Goal: Task Accomplishment & Management: Manage account settings

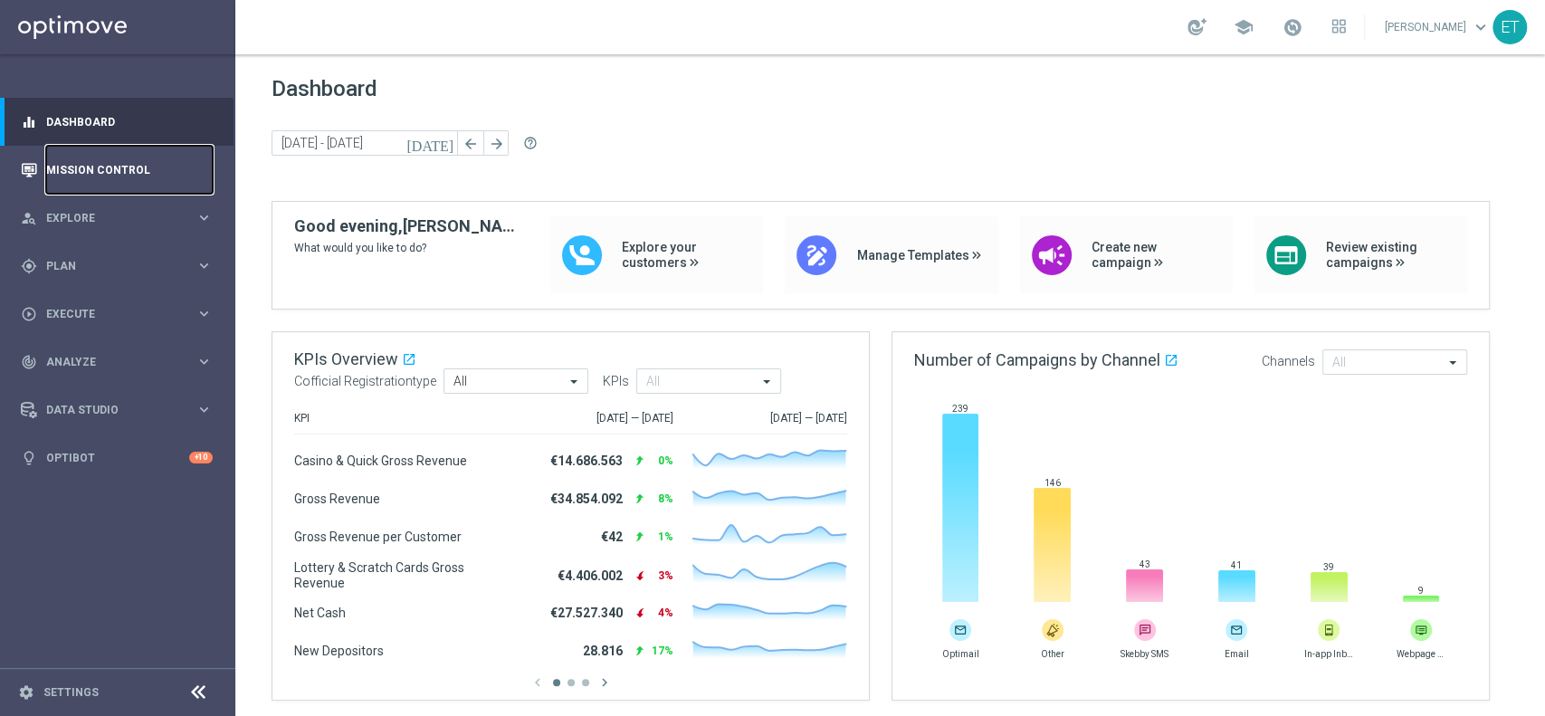
click at [98, 177] on link "Mission Control" at bounding box center [129, 170] width 167 height 48
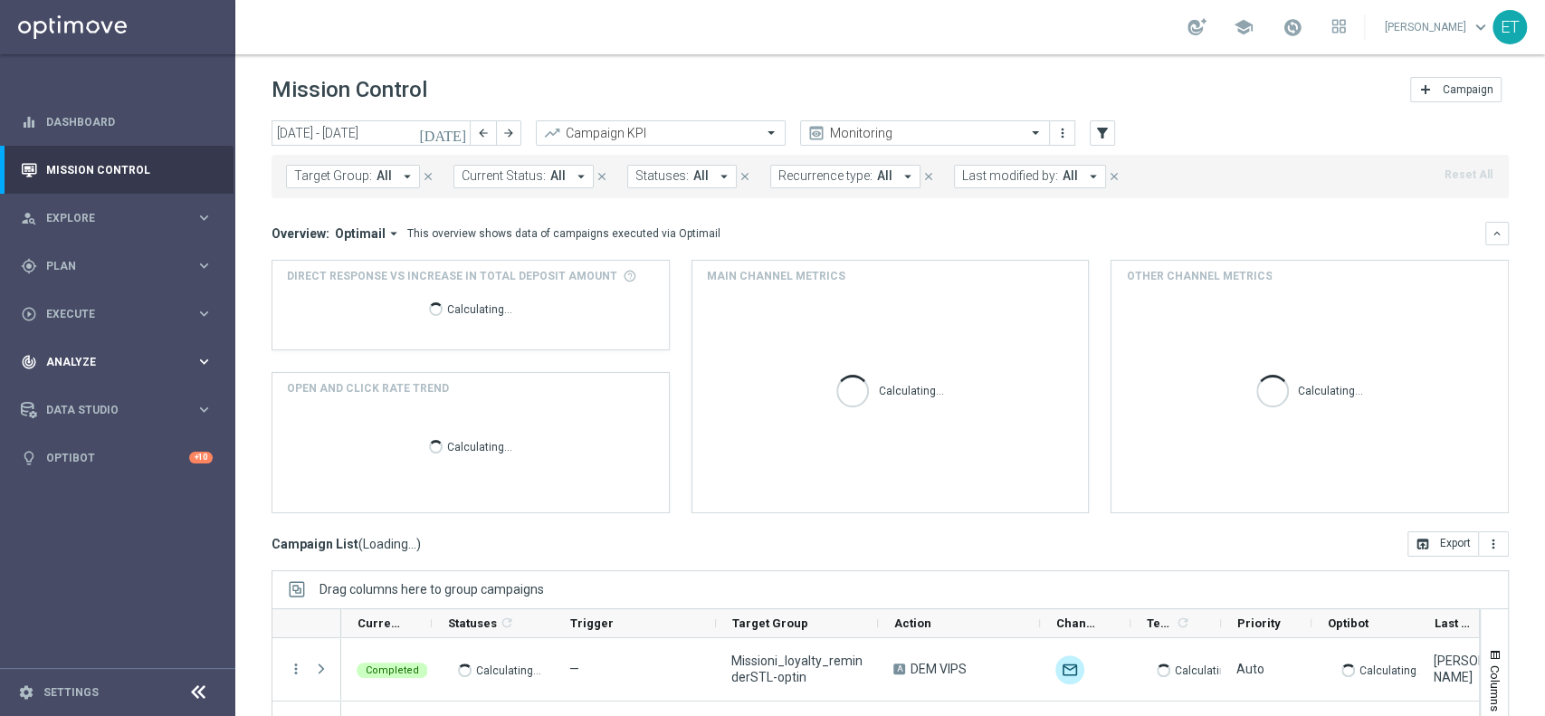
click at [150, 365] on span "Analyze" at bounding box center [120, 362] width 149 height 11
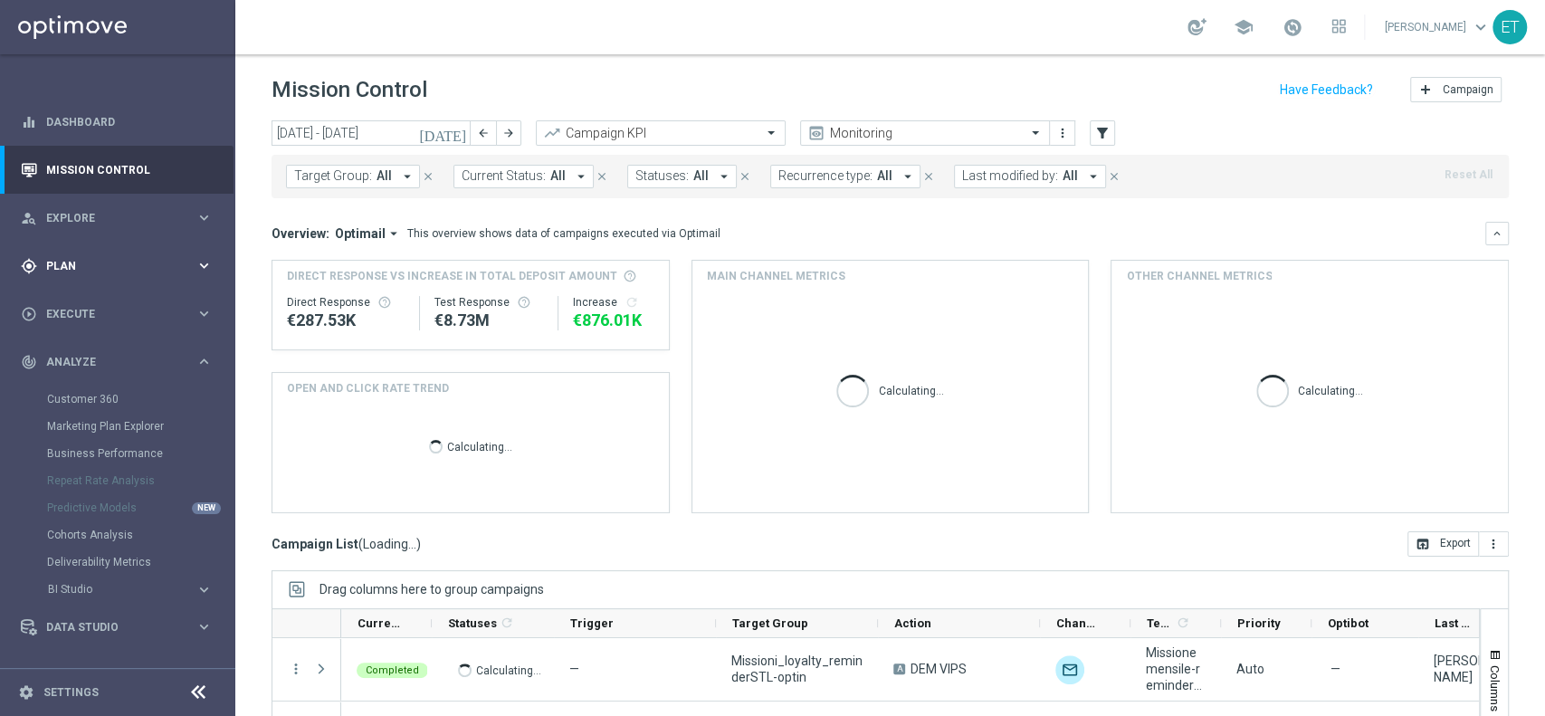
drag, startPoint x: 145, startPoint y: 358, endPoint x: 132, endPoint y: 263, distance: 95.9
click at [145, 358] on span "Analyze" at bounding box center [120, 362] width 149 height 11
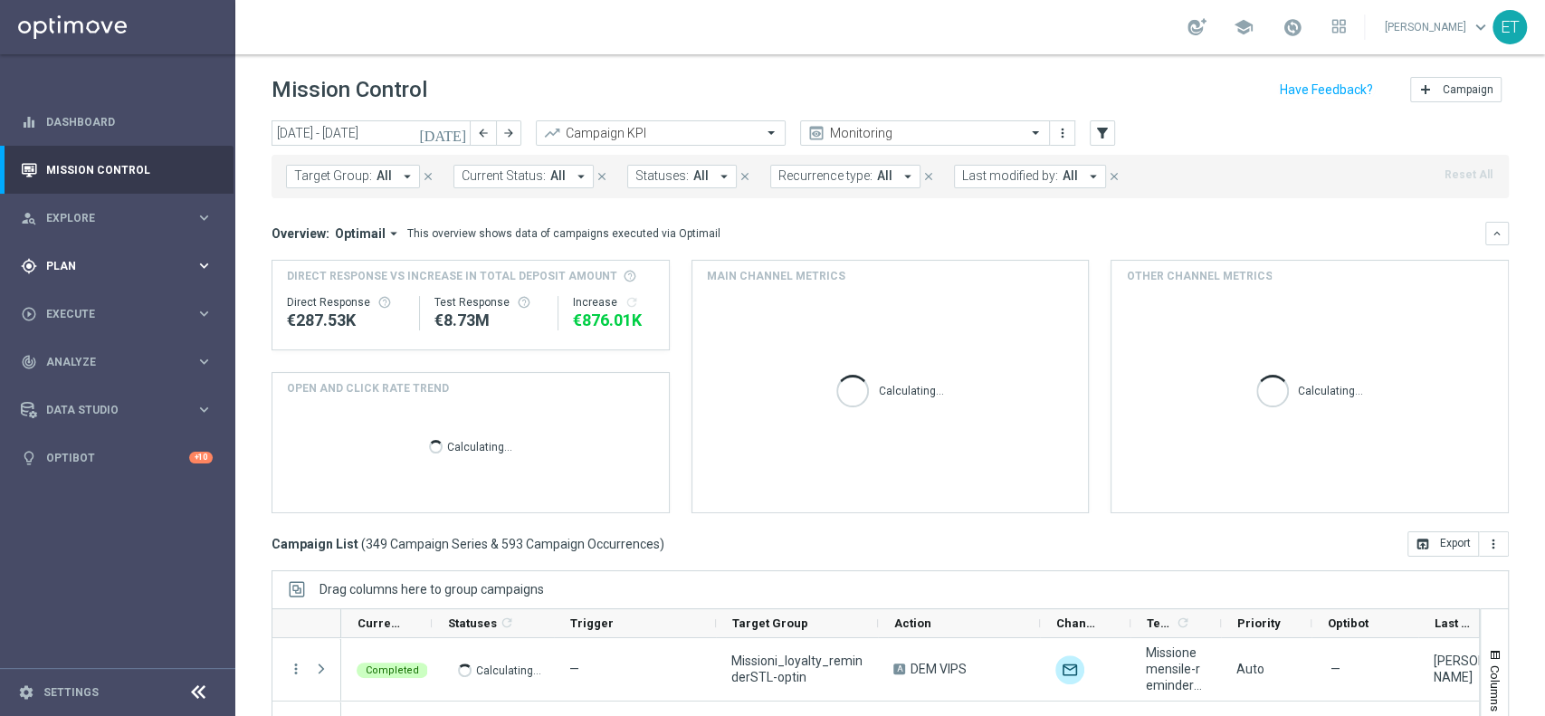
click at [132, 263] on span "Plan" at bounding box center [120, 266] width 149 height 11
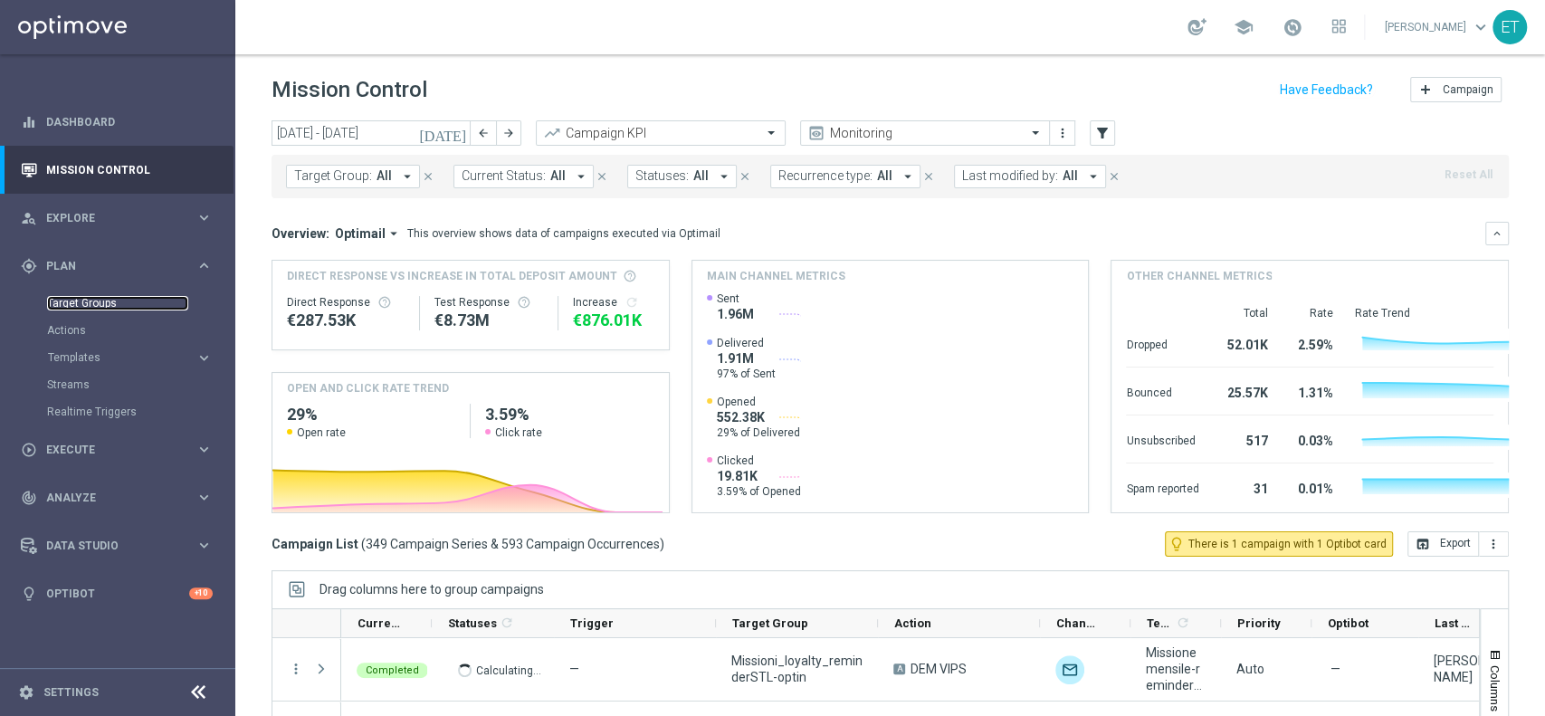
click at [89, 302] on link "Target Groups" at bounding box center [117, 303] width 141 height 14
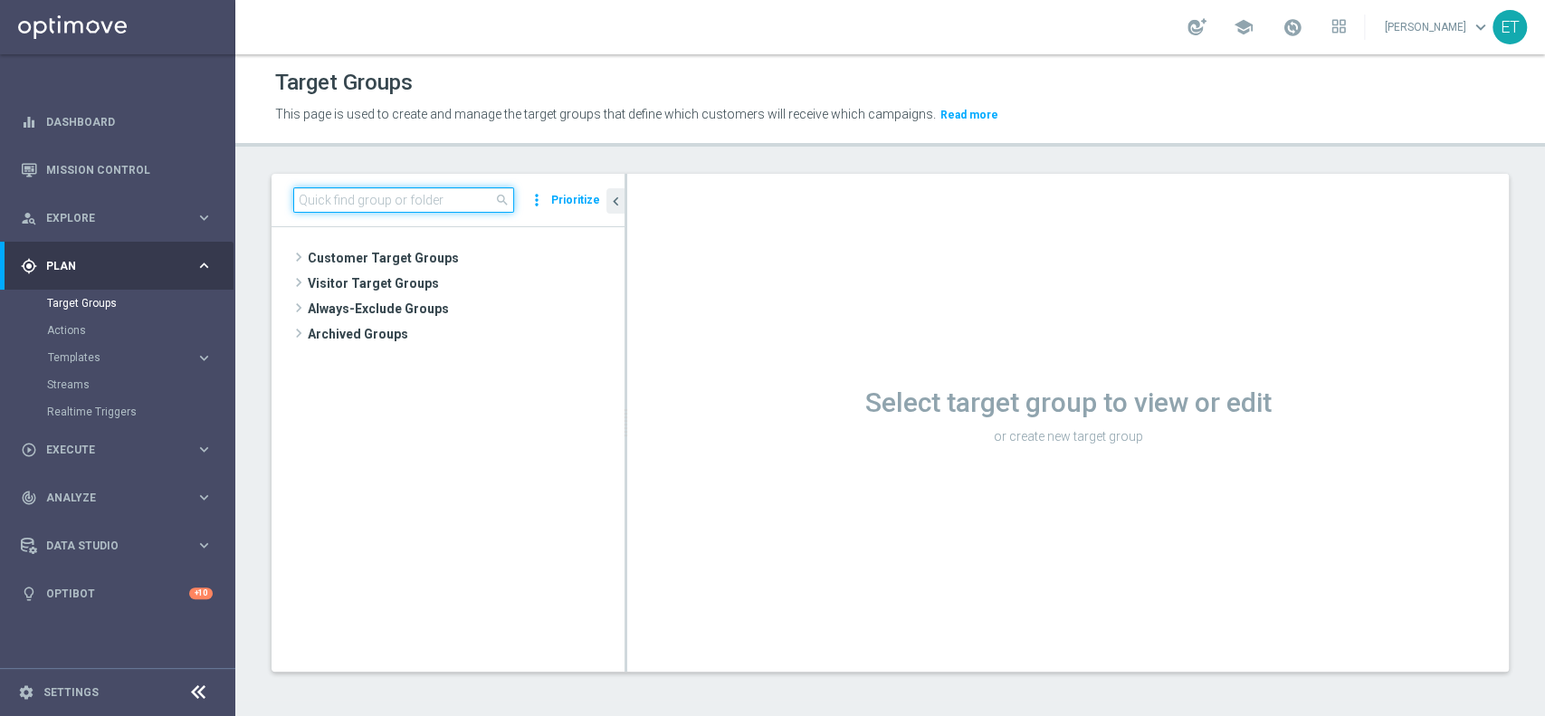
click at [377, 198] on input at bounding box center [403, 199] width 221 height 25
type input "share"
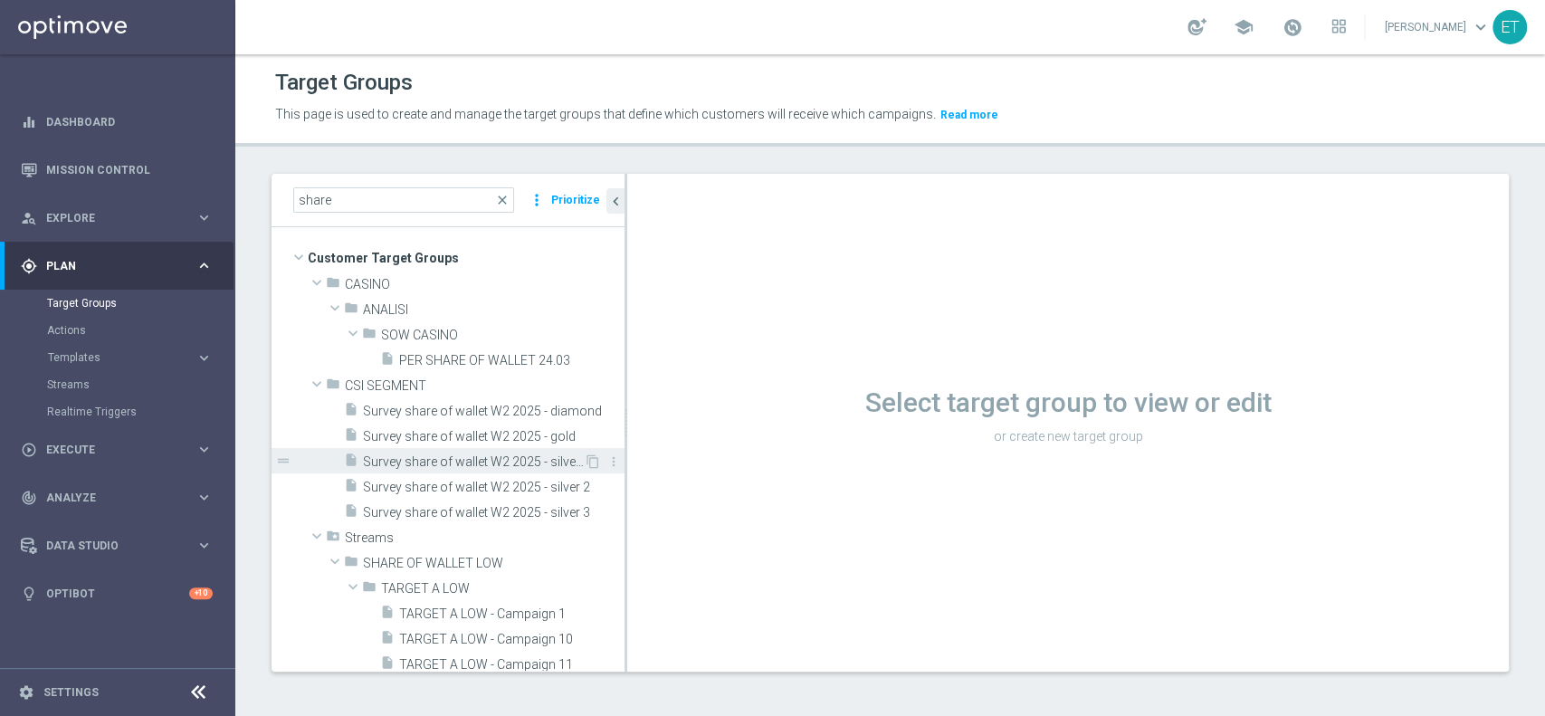
click at [434, 455] on span "Survey share of wallet W2 2025 - silver 1" at bounding box center [473, 461] width 221 height 15
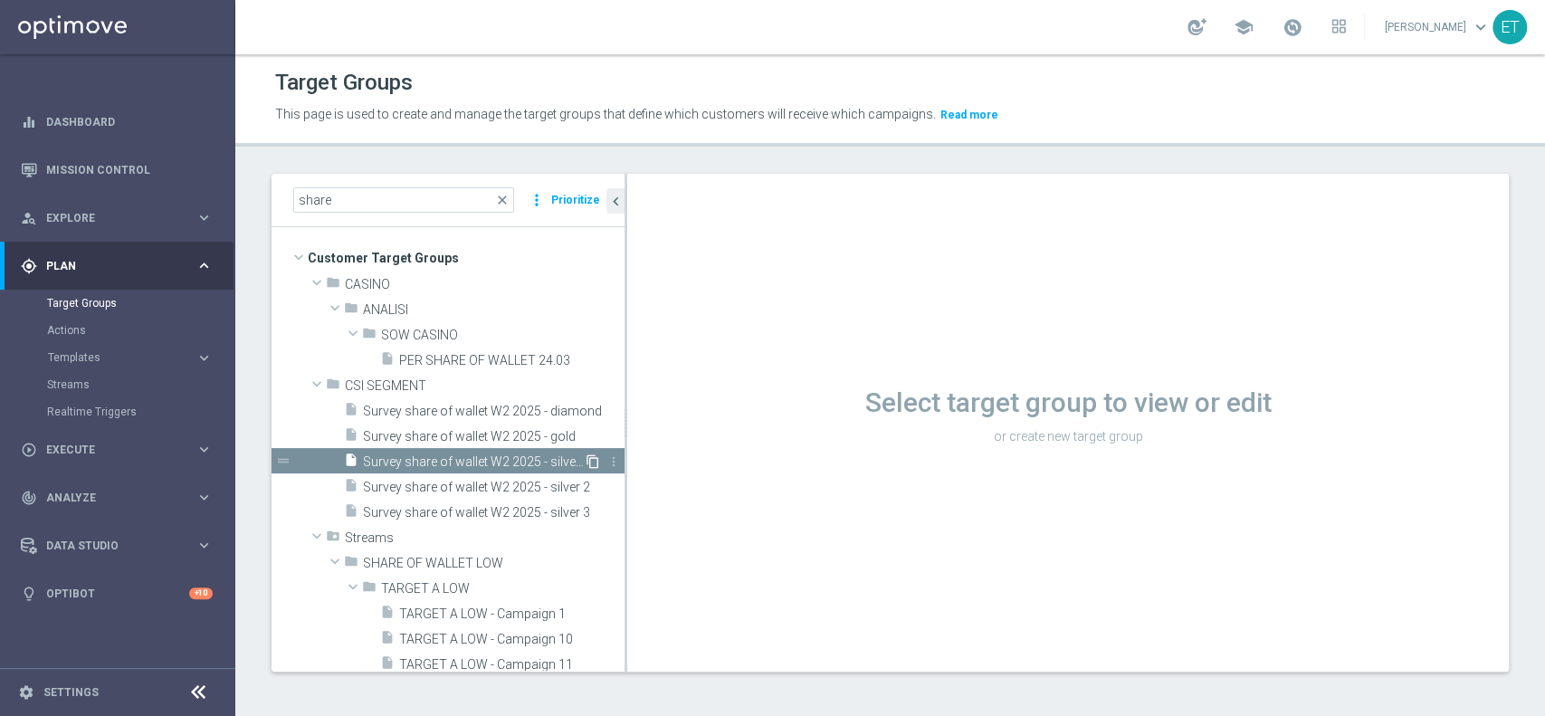
click at [586, 460] on icon "content_copy" at bounding box center [593, 461] width 14 height 14
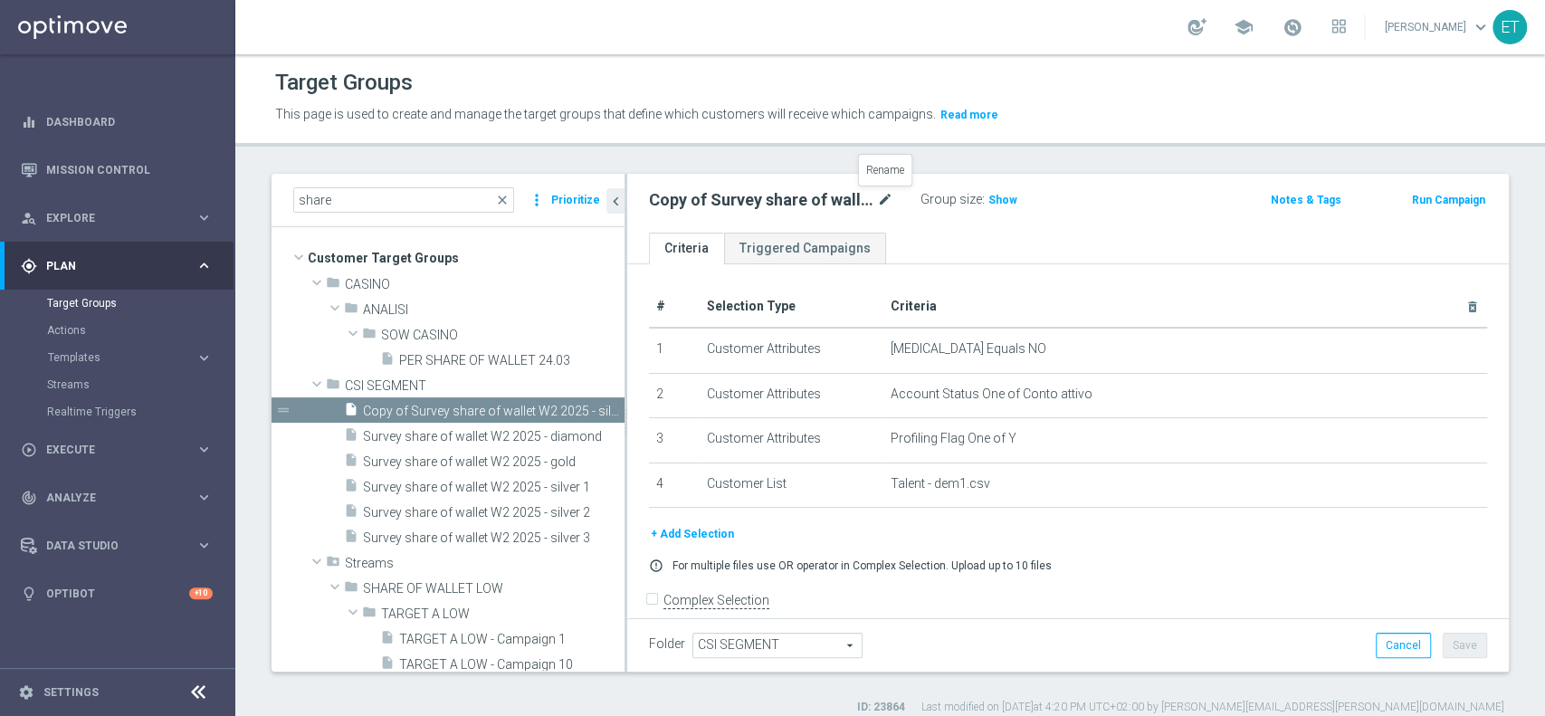
click at [887, 199] on icon "mode_edit" at bounding box center [885, 200] width 16 height 22
click at [775, 204] on input "Copy of Survey share of wallet W2 2025 - silver 1" at bounding box center [771, 201] width 244 height 25
drag, startPoint x: 666, startPoint y: 199, endPoint x: 568, endPoint y: 202, distance: 97.8
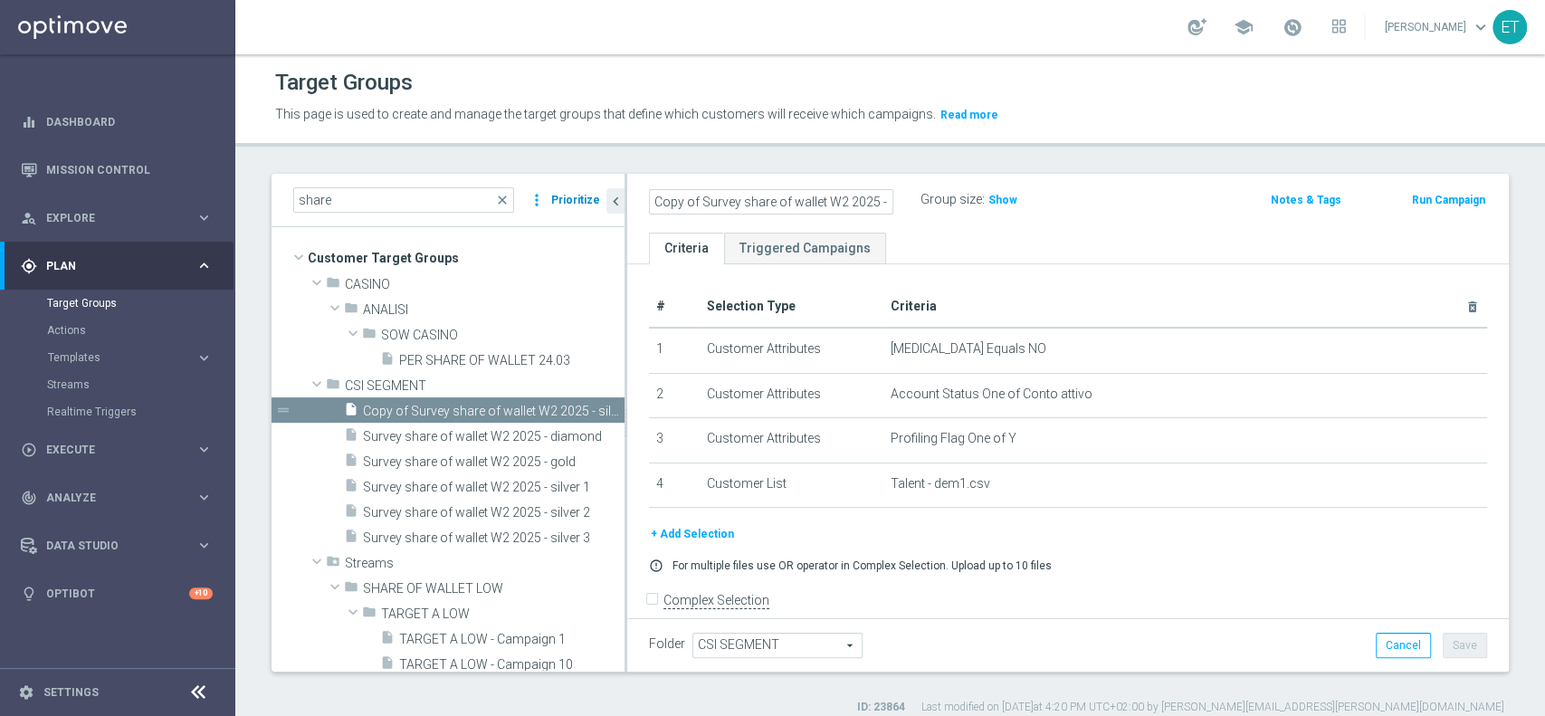
click at [568, 199] on as-split "share close more_vert Prioritize Customer Target Groups library_add create_new_…" at bounding box center [890, 423] width 1237 height 498
click at [791, 199] on input "Survey share of wallet W2 2025 - silver 1" at bounding box center [771, 201] width 244 height 25
type input "Survey share of wallet W3 2025 - silver 1"
click at [892, 193] on icon "mode_edit" at bounding box center [885, 200] width 16 height 22
click at [963, 214] on div "Survey share of wallet W3 2025 - silver 1 mode_edit Group size : Show Notes & T…" at bounding box center [1068, 203] width 882 height 59
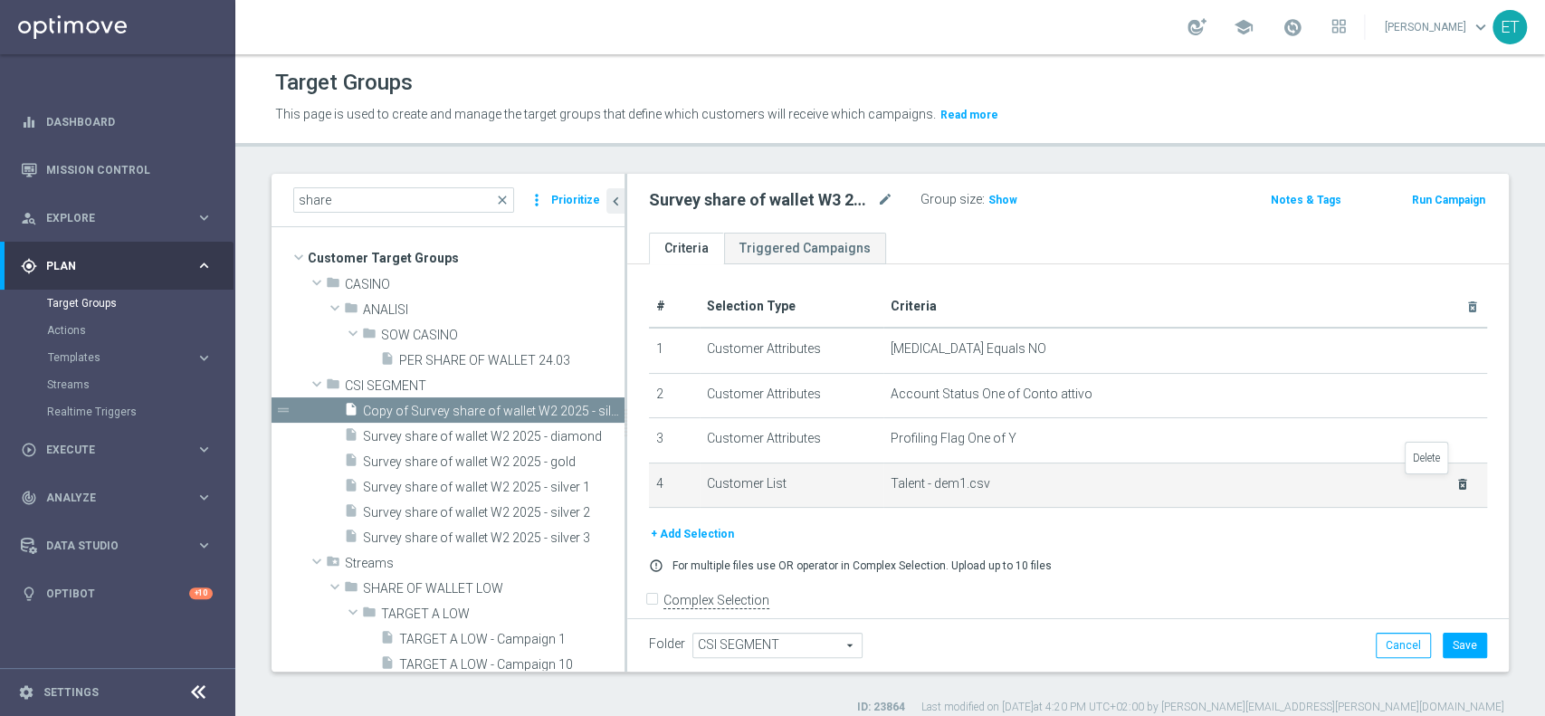
click at [1455, 482] on icon "delete_forever" at bounding box center [1462, 484] width 14 height 14
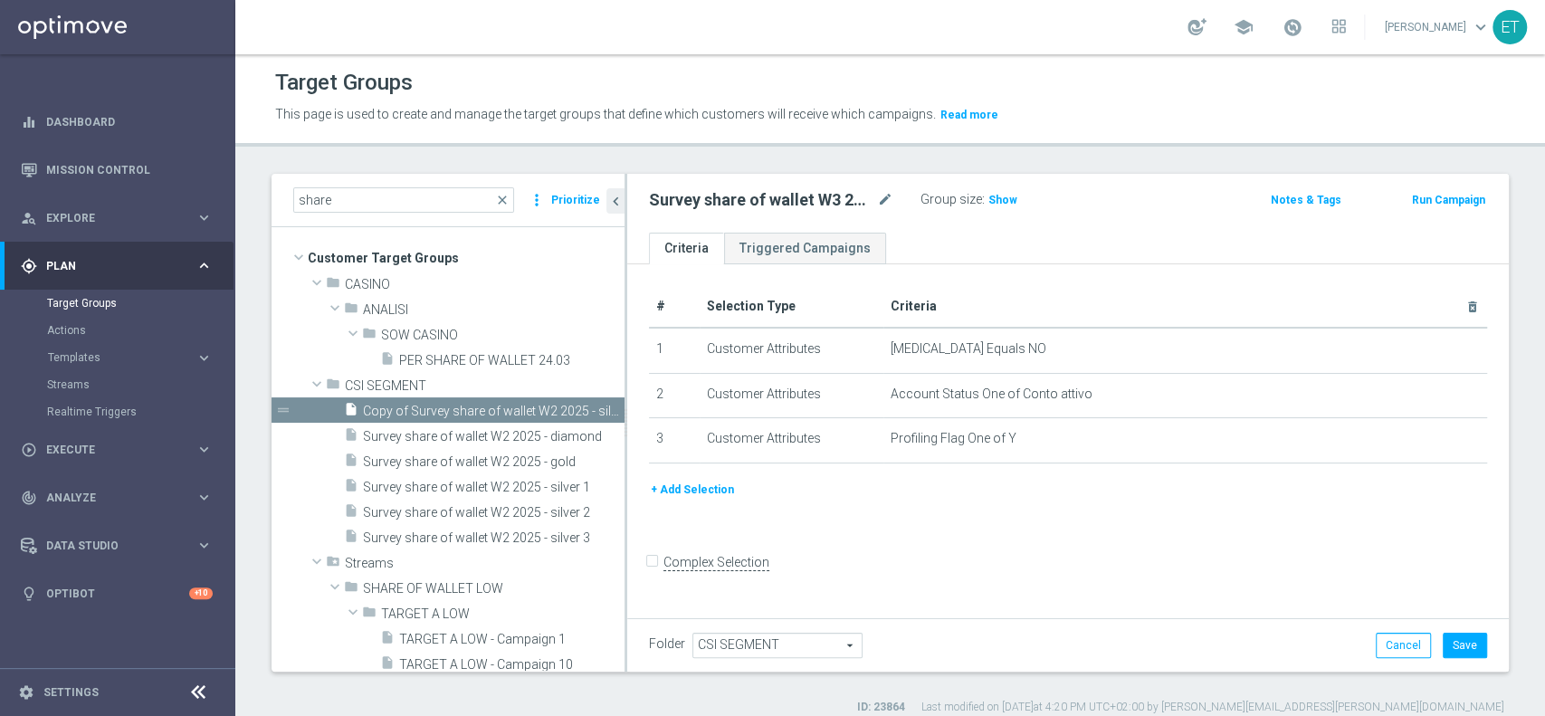
click at [668, 488] on button "+ Add Selection" at bounding box center [692, 490] width 87 height 20
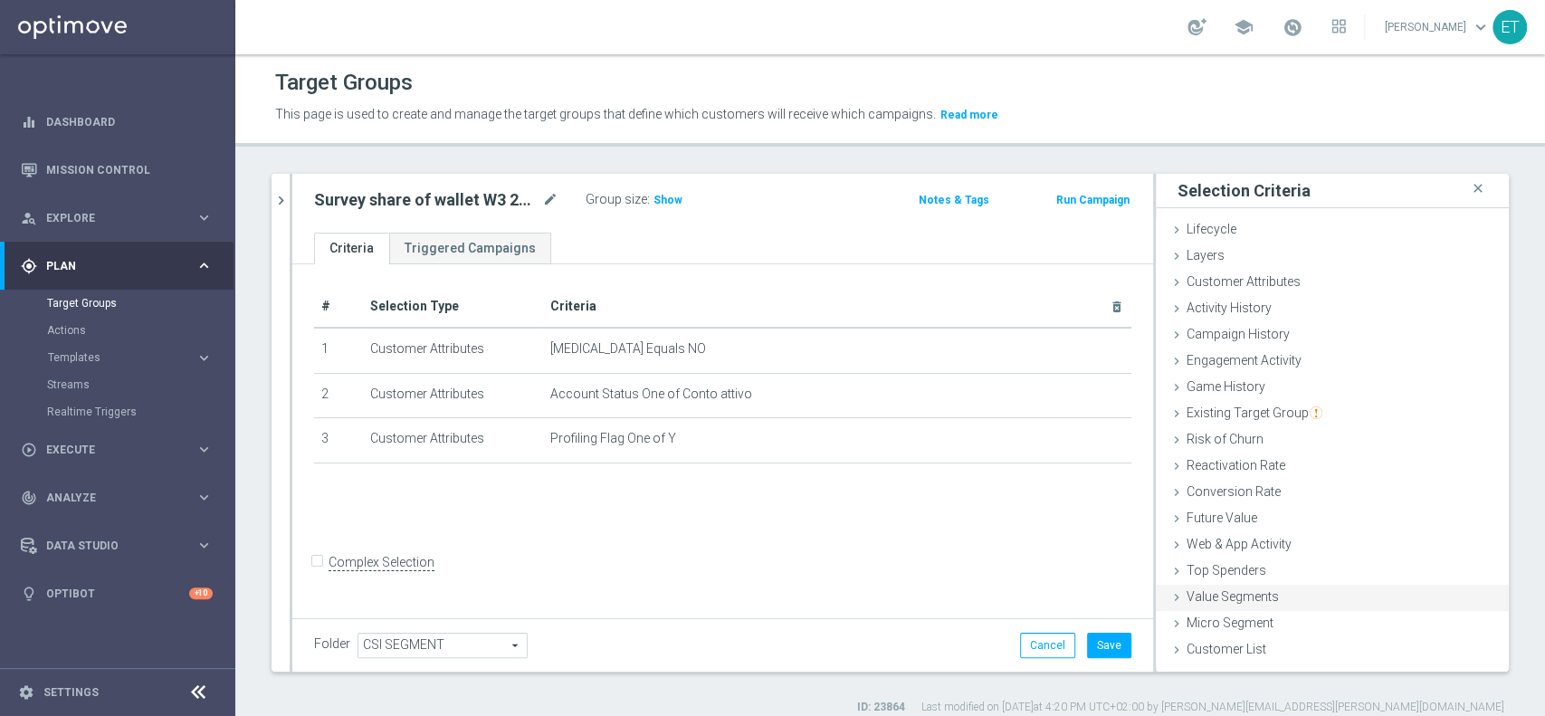
click at [1228, 655] on span "Customer List" at bounding box center [1227, 649] width 80 height 14
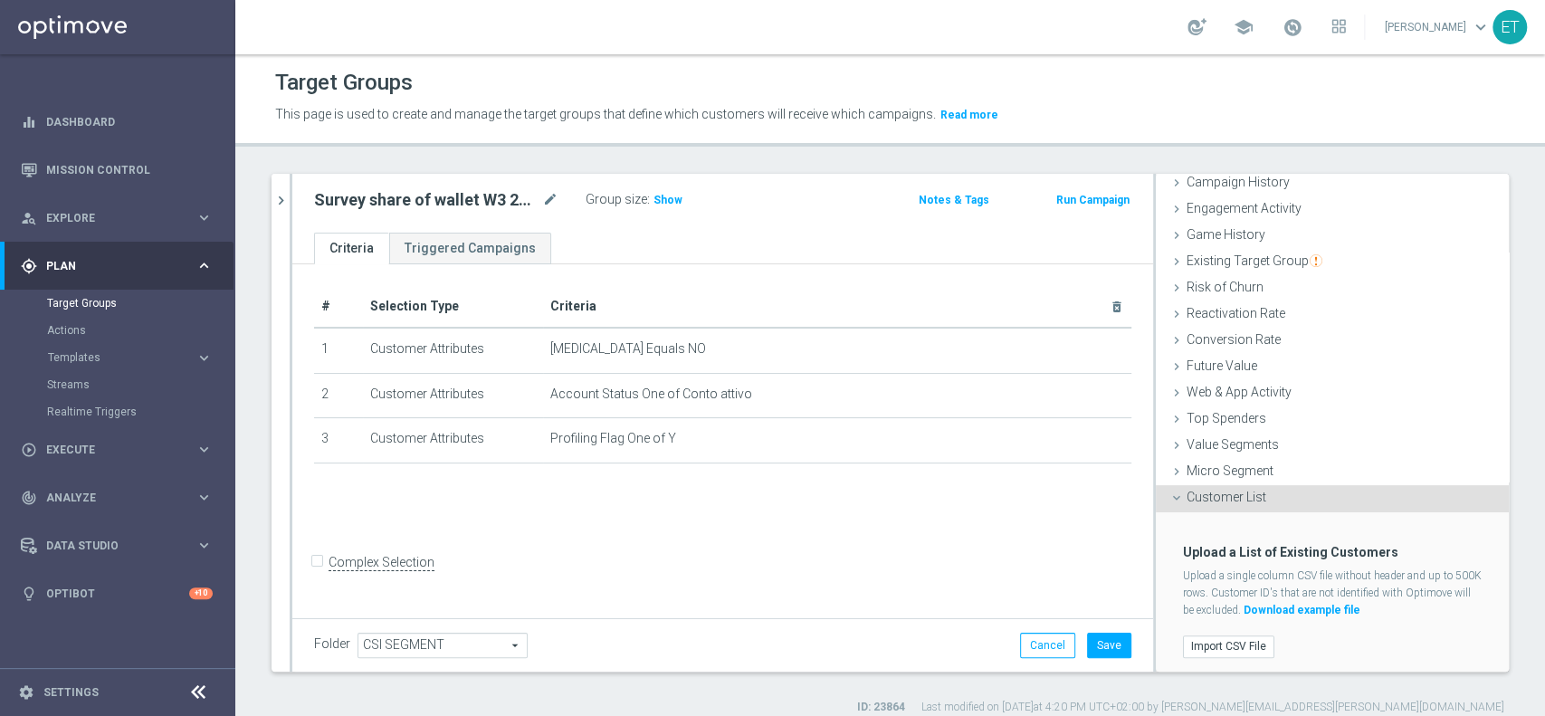
scroll to position [154, 0]
drag, startPoint x: 1209, startPoint y: 640, endPoint x: 1188, endPoint y: 606, distance: 40.7
click at [1209, 641] on label "Import CSV File" at bounding box center [1228, 645] width 91 height 23
click at [0, 0] on input "Import CSV File" at bounding box center [0, 0] width 0 height 0
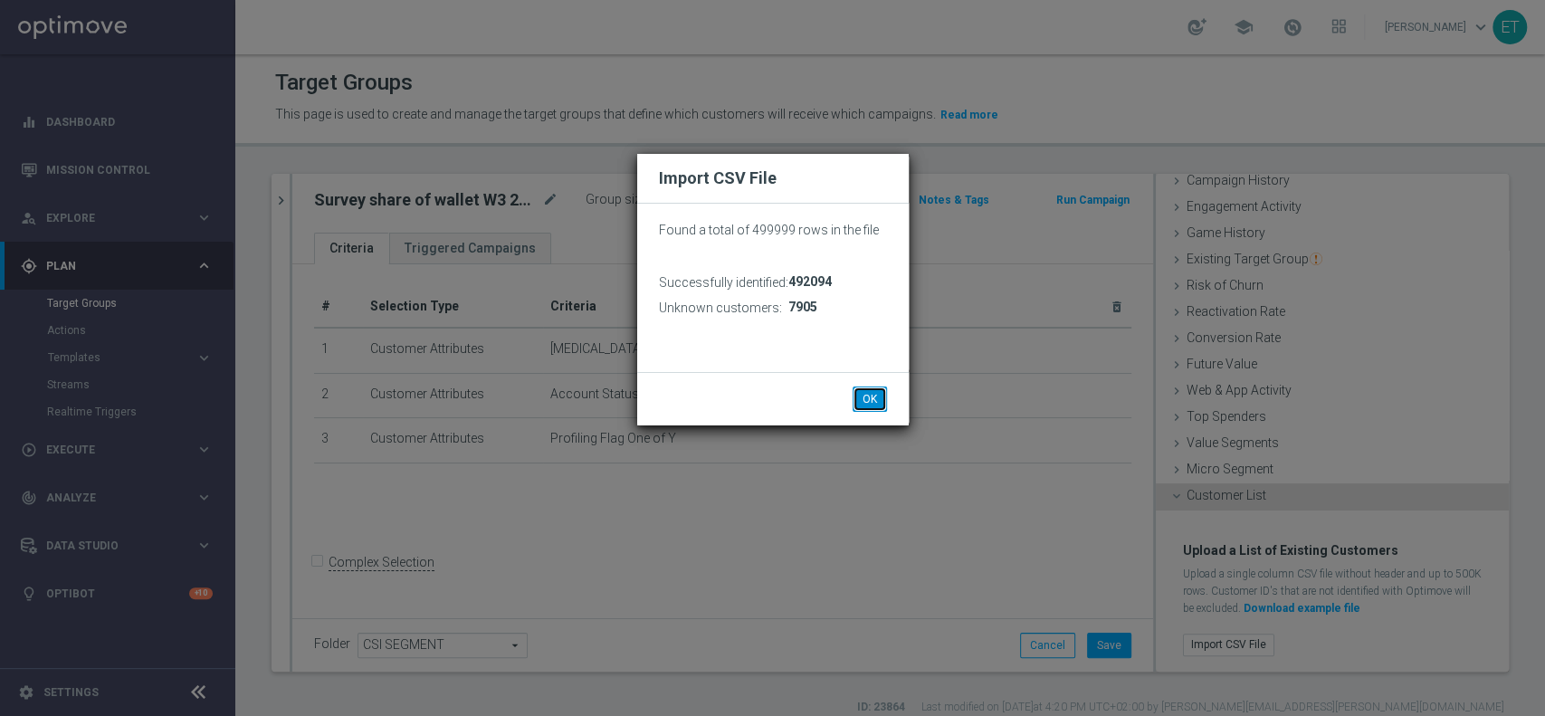
click at [869, 409] on button "OK" at bounding box center [870, 398] width 34 height 25
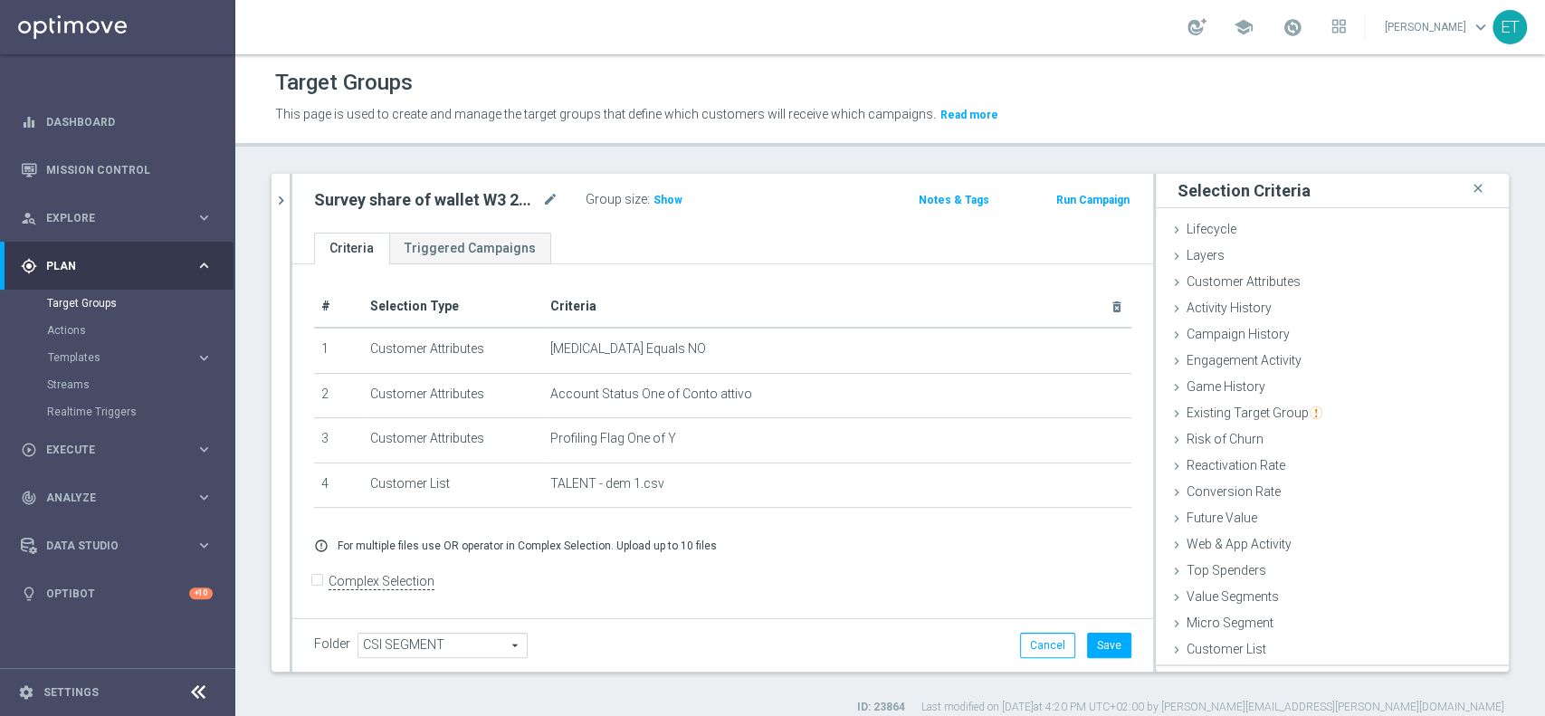
scroll to position [0, 0]
click at [671, 205] on span "Show" at bounding box center [668, 200] width 29 height 13
click at [1088, 648] on button "Save" at bounding box center [1109, 645] width 44 height 25
click at [795, 225] on div "Survey share of wallet W3 2025 - silver 1 mode_edit Group size : 313,071 Notes …" at bounding box center [722, 203] width 861 height 59
click at [281, 205] on icon "chevron_right" at bounding box center [280, 200] width 17 height 17
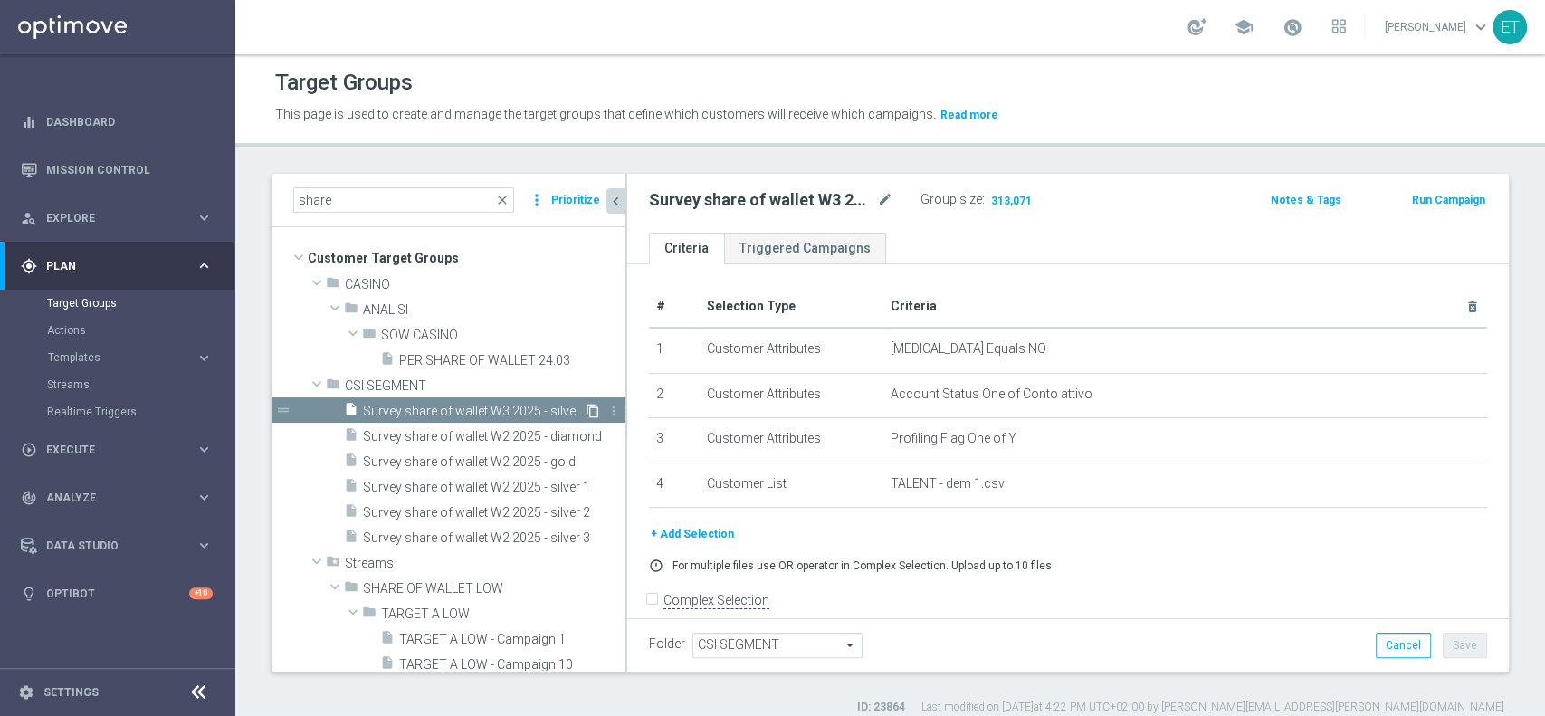
click at [586, 408] on icon "content_copy" at bounding box center [593, 411] width 14 height 14
click at [890, 192] on icon "mode_edit" at bounding box center [885, 200] width 16 height 22
click at [664, 196] on input "Copy of Survey share of wallet W3 2025 - silver 1" at bounding box center [771, 201] width 244 height 25
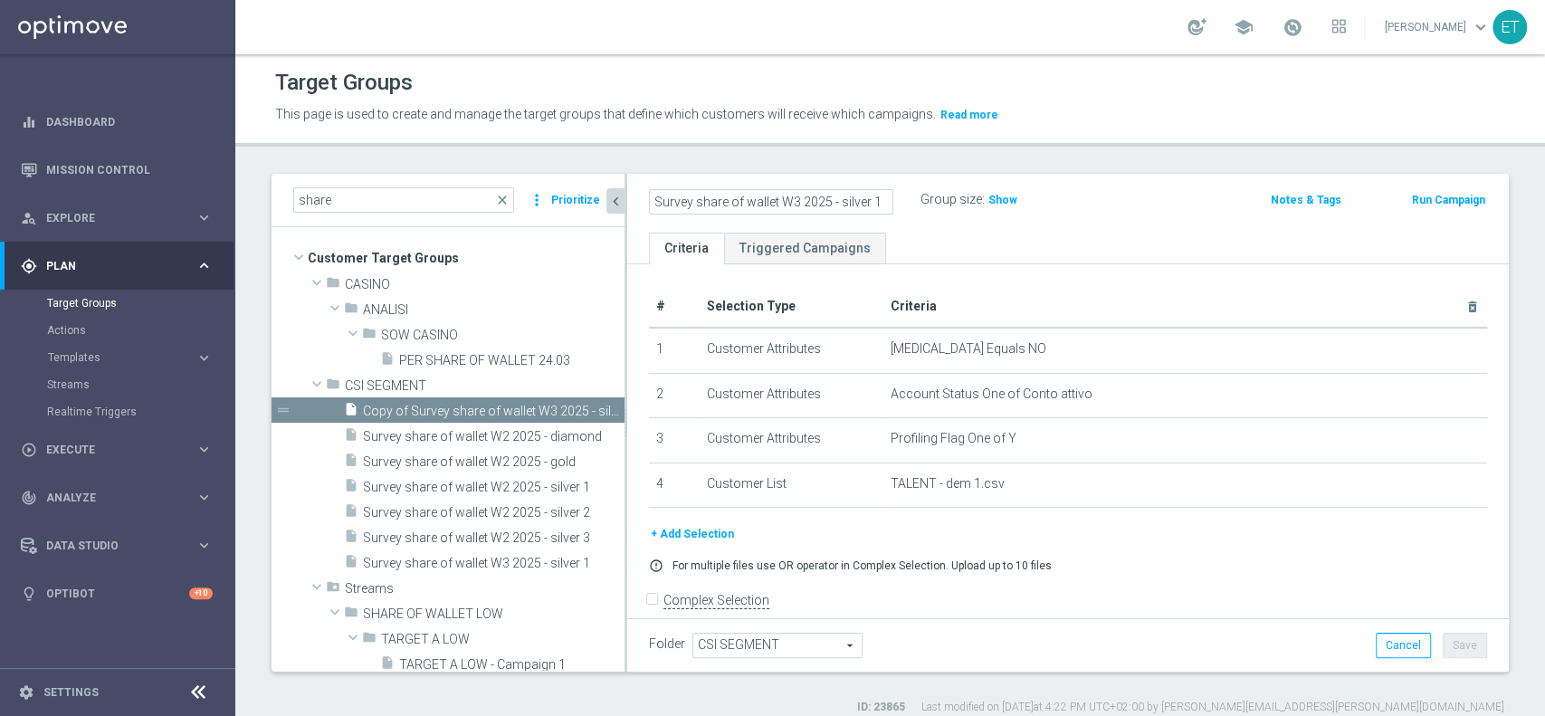
click at [875, 202] on input "Survey share of wallet W3 2025 - silver 1" at bounding box center [771, 201] width 244 height 25
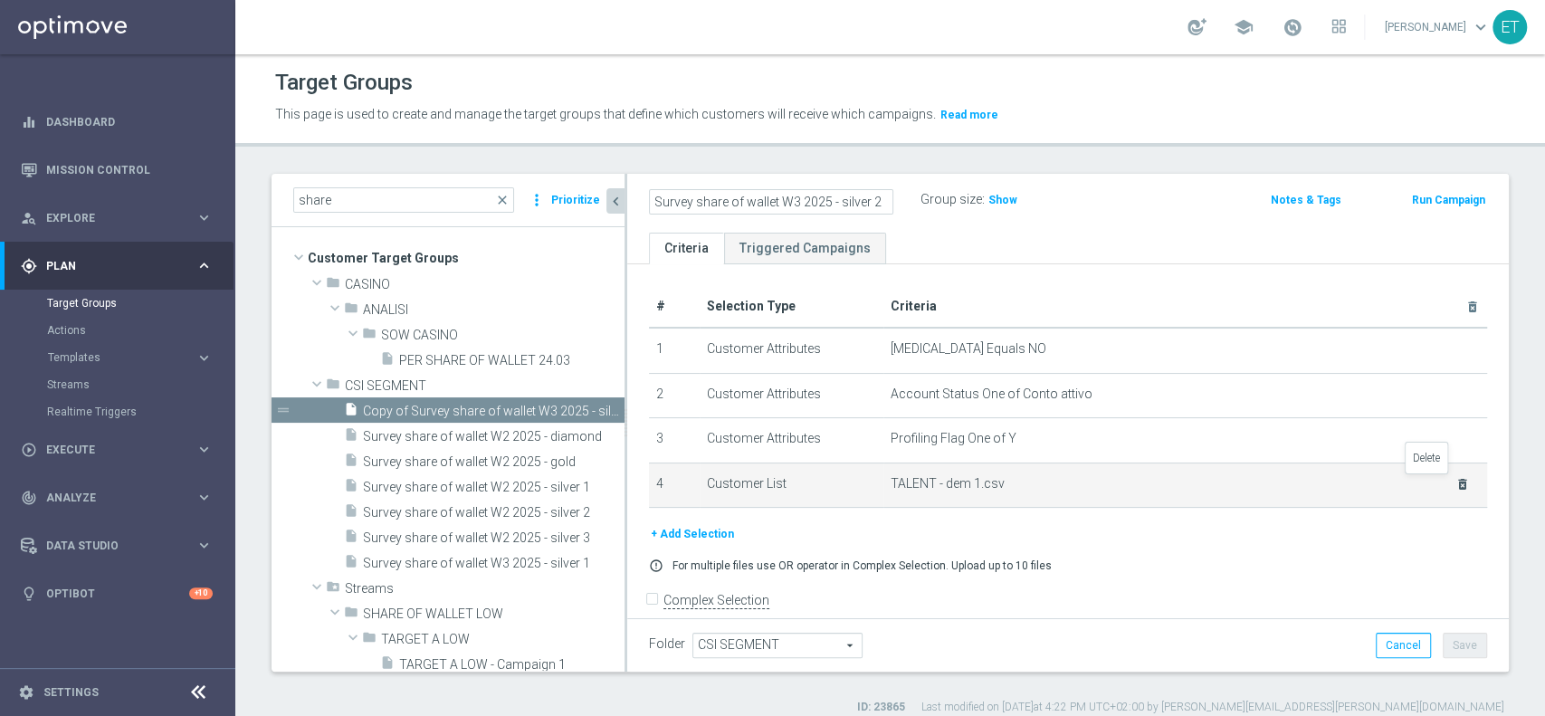
type input "Survey share of wallet W3 2025 - silver 2"
click at [1455, 478] on icon "delete_forever" at bounding box center [1462, 484] width 14 height 14
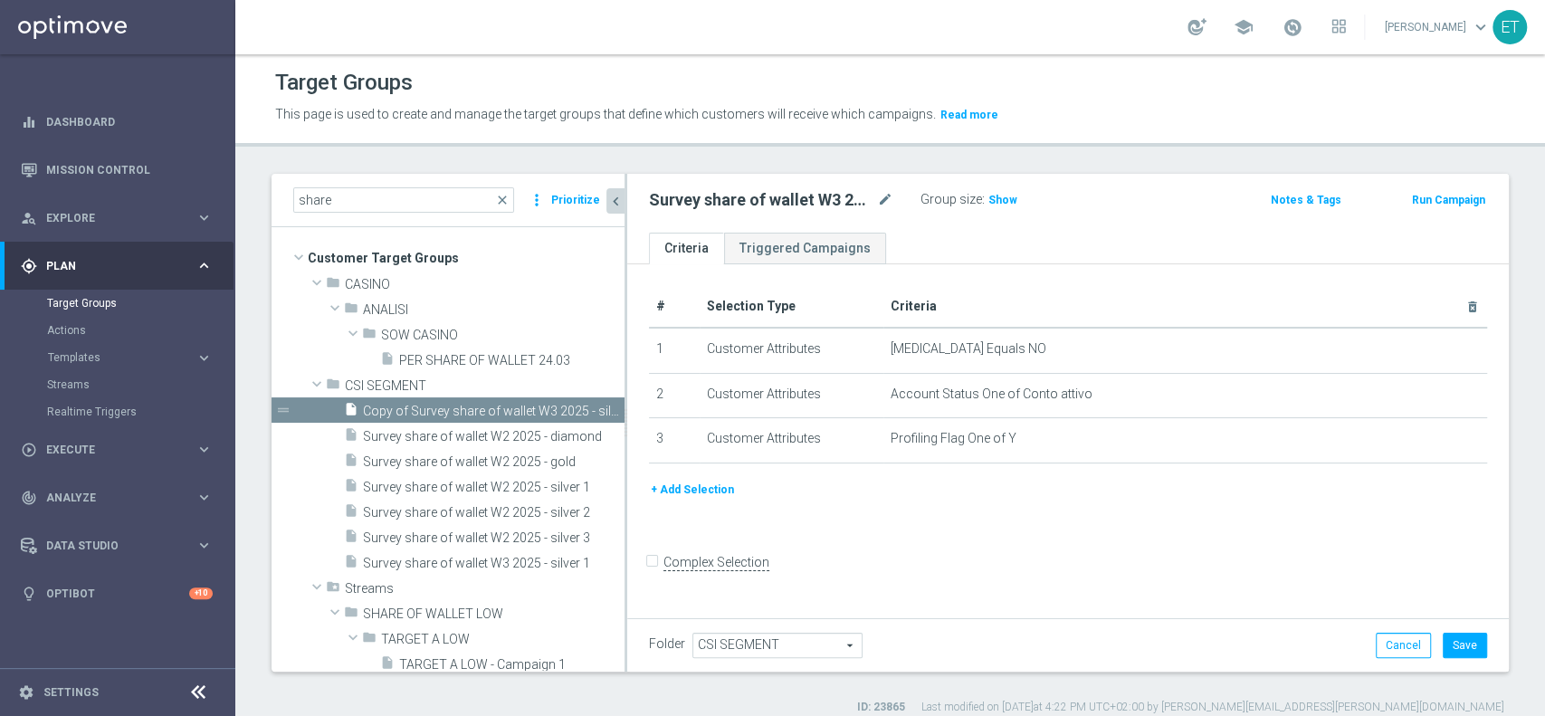
click at [737, 489] on div "+ Add Selection" at bounding box center [1067, 490] width 865 height 20
click at [696, 491] on button "+ Add Selection" at bounding box center [692, 490] width 87 height 20
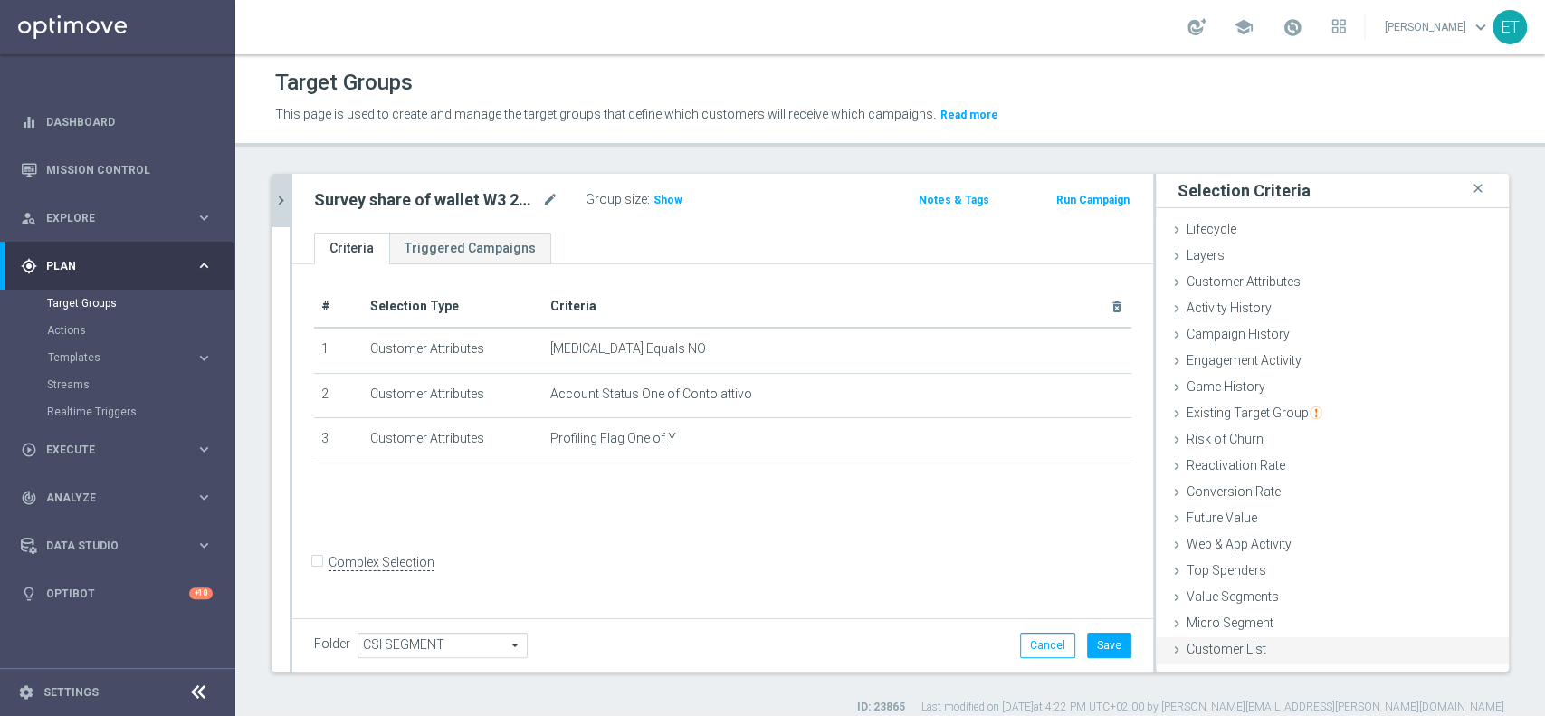
click at [1187, 647] on span "Customer List" at bounding box center [1227, 649] width 80 height 14
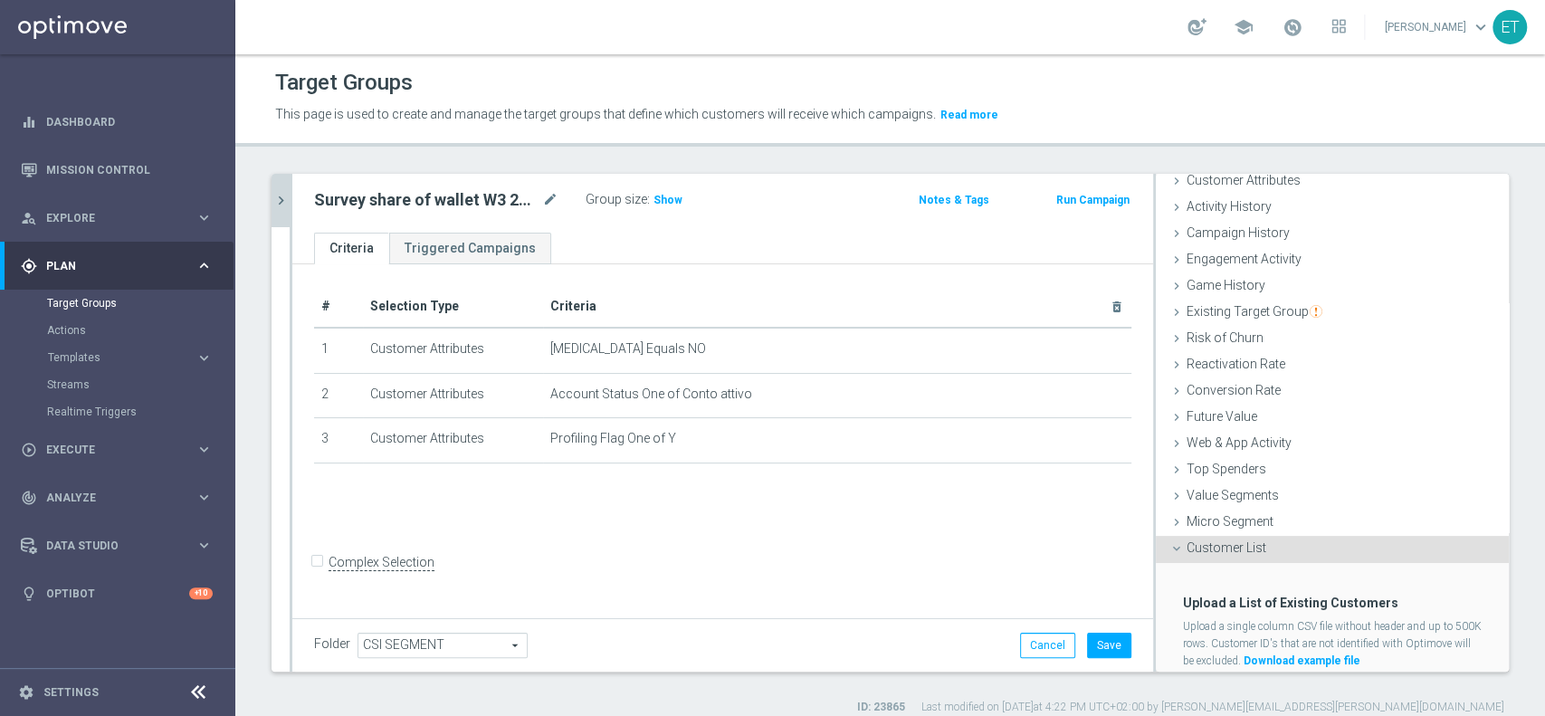
scroll to position [154, 0]
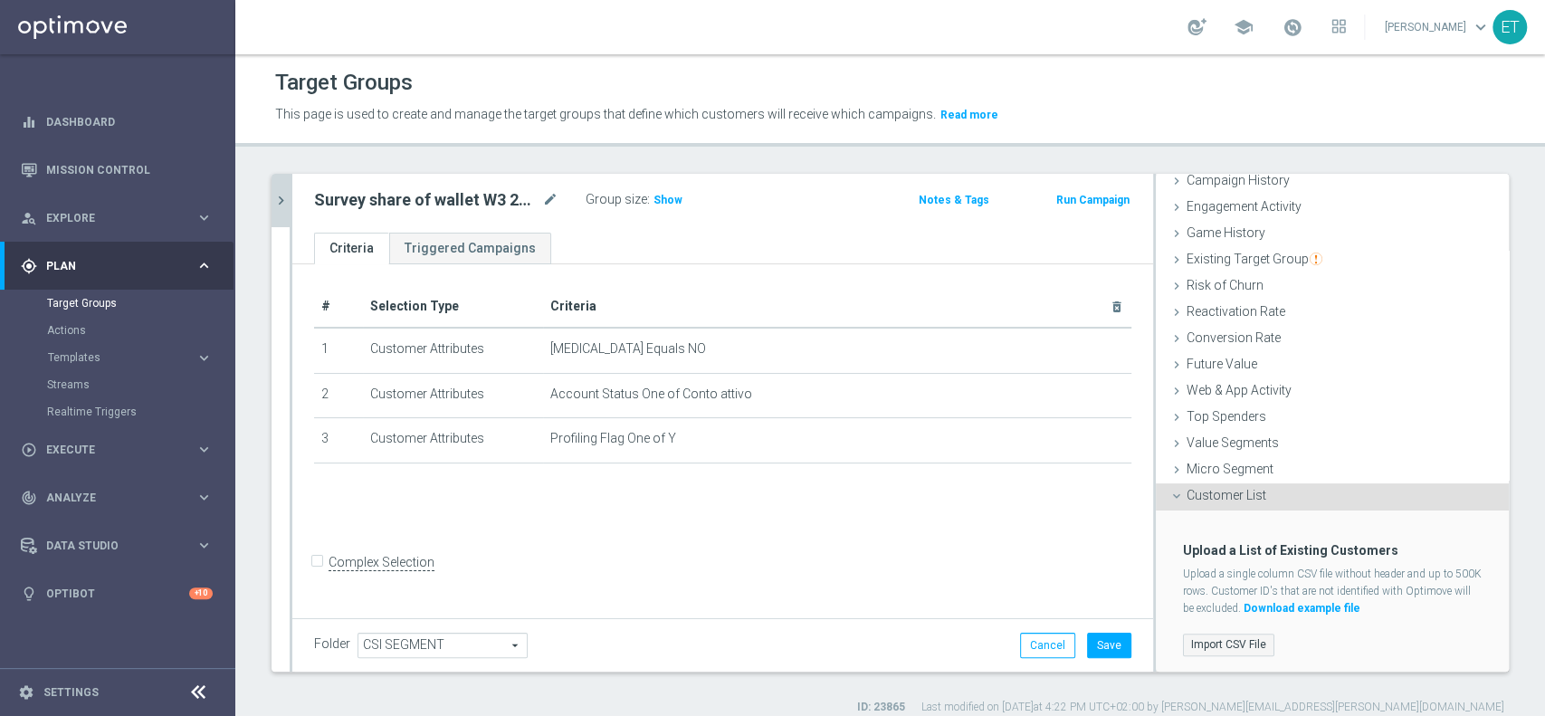
click at [1221, 637] on label "Import CSV File" at bounding box center [1228, 645] width 91 height 23
click at [0, 0] on input "Import CSV File" at bounding box center [0, 0] width 0 height 0
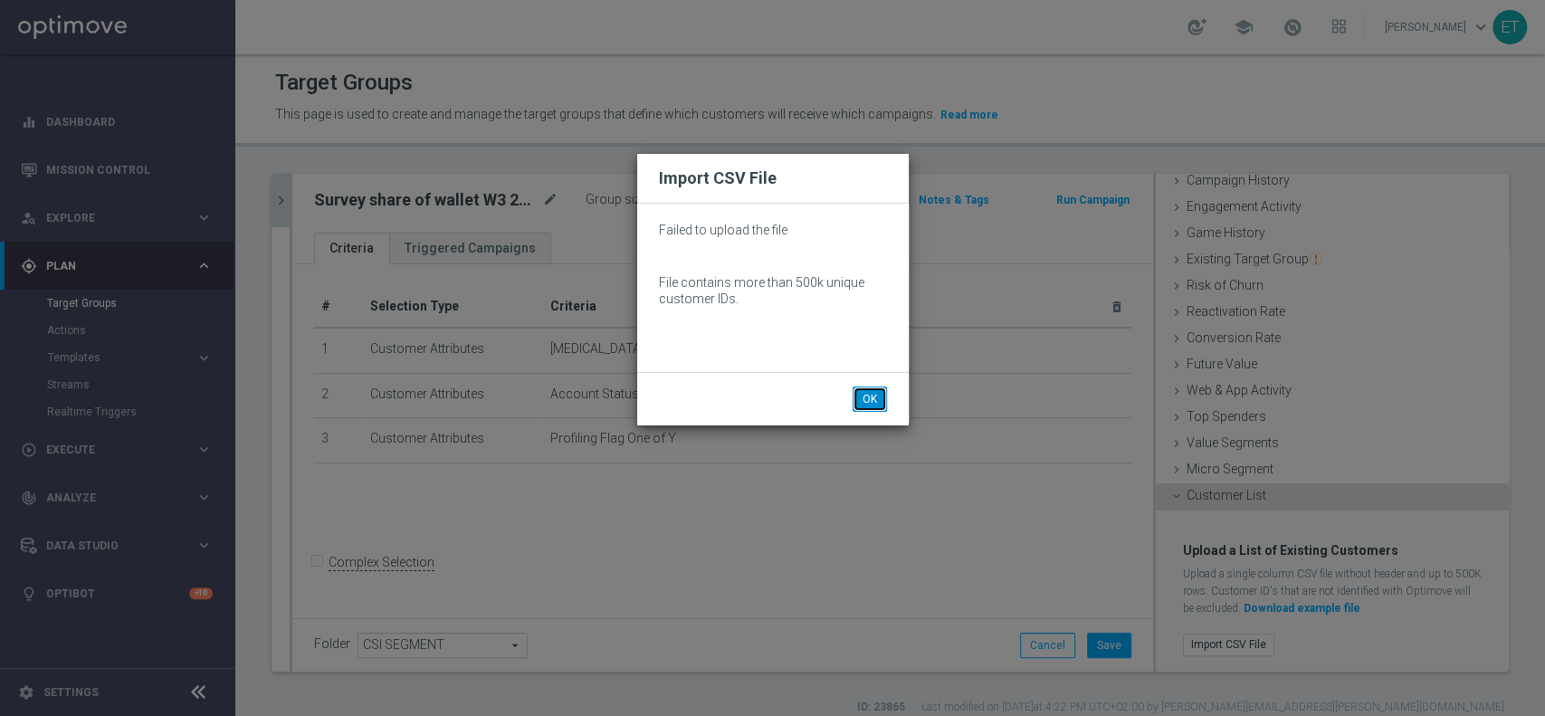
click at [878, 407] on button "OK" at bounding box center [870, 398] width 34 height 25
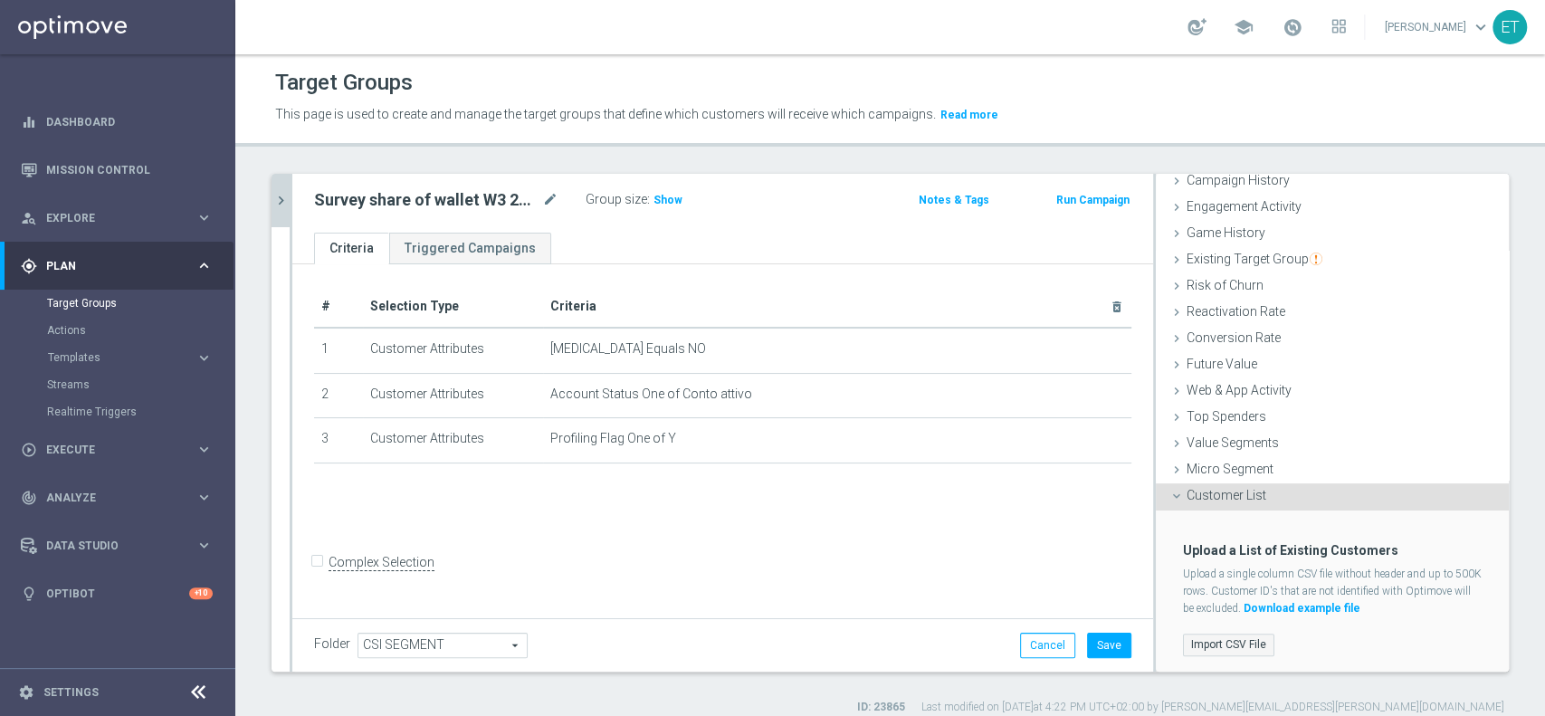
click at [1202, 625] on div "Import CSV File" at bounding box center [1332, 642] width 326 height 35
click at [1210, 645] on label "Import CSV File" at bounding box center [1228, 645] width 91 height 23
click at [0, 0] on input "Import CSV File" at bounding box center [0, 0] width 0 height 0
click at [816, 525] on div "# Selection Type Criteria delete_forever 1 Customer Attributes [MEDICAL_DATA] E…" at bounding box center [722, 439] width 861 height 350
click at [1221, 637] on label "Import CSV File" at bounding box center [1228, 645] width 91 height 23
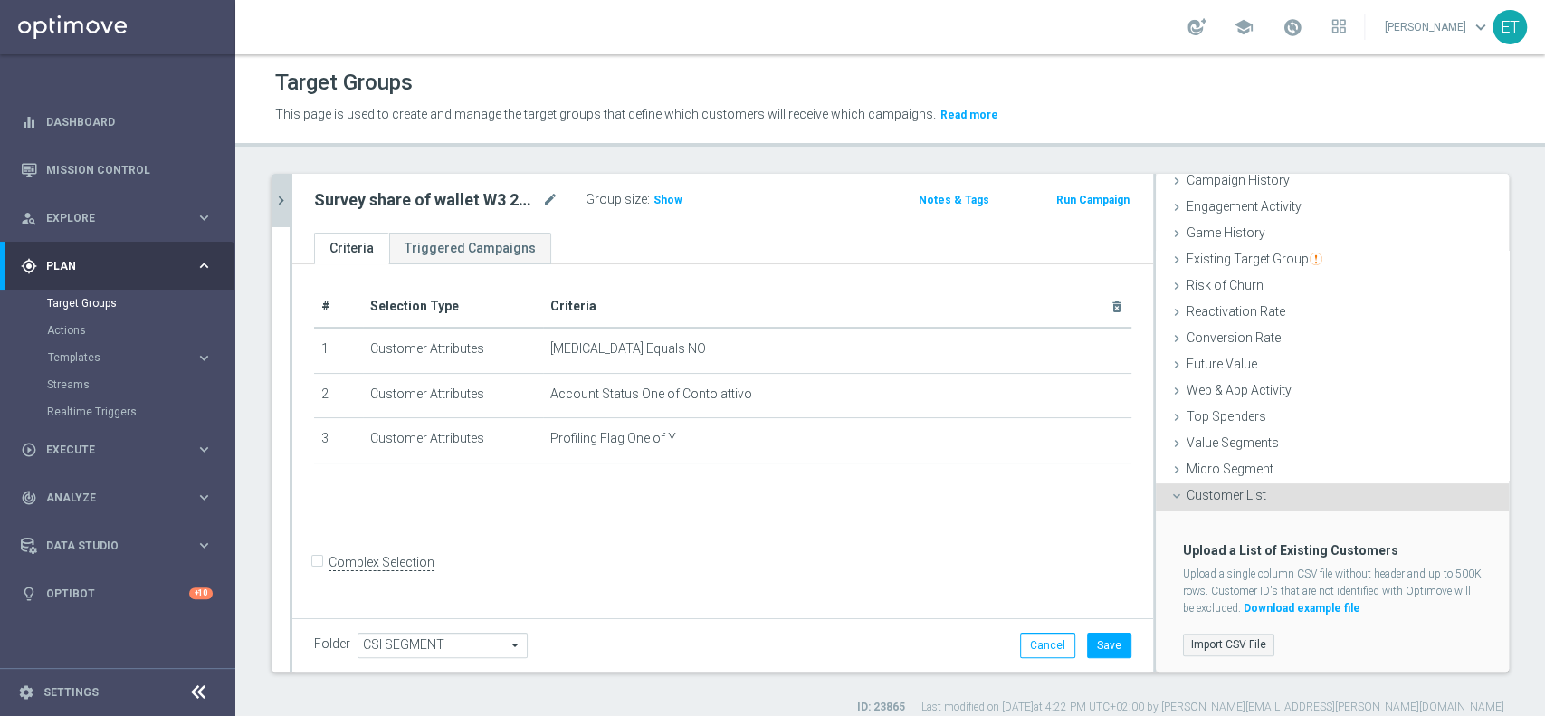
click at [0, 0] on input "Import CSV File" at bounding box center [0, 0] width 0 height 0
click at [286, 187] on button "chevron_right" at bounding box center [281, 200] width 18 height 53
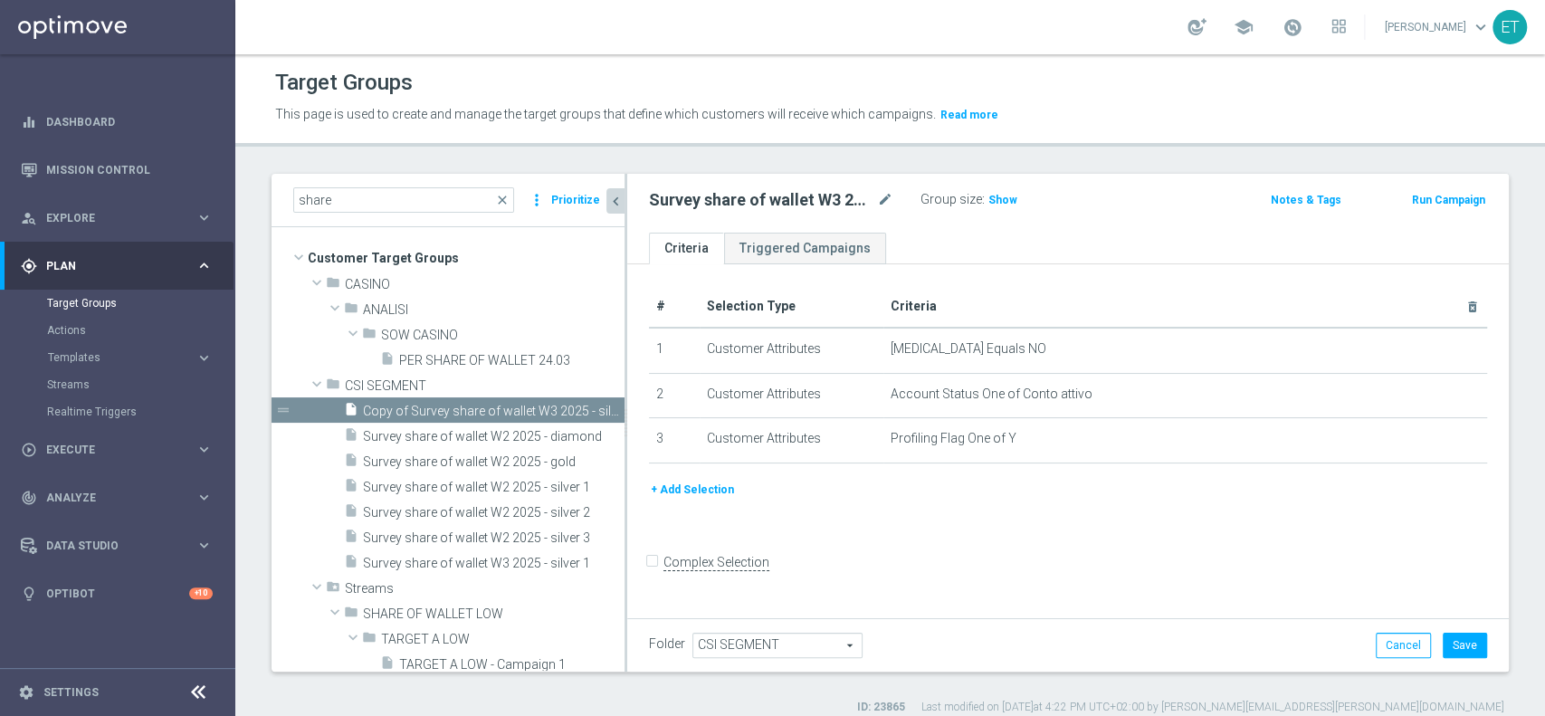
scroll to position [27, 0]
click at [850, 540] on div "# Selection Type Criteria delete_forever 1 Customer Attributes [MEDICAL_DATA] E…" at bounding box center [1068, 439] width 882 height 350
click at [669, 485] on button "+ Add Selection" at bounding box center [692, 490] width 87 height 20
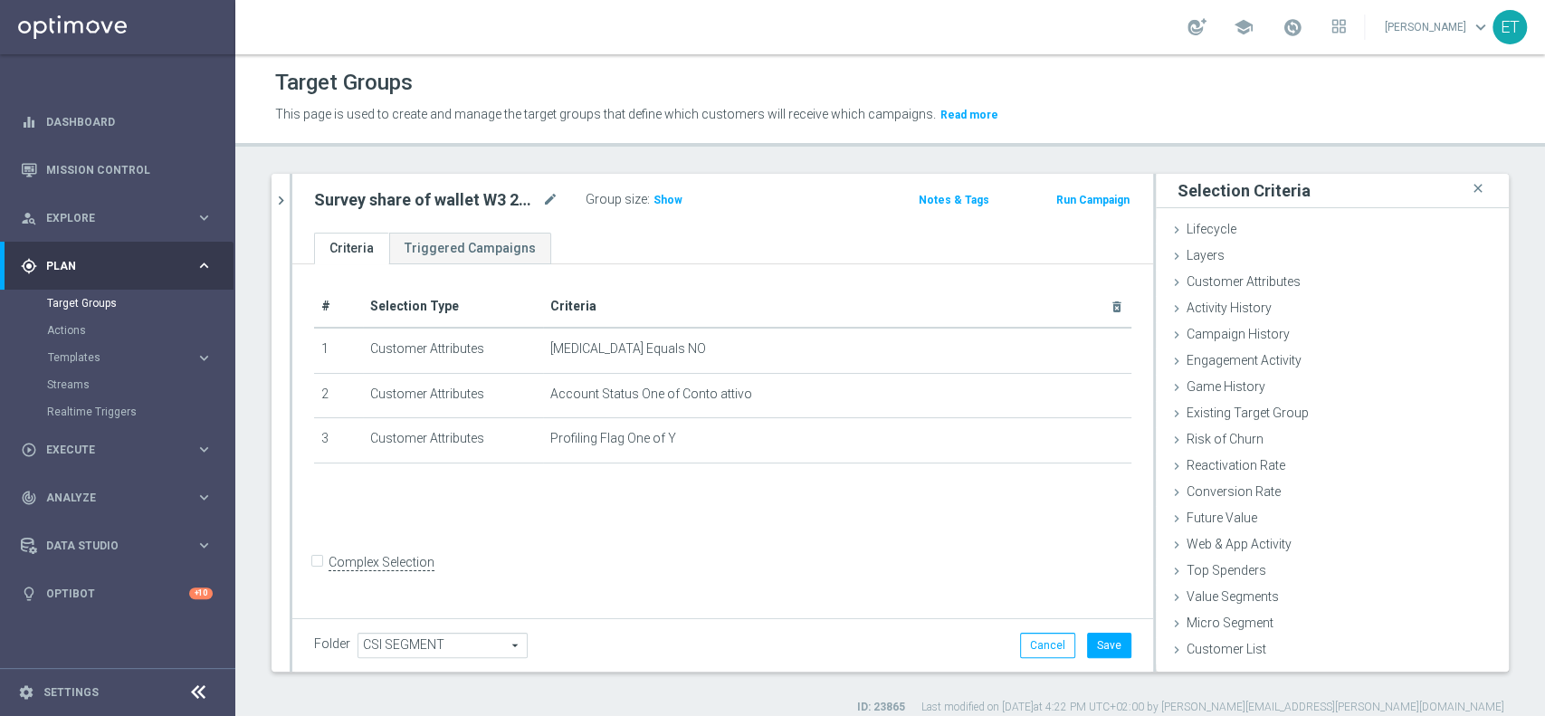
scroll to position [0, 0]
click at [1245, 639] on div "Customer List done selection saved" at bounding box center [1332, 650] width 353 height 27
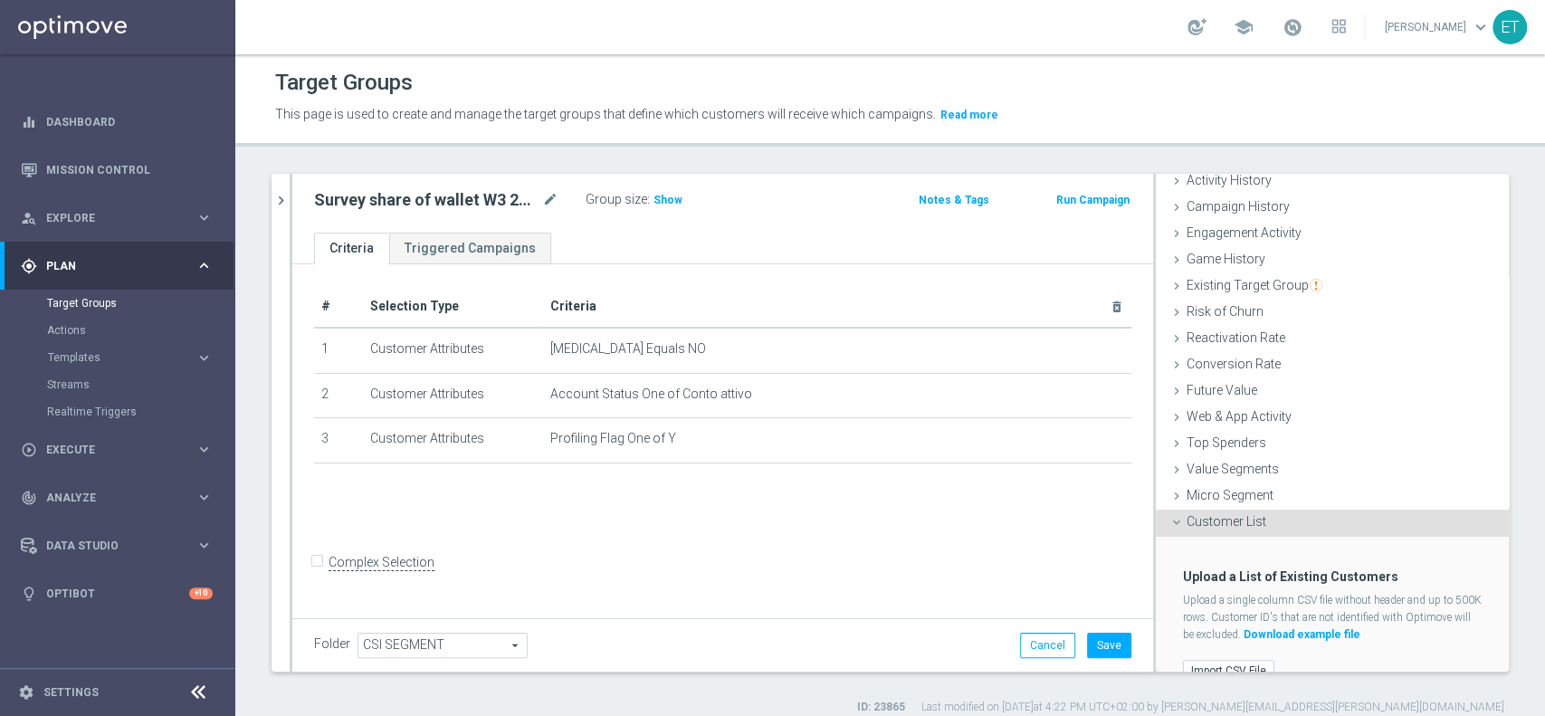
scroll to position [154, 0]
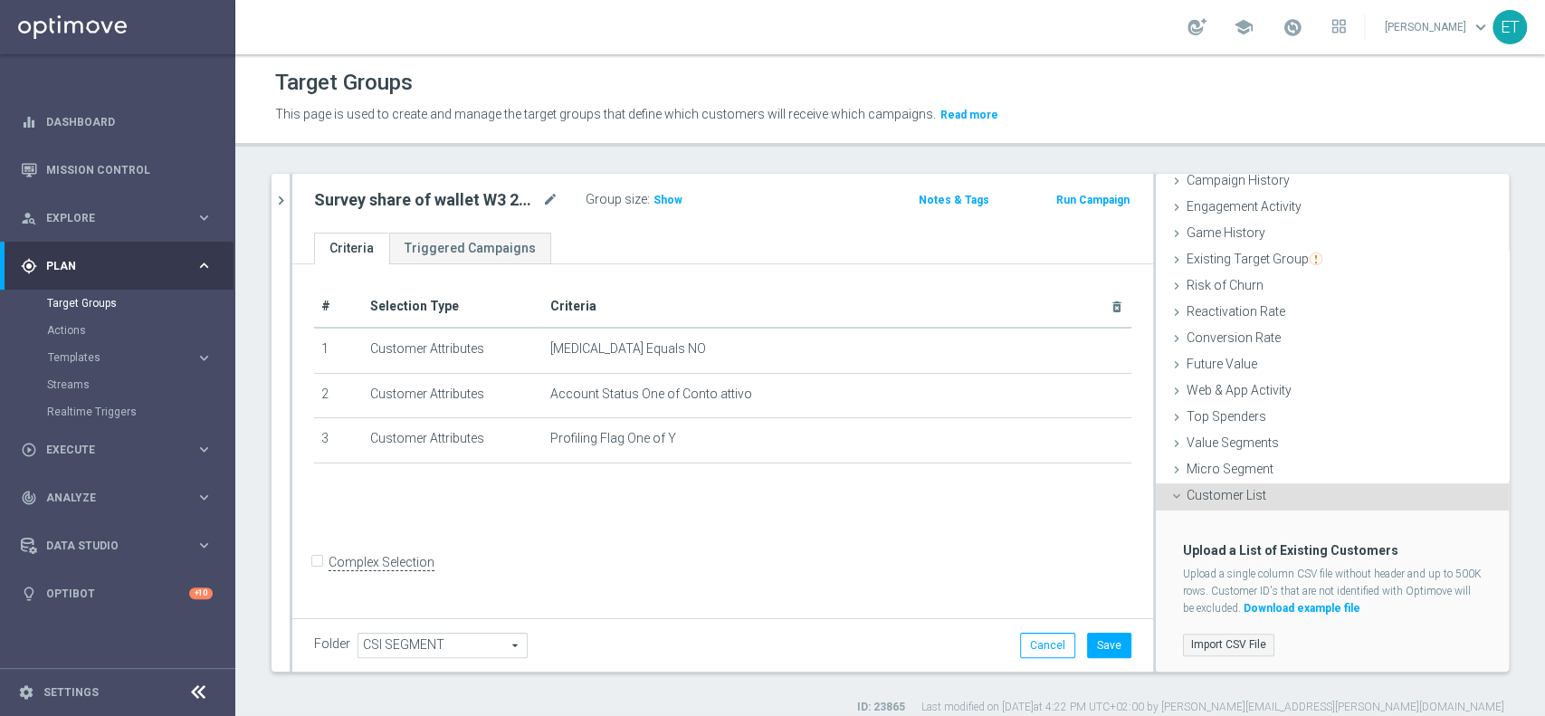
click at [1208, 643] on label "Import CSV File" at bounding box center [1228, 645] width 91 height 23
click at [0, 0] on input "Import CSV File" at bounding box center [0, 0] width 0 height 0
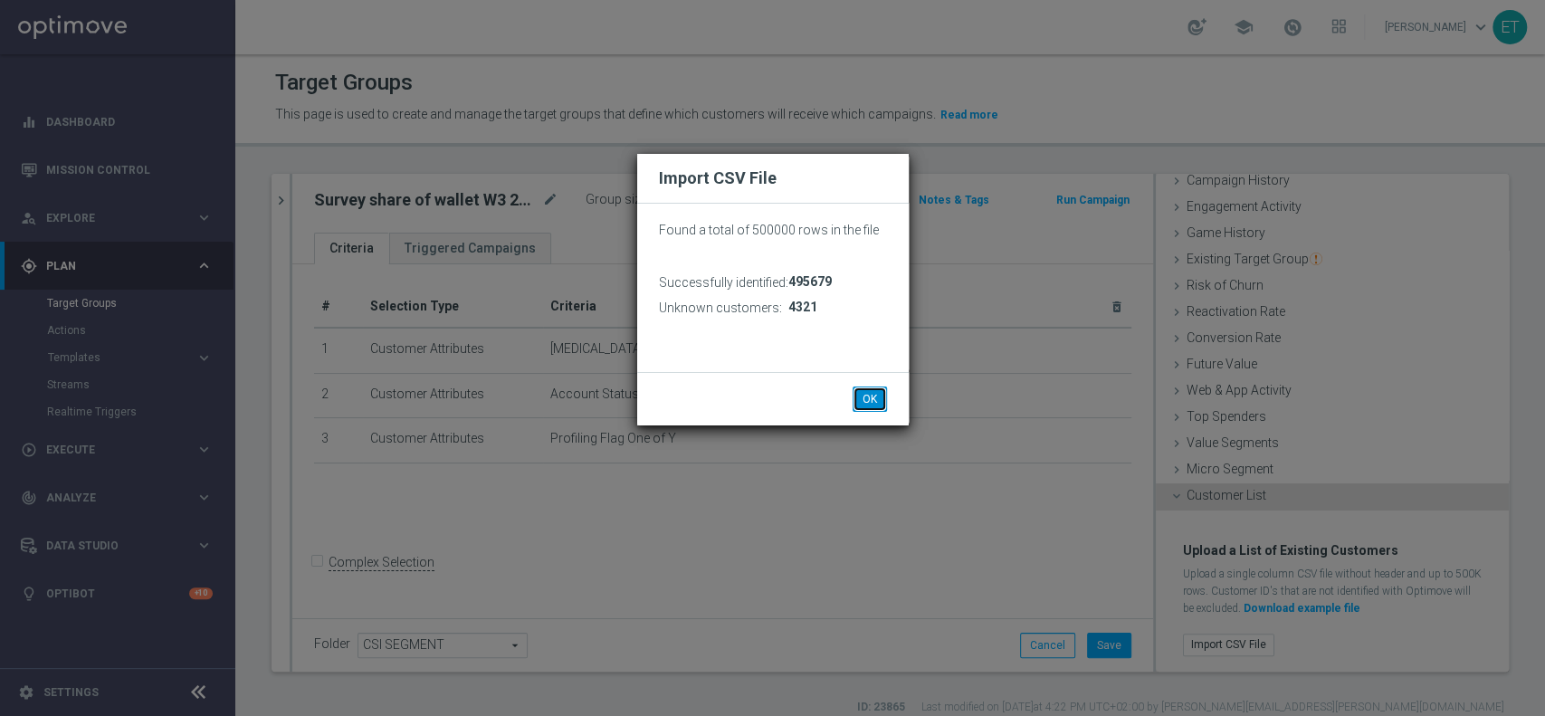
click at [868, 397] on button "OK" at bounding box center [870, 398] width 34 height 25
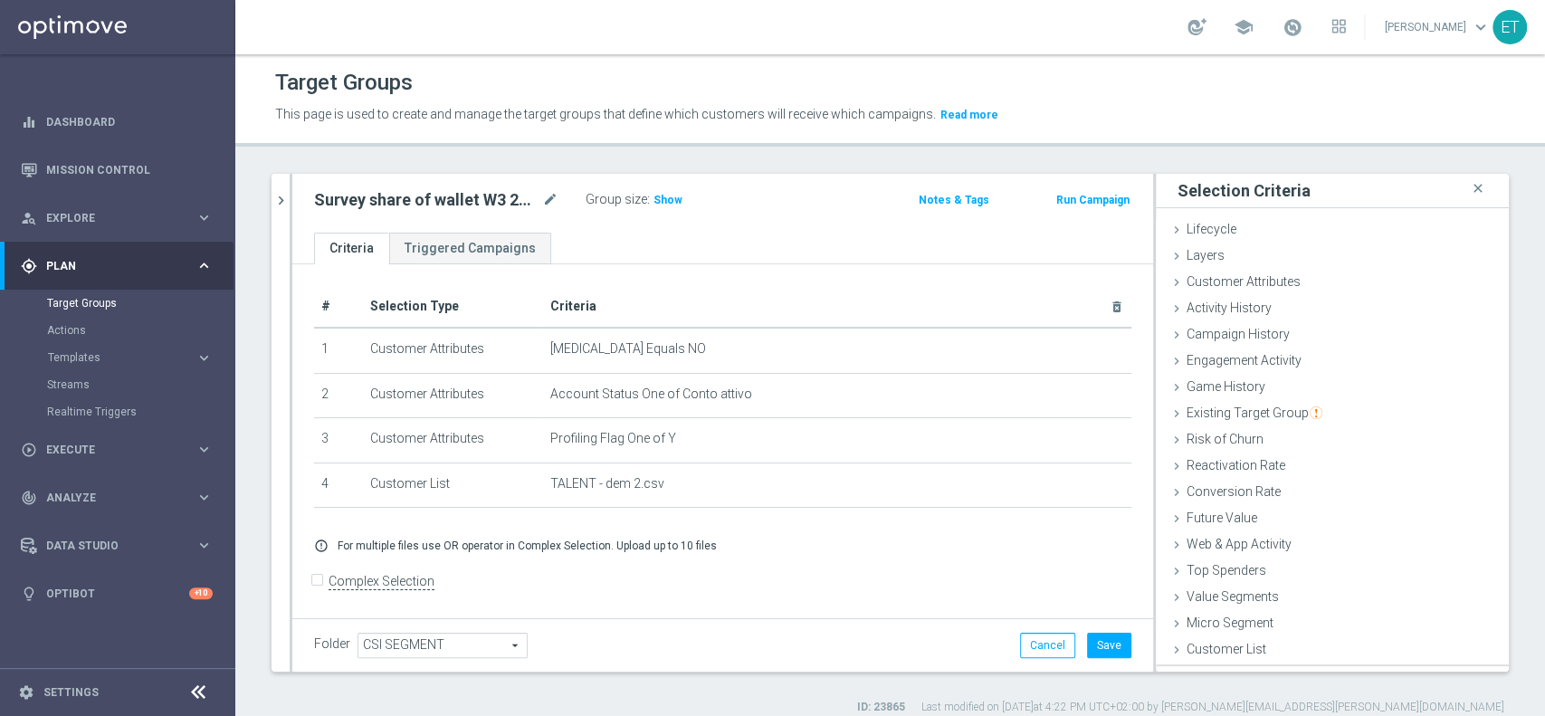
scroll to position [0, 0]
click at [662, 199] on span "Show" at bounding box center [668, 200] width 29 height 13
click at [1090, 652] on button "Save" at bounding box center [1109, 645] width 44 height 25
click at [274, 197] on icon "chevron_right" at bounding box center [280, 200] width 17 height 17
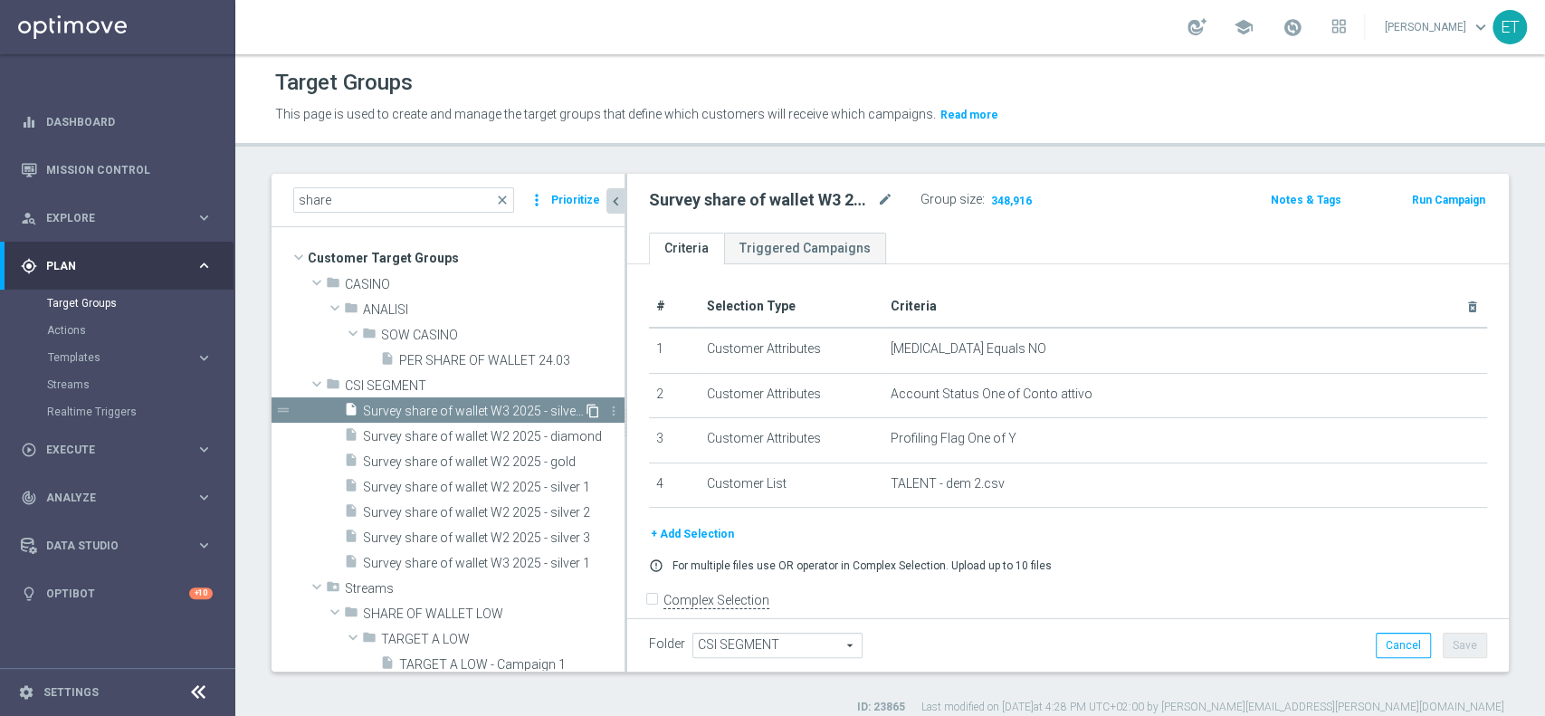
click at [586, 414] on icon "content_copy" at bounding box center [593, 411] width 14 height 14
click at [870, 193] on h2 "Copy of Survey share of wallet W3 2025 - silver 2" at bounding box center [761, 200] width 224 height 22
click at [890, 202] on icon "mode_edit" at bounding box center [885, 200] width 16 height 22
click at [665, 199] on input "Copy of Survey share of wallet W3 2025 - silver 2" at bounding box center [771, 201] width 244 height 25
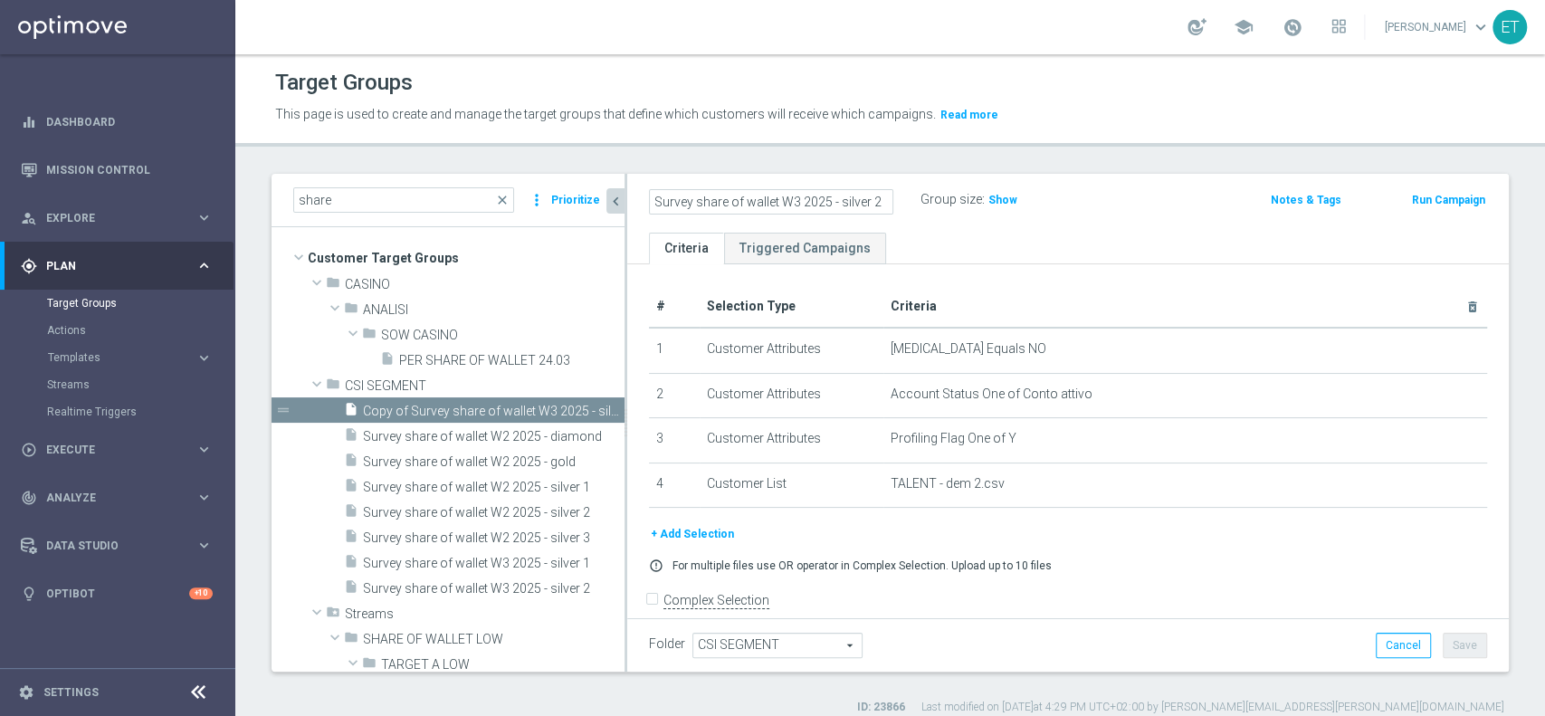
scroll to position [0, 0]
click at [877, 199] on input "Survey share of wallet W3 2025 - silver 2" at bounding box center [771, 201] width 244 height 25
type input "Survey share of wallet W3 2025 - silver 3"
click at [692, 528] on button "+ Add Selection" at bounding box center [692, 534] width 87 height 20
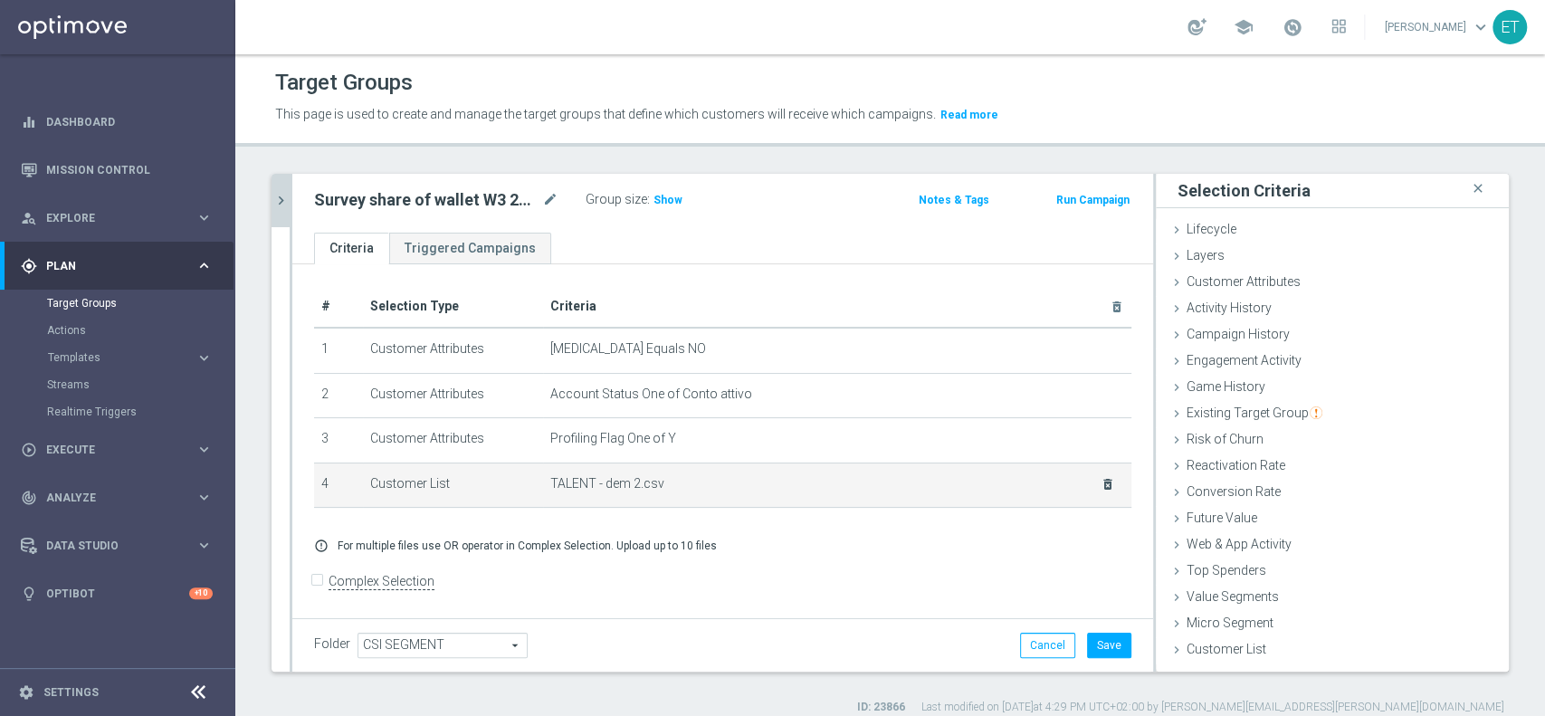
click at [1101, 486] on icon "delete_forever" at bounding box center [1108, 484] width 14 height 14
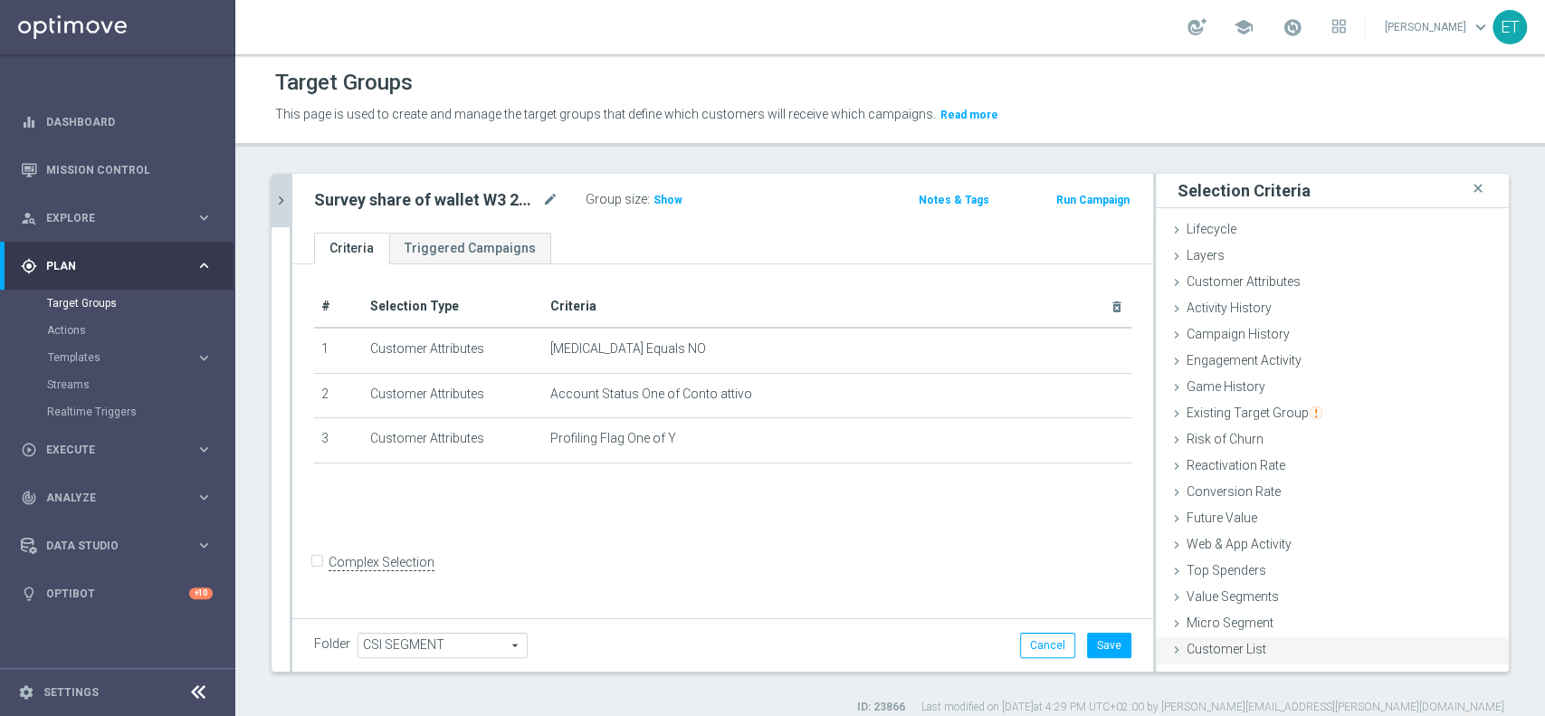
click at [1196, 647] on span "Customer List" at bounding box center [1227, 649] width 80 height 14
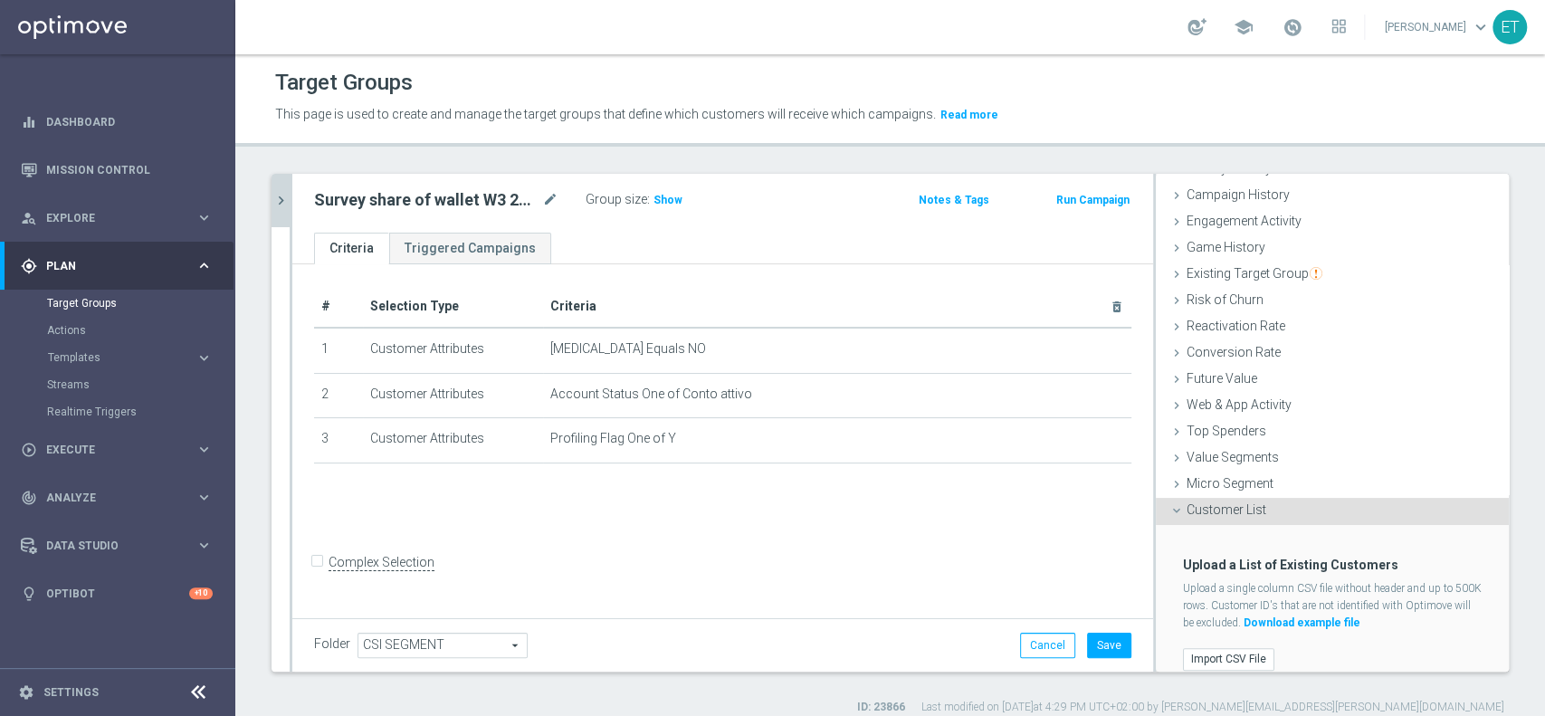
scroll to position [154, 0]
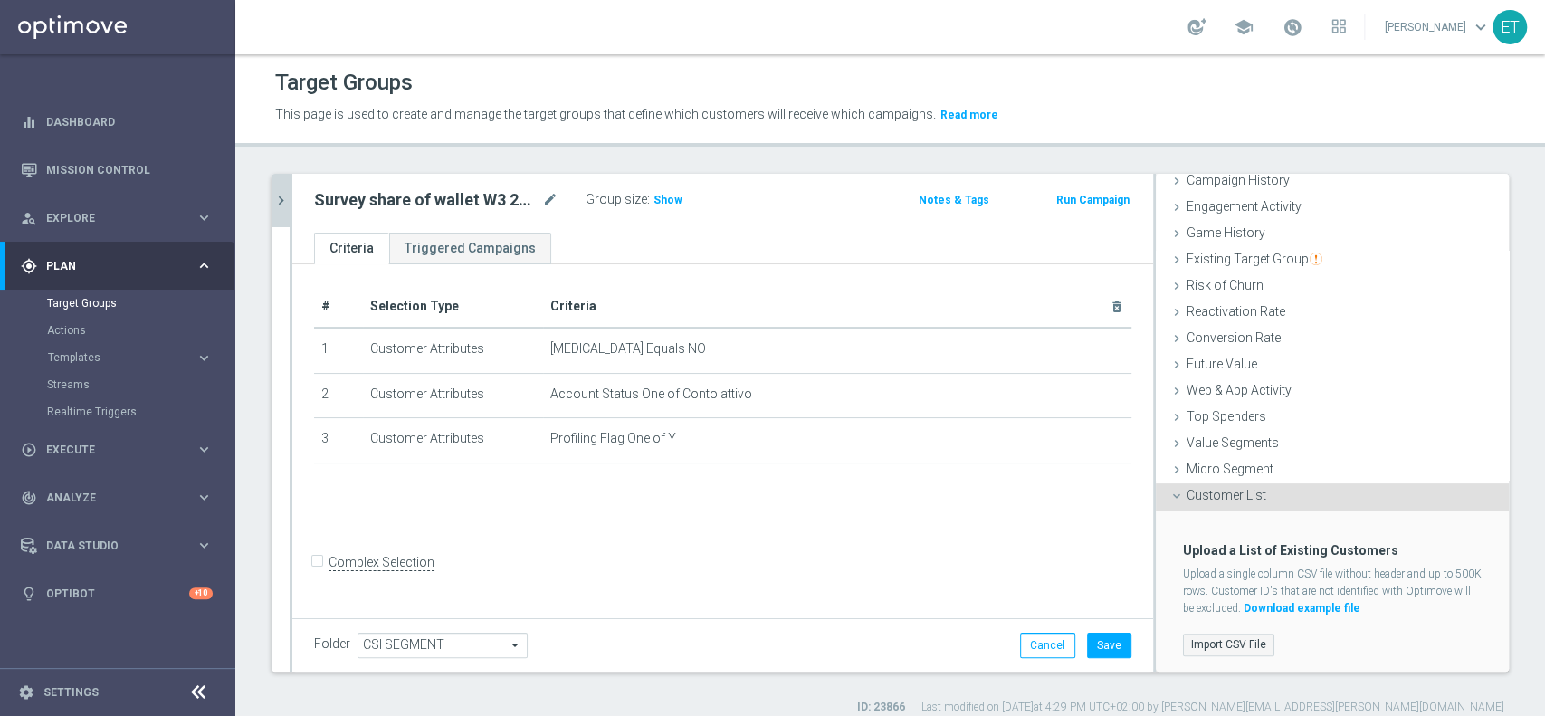
click at [1224, 644] on label "Import CSV File" at bounding box center [1228, 645] width 91 height 23
click at [0, 0] on input "Import CSV File" at bounding box center [0, 0] width 0 height 0
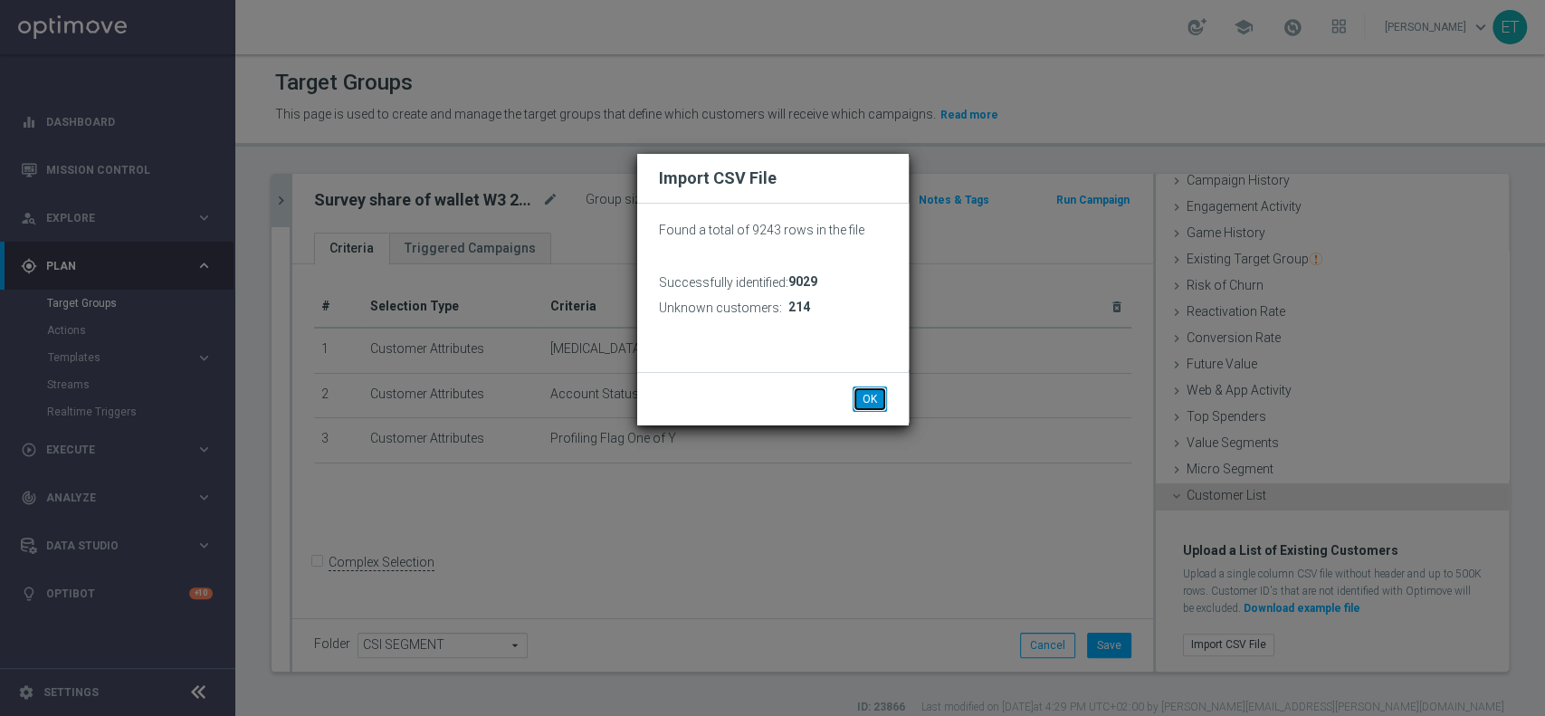
click at [871, 402] on button "OK" at bounding box center [870, 398] width 34 height 25
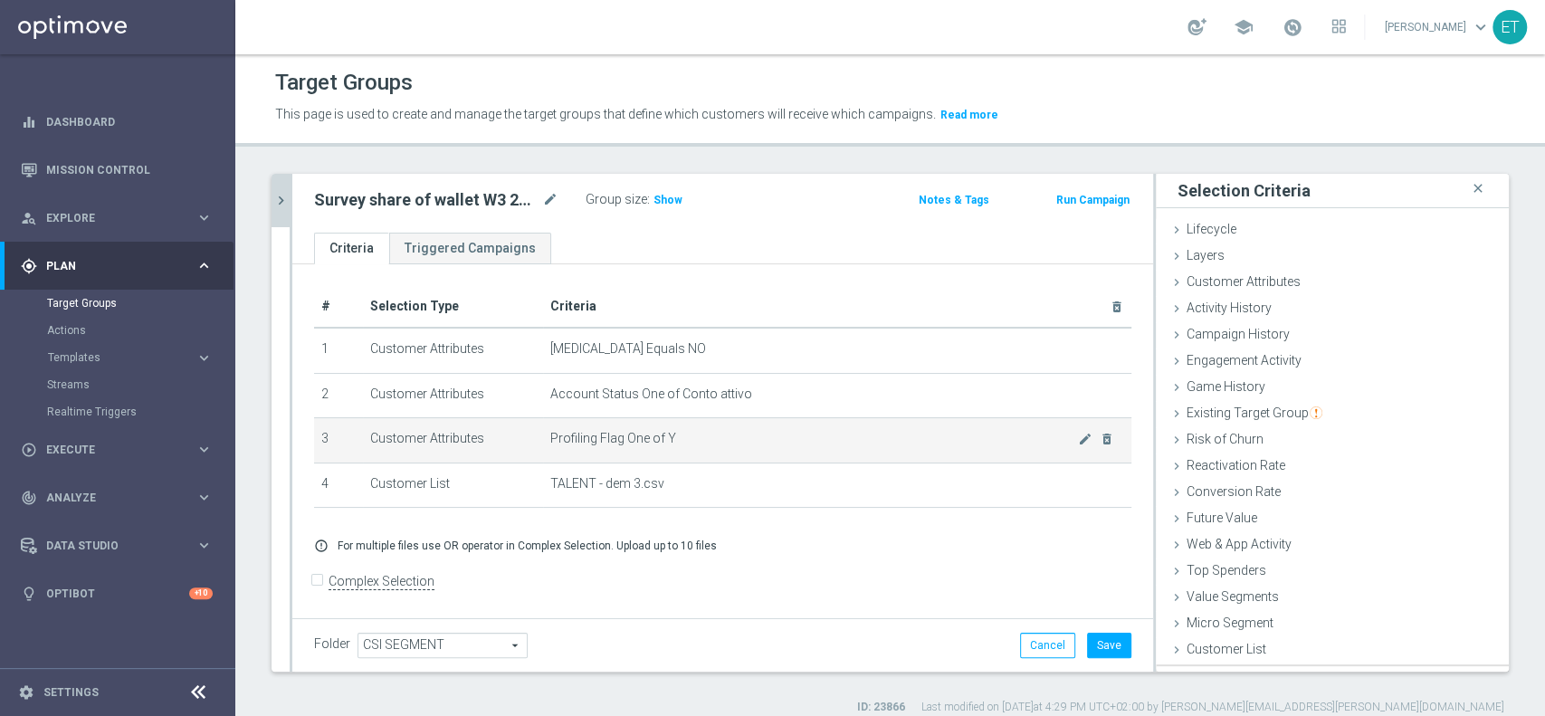
scroll to position [0, 0]
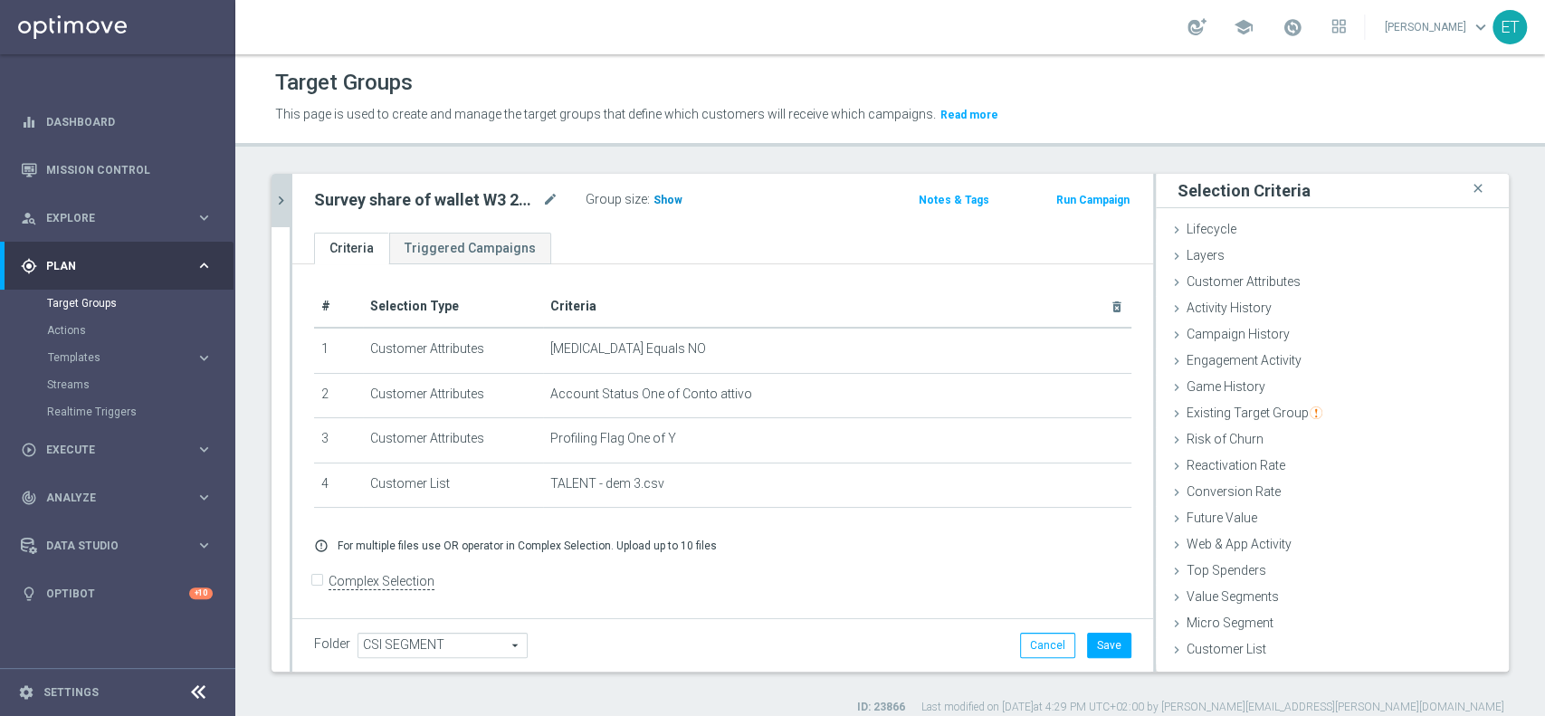
click at [662, 194] on span "Show" at bounding box center [668, 200] width 29 height 13
click at [1089, 648] on button "Save" at bounding box center [1109, 645] width 44 height 25
drag, startPoint x: 793, startPoint y: 561, endPoint x: 843, endPoint y: 561, distance: 49.8
click at [793, 562] on div "+ Add Selection error_outline For multiple files use OR operator in Complex Sel…" at bounding box center [723, 545] width 844 height 43
click at [278, 186] on button "chevron_right" at bounding box center [281, 200] width 18 height 53
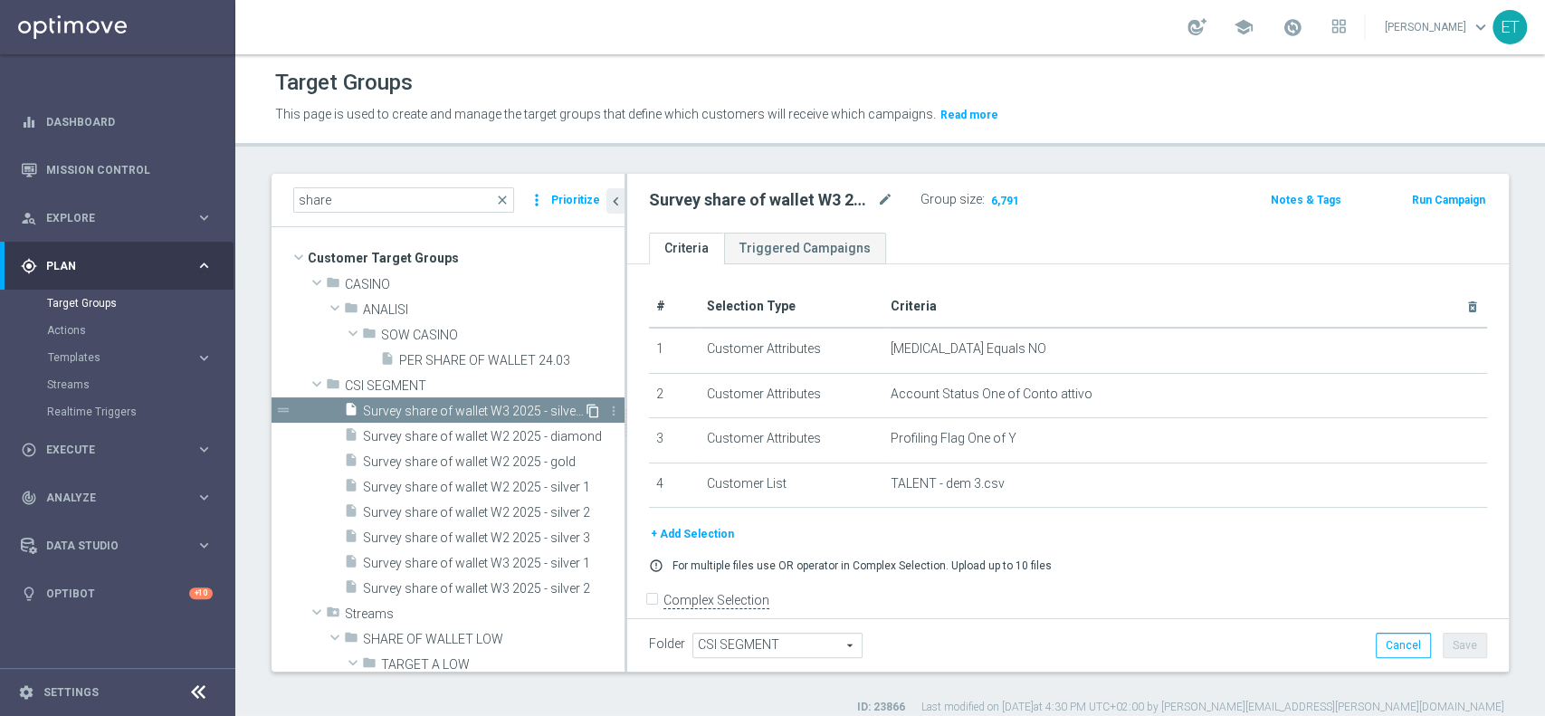
click at [586, 405] on icon "content_copy" at bounding box center [593, 411] width 14 height 14
click at [882, 195] on icon "mode_edit" at bounding box center [885, 200] width 16 height 22
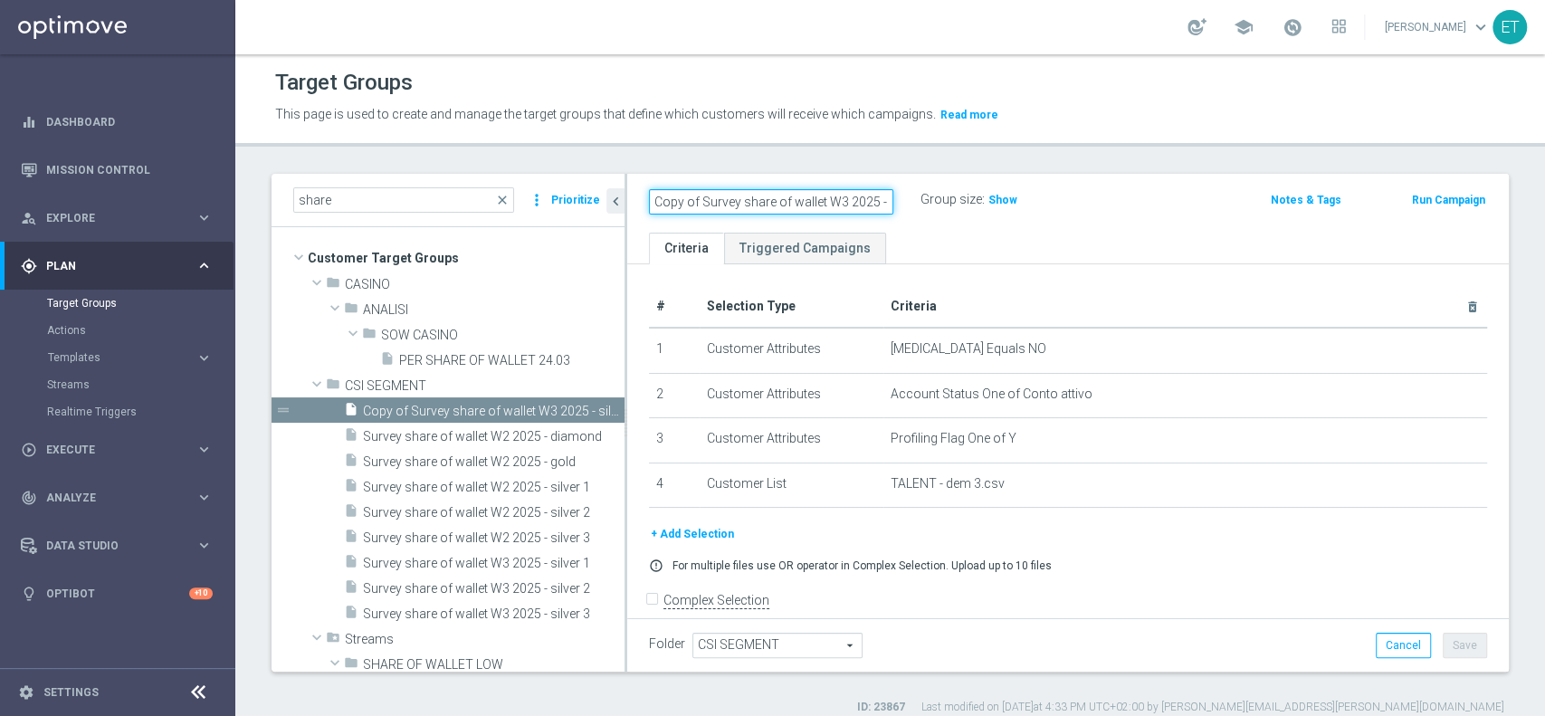
scroll to position [0, 34]
click at [775, 206] on input "Copy of Survey share of wallet W3 2025 - silver 3" at bounding box center [771, 201] width 244 height 25
drag, startPoint x: 667, startPoint y: 201, endPoint x: 549, endPoint y: 201, distance: 118.6
click at [549, 201] on as-split "share close more_vert Prioritize Customer Target Groups library_add create_new_…" at bounding box center [890, 423] width 1237 height 498
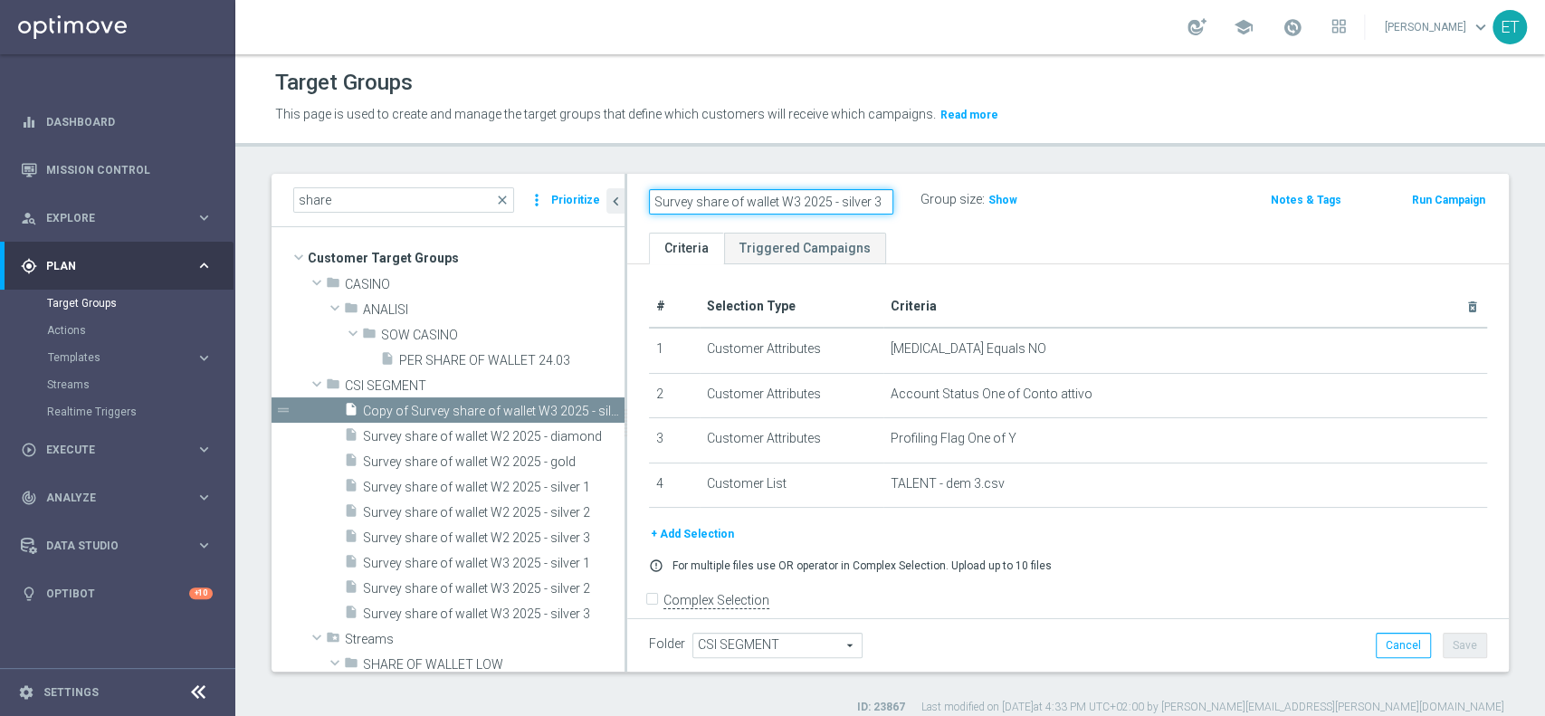
drag, startPoint x: 840, startPoint y: 204, endPoint x: 898, endPoint y: 219, distance: 59.9
click at [898, 219] on div "Survey share of wallet W3 2025 - silver 3 Group size : Show Notes & Tags Run Ca…" at bounding box center [1068, 203] width 882 height 59
type input "Survey share of wallet W3 2025 - LOW MASTER"
drag, startPoint x: 873, startPoint y: 196, endPoint x: 593, endPoint y: 196, distance: 279.7
click at [593, 196] on as-split "share close more_vert Prioritize Customer Target Groups library_add create_new_…" at bounding box center [890, 423] width 1237 height 498
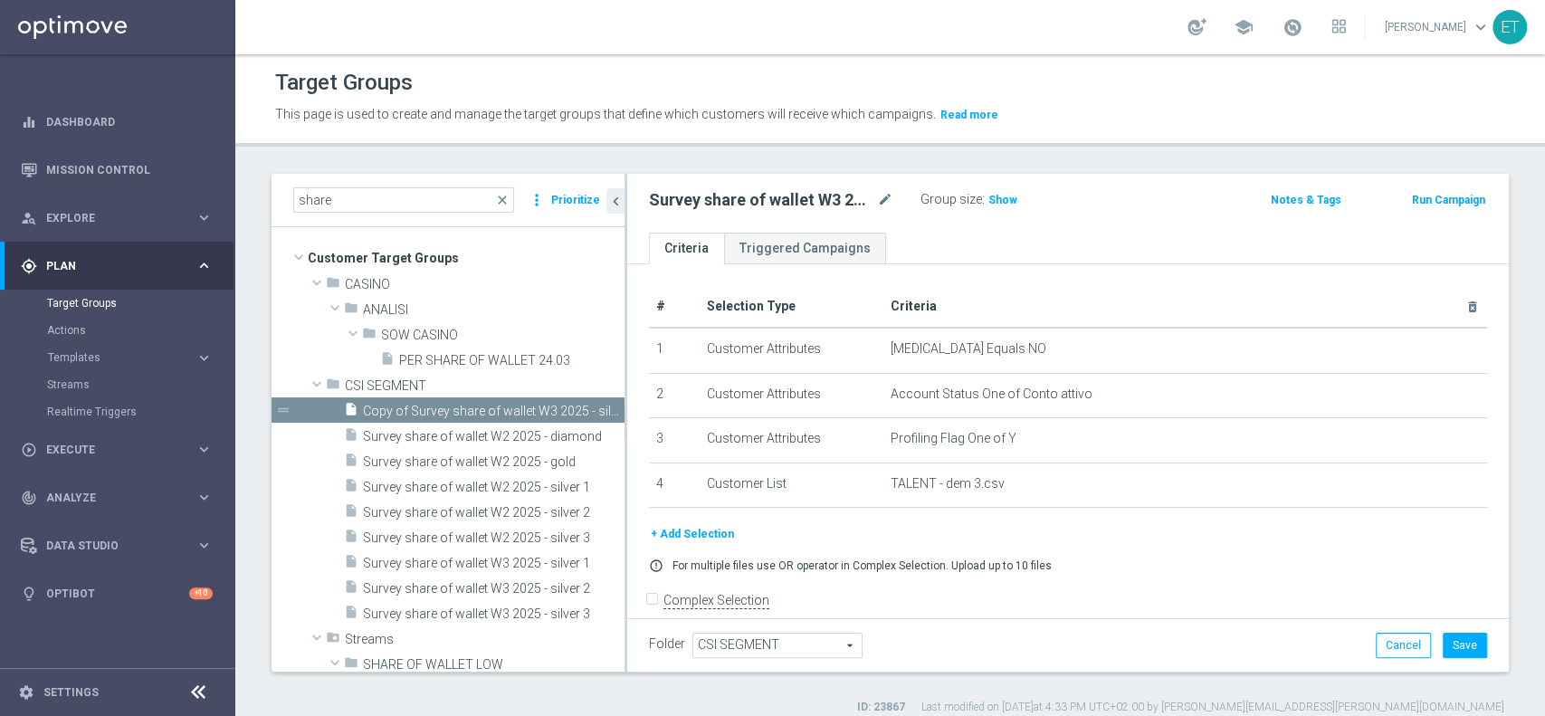
click at [904, 234] on ul "Criteria Triggered Campaigns" at bounding box center [1068, 249] width 882 height 32
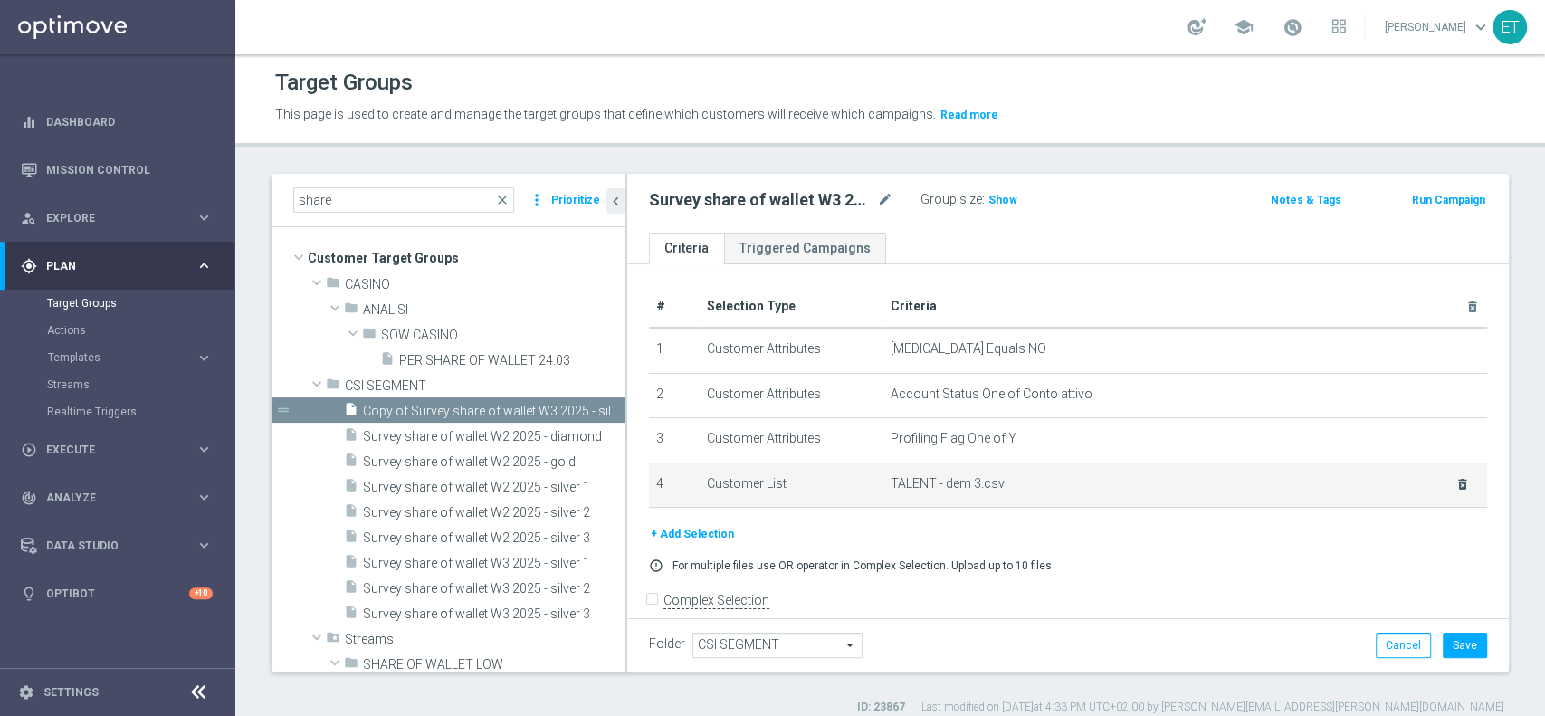
click at [1455, 479] on icon "delete_forever" at bounding box center [1462, 484] width 14 height 14
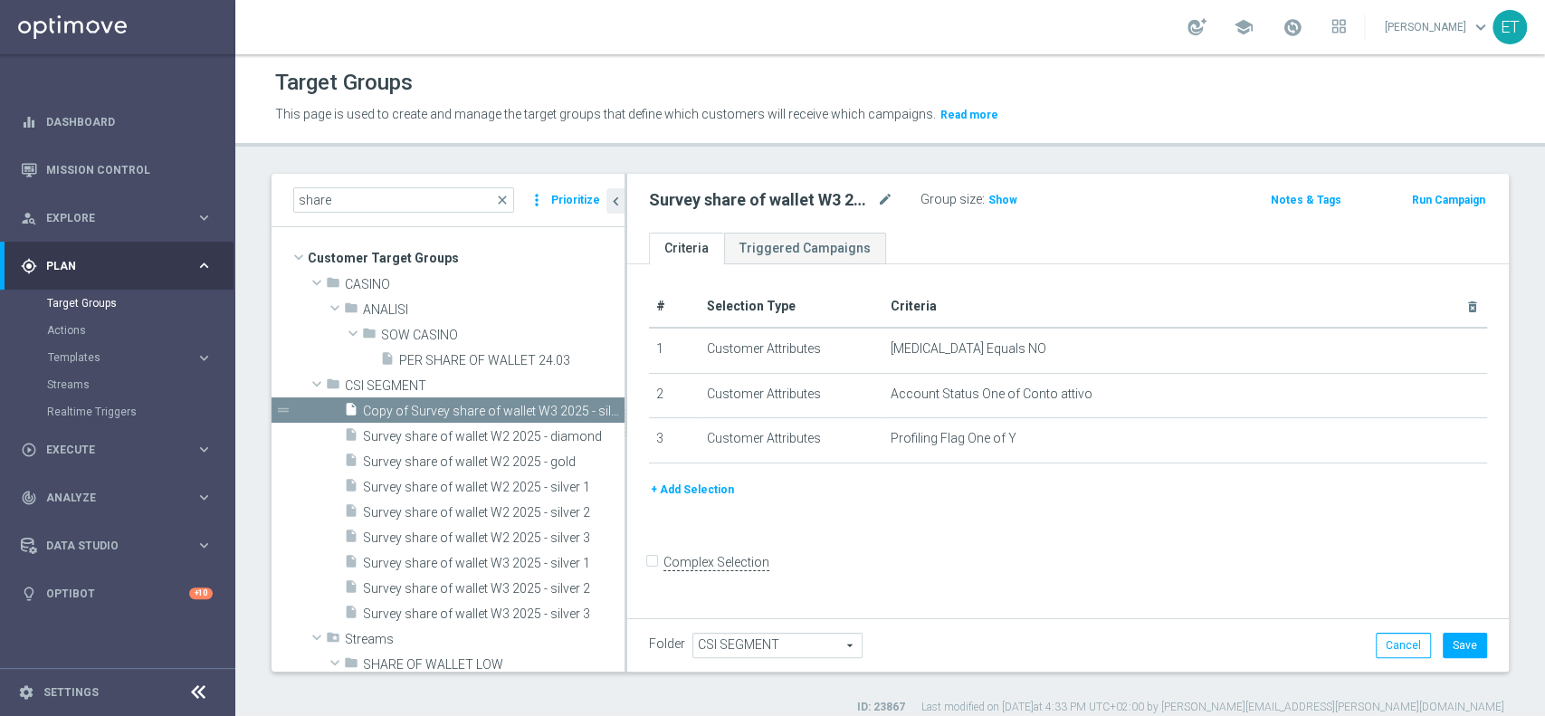
click at [712, 492] on button "+ Add Selection" at bounding box center [692, 490] width 87 height 20
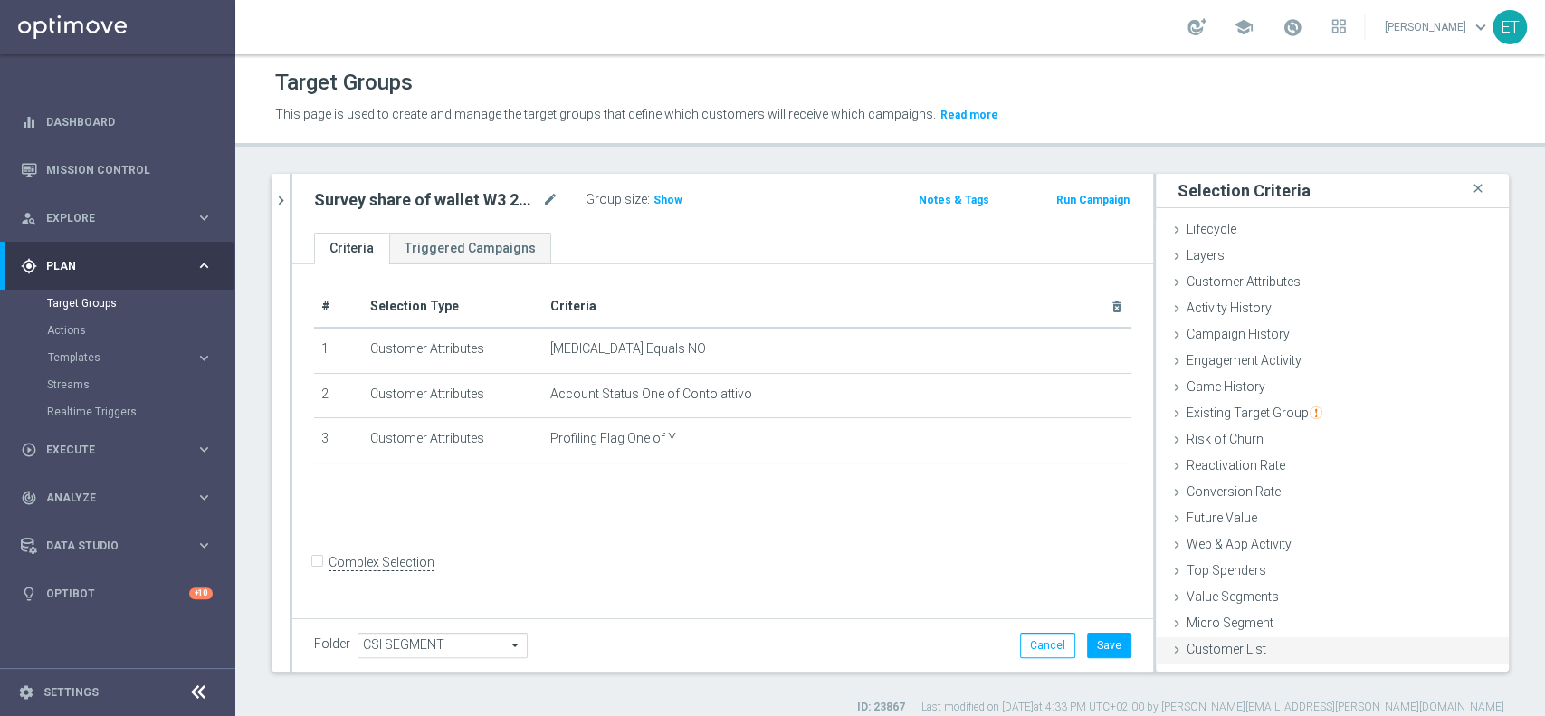
click at [1217, 643] on span "Customer List" at bounding box center [1227, 649] width 80 height 14
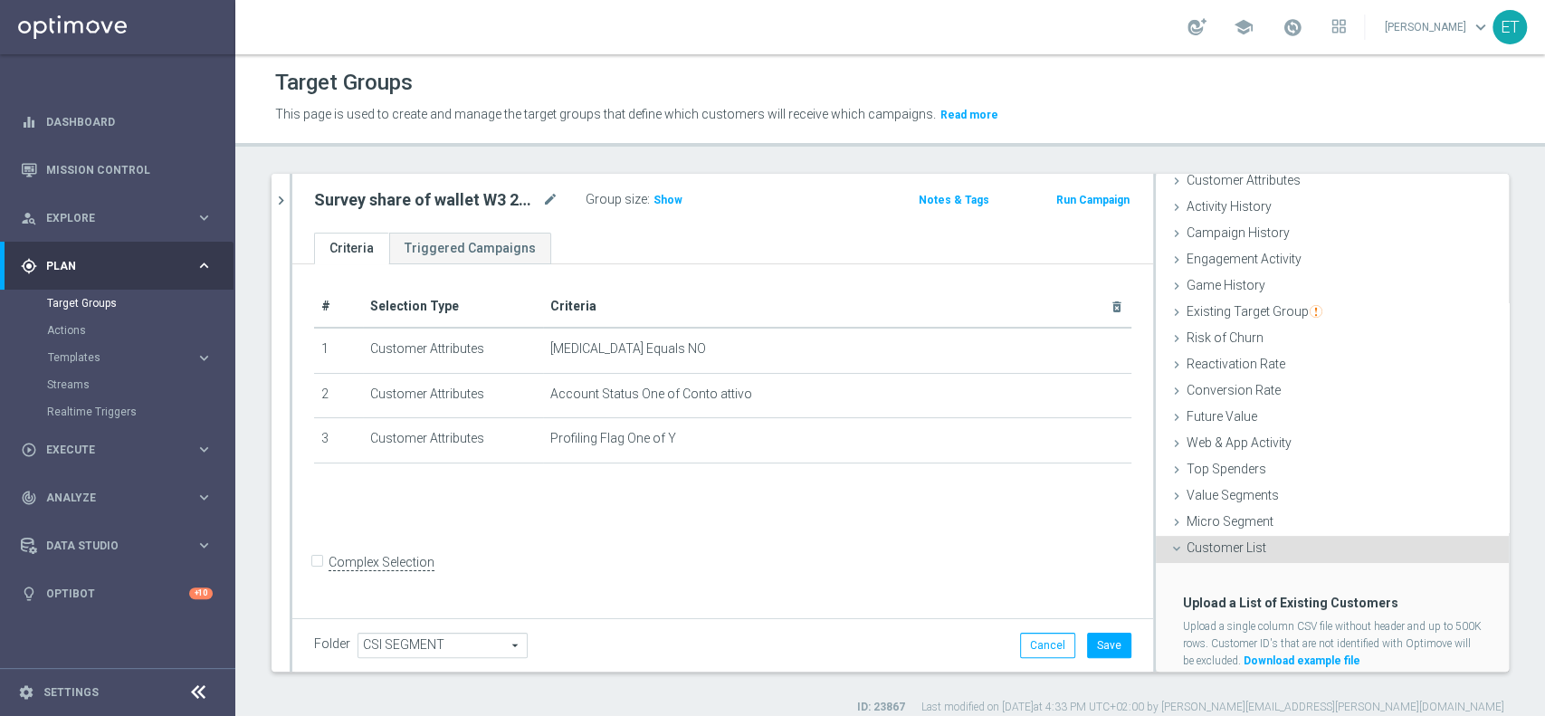
scroll to position [154, 0]
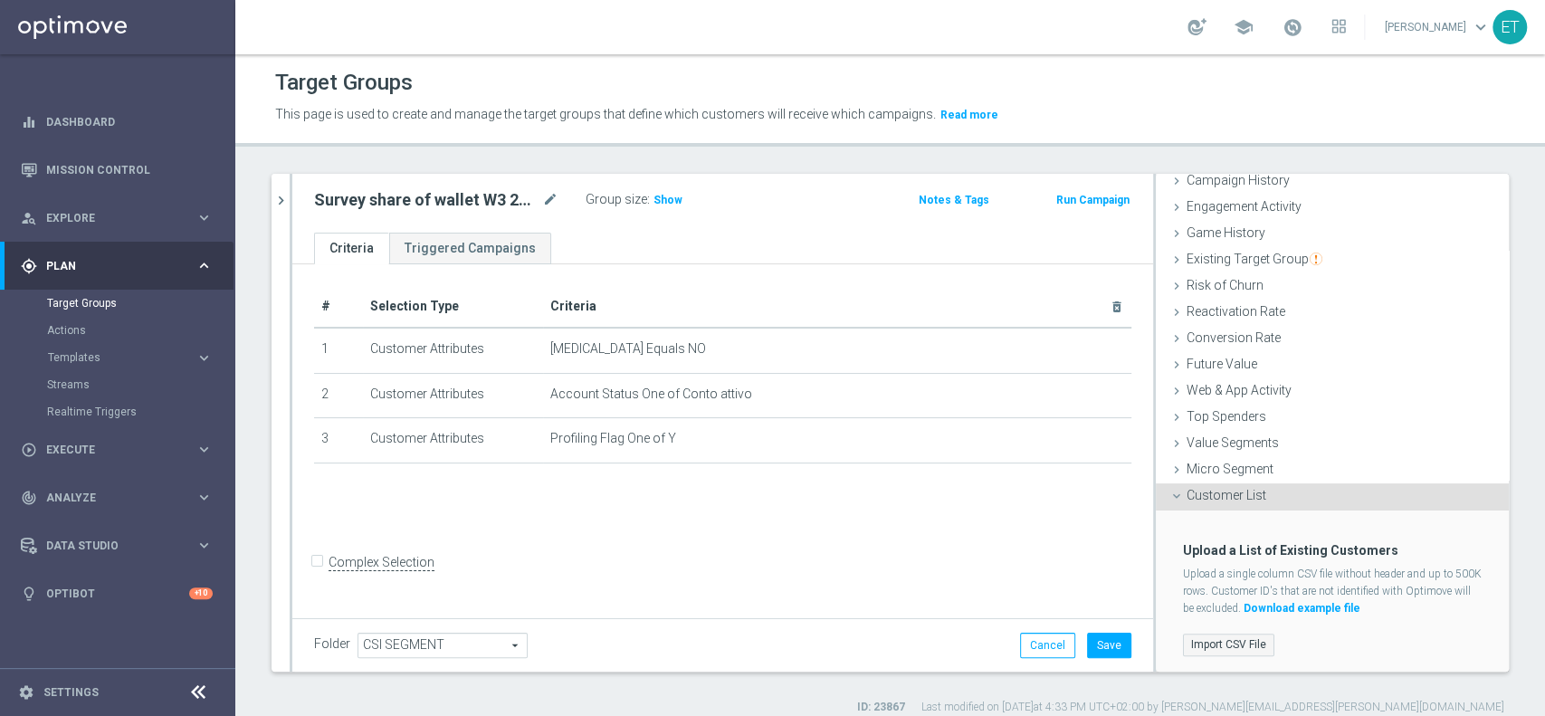
click at [1210, 634] on label "Import CSV File" at bounding box center [1228, 645] width 91 height 23
click at [0, 0] on input "Import CSV File" at bounding box center [0, 0] width 0 height 0
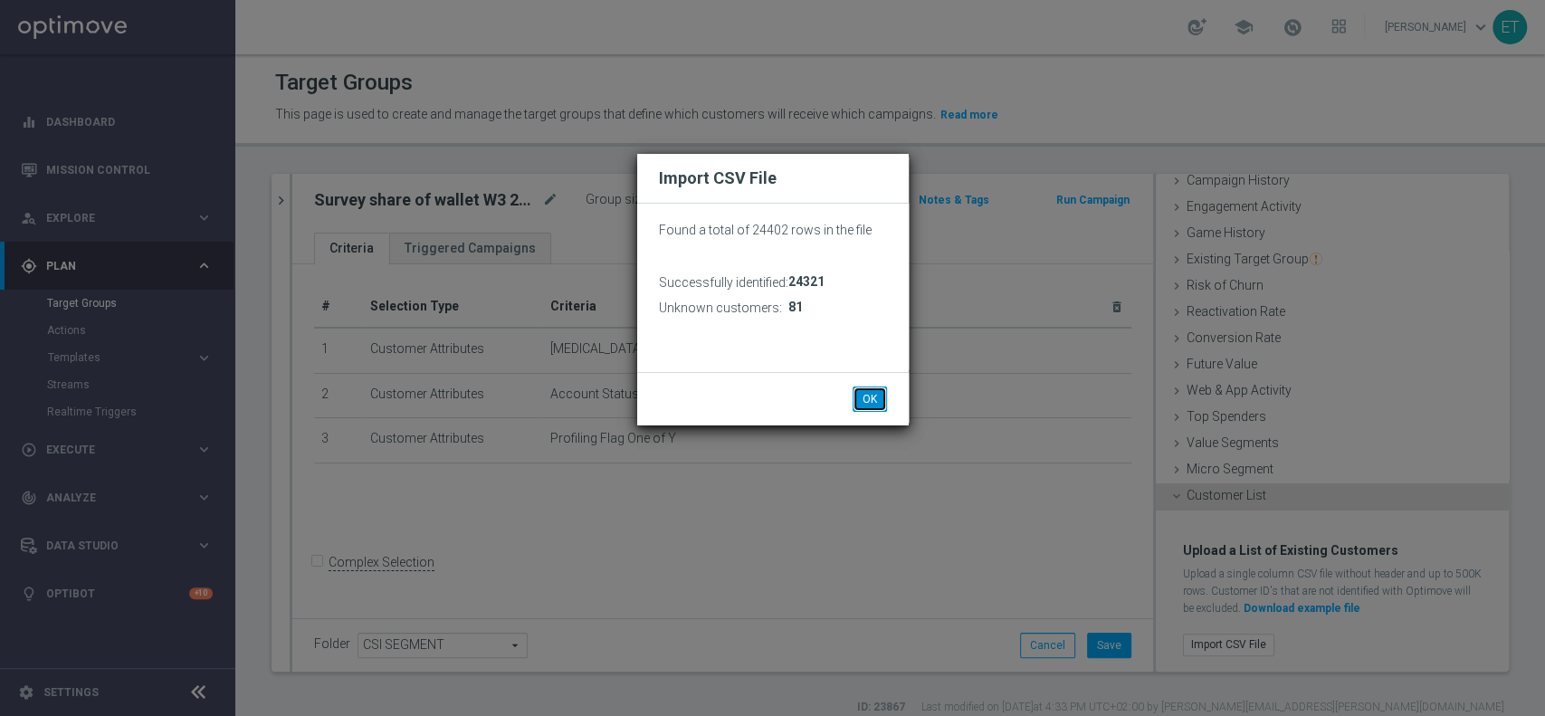
click at [871, 399] on button "OK" at bounding box center [870, 398] width 34 height 25
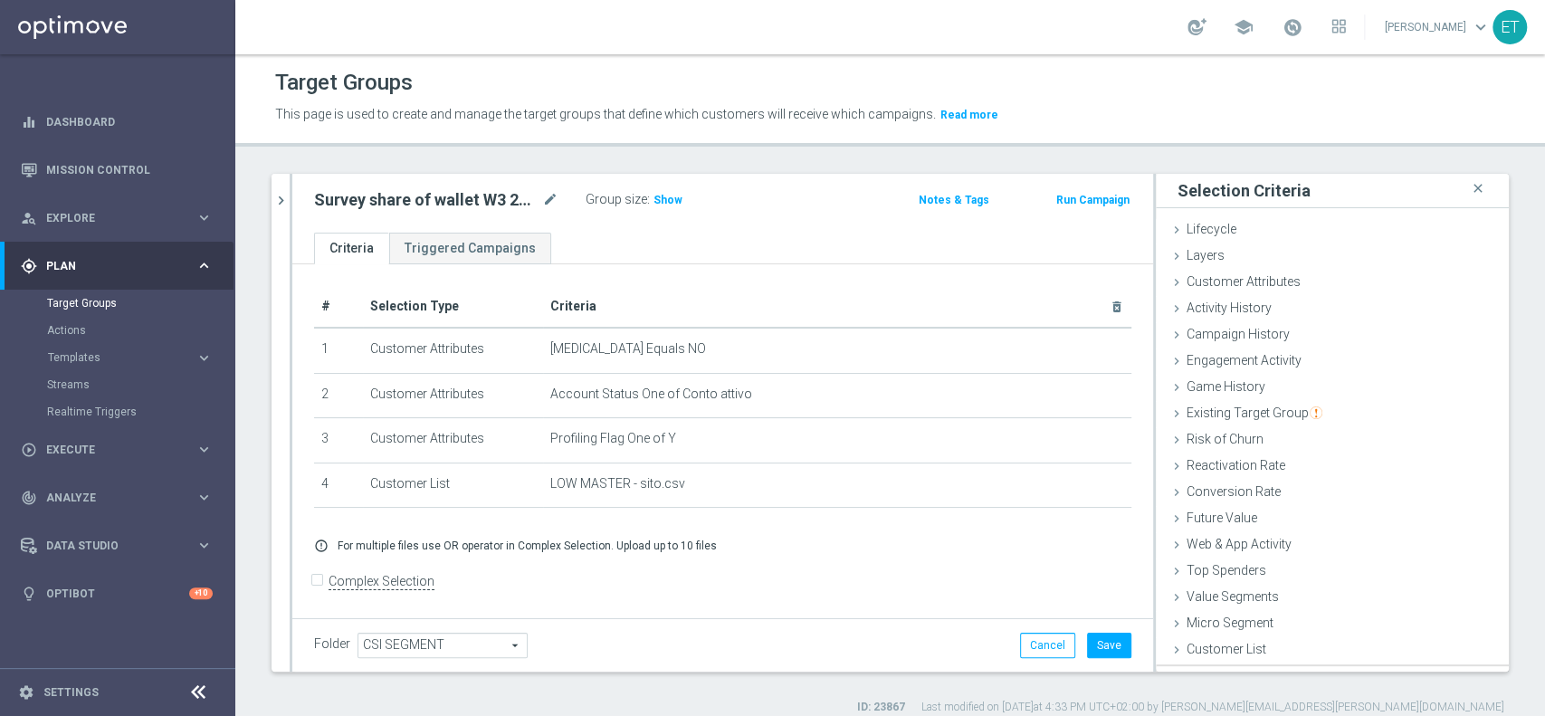
scroll to position [0, 0]
click at [1092, 643] on button "Save" at bounding box center [1109, 645] width 44 height 25
click at [282, 192] on icon "chevron_right" at bounding box center [280, 200] width 17 height 17
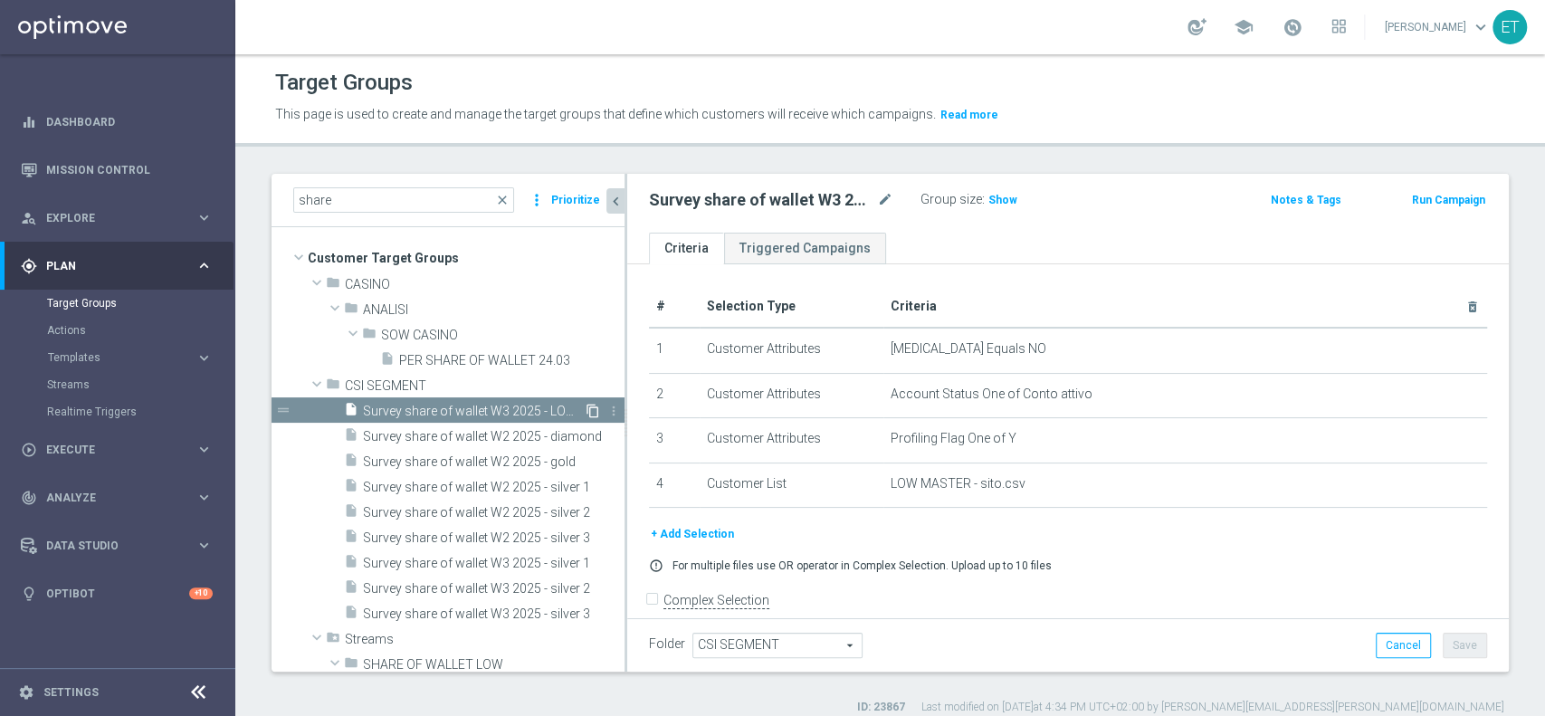
click at [586, 407] on icon "content_copy" at bounding box center [593, 411] width 14 height 14
click at [880, 197] on icon "mode_edit" at bounding box center [885, 200] width 16 height 22
click at [864, 199] on input "Copy of Survey share of wallet W3 2025 - LOW MASTER" at bounding box center [771, 201] width 244 height 25
drag, startPoint x: 837, startPoint y: 201, endPoint x: 810, endPoint y: 197, distance: 27.4
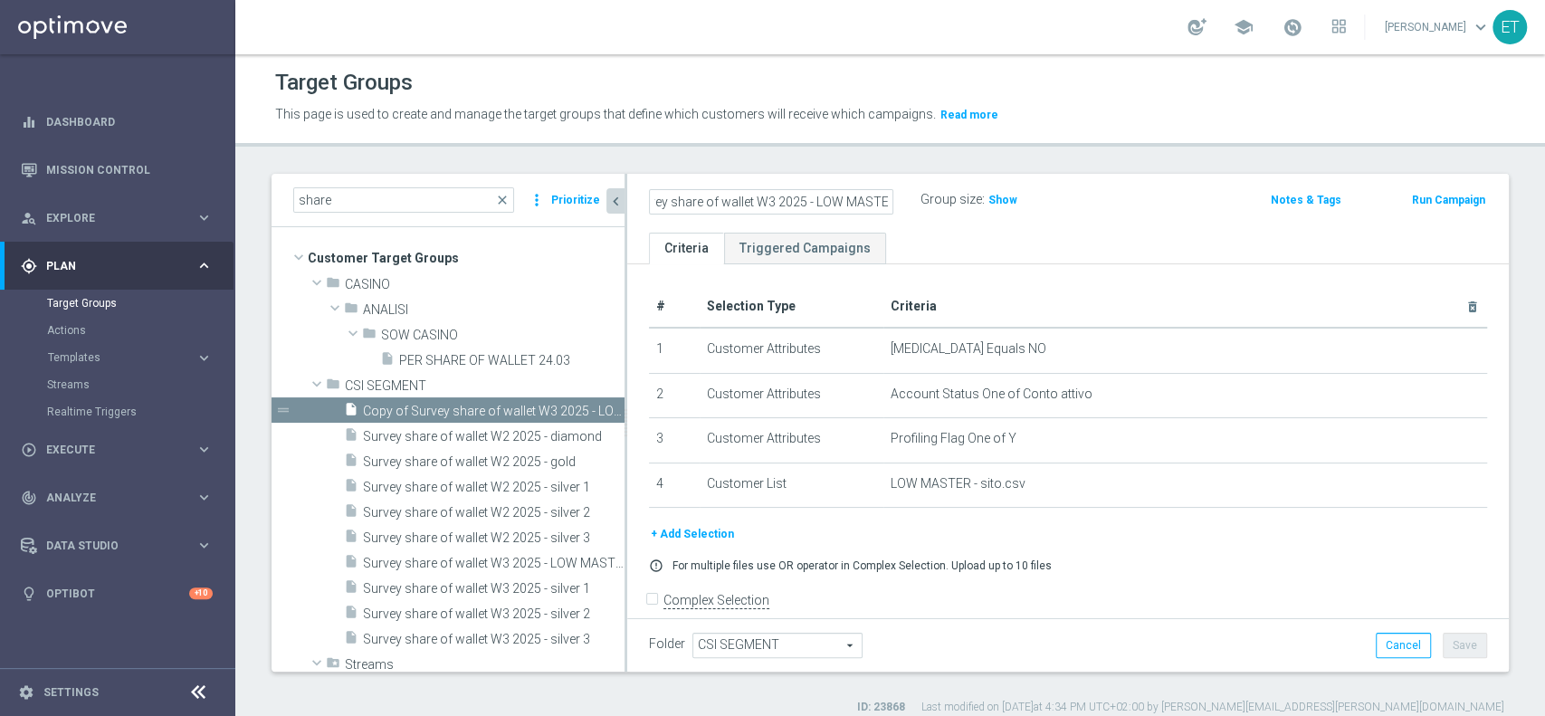
click at [810, 197] on input "Copy of Survey share of wallet W3 2025 - LOW MASTER" at bounding box center [771, 201] width 244 height 25
type input "Copy of Survey share of wallet W3 2025 - TOP MASTER"
click at [1121, 224] on div "Copy of Survey share of wallet W3 2025 - TOP MASTER Group size : Show Notes & T…" at bounding box center [1068, 203] width 882 height 59
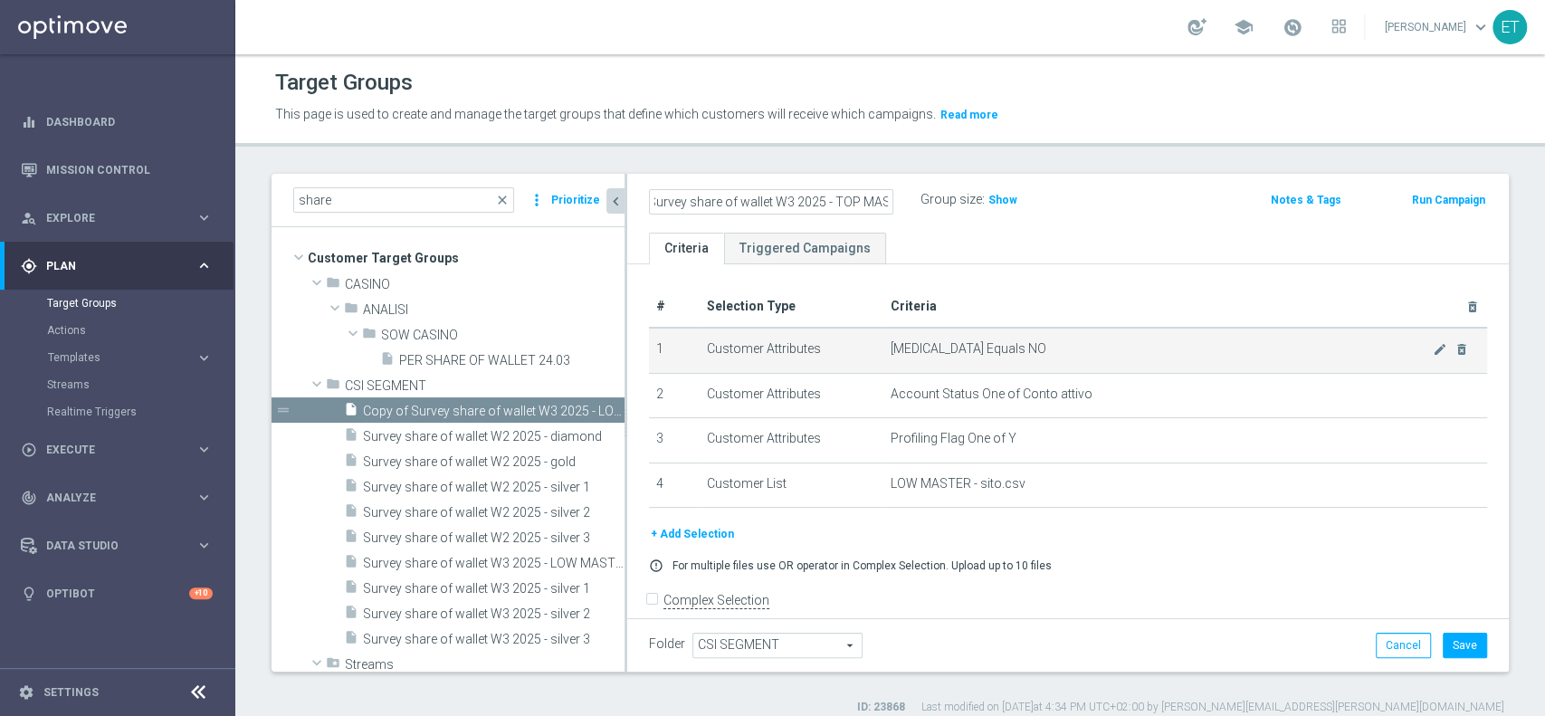
scroll to position [0, 0]
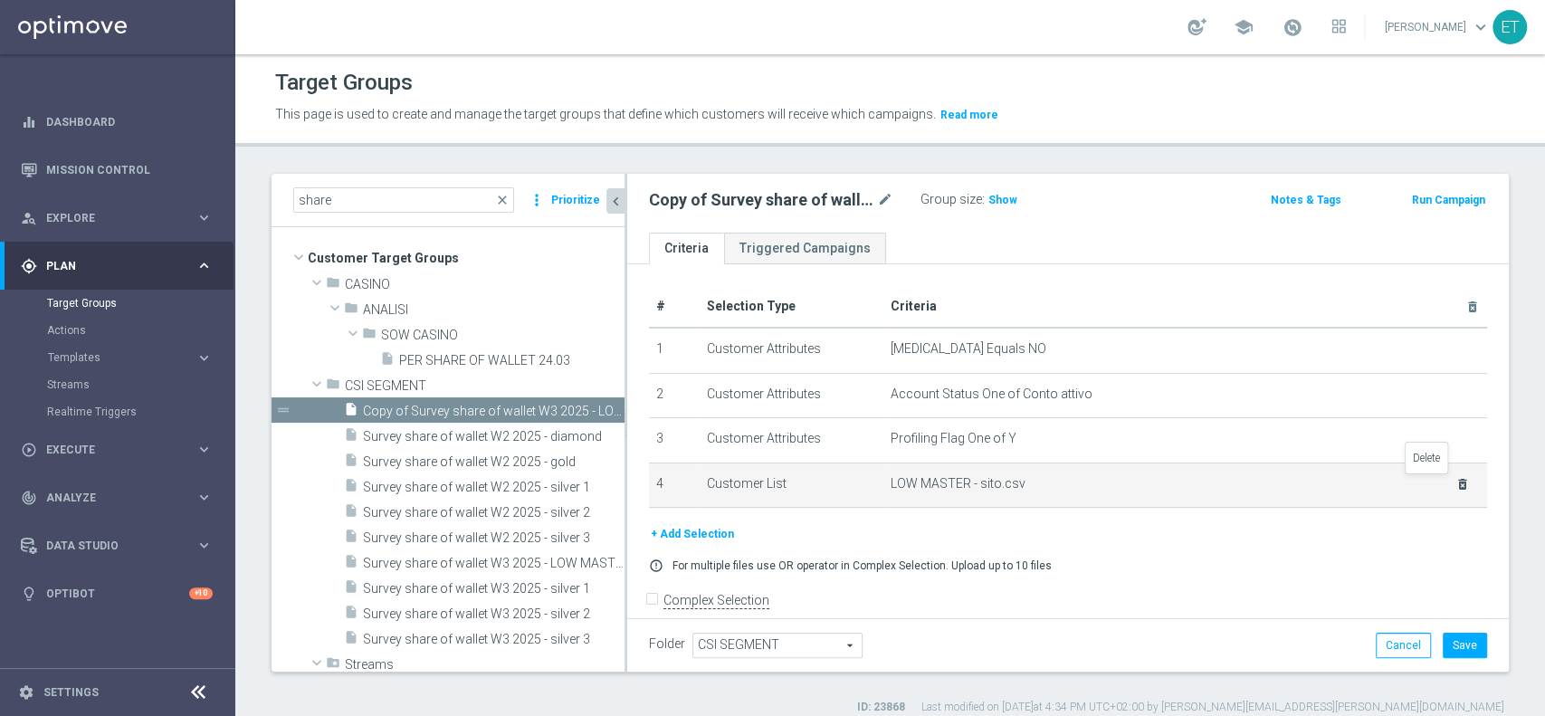
click at [1455, 483] on icon "delete_forever" at bounding box center [1462, 484] width 14 height 14
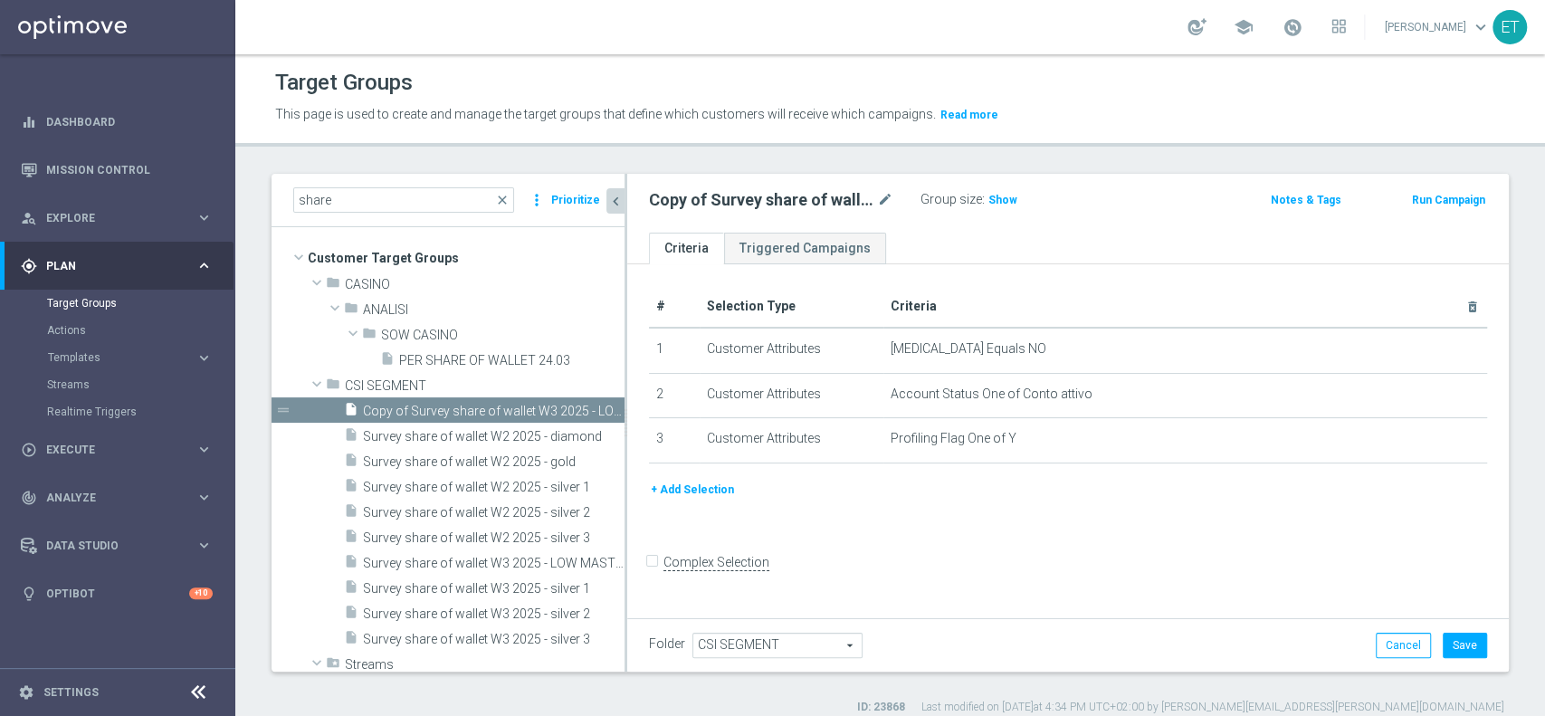
click at [706, 483] on button "+ Add Selection" at bounding box center [692, 490] width 87 height 20
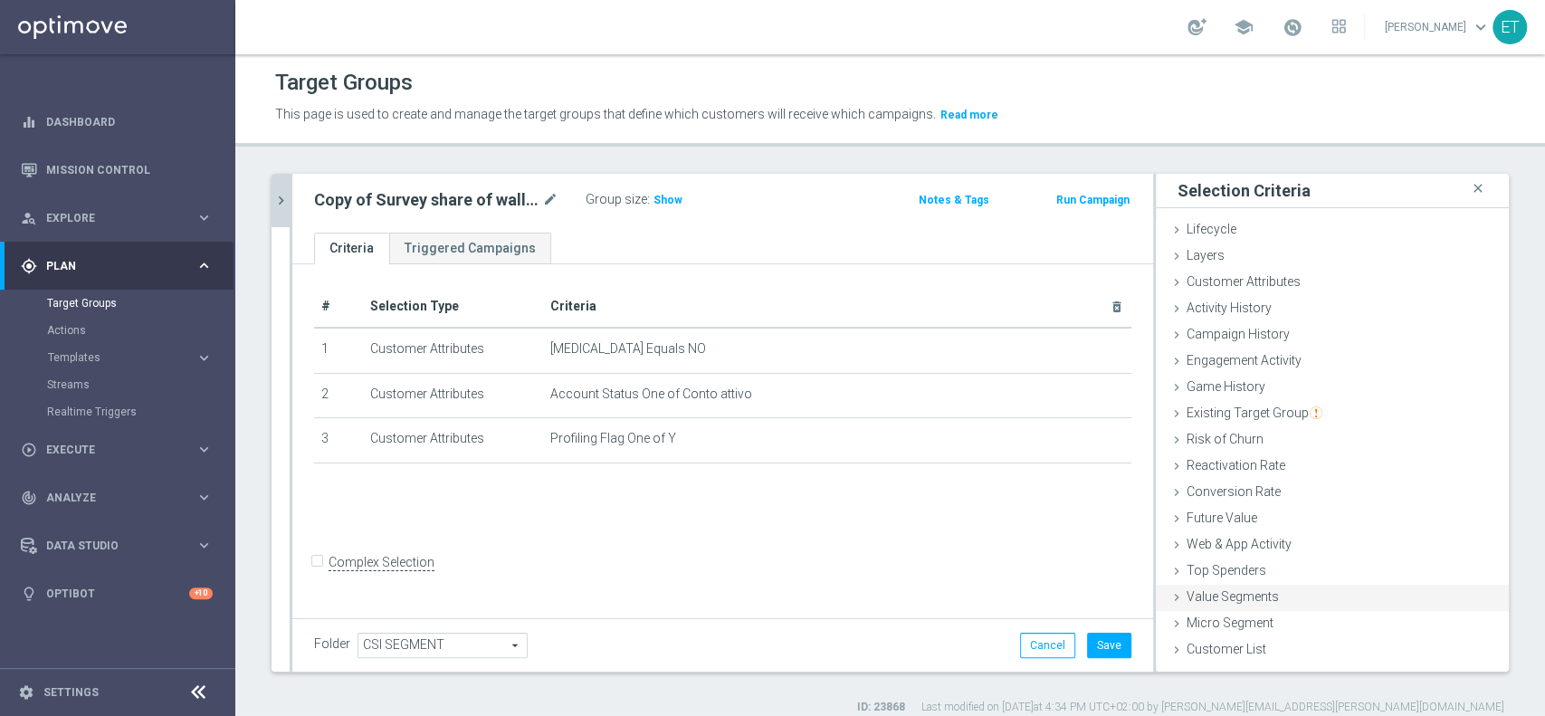
drag, startPoint x: 1203, startPoint y: 648, endPoint x: 1219, endPoint y: 605, distance: 46.4
click at [1205, 648] on span "Customer List" at bounding box center [1227, 649] width 80 height 14
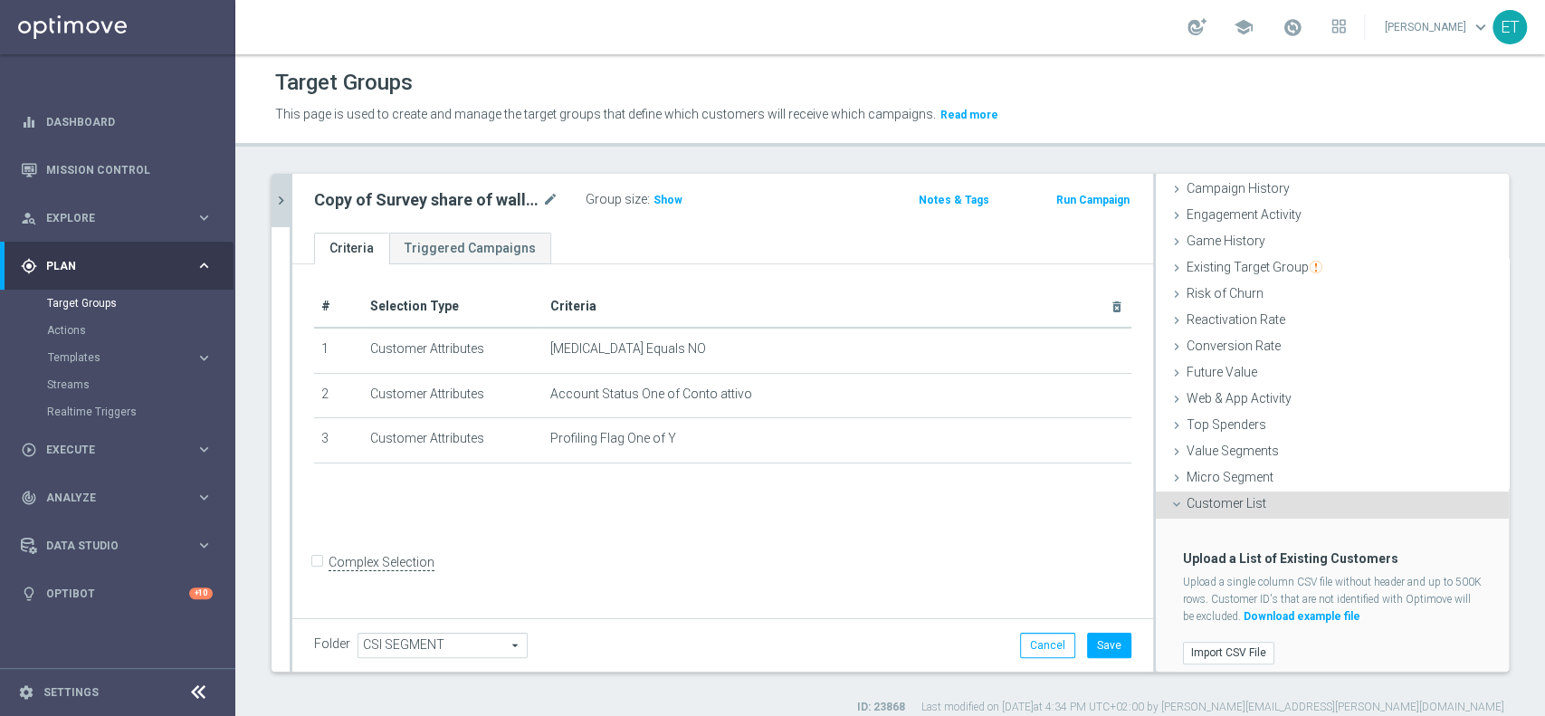
scroll to position [154, 0]
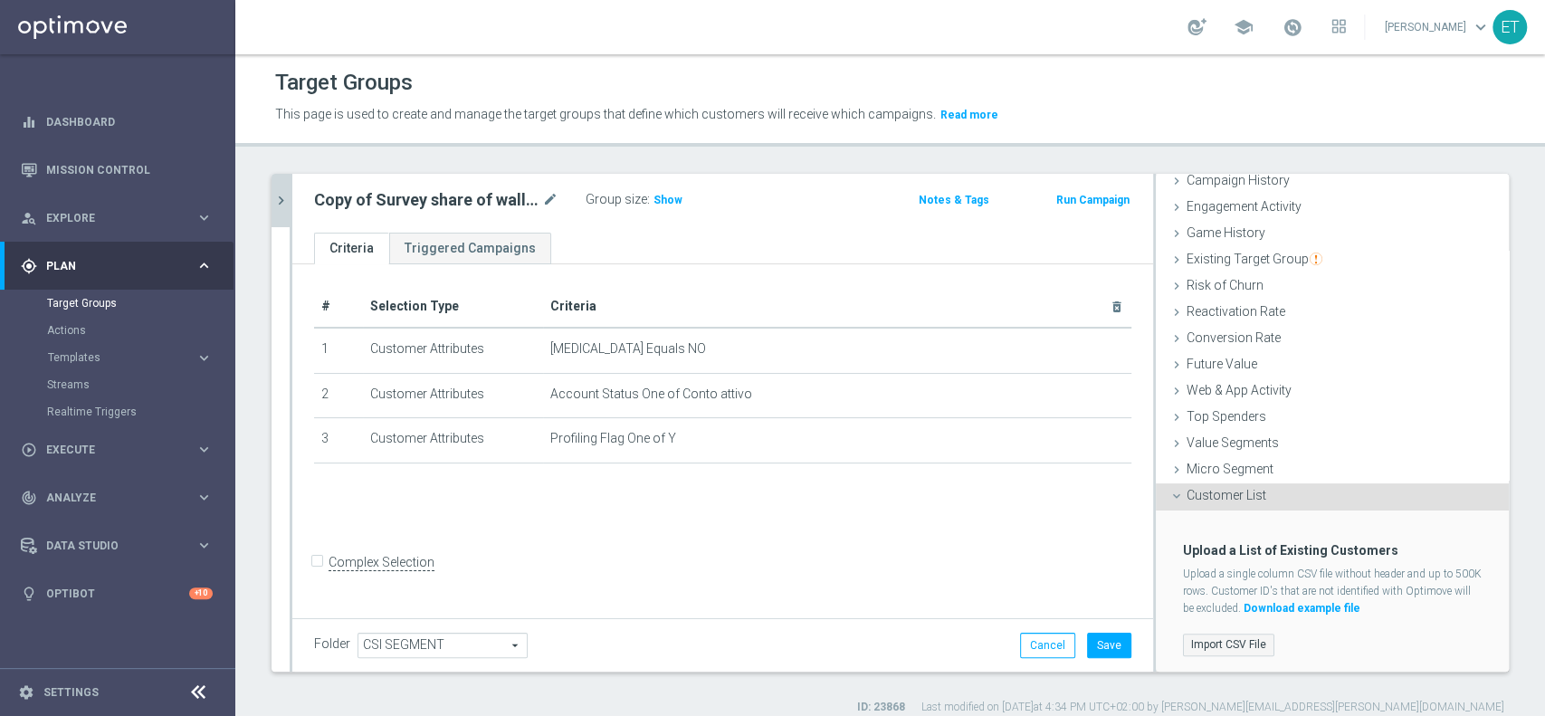
click at [1225, 634] on label "Import CSV File" at bounding box center [1228, 645] width 91 height 23
click at [0, 0] on input "Import CSV File" at bounding box center [0, 0] width 0 height 0
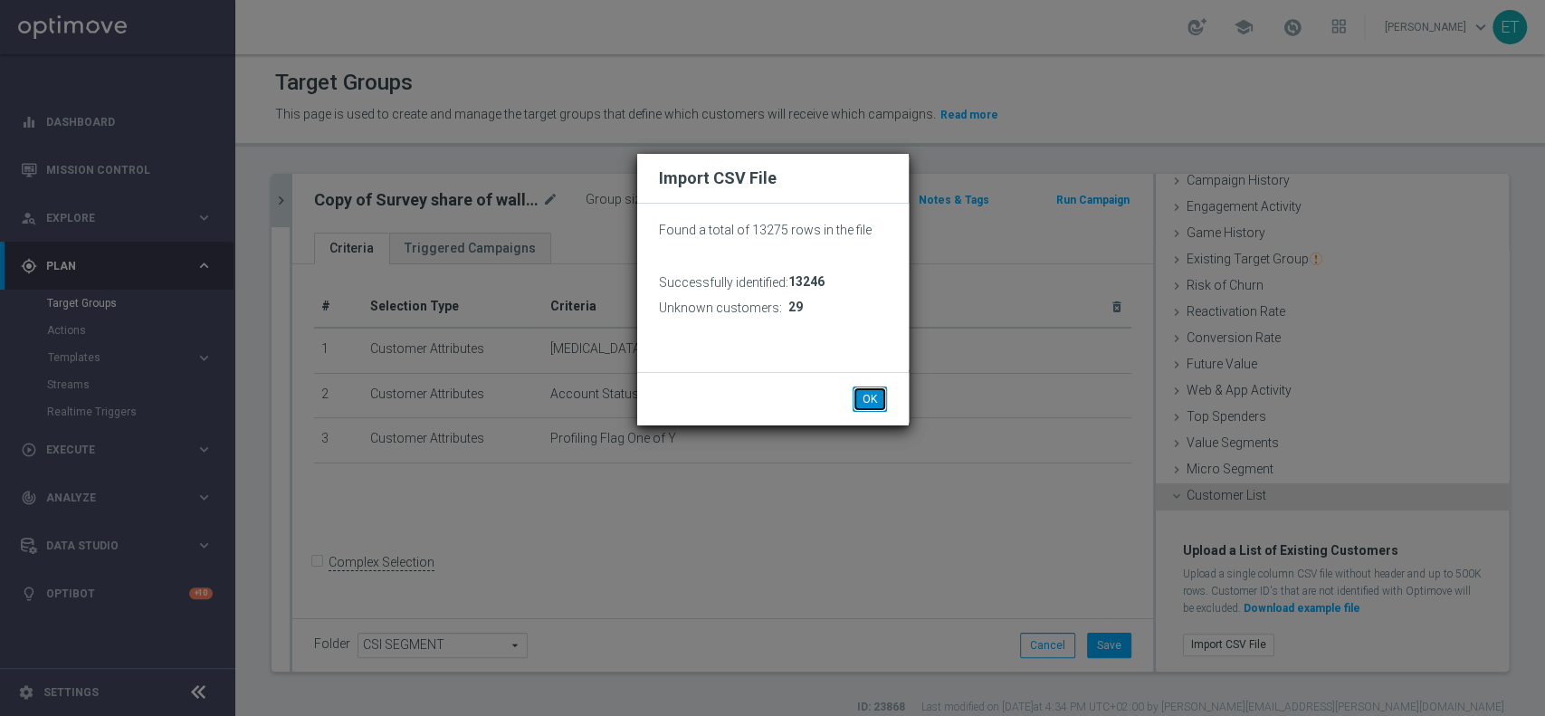
click at [869, 402] on button "OK" at bounding box center [870, 398] width 34 height 25
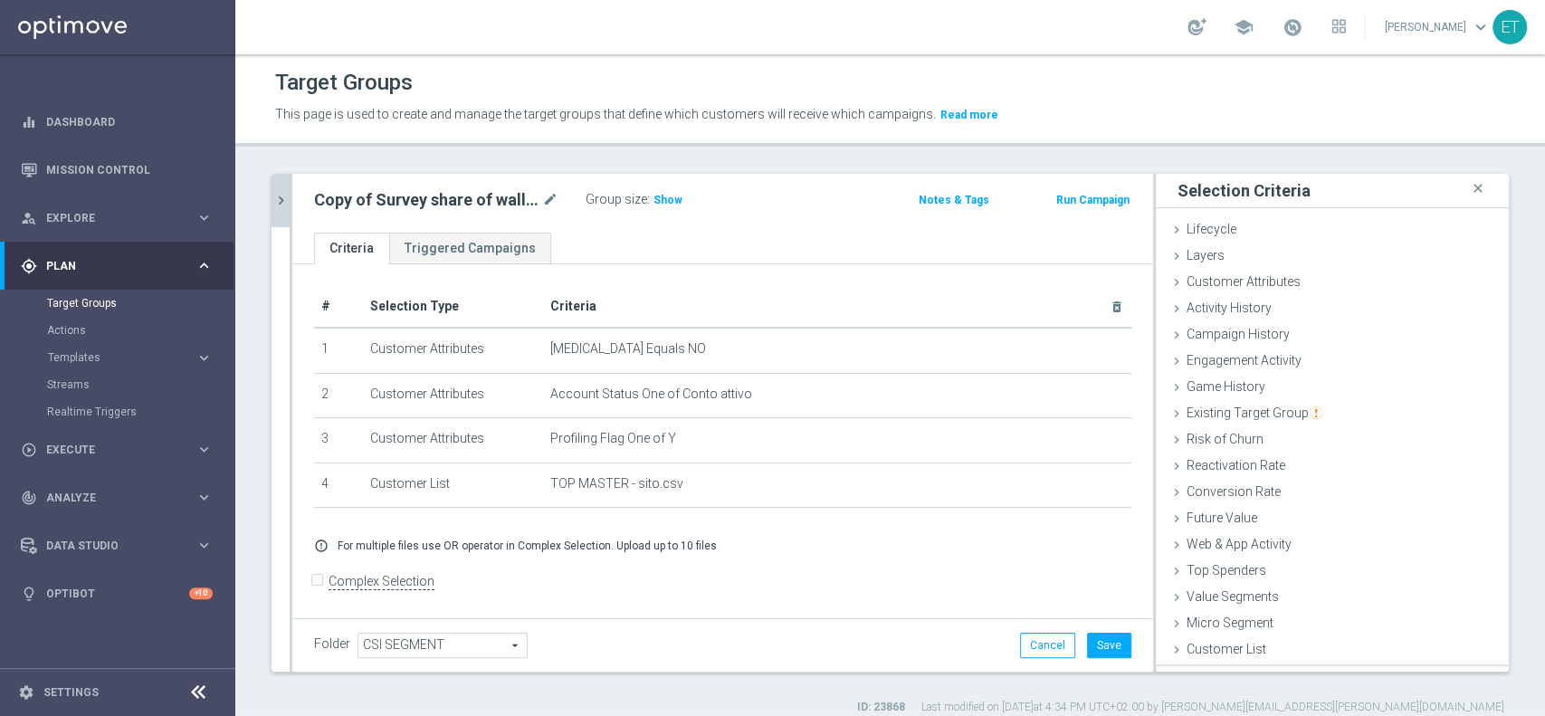
scroll to position [0, 0]
click at [665, 192] on h3 "Show" at bounding box center [668, 200] width 33 height 20
click at [1089, 652] on button "Save" at bounding box center [1109, 645] width 44 height 25
click at [557, 200] on icon "mode_edit" at bounding box center [550, 200] width 16 height 22
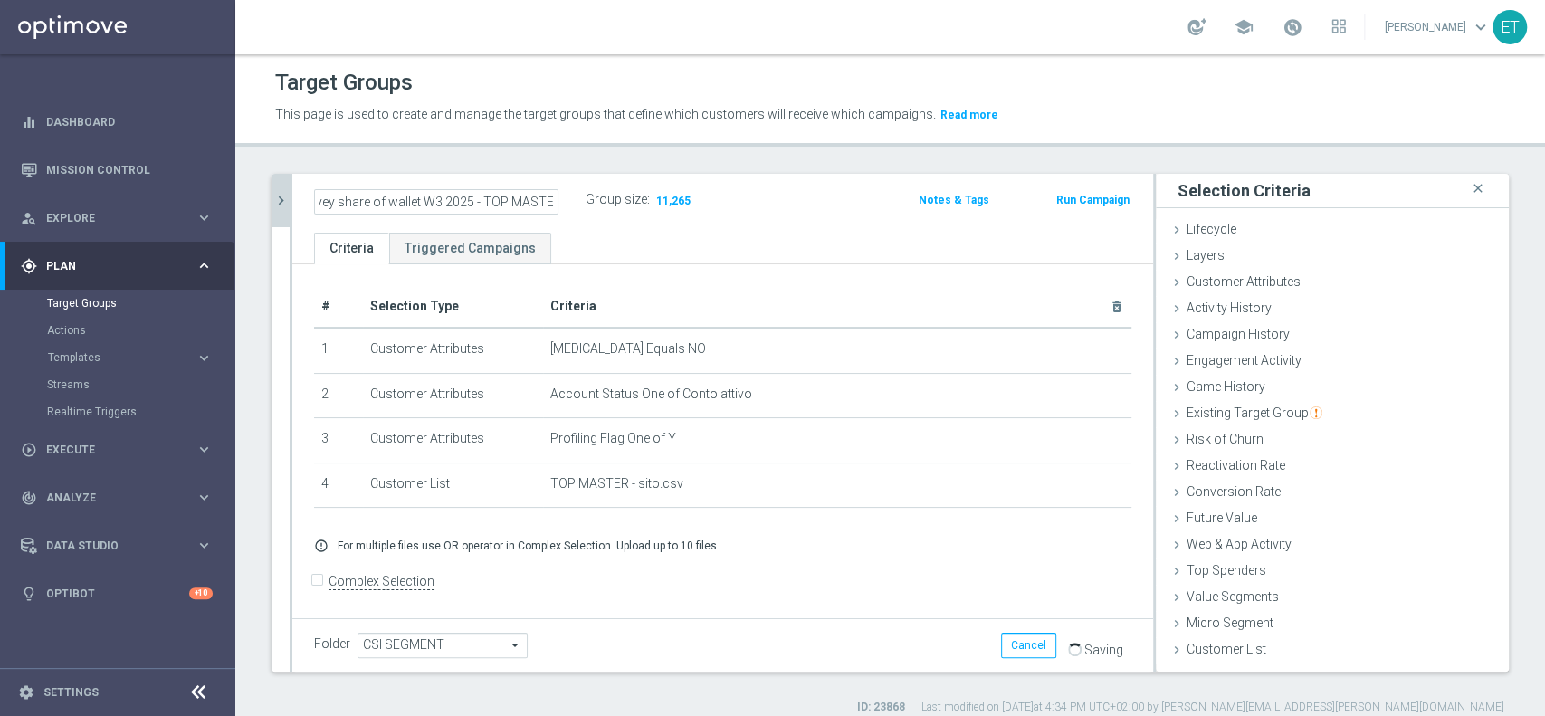
click at [365, 199] on input "Copy of Survey share of wallet W3 2025 - TOP MASTER" at bounding box center [436, 201] width 244 height 25
drag, startPoint x: 333, startPoint y: 201, endPoint x: 316, endPoint y: 199, distance: 17.3
click at [316, 199] on input "Copy of Survey share of wallet W3 2025 - TOP MASTER" at bounding box center [436, 201] width 244 height 25
click at [363, 197] on input "Copy of Survey share of wallet W3 2025 - TOP MASTER" at bounding box center [436, 201] width 244 height 25
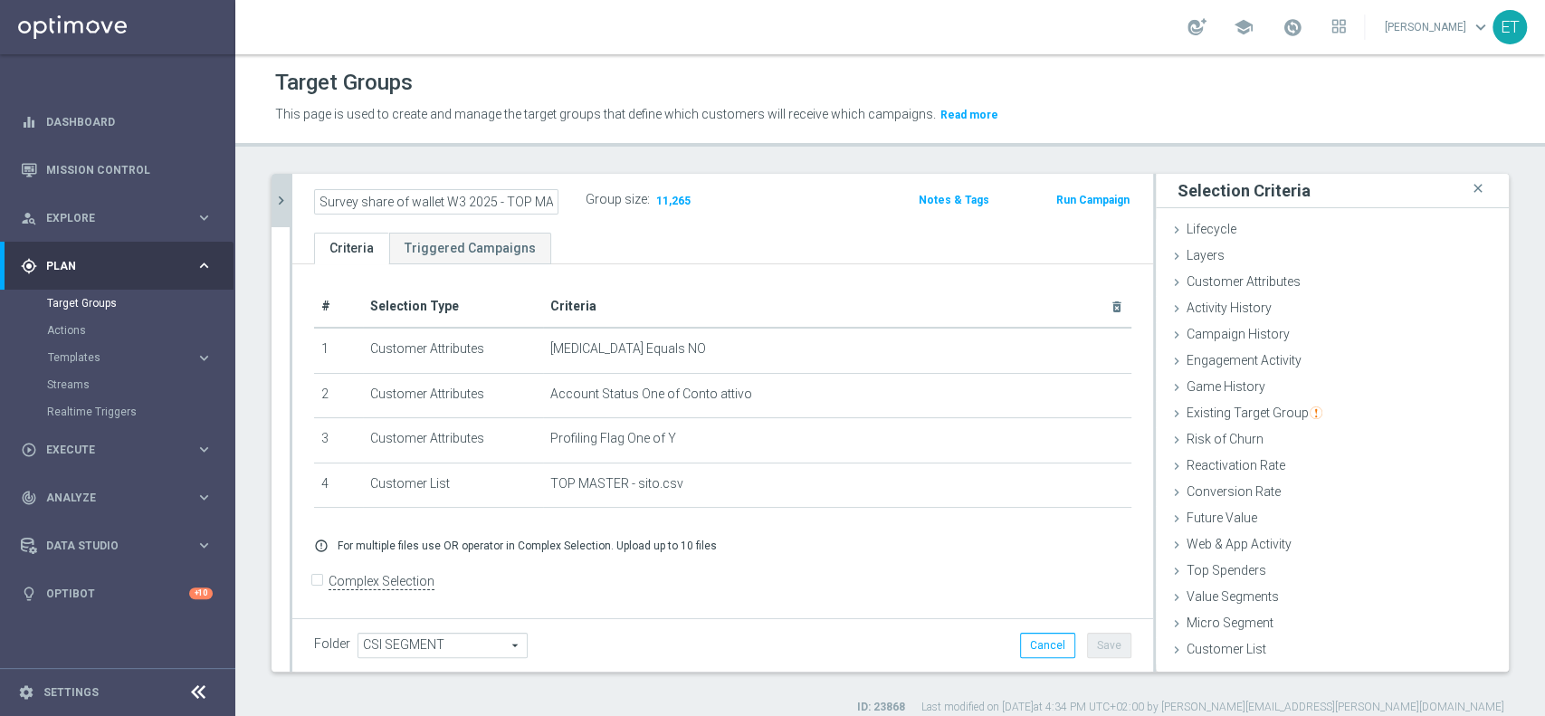
type input "Survey share of wallet W3 2025 - TOP MASTER"
click at [837, 219] on div "Survey share of wallet W3 2025 - TOP MASTER Group size : 11,265 Notes & Tags Ru…" at bounding box center [722, 203] width 861 height 59
drag, startPoint x: 1083, startPoint y: 643, endPoint x: 884, endPoint y: 522, distance: 231.9
click at [1087, 642] on button "Save" at bounding box center [1109, 645] width 44 height 25
click at [280, 210] on button "chevron_right" at bounding box center [281, 200] width 18 height 53
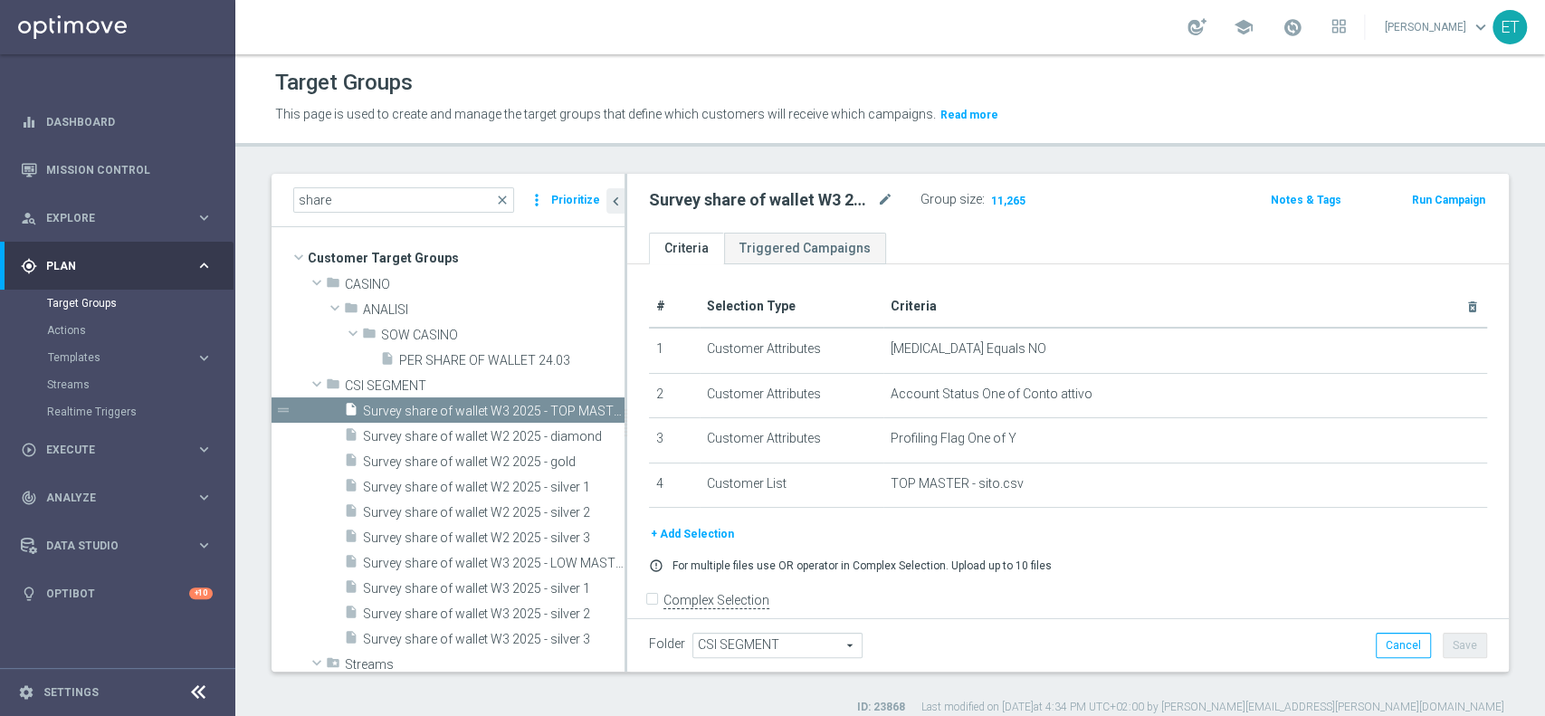
click at [947, 292] on th "Criteria delete_forever" at bounding box center [1185, 307] width 604 height 42
click at [586, 409] on icon "content_copy" at bounding box center [593, 411] width 14 height 14
click at [880, 190] on icon "mode_edit" at bounding box center [885, 200] width 16 height 22
click at [873, 199] on input "Copy of Survey share of wallet W3 2025 - TOP MASTER" at bounding box center [771, 201] width 244 height 25
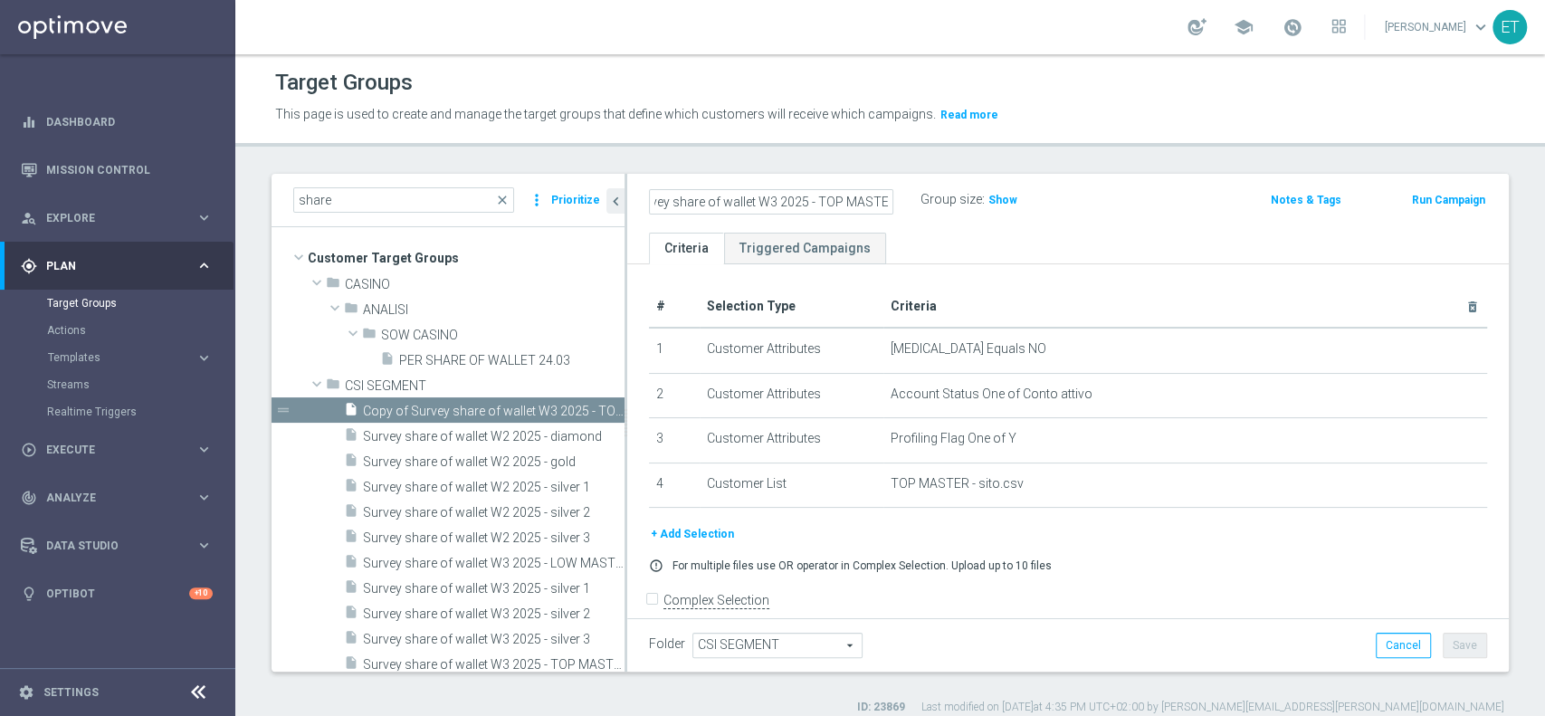
drag, startPoint x: 832, startPoint y: 197, endPoint x: 812, endPoint y: 196, distance: 19.9
click at [812, 196] on input "Copy of Survey share of wallet W3 2025 - TOP MASTER" at bounding box center [771, 201] width 244 height 25
drag, startPoint x: 814, startPoint y: 194, endPoint x: 600, endPoint y: 195, distance: 213.6
click at [600, 195] on as-split "share close more_vert Prioritize Customer Target Groups library_add create_new_…" at bounding box center [890, 423] width 1237 height 498
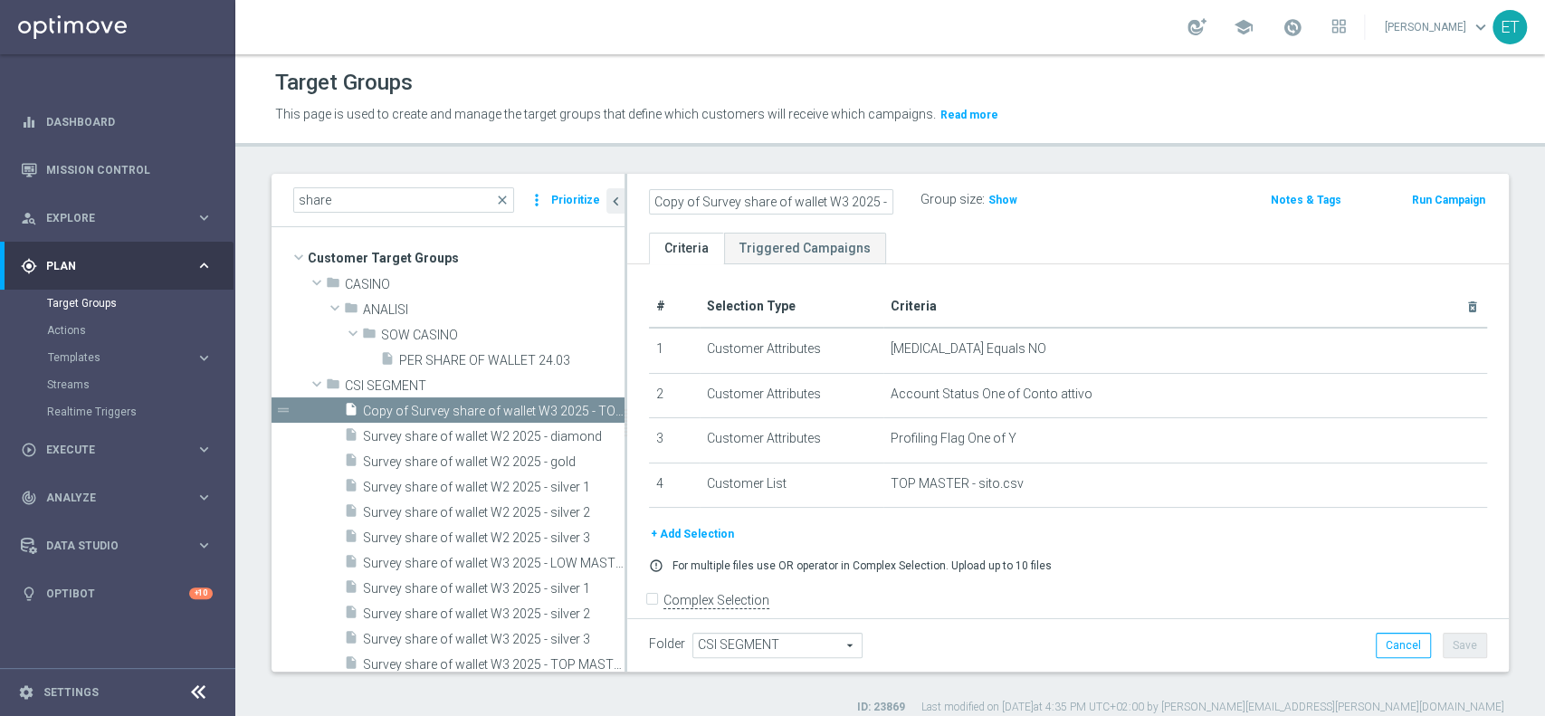
click at [683, 193] on input "Copy of Survey share of wallet W3 2025 - STAR MASTER" at bounding box center [771, 201] width 244 height 25
drag, startPoint x: 701, startPoint y: 200, endPoint x: 749, endPoint y: 187, distance: 49.6
click at [702, 200] on input "Copy of Survey share of wallet W3 2025 - STAR MASTER" at bounding box center [771, 201] width 244 height 25
type input "Survey share of wallet W3 2025 - STAR MASTER"
click at [1153, 229] on div "Survey share of wallet W3 2025 - STAR MASTER Group size : Show Notes & Tags Run…" at bounding box center [1068, 203] width 882 height 59
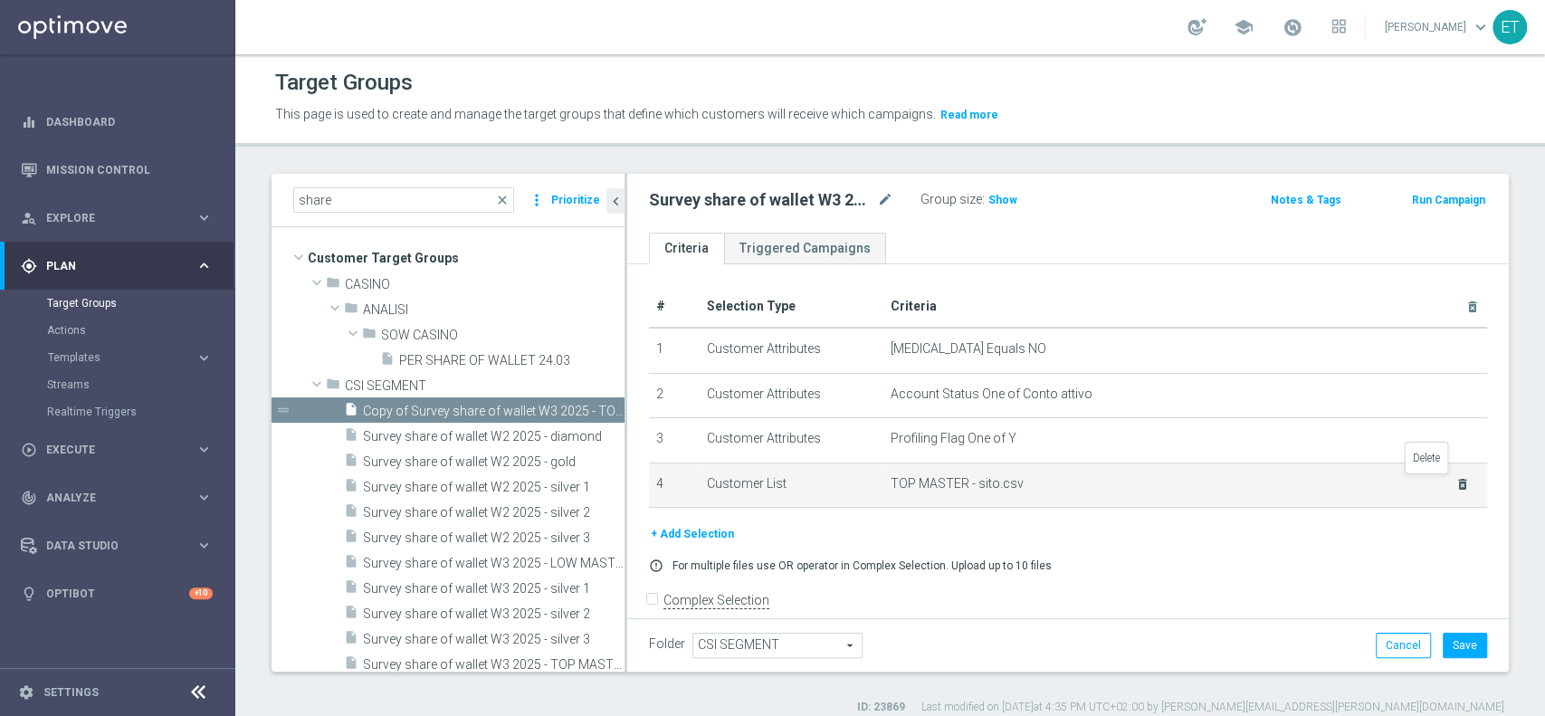
click at [1455, 481] on icon "delete_forever" at bounding box center [1462, 484] width 14 height 14
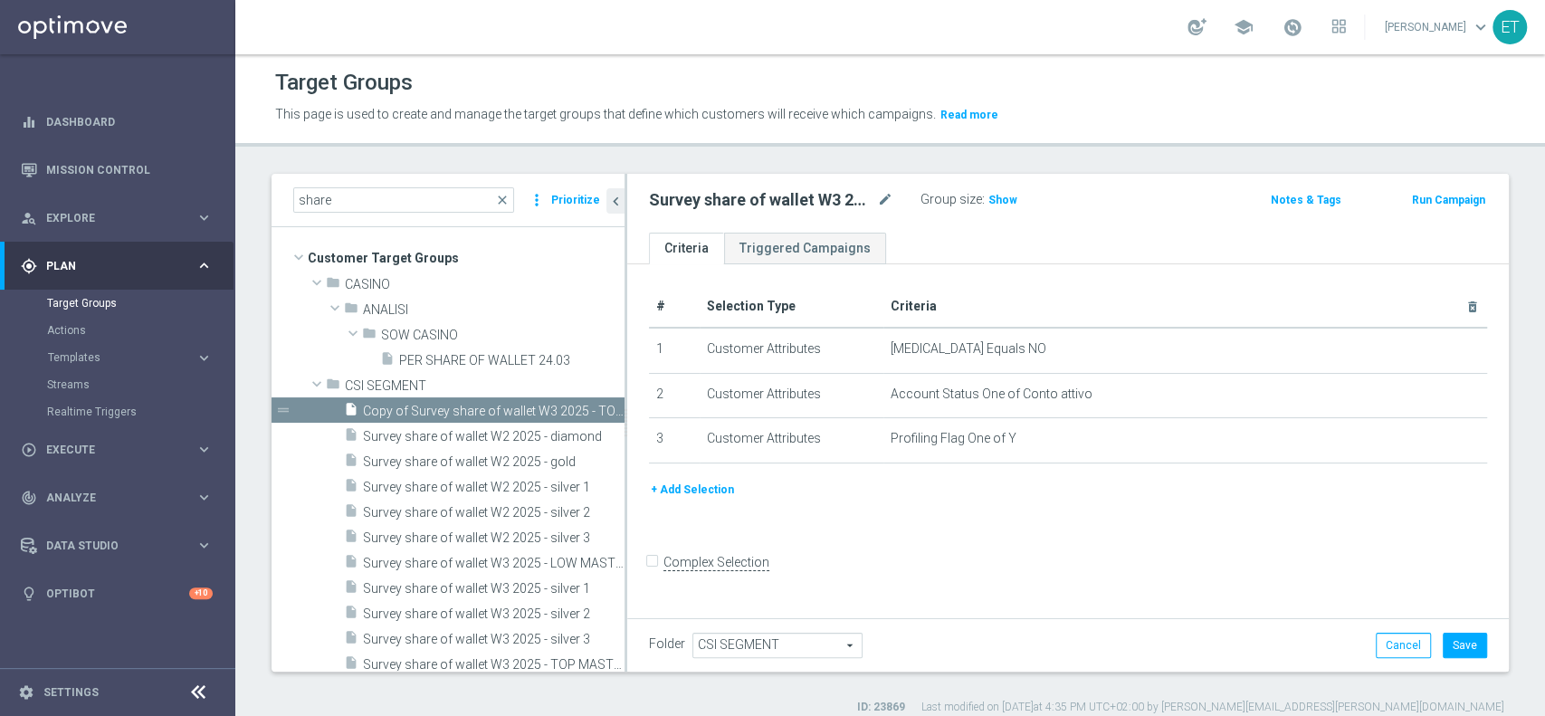
click at [673, 489] on button "+ Add Selection" at bounding box center [692, 490] width 87 height 20
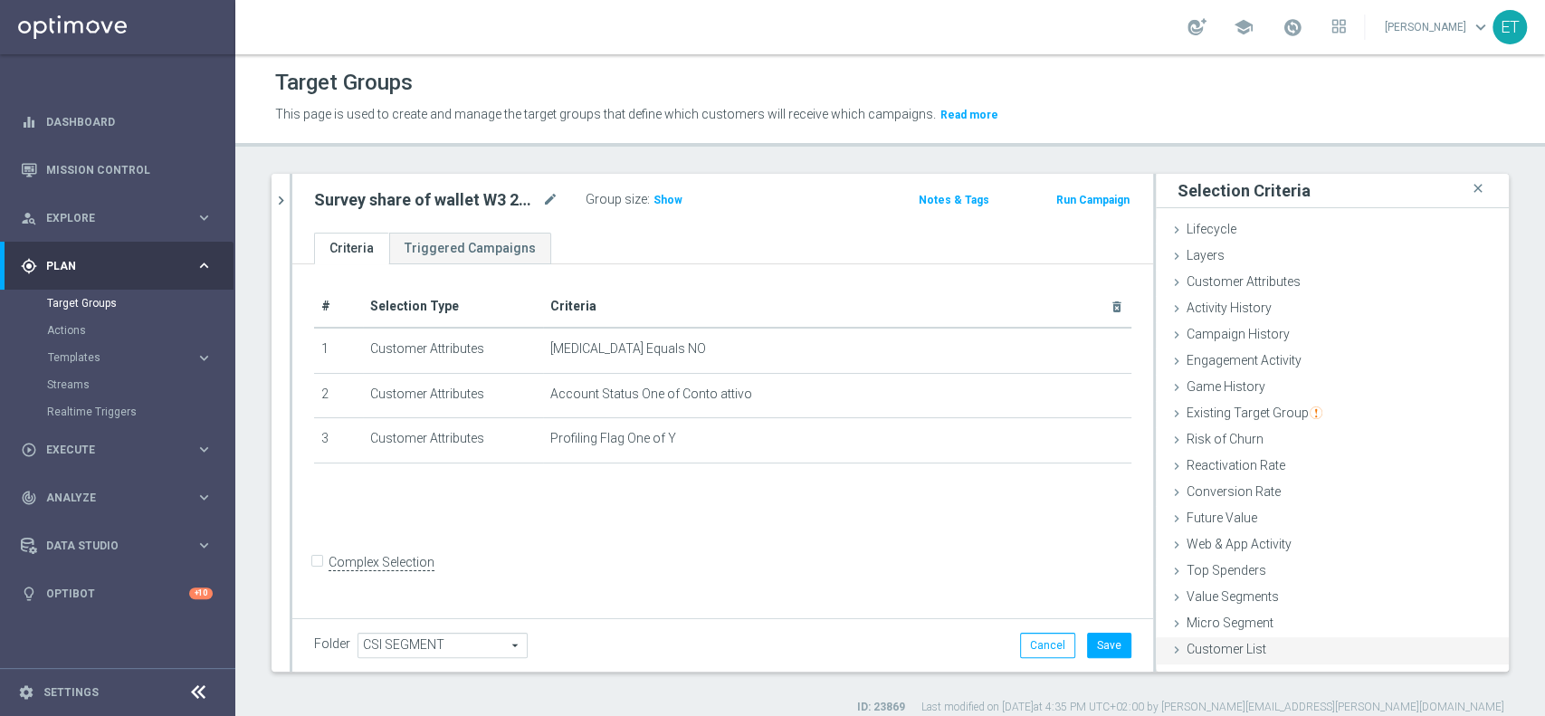
click at [1256, 649] on div "Customer List done selection saved" at bounding box center [1332, 650] width 353 height 27
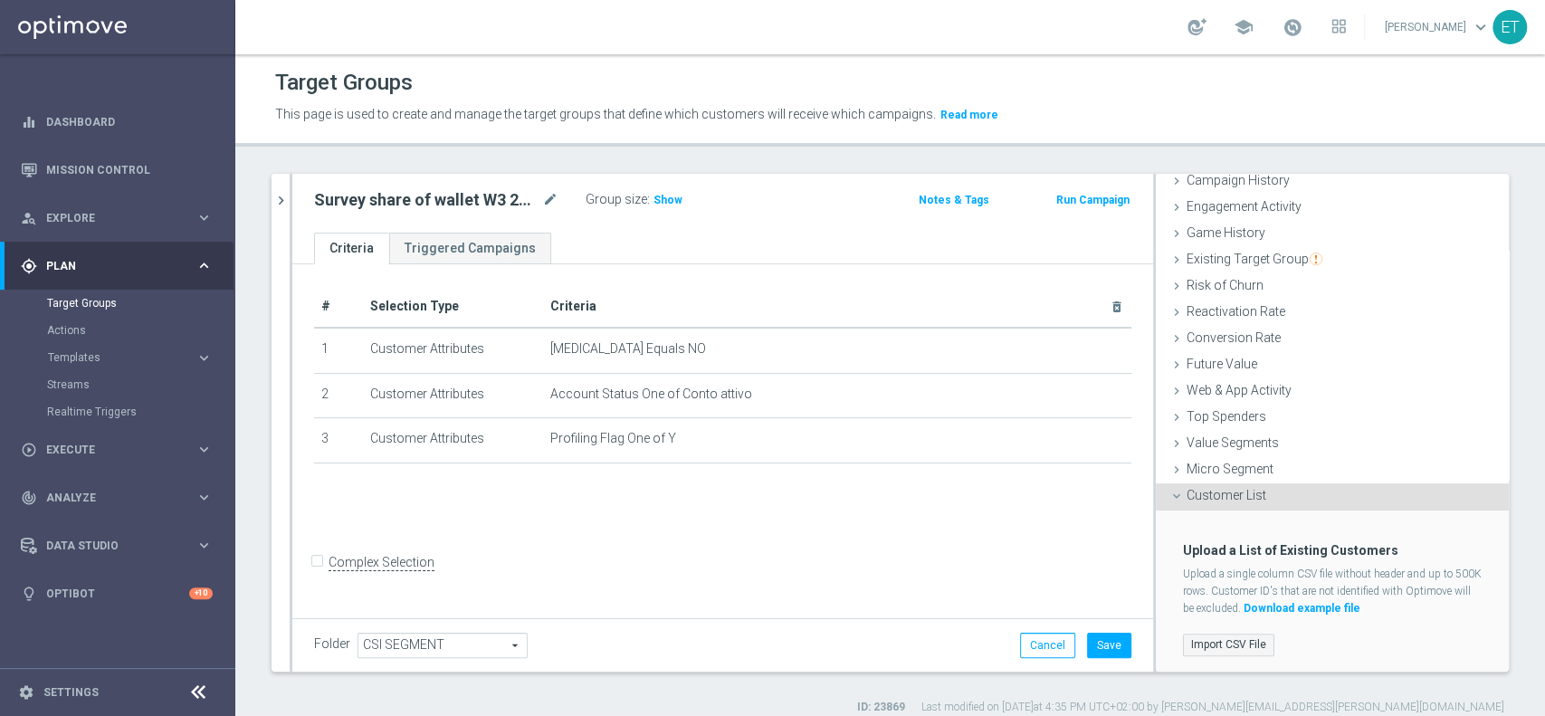
click at [1206, 647] on label "Import CSV File" at bounding box center [1228, 645] width 91 height 23
click at [0, 0] on input "Import CSV File" at bounding box center [0, 0] width 0 height 0
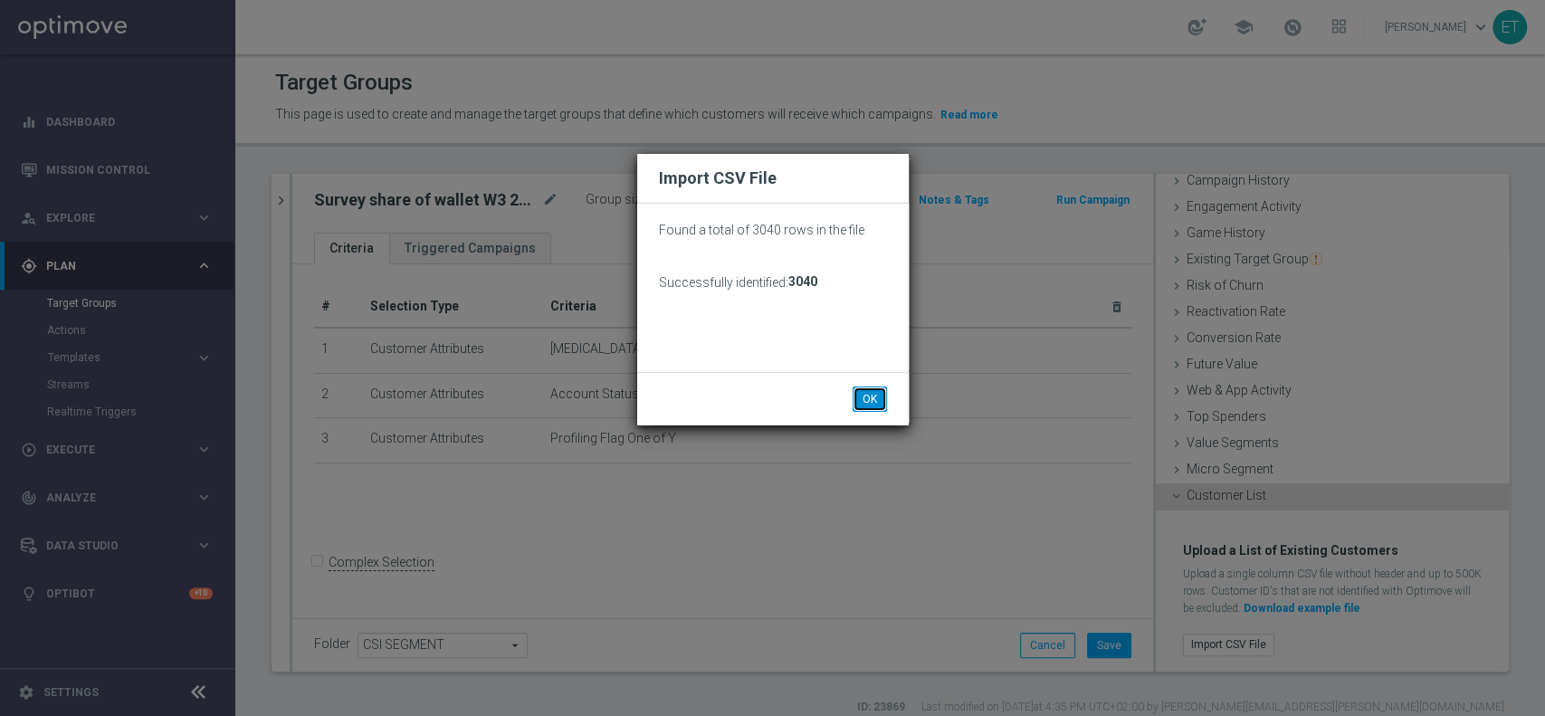
click at [869, 398] on button "OK" at bounding box center [870, 398] width 34 height 25
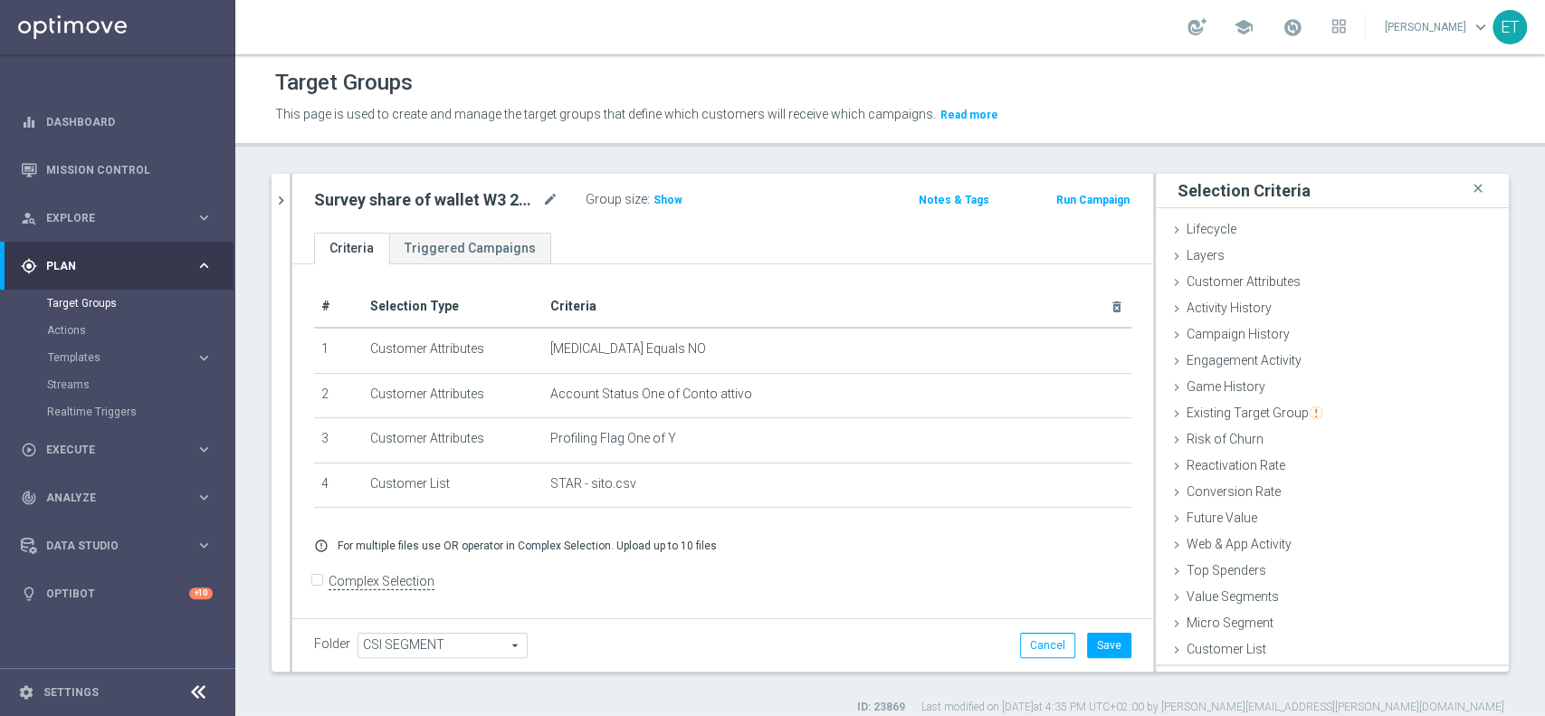
scroll to position [0, 0]
click at [678, 201] on h3 "Show" at bounding box center [668, 200] width 33 height 20
click at [1092, 655] on button "Save" at bounding box center [1109, 645] width 44 height 25
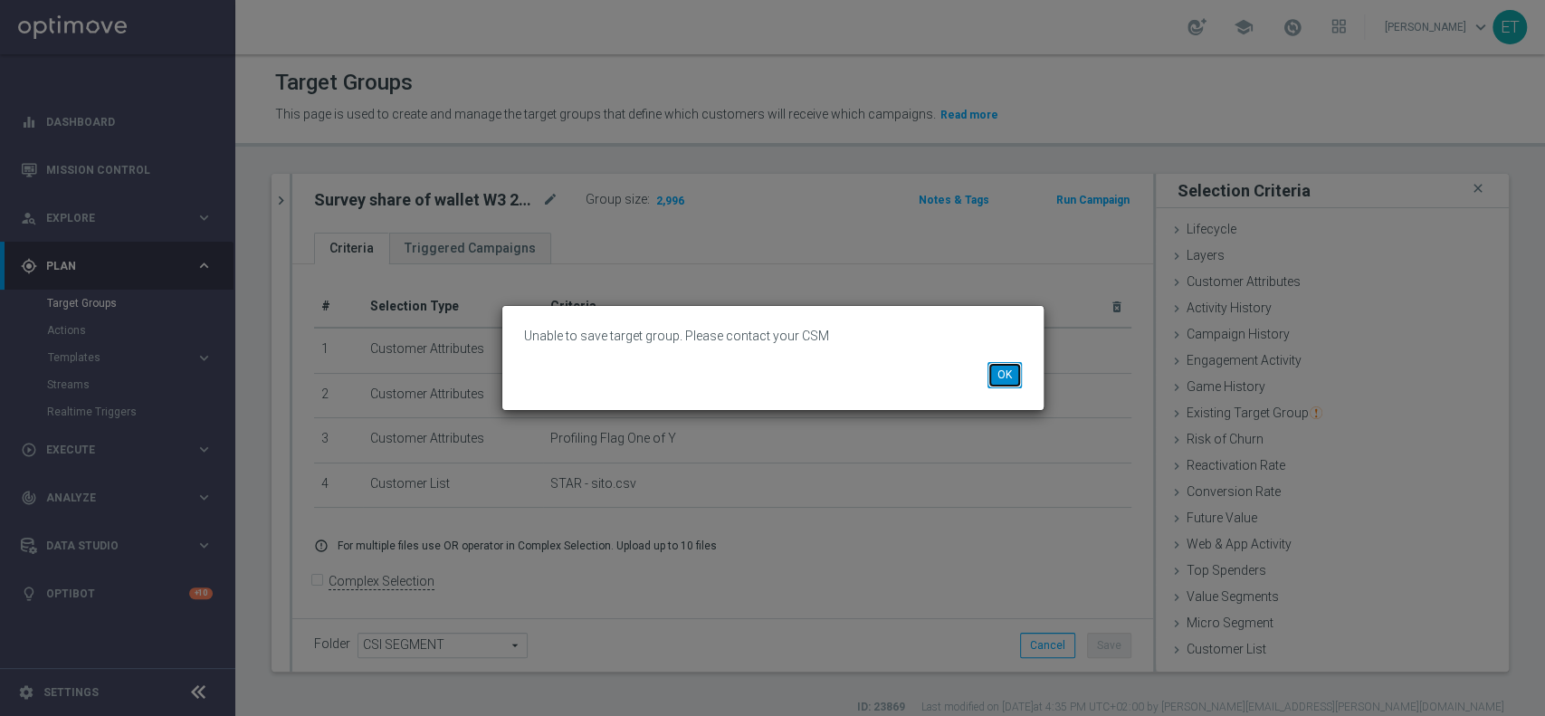
click at [1005, 377] on button "OK" at bounding box center [1005, 374] width 34 height 25
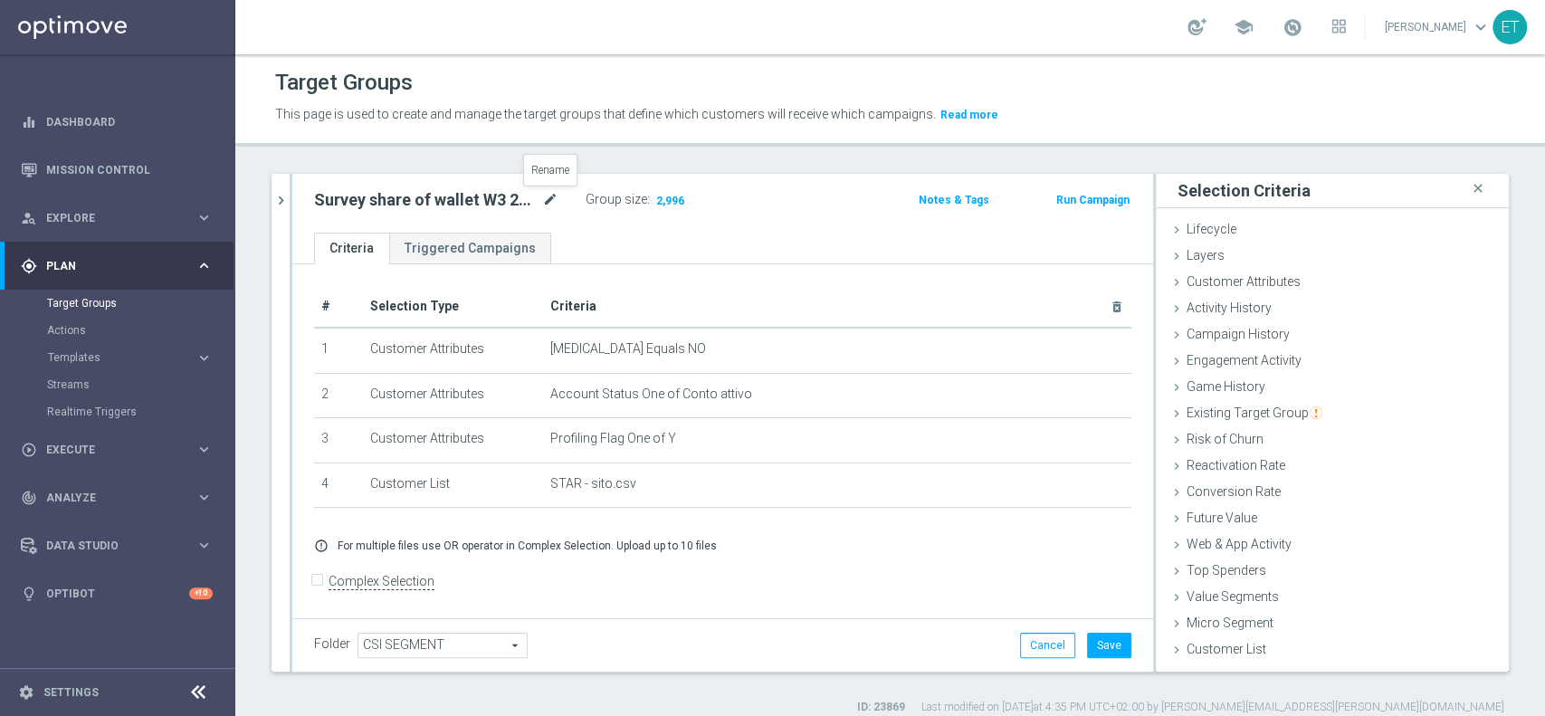
click at [549, 199] on icon "mode_edit" at bounding box center [550, 200] width 16 height 22
click at [529, 190] on input "Survey share of wallet W3 2025 - STAR MASTER" at bounding box center [436, 201] width 244 height 25
click at [527, 196] on input "Survey share of wallet W3 2025 - STAR MASTER" at bounding box center [436, 201] width 244 height 25
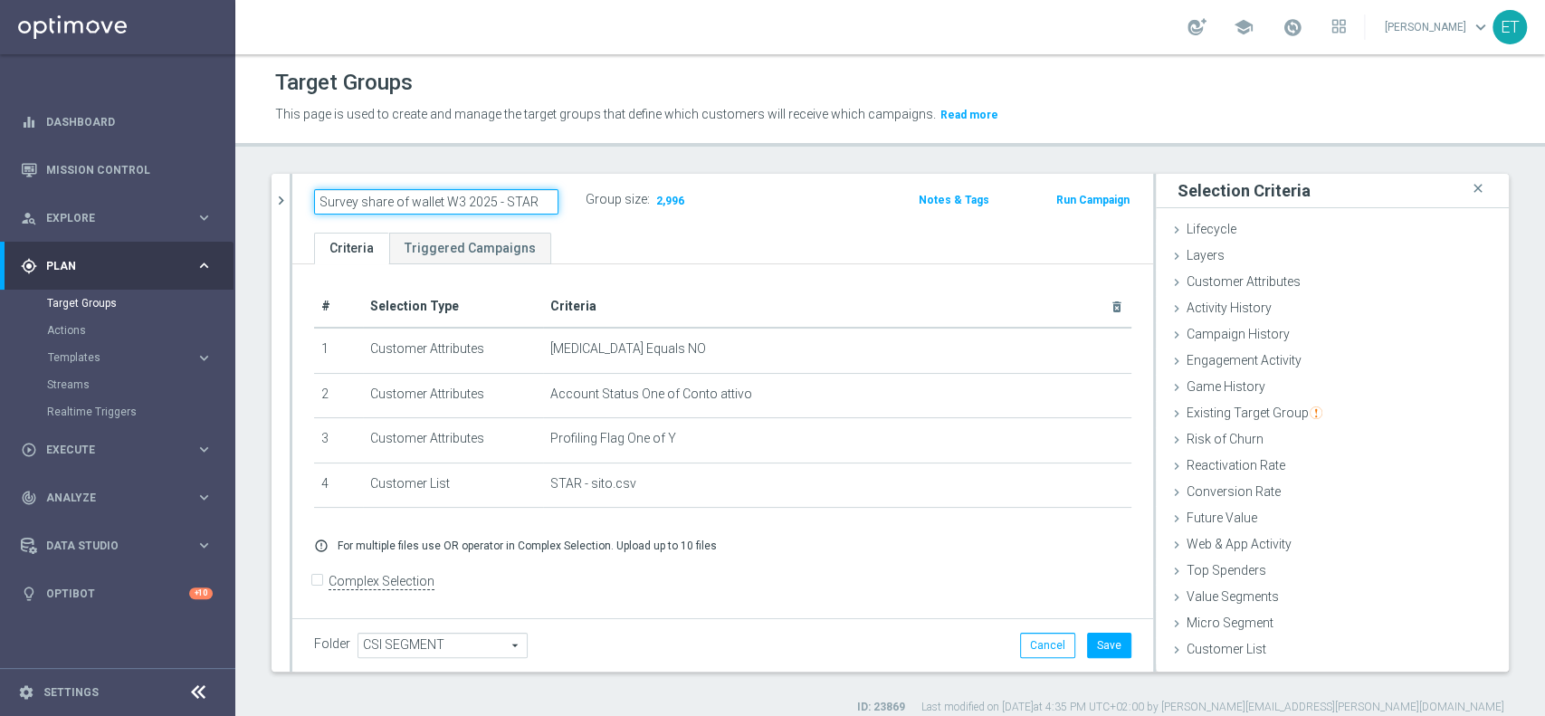
scroll to position [0, 0]
drag, startPoint x: 527, startPoint y: 196, endPoint x: 374, endPoint y: 192, distance: 153.0
click at [304, 206] on div "Survey share of wallet W3 2025 - STAR" at bounding box center [437, 201] width 272 height 25
type input "Survey share of wallet W3 2025 - STAR"
click at [825, 251] on ul "Criteria Triggered Campaigns" at bounding box center [722, 249] width 861 height 32
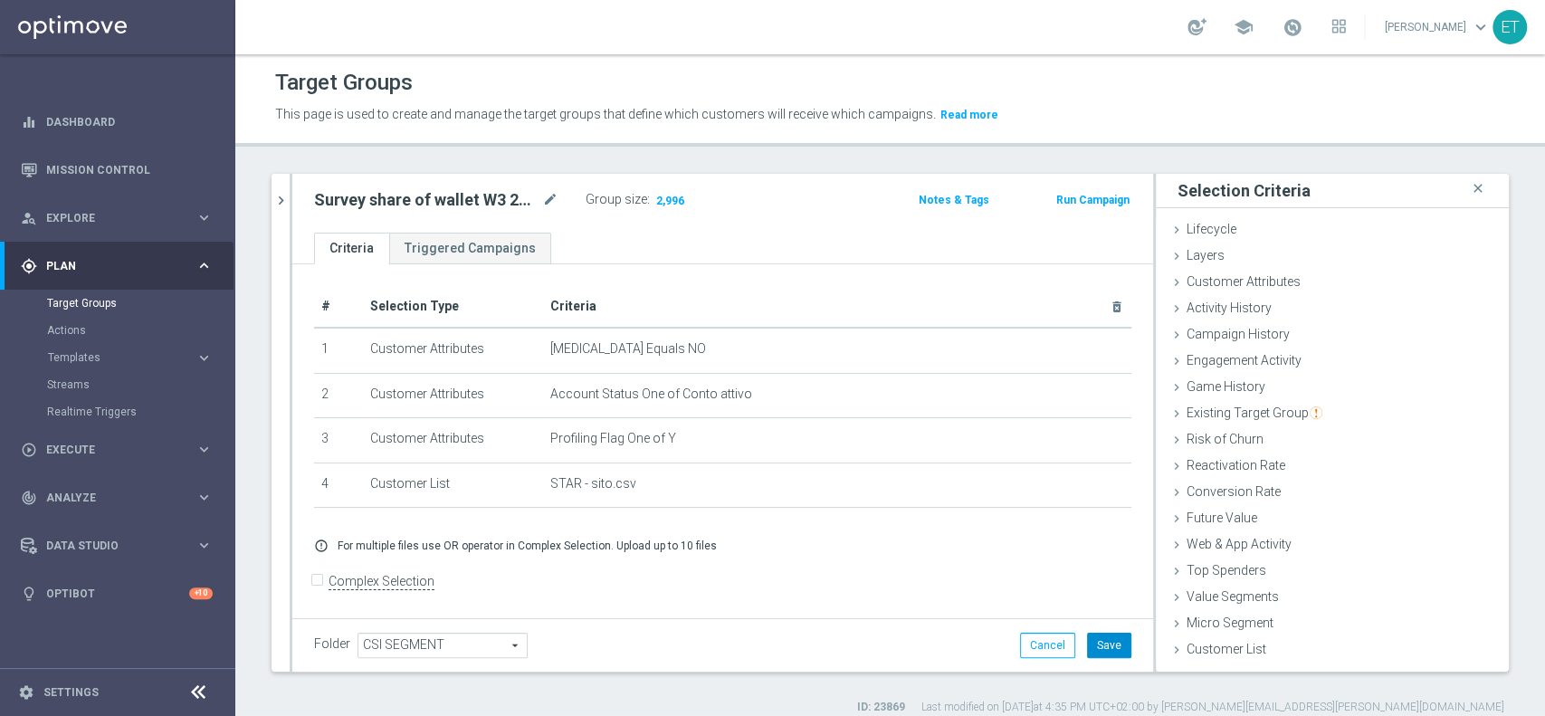
click at [1108, 645] on button "Save" at bounding box center [1109, 645] width 44 height 25
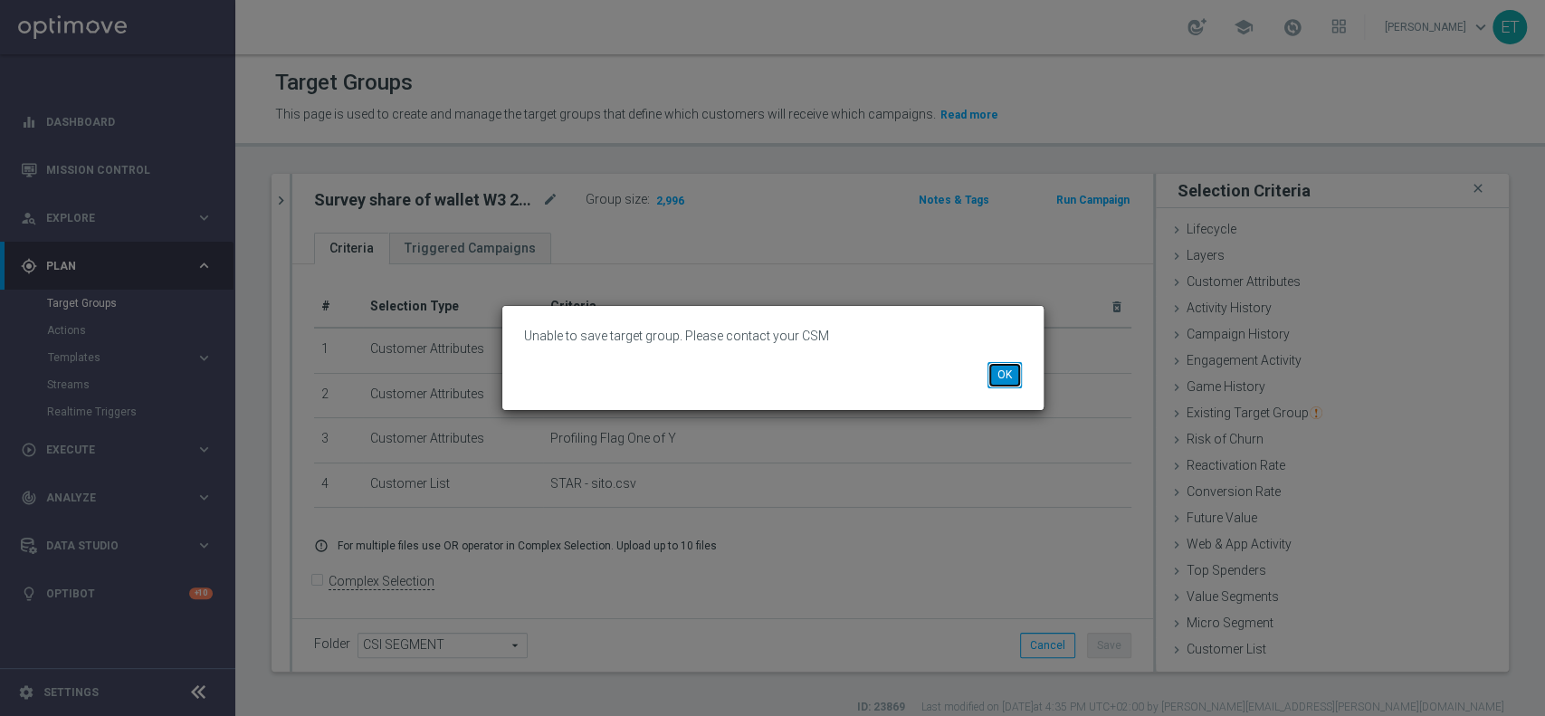
click at [995, 377] on button "OK" at bounding box center [1005, 374] width 34 height 25
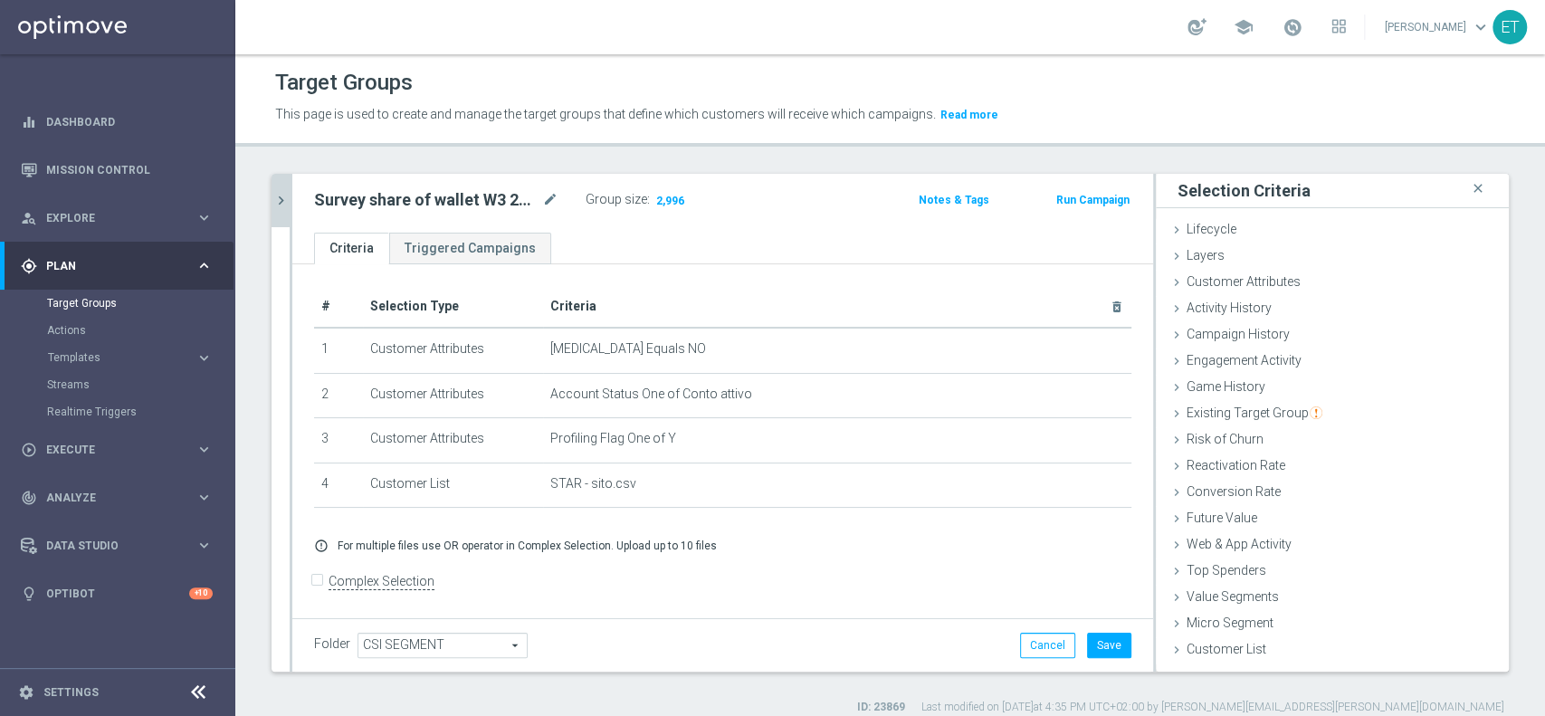
click at [281, 193] on icon "chevron_right" at bounding box center [280, 200] width 17 height 17
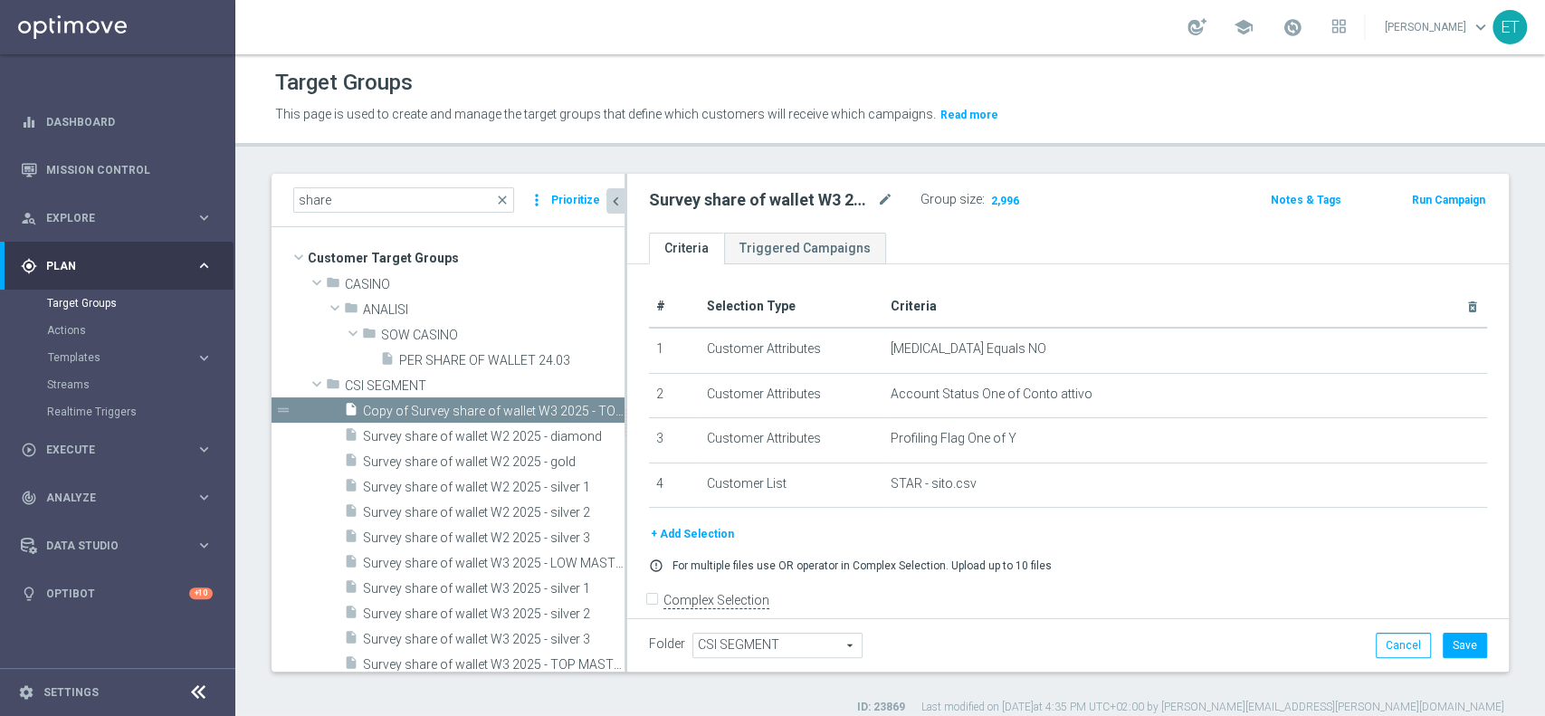
click at [751, 202] on h2 "Survey share of wallet W3 2025 - STAR" at bounding box center [761, 200] width 224 height 22
drag, startPoint x: 802, startPoint y: 196, endPoint x: 899, endPoint y: 196, distance: 96.8
click at [899, 196] on div "Survey share of wallet W3 2025 - STAR mode_edit" at bounding box center [785, 199] width 272 height 25
click at [887, 196] on icon "mode_edit" at bounding box center [885, 200] width 16 height 22
click at [876, 196] on input "Survey share of wallet W3 2025 - STAR" at bounding box center [771, 201] width 244 height 25
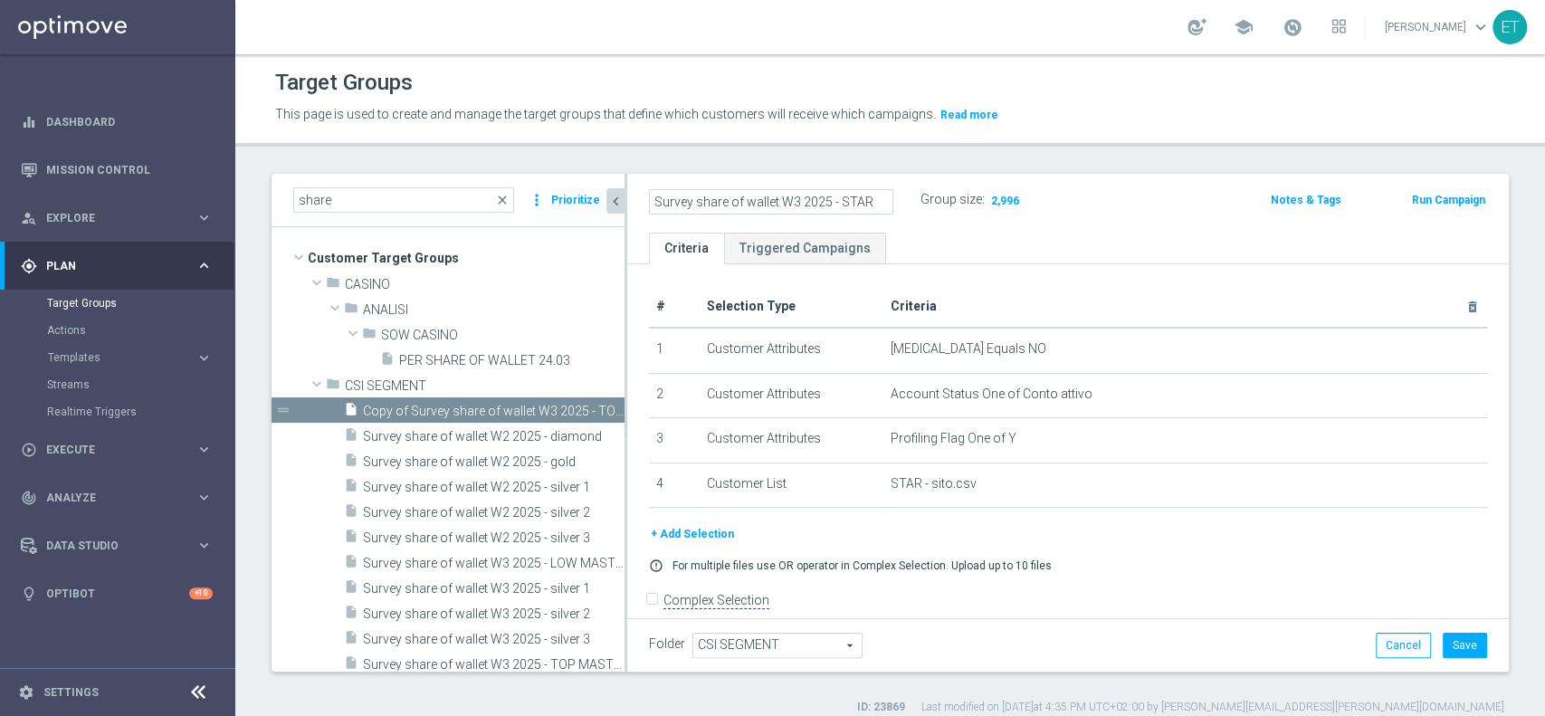
click at [1107, 224] on div "Survey share of wallet W3 2025 - STAR Group size : 2,996 Notes & Tags Run Campa…" at bounding box center [1068, 203] width 882 height 59
click at [1454, 642] on button "Save" at bounding box center [1465, 645] width 44 height 25
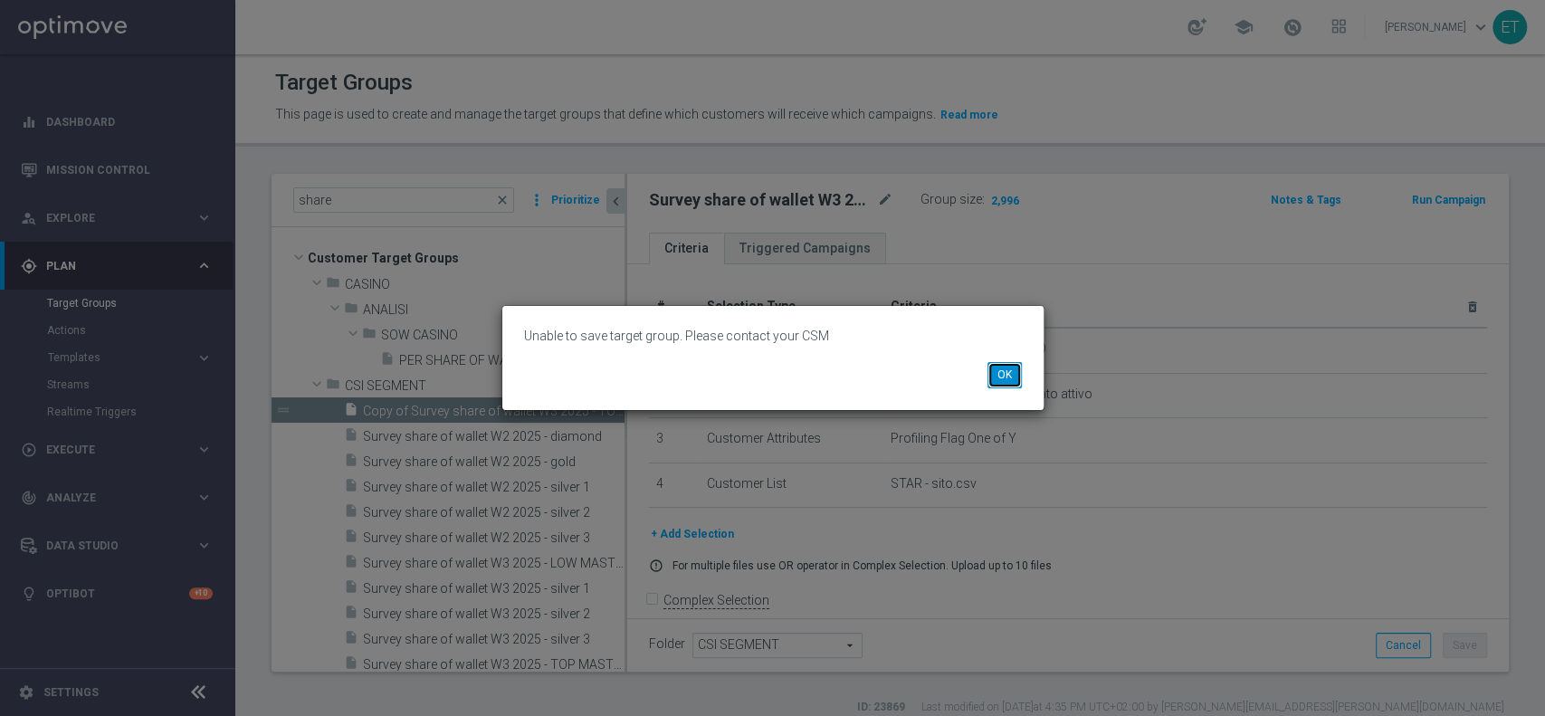
click at [1007, 378] on button "OK" at bounding box center [1005, 374] width 34 height 25
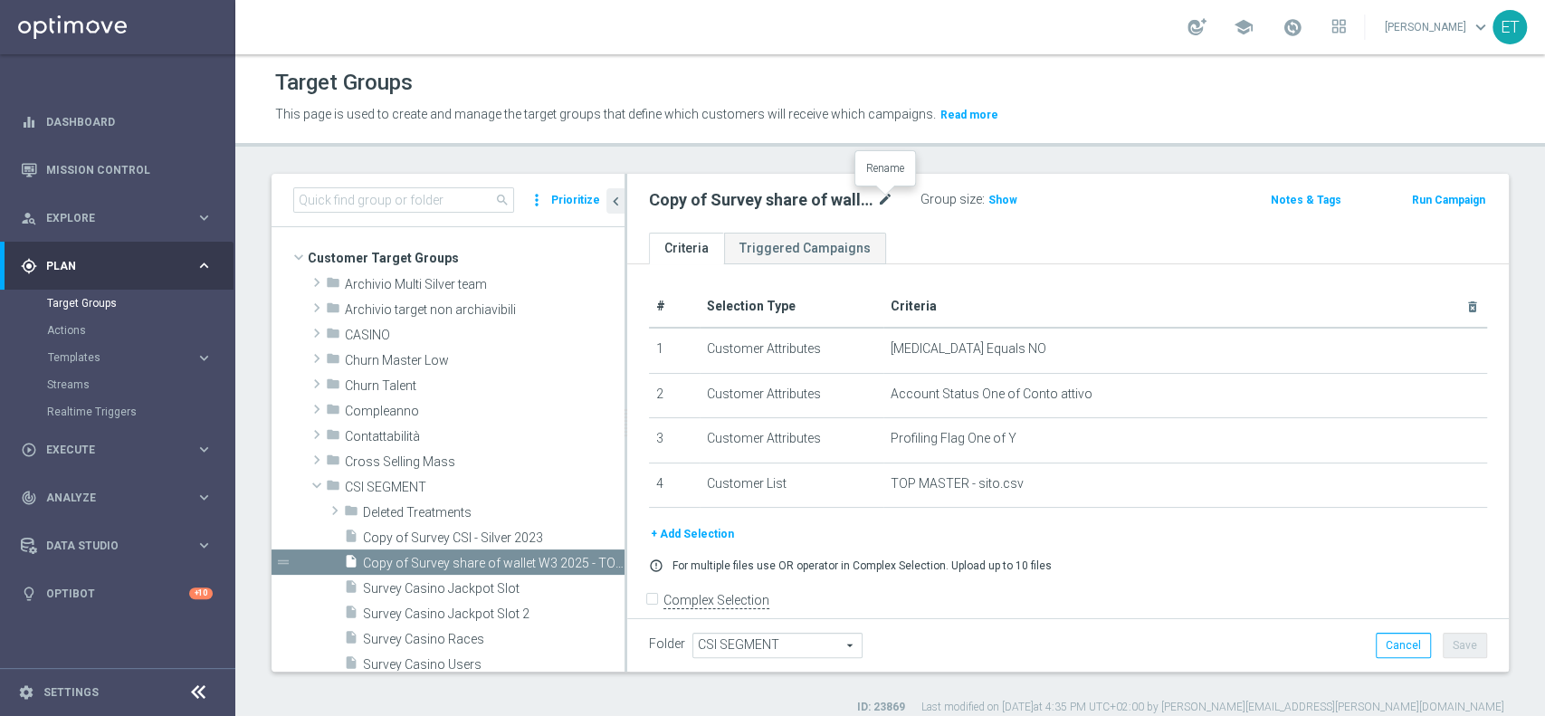
click at [885, 197] on icon "mode_edit" at bounding box center [885, 200] width 16 height 22
click at [869, 199] on input "Copy of Survey share of wallet W3 2025 - TOP MASTER" at bounding box center [771, 201] width 244 height 25
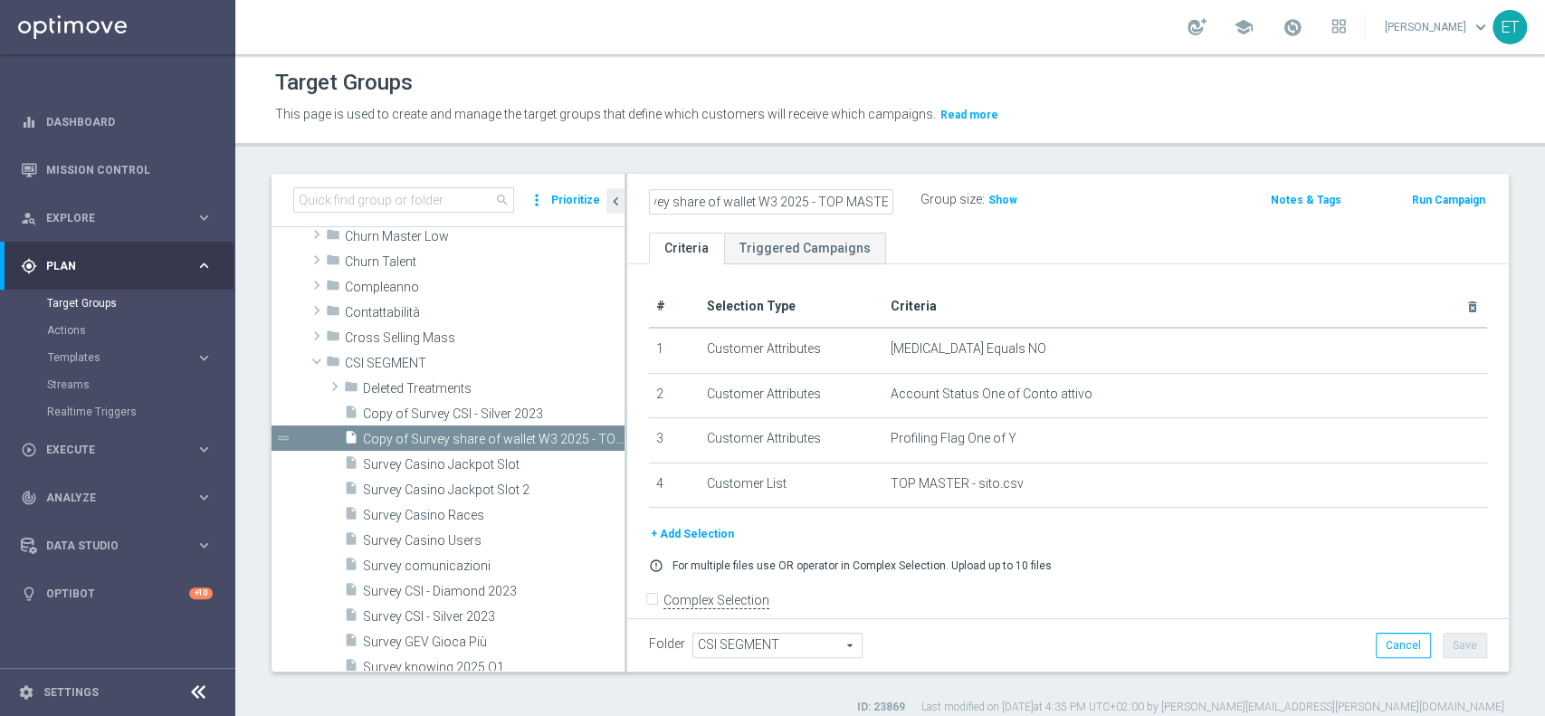
scroll to position [120, 0]
click at [710, 197] on input "Copy of Survey share of wallet W3 2025 - TOP MASTER" at bounding box center [771, 201] width 244 height 25
drag, startPoint x: 798, startPoint y: 201, endPoint x: 558, endPoint y: 199, distance: 240.8
click at [551, 201] on as-split "search more_vert Prioritize Customer Target Groups library_add create_new_folder" at bounding box center [890, 423] width 1237 height 498
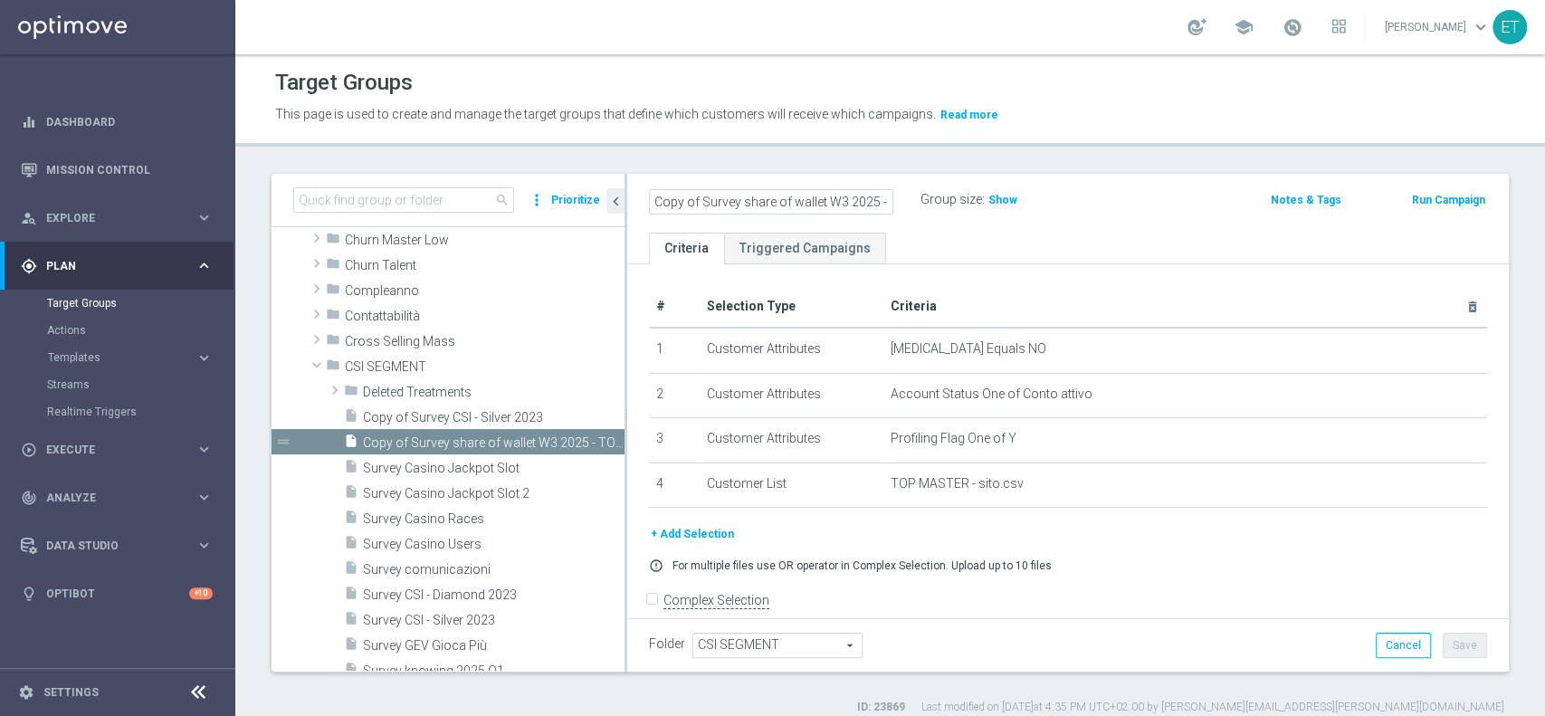
click at [692, 201] on input "Copy of Survey share of wallet W3 2025 - TOP MASTER" at bounding box center [771, 201] width 244 height 25
drag, startPoint x: 702, startPoint y: 201, endPoint x: 635, endPoint y: 192, distance: 67.6
click at [635, 192] on div "Copy of Survey share of wallet W3 2025 - TOP MASTER" at bounding box center [771, 201] width 272 height 25
drag, startPoint x: 811, startPoint y: 205, endPoint x: 940, endPoint y: 211, distance: 129.6
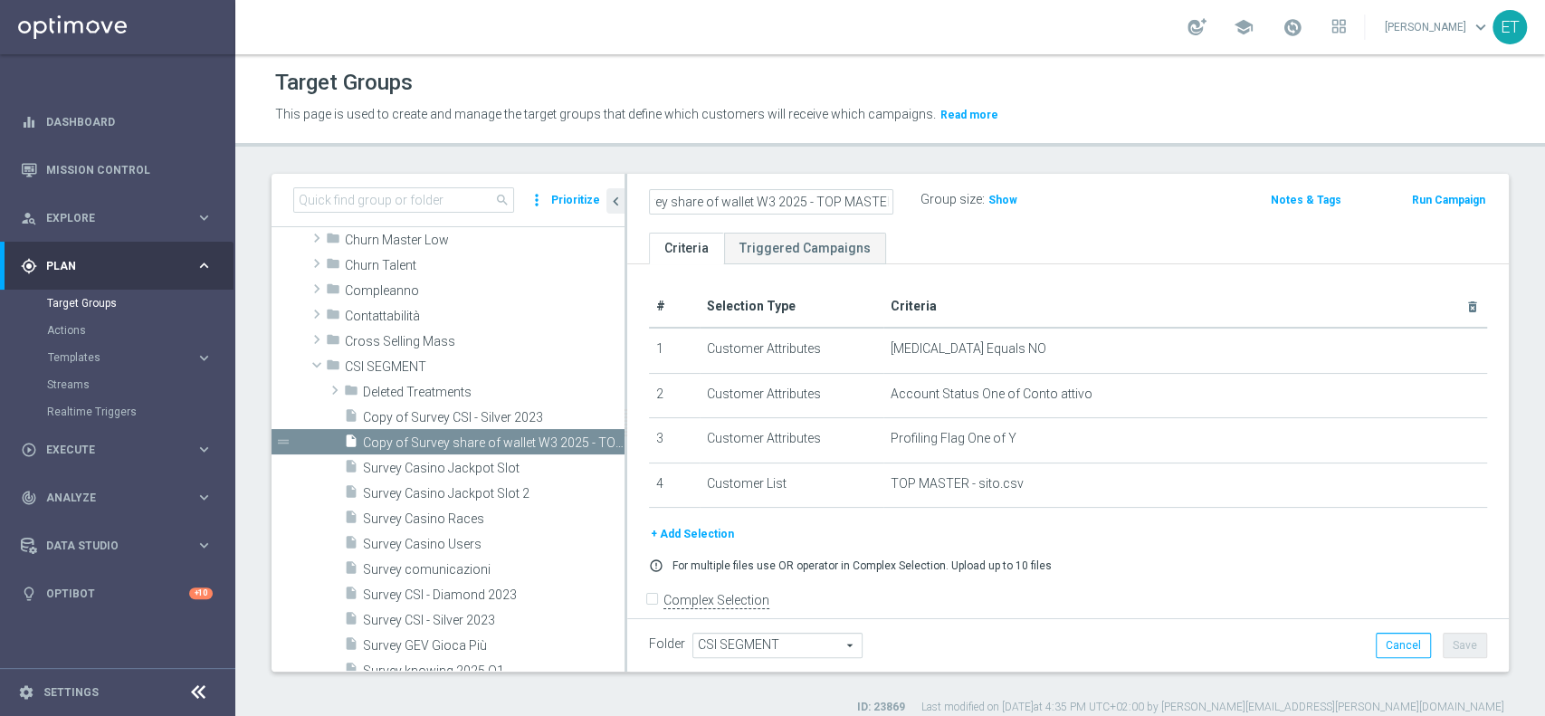
click at [940, 211] on div "Survey share of wallet W3 2025 - TOP MASTER Group size : Show" at bounding box center [923, 200] width 577 height 27
click at [821, 196] on input "Survey share of wallet W3 2025 - TOP MASTER" at bounding box center [771, 201] width 244 height 25
drag, startPoint x: 817, startPoint y: 196, endPoint x: 910, endPoint y: 196, distance: 92.3
click at [907, 196] on div "Survey share of wallet W3 2025 - TOP MASTER" at bounding box center [785, 199] width 272 height 25
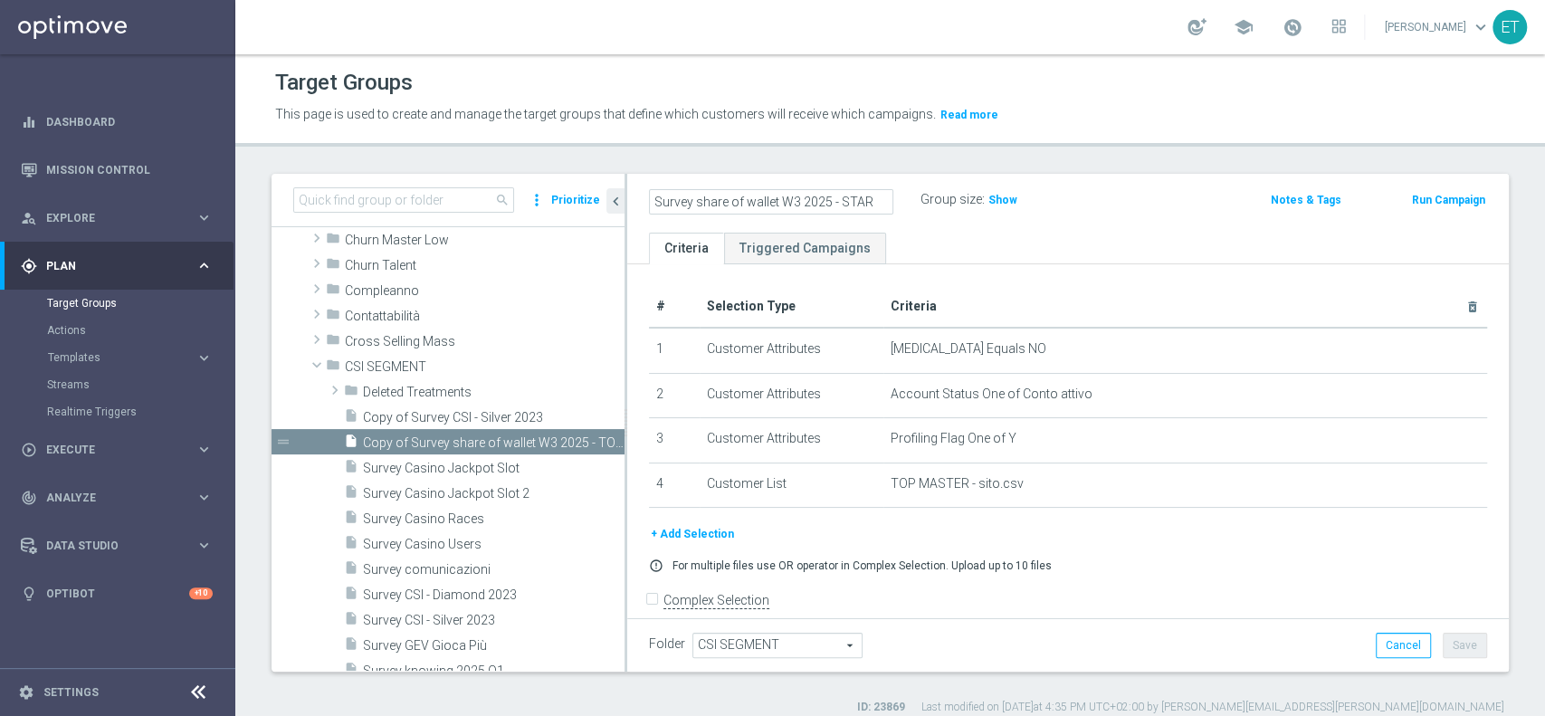
type input "Survey share of wallet W3 2025 - STAR"
click at [1080, 219] on div "Survey share of wallet W3 2025 - STAR Group size : Show Notes & Tags Run Campai…" at bounding box center [1068, 203] width 882 height 59
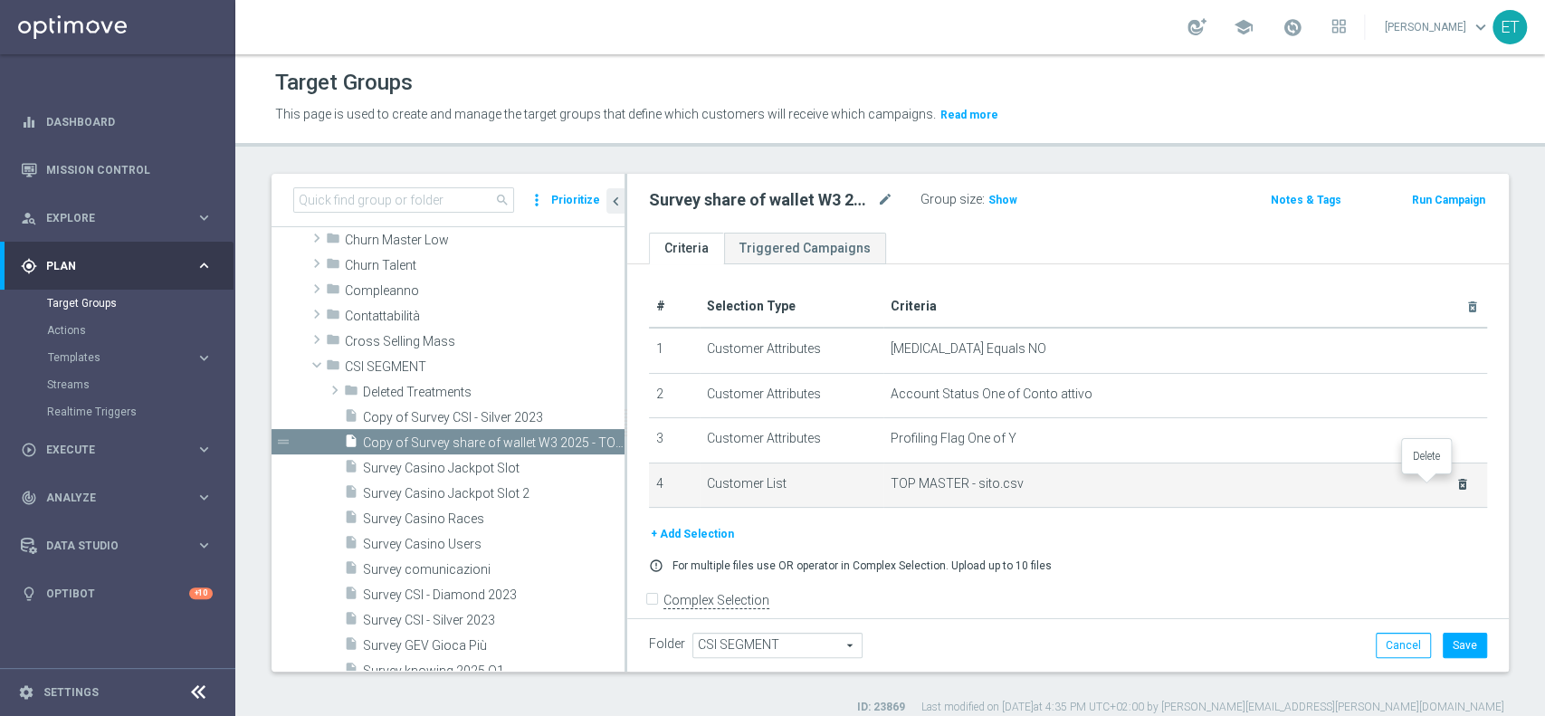
click at [1455, 484] on icon "delete_forever" at bounding box center [1462, 484] width 14 height 14
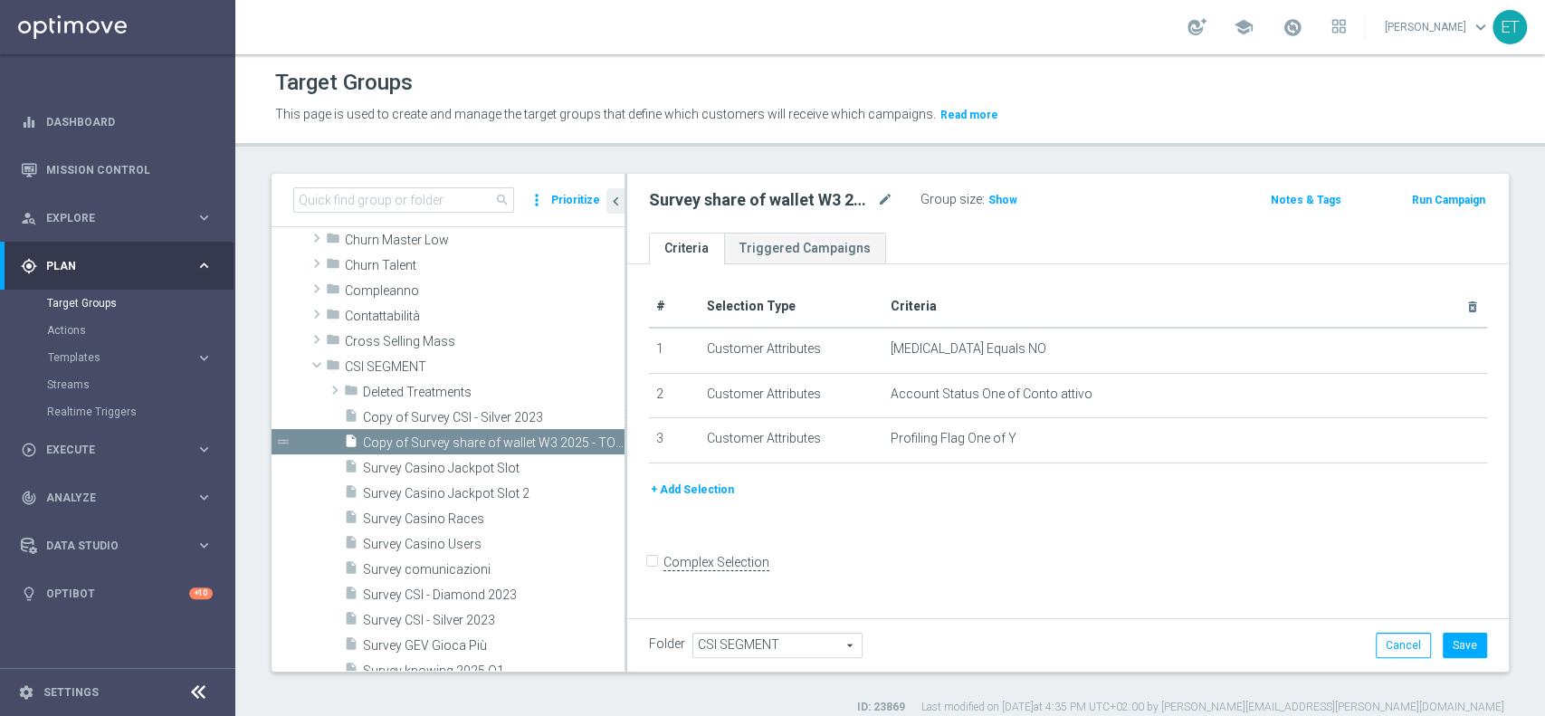
click at [719, 478] on div "# Selection Type Criteria delete_forever 1 Customer Attributes [MEDICAL_DATA] E…" at bounding box center [1067, 383] width 865 height 194
click at [715, 489] on button "+ Add Selection" at bounding box center [692, 490] width 87 height 20
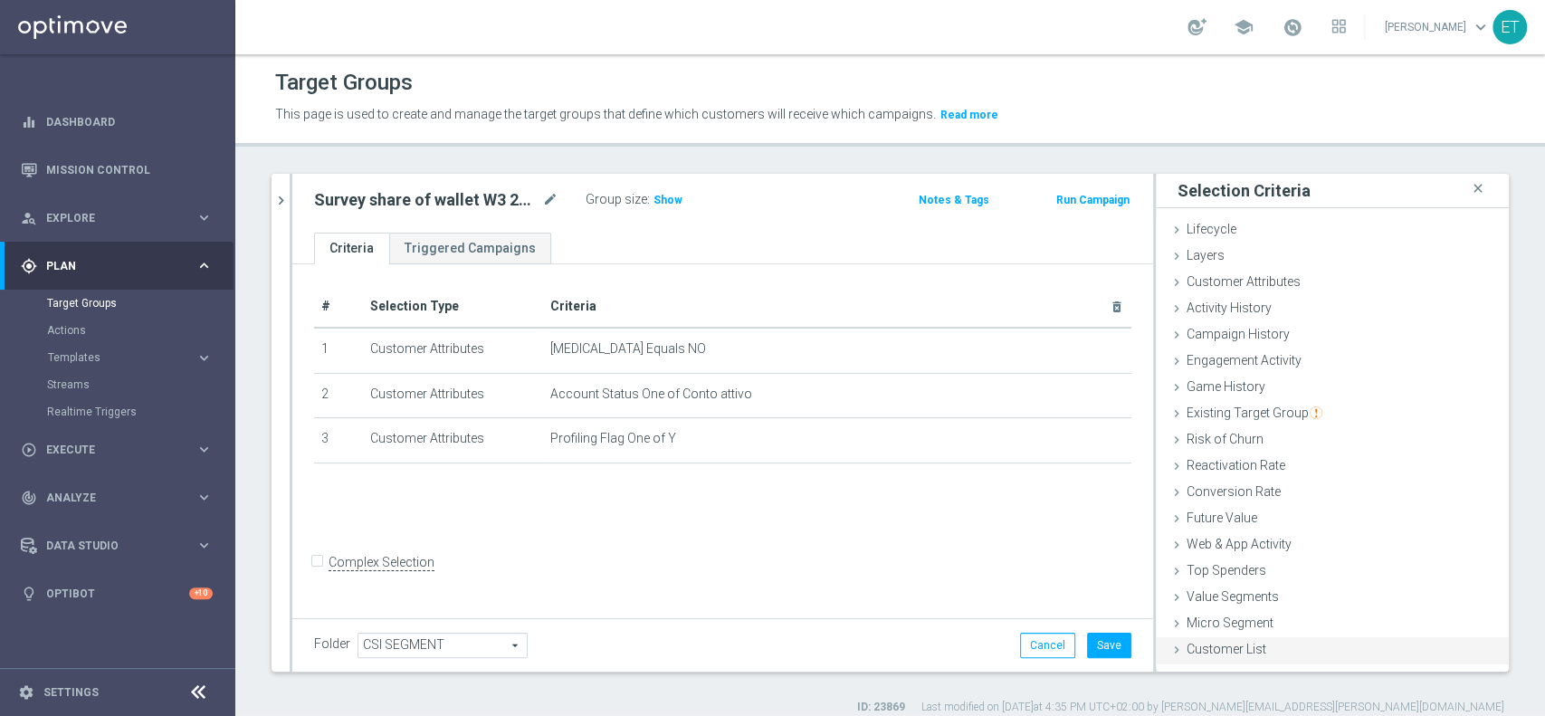
click at [1239, 654] on span "Customer List" at bounding box center [1227, 649] width 80 height 14
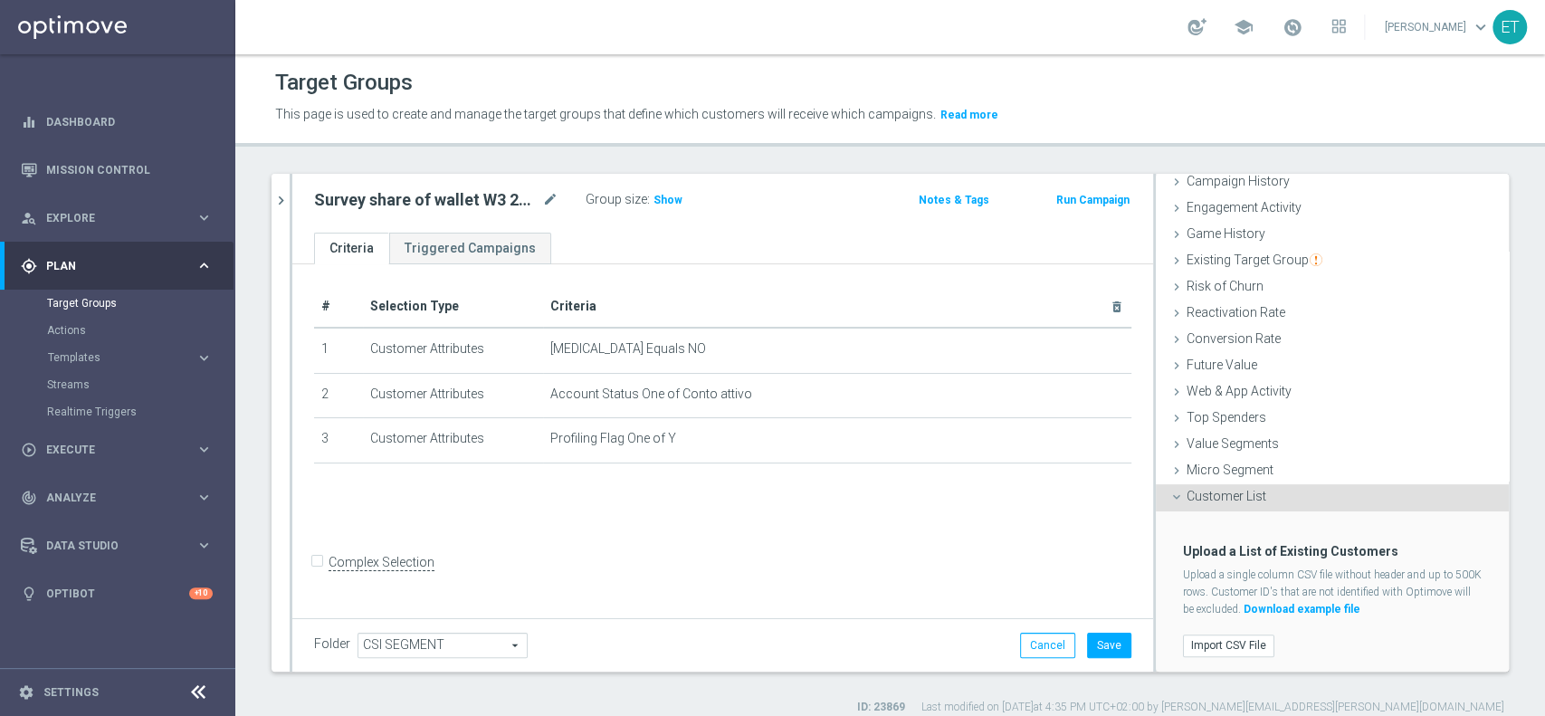
scroll to position [154, 0]
click at [1224, 630] on div "Import CSV File" at bounding box center [1332, 645] width 326 height 30
click at [1230, 630] on div "Import CSV File" at bounding box center [1332, 645] width 326 height 30
click at [1227, 634] on label "Import CSV File" at bounding box center [1228, 645] width 91 height 23
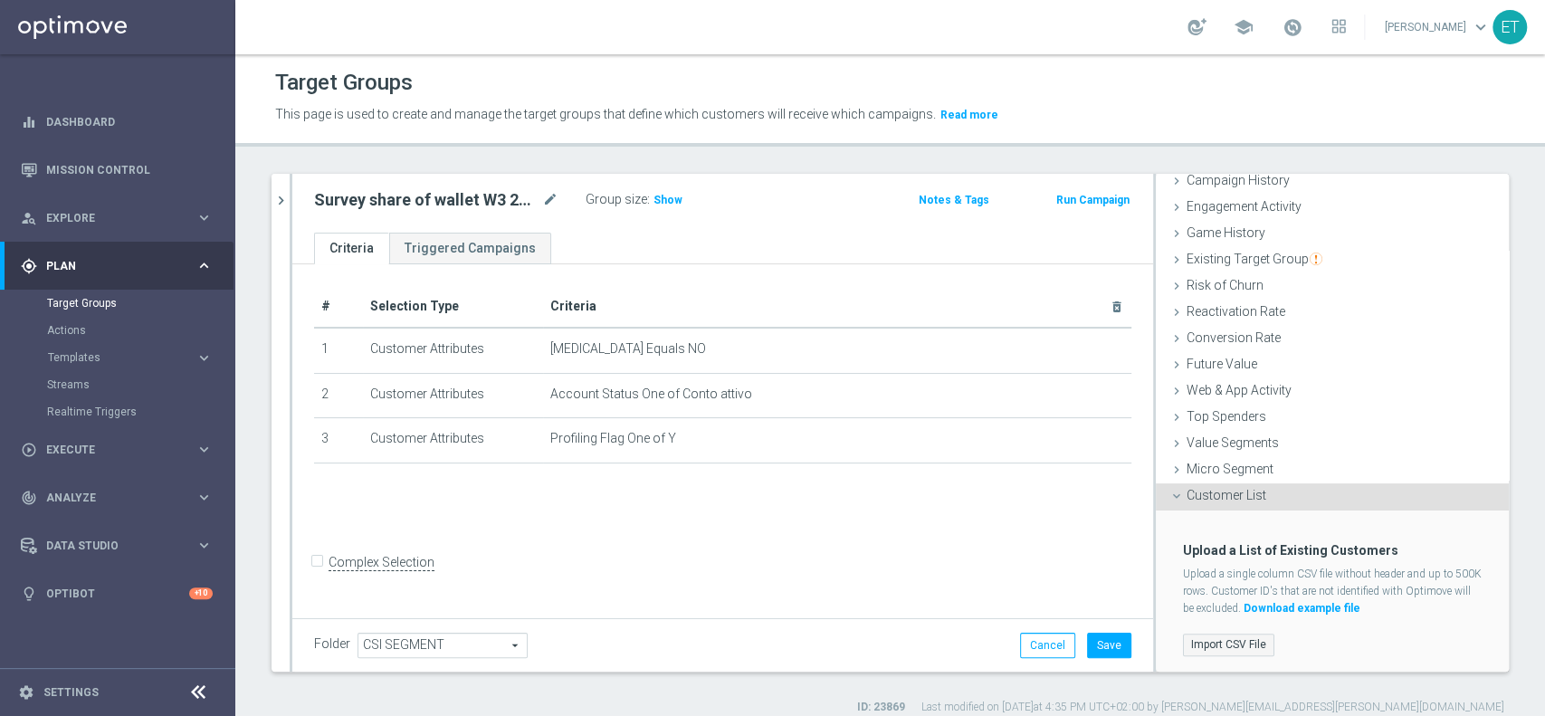
click at [0, 0] on input "Import CSV File" at bounding box center [0, 0] width 0 height 0
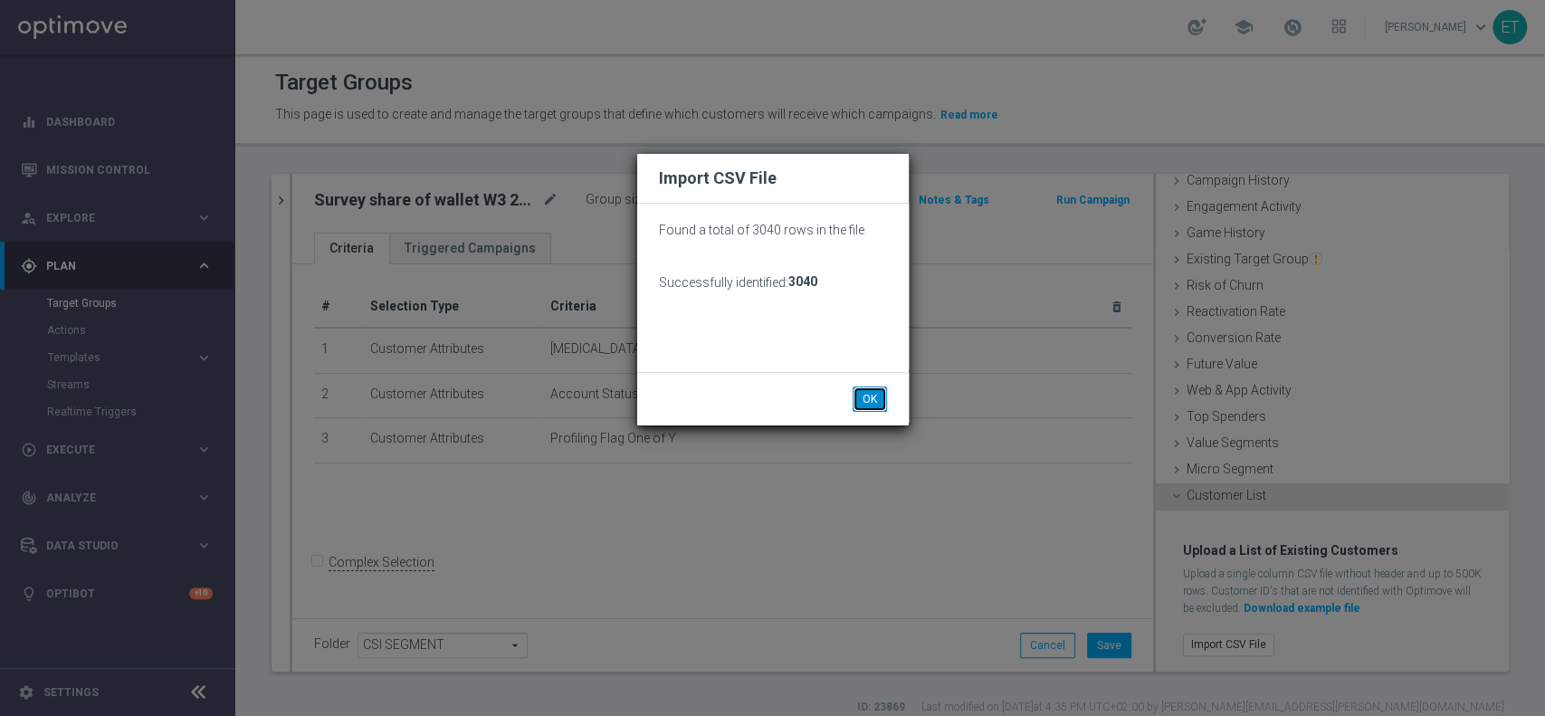
click at [869, 399] on button "OK" at bounding box center [870, 398] width 34 height 25
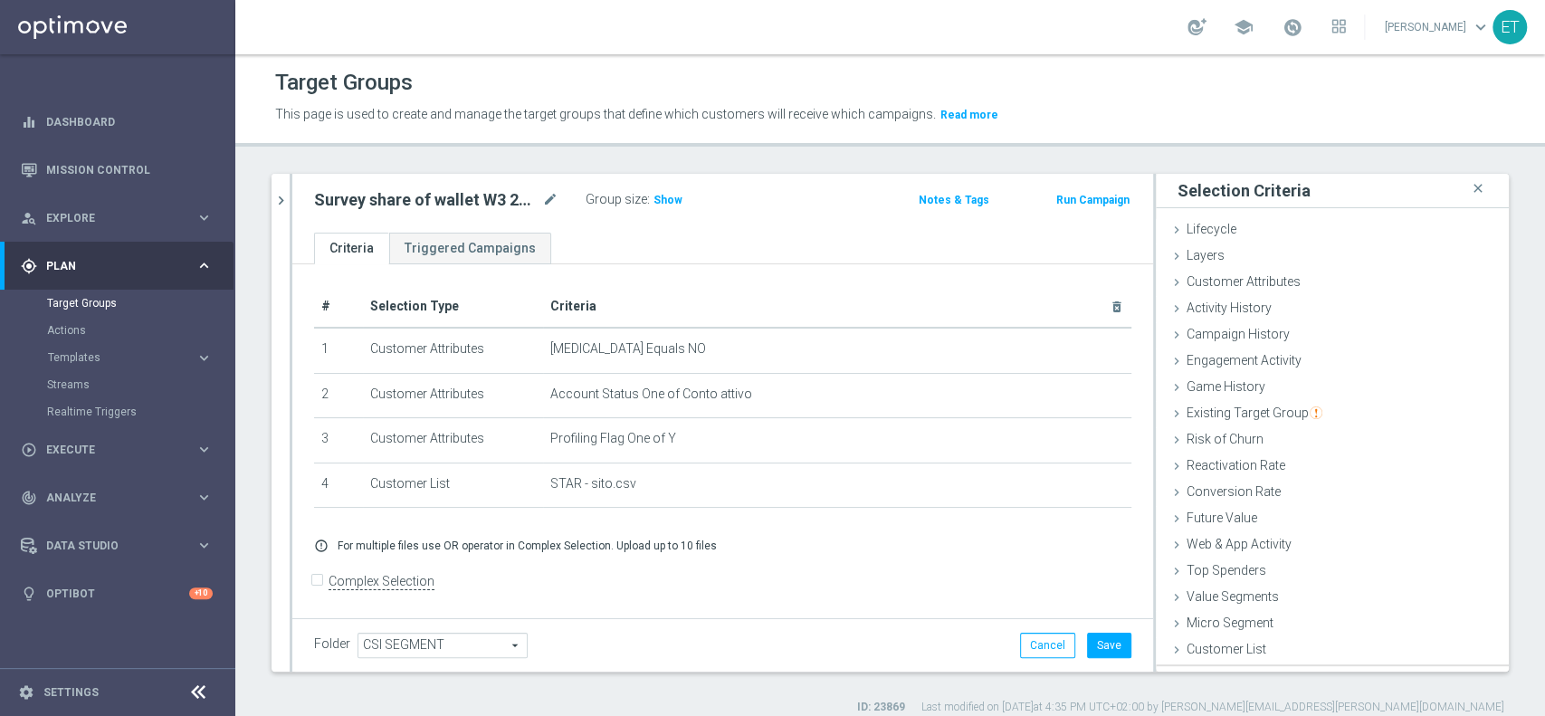
scroll to position [0, 0]
click at [672, 199] on span "Show" at bounding box center [668, 200] width 29 height 13
click at [1087, 639] on button "Save" at bounding box center [1109, 645] width 44 height 25
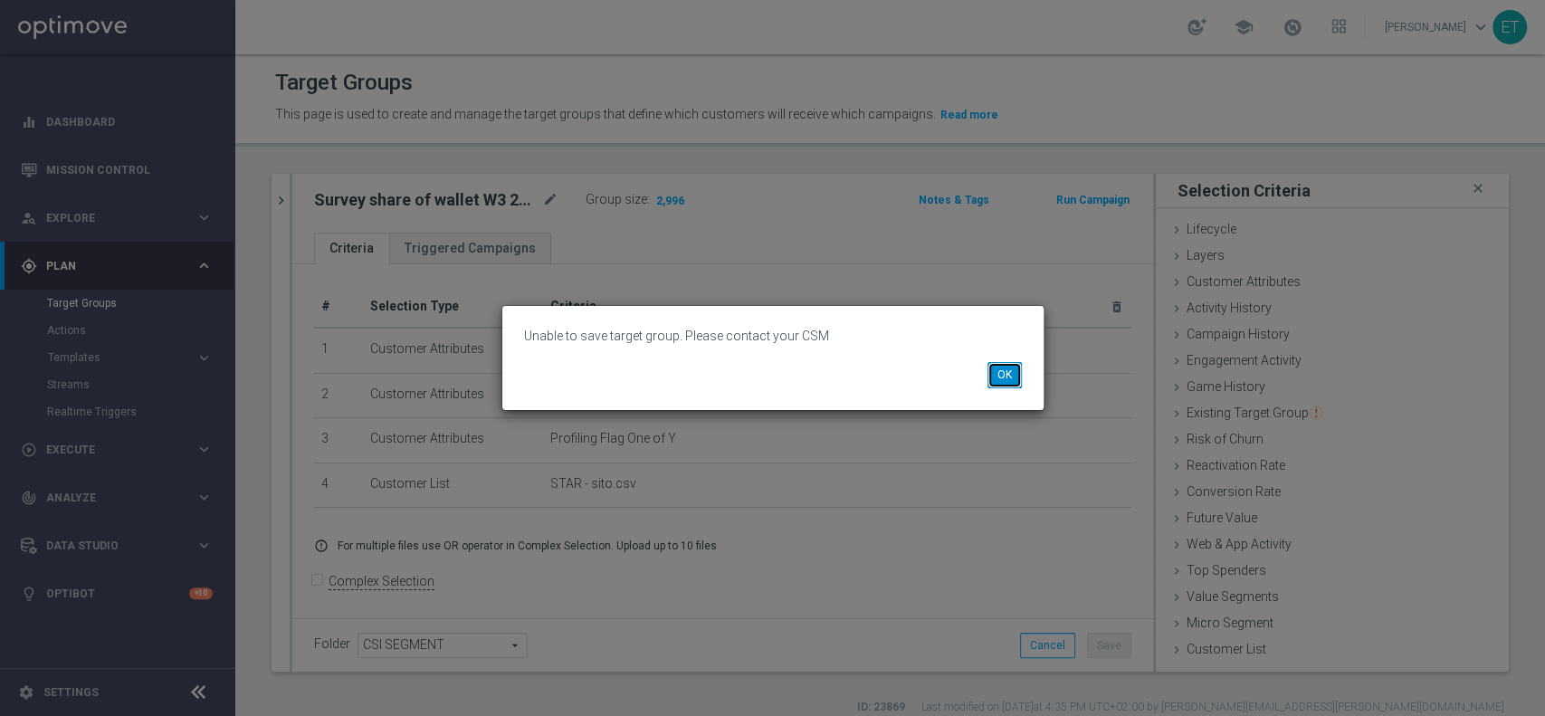
click at [1010, 373] on button "OK" at bounding box center [1005, 374] width 34 height 25
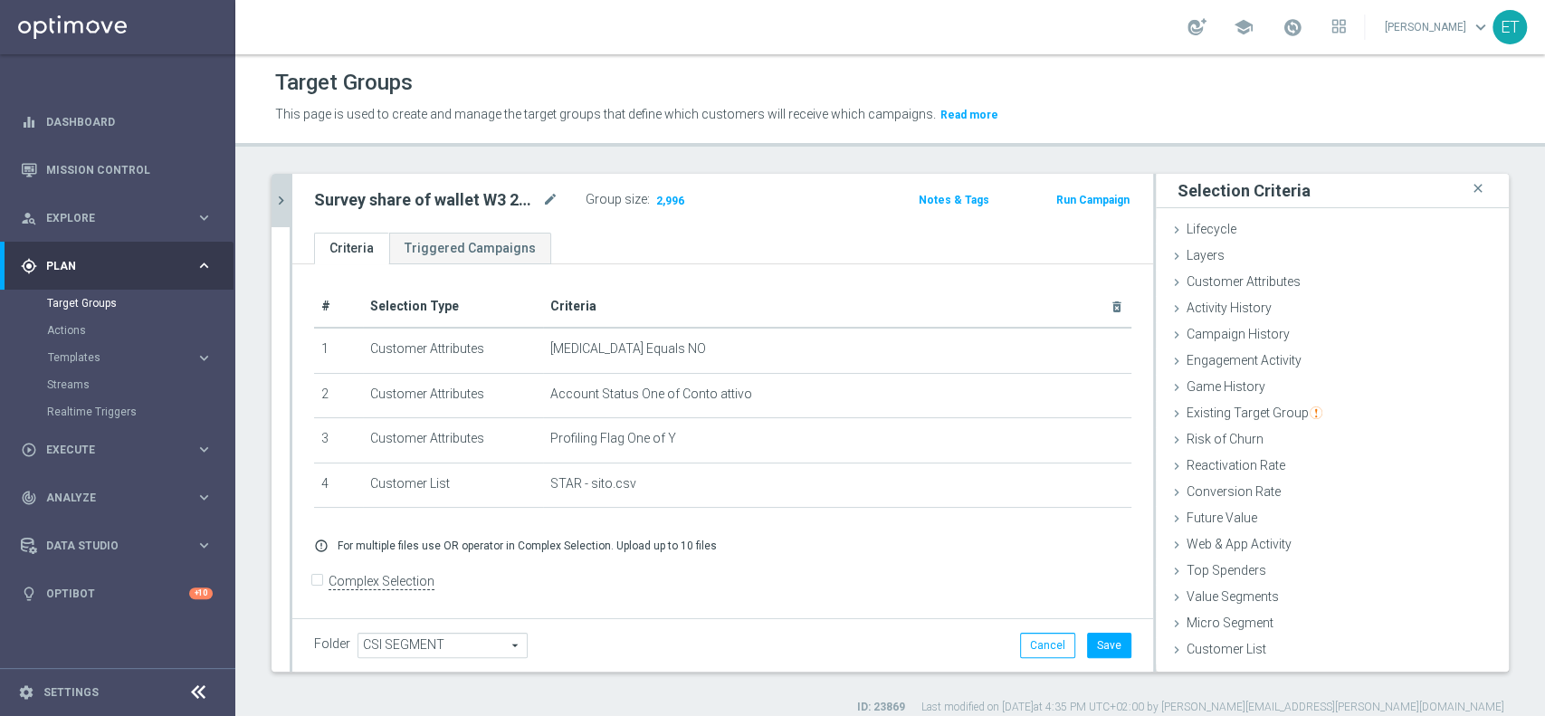
click at [281, 187] on button "chevron_right" at bounding box center [281, 200] width 18 height 53
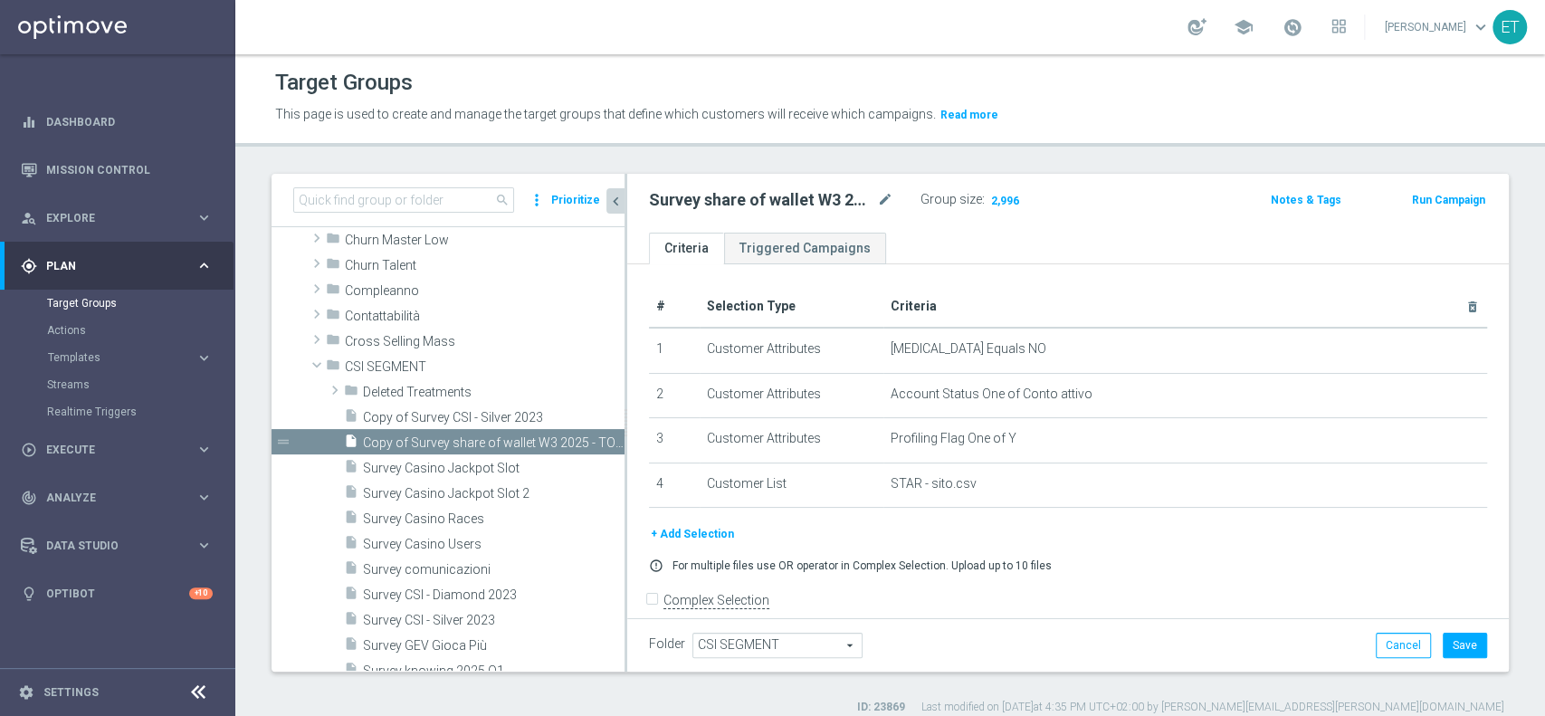
scroll to position [94, 0]
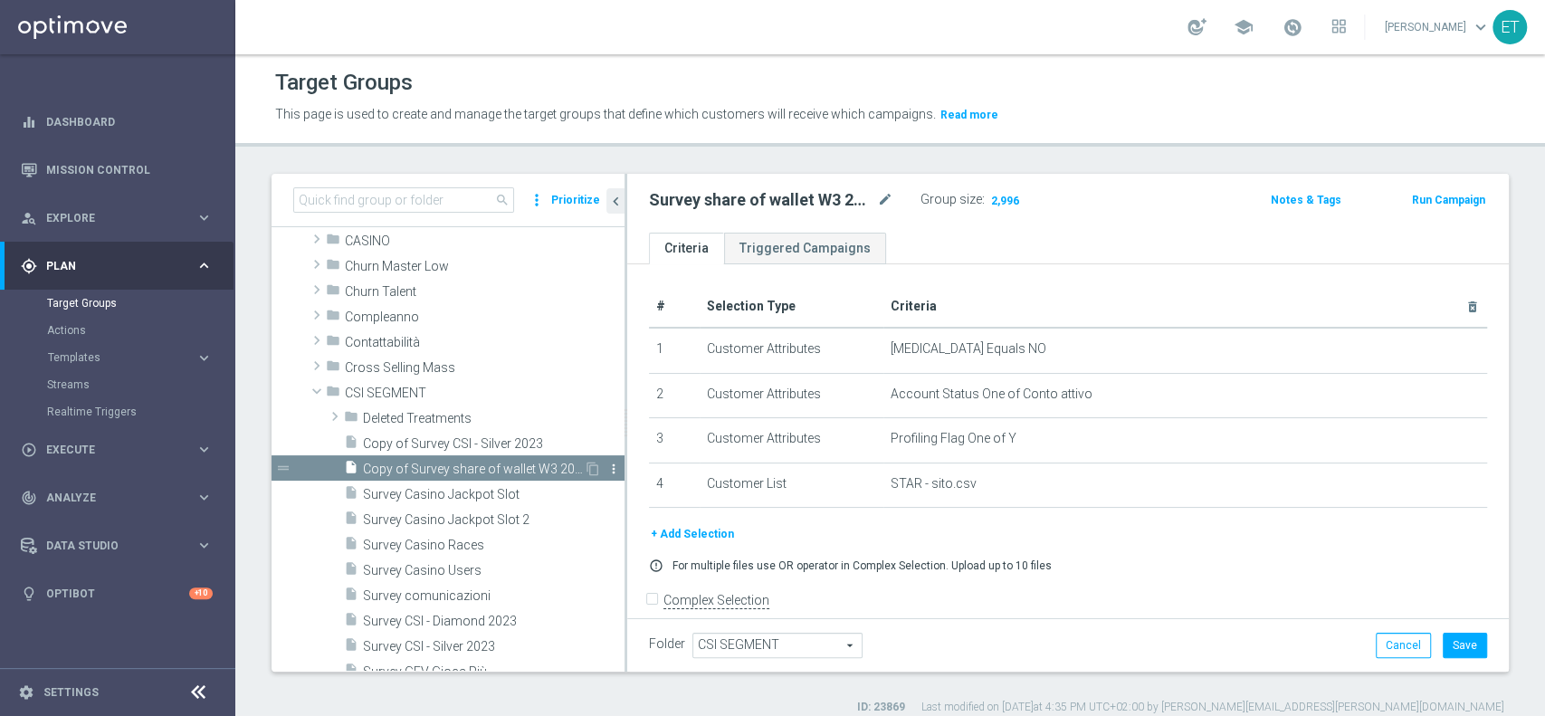
click at [606, 462] on icon "more_vert" at bounding box center [613, 469] width 14 height 14
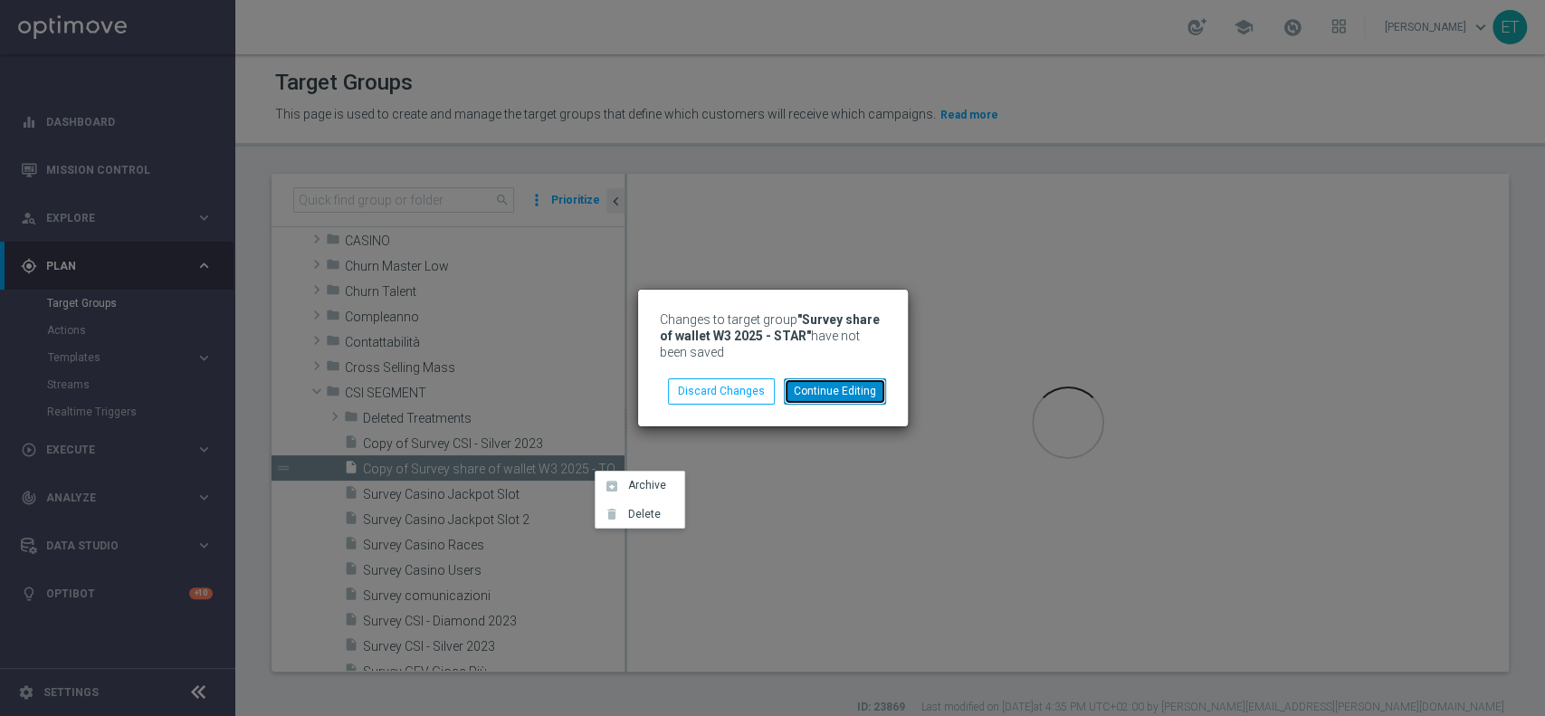
click at [812, 387] on button "Continue Editing" at bounding box center [835, 390] width 102 height 25
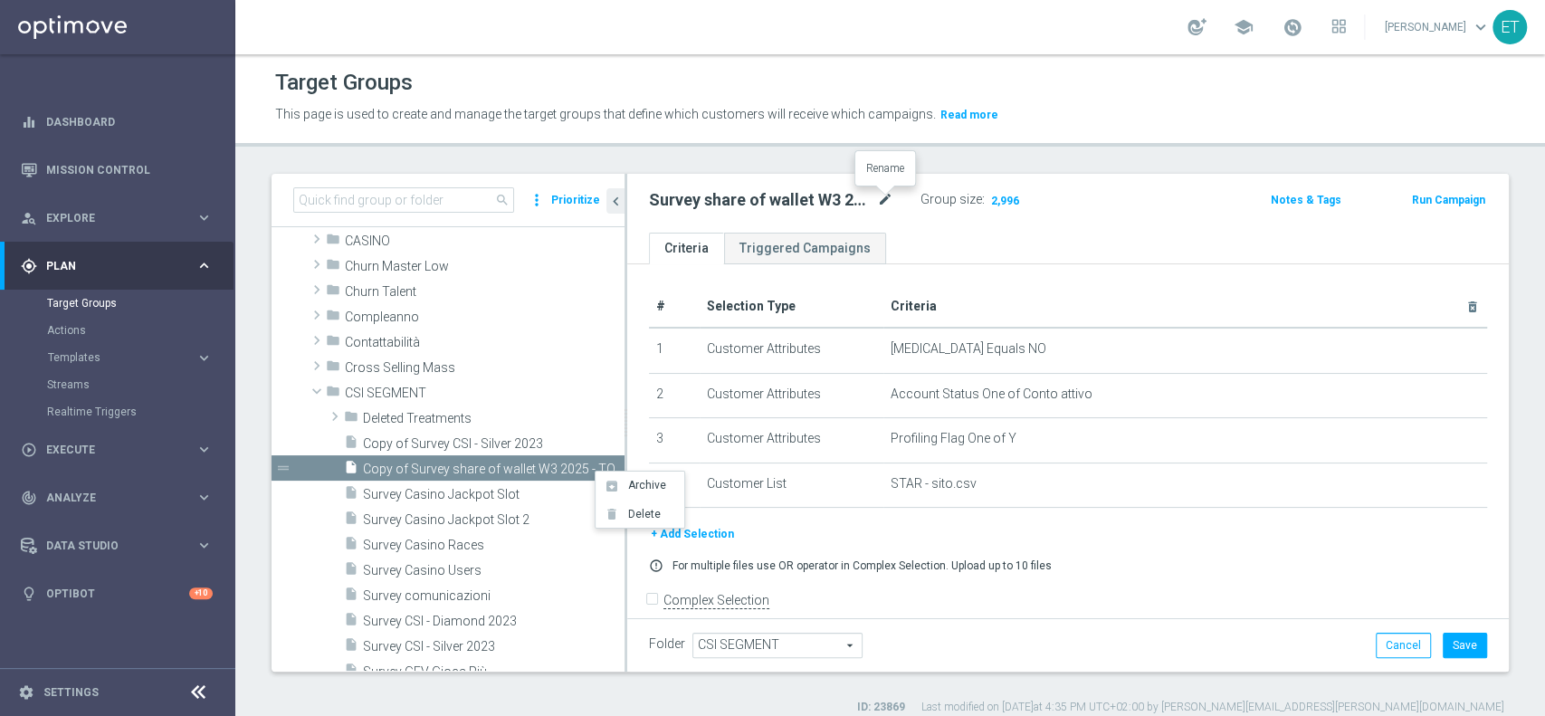
click at [885, 195] on icon "mode_edit" at bounding box center [885, 200] width 16 height 22
click at [1086, 195] on div "Group size : 2,996" at bounding box center [1011, 198] width 181 height 22
drag, startPoint x: 1455, startPoint y: 655, endPoint x: 1360, endPoint y: 622, distance: 99.9
click at [1455, 655] on button "Save" at bounding box center [1465, 645] width 44 height 25
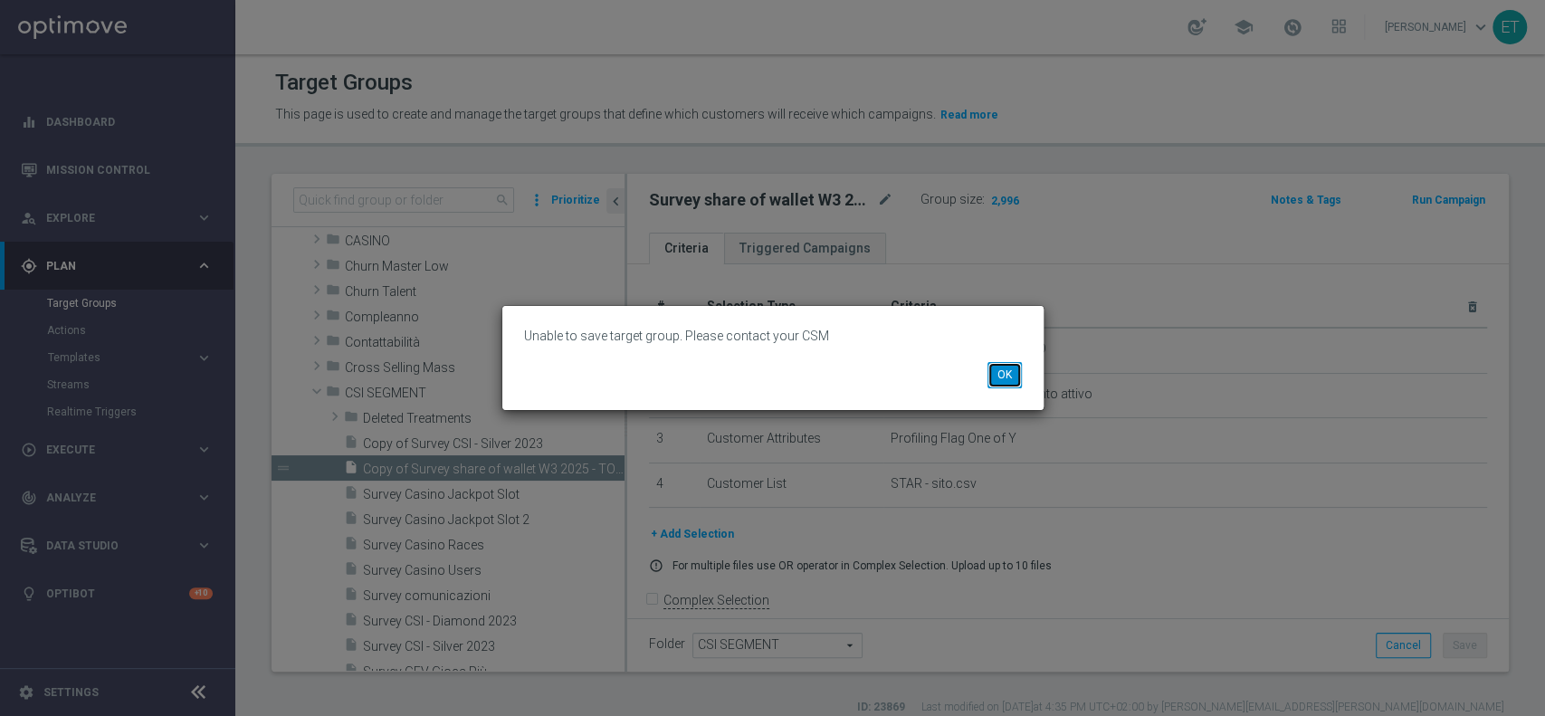
click at [999, 379] on button "OK" at bounding box center [1005, 374] width 34 height 25
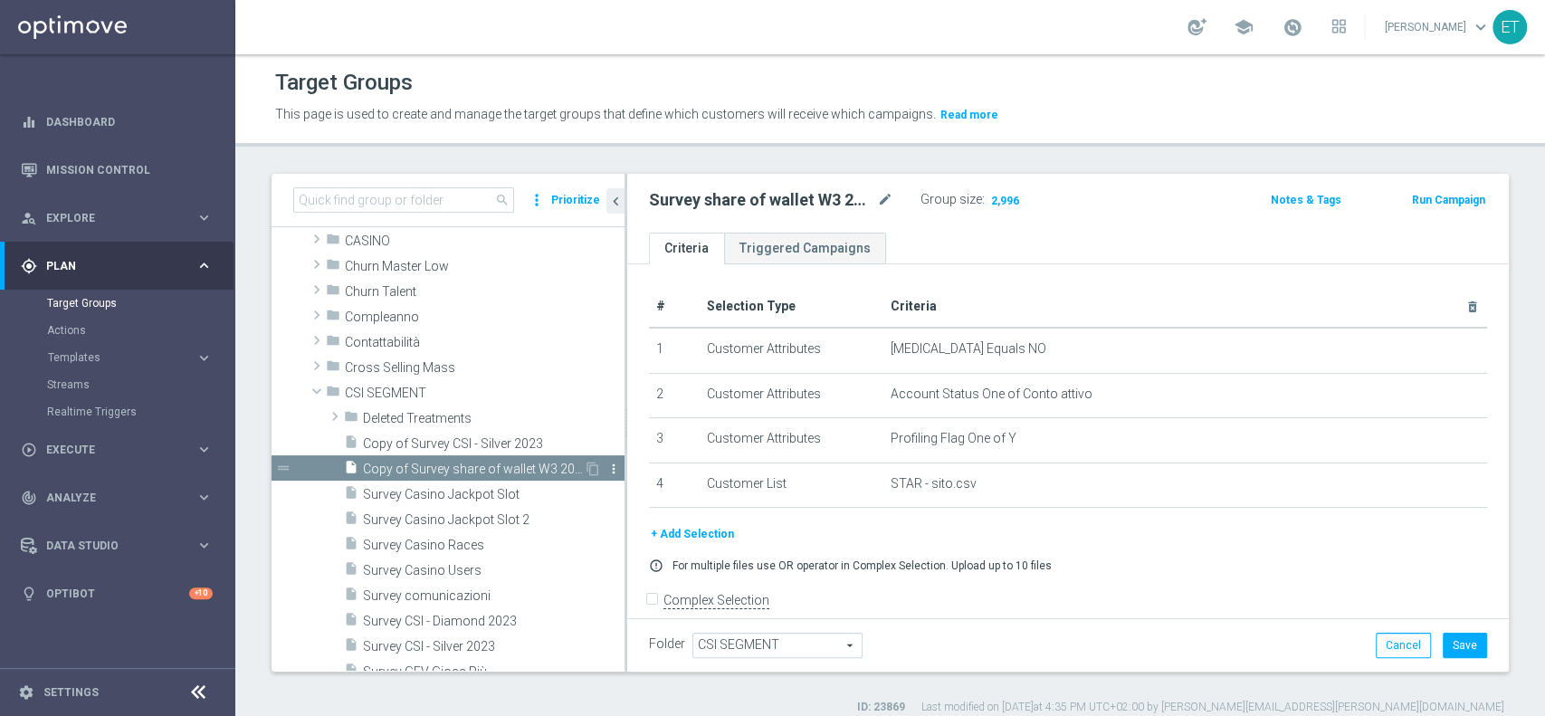
click at [606, 463] on icon "more_vert" at bounding box center [613, 469] width 14 height 14
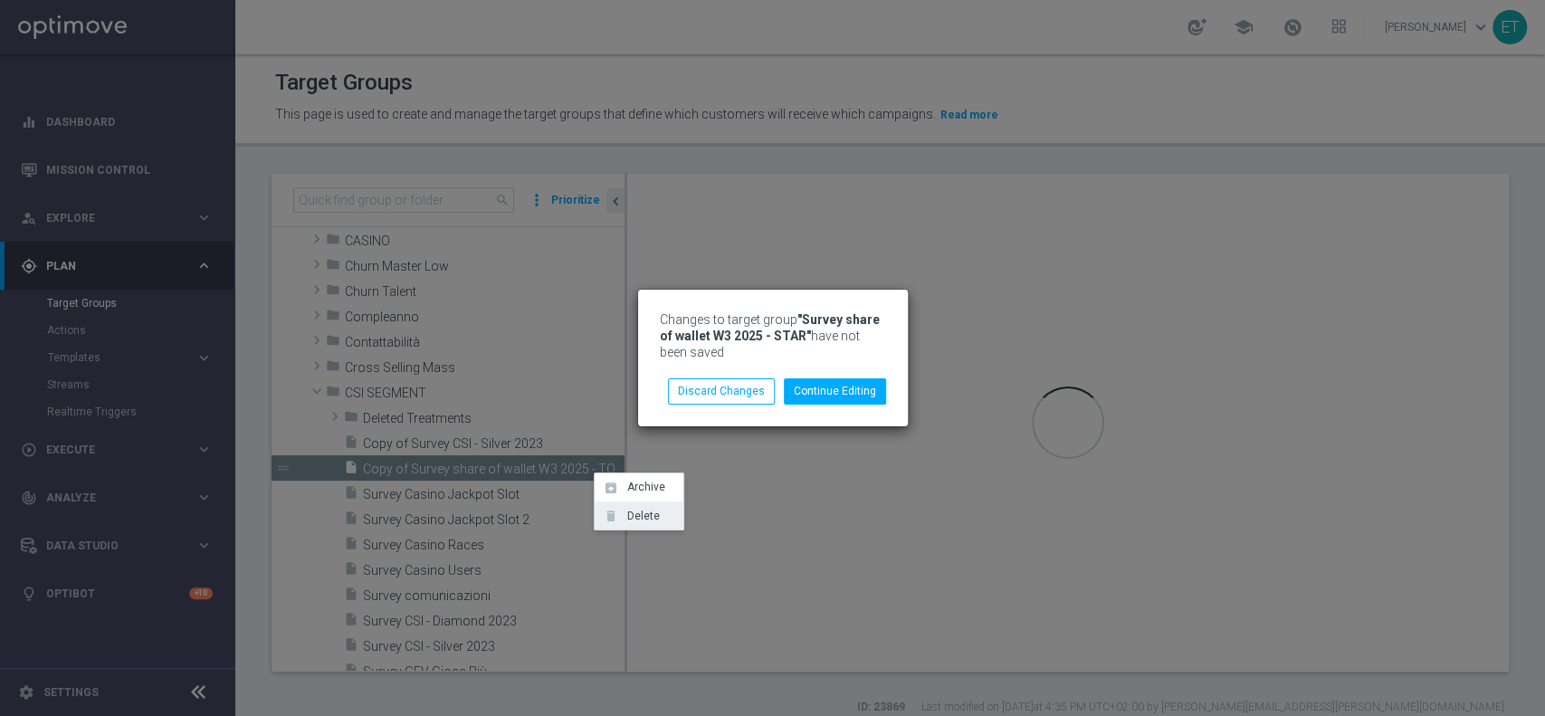
click at [641, 510] on span "Delete" at bounding box center [640, 516] width 39 height 13
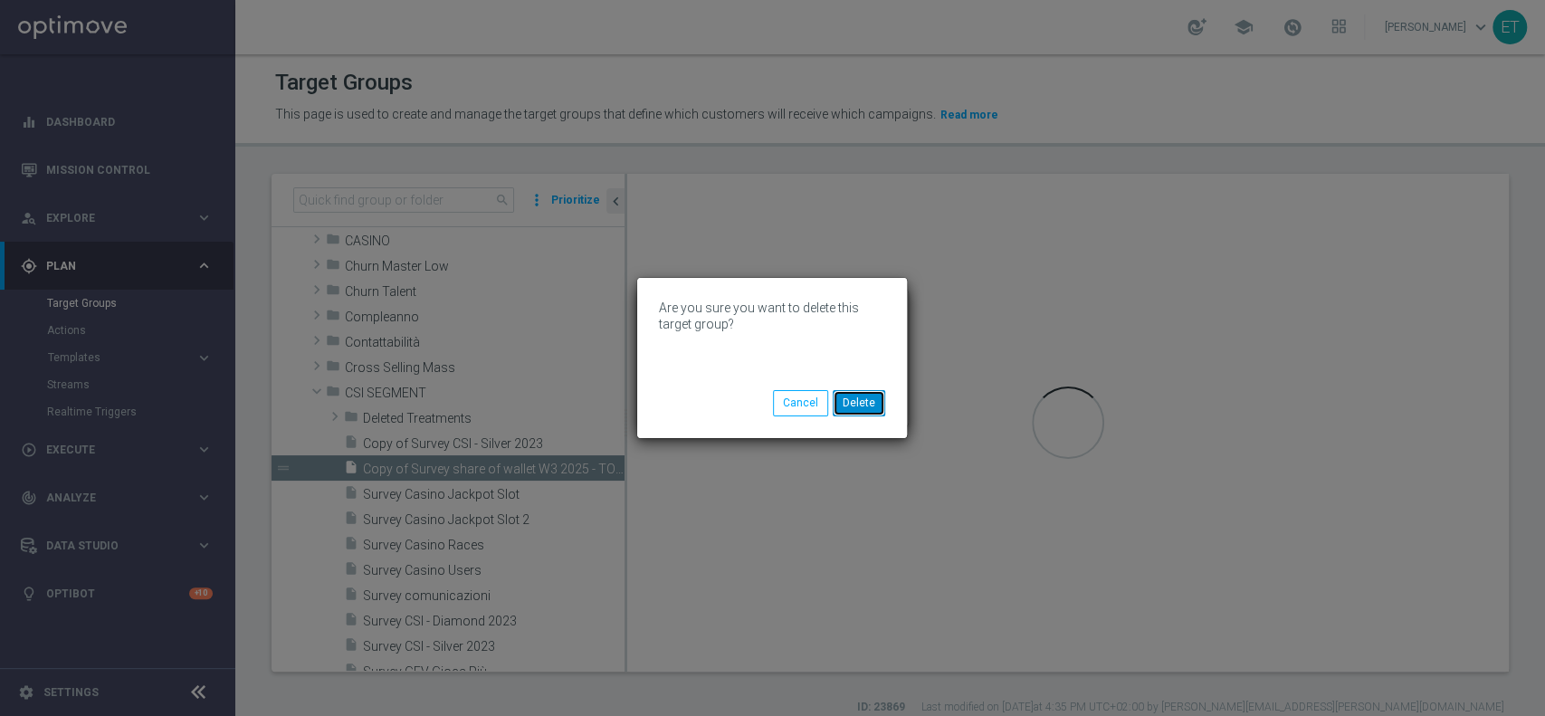
click at [873, 403] on button "Delete" at bounding box center [859, 402] width 52 height 25
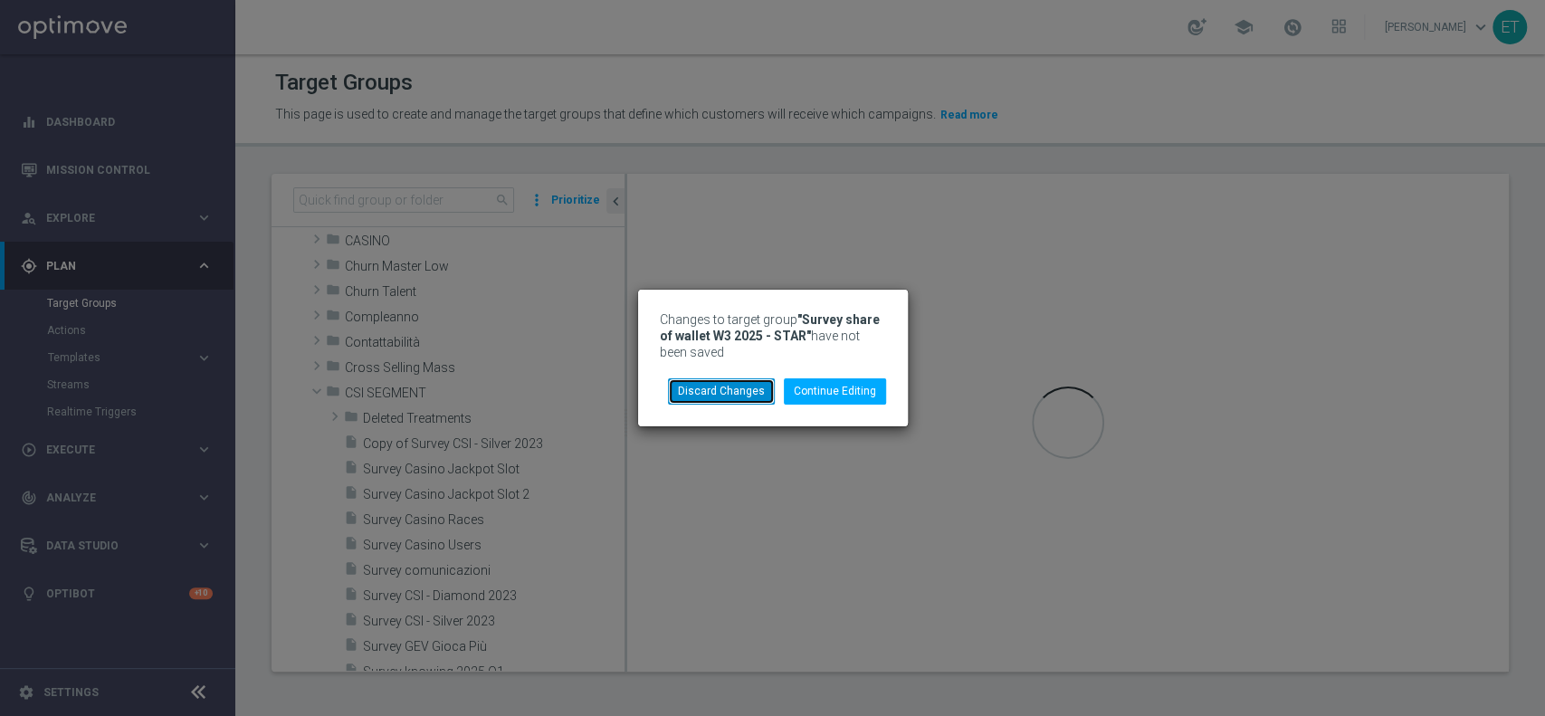
click at [732, 386] on button "Discard Changes" at bounding box center [721, 390] width 107 height 25
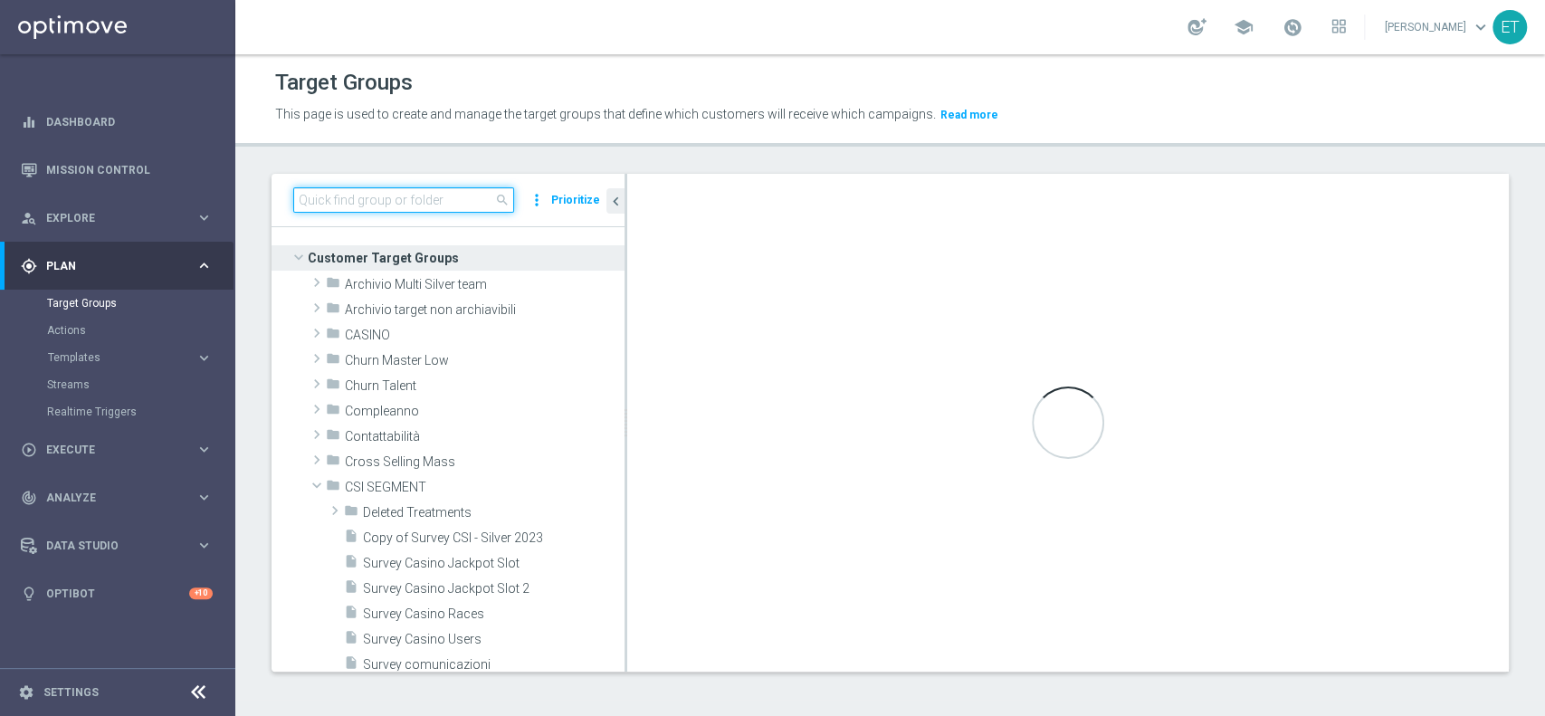
click at [442, 206] on input at bounding box center [403, 199] width 221 height 25
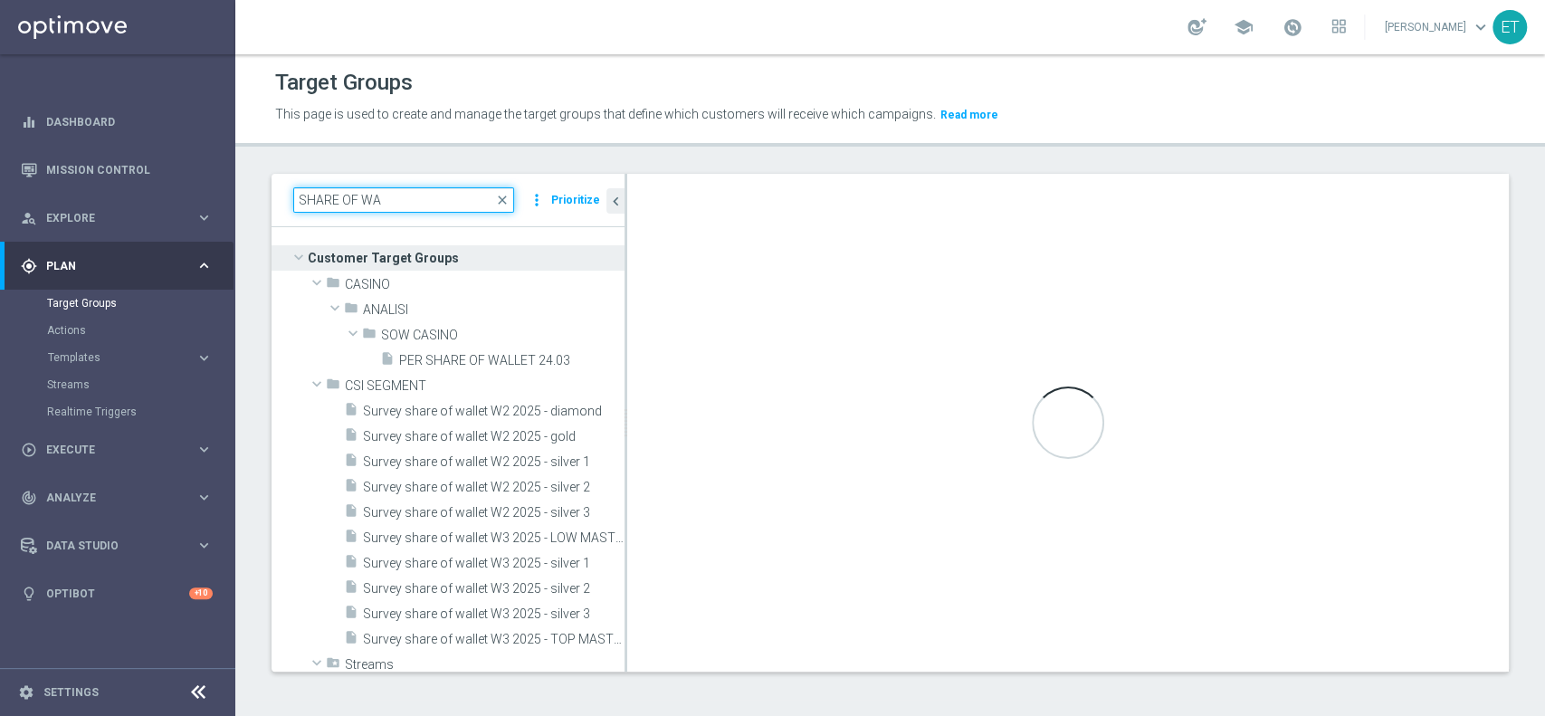
type input "SHARE OF WA"
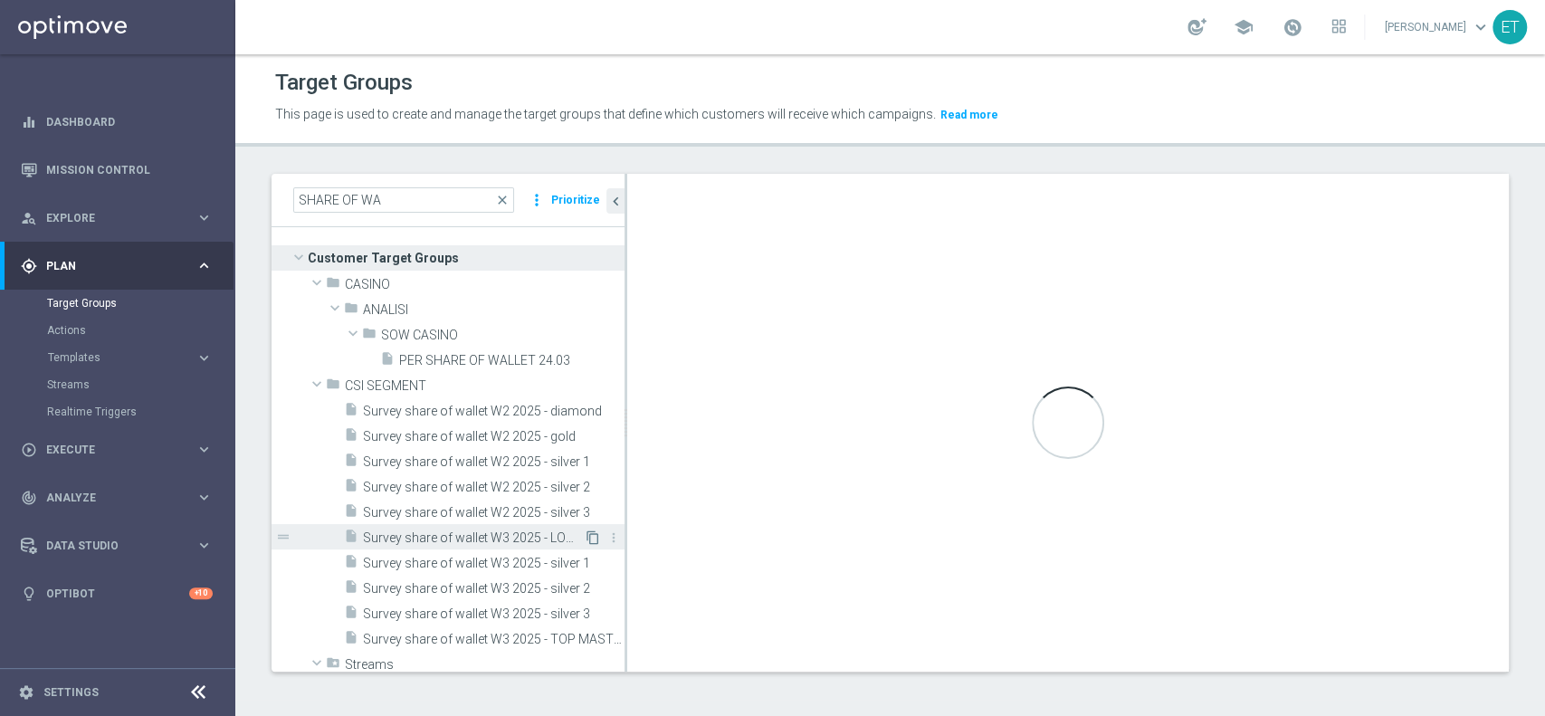
click at [586, 538] on icon "content_copy" at bounding box center [593, 537] width 14 height 14
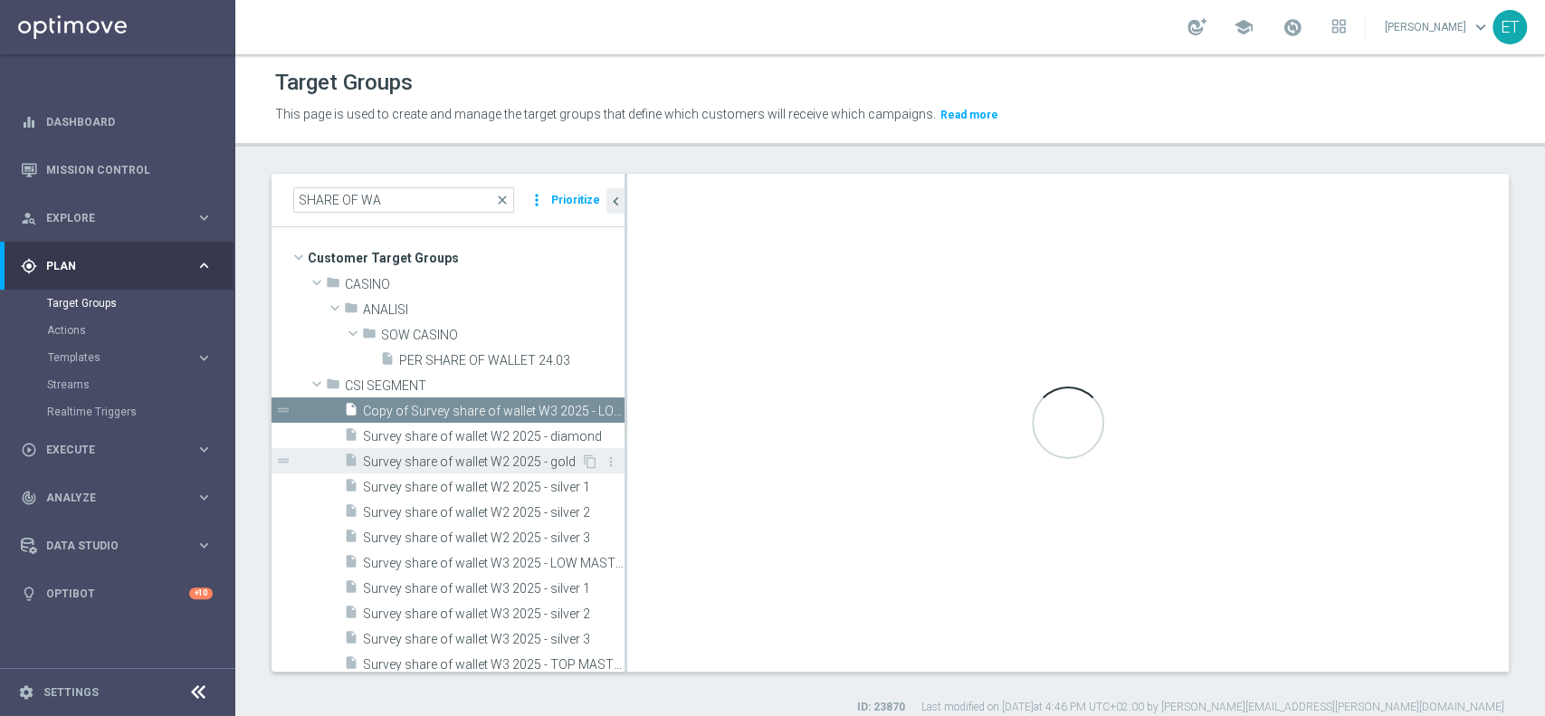
scroll to position [120, 0]
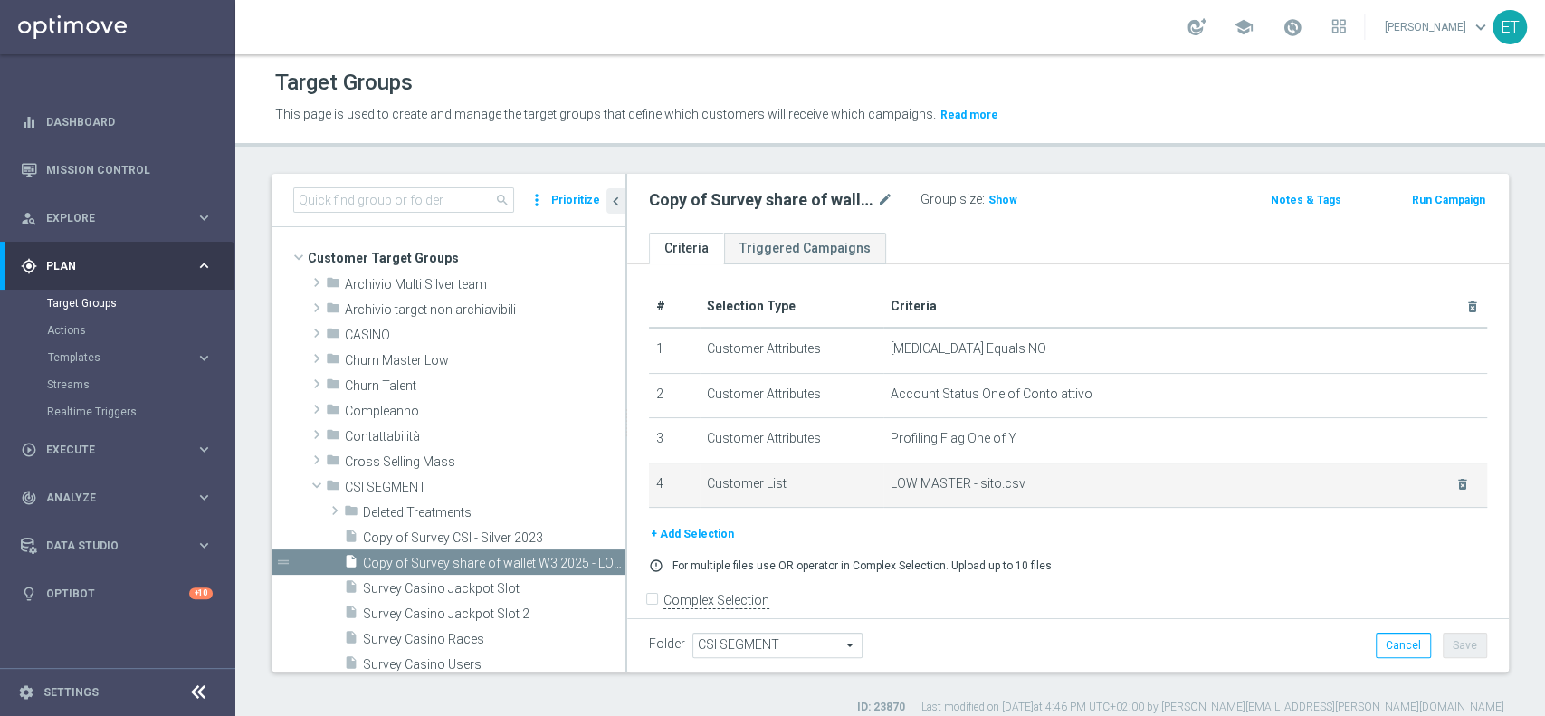
drag, startPoint x: 1160, startPoint y: 516, endPoint x: 1121, endPoint y: 498, distance: 43.7
click at [1160, 516] on div "# Selection Type Criteria delete_forever 1 Customer Attributes Self Exclusion E…" at bounding box center [1067, 405] width 865 height 238
click at [1455, 477] on icon "delete_forever" at bounding box center [1462, 484] width 14 height 14
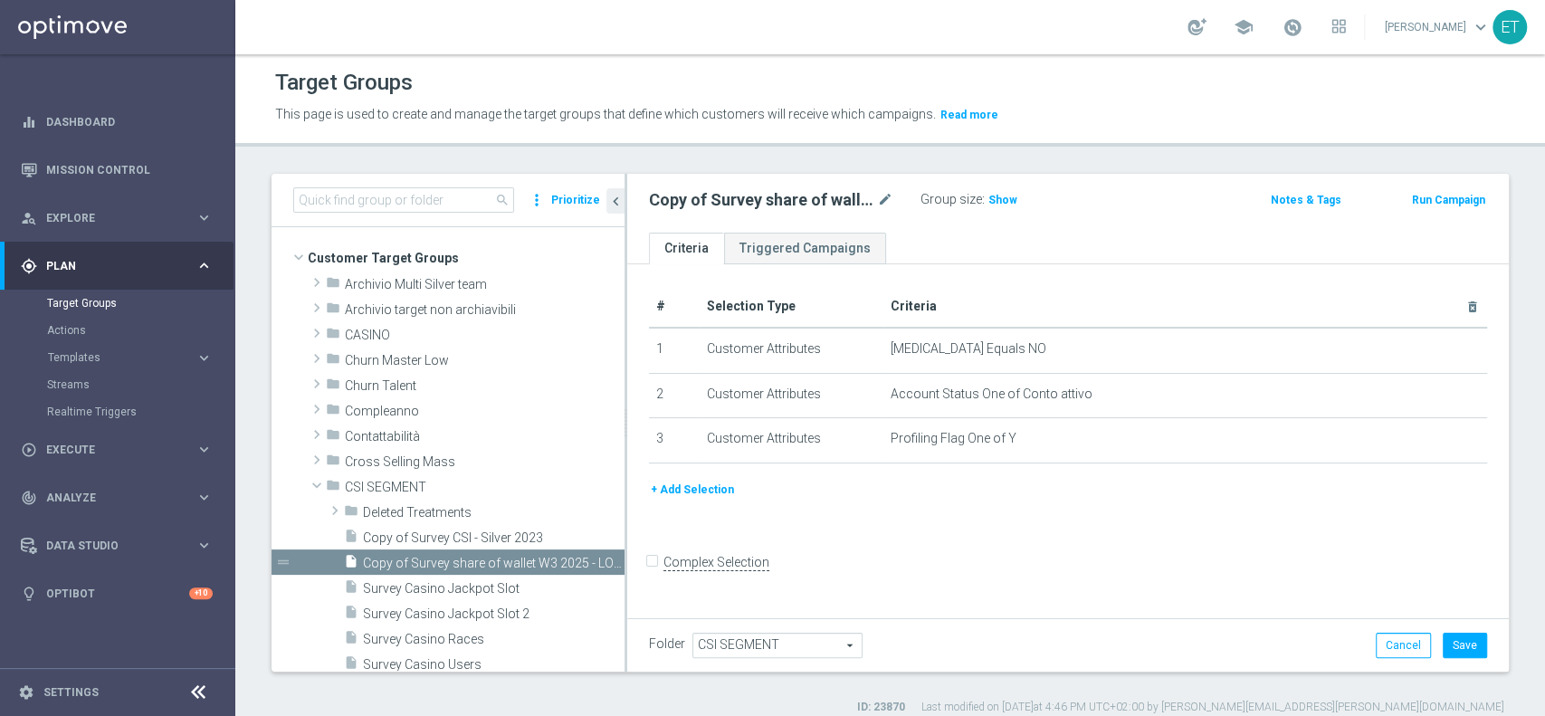
click at [692, 490] on button "+ Add Selection" at bounding box center [692, 490] width 87 height 20
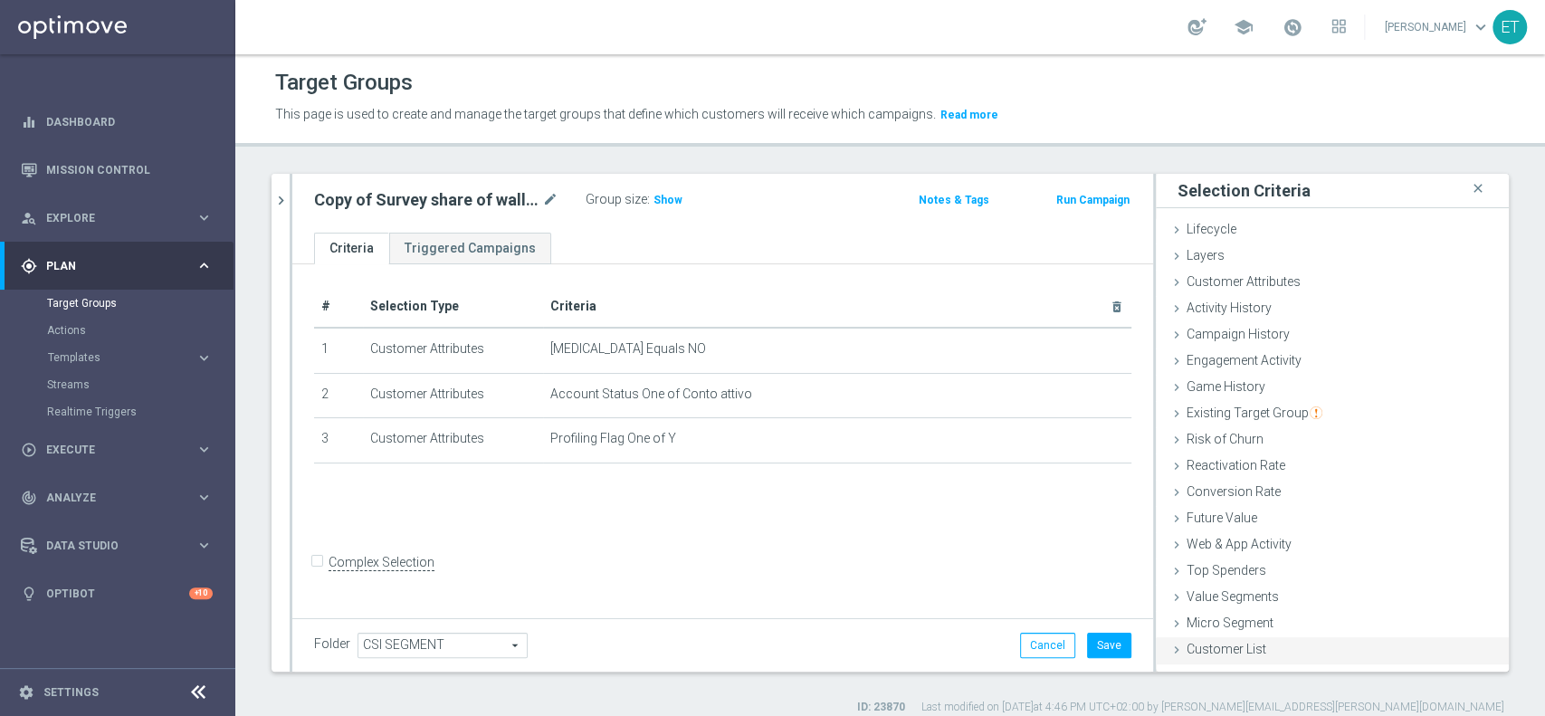
click at [1233, 655] on span "Customer List" at bounding box center [1227, 649] width 80 height 14
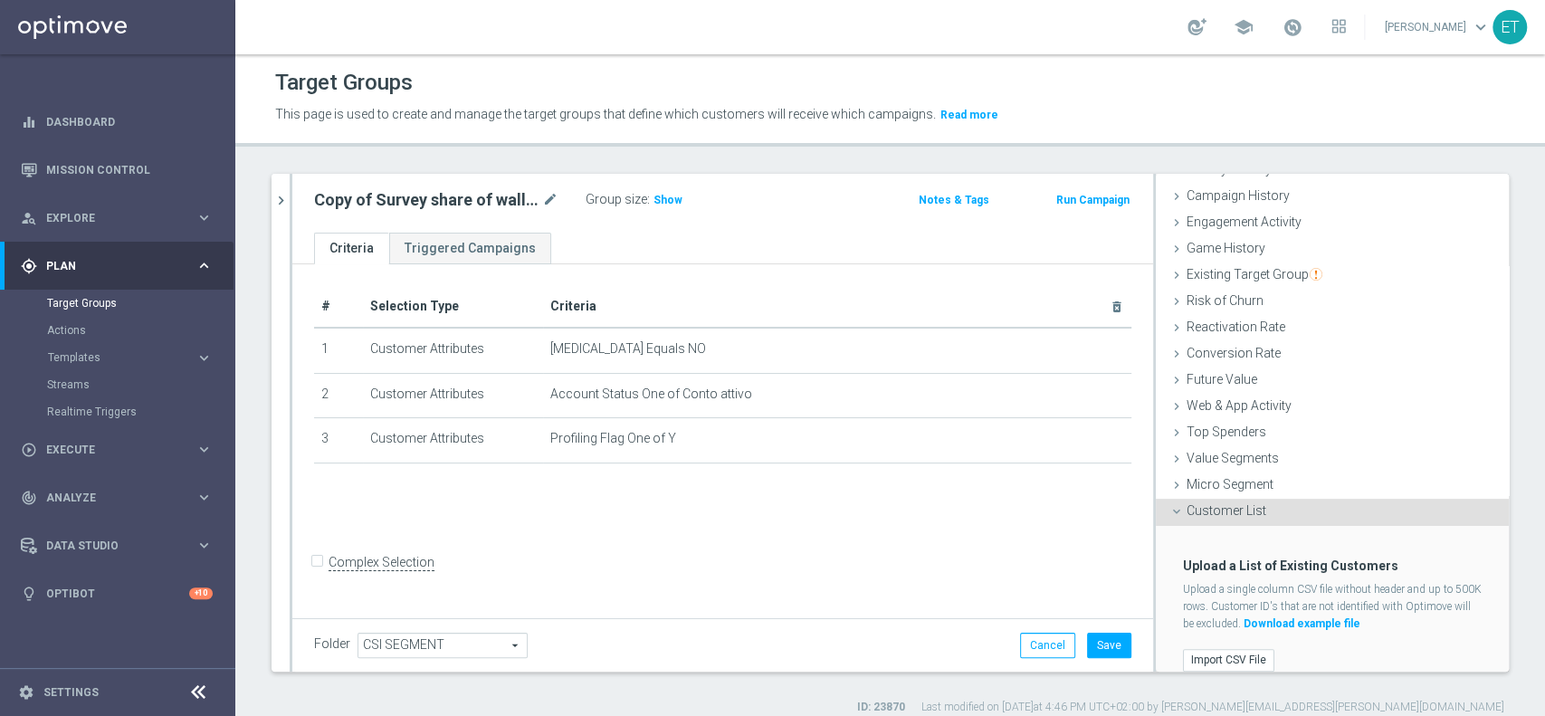
scroll to position [154, 0]
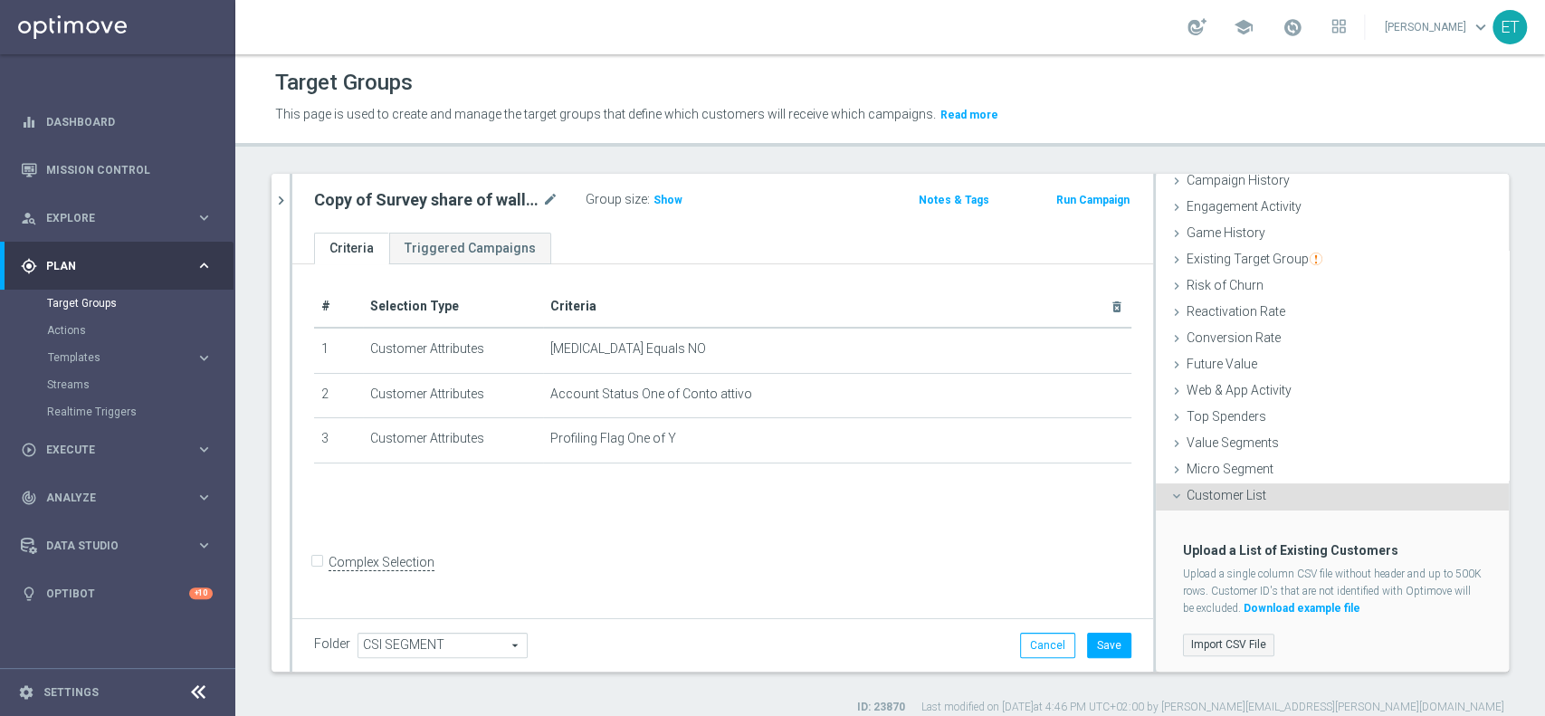
click at [1214, 640] on label "Import CSV File" at bounding box center [1228, 645] width 91 height 23
click at [0, 0] on input "Import CSV File" at bounding box center [0, 0] width 0 height 0
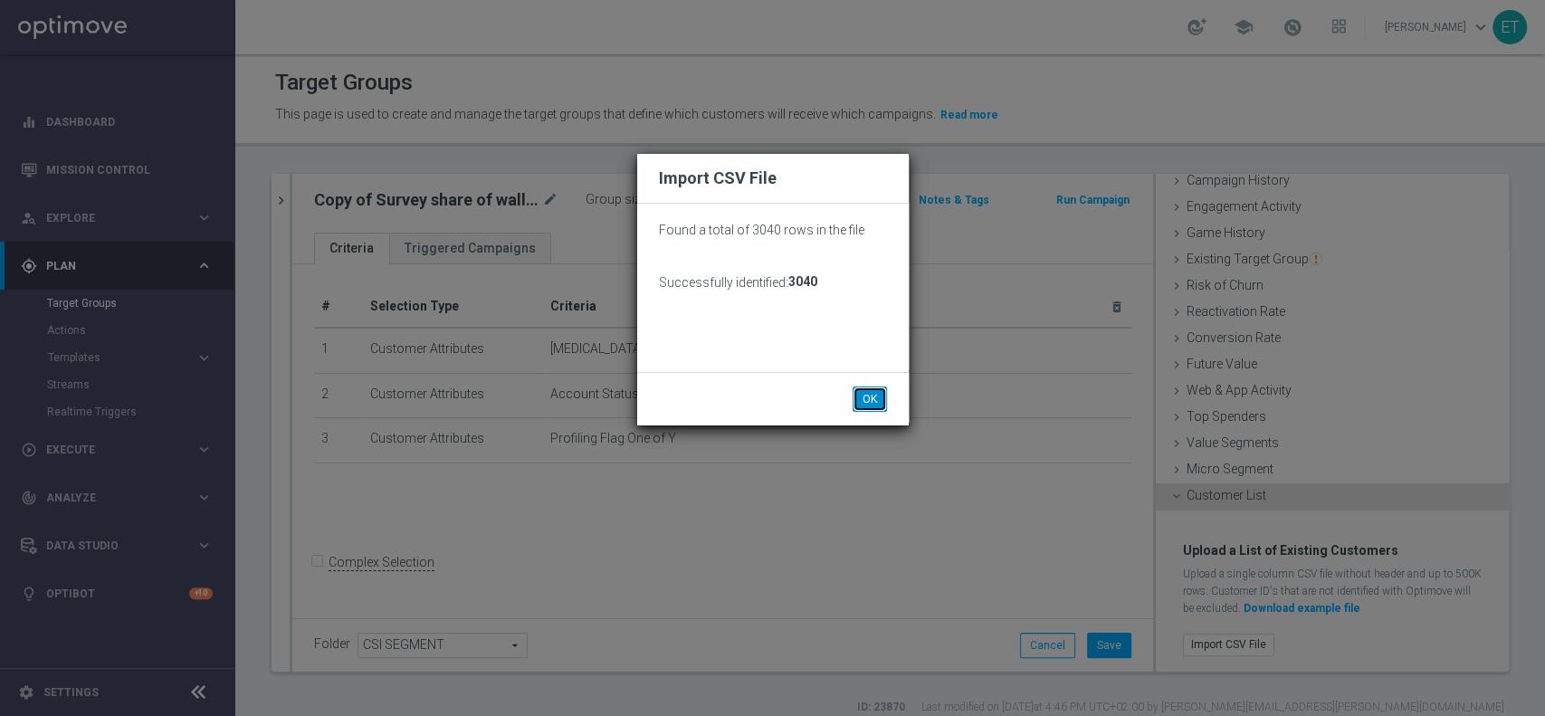
click at [870, 403] on button "OK" at bounding box center [870, 398] width 34 height 25
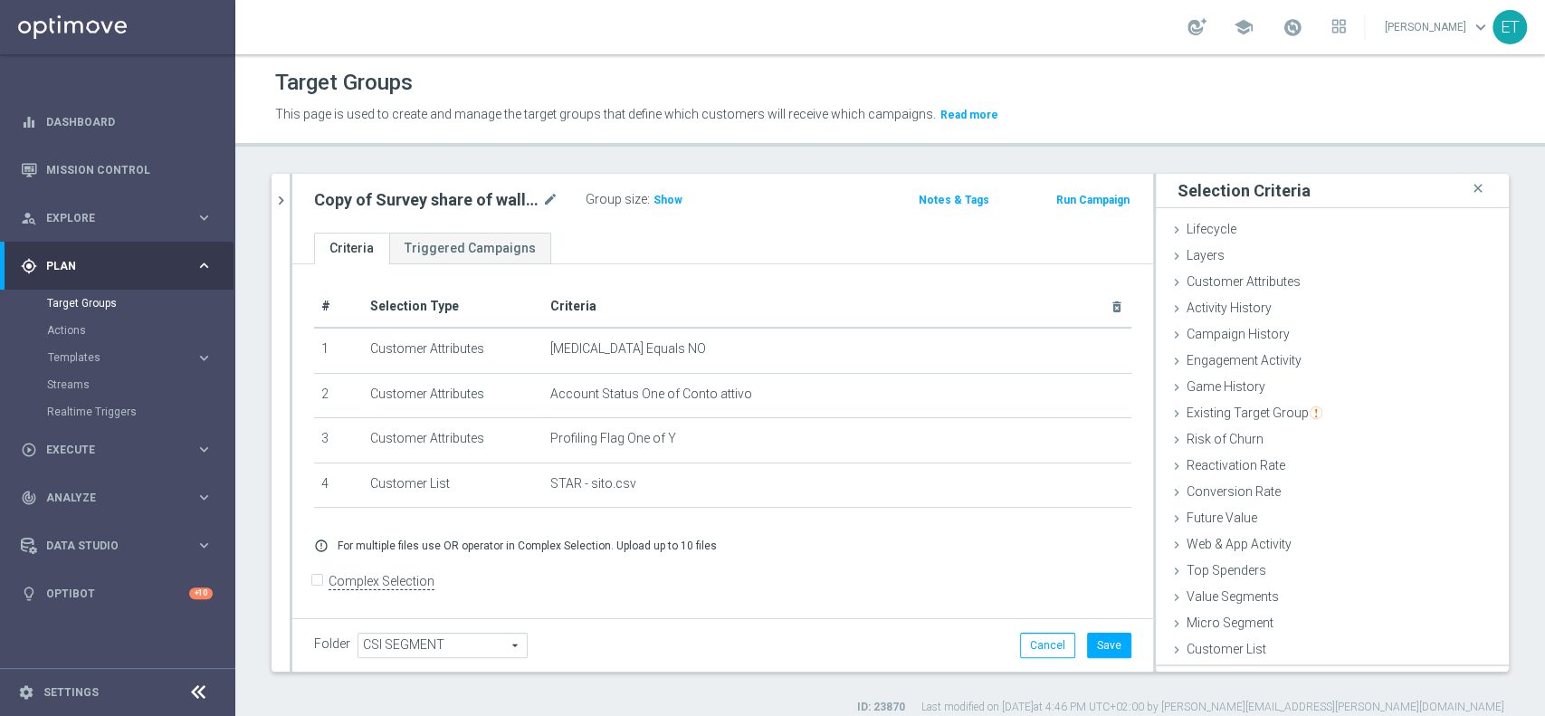
scroll to position [0, 0]
click at [545, 197] on icon "mode_edit" at bounding box center [550, 200] width 16 height 22
click at [428, 204] on input "Copy of Survey share of wallet W3 2025 - LOW MASTER" at bounding box center [436, 201] width 244 height 25
drag, startPoint x: 366, startPoint y: 198, endPoint x: 340, endPoint y: 197, distance: 25.4
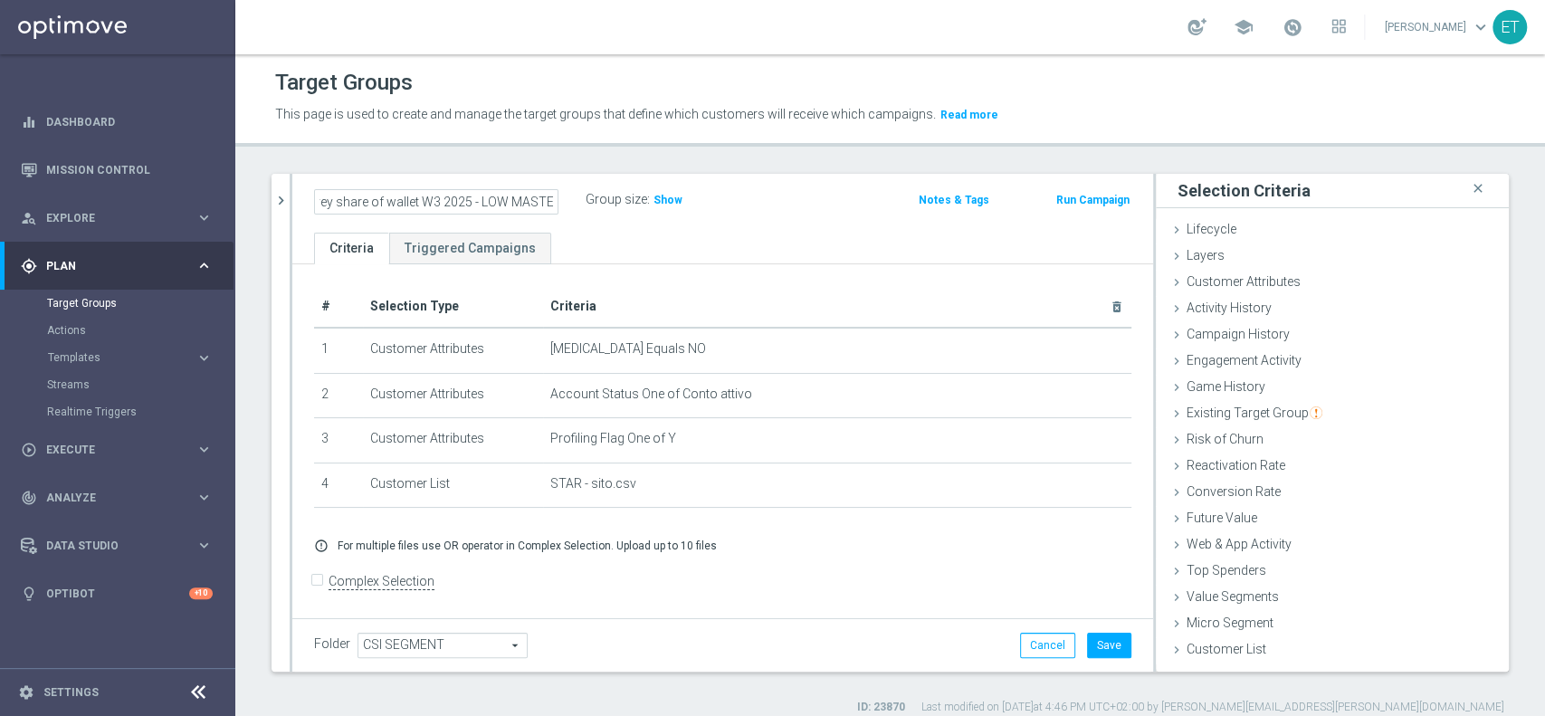
click at [340, 197] on input "Copy of Survey share of wallet W3 2025 - LOW MASTER" at bounding box center [436, 201] width 244 height 25
click at [306, 201] on div "Copy of Survey share of wallet W3 2025 - LOW MASTER" at bounding box center [437, 201] width 272 height 25
click at [363, 199] on input "Copy of Survey share of wallet W3 2025 - LOW MASTER" at bounding box center [436, 201] width 244 height 25
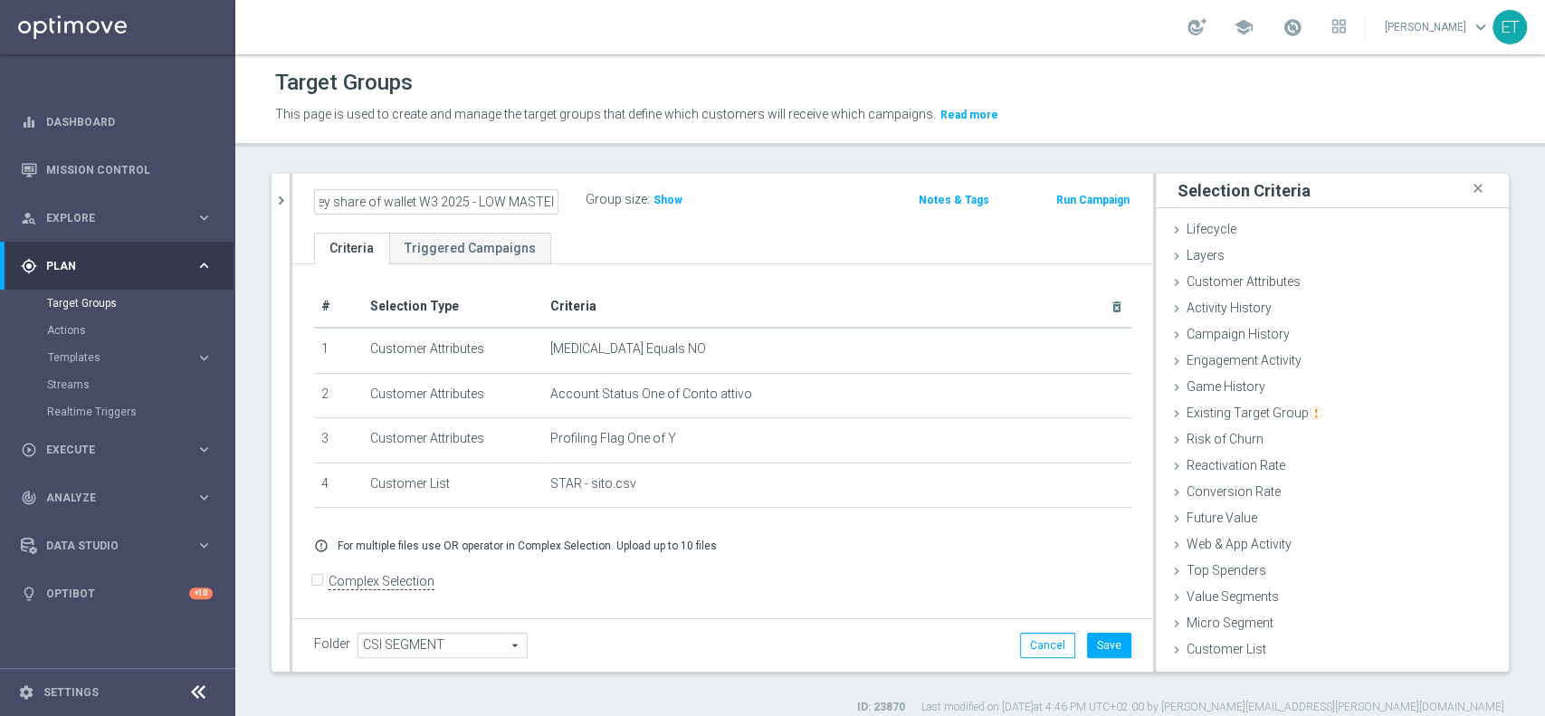
drag, startPoint x: 463, startPoint y: 196, endPoint x: 552, endPoint y: 209, distance: 89.7
click at [552, 209] on input "Survey share of wallet W3 2025 - LOW MASTER" at bounding box center [436, 201] width 244 height 25
click at [488, 192] on input "Survey share of wallet W3 2025 - LOW MASTER" at bounding box center [436, 201] width 244 height 25
drag, startPoint x: 478, startPoint y: 206, endPoint x: 573, endPoint y: 229, distance: 97.7
click at [573, 229] on div "Survey share of wallet W3 2025 - LOW MASTER Group size : Show Notes & Tags Run …" at bounding box center [722, 203] width 861 height 59
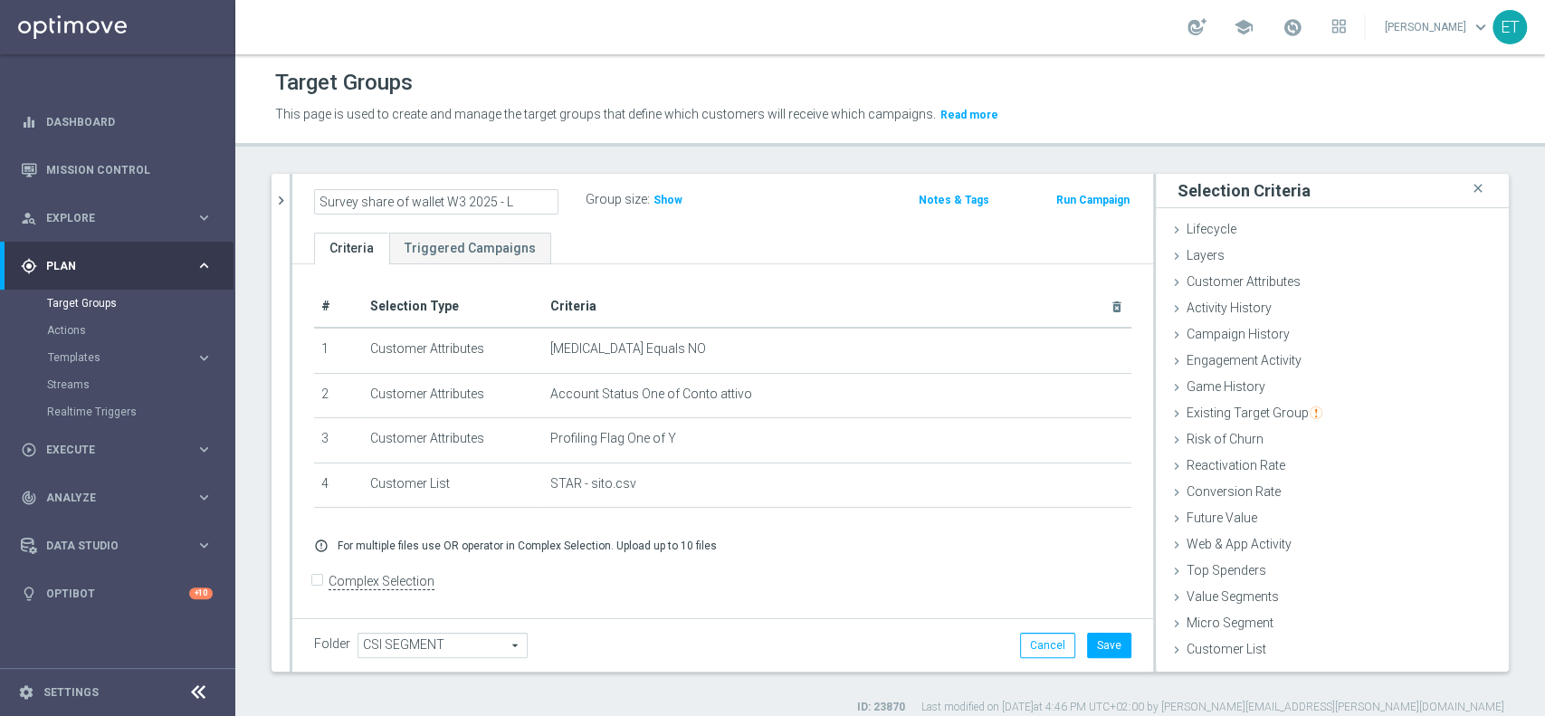
scroll to position [0, 0]
type input "Survey share of wallet W3 2025 - STAR"
click at [811, 203] on div "Survey share of wallet W3 2025 - STAR Group size : Show" at bounding box center [582, 200] width 563 height 27
click at [1087, 644] on button "Save" at bounding box center [1109, 645] width 44 height 25
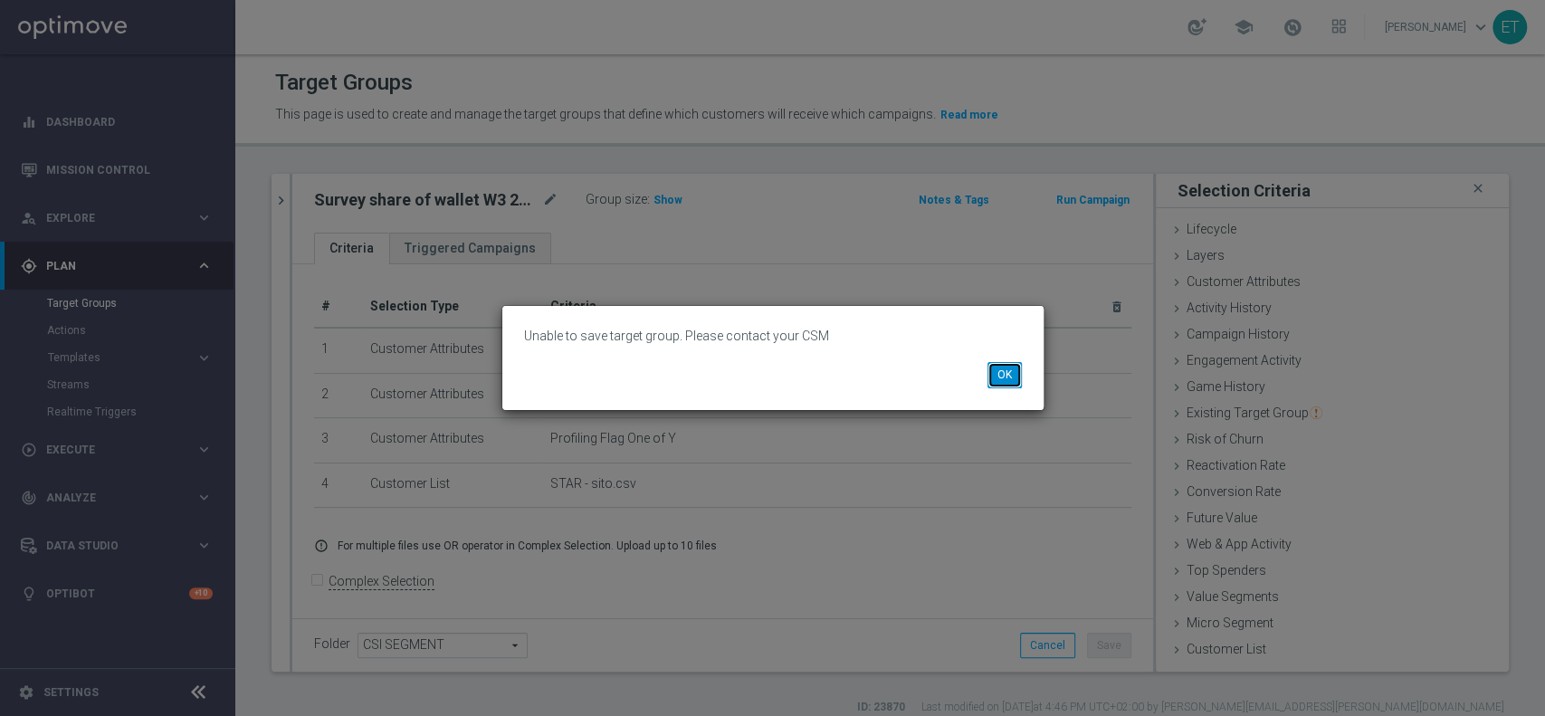
click at [999, 381] on button "OK" at bounding box center [1005, 374] width 34 height 25
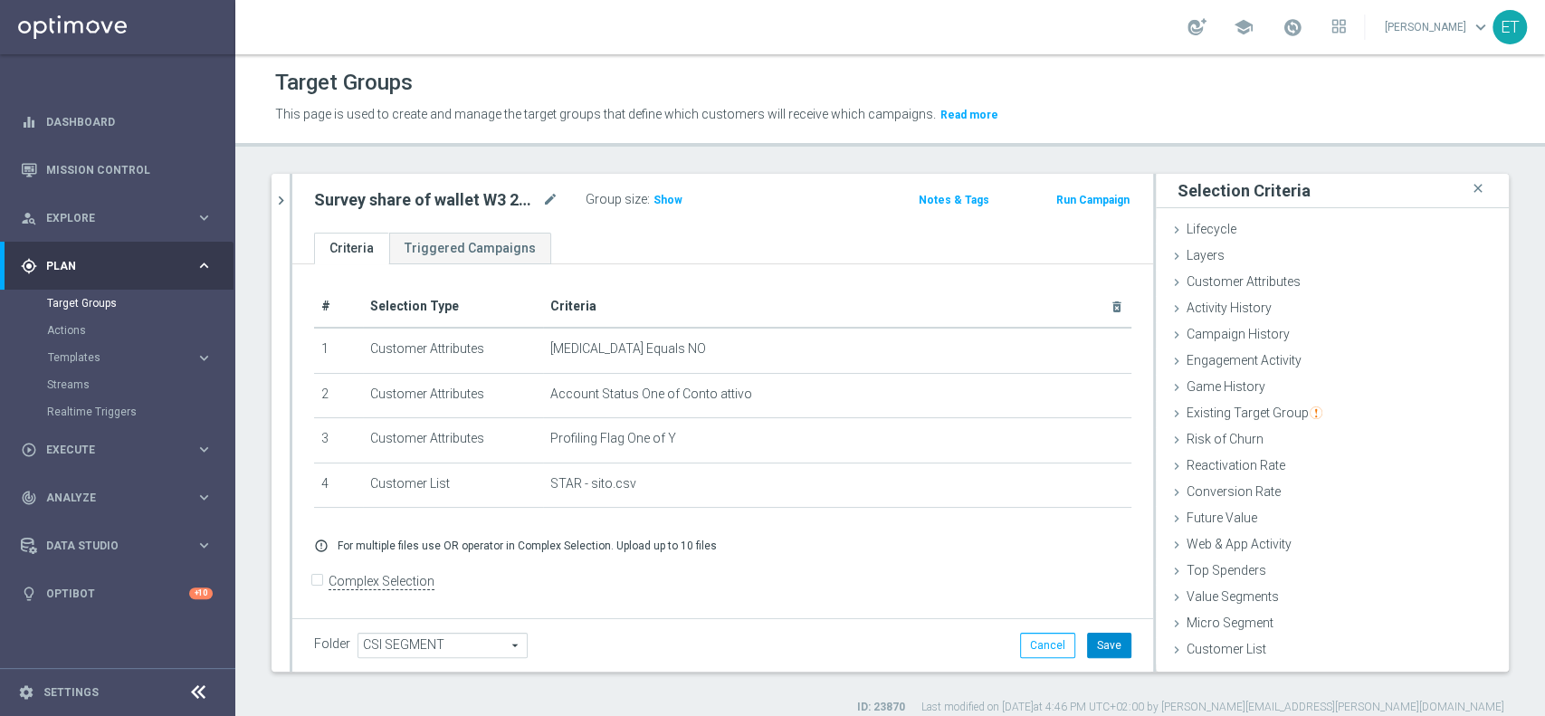
click at [1108, 641] on button "Save" at bounding box center [1109, 645] width 44 height 25
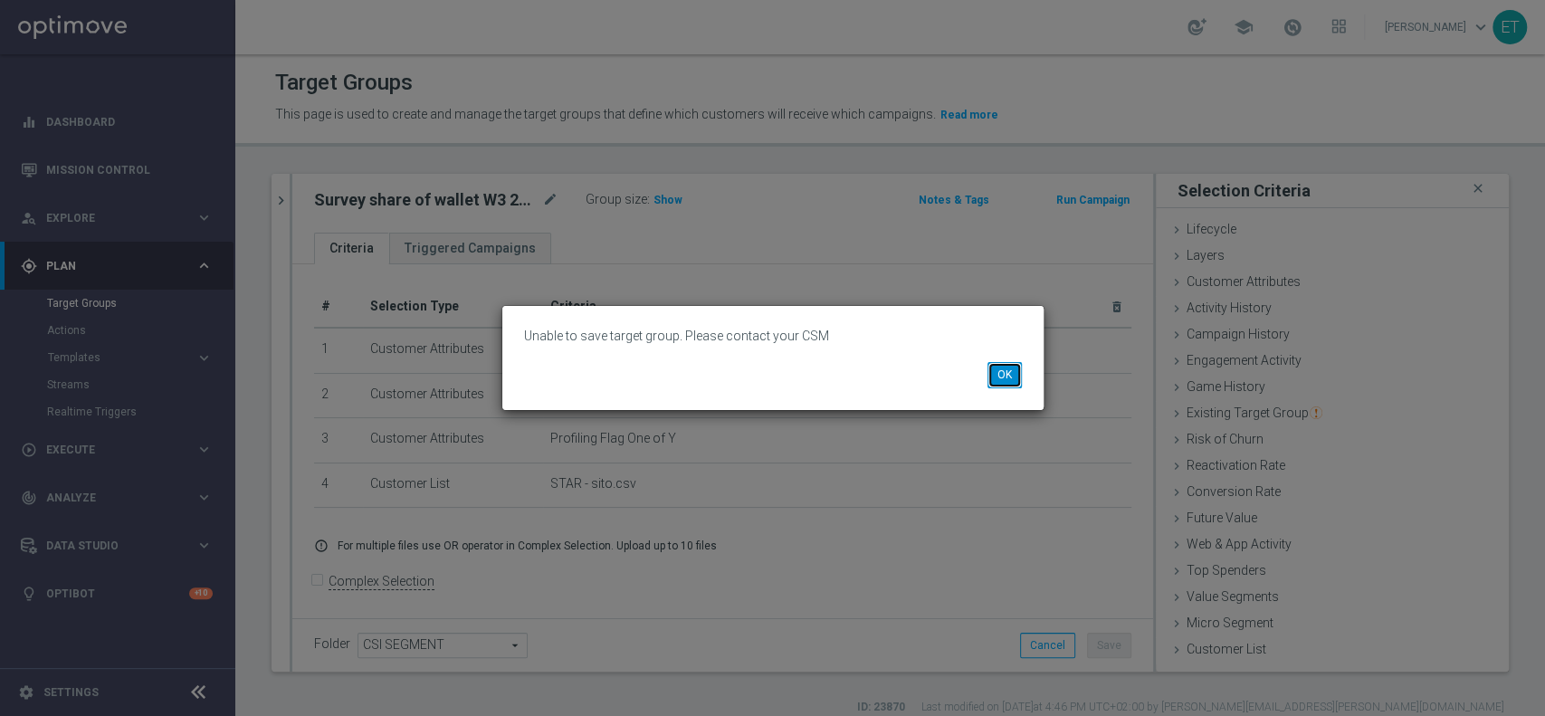
click at [1003, 368] on button "OK" at bounding box center [1005, 374] width 34 height 25
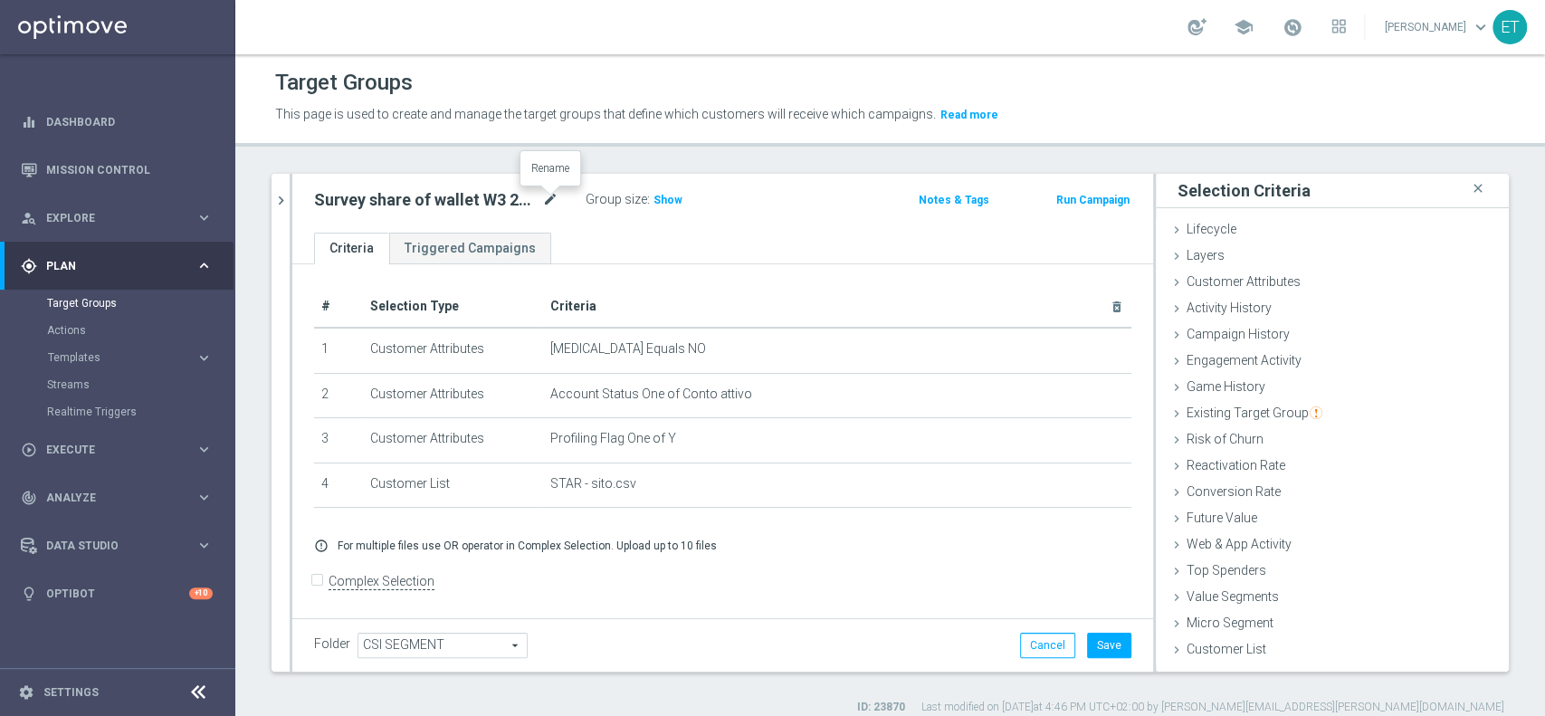
click at [551, 204] on icon "mode_edit" at bounding box center [550, 200] width 16 height 22
click at [288, 183] on button "chevron_right" at bounding box center [281, 200] width 18 height 53
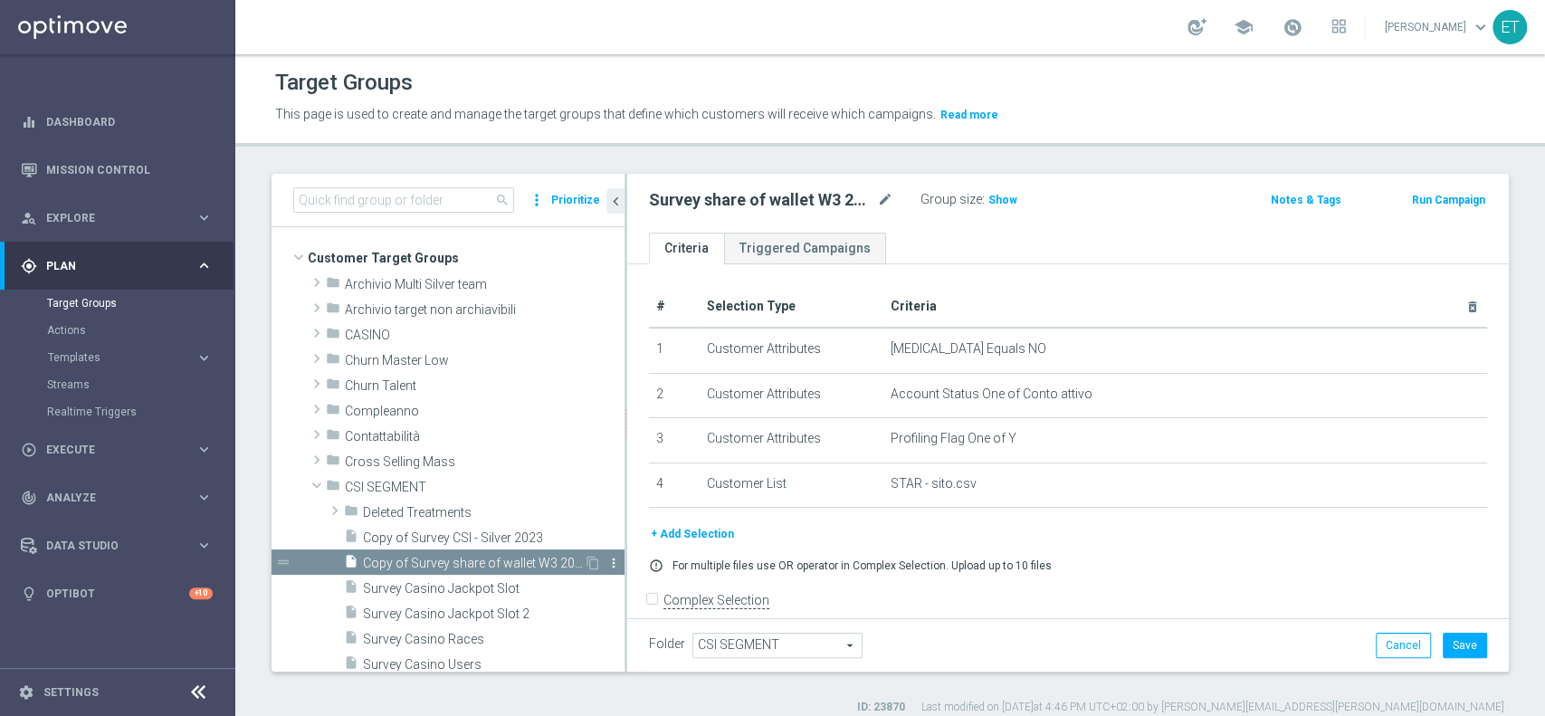
click at [606, 565] on icon "more_vert" at bounding box center [613, 563] width 14 height 14
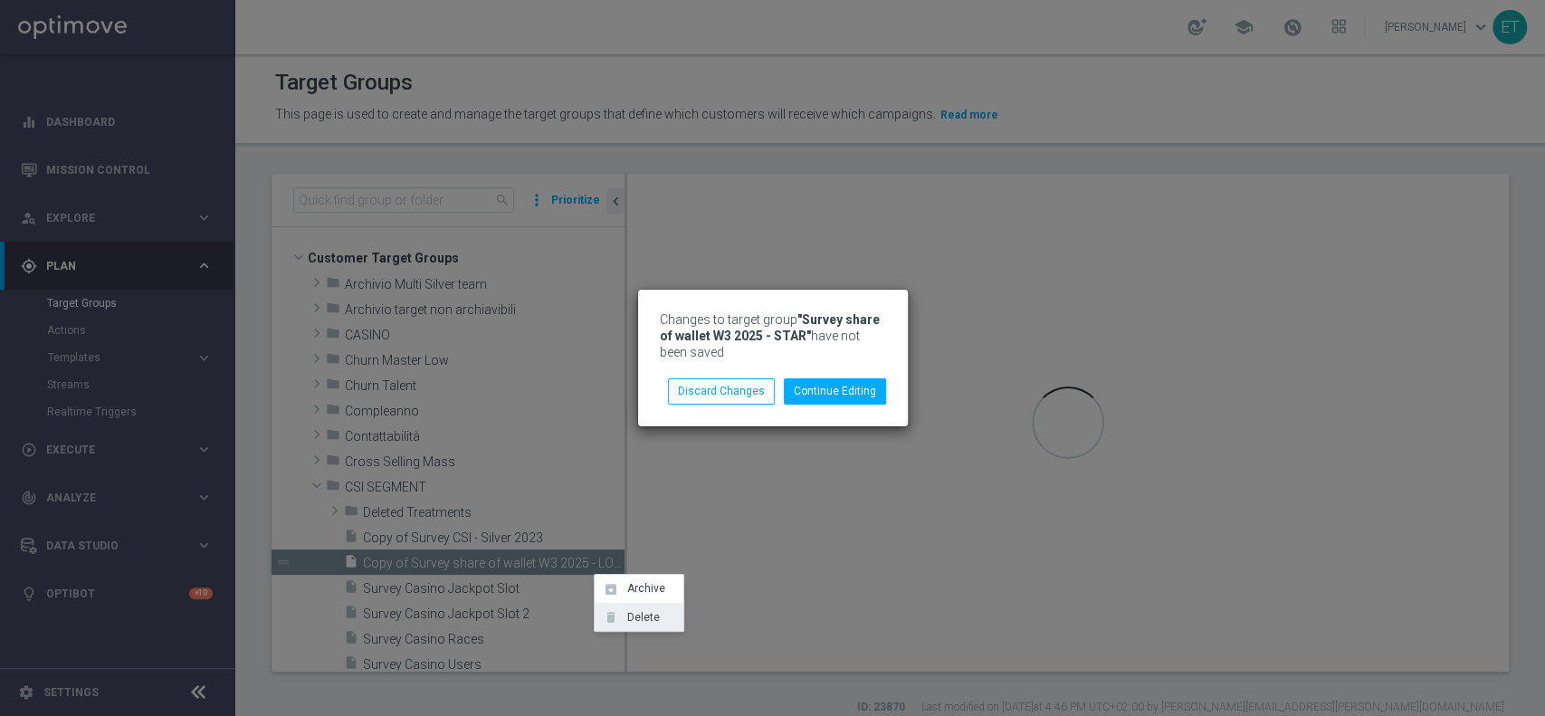
click at [621, 615] on span "Delete" at bounding box center [640, 617] width 39 height 13
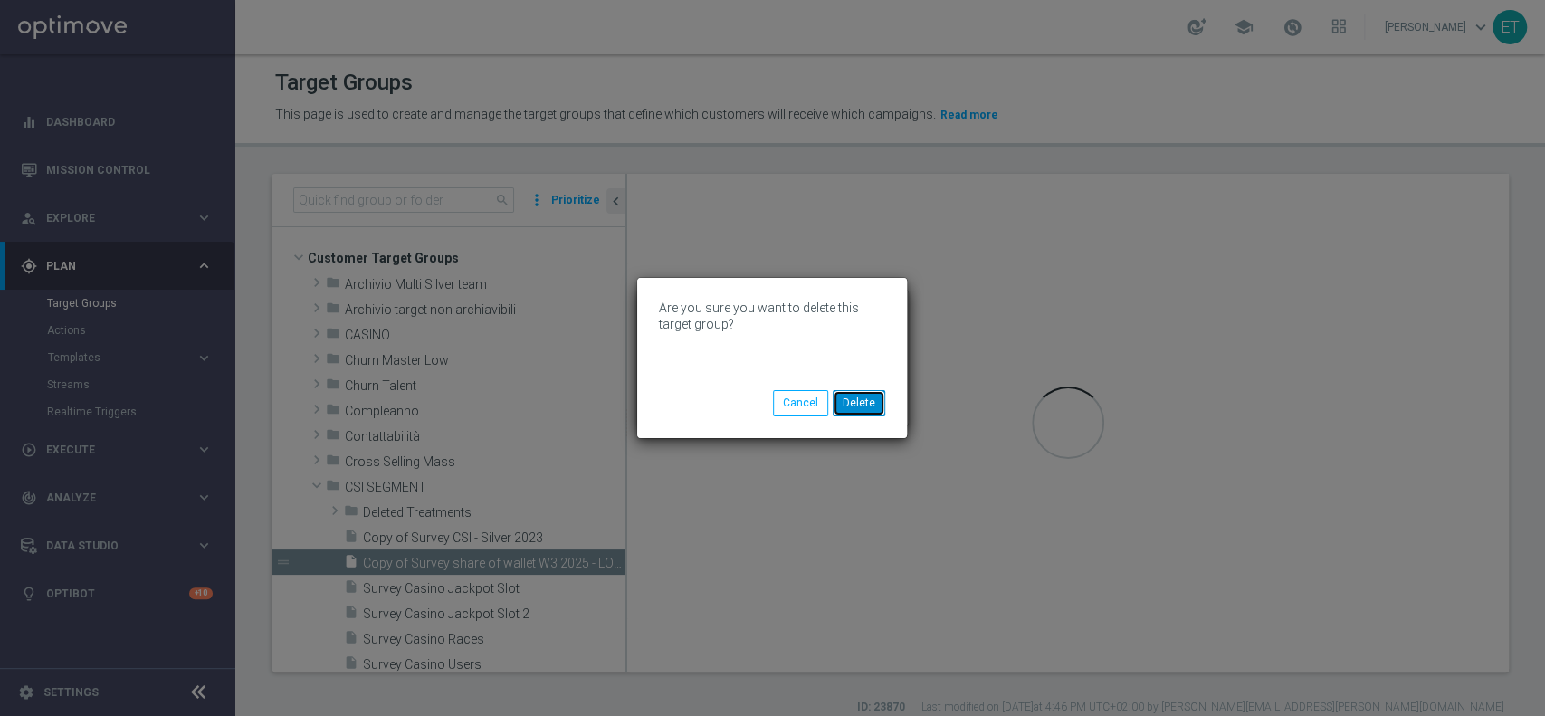
click at [853, 402] on button "Delete" at bounding box center [859, 402] width 52 height 25
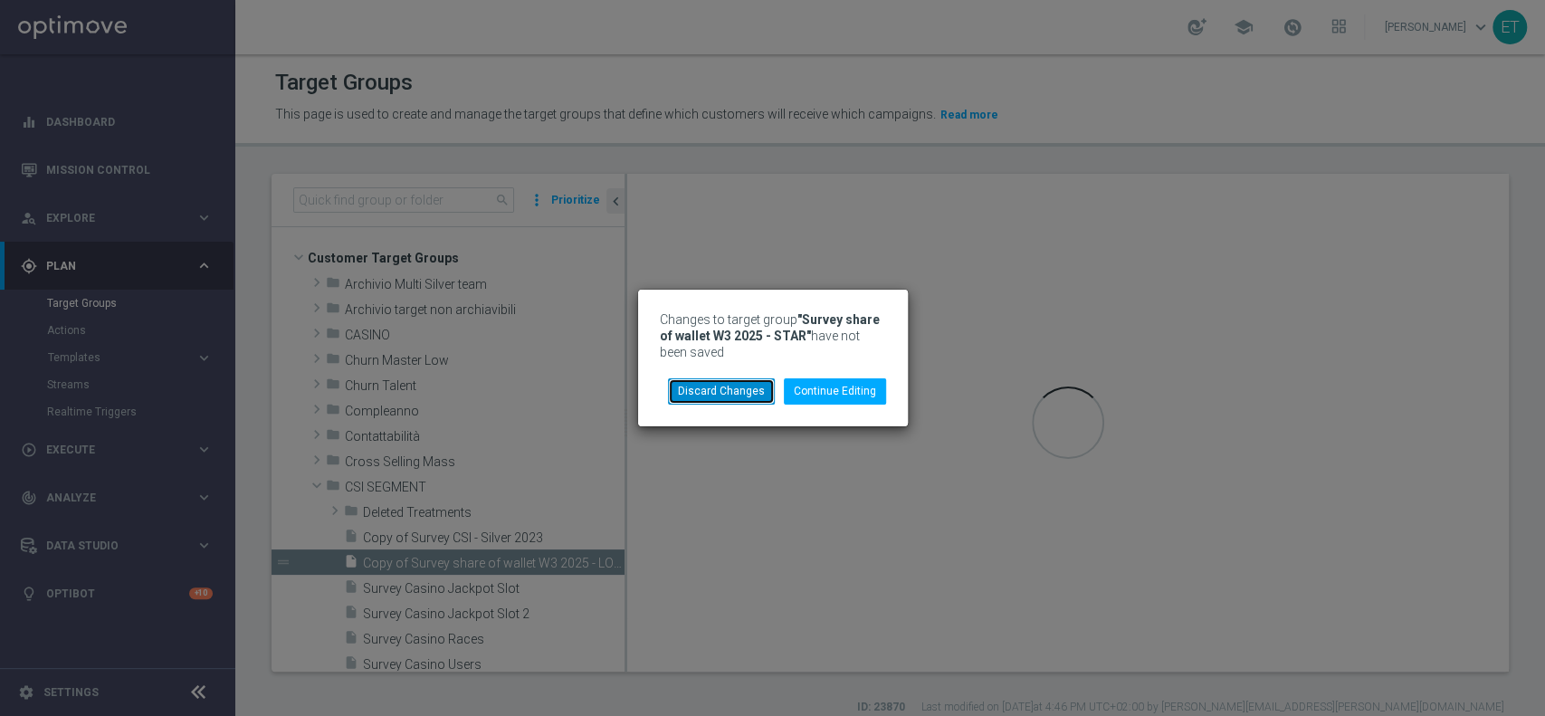
click at [742, 386] on button "Discard Changes" at bounding box center [721, 390] width 107 height 25
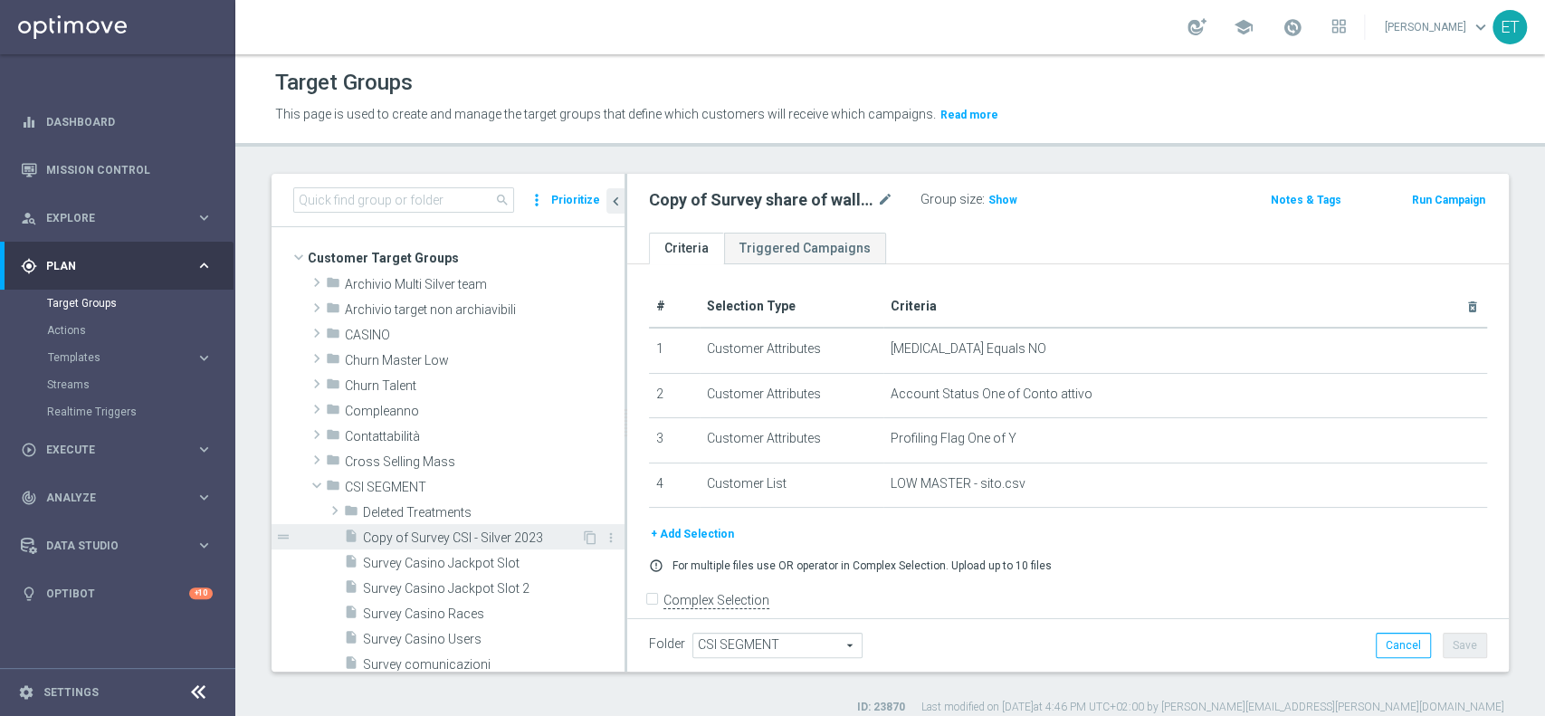
scroll to position [362, 0]
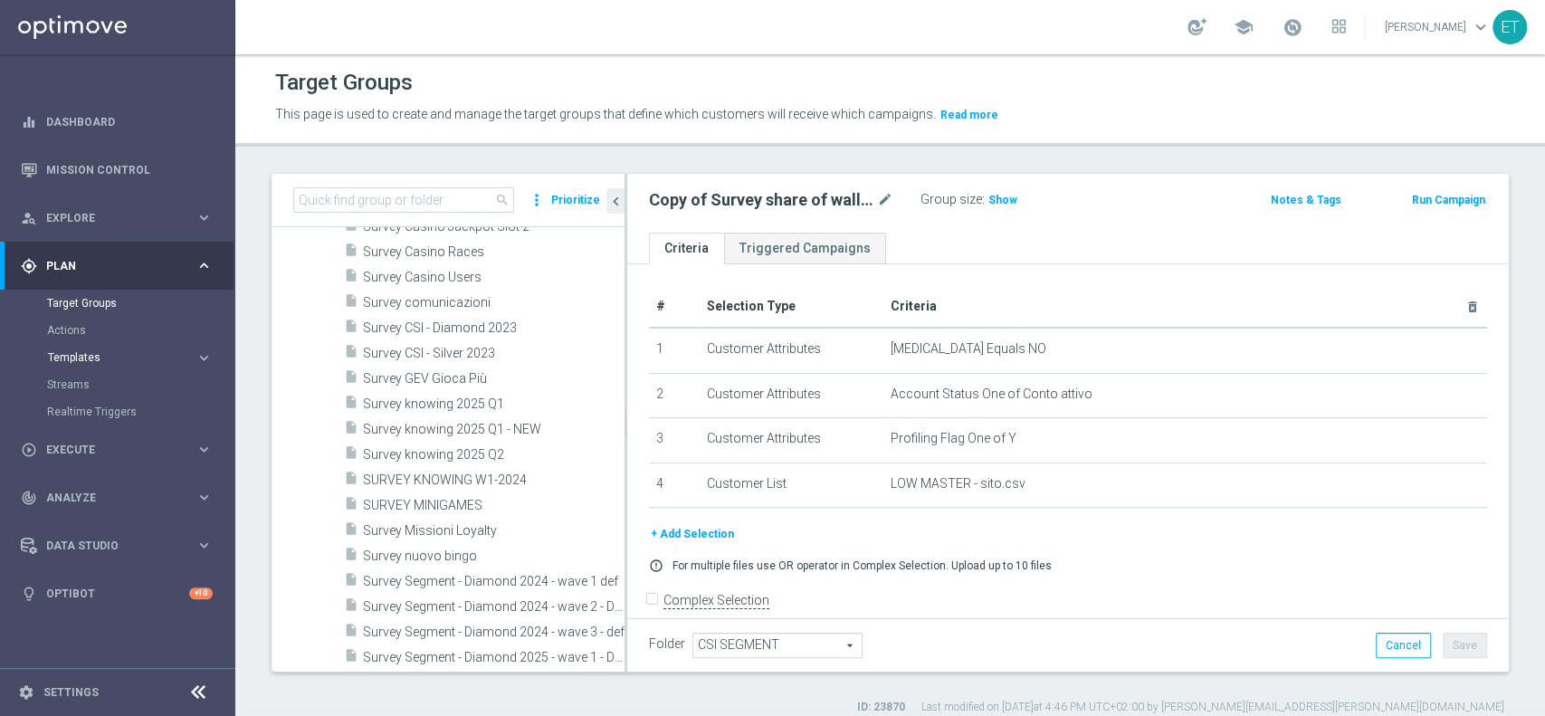
click at [95, 357] on span "Templates" at bounding box center [112, 357] width 129 height 11
click at [87, 380] on link "Optimail" at bounding box center [122, 384] width 132 height 14
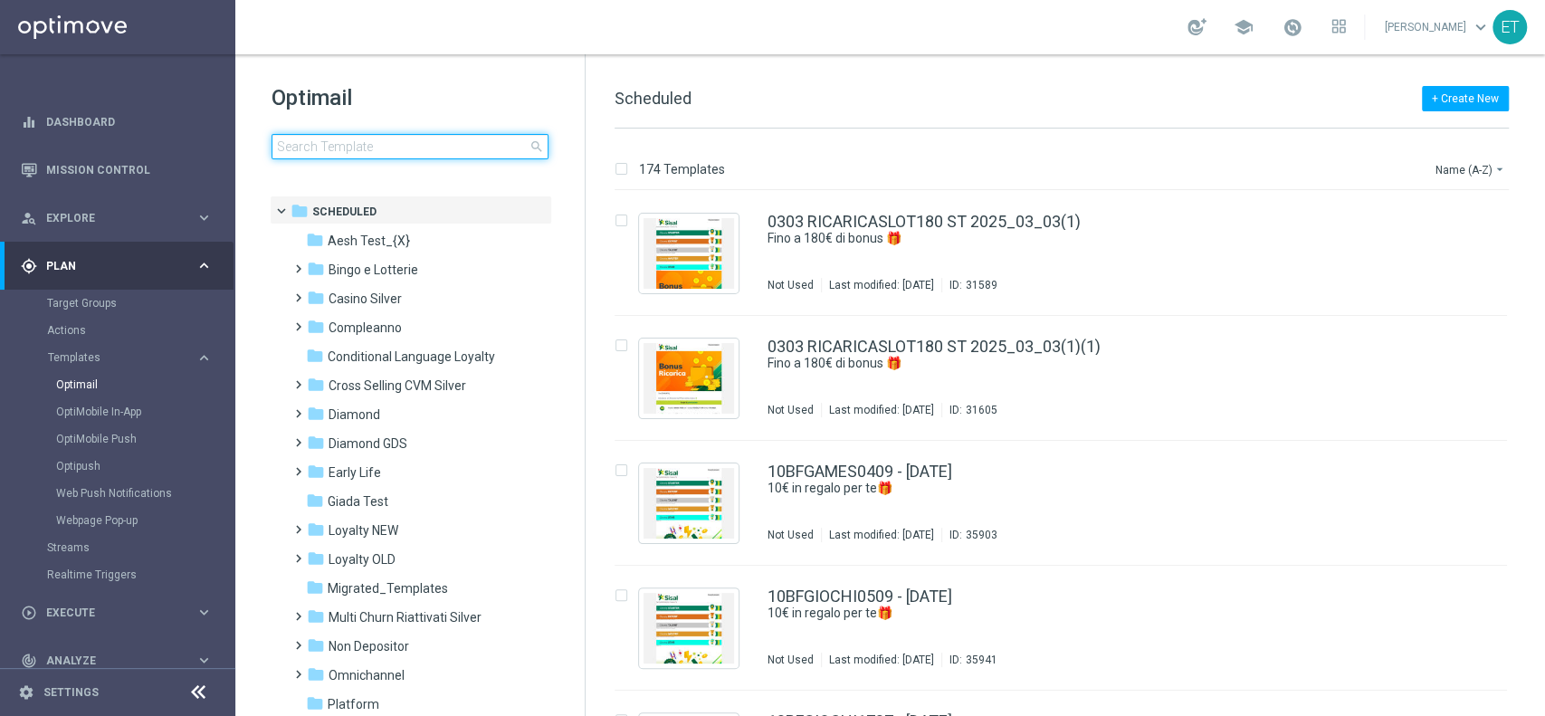
click at [428, 148] on input at bounding box center [410, 146] width 277 height 25
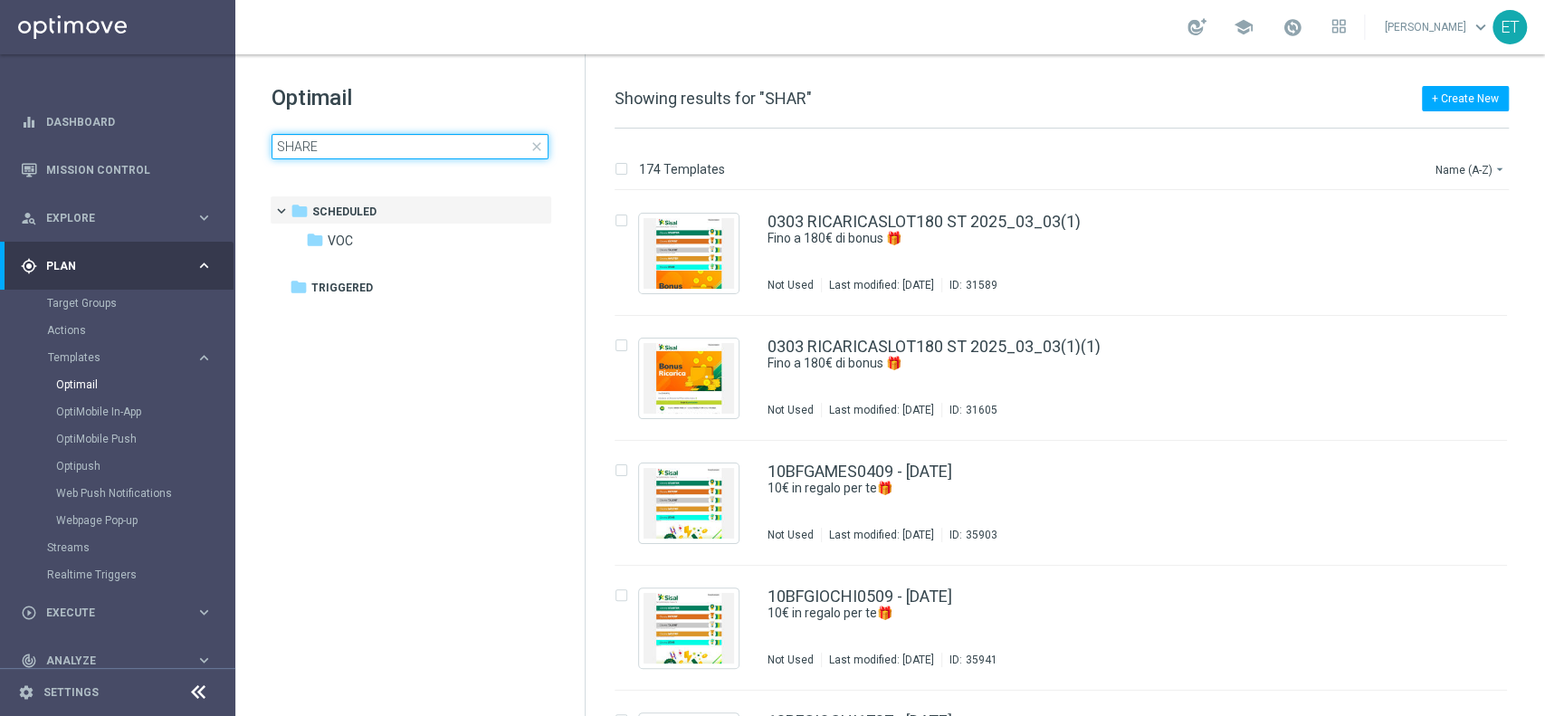
type input "SHARE"
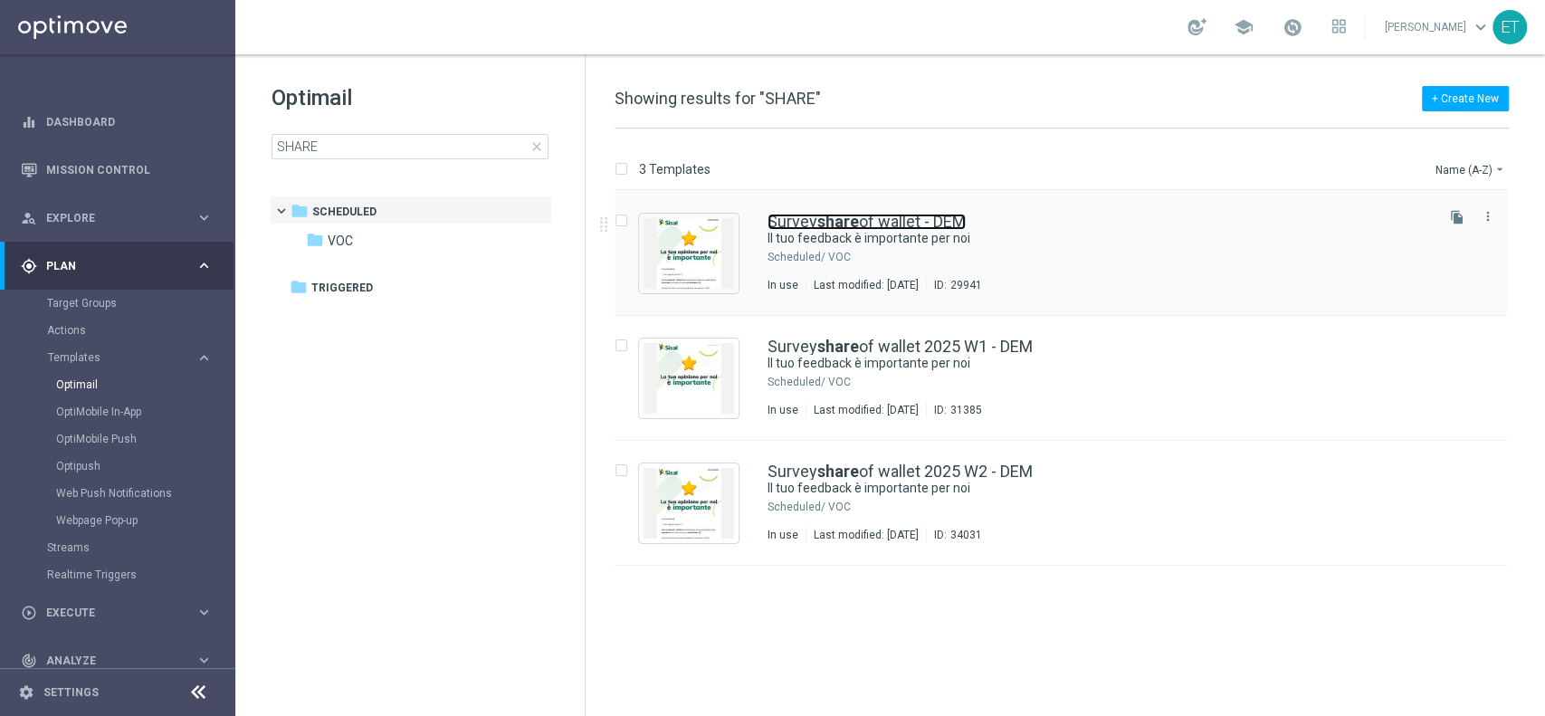
click at [911, 221] on link "Survey share of wallet - DEM" at bounding box center [867, 222] width 198 height 16
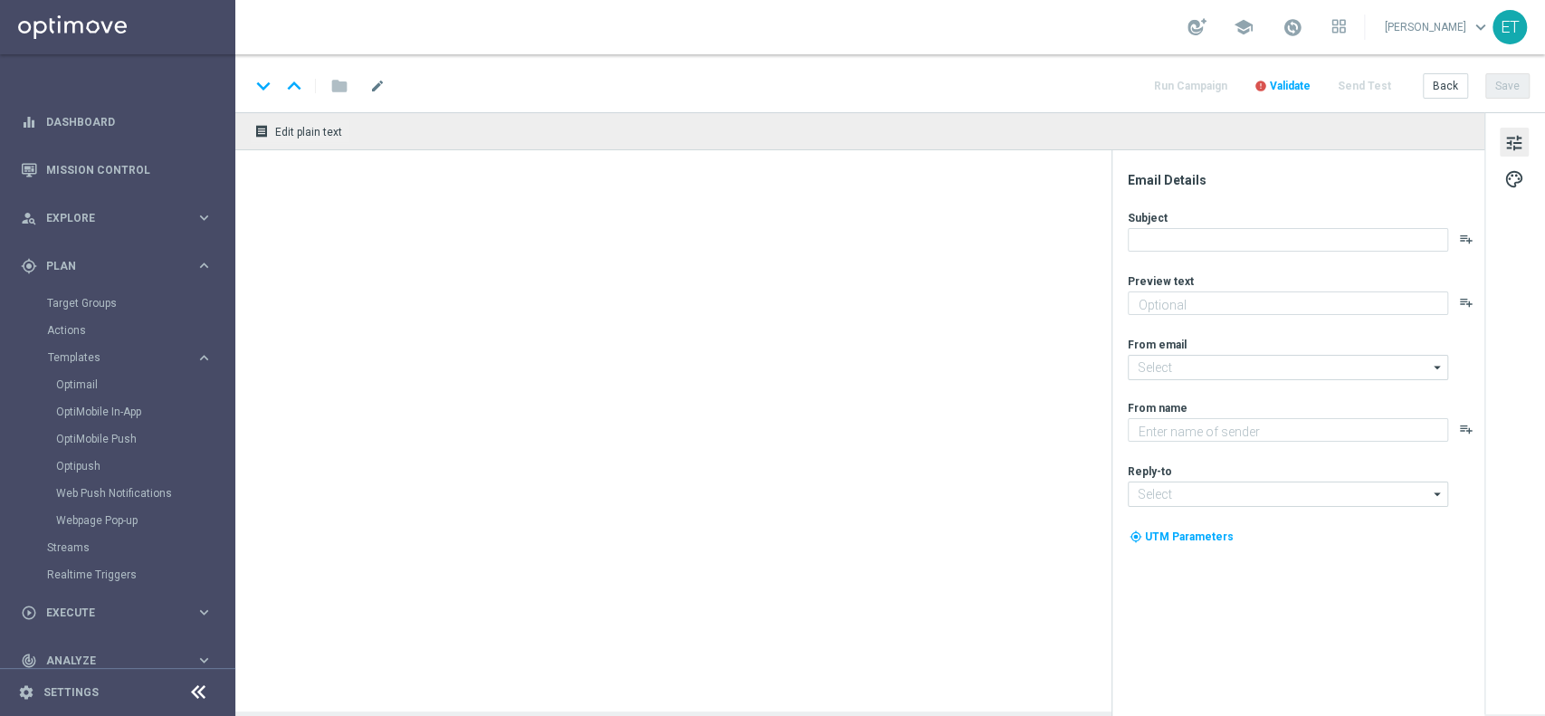
type textarea "Ti chiediamo solo qualche minuto del tuo tempo"
type input "newsletter@comunicazioni.sisal.it"
type textarea "Sisal"
type input "info@sisal.it"
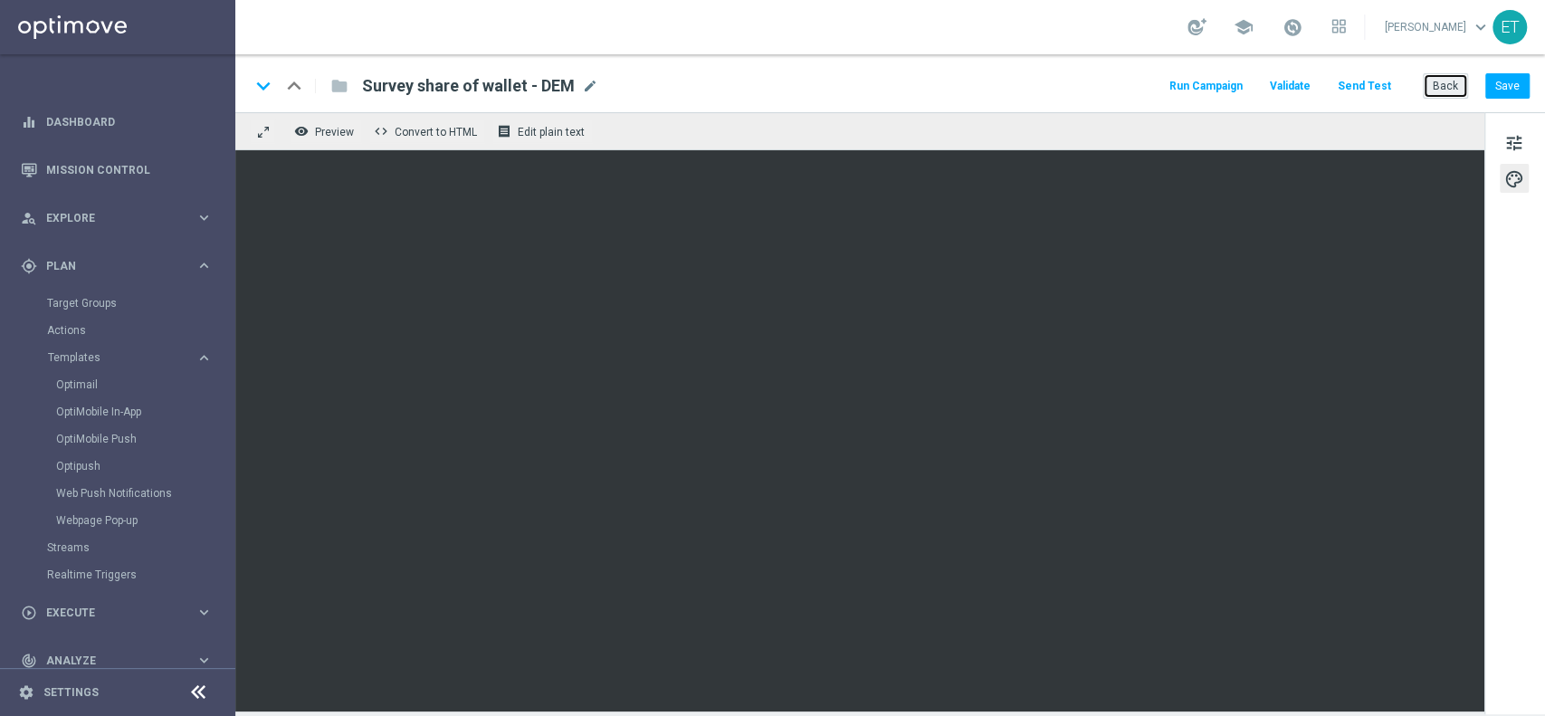
click at [1436, 87] on button "Back" at bounding box center [1445, 85] width 45 height 25
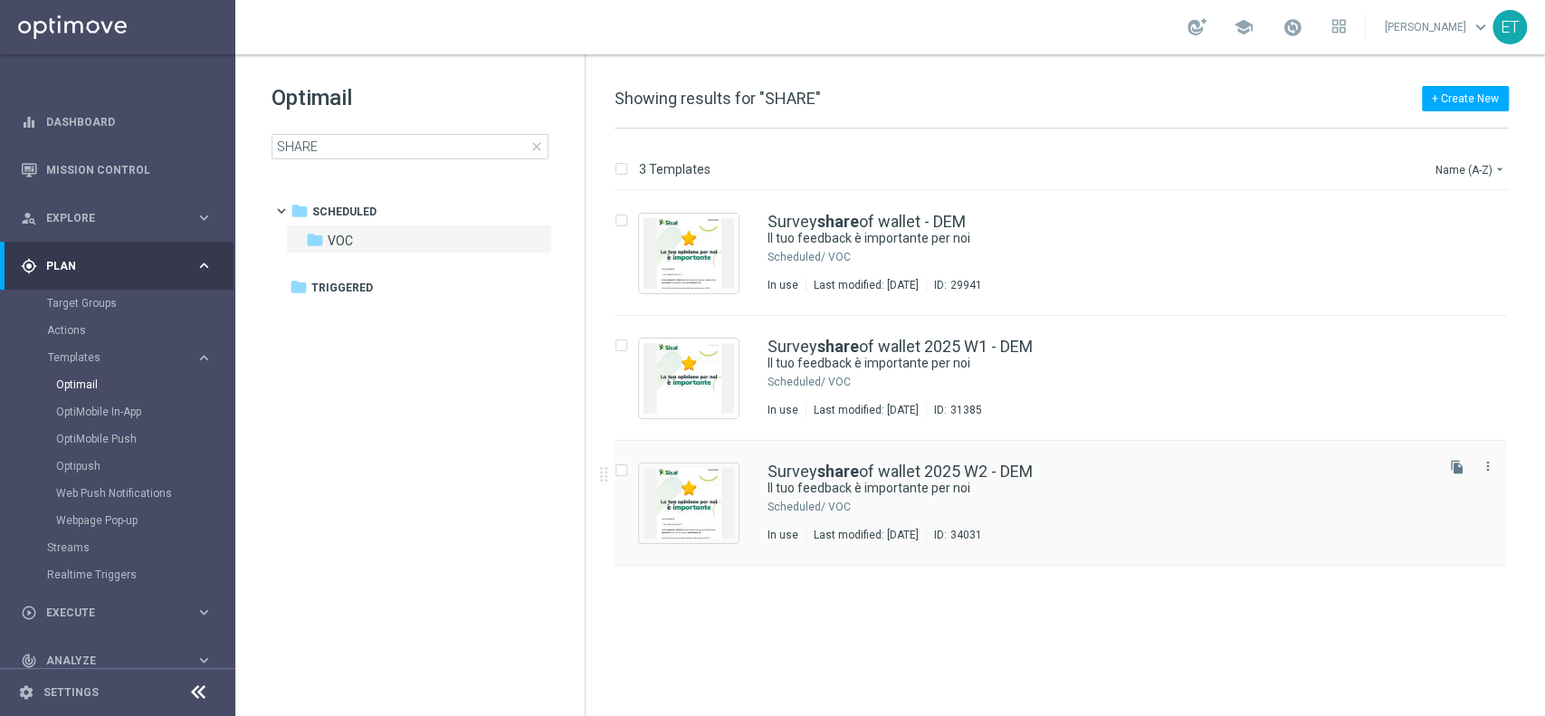
click at [978, 462] on div "Survey share of wallet 2025 W2 - DEM Il tuo feedback è importante per noi Sched…" at bounding box center [1061, 503] width 892 height 125
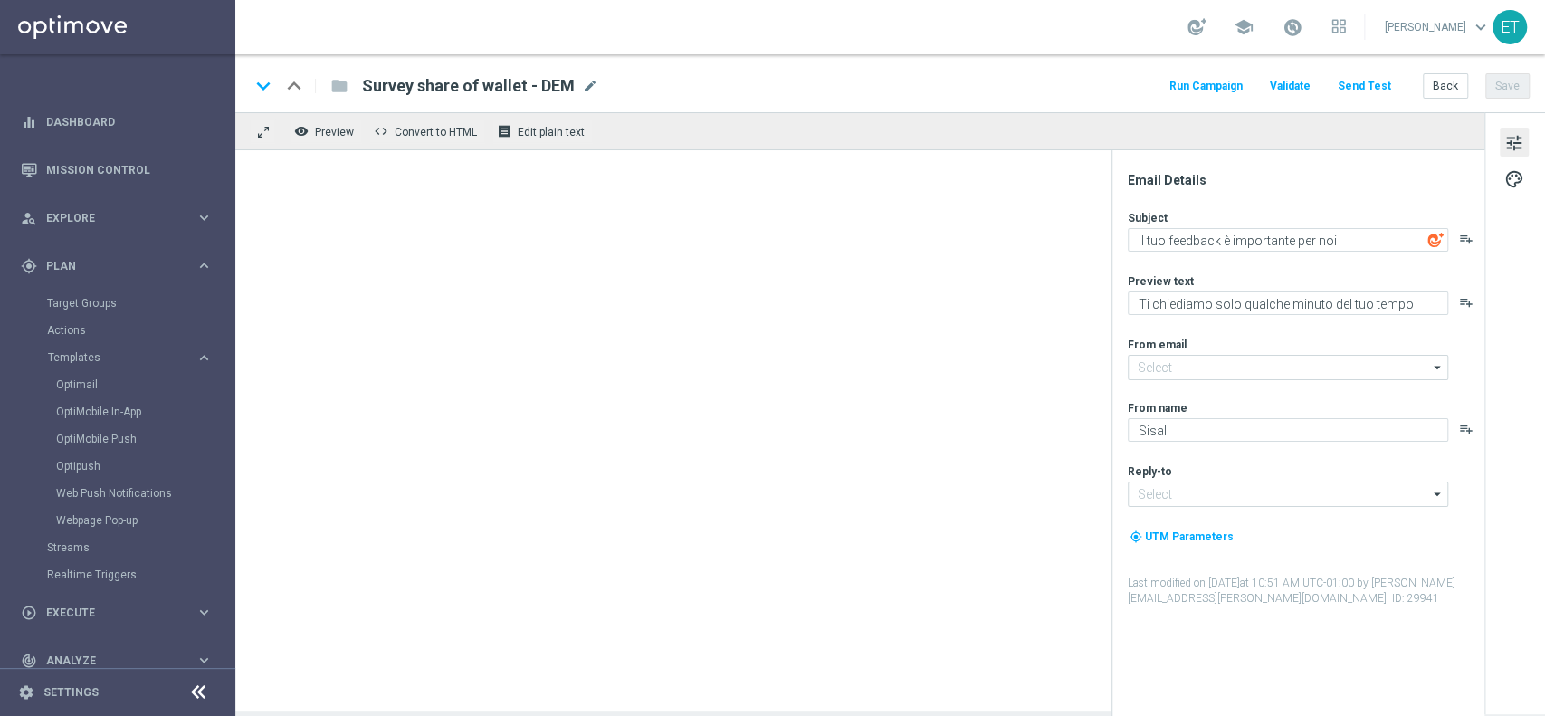
type input "newsletter@comunicazioni.sisal.it"
type input "info@sisal.it"
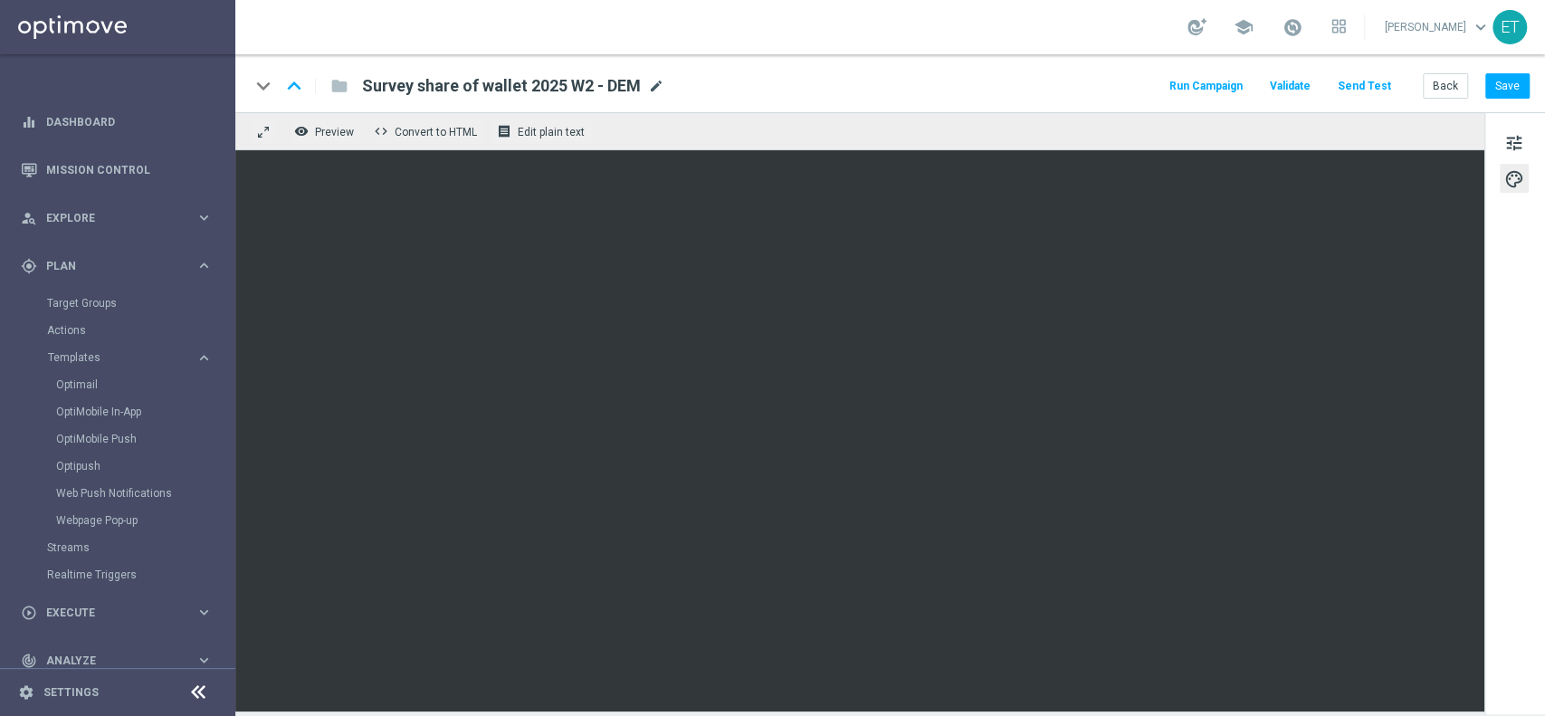
click at [658, 85] on span "mode_edit" at bounding box center [656, 86] width 16 height 16
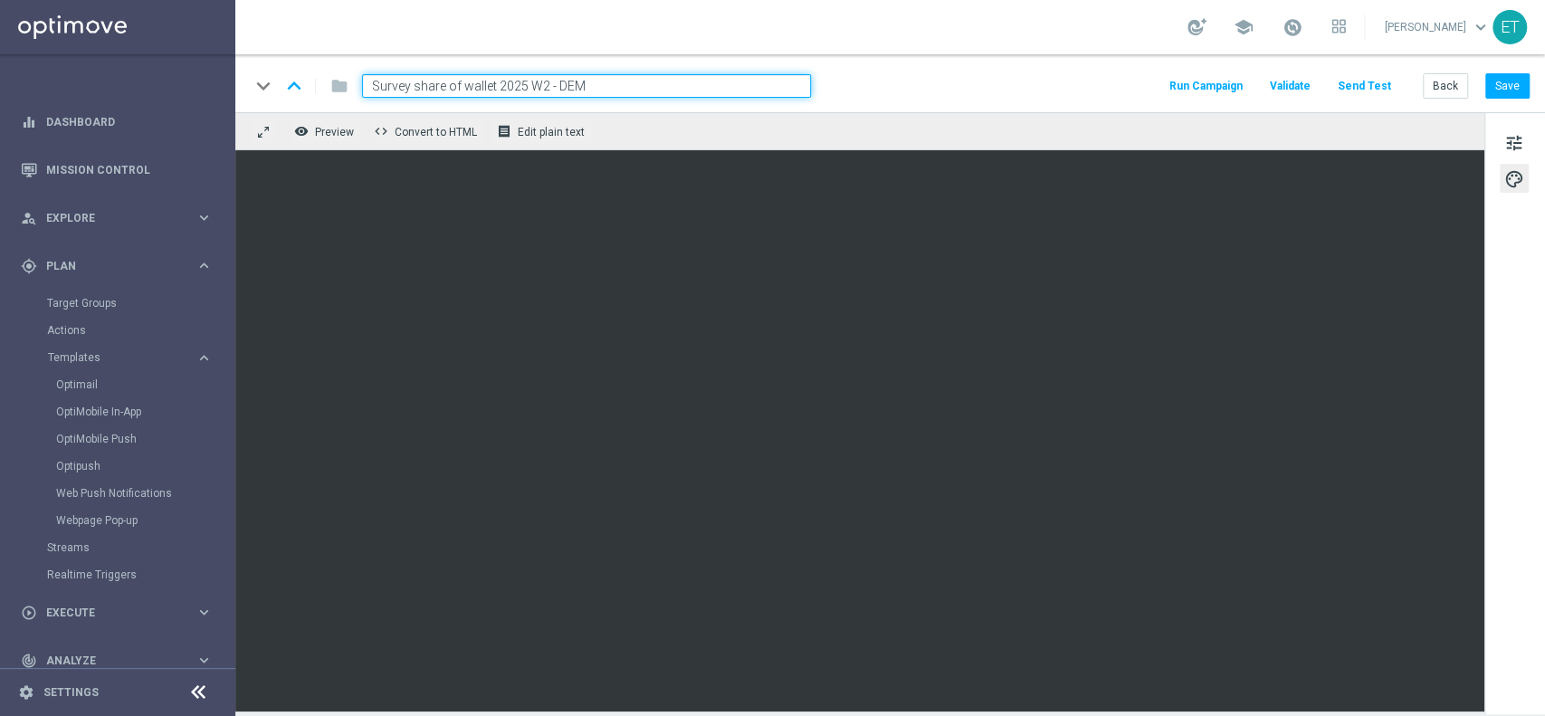
click at [658, 85] on input "Survey share of wallet 2025 W2 - DEM" at bounding box center [586, 86] width 449 height 24
click at [667, 94] on input "Survey share of wallet 2025 W2 - DEM" at bounding box center [586, 86] width 449 height 24
drag, startPoint x: 704, startPoint y: 89, endPoint x: 613, endPoint y: 97, distance: 91.8
click at [613, 97] on input "Survey share of wallet 2025 W2 - DEM" at bounding box center [586, 86] width 449 height 24
drag, startPoint x: 669, startPoint y: 91, endPoint x: 367, endPoint y: 94, distance: 302.3
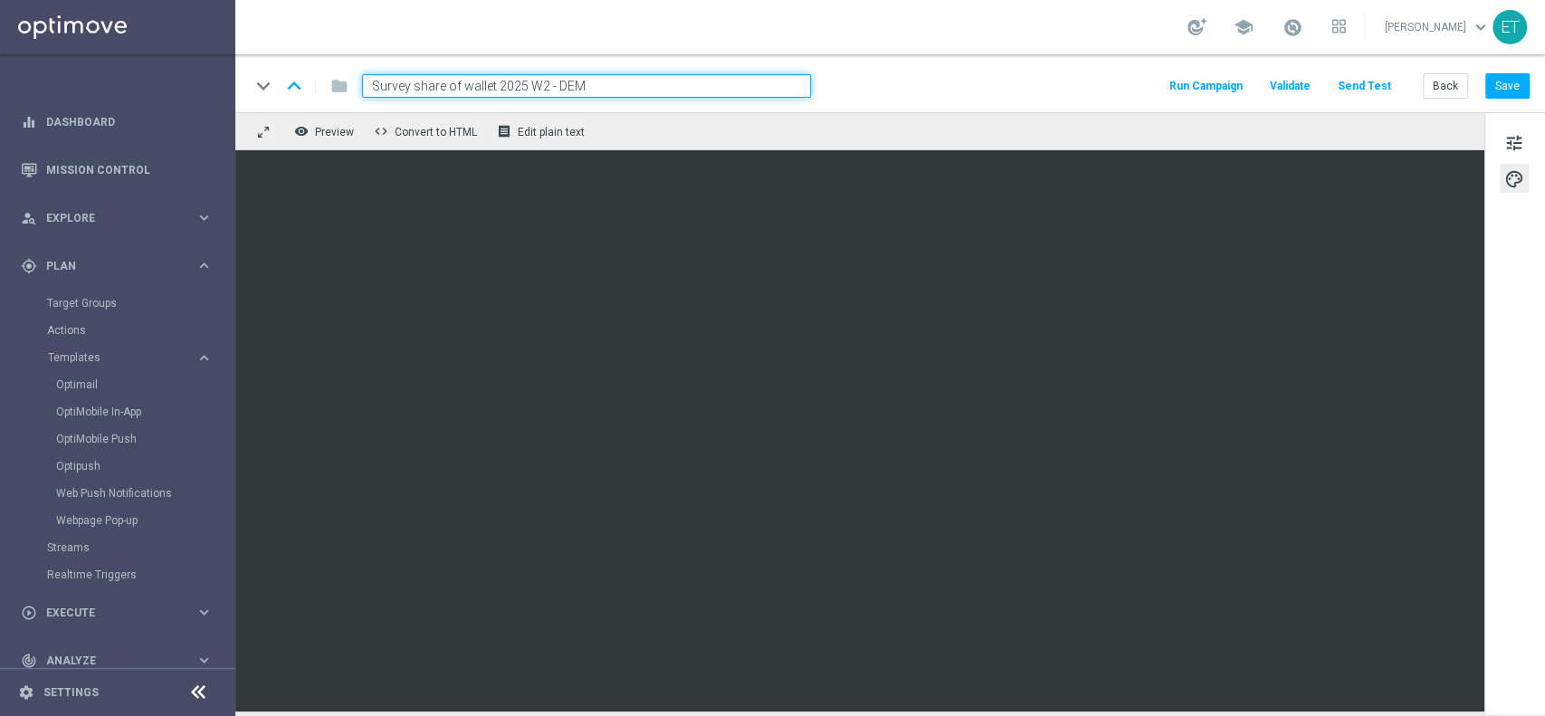
click at [367, 94] on input "Survey share of wallet 2025 W2 - DEM" at bounding box center [586, 86] width 449 height 24
click at [682, 83] on input "Survey share of wallet 2025 W2 - DEM" at bounding box center [586, 86] width 449 height 24
drag, startPoint x: 529, startPoint y: 86, endPoint x: 543, endPoint y: 86, distance: 14.5
click at [543, 86] on input "Survey share of wallet 2025 W2 - DEM" at bounding box center [586, 86] width 449 height 24
type input "Survey share of wallet 2025 - DEM"
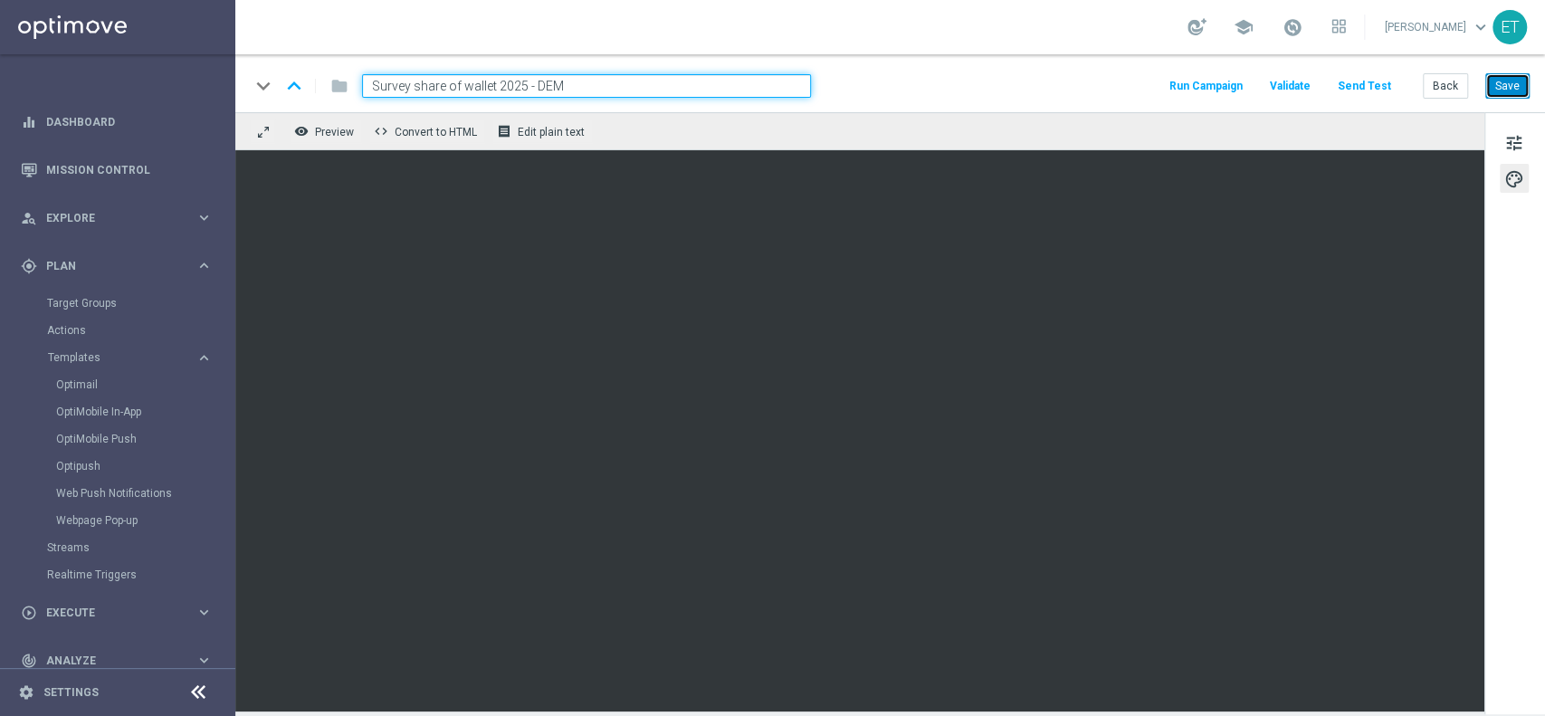
click at [1515, 83] on button "Save" at bounding box center [1507, 85] width 44 height 25
drag, startPoint x: 587, startPoint y: 89, endPoint x: 339, endPoint y: 95, distance: 247.2
click at [339, 95] on div "keyboard_arrow_down keyboard_arrow_up folder Survey share of wallet 2025 - DEM" at bounding box center [530, 86] width 561 height 24
click at [1296, 83] on span "Validate" at bounding box center [1290, 86] width 41 height 13
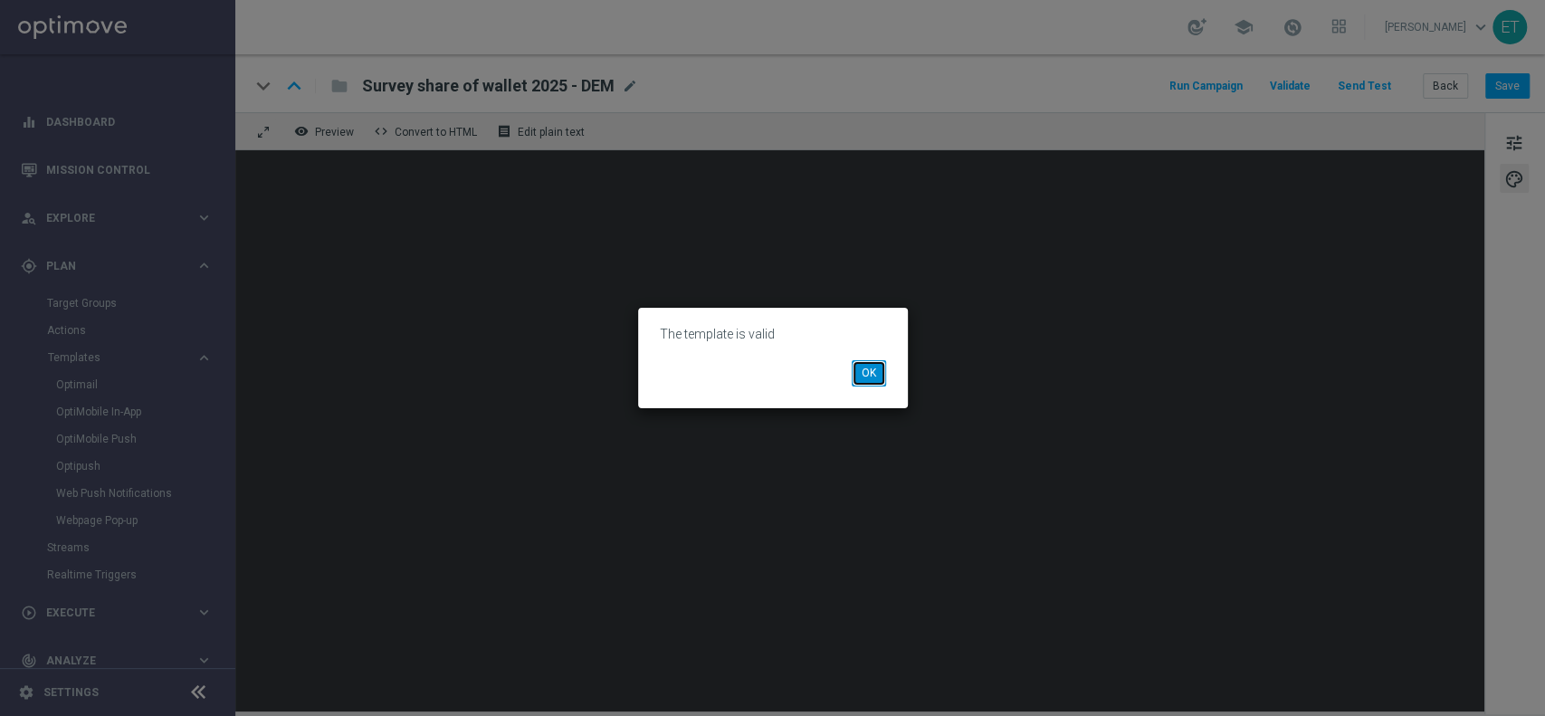
click at [862, 366] on button "OK" at bounding box center [869, 372] width 34 height 25
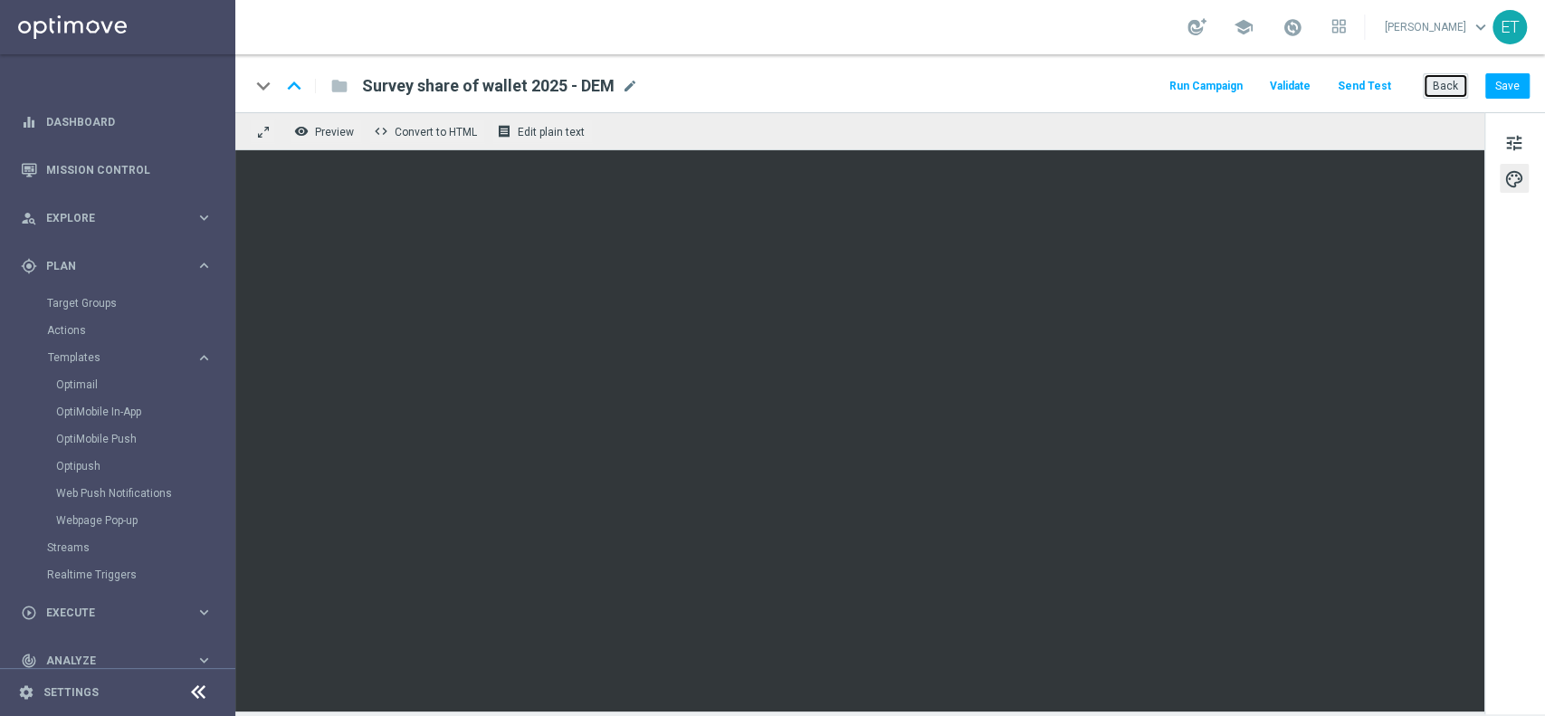
click at [1430, 80] on button "Back" at bounding box center [1445, 85] width 45 height 25
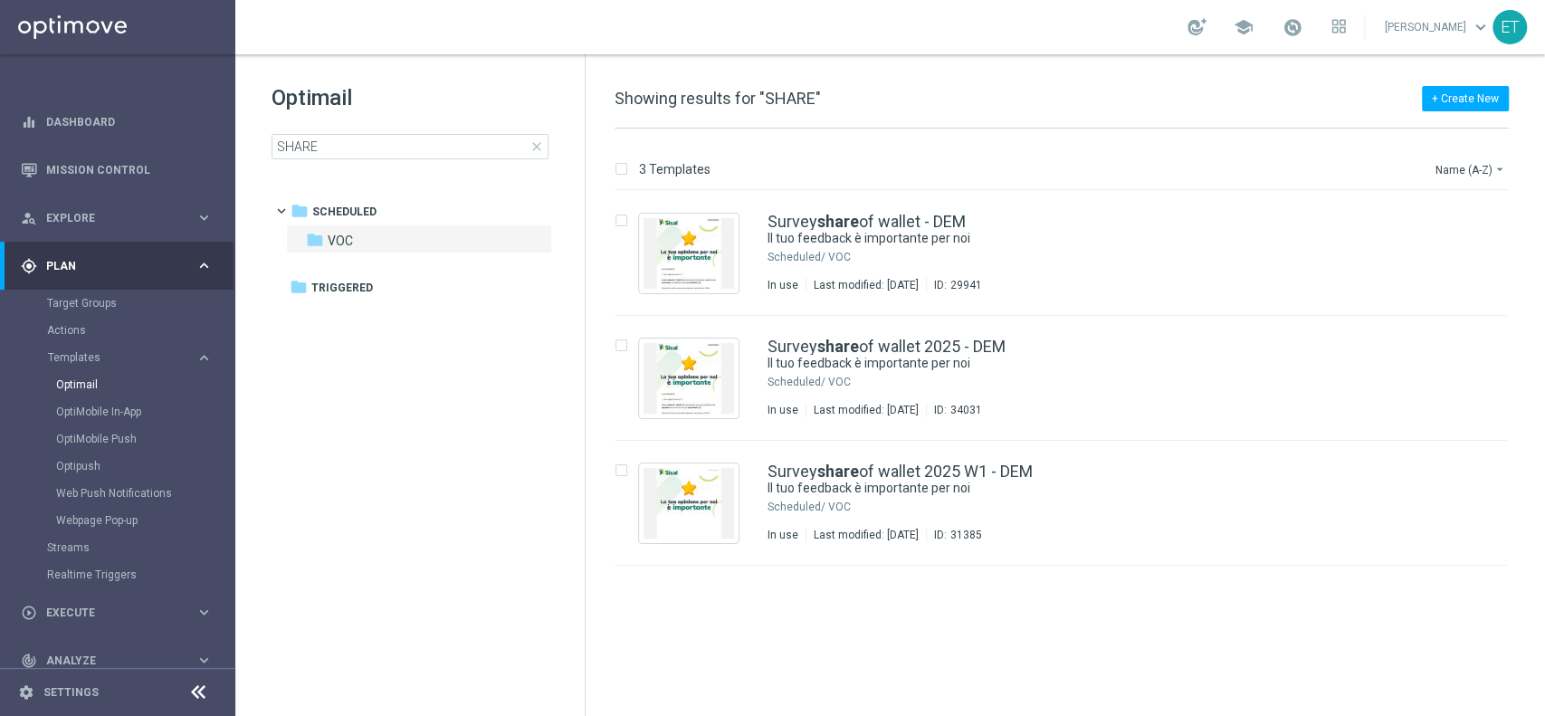
click at [806, 615] on div "insert_drive_file Survey share of wallet - DEM Il tuo feedback è importante per…" at bounding box center [1068, 453] width 945 height 525
click at [109, 513] on link "Webpage Pop-up" at bounding box center [122, 520] width 132 height 14
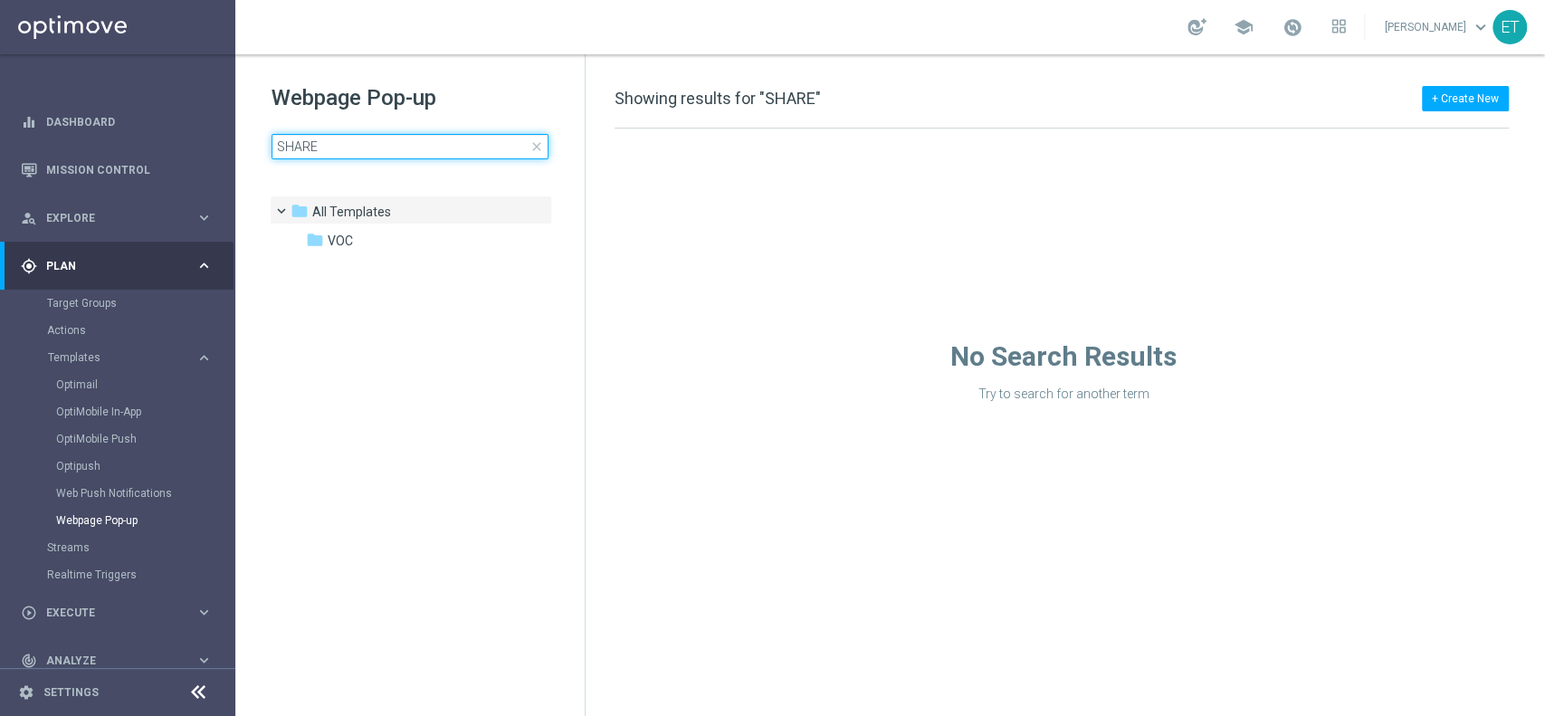
click at [340, 151] on input "SHARE" at bounding box center [410, 146] width 277 height 25
click at [355, 244] on div "folder VOC" at bounding box center [410, 241] width 208 height 21
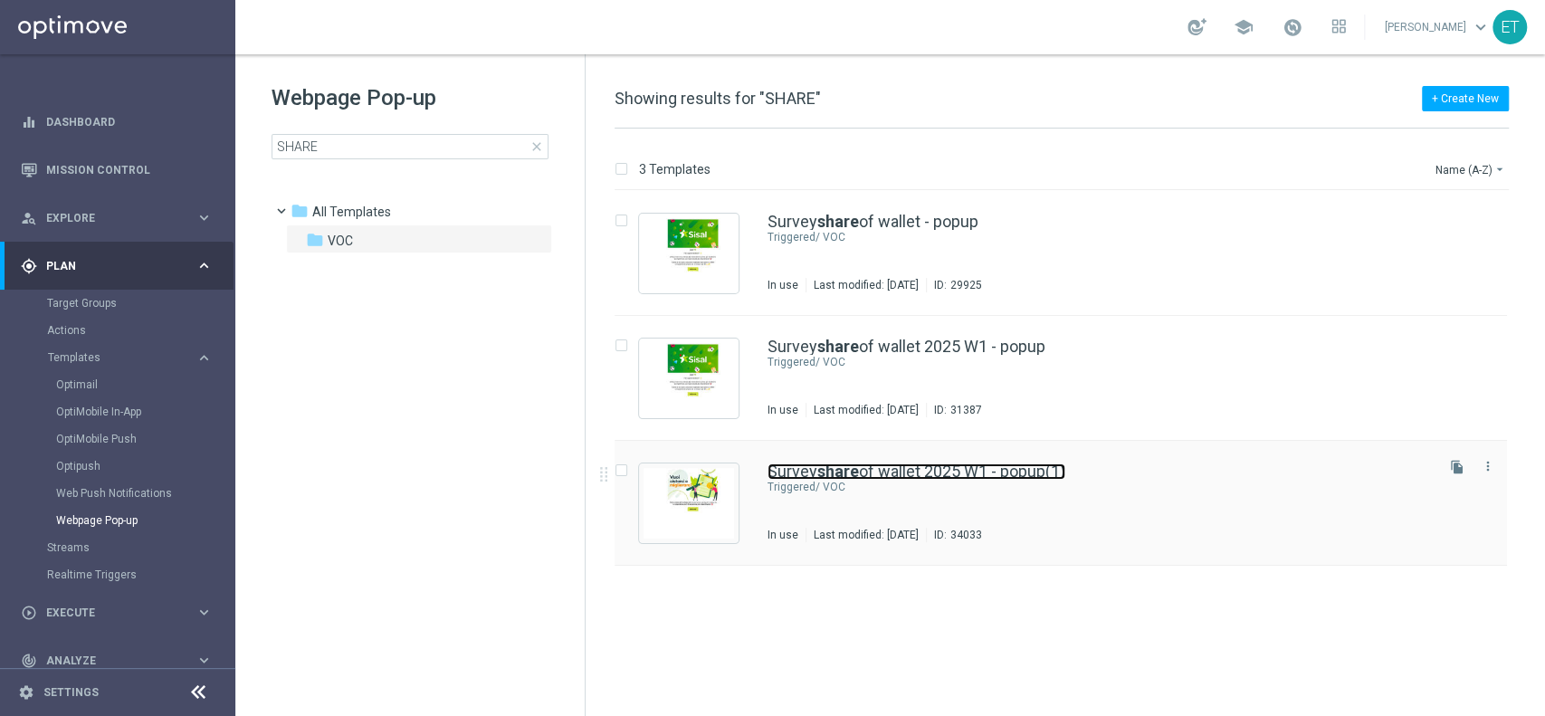
click at [841, 472] on b "share" at bounding box center [838, 471] width 42 height 19
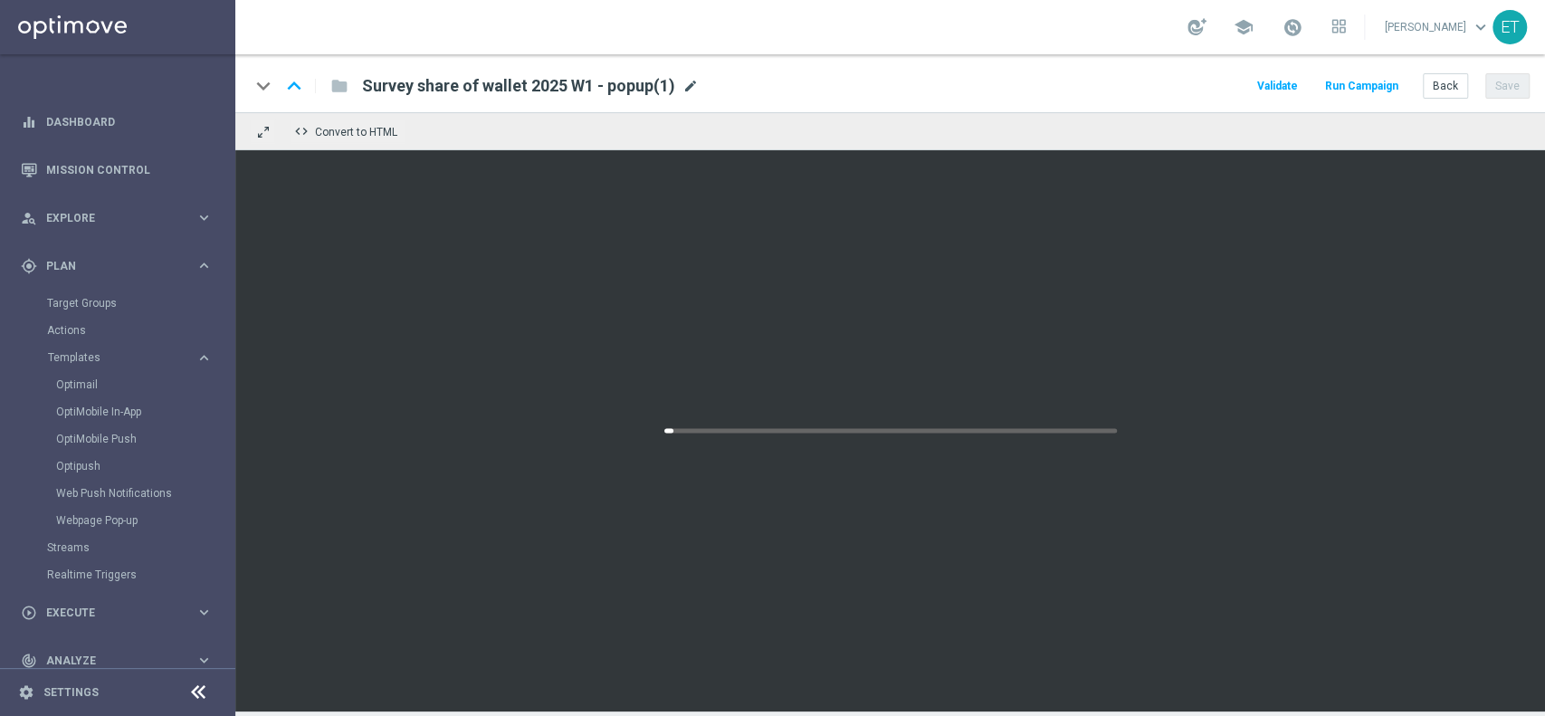
click at [688, 87] on span "mode_edit" at bounding box center [690, 86] width 16 height 16
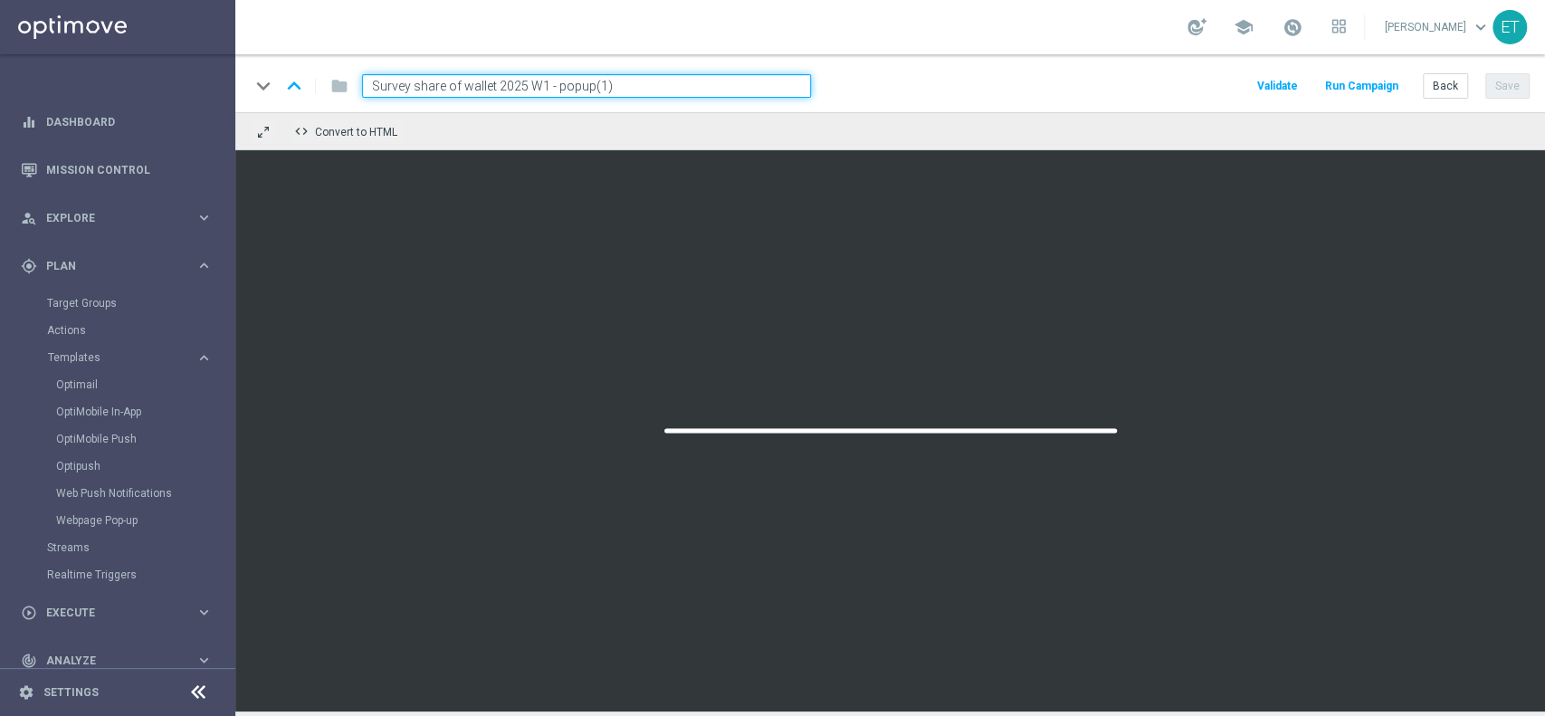
drag, startPoint x: 549, startPoint y: 87, endPoint x: 521, endPoint y: 87, distance: 28.1
click at [521, 87] on input "Survey share of wallet 2025 W1 - popup(1)" at bounding box center [586, 86] width 449 height 24
click at [643, 89] on input "Survey share of wallet 2025- popup(1)" at bounding box center [586, 86] width 449 height 24
click at [525, 85] on input "Survey share of wallet 2025- popup" at bounding box center [586, 86] width 449 height 24
drag, startPoint x: 566, startPoint y: 100, endPoint x: 554, endPoint y: 91, distance: 14.8
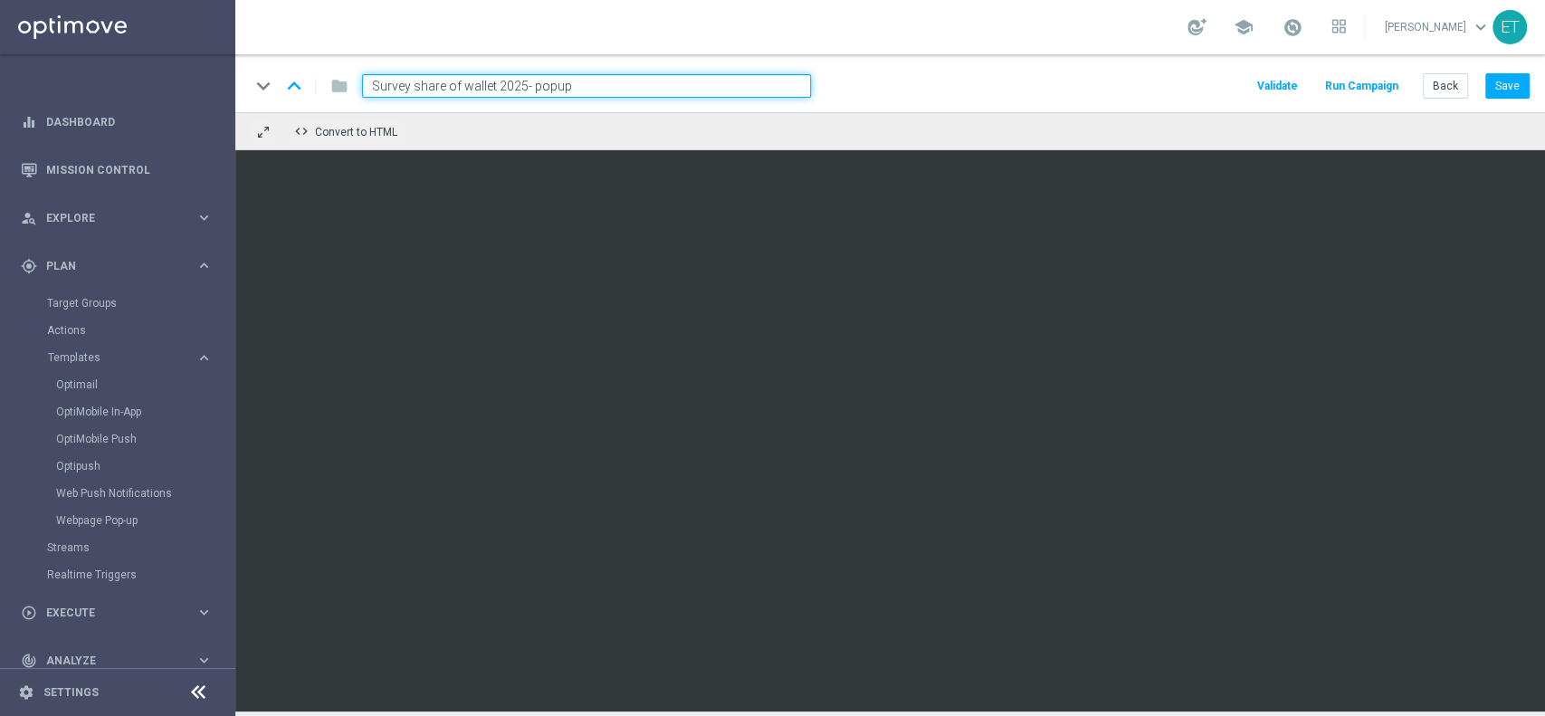
click at [554, 91] on input "Survey share of wallet 2025- popup" at bounding box center [586, 86] width 449 height 24
click at [526, 89] on input "Survey share of wallet 2025- pop-up" at bounding box center [586, 86] width 449 height 24
type input "Survey share of wallet 2025 - pop-up"
click at [1496, 83] on button "Save" at bounding box center [1507, 85] width 44 height 25
drag, startPoint x: 588, startPoint y: 85, endPoint x: 349, endPoint y: 88, distance: 239.0
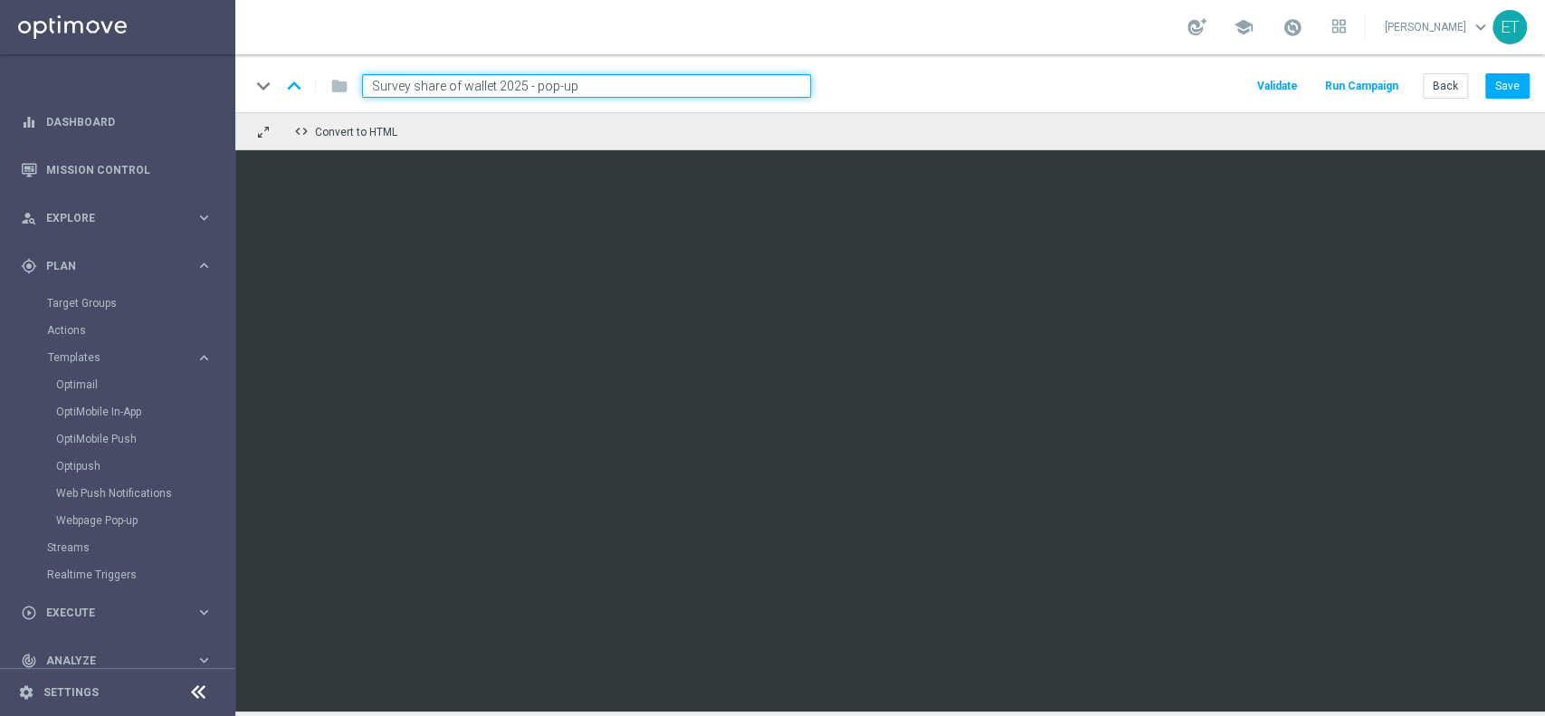
click at [349, 88] on div "Survey share of wallet 2025 - pop-up" at bounding box center [579, 86] width 463 height 24
click at [1447, 91] on button "Back" at bounding box center [1445, 85] width 45 height 25
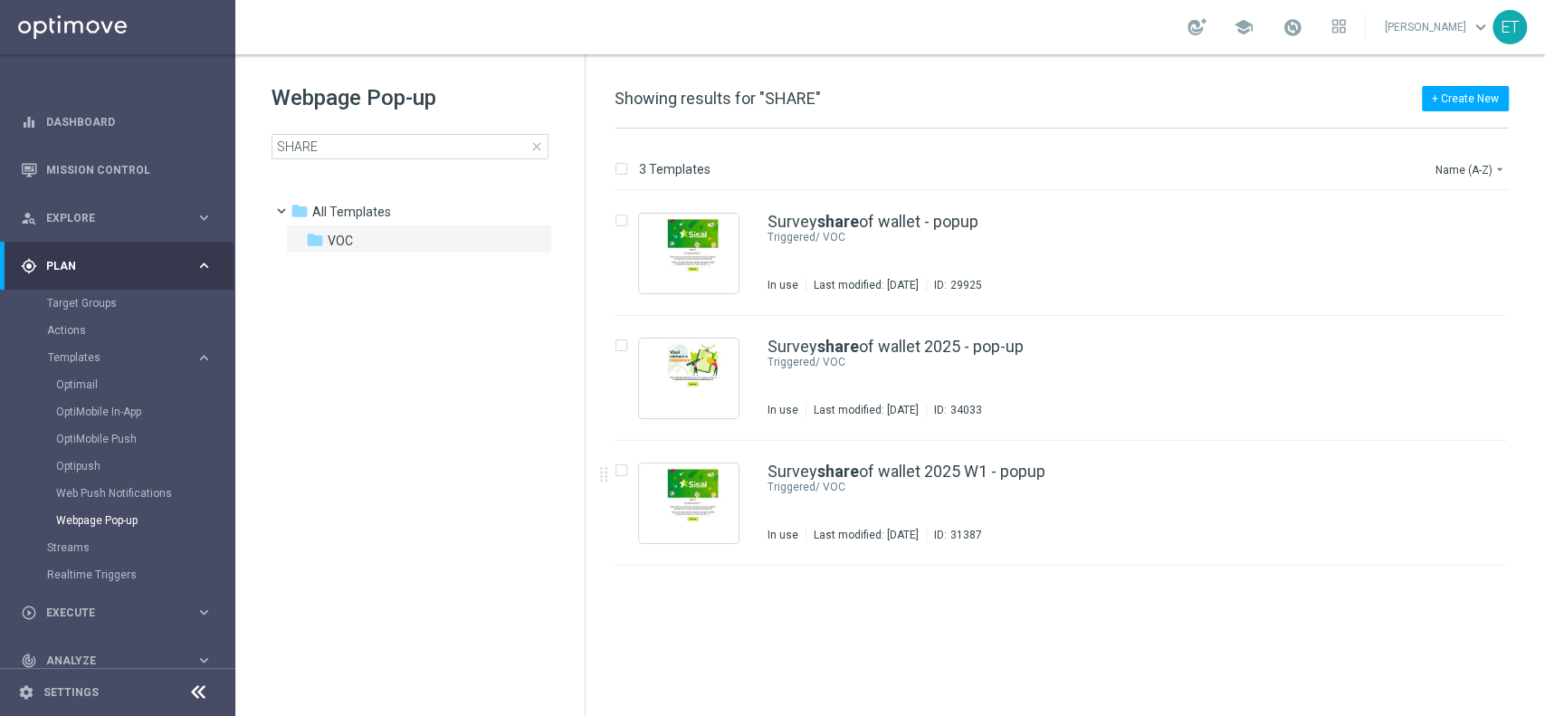
click at [441, 450] on tree-viewport "folder All Templates more_vert folder VOC more_vert" at bounding box center [426, 454] width 313 height 517
click at [81, 607] on span "Execute" at bounding box center [120, 612] width 149 height 11
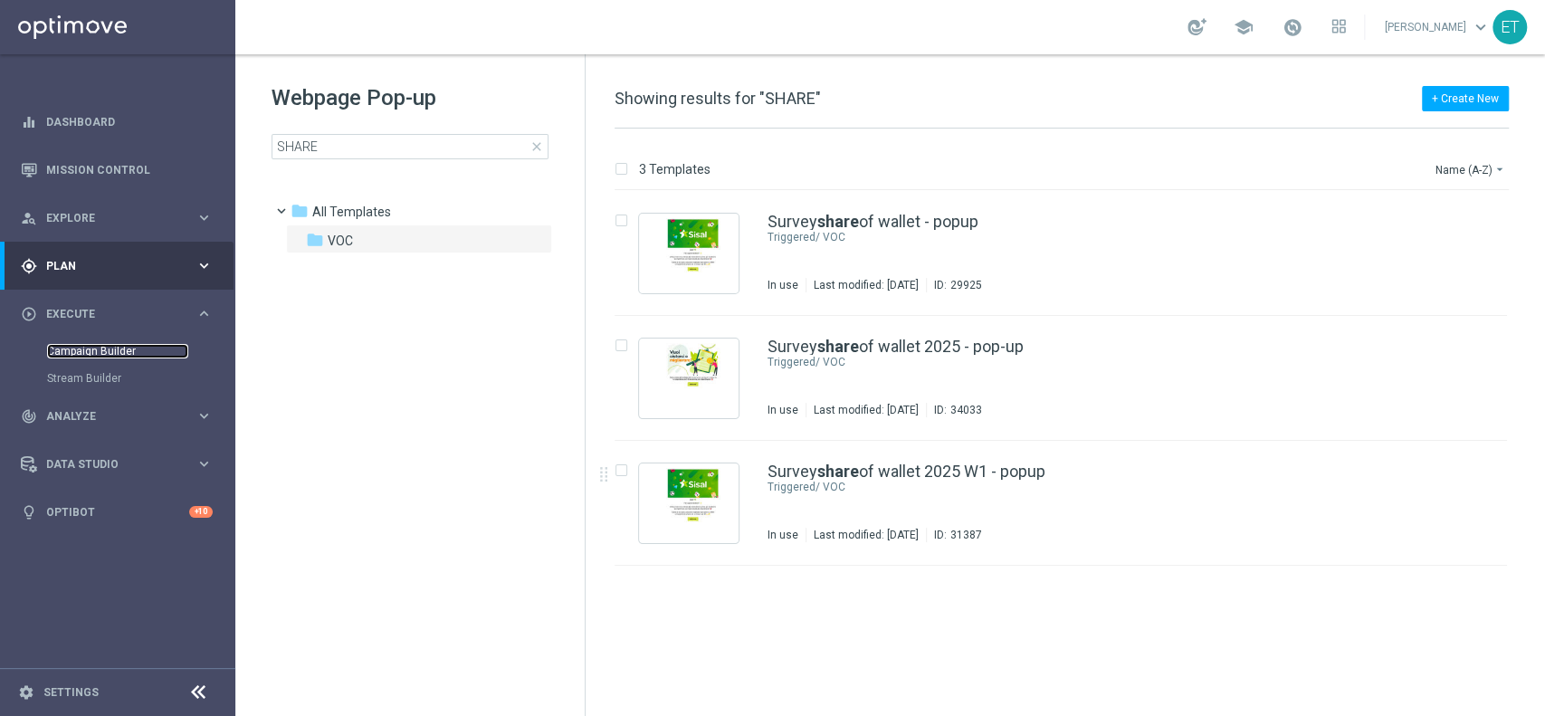
click at [78, 348] on link "Campaign Builder" at bounding box center [117, 351] width 141 height 14
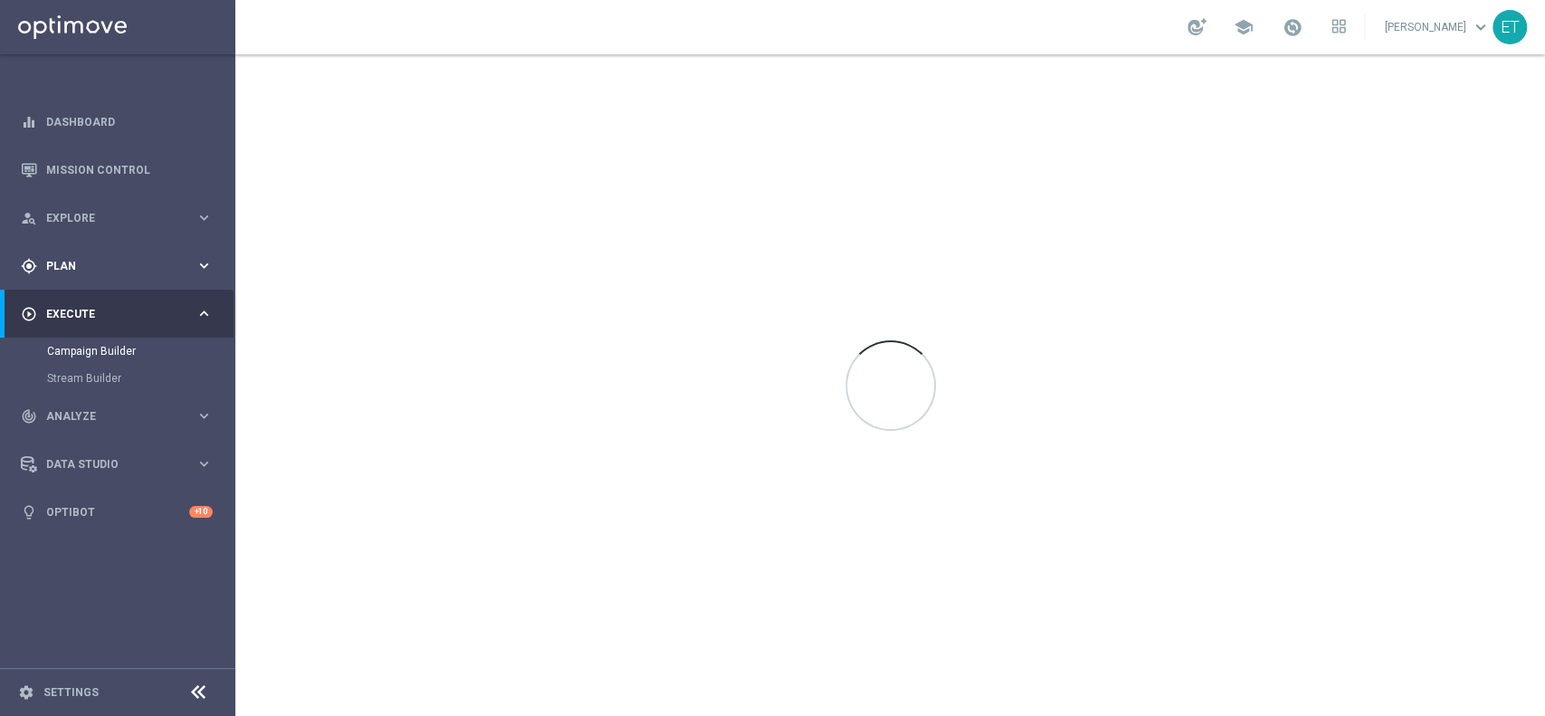
click at [81, 262] on span "Plan" at bounding box center [120, 266] width 149 height 11
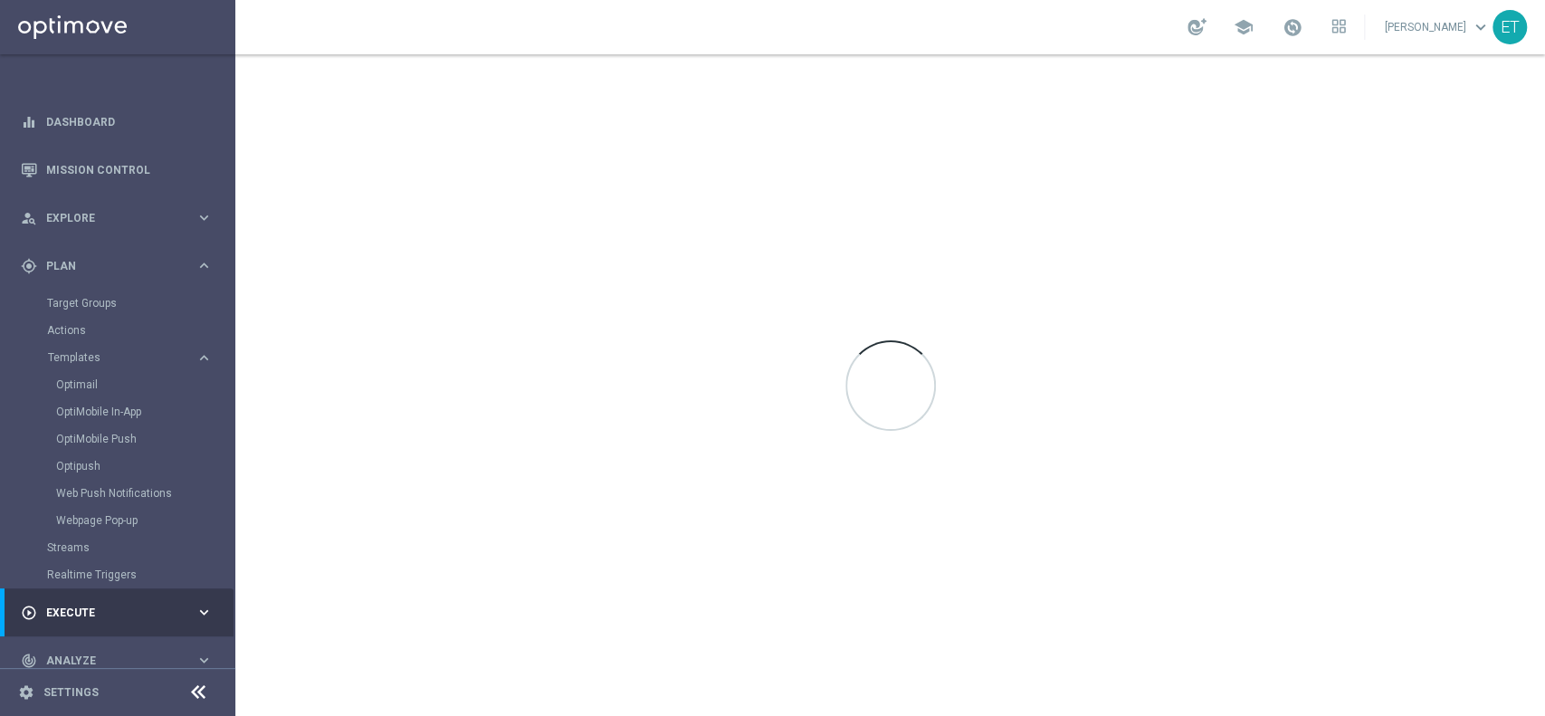
click at [71, 318] on div "Actions" at bounding box center [140, 330] width 186 height 27
click at [61, 337] on link "Actions" at bounding box center [117, 330] width 141 height 14
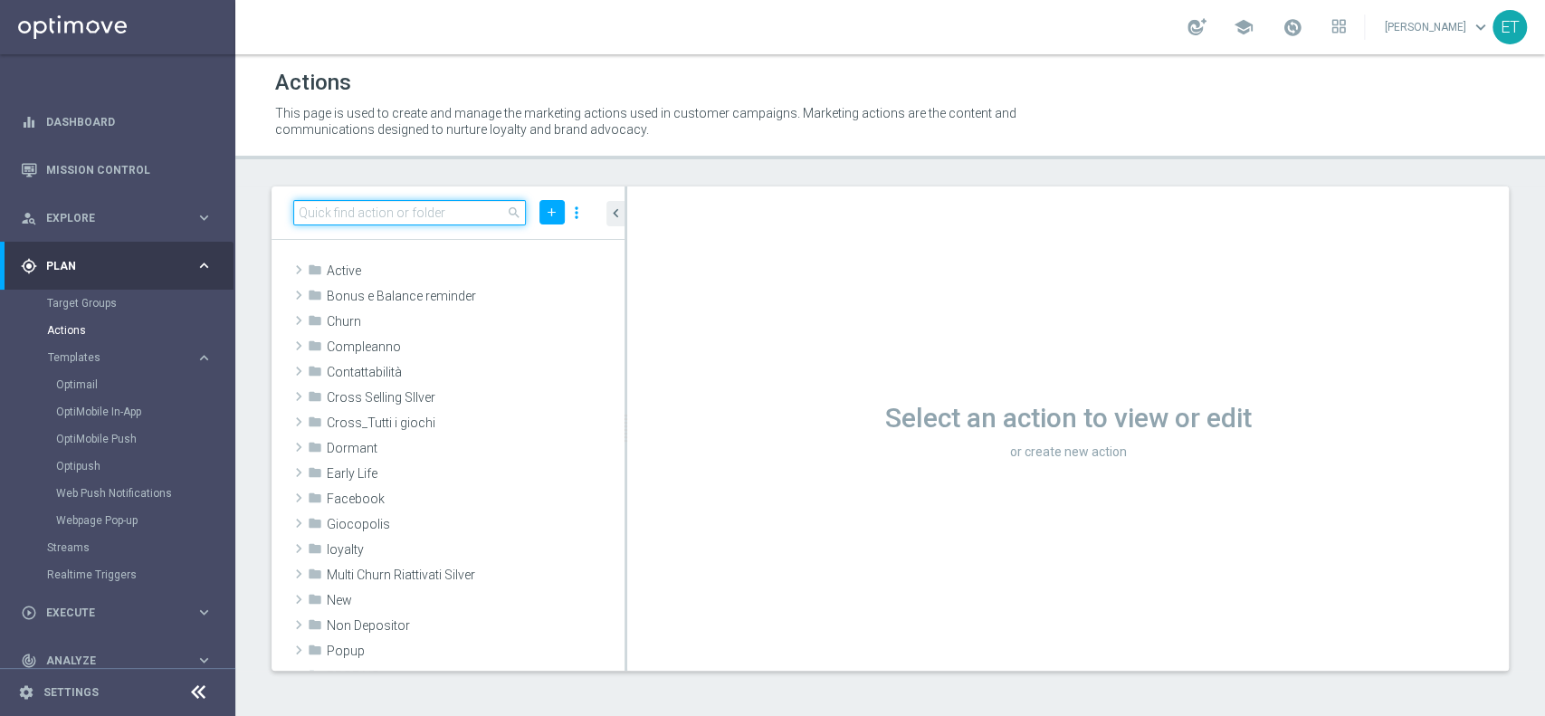
click at [399, 205] on input at bounding box center [409, 212] width 233 height 25
type input "share of"
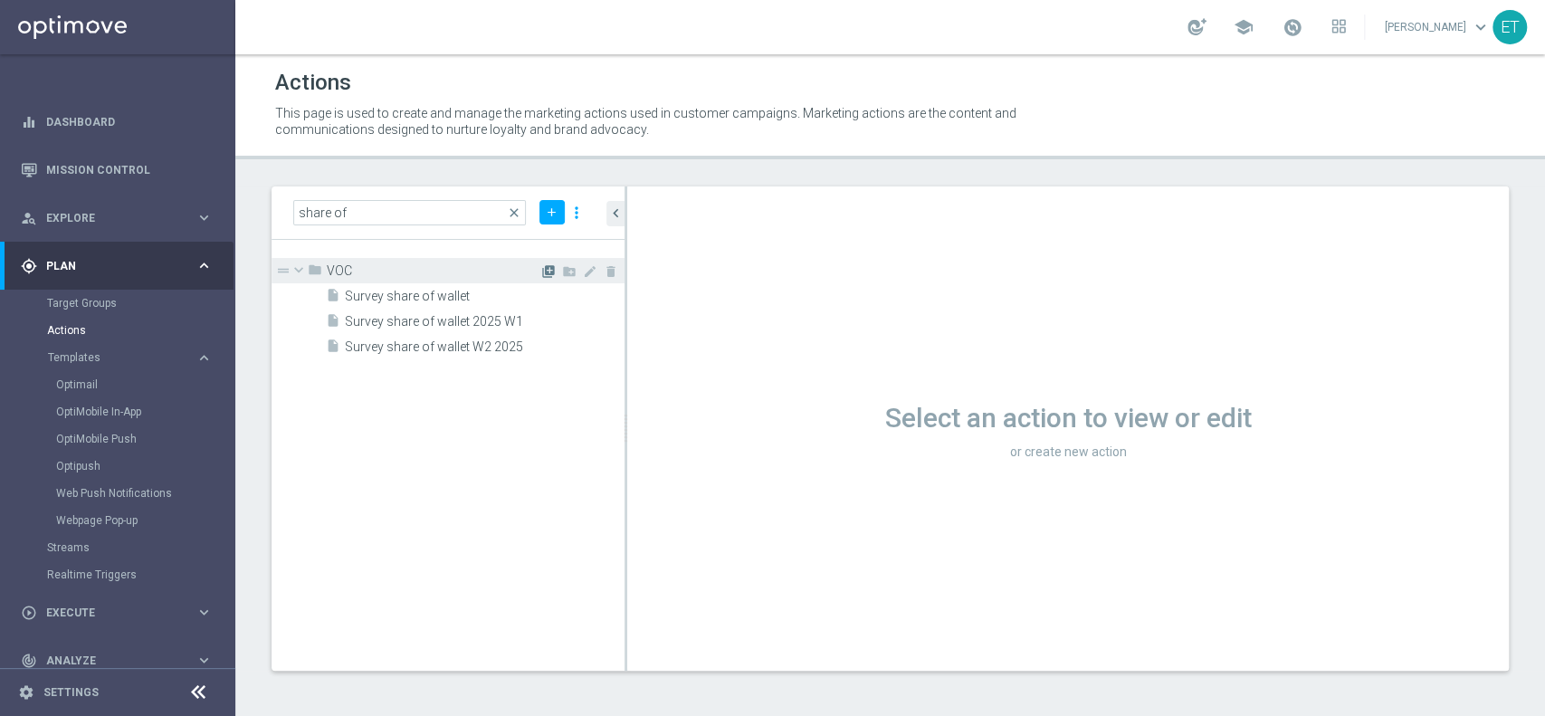
click at [549, 272] on icon "library_add" at bounding box center [548, 271] width 14 height 14
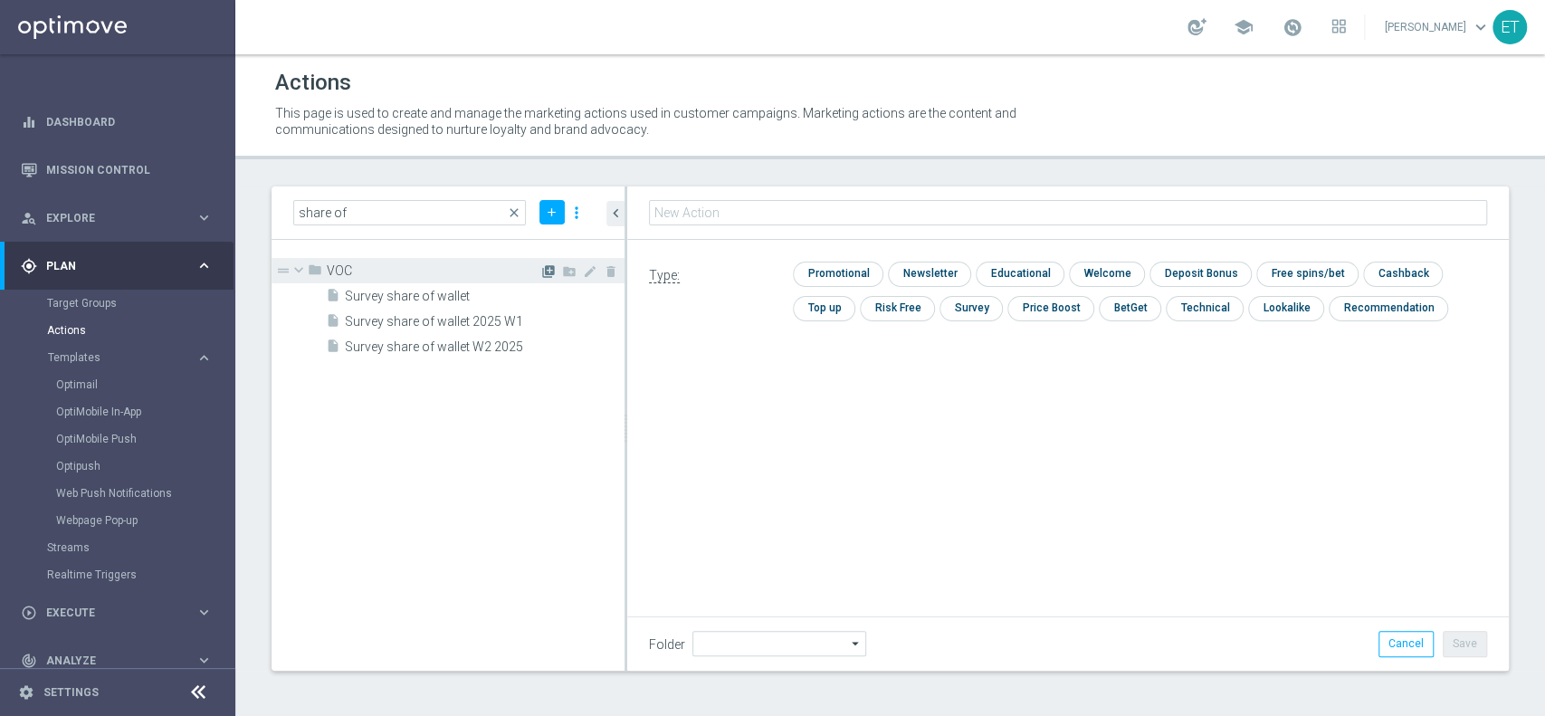
type input "VOC"
type input "Share of wallet 2025 W3"
drag, startPoint x: 850, startPoint y: 196, endPoint x: 616, endPoint y: 214, distance: 234.2
click at [616, 214] on as-split "share of close add more_vert folder VOC library_add create_new_folder mode_edit…" at bounding box center [890, 428] width 1237 height 484
click at [835, 208] on icon "mode_edit" at bounding box center [837, 212] width 14 height 14
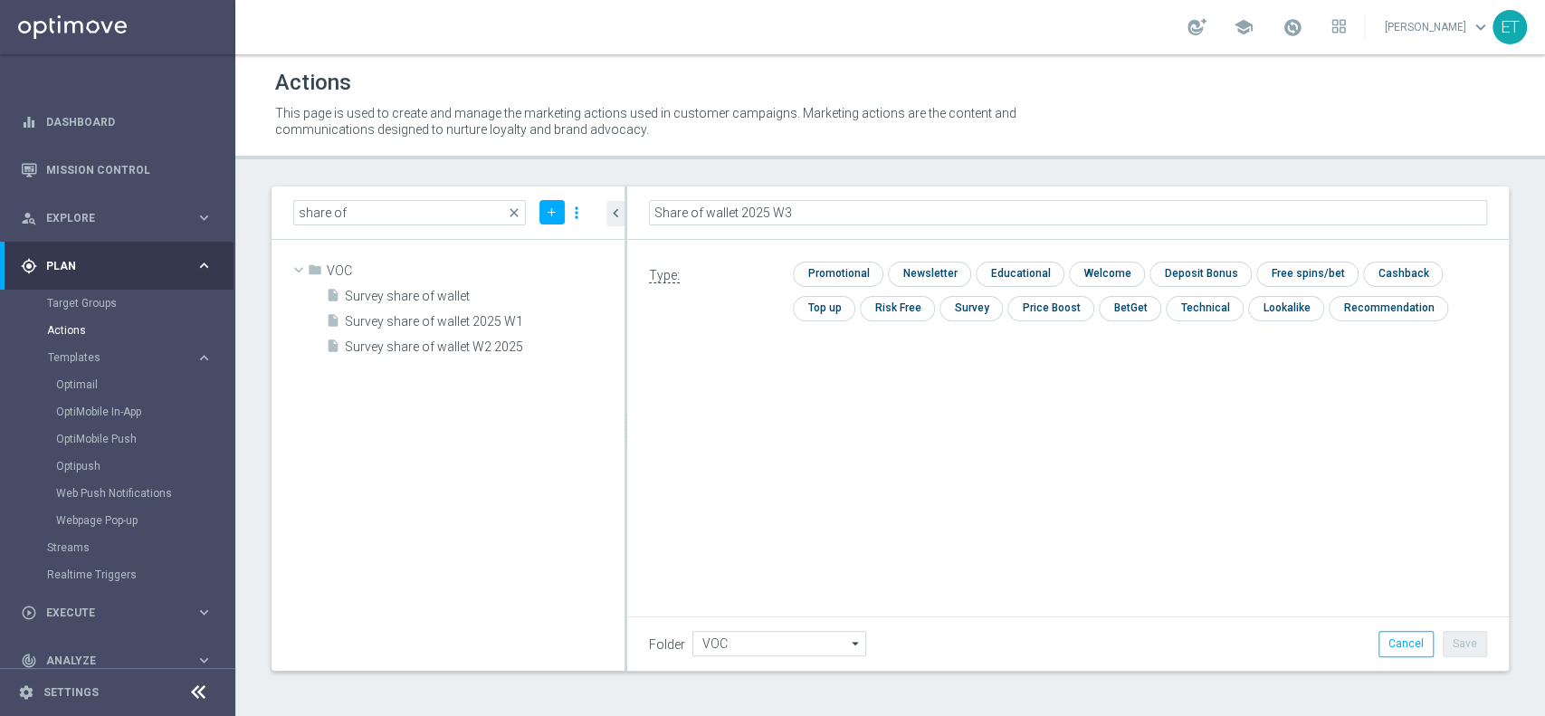
drag, startPoint x: 810, startPoint y: 209, endPoint x: 589, endPoint y: 211, distance: 220.9
click at [589, 211] on as-split "share of close add more_vert folder VOC library_add create_new_folder mode_edit…" at bounding box center [890, 428] width 1237 height 484
click at [969, 305] on input "checkbox" at bounding box center [970, 308] width 61 height 24
checkbox input "true"
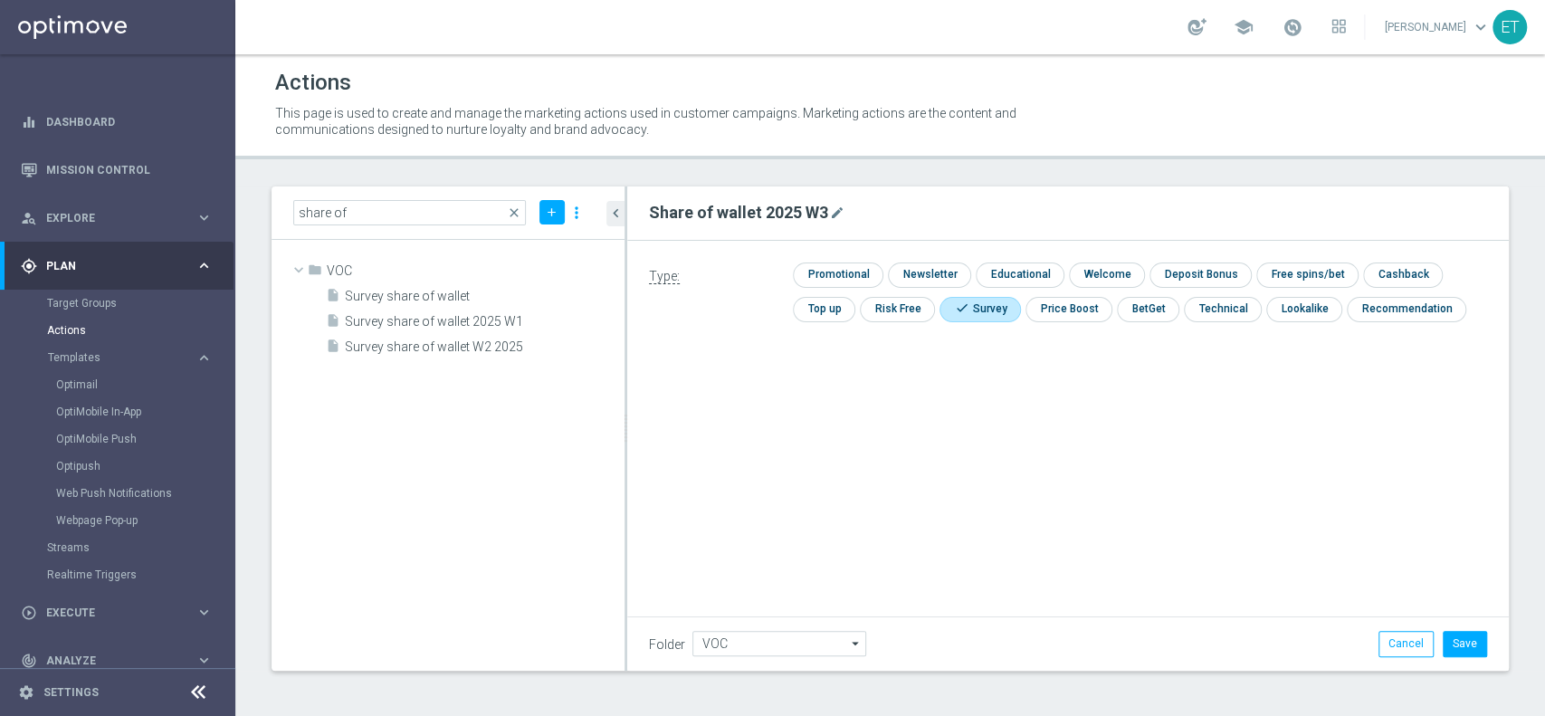
click at [920, 463] on div "Type: check Promotional check Newsletter check Educational check Welcome check …" at bounding box center [1068, 444] width 882 height 407
click at [1471, 654] on button "Save" at bounding box center [1465, 643] width 44 height 25
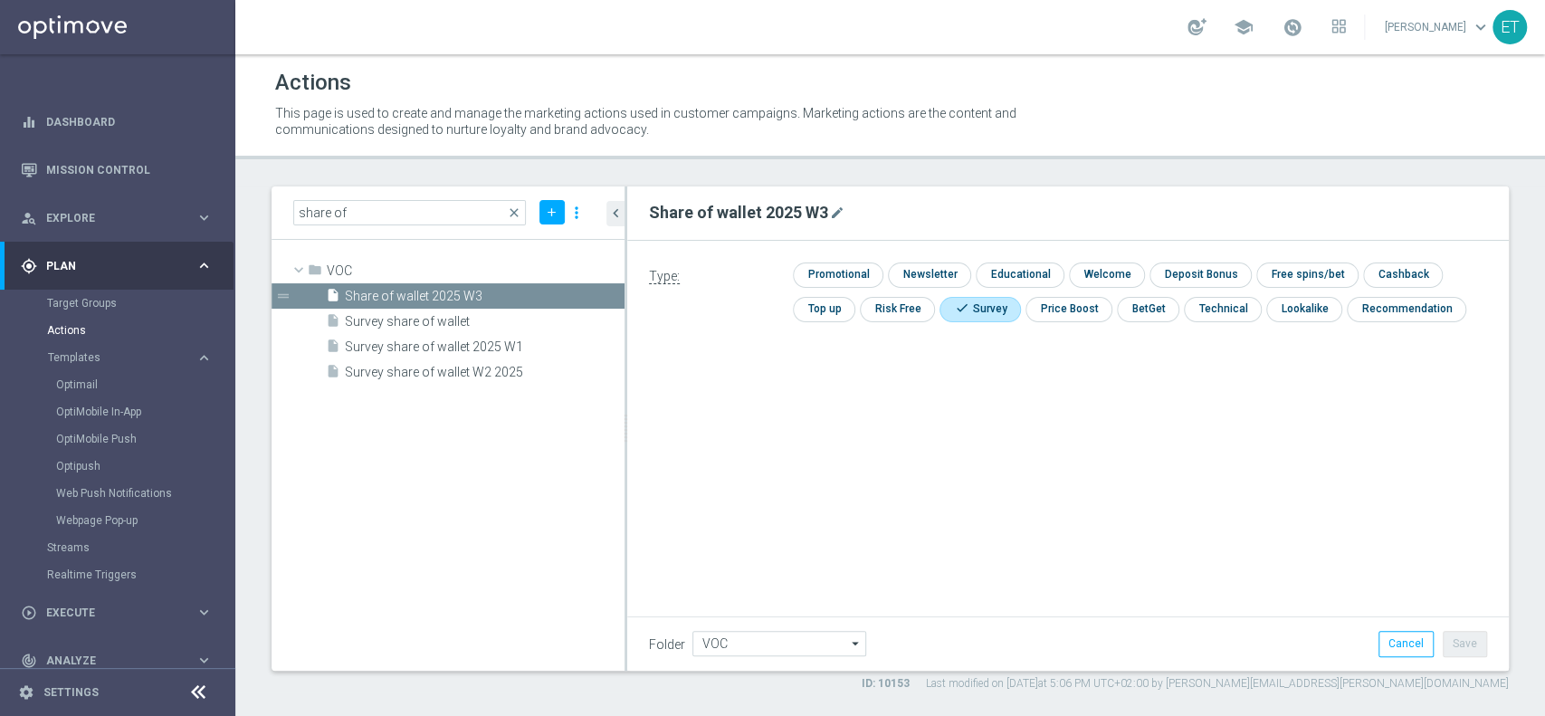
click at [847, 509] on div "Type: check Promotional check Newsletter check Educational check Welcome check …" at bounding box center [1068, 444] width 882 height 407
click at [105, 359] on span "Templates" at bounding box center [112, 357] width 129 height 11
click at [110, 443] on div "play_circle_outline Execute" at bounding box center [108, 450] width 175 height 16
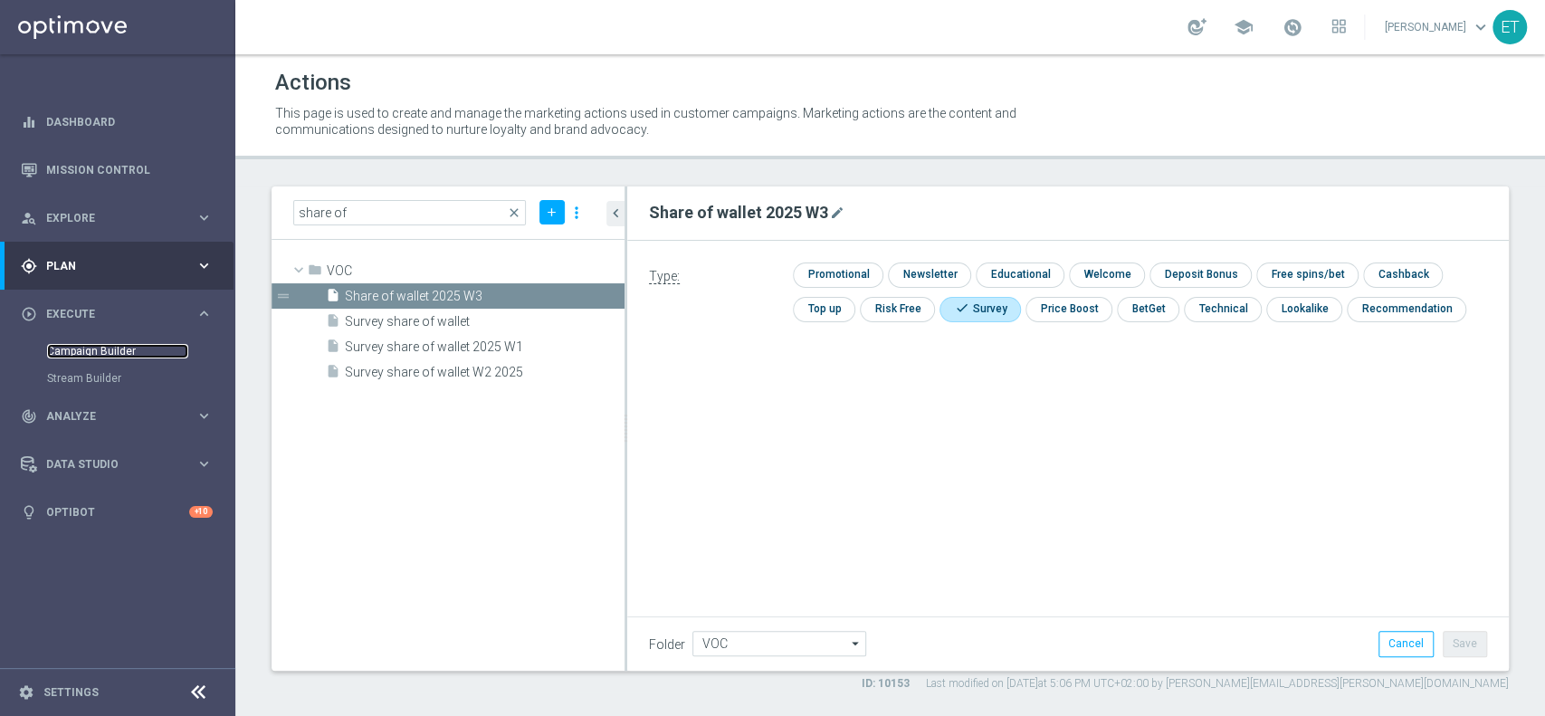
click at [84, 348] on link "Campaign Builder" at bounding box center [117, 351] width 141 height 14
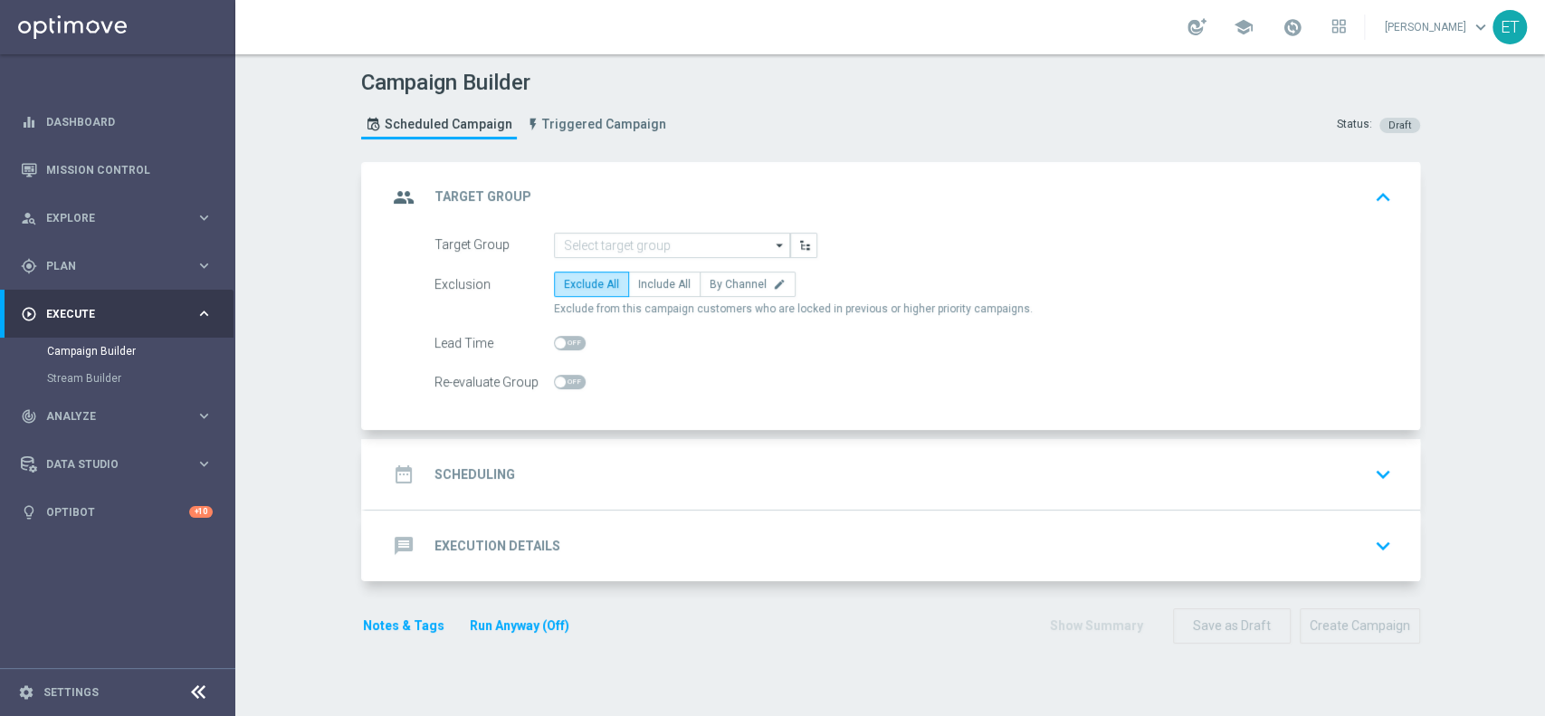
click at [527, 625] on button "Run Anyway (Off)" at bounding box center [519, 626] width 103 height 23
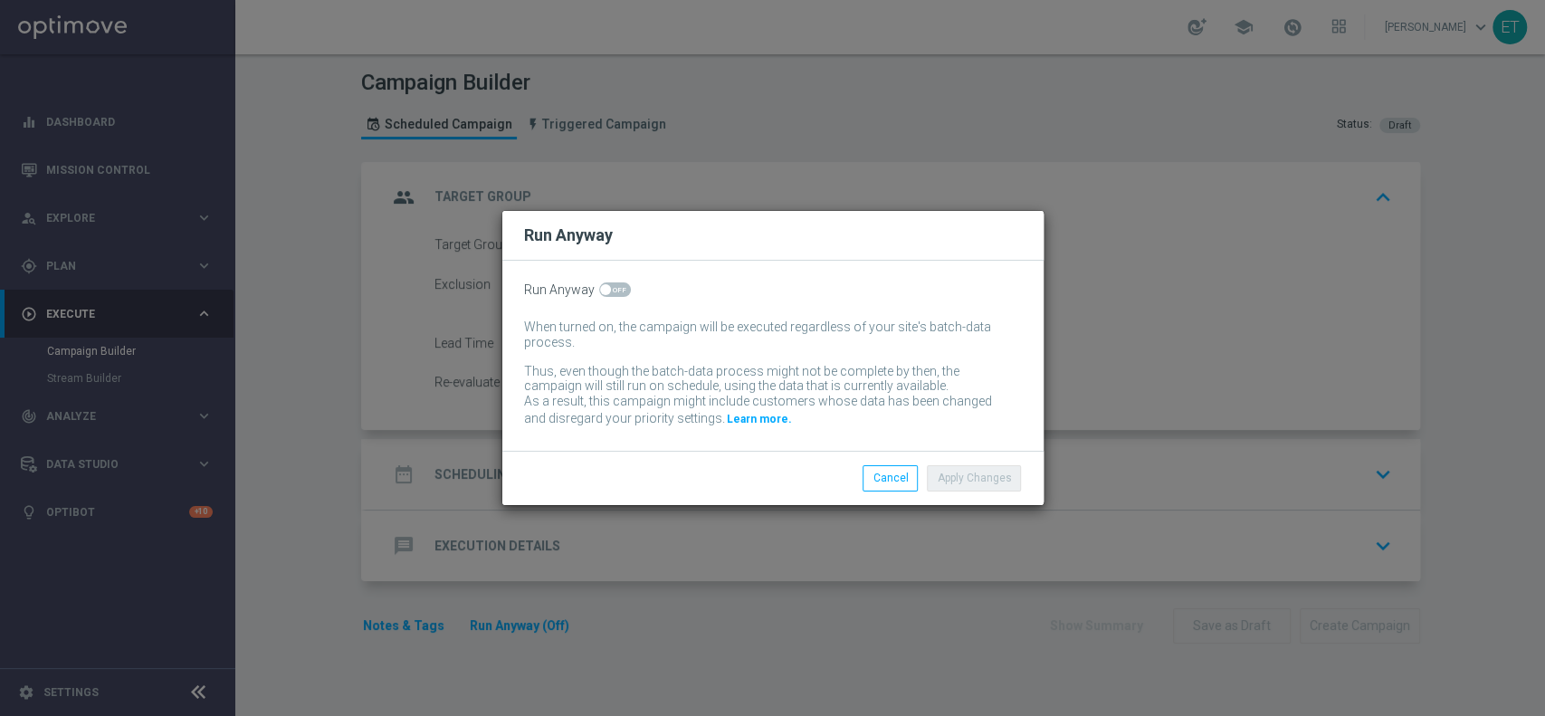
click at [606, 302] on div "Run Anyway When turned on, the campaign will be executed regardless of your sit…" at bounding box center [772, 356] width 541 height 190
click at [605, 293] on span at bounding box center [605, 289] width 11 height 11
click at [605, 293] on input "checkbox" at bounding box center [615, 289] width 32 height 14
checkbox input "true"
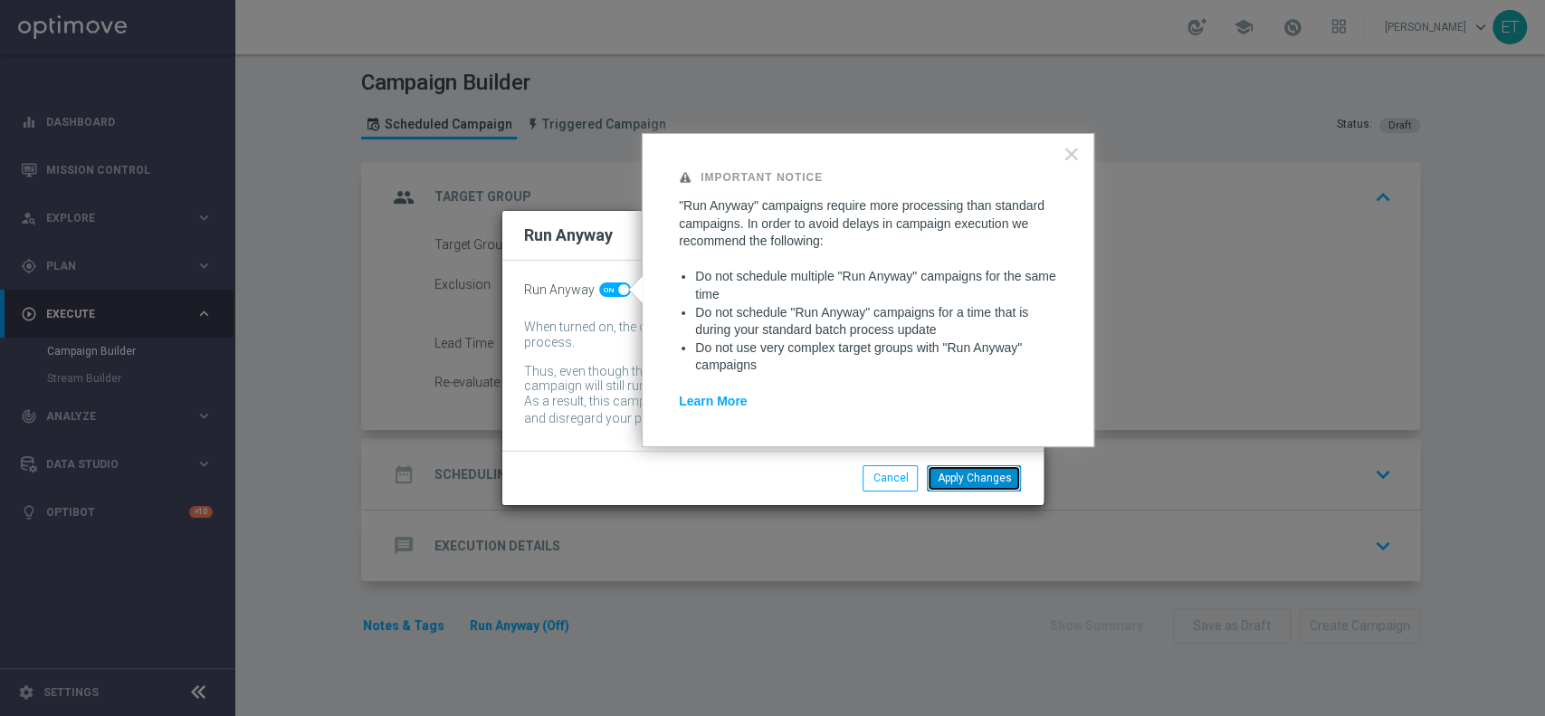
click at [987, 482] on button "Apply Changes" at bounding box center [974, 477] width 94 height 25
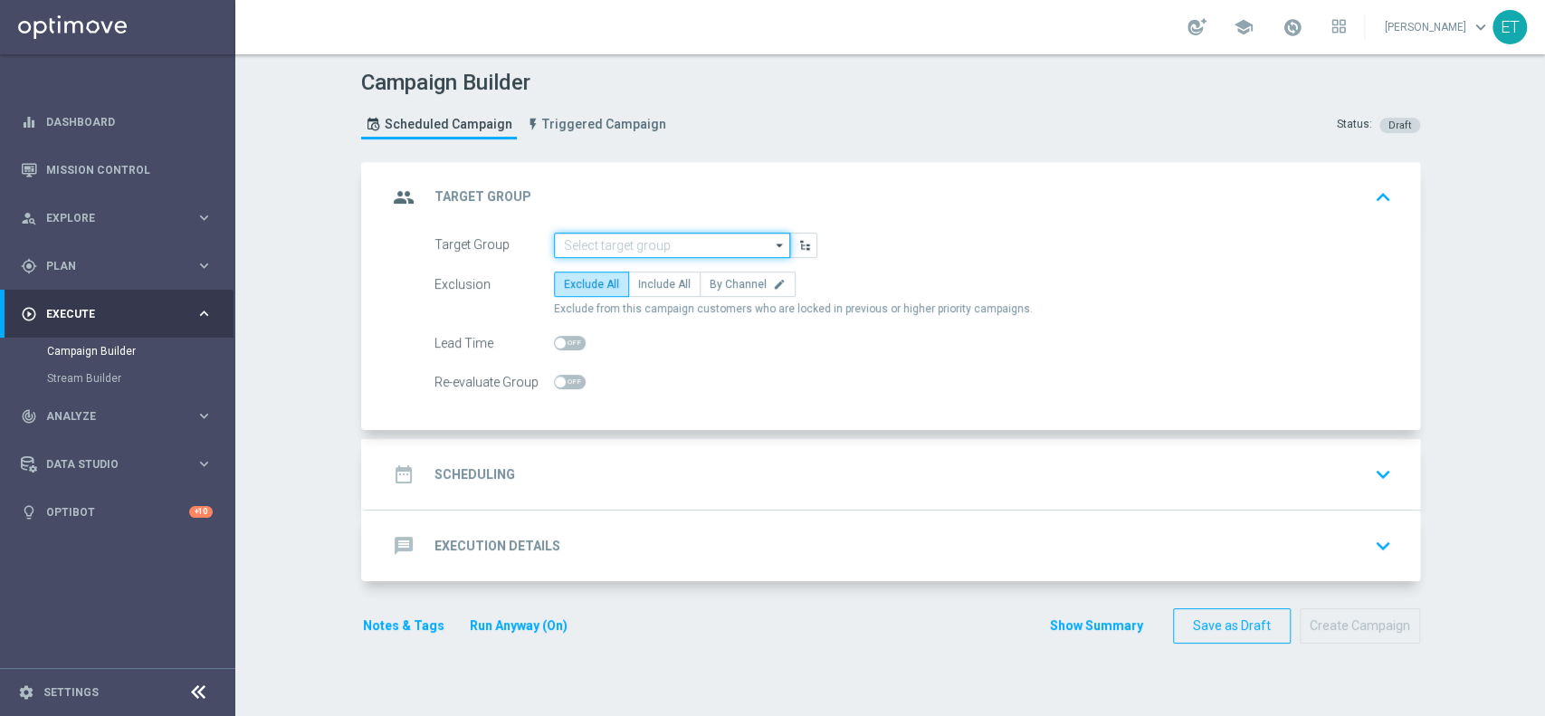
click at [592, 250] on input at bounding box center [672, 245] width 236 height 25
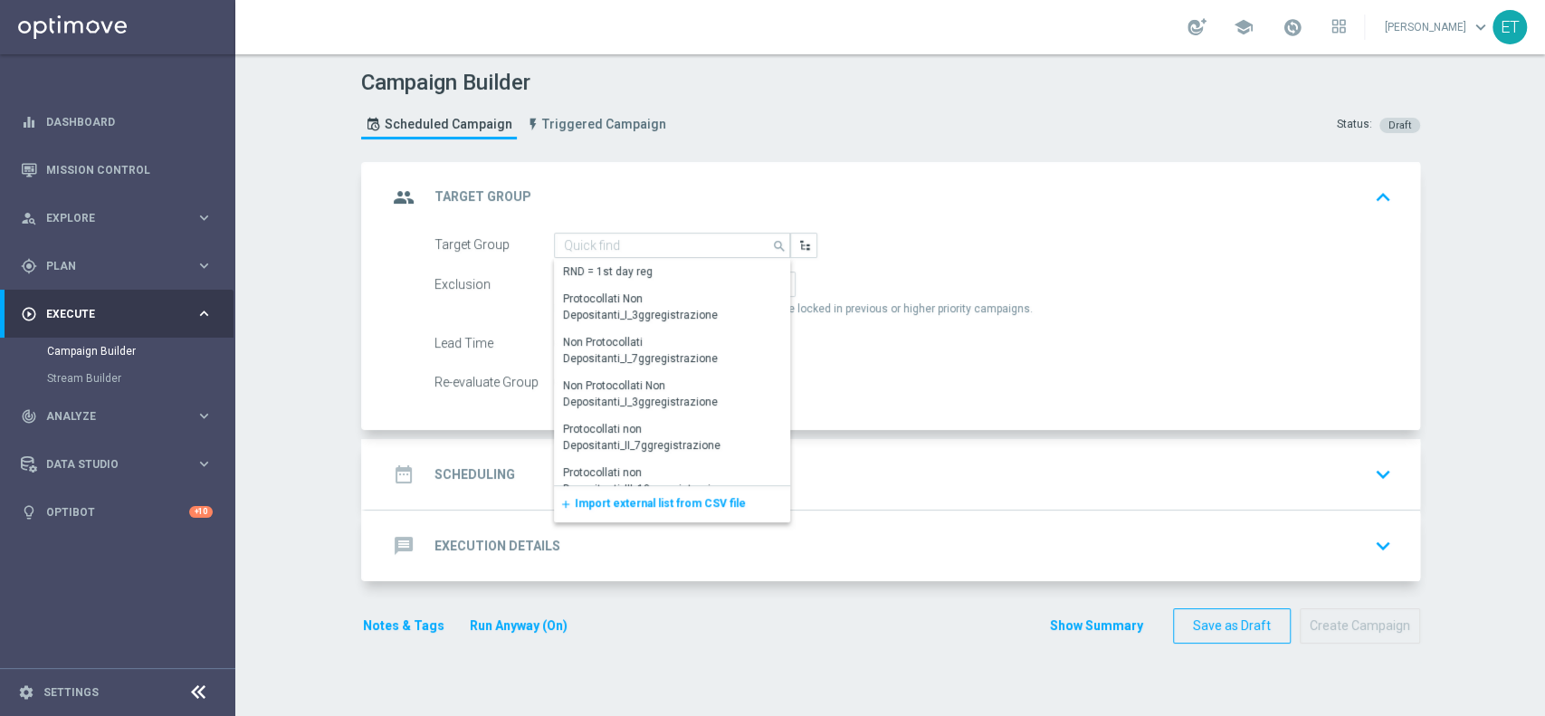
click at [652, 196] on div "group Target Group keyboard_arrow_up" at bounding box center [892, 197] width 1011 height 34
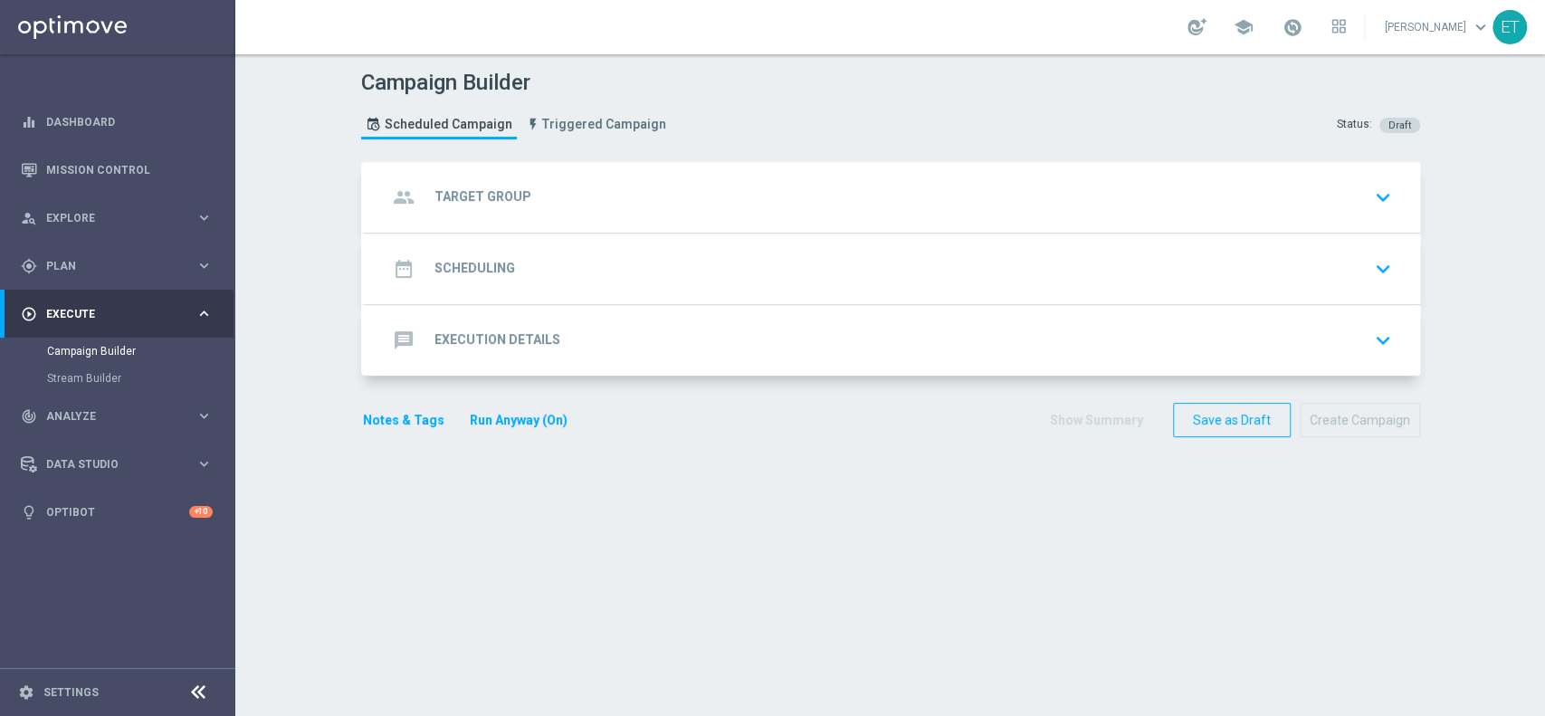
click at [652, 196] on div "group Target Group keyboard_arrow_down" at bounding box center [892, 197] width 1011 height 34
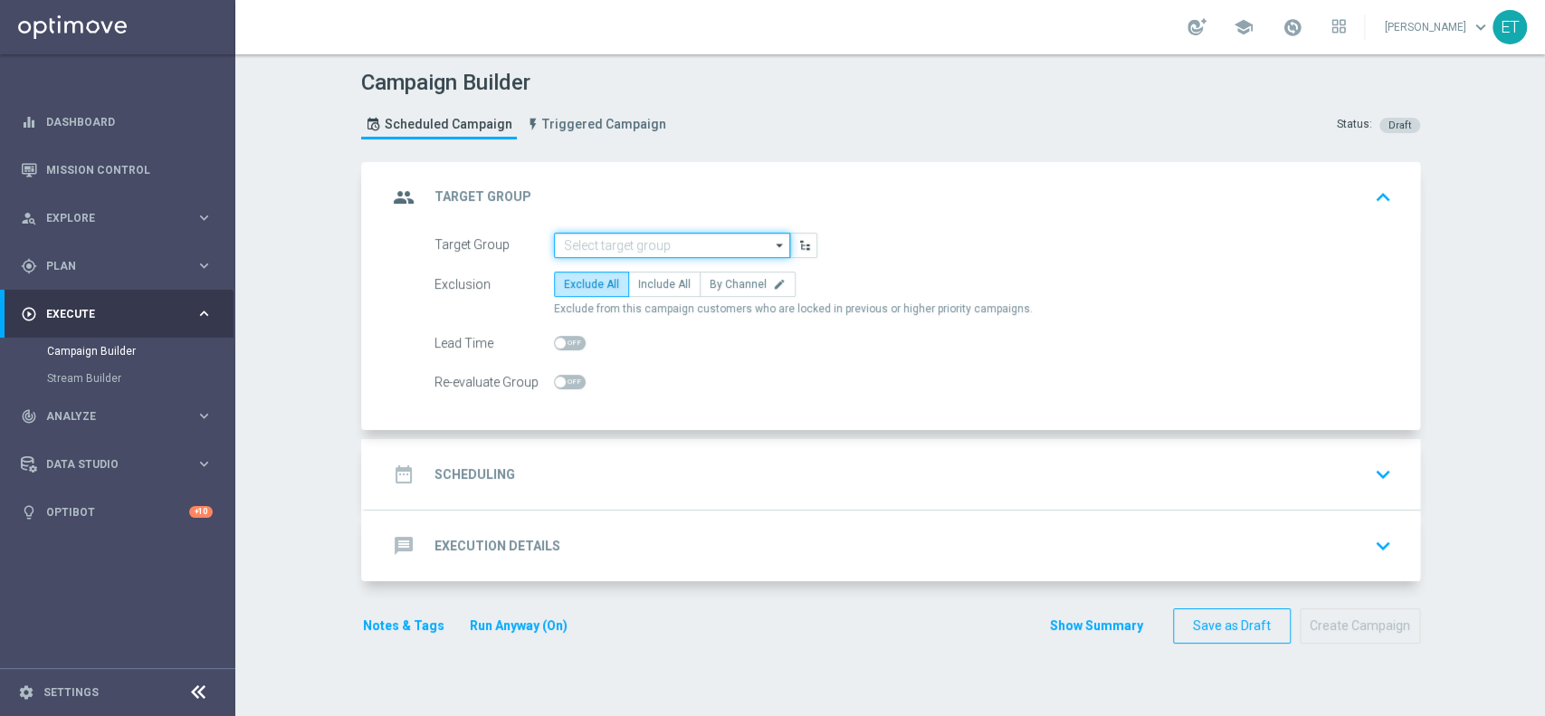
click at [644, 237] on input at bounding box center [672, 245] width 236 height 25
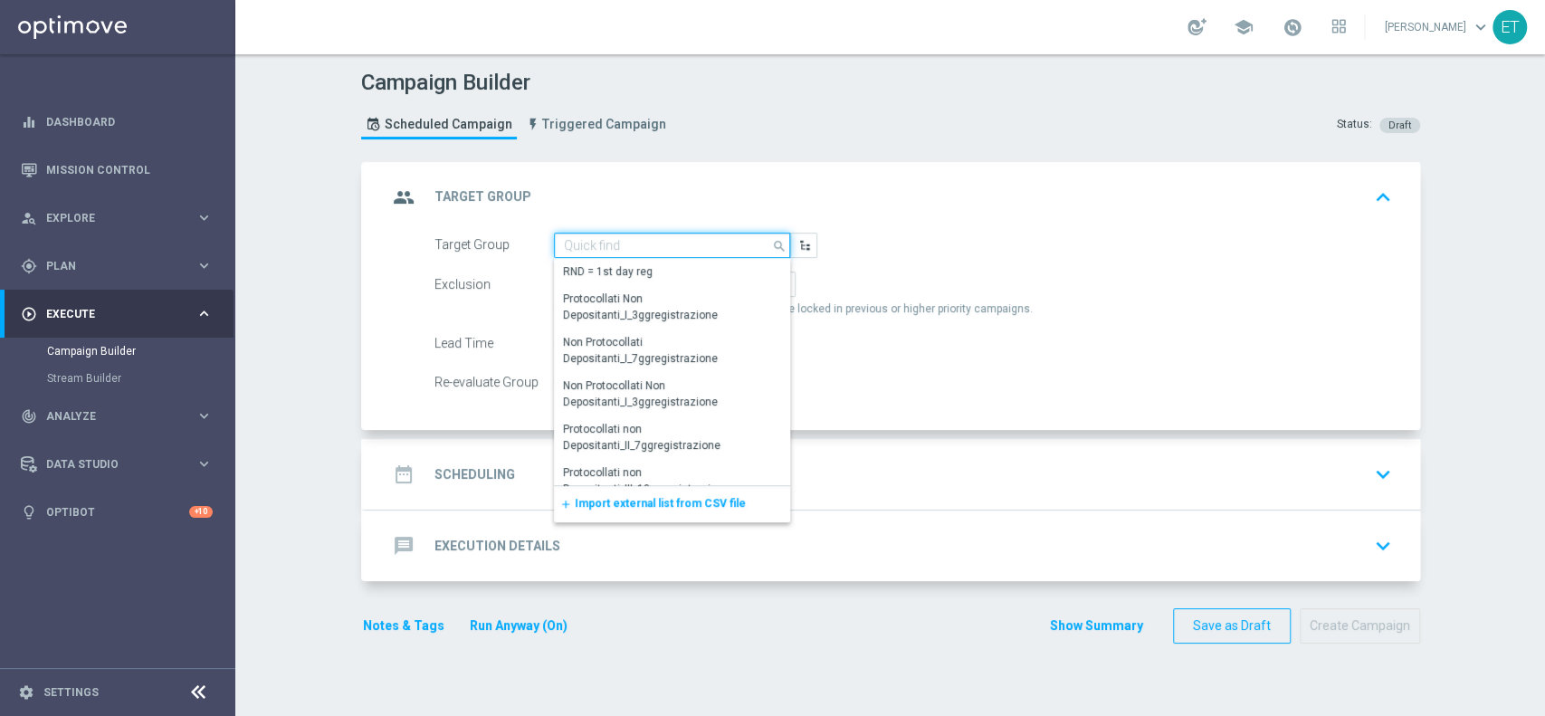
click at [682, 247] on input at bounding box center [672, 245] width 236 height 25
paste input "Survey share of wallet W3 2025 - silver 1"
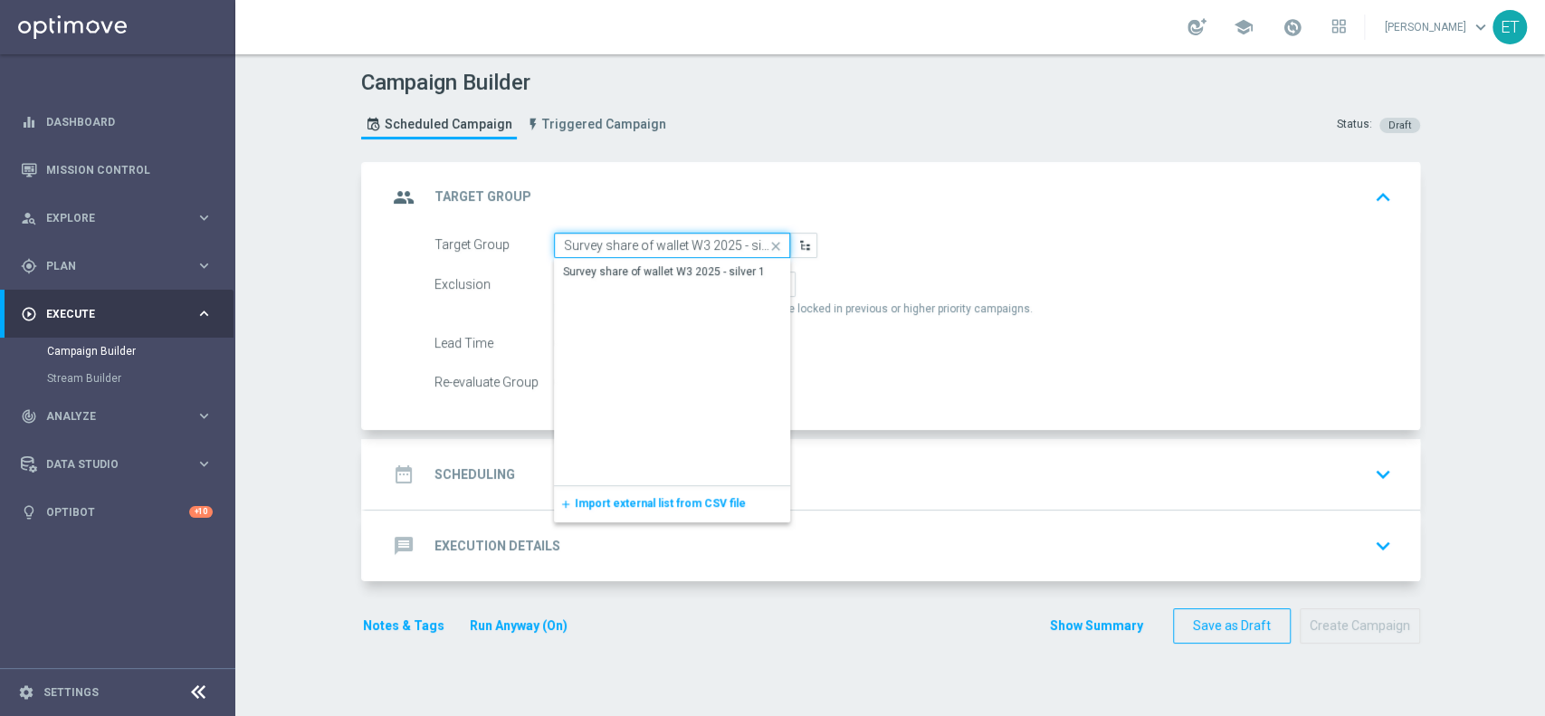
scroll to position [0, 14]
click at [699, 279] on div "Survey share of wallet W3 2025 - silver 1" at bounding box center [672, 272] width 237 height 27
type input "Survey share of wallet W3 2025 - silver 1"
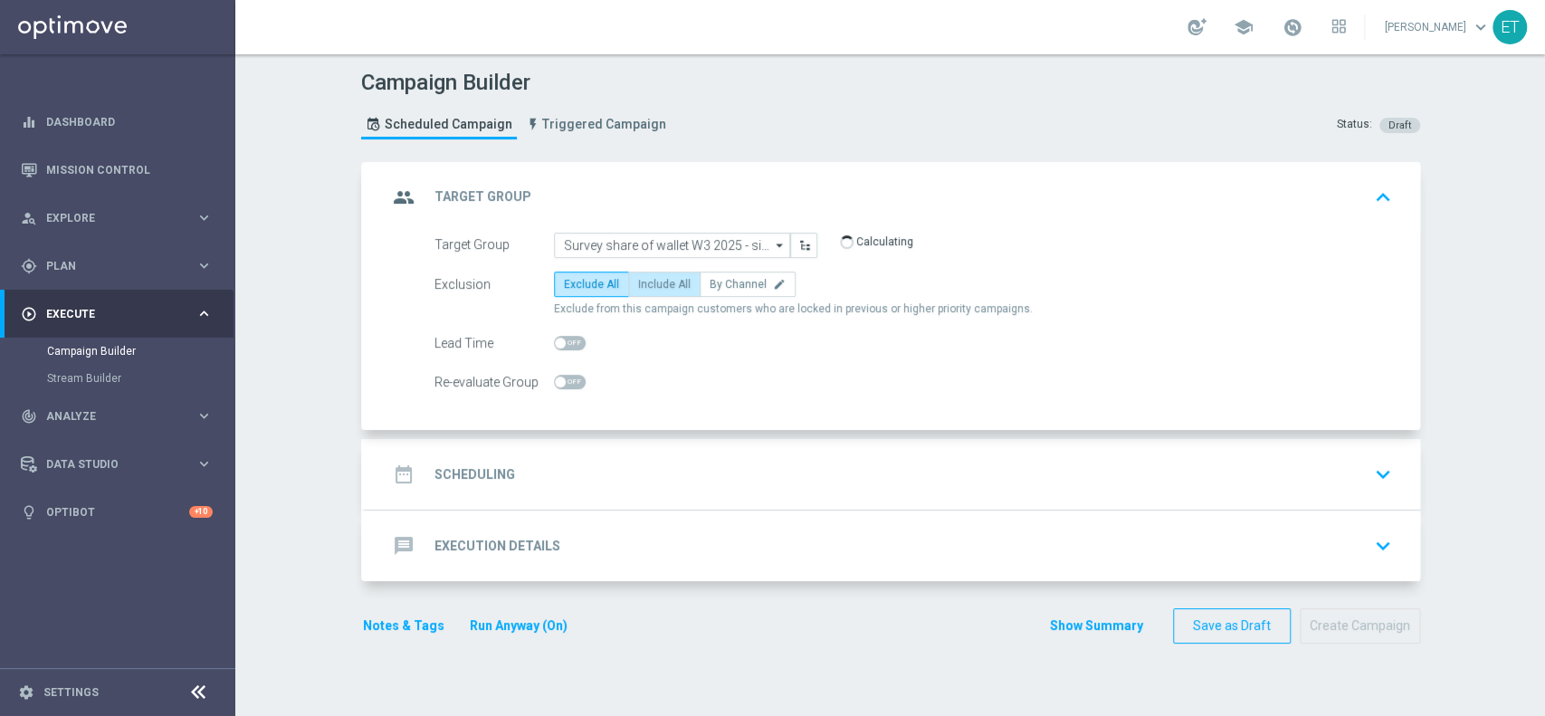
click at [660, 281] on span "Include All" at bounding box center [664, 284] width 52 height 13
click at [650, 281] on input "Include All" at bounding box center [644, 287] width 12 height 12
radio input "true"
click at [789, 461] on div "date_range Scheduling keyboard_arrow_down" at bounding box center [892, 474] width 1011 height 34
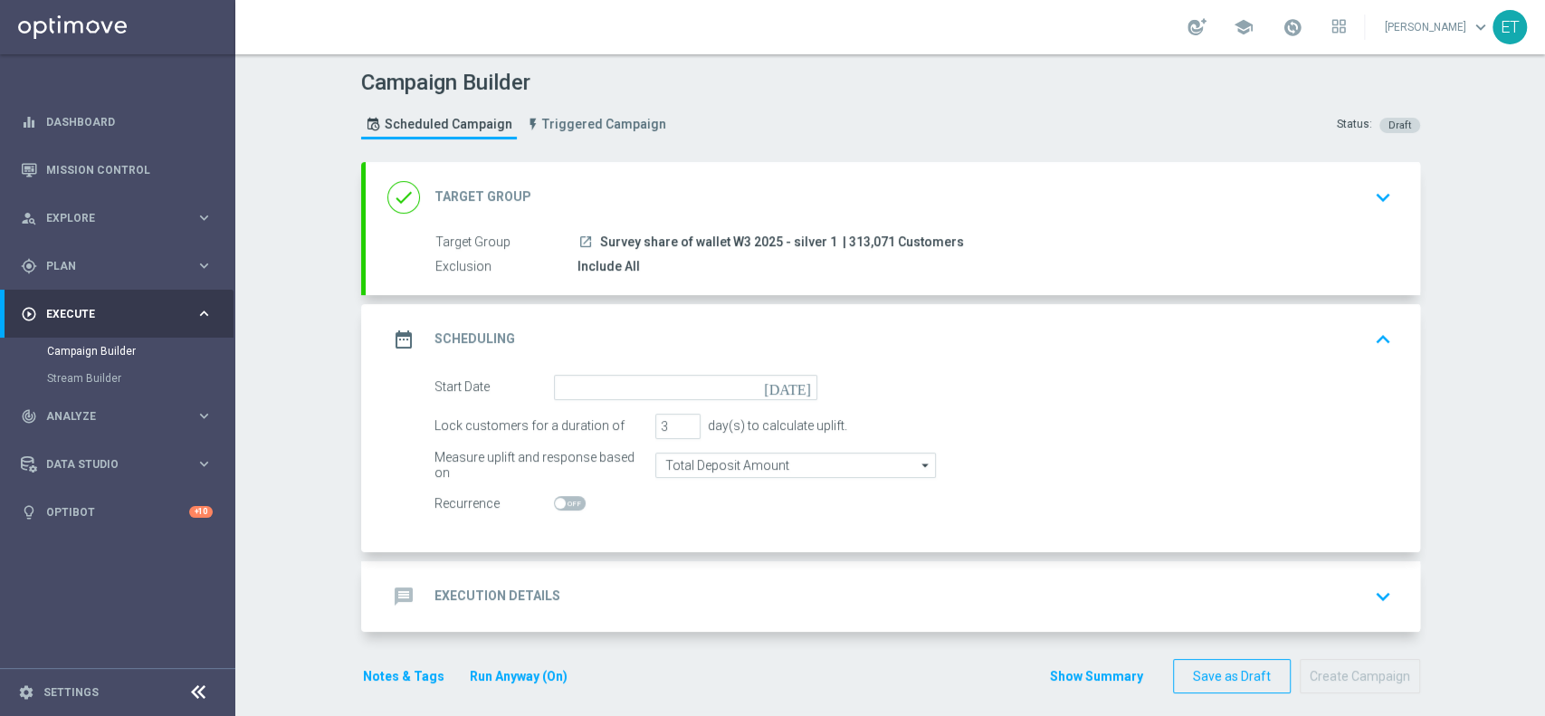
click at [801, 392] on icon "today" at bounding box center [790, 385] width 53 height 20
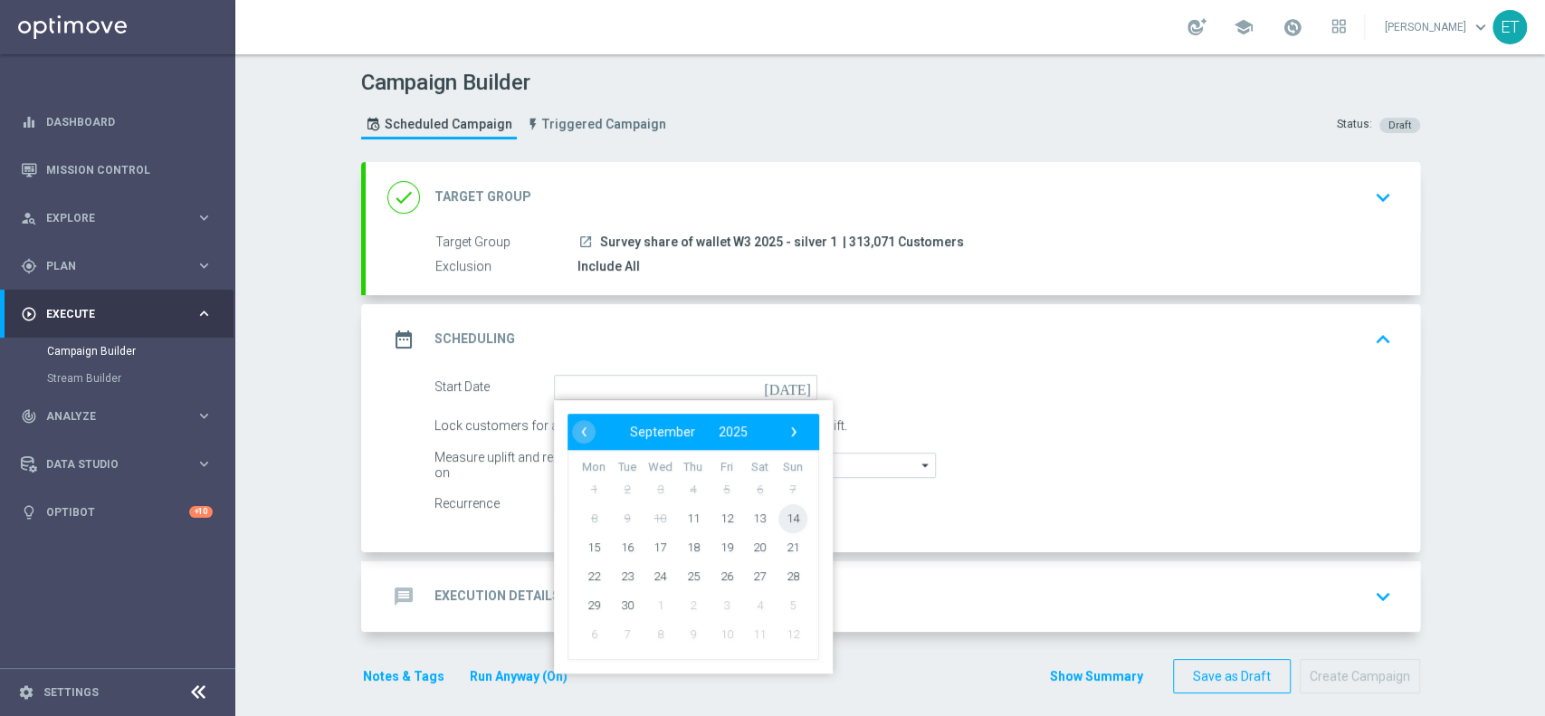
click at [789, 520] on span "14" at bounding box center [792, 517] width 29 height 29
type input "14 Sep 2025"
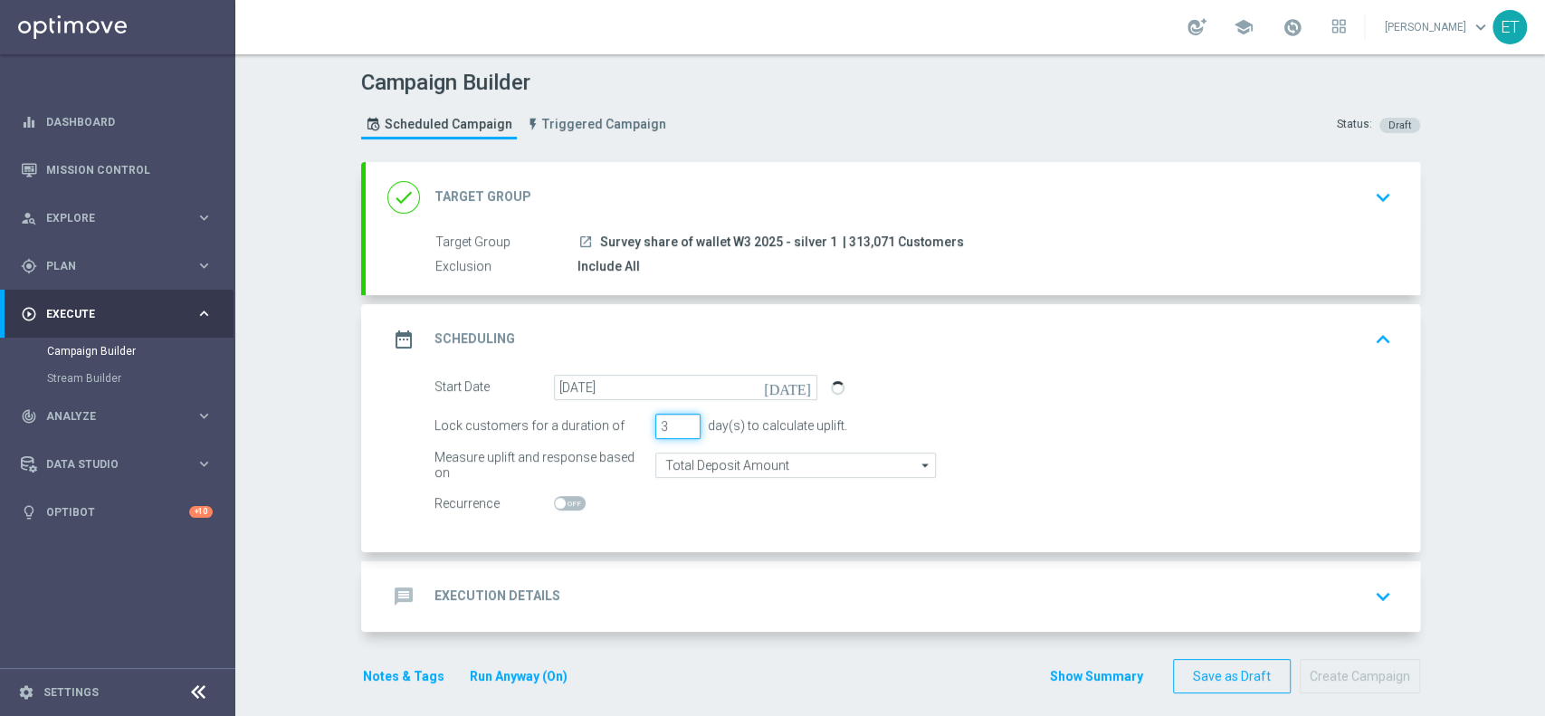
drag, startPoint x: 662, startPoint y: 425, endPoint x: 616, endPoint y: 434, distance: 46.0
click at [616, 434] on div "Lock customers for a duration of 3 day(s) to calculate uplift." at bounding box center [913, 426] width 985 height 25
type input "1"
click at [1078, 426] on div "Lock customers for a duration of 1 day(s) to calculate uplift." at bounding box center [913, 426] width 985 height 25
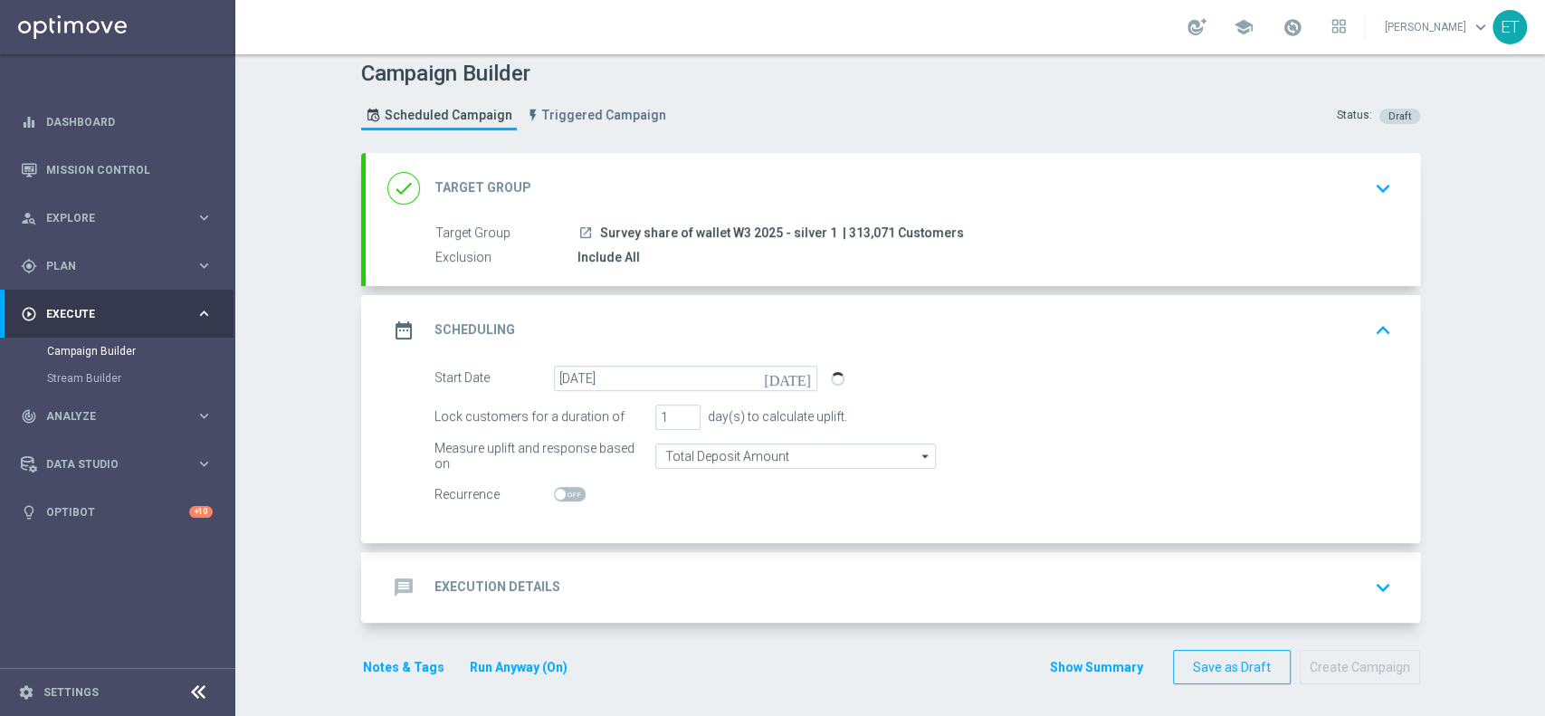
scroll to position [12, 0]
click at [884, 580] on div "message Execution Details keyboard_arrow_down" at bounding box center [892, 585] width 1011 height 34
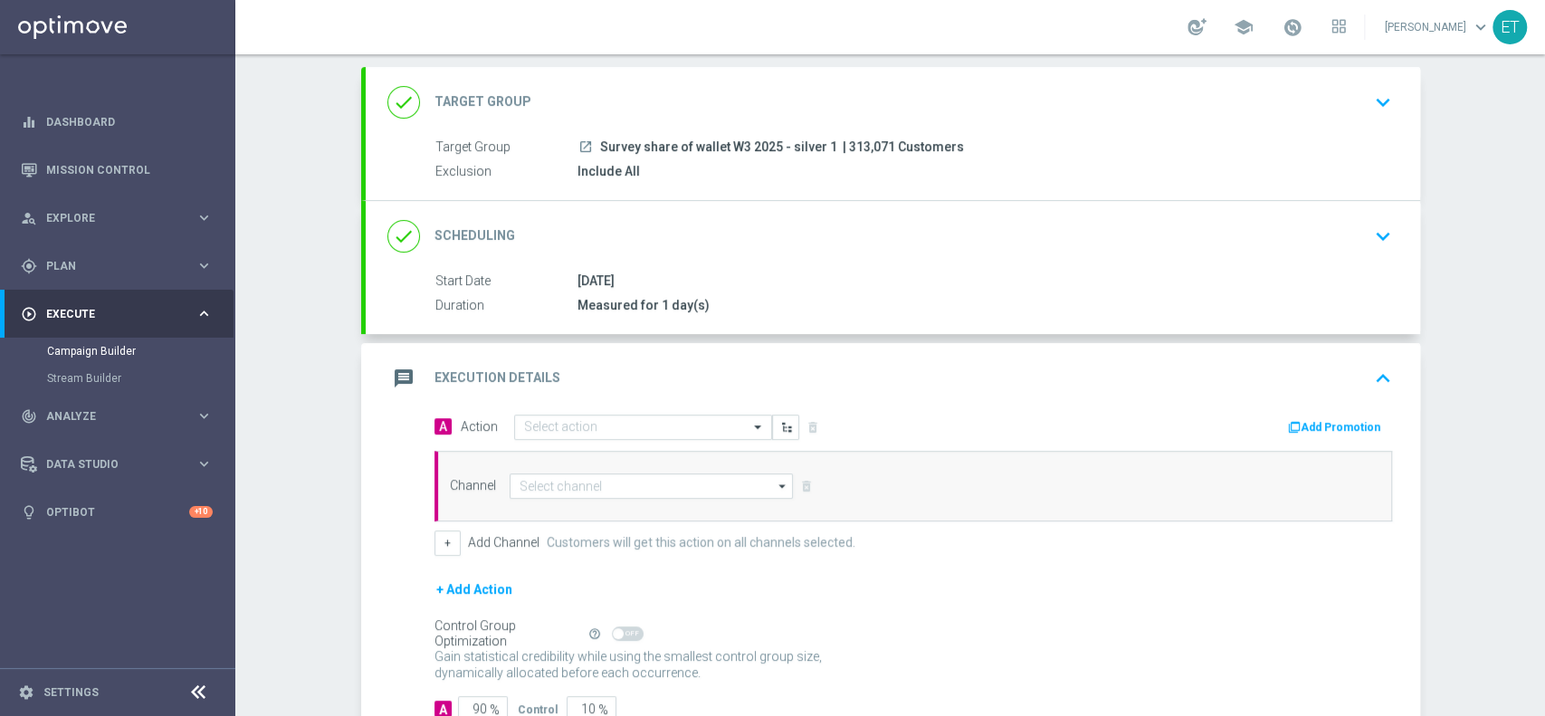
scroll to position [132, 0]
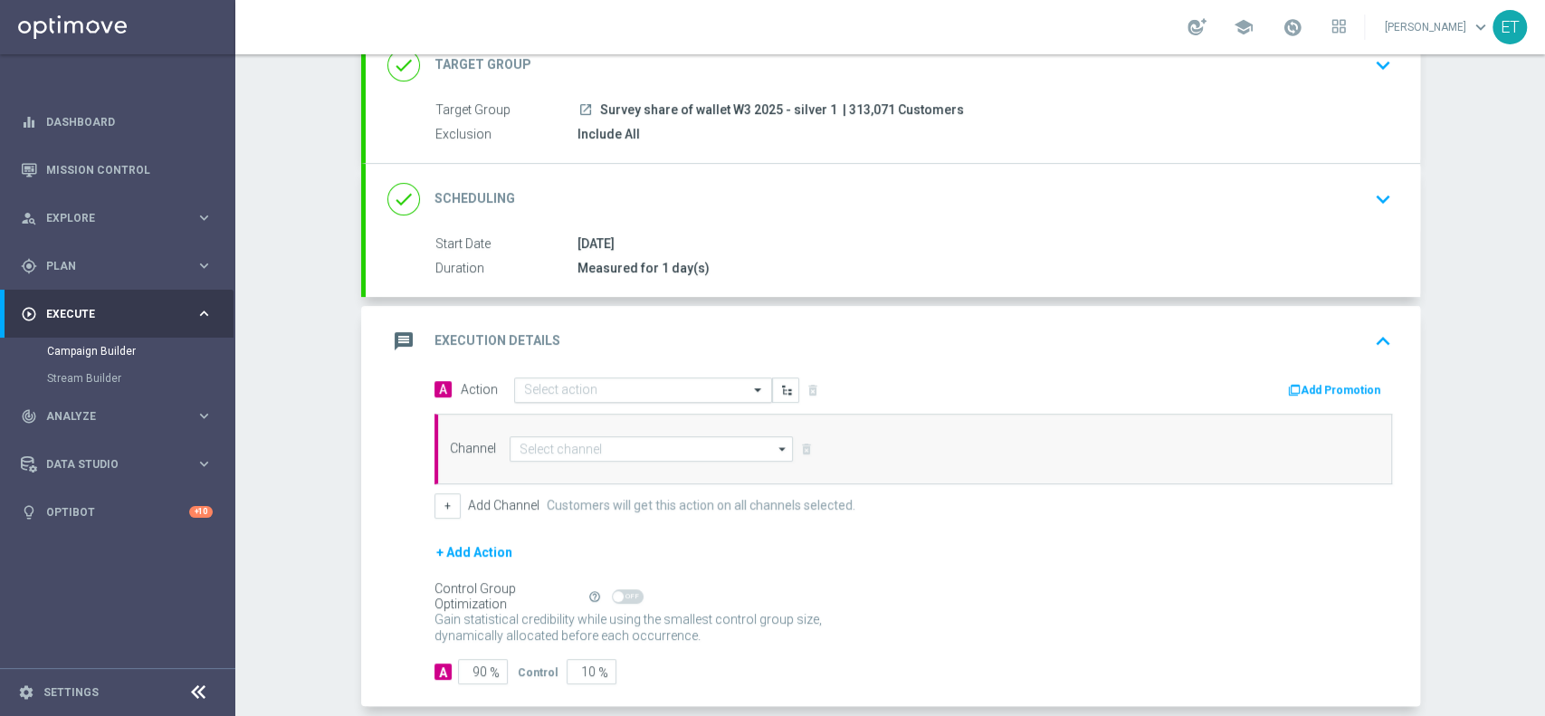
click at [650, 395] on input "text" at bounding box center [625, 390] width 202 height 15
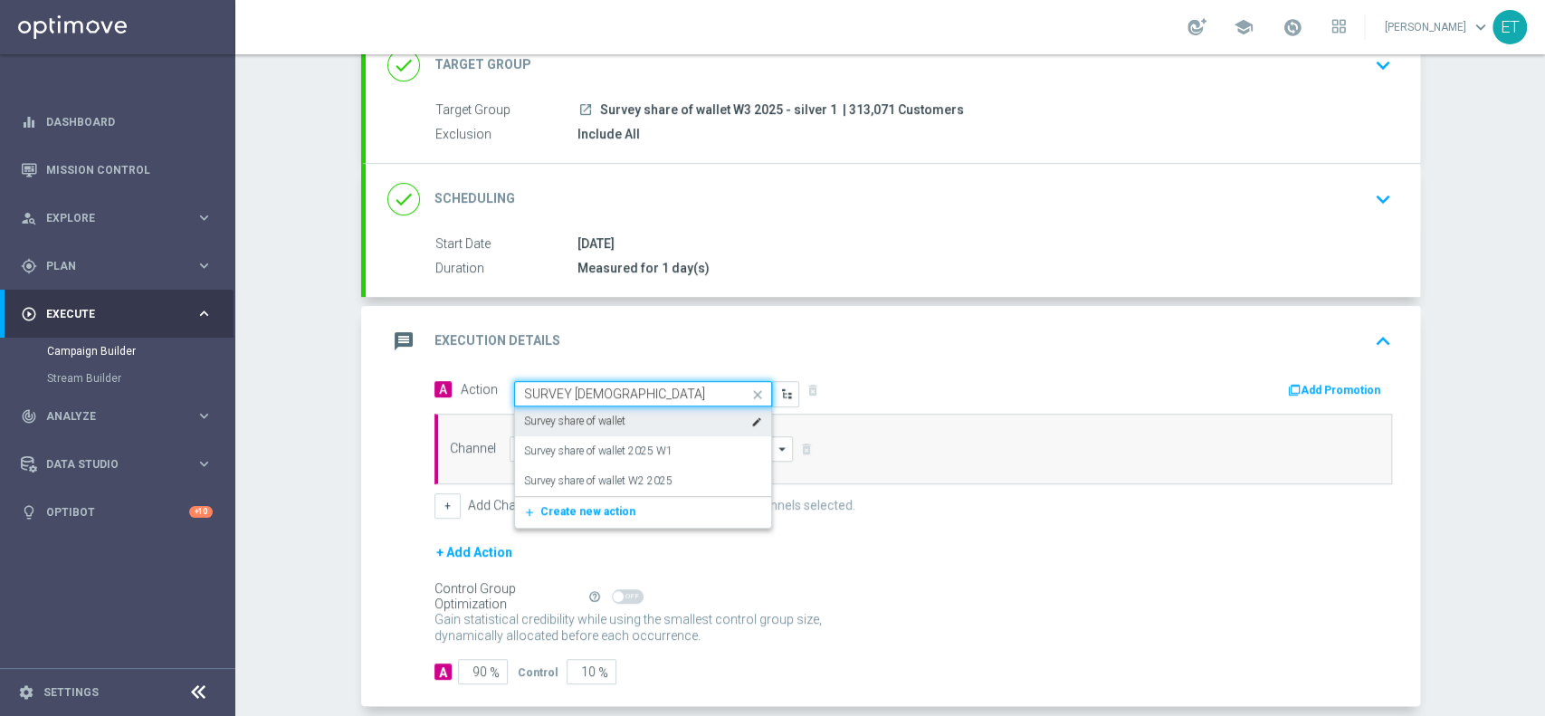
drag, startPoint x: 562, startPoint y: 387, endPoint x: 487, endPoint y: 386, distance: 75.1
click at [487, 386] on span "Action Quick find SURVEY SHA Survey share of wallet edit Survey share of wallet…" at bounding box center [630, 393] width 339 height 25
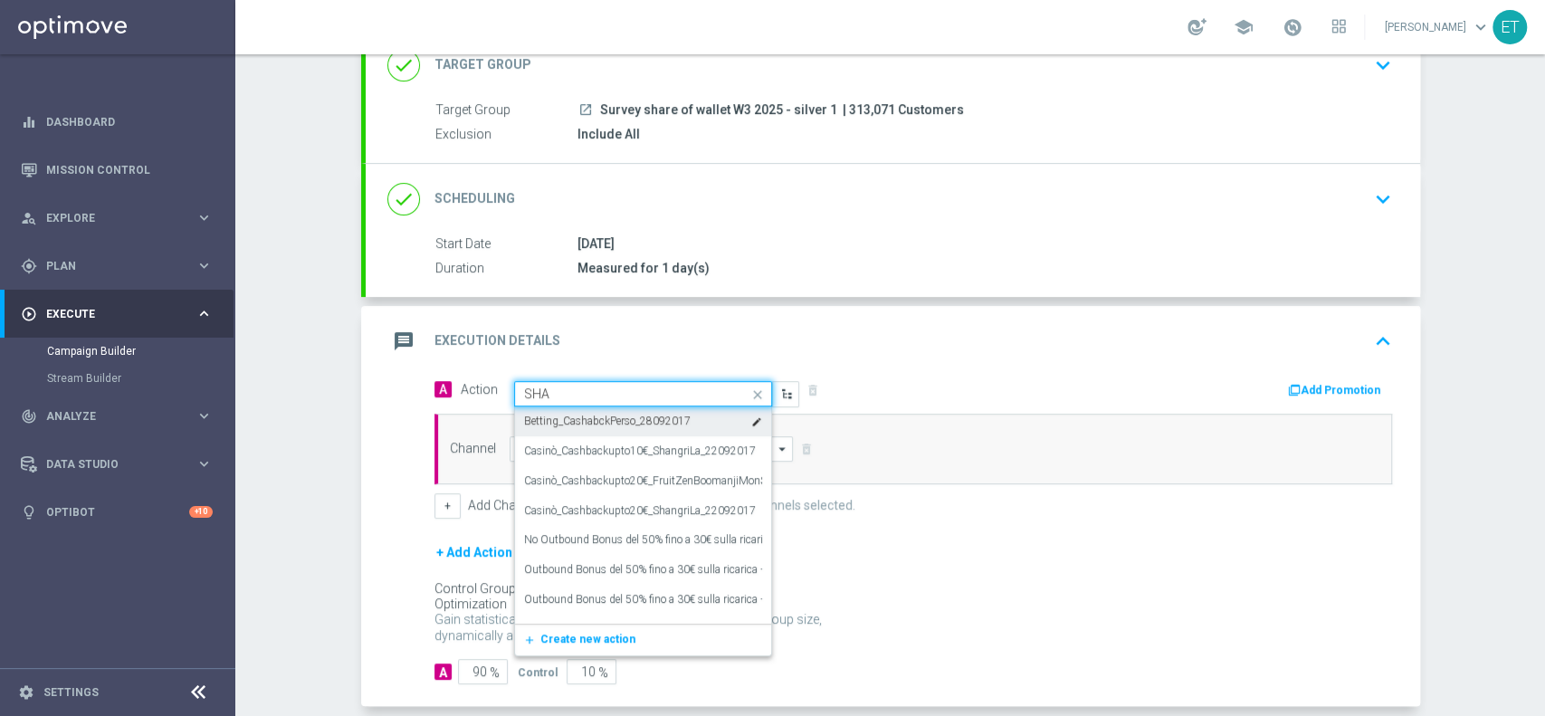
click at [633, 389] on input "SHA" at bounding box center [625, 393] width 202 height 15
type input "SHARE"
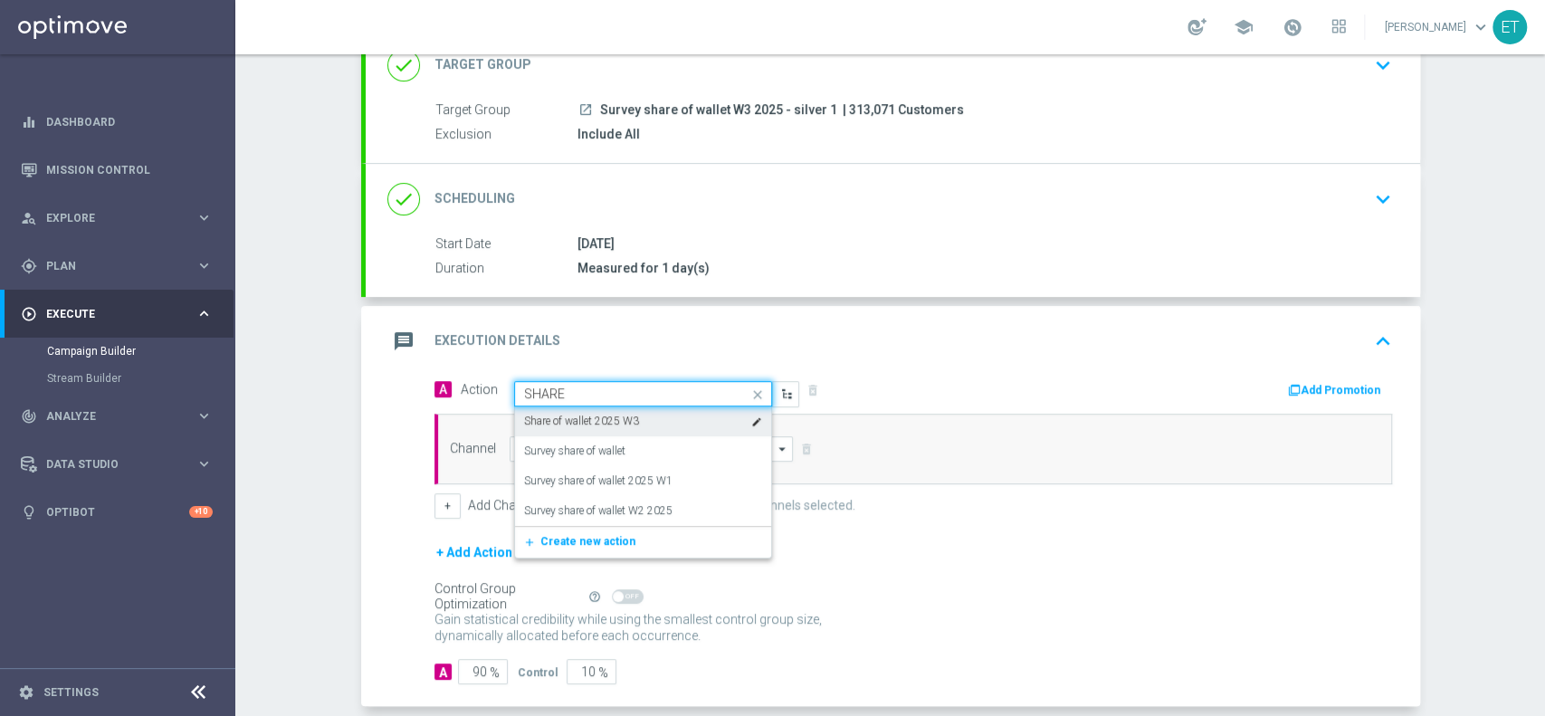
click at [643, 422] on div "Share of wallet 2025 W3 edit" at bounding box center [643, 421] width 238 height 30
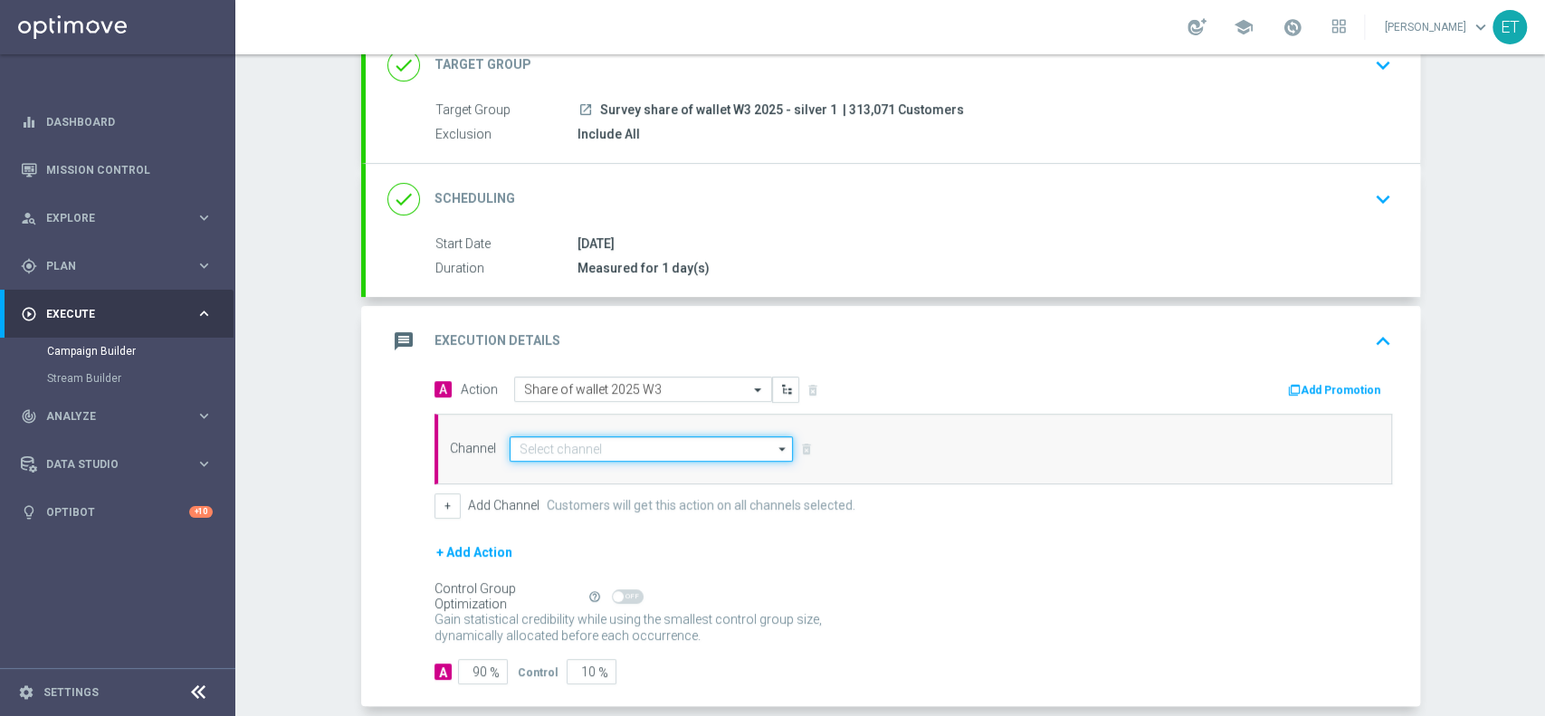
click at [653, 453] on input at bounding box center [652, 448] width 284 height 25
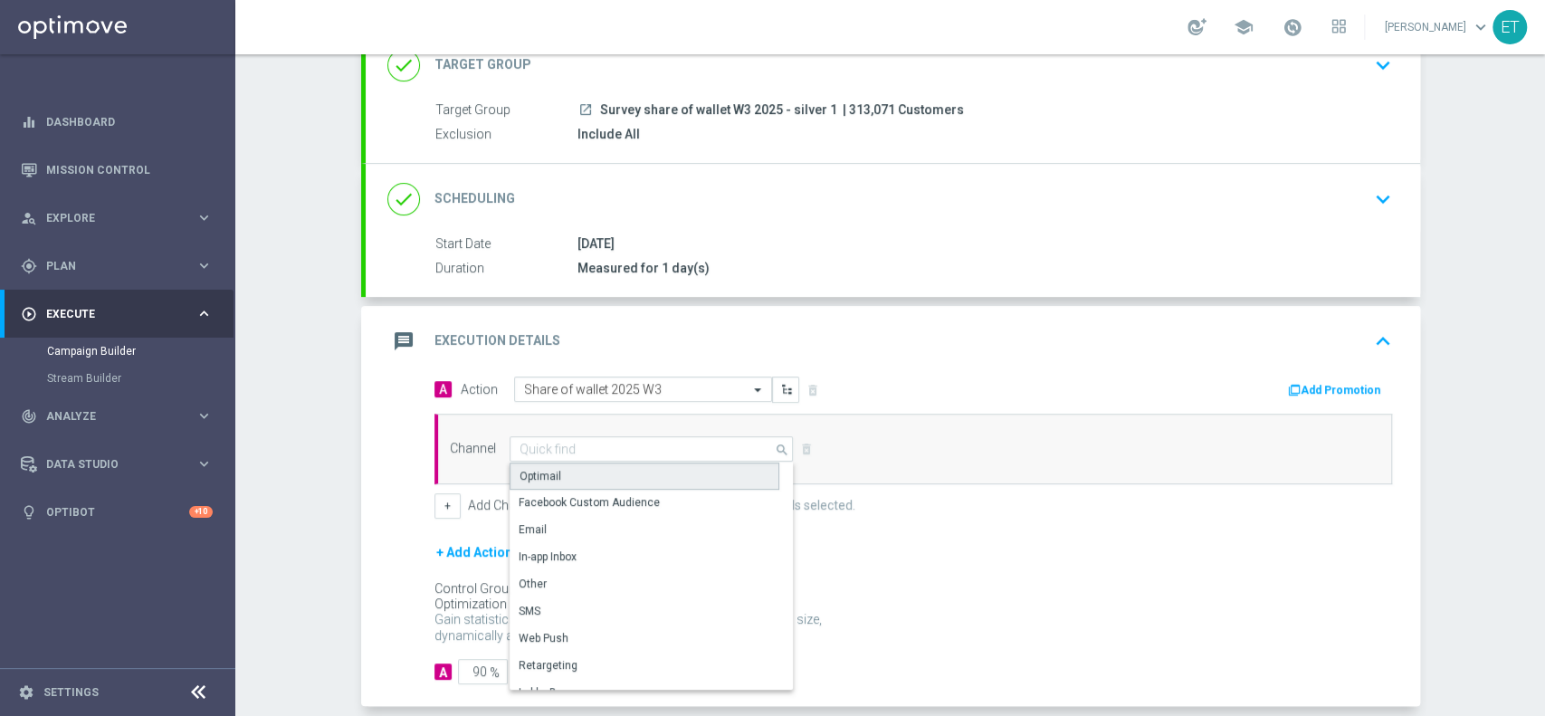
click at [610, 468] on div "Optimail" at bounding box center [645, 476] width 270 height 27
type input "Optimail"
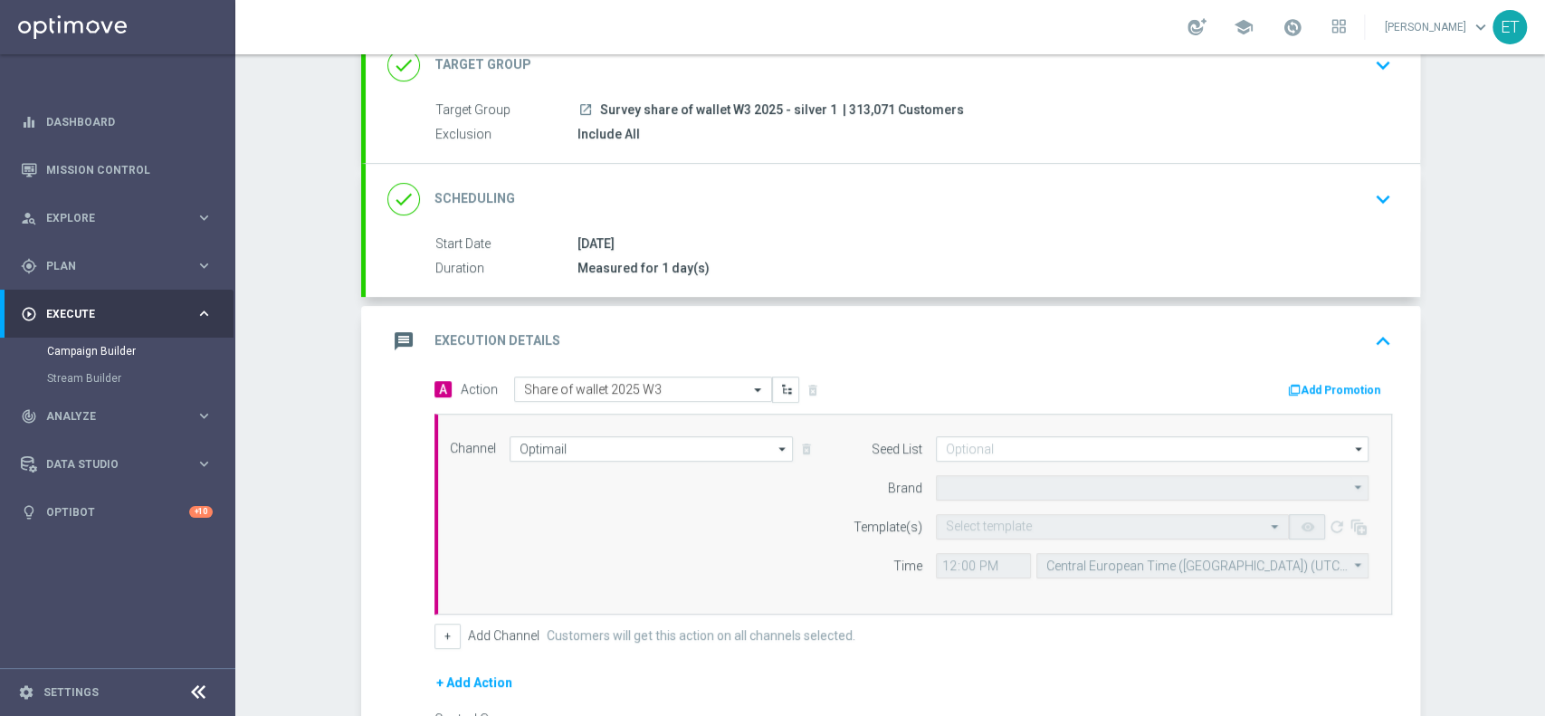
type input "Sisal Marketing"
click at [1040, 530] on input "text" at bounding box center [1094, 527] width 297 height 15
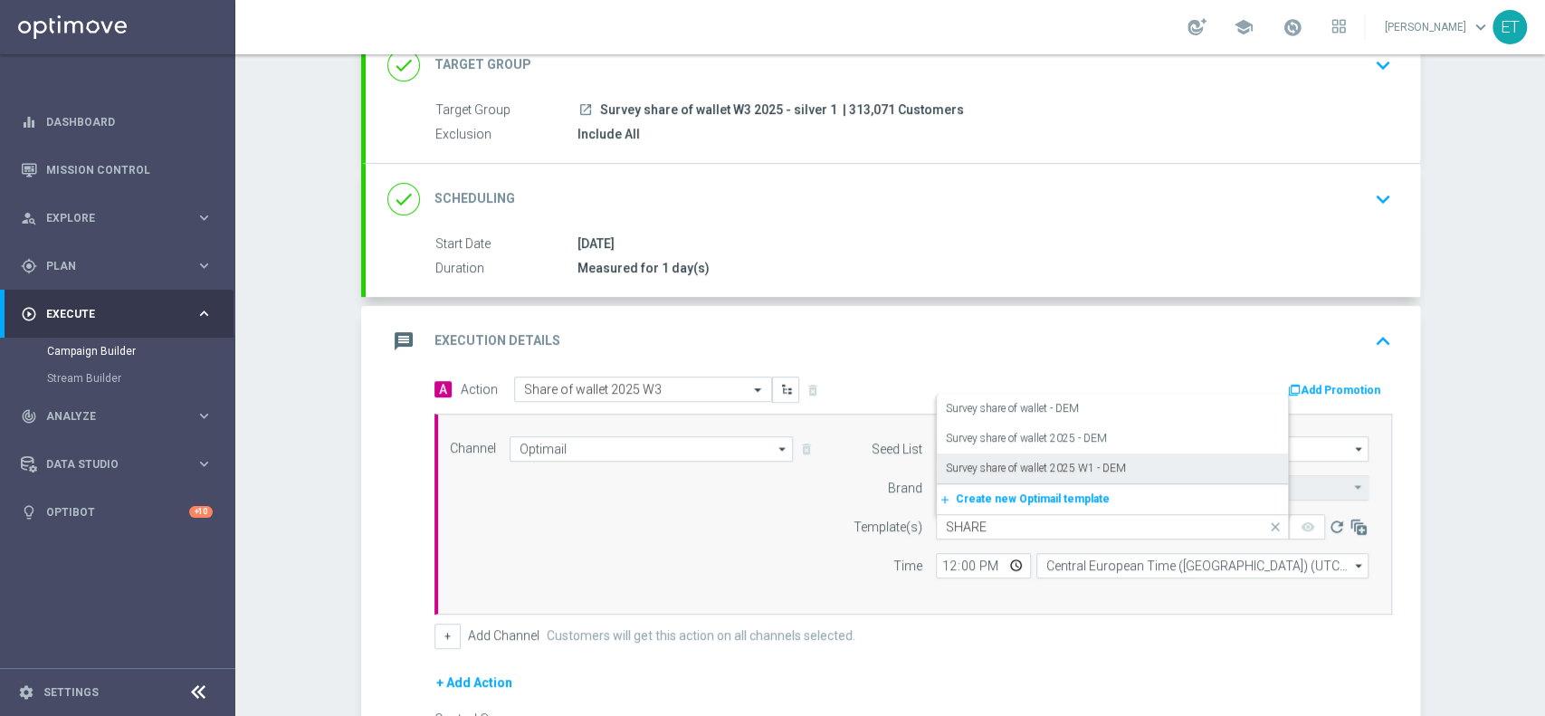
click at [975, 520] on input "SHARE" at bounding box center [1094, 527] width 297 height 15
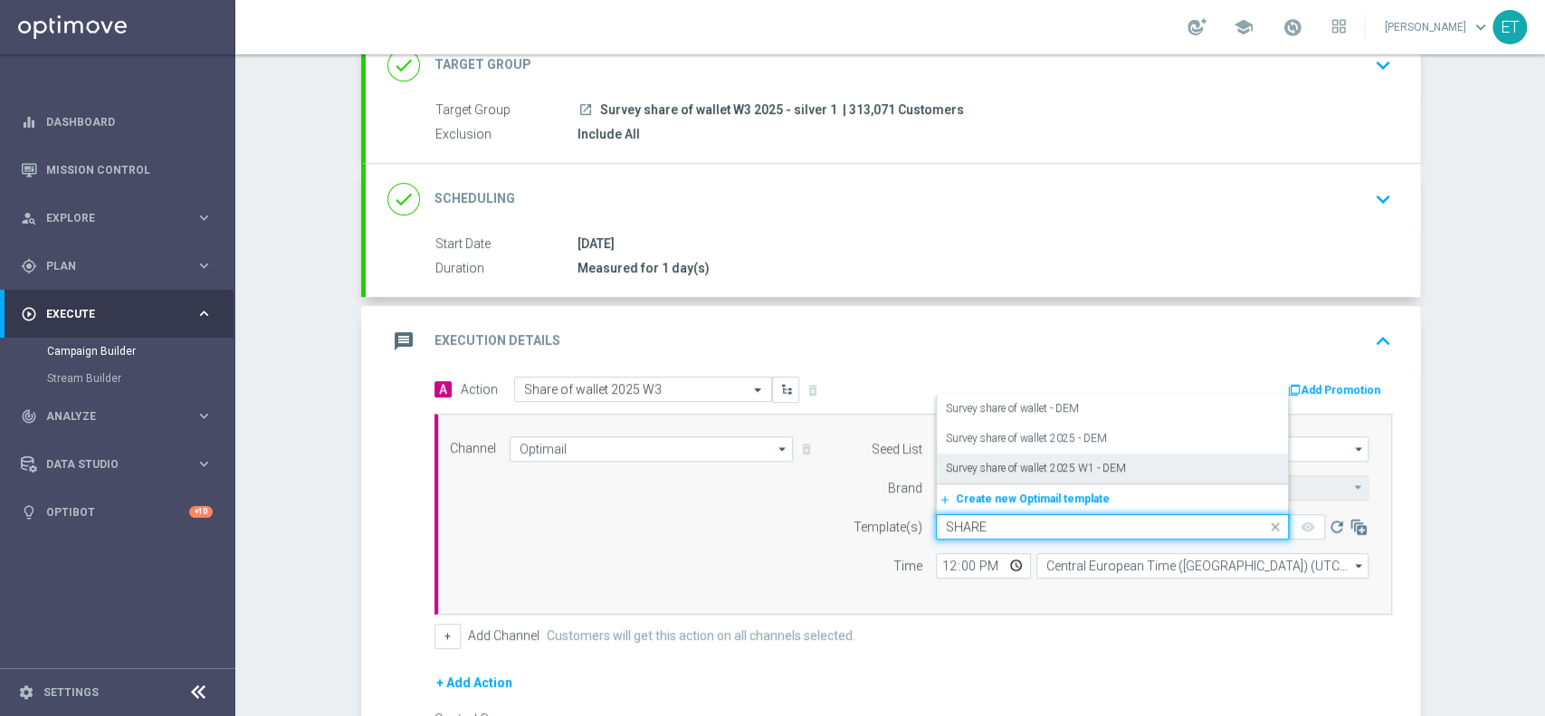
drag, startPoint x: 987, startPoint y: 520, endPoint x: 907, endPoint y: 520, distance: 79.7
click at [907, 520] on div "Template(s) Quick find SHARE Survey share of wallet - DEM Survey share of walle…" at bounding box center [1106, 526] width 552 height 25
paste input "urvey share of wallet 2025 - DEM"
click at [1033, 463] on label "Survey share of wallet 2025 - DEM" at bounding box center [1026, 468] width 161 height 15
type input "Survey share of wallet 2025 - DEM"
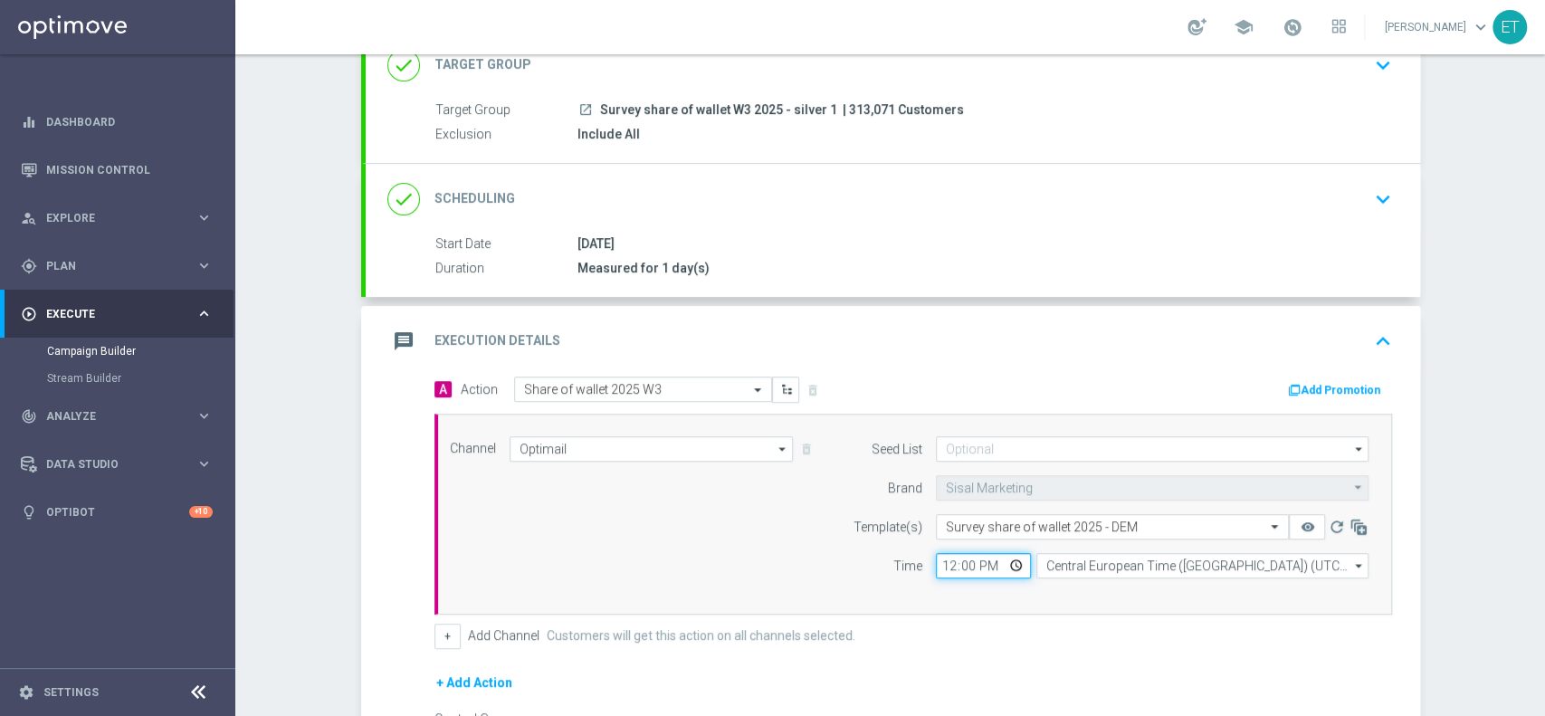
click at [941, 563] on input "12:00" at bounding box center [983, 565] width 95 height 25
type input "11:00"
click at [1112, 612] on div "Channel Optimail Optimail arrow_drop_down Drag here to set row groups Drag here…" at bounding box center [913, 514] width 958 height 201
click at [1048, 366] on div "message Execution Details keyboard_arrow_up" at bounding box center [893, 341] width 1054 height 71
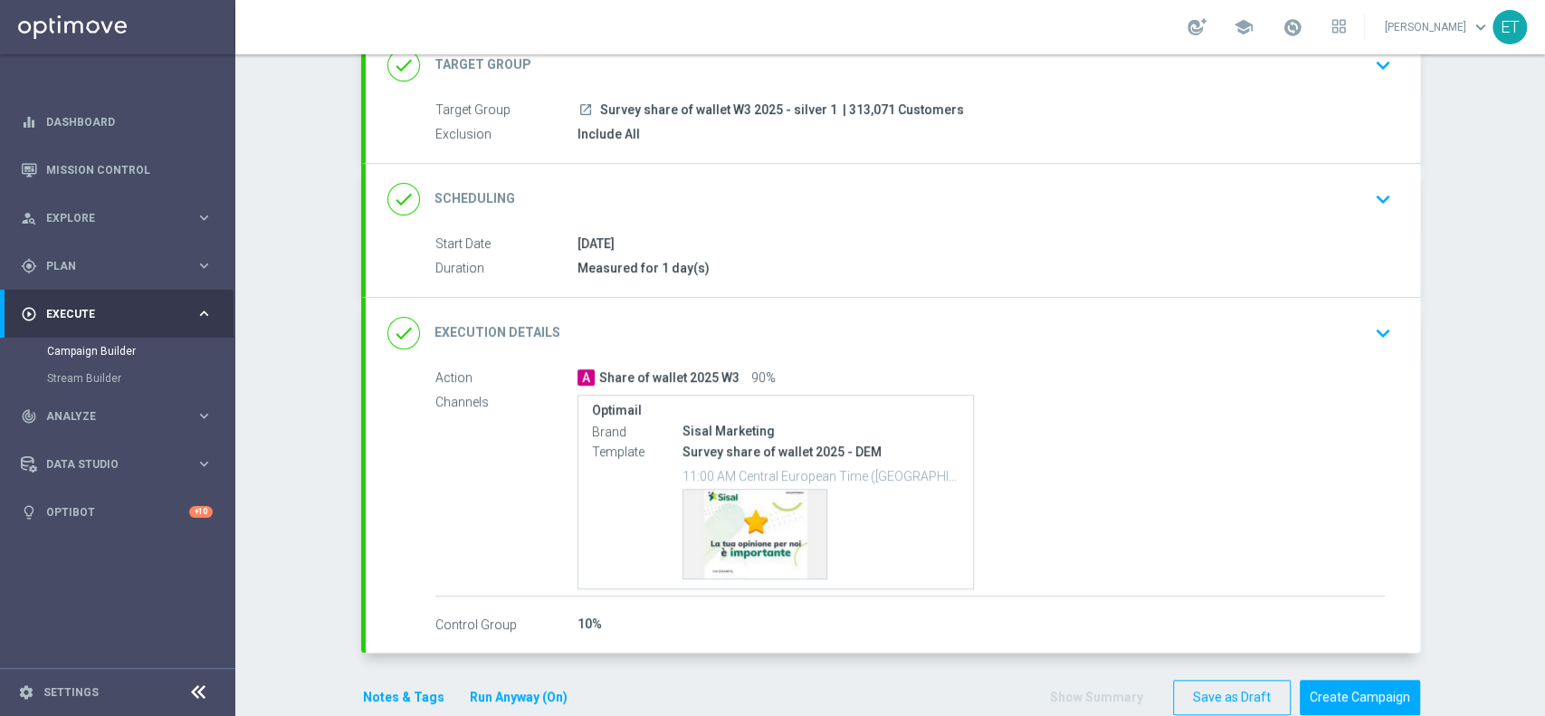
click at [1033, 332] on div "done Execution Details keyboard_arrow_down" at bounding box center [892, 333] width 1011 height 34
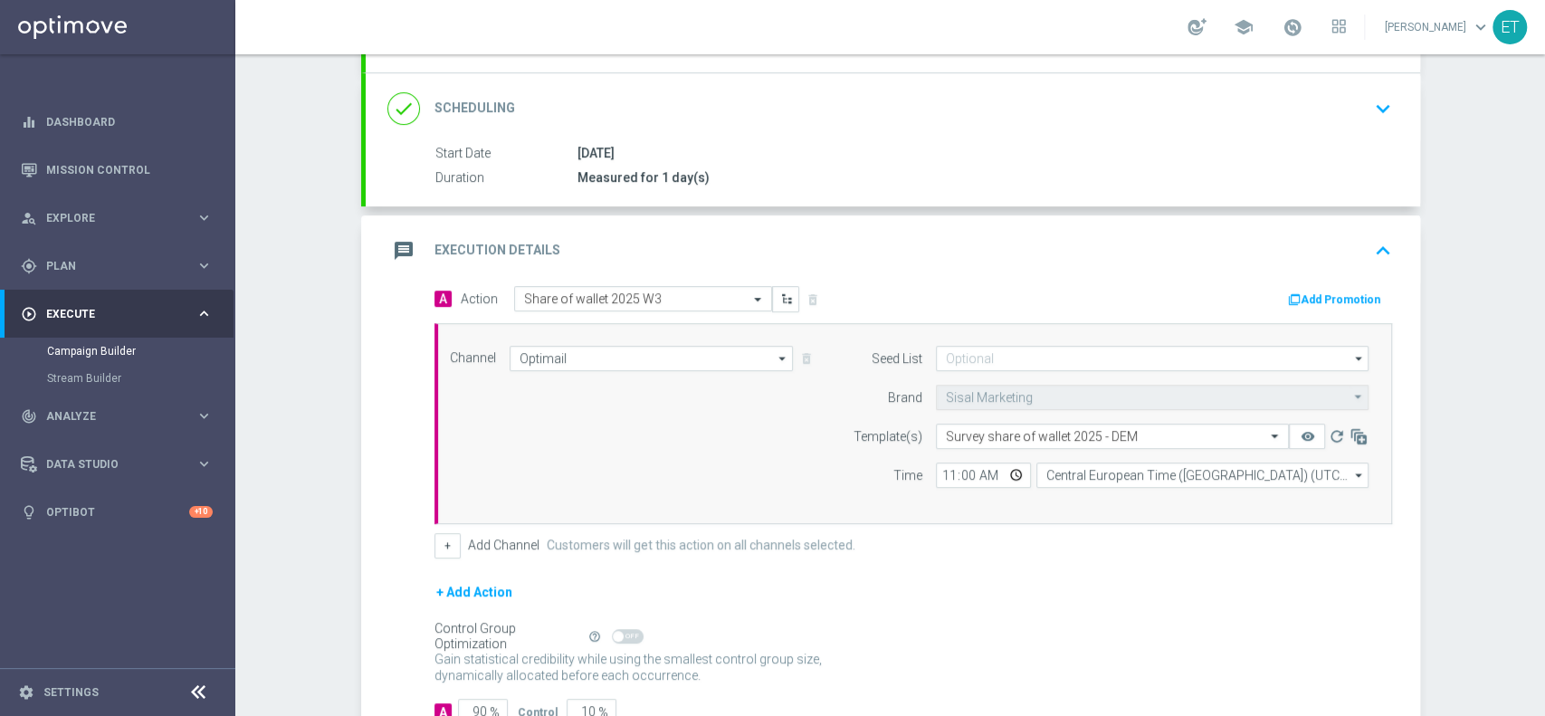
scroll to position [348, 0]
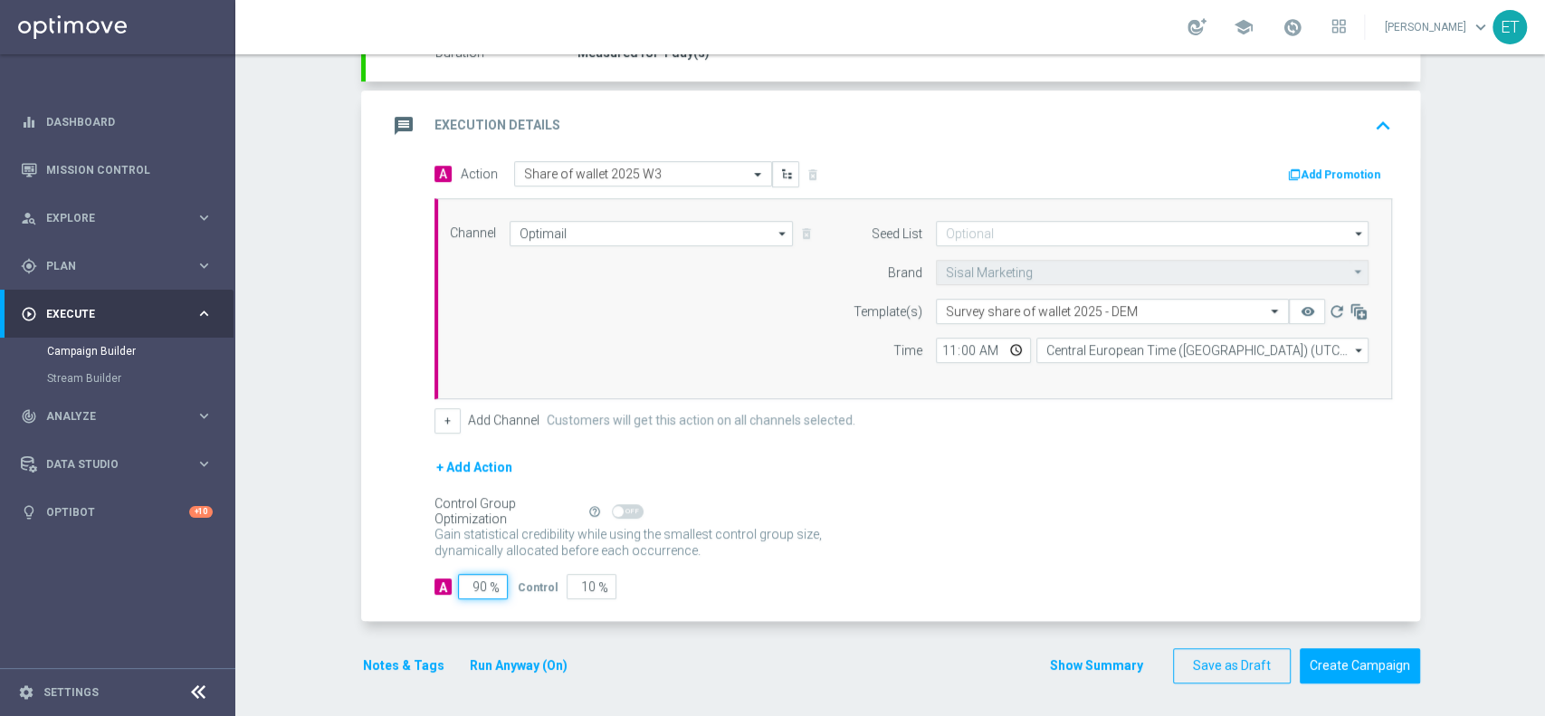
drag, startPoint x: 463, startPoint y: 577, endPoint x: 500, endPoint y: 584, distance: 37.6
click at [500, 584] on div "A 90 %" at bounding box center [475, 586] width 83 height 25
type input "1"
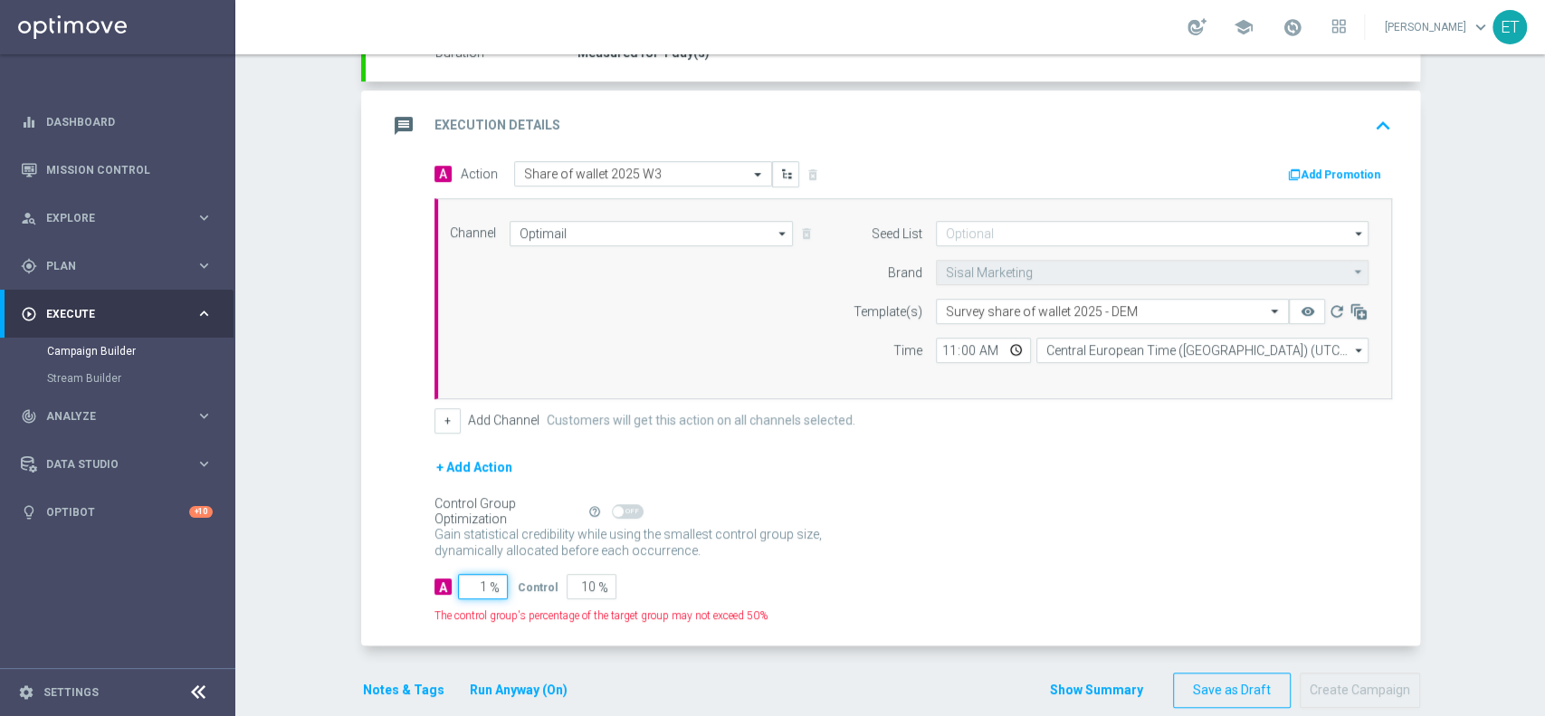
type input "99"
type input "10"
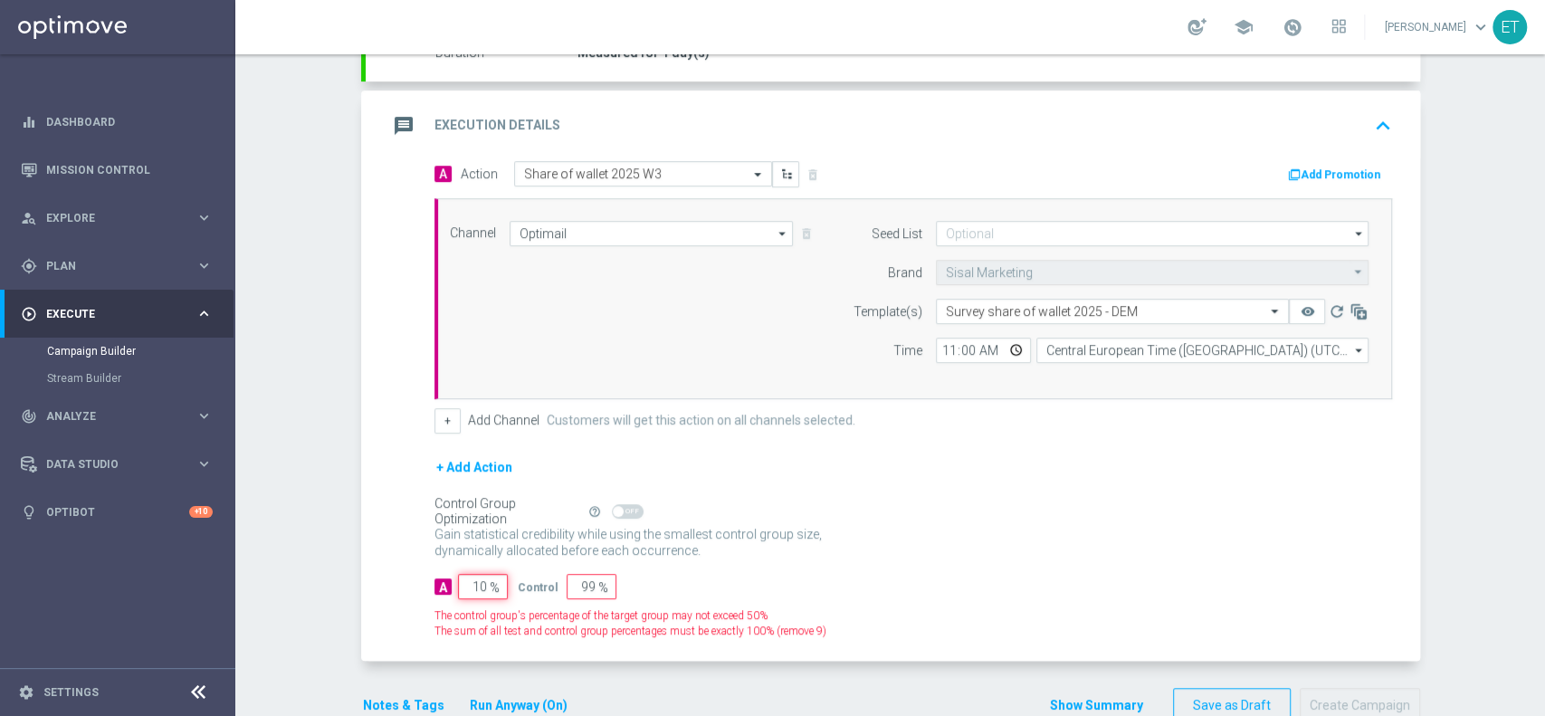
type input "90"
type input "100"
type input "0"
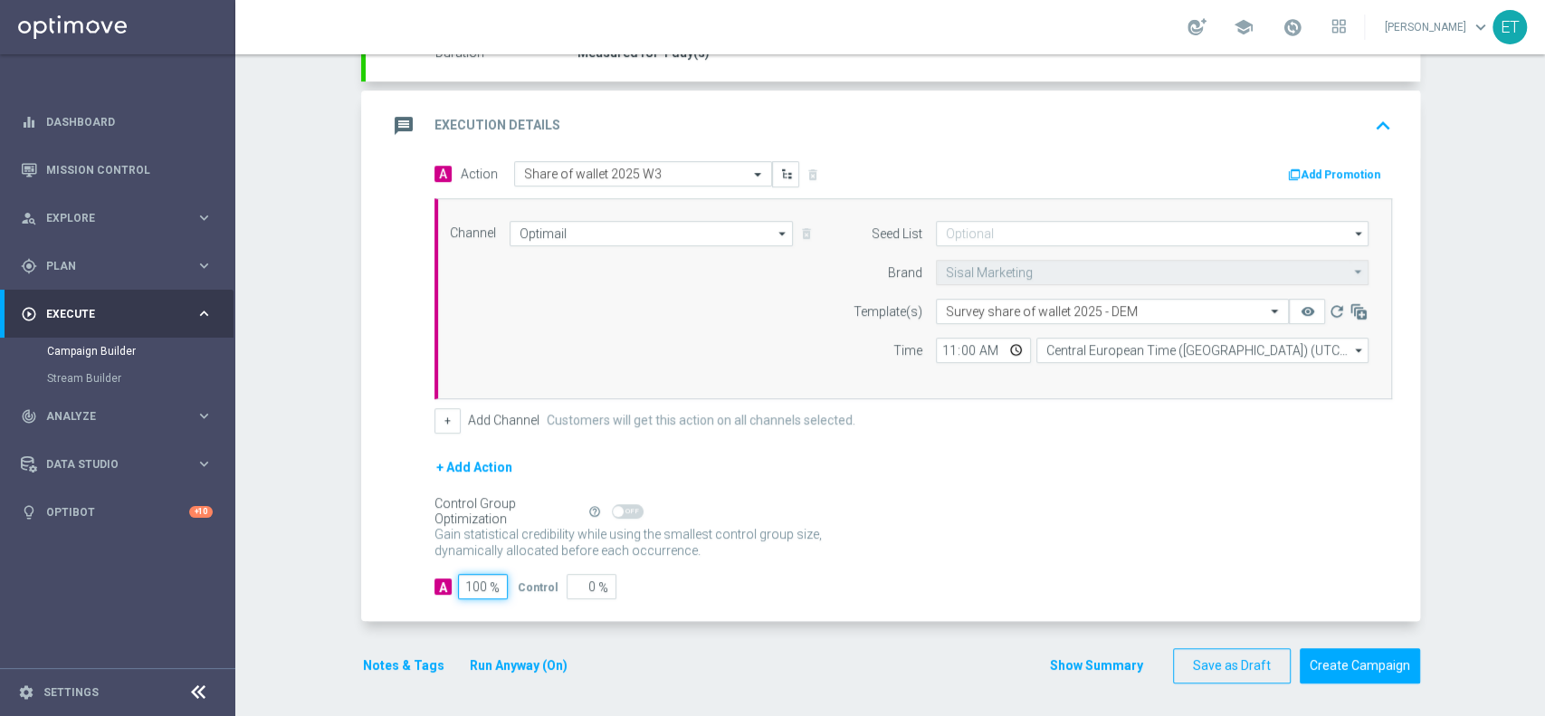
type input "100"
click at [825, 535] on p "Gain higher response rates by matching the most effective action with each cust…" at bounding box center [637, 550] width 407 height 49
click at [848, 120] on div "message Execution Details keyboard_arrow_up" at bounding box center [892, 126] width 1011 height 34
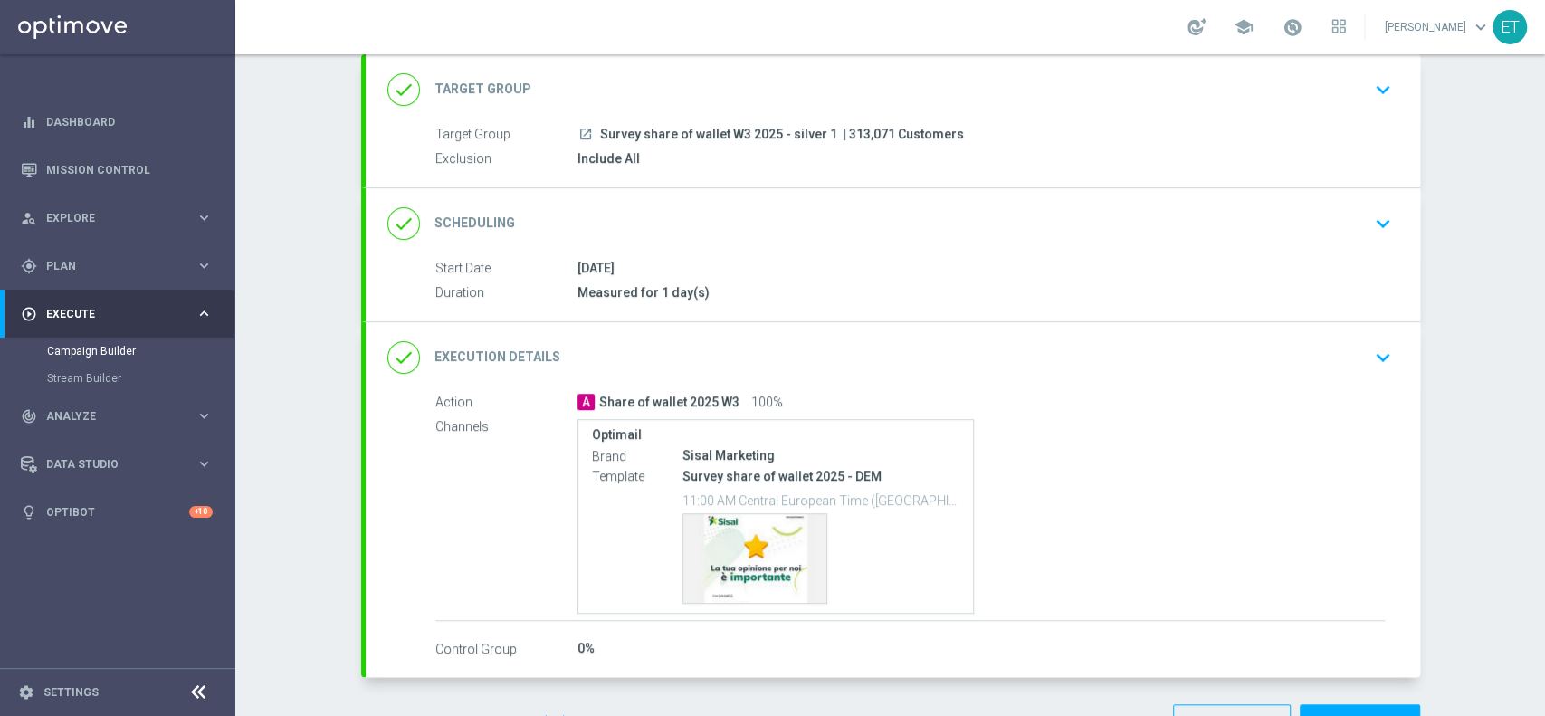
scroll to position [165, 0]
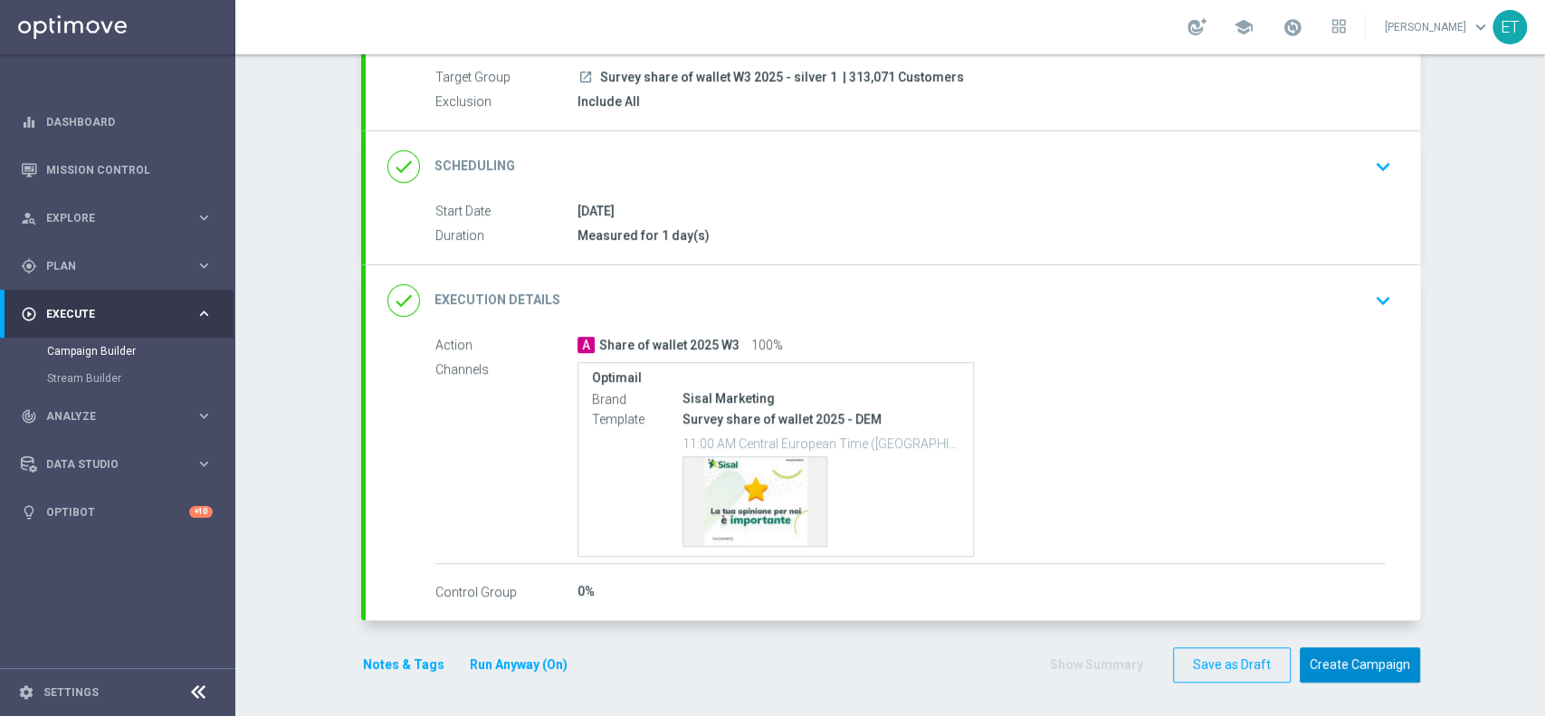
click at [1338, 657] on button "Create Campaign" at bounding box center [1360, 664] width 120 height 35
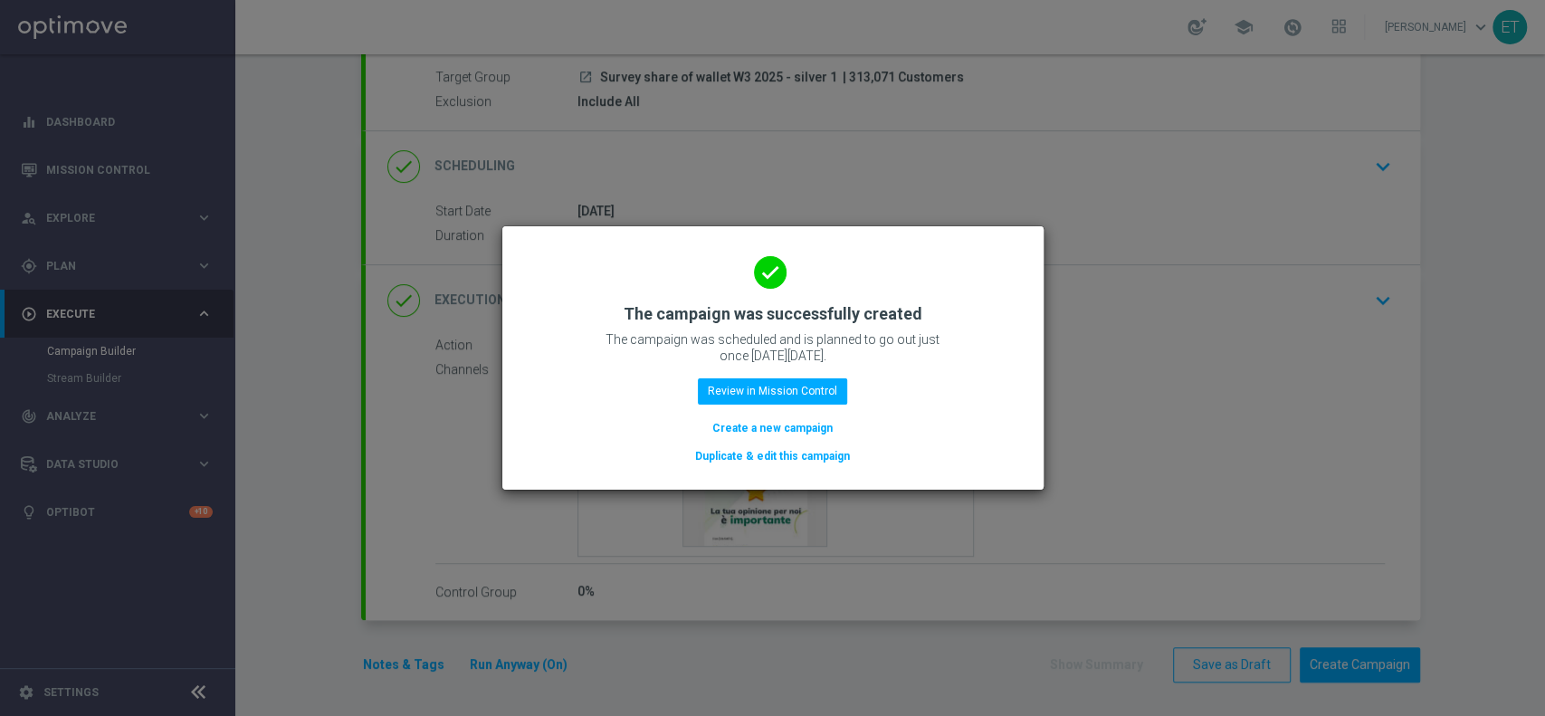
click at [778, 457] on button "Duplicate & edit this campaign" at bounding box center [772, 456] width 158 height 20
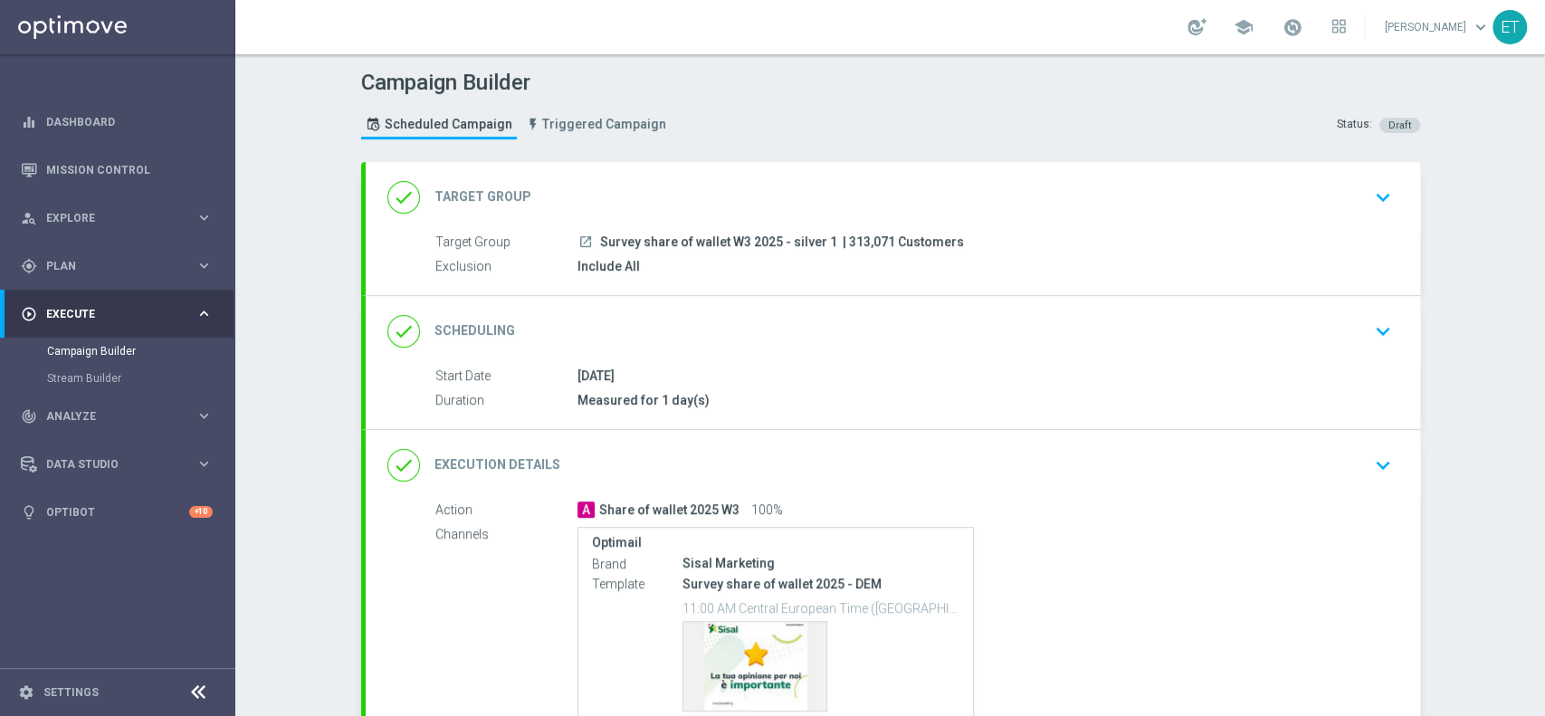
click at [768, 227] on div "done Target Group keyboard_arrow_down" at bounding box center [893, 197] width 1054 height 71
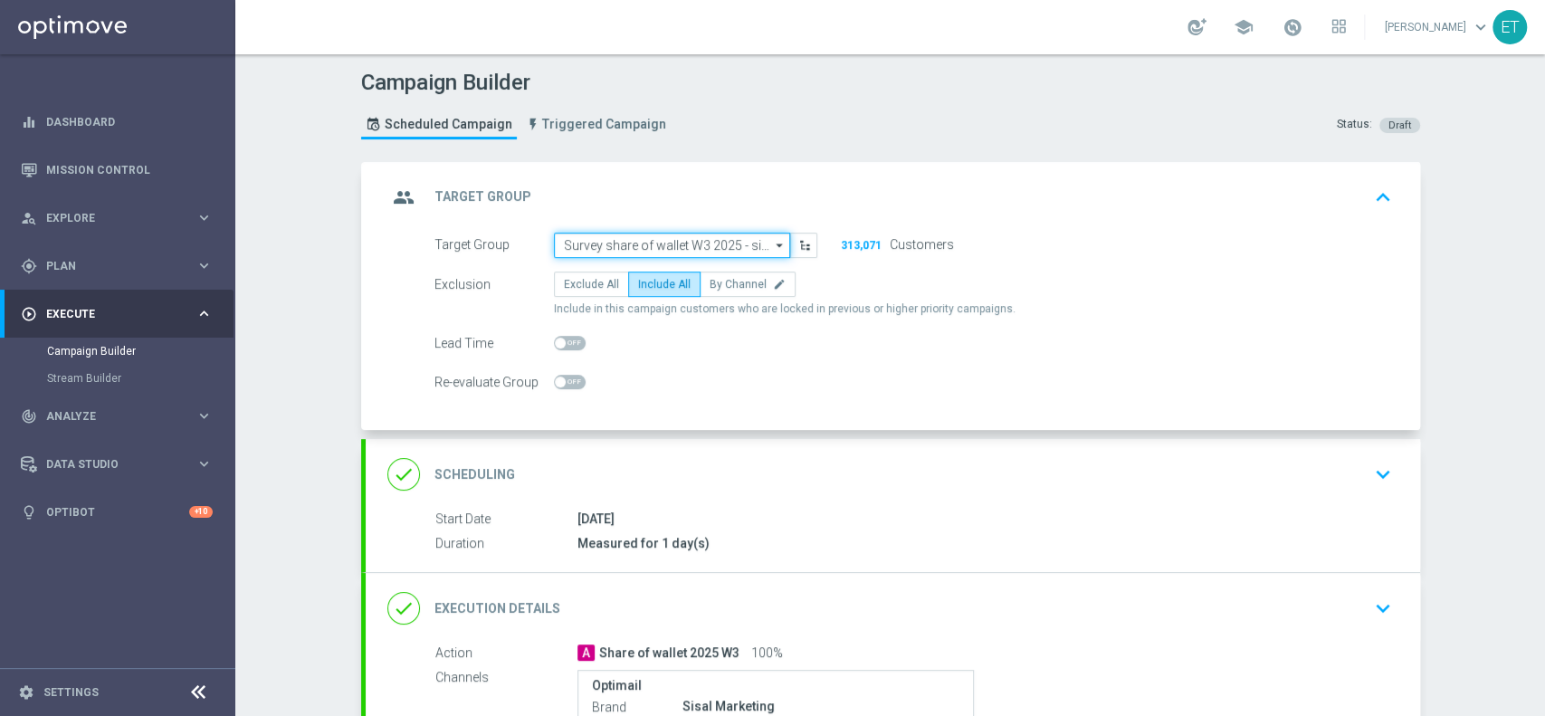
click at [758, 246] on input "Survey share of wallet W3 2025 - silver 1" at bounding box center [672, 245] width 236 height 25
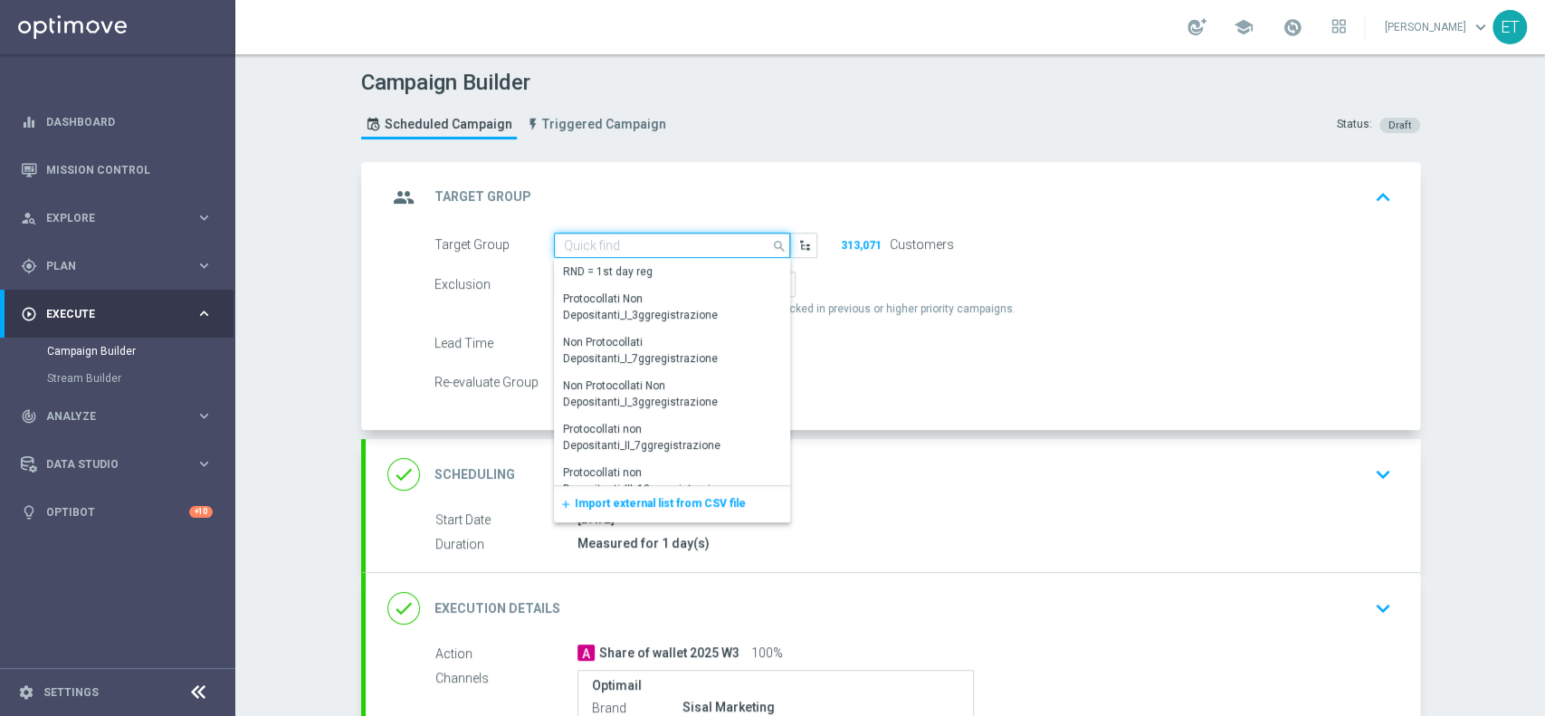
click at [691, 241] on input at bounding box center [672, 245] width 236 height 25
paste input "Survey share of wallet W3 2025 - silver 2"
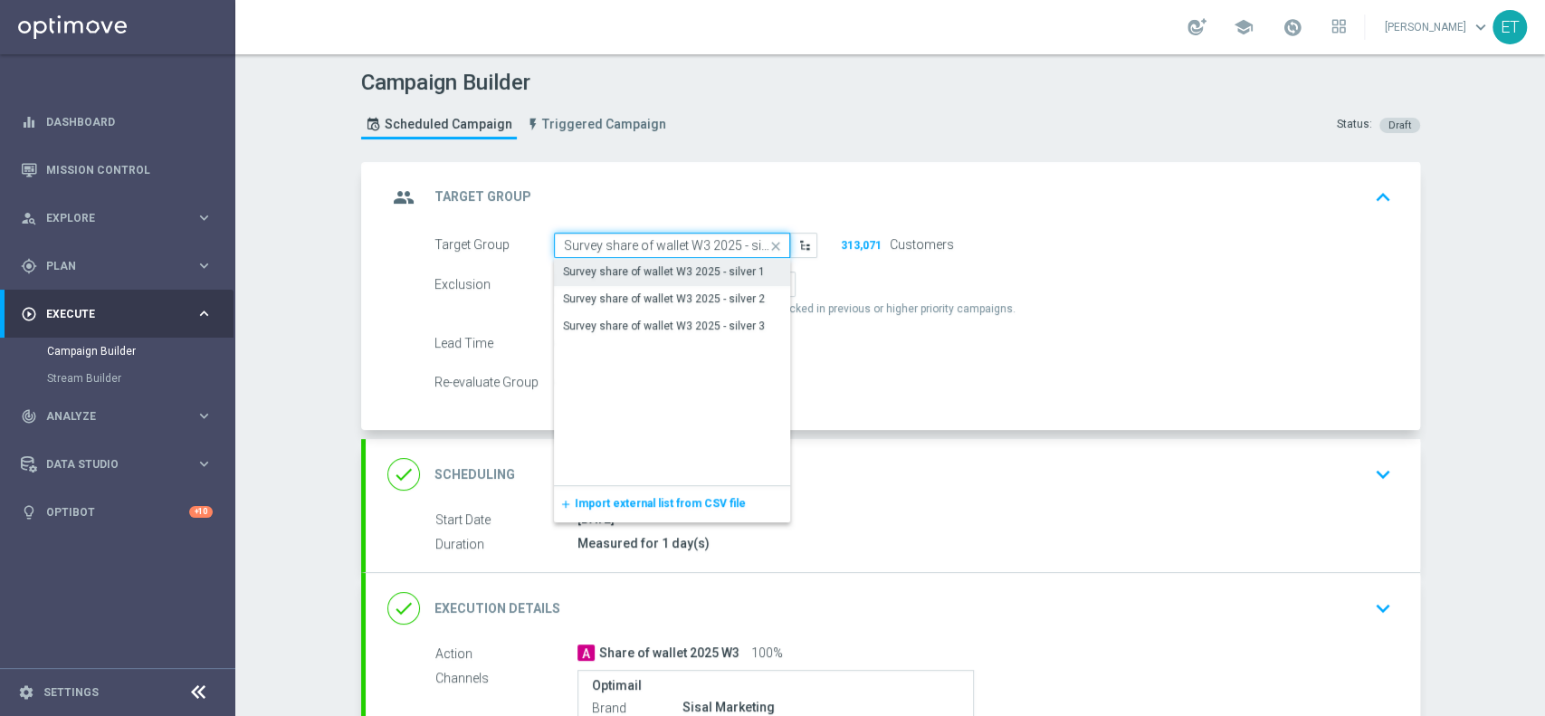
scroll to position [0, 14]
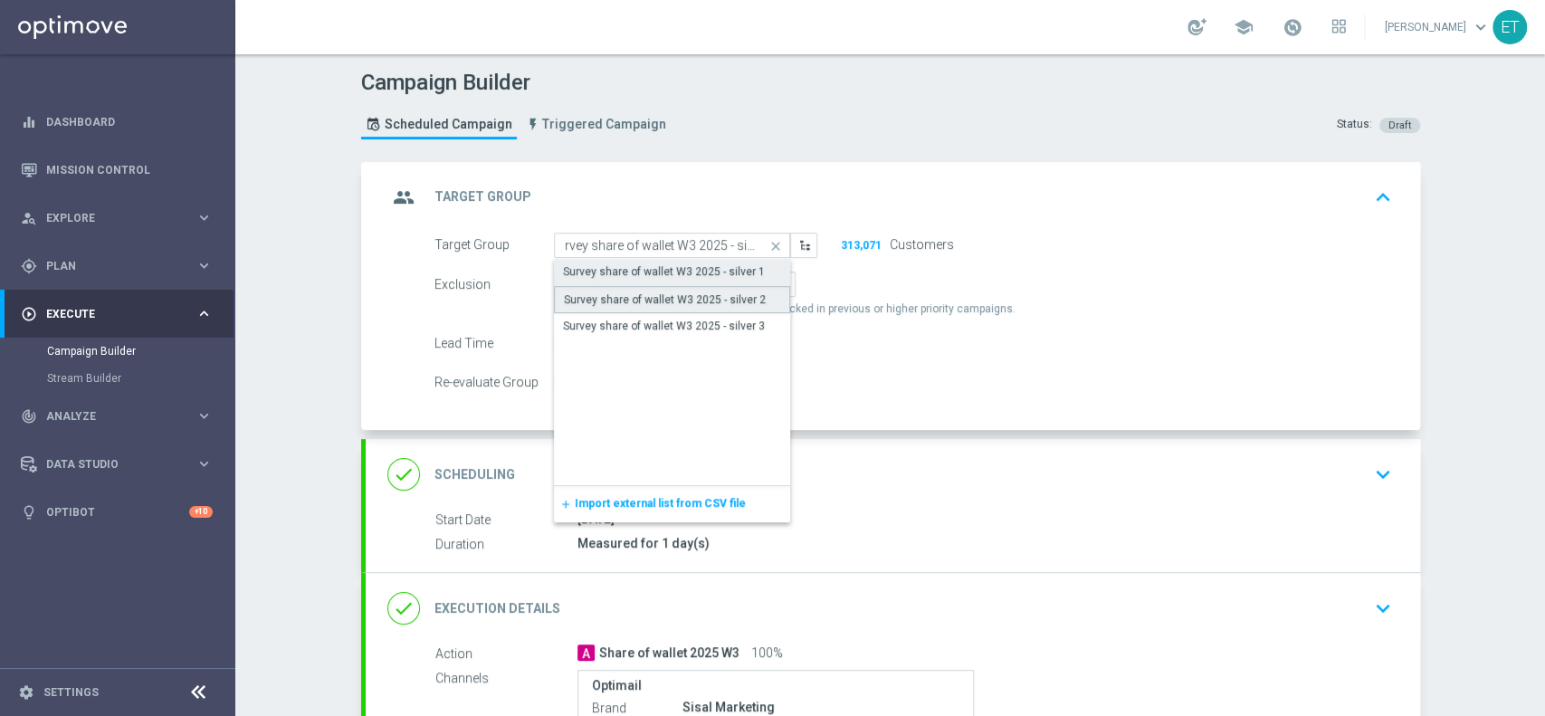
click at [738, 298] on div "Survey share of wallet W3 2025 - silver 2" at bounding box center [665, 299] width 202 height 16
type input "Survey share of wallet W3 2025 - silver 2"
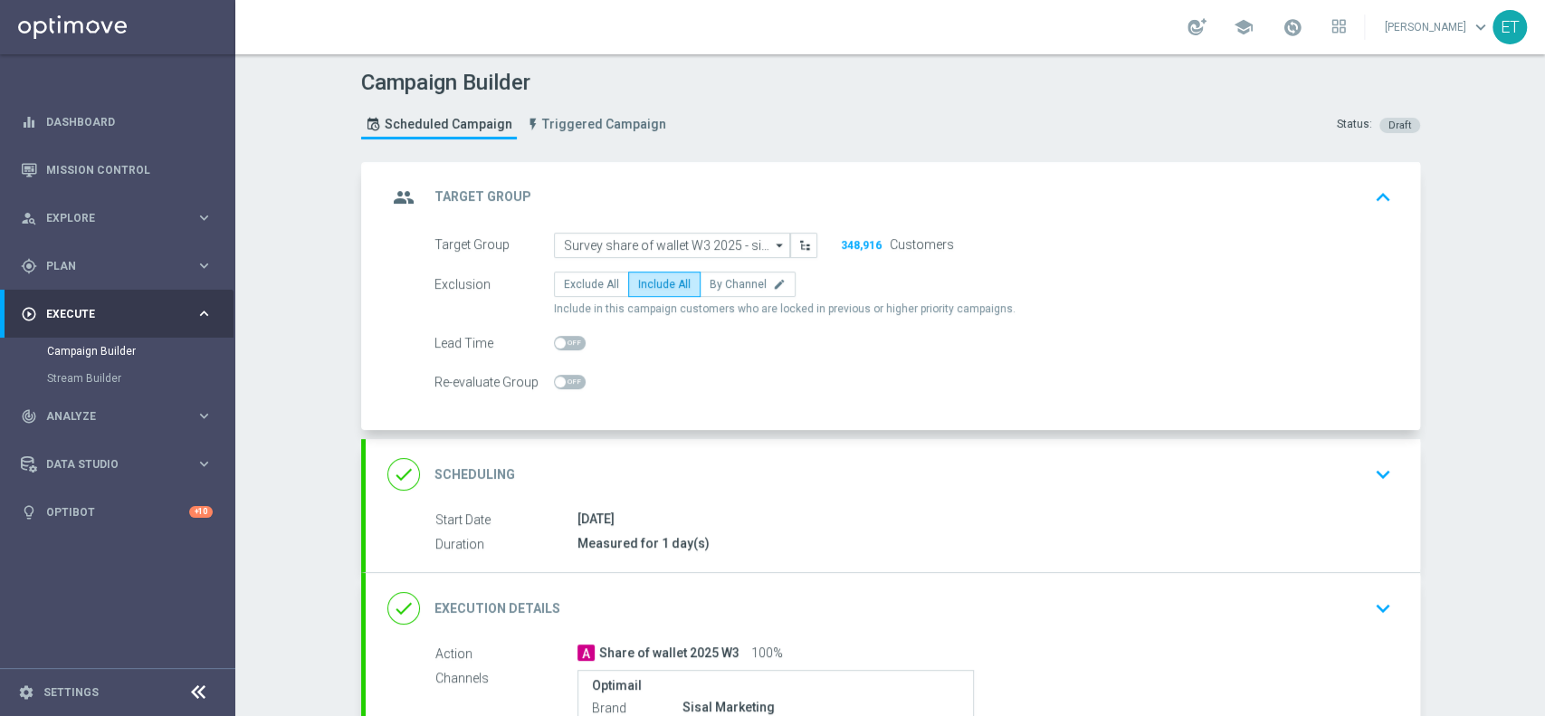
click at [1097, 272] on div "Exclusion Exclude All Include All By Channel edit" at bounding box center [913, 284] width 958 height 25
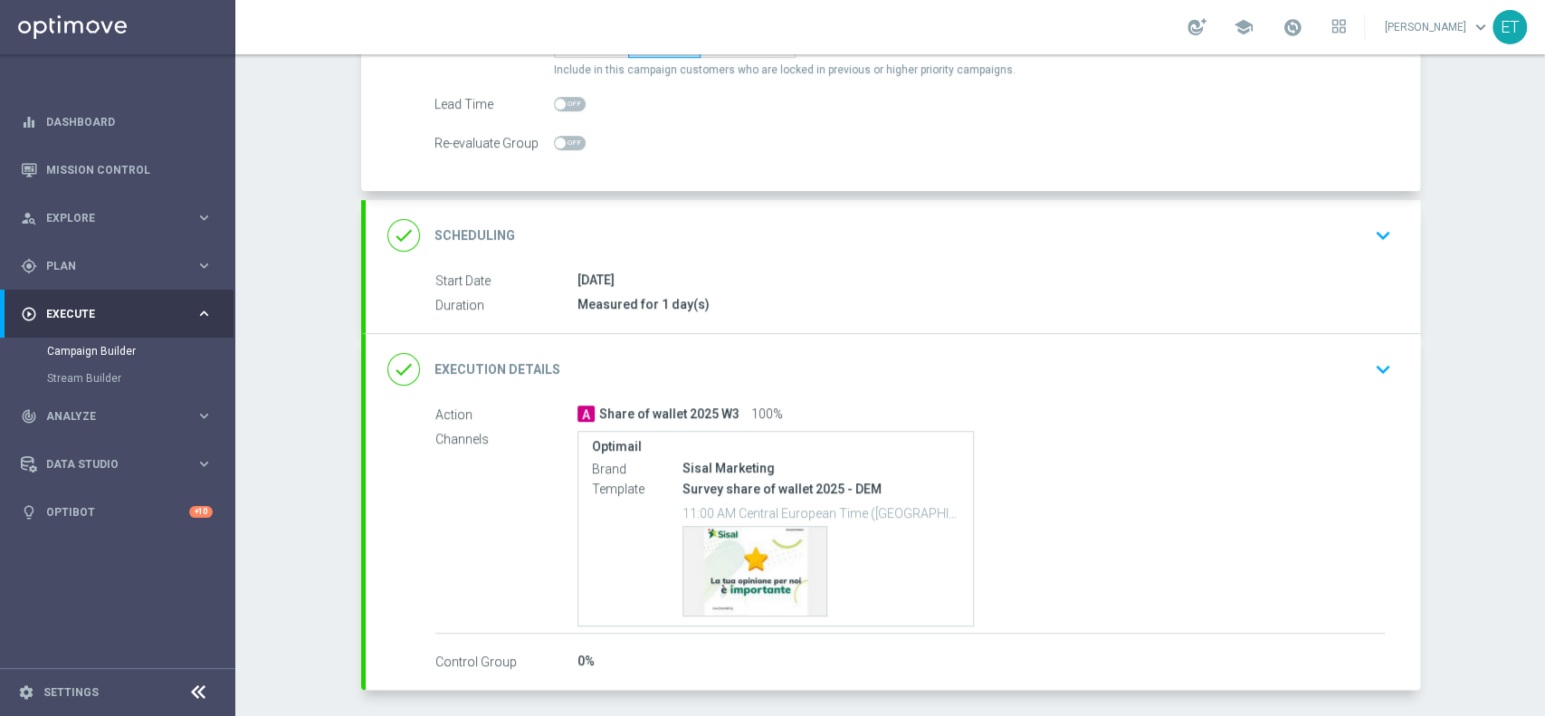
scroll to position [241, 0]
click at [1092, 269] on div "14 Sep 2025" at bounding box center [980, 278] width 807 height 18
click at [883, 257] on div "done Scheduling keyboard_arrow_down" at bounding box center [893, 233] width 1054 height 71
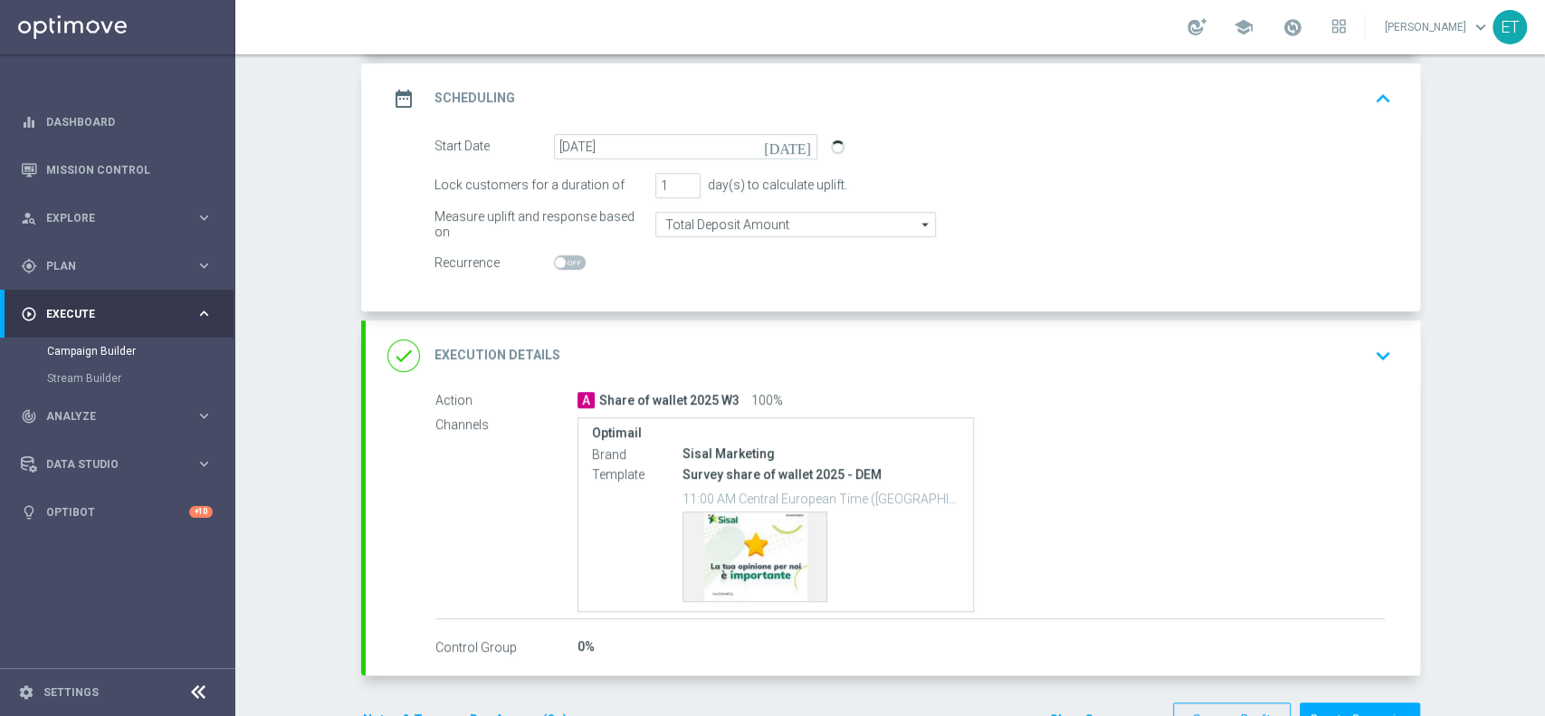
click at [1140, 379] on div "done Execution Details keyboard_arrow_down" at bounding box center [893, 355] width 1054 height 71
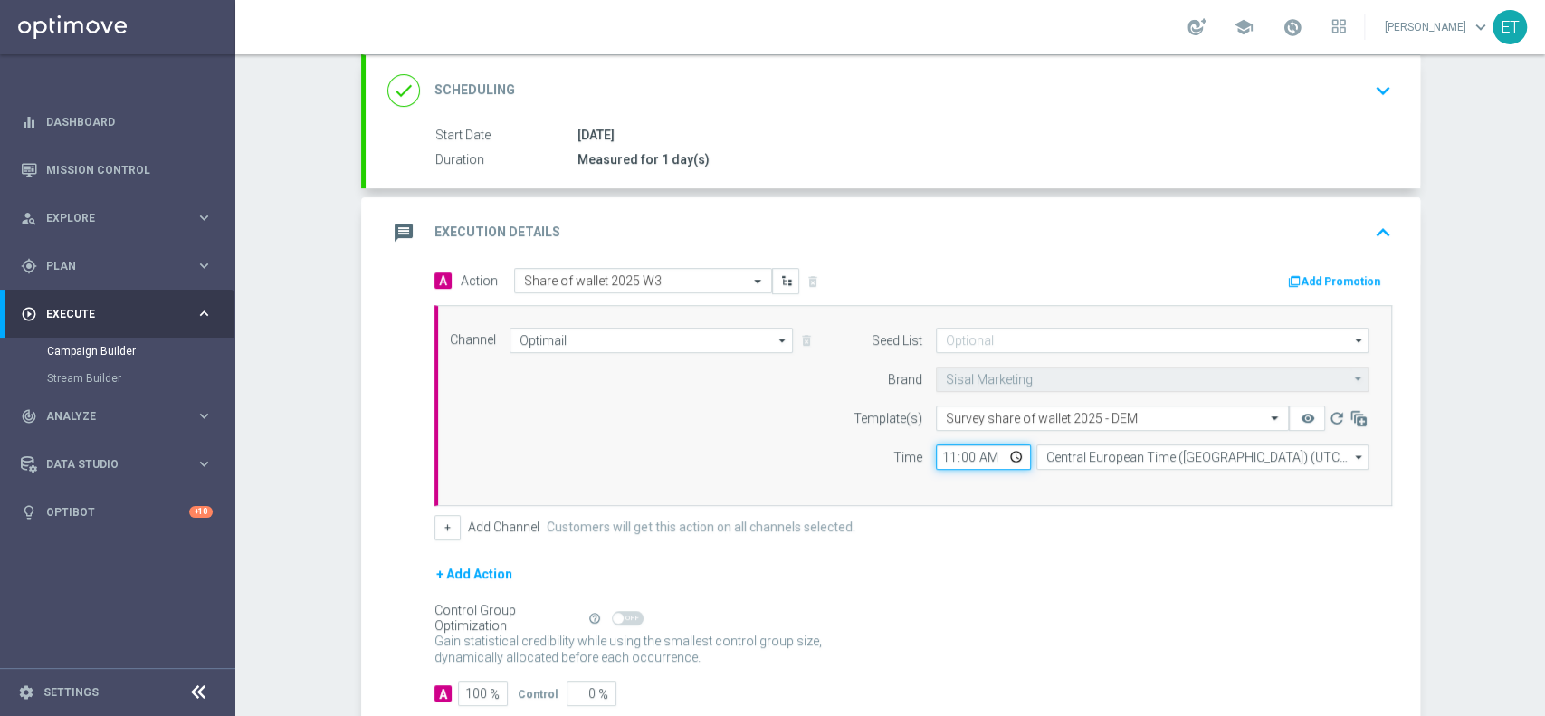
click at [952, 455] on input "11:00" at bounding box center [983, 456] width 95 height 25
type input "11:30"
click at [991, 568] on div "+ Add Action" at bounding box center [913, 585] width 958 height 45
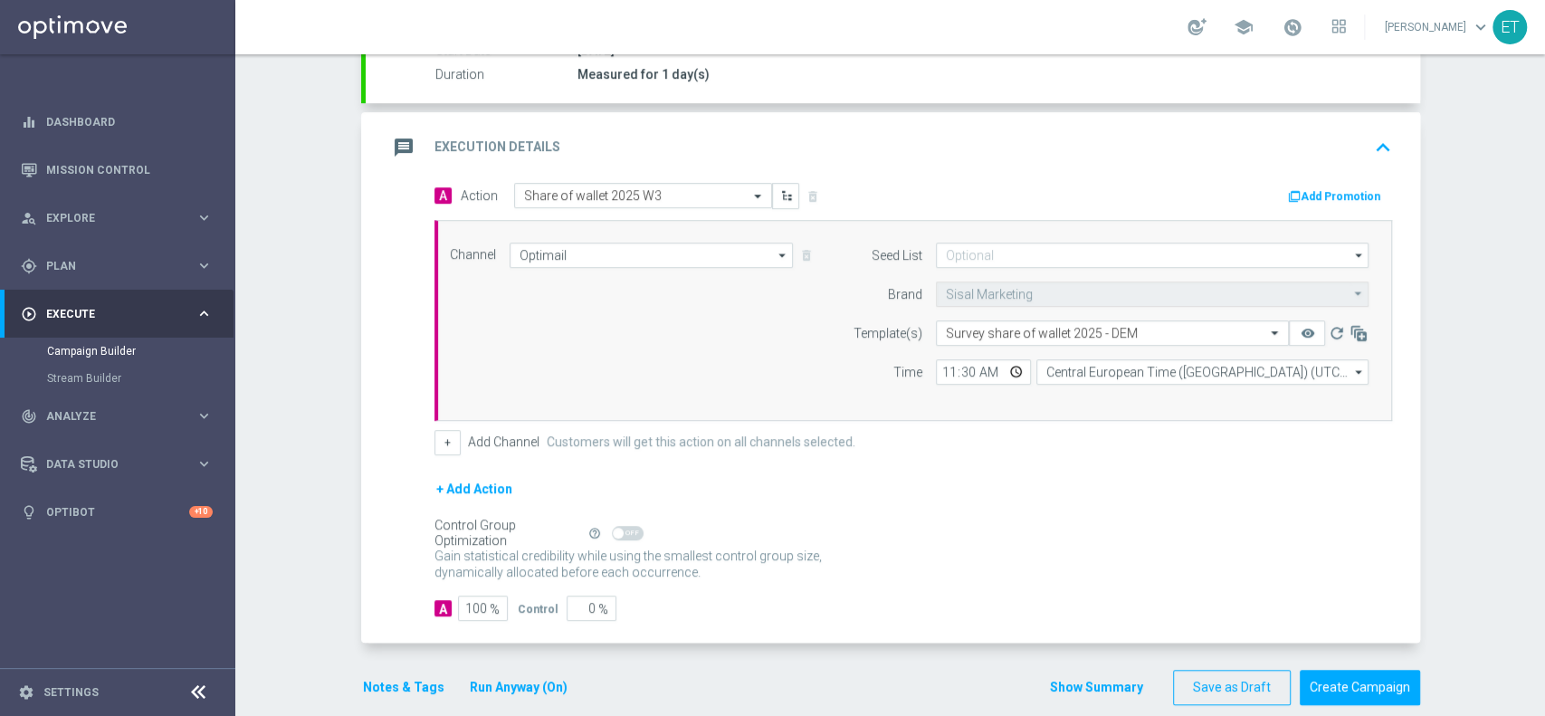
scroll to position [348, 0]
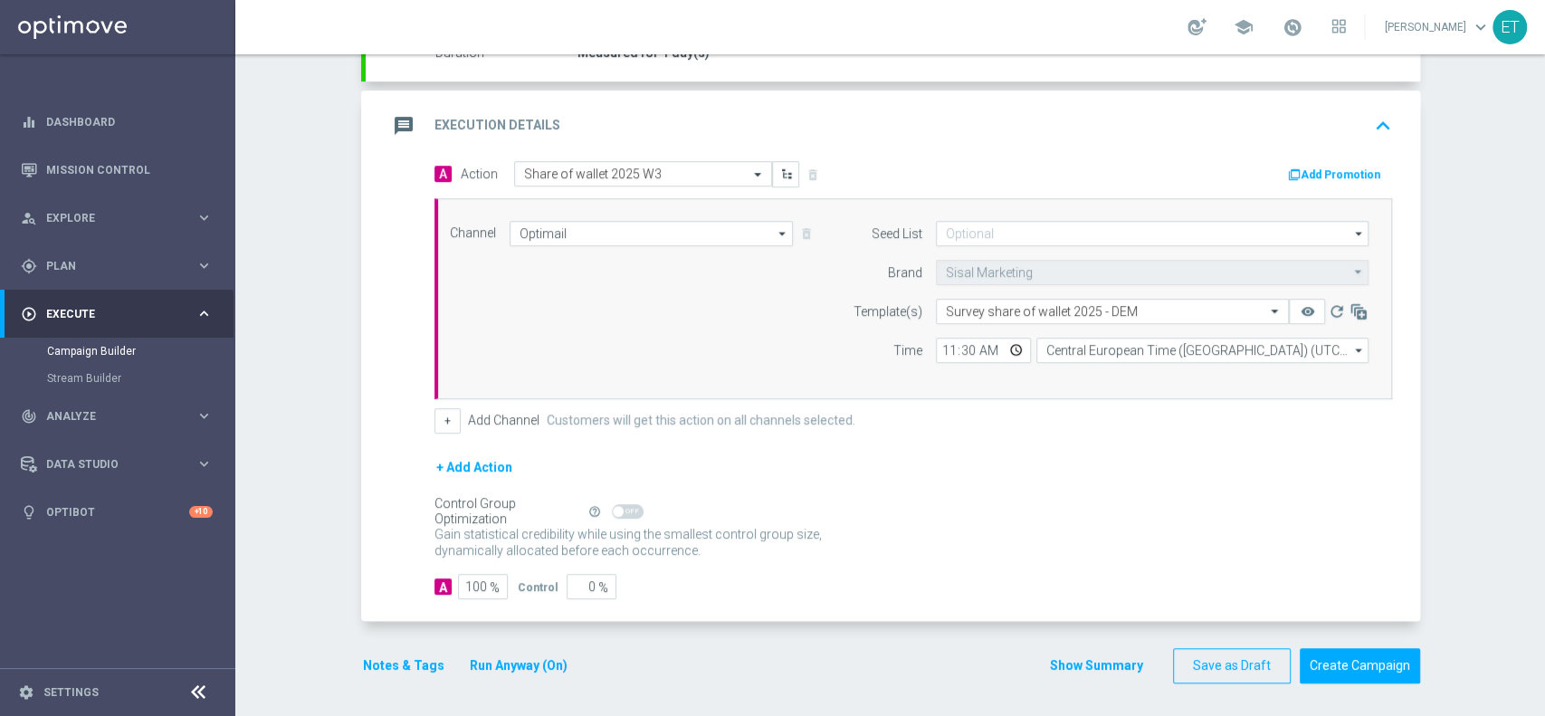
click at [848, 128] on div "message Execution Details keyboard_arrow_up" at bounding box center [892, 126] width 1011 height 34
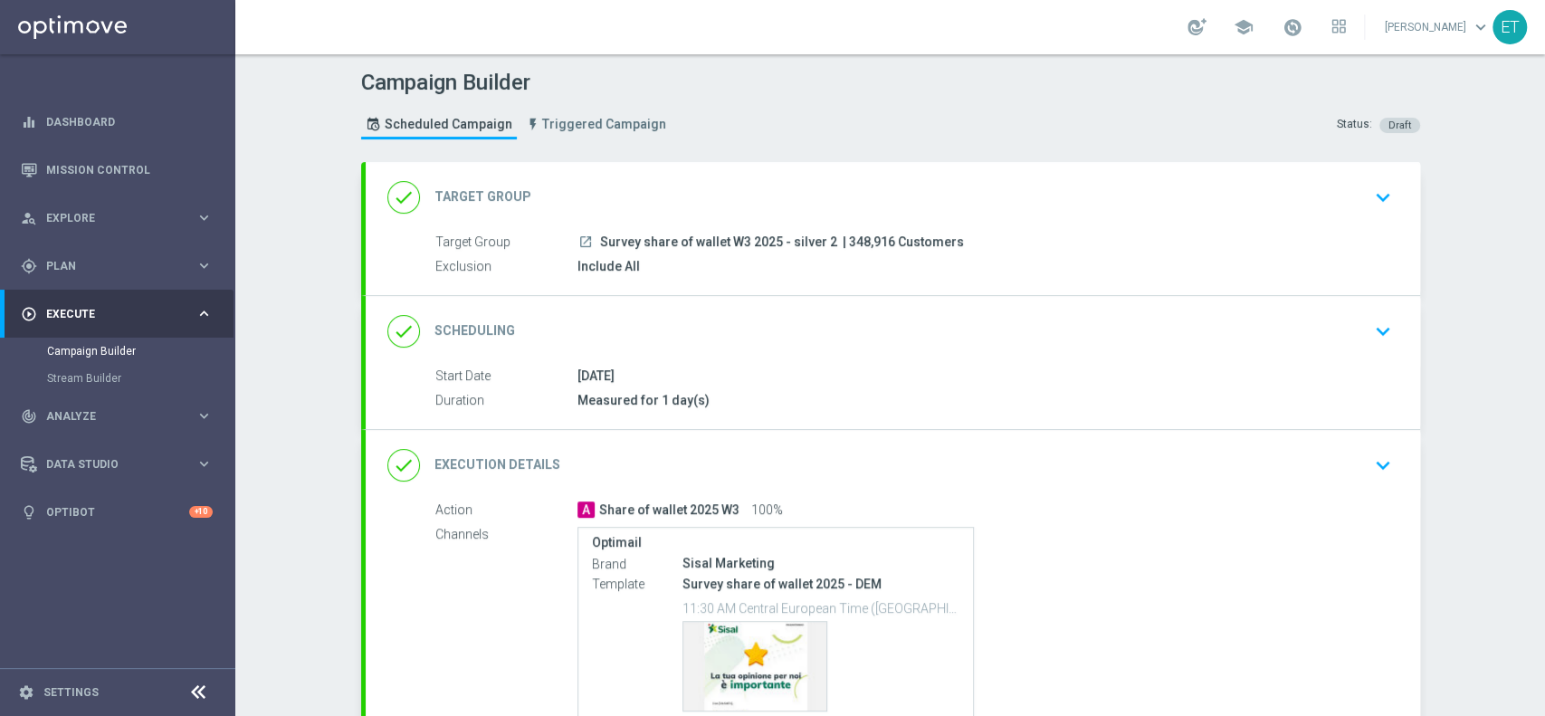
scroll to position [165, 0]
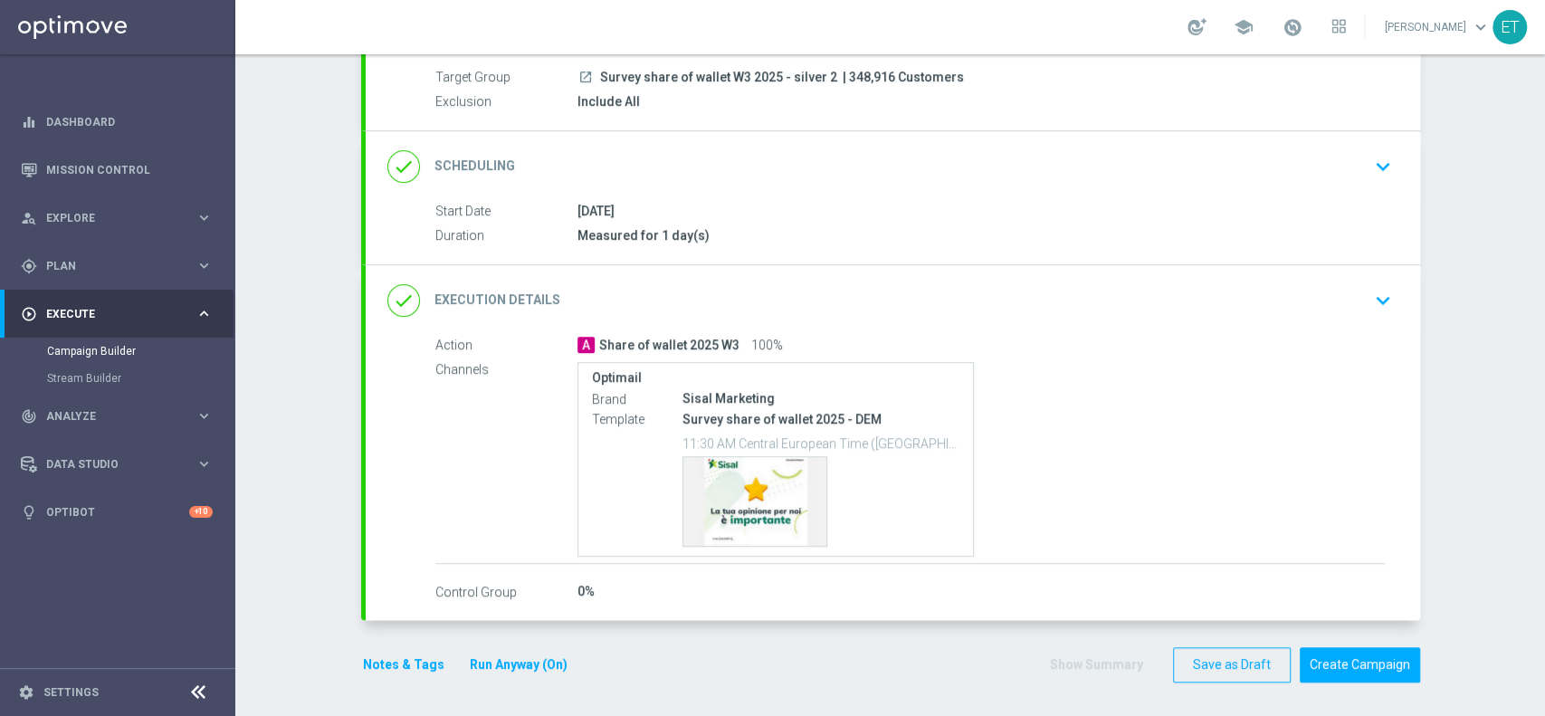
click at [828, 605] on div "Action A Share of wallet 2025 W3 100% Channels Optimail Brand Sisal Marketing T…" at bounding box center [893, 478] width 1054 height 285
click at [1241, 578] on div "Action A Share of wallet 2025 W3 100% Channels Optimail Brand Sisal Marketing T…" at bounding box center [893, 469] width 1054 height 267
click at [1159, 401] on div "Optimail Brand Sisal Marketing Template Survey share of wallet 2025 - DEM 11:30…" at bounding box center [980, 460] width 807 height 196
click at [1272, 323] on div "done Execution Details keyboard_arrow_down" at bounding box center [893, 300] width 1054 height 71
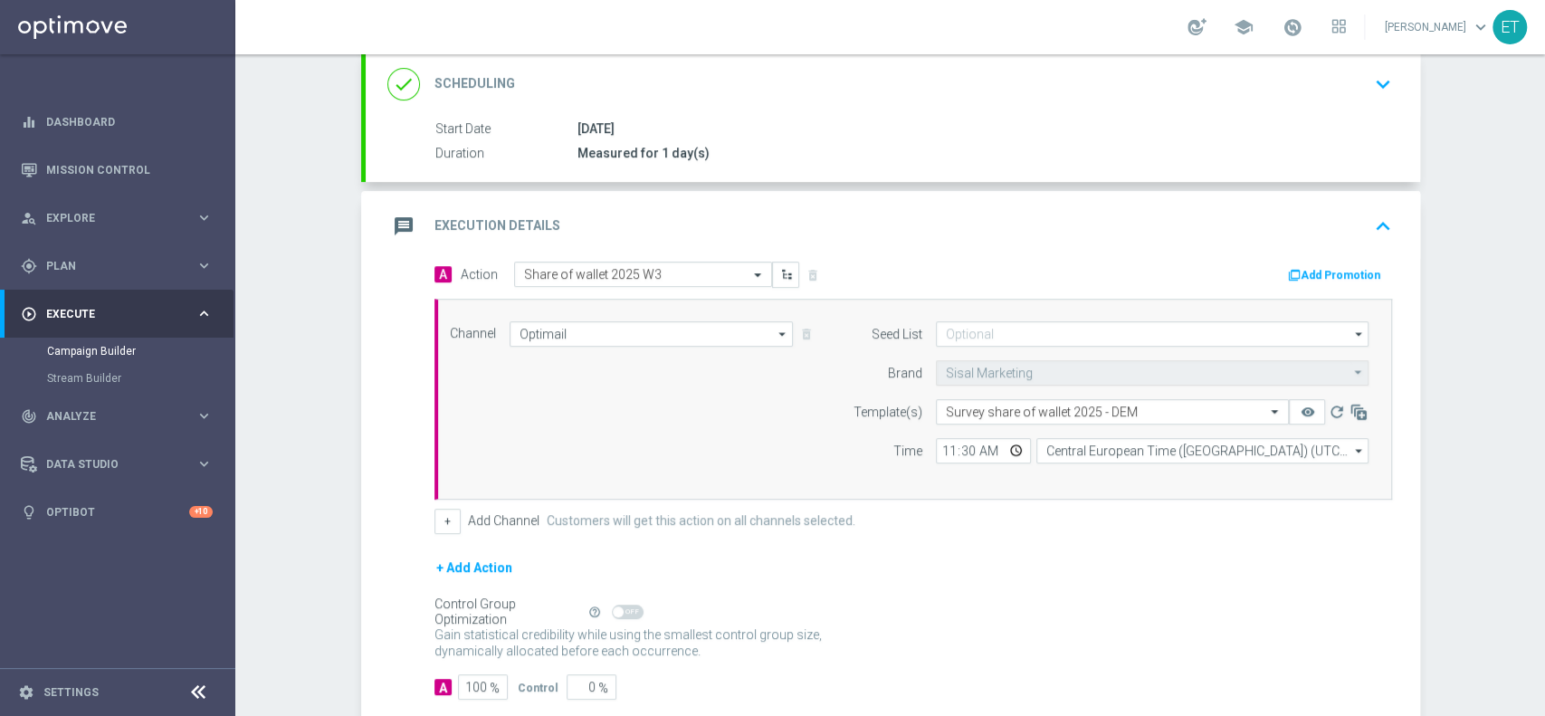
scroll to position [108, 0]
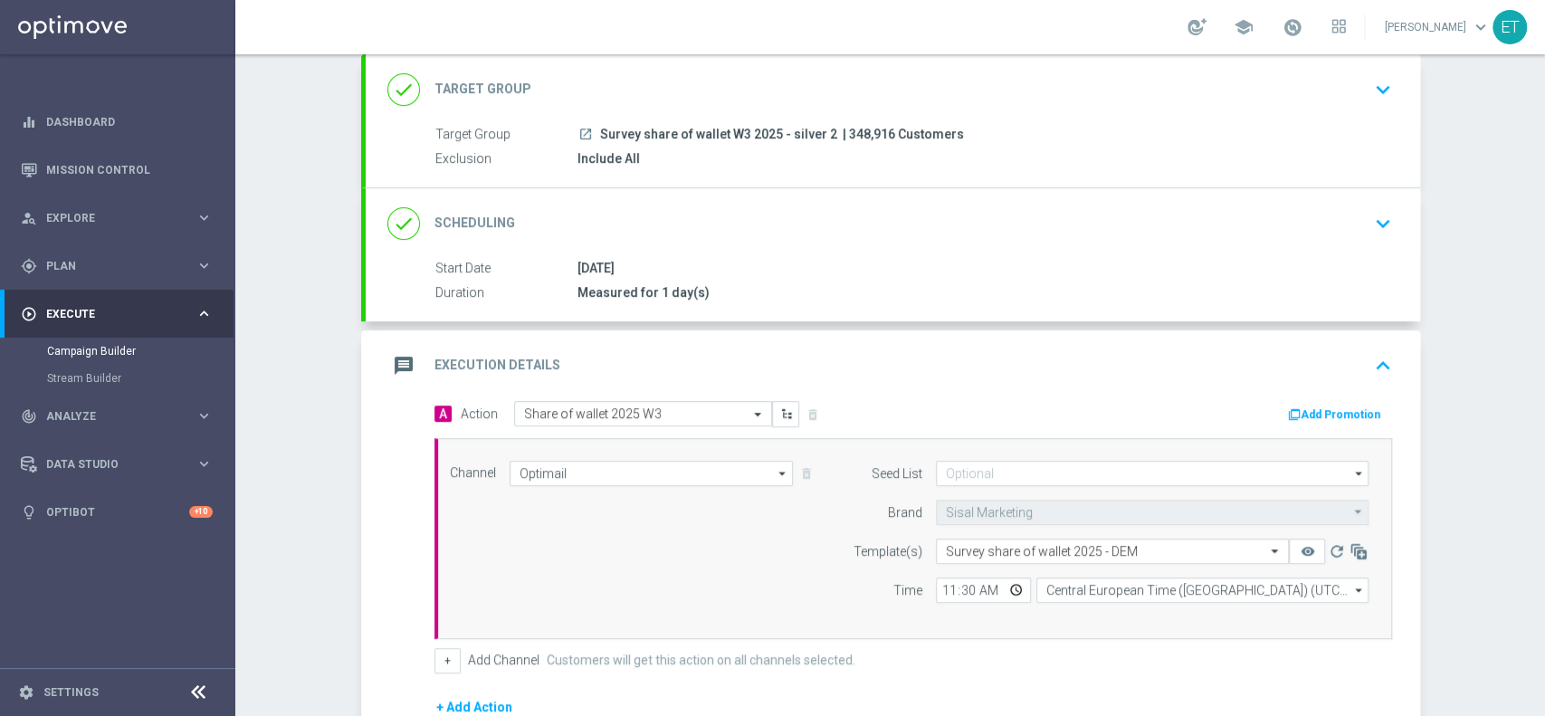
click at [1274, 376] on div "message Execution Details keyboard_arrow_up" at bounding box center [892, 365] width 1011 height 34
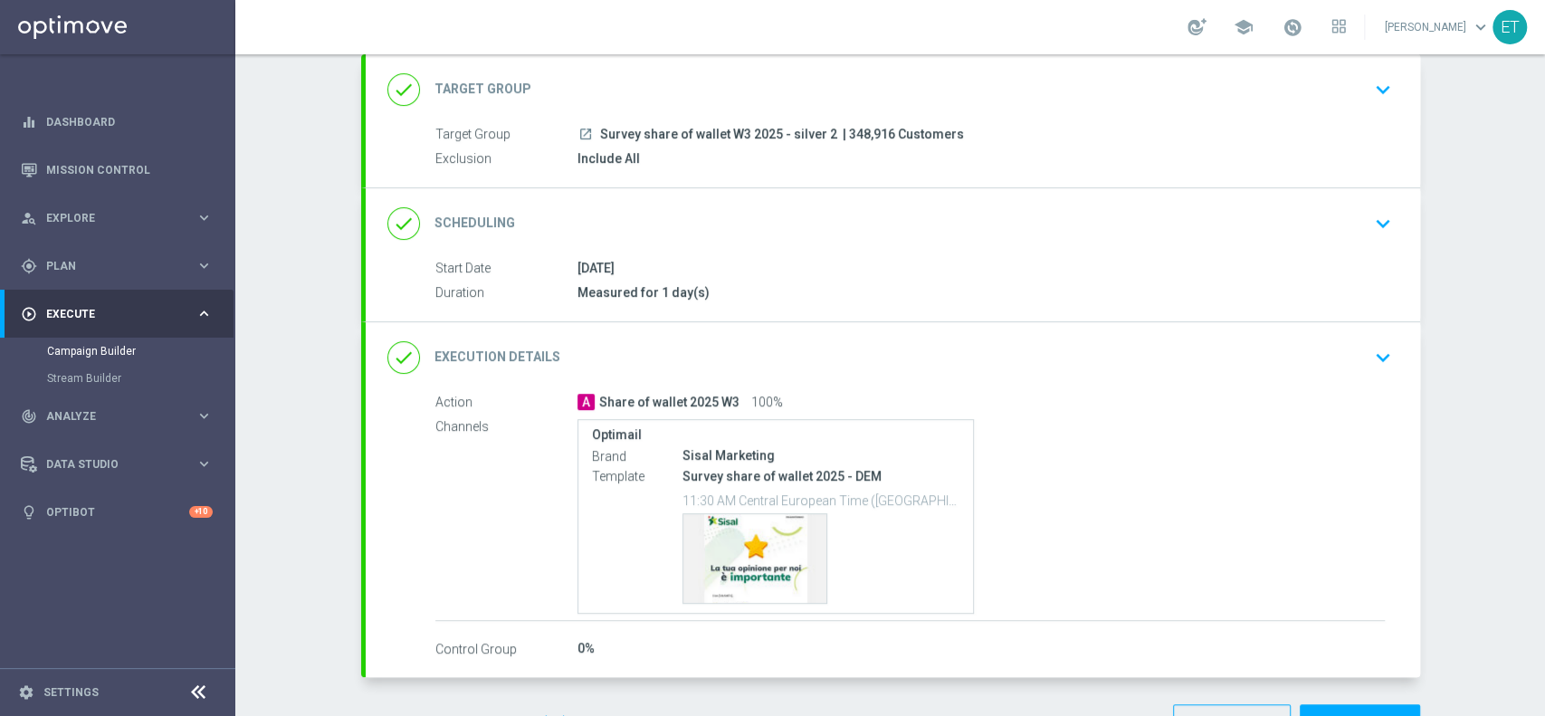
scroll to position [0, 0]
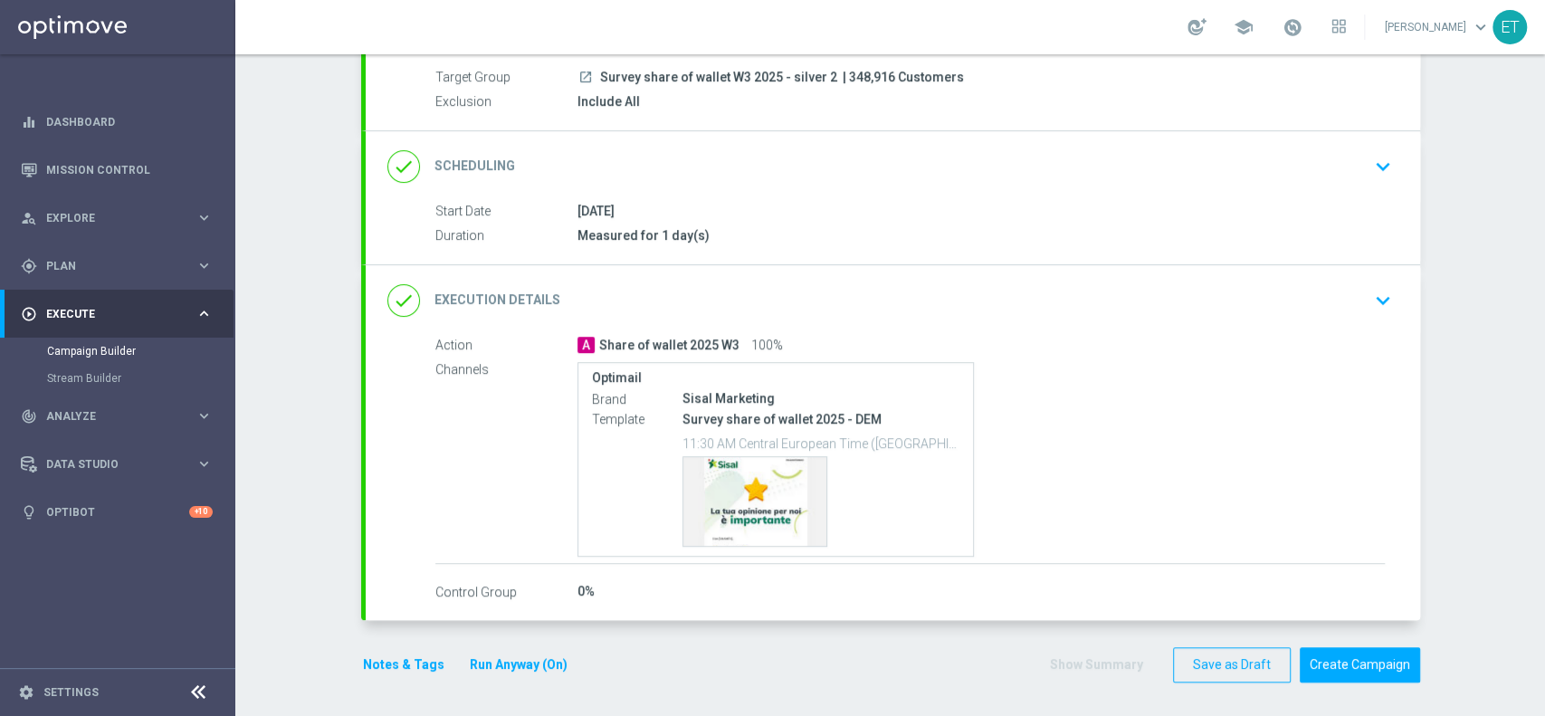
click at [1062, 289] on div "done Execution Details keyboard_arrow_down" at bounding box center [892, 300] width 1011 height 34
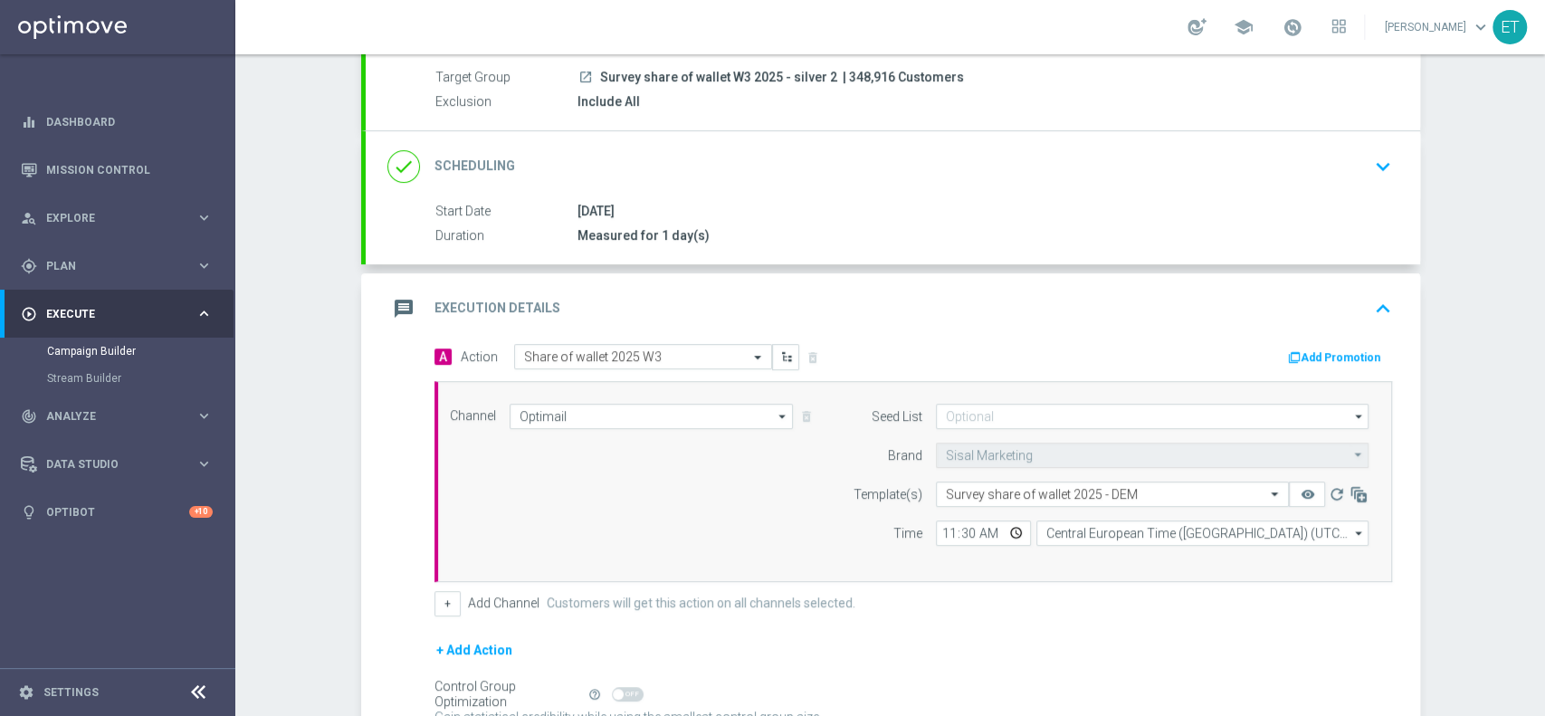
scroll to position [165, 0]
click at [1062, 291] on div "message Execution Details keyboard_arrow_up" at bounding box center [892, 308] width 1011 height 34
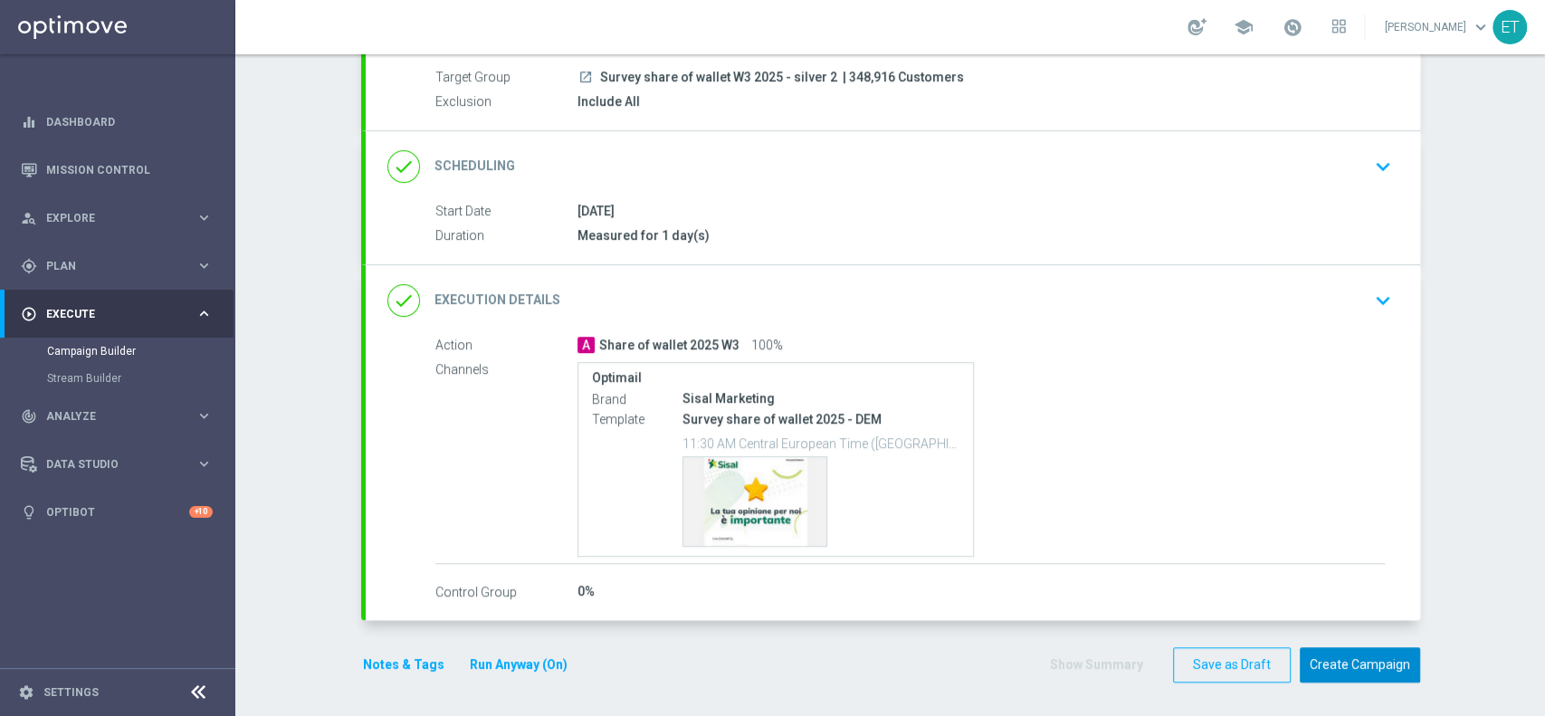
drag, startPoint x: 1360, startPoint y: 670, endPoint x: 961, endPoint y: 661, distance: 399.3
click at [961, 661] on div "Notes & Tags Run Anyway (On) Show Summary Save as Draft Create Campaign" at bounding box center [890, 664] width 1059 height 35
click at [1376, 650] on button "Create Campaign" at bounding box center [1360, 664] width 120 height 35
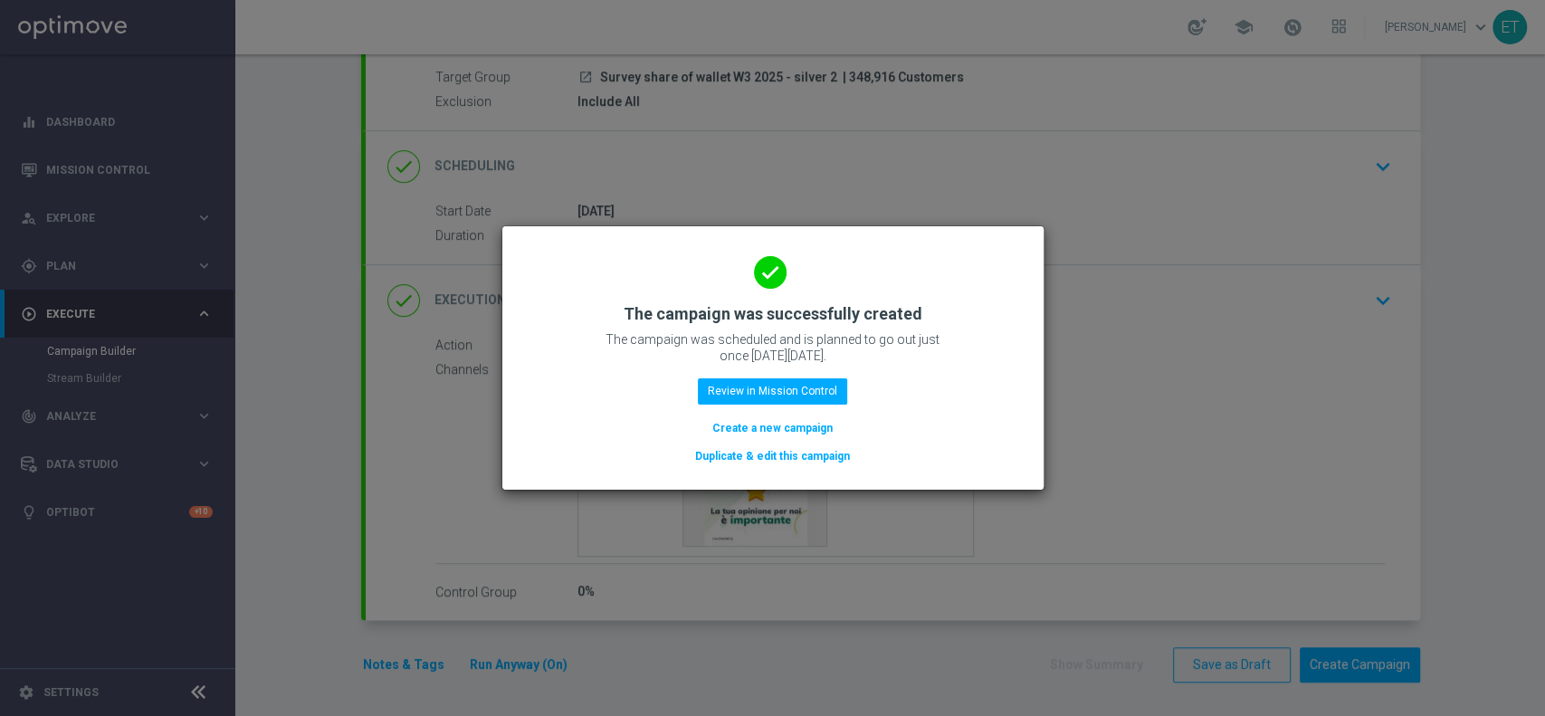
click at [783, 457] on button "Duplicate & edit this campaign" at bounding box center [772, 456] width 158 height 20
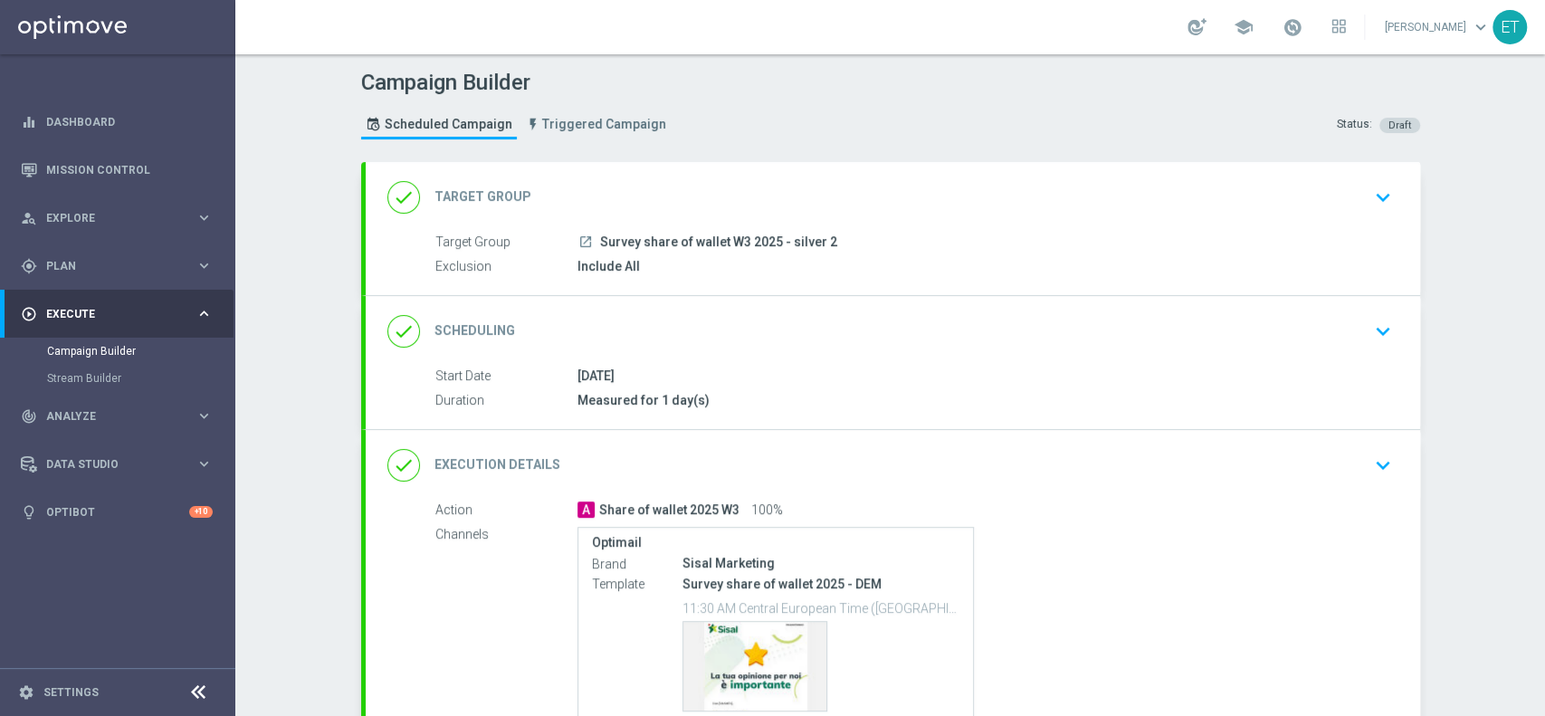
click at [752, 234] on span "Survey share of wallet W3 2025 - silver 2" at bounding box center [718, 242] width 237 height 16
click at [1178, 229] on div "done Target Group keyboard_arrow_down" at bounding box center [893, 197] width 1054 height 71
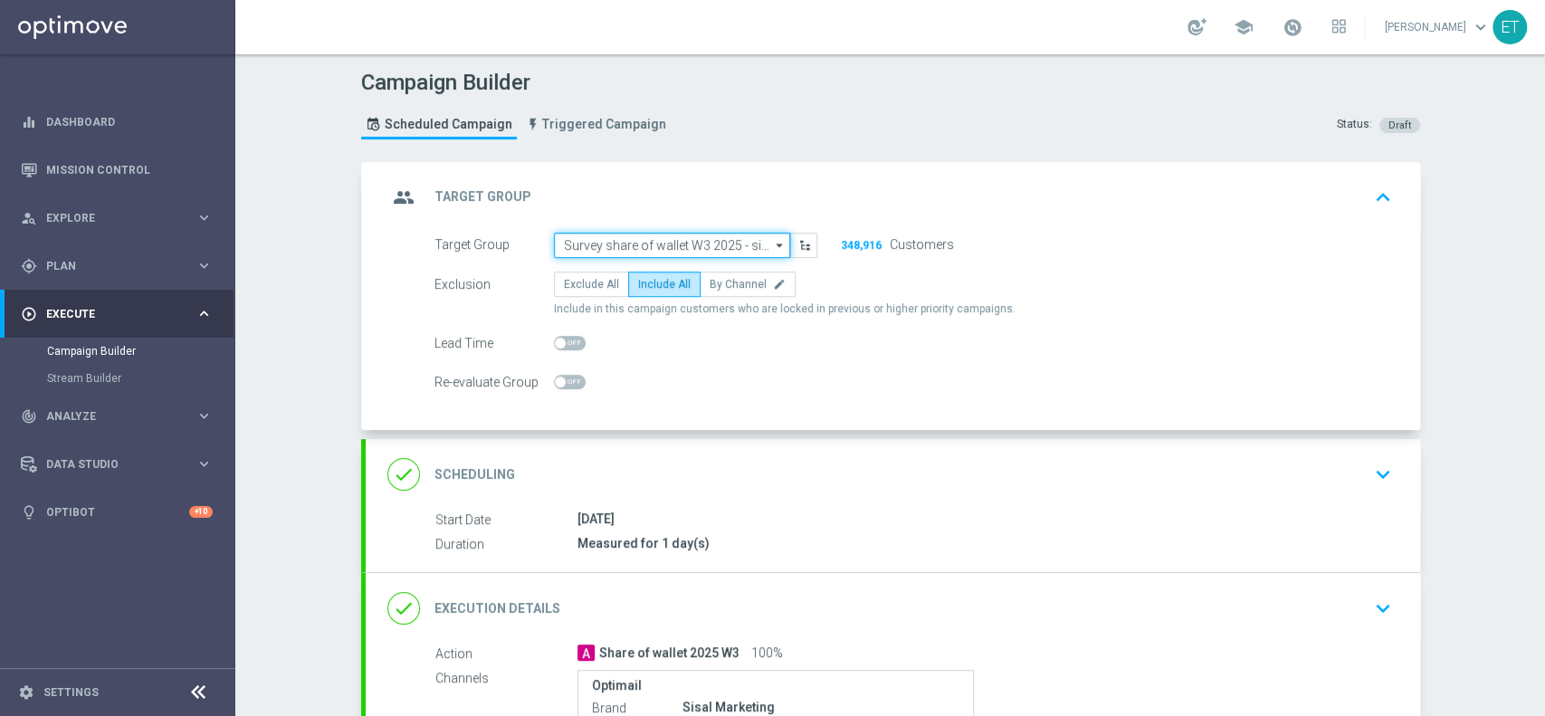
click at [752, 238] on input "Survey share of wallet W3 2025 - silver 2" at bounding box center [672, 245] width 236 height 25
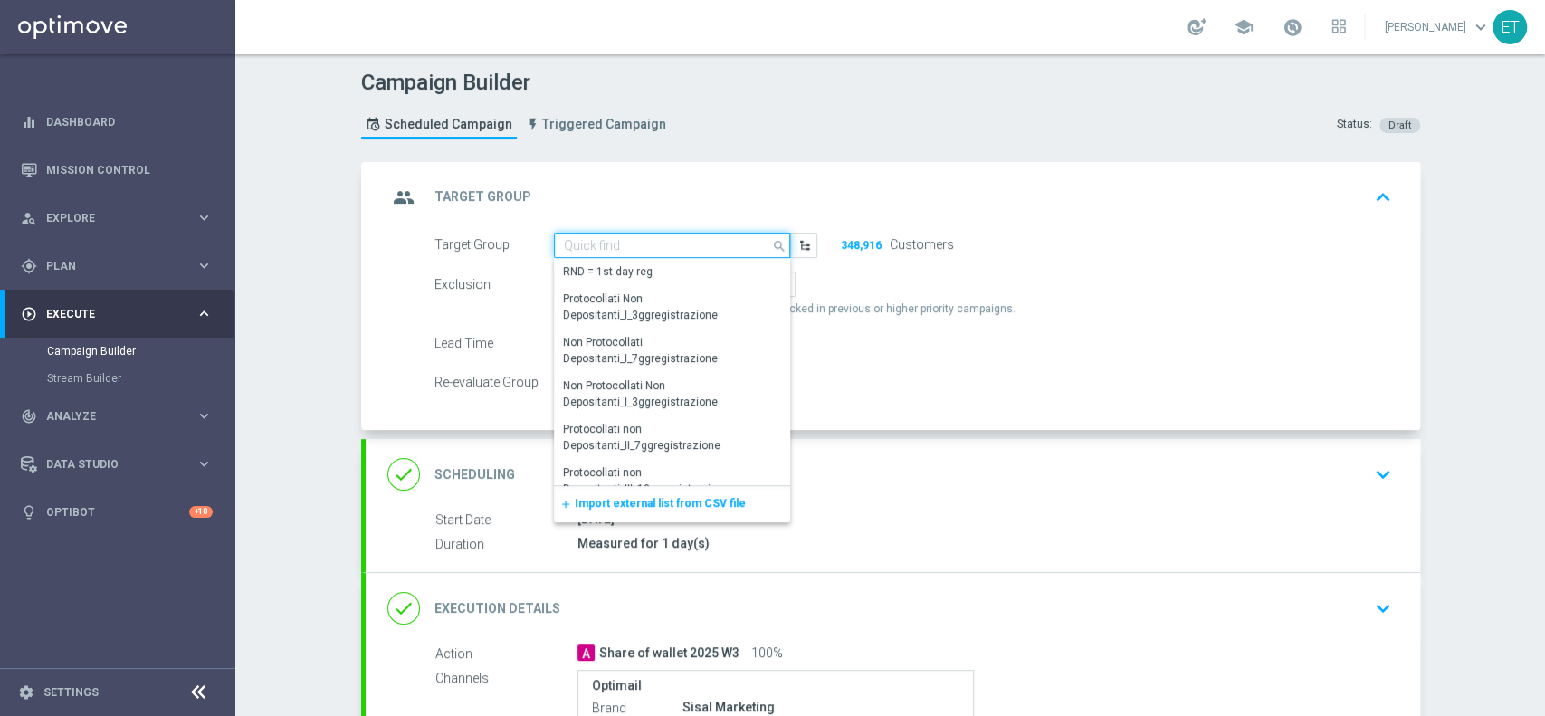
click at [696, 242] on input at bounding box center [672, 245] width 236 height 25
paste input "Survey share of wallet W3 2025 - silver 3"
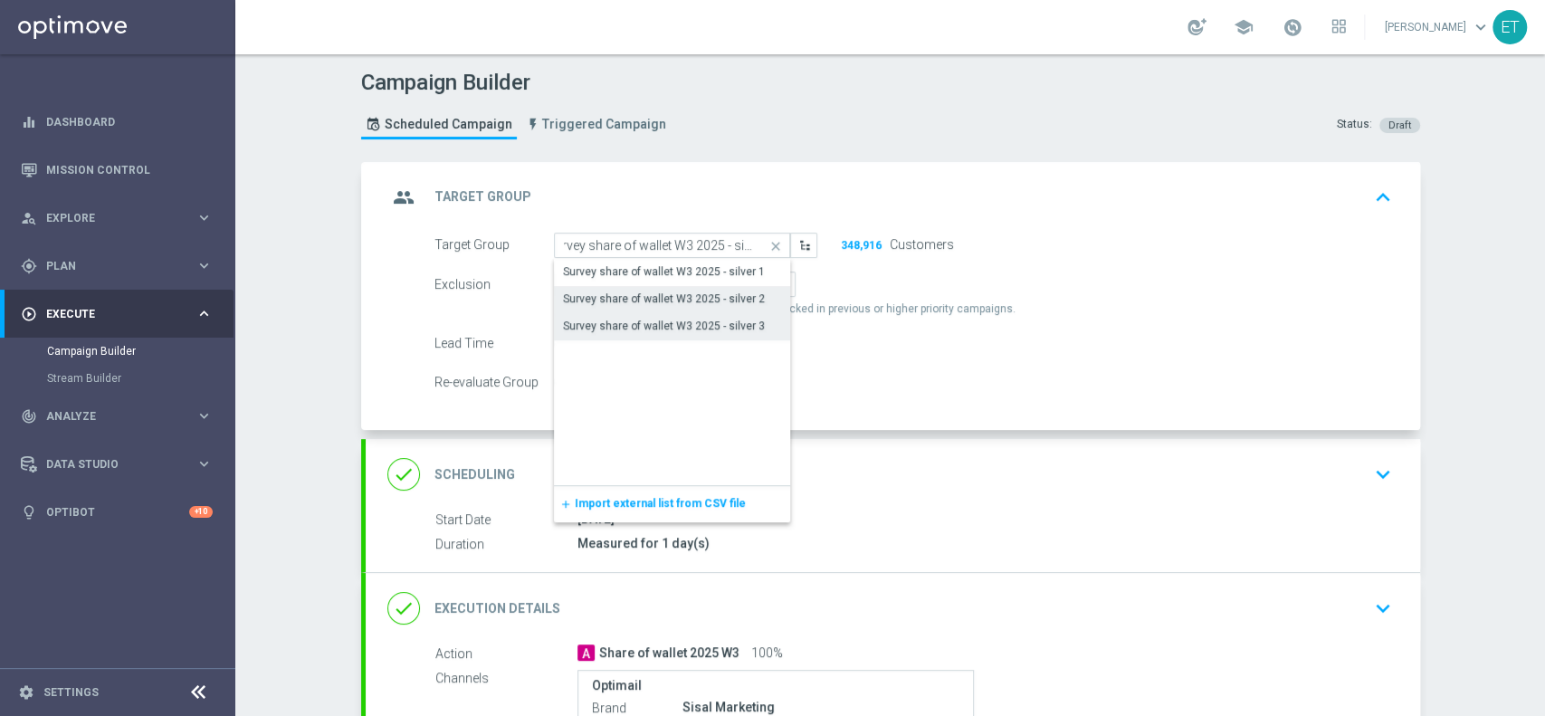
click at [646, 325] on div "Survey share of wallet W3 2025 - silver 3" at bounding box center [664, 326] width 202 height 16
type input "Survey share of wallet W3 2025 - silver 3"
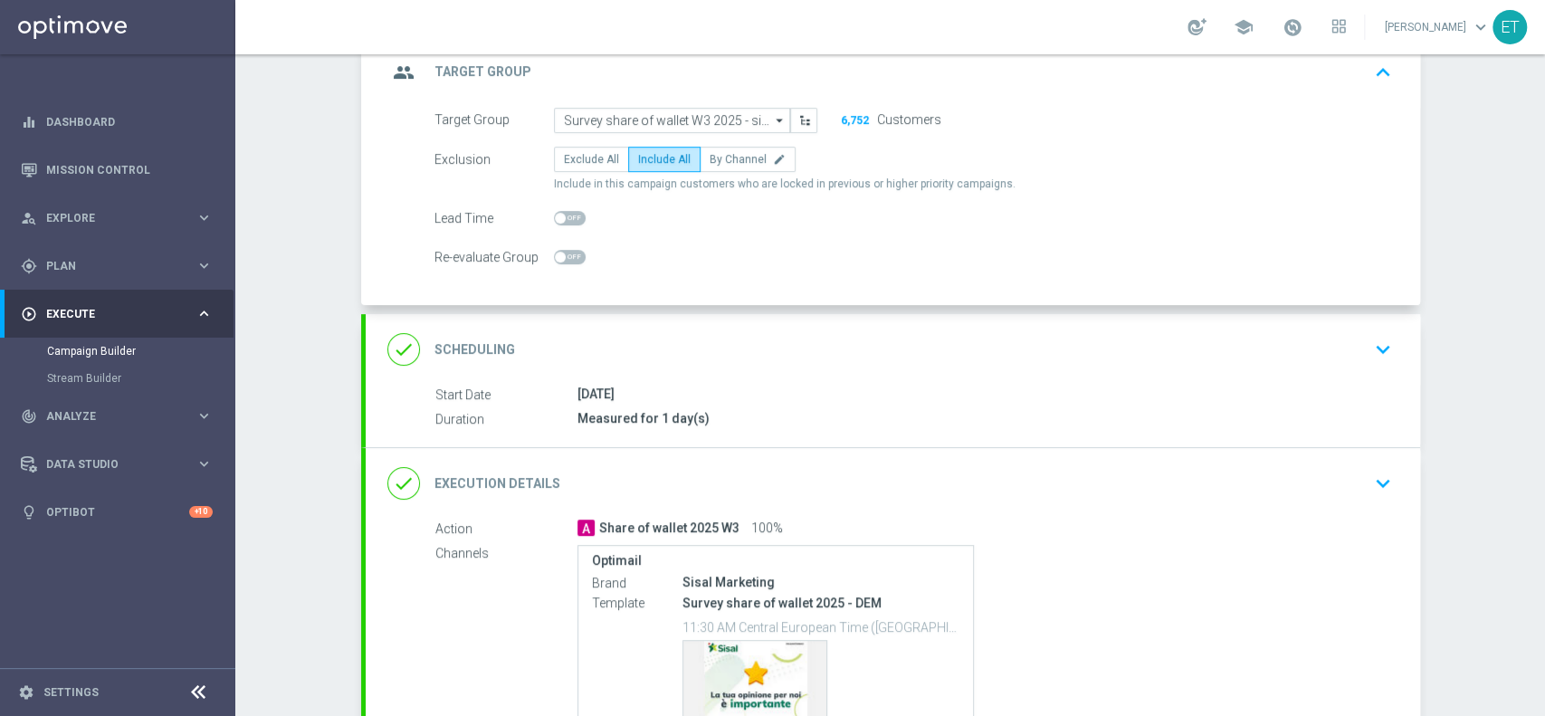
scroll to position [241, 0]
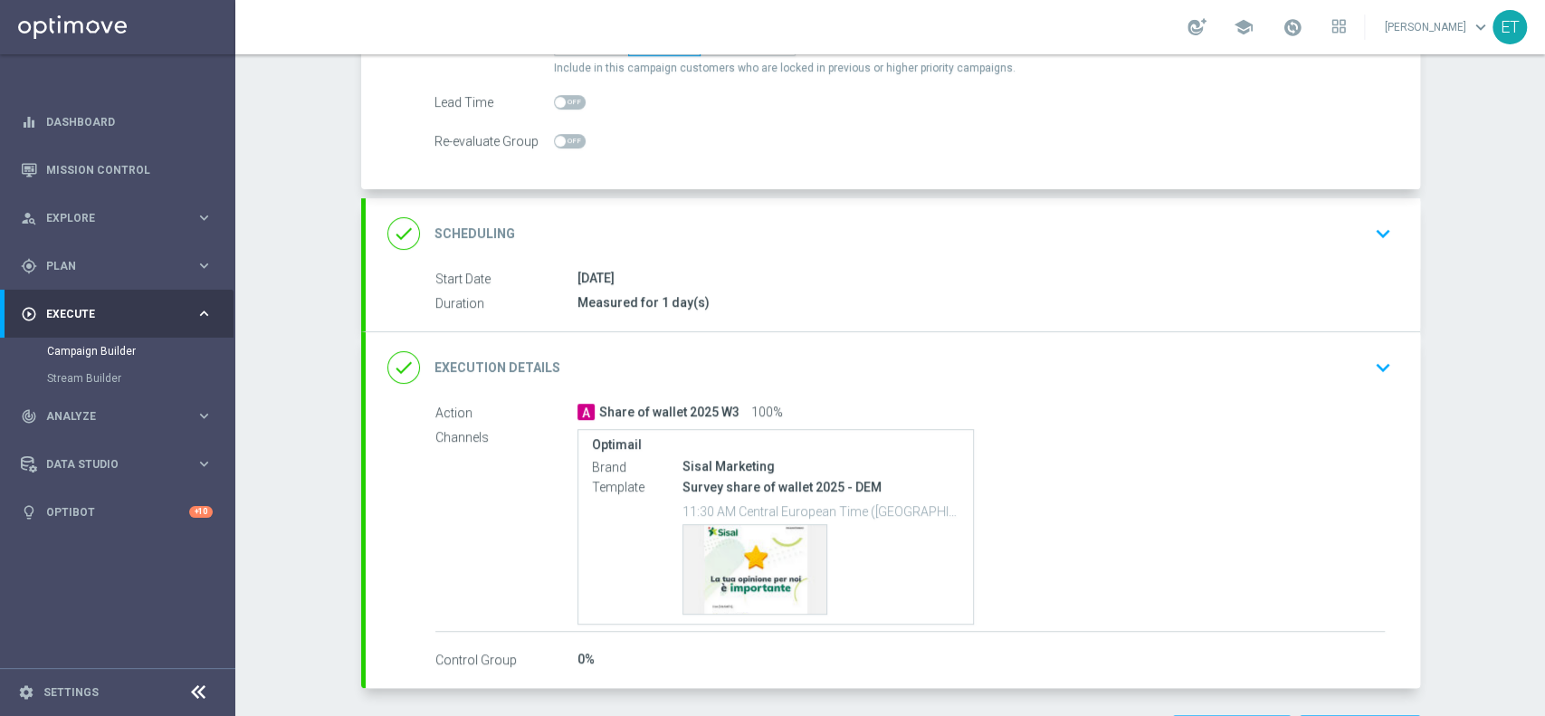
click at [1017, 249] on div "done Scheduling keyboard_arrow_down" at bounding box center [893, 233] width 1054 height 71
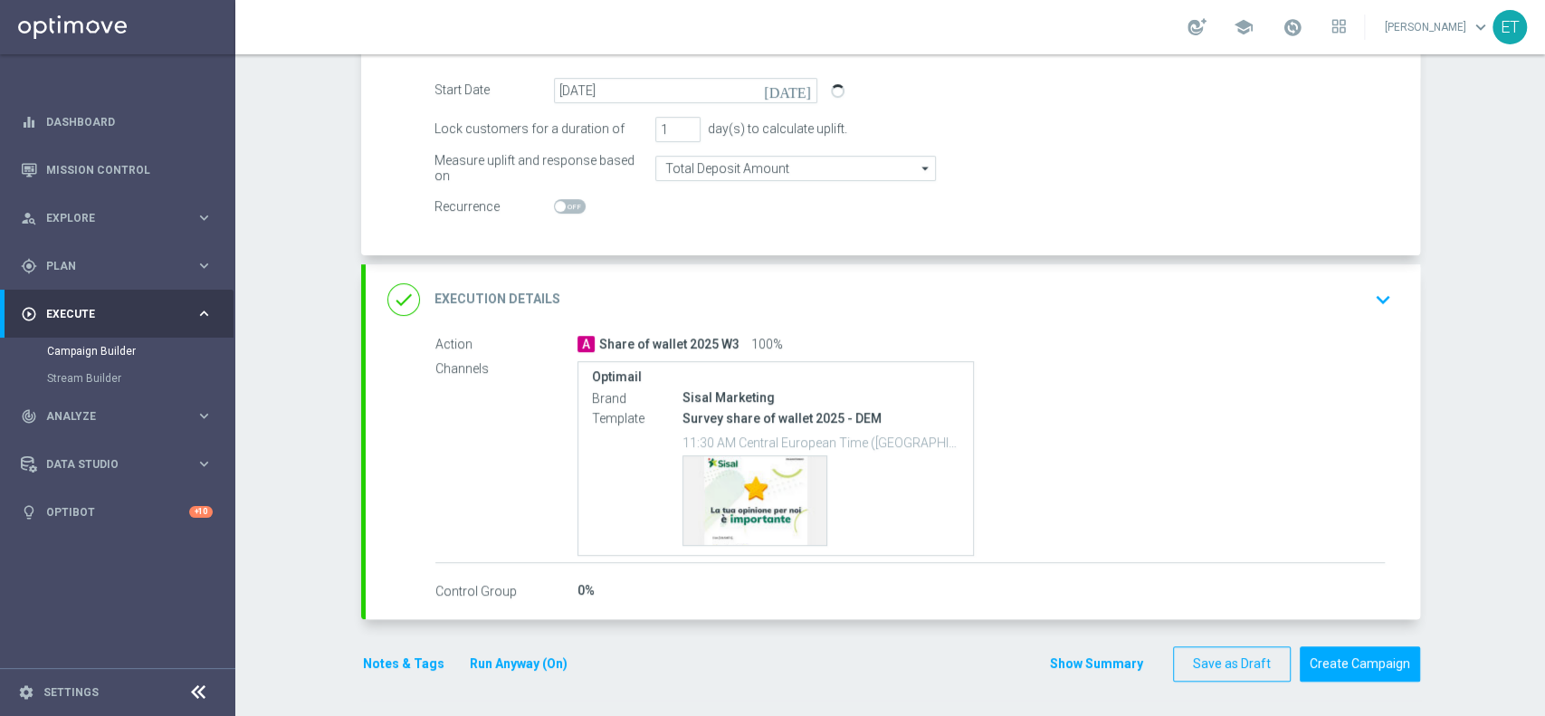
click at [1156, 297] on div "done Execution Details keyboard_arrow_down" at bounding box center [892, 299] width 1011 height 34
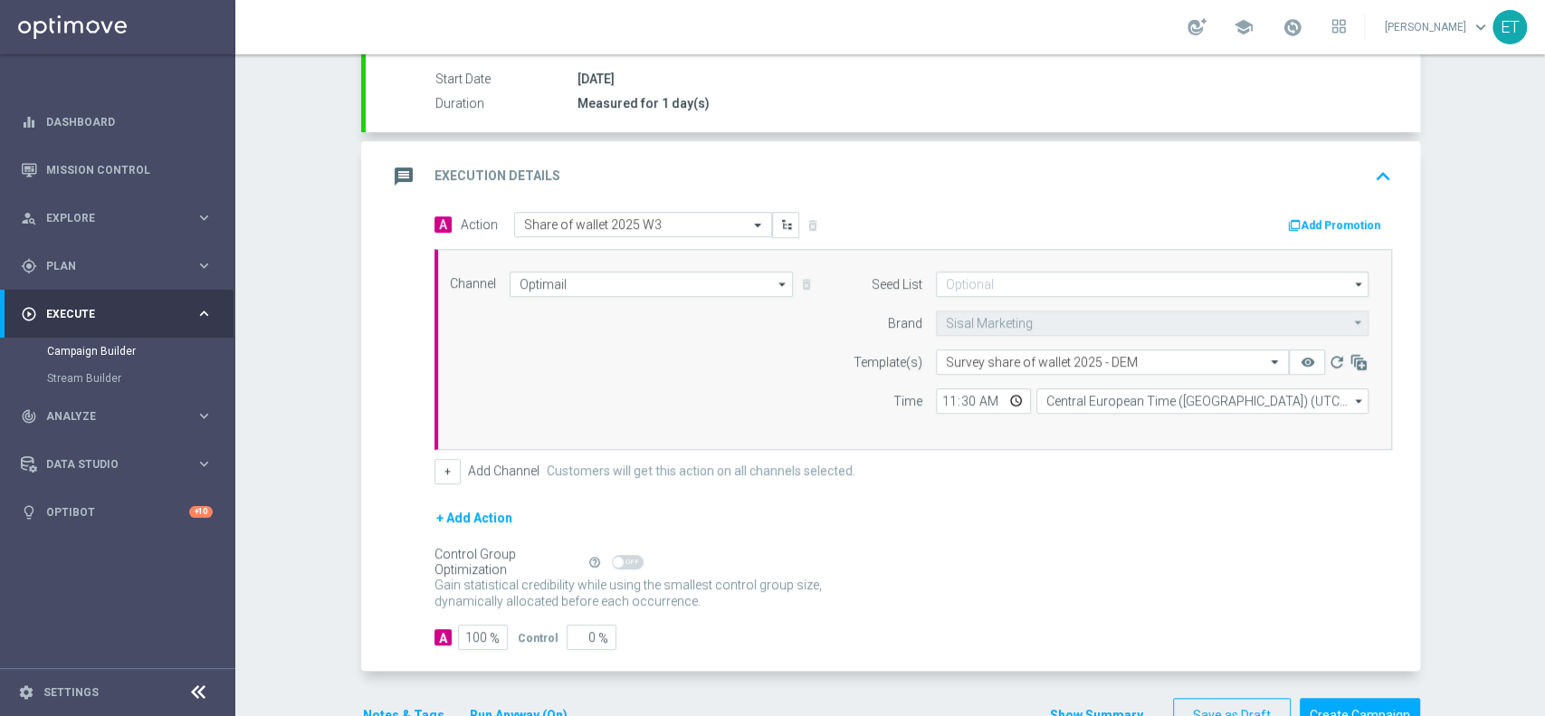
scroll to position [279, 0]
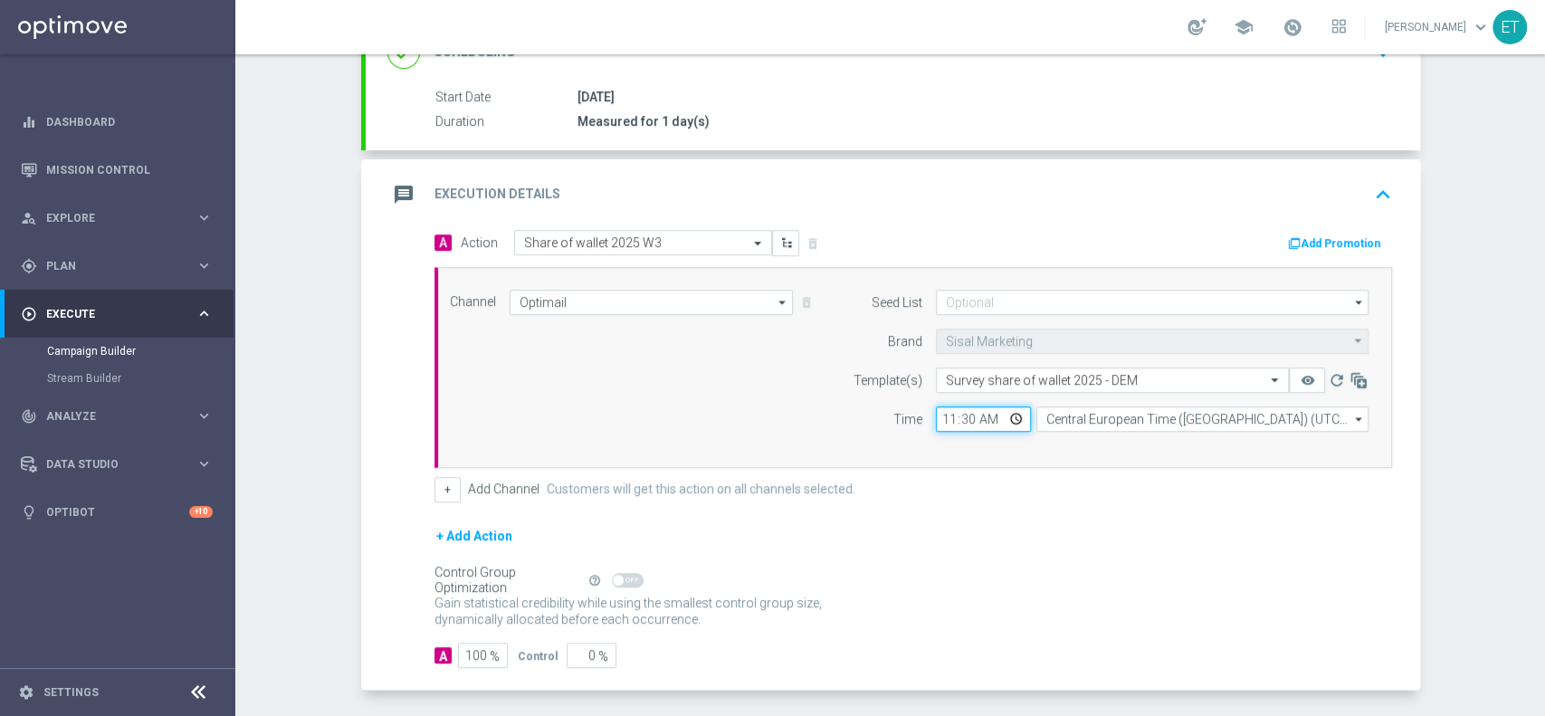
click at [938, 414] on input "11:30" at bounding box center [983, 418] width 95 height 25
type input "12:00"
click at [986, 489] on div "+ Add Channel Customers will get this action on all channels selected." at bounding box center [913, 489] width 958 height 25
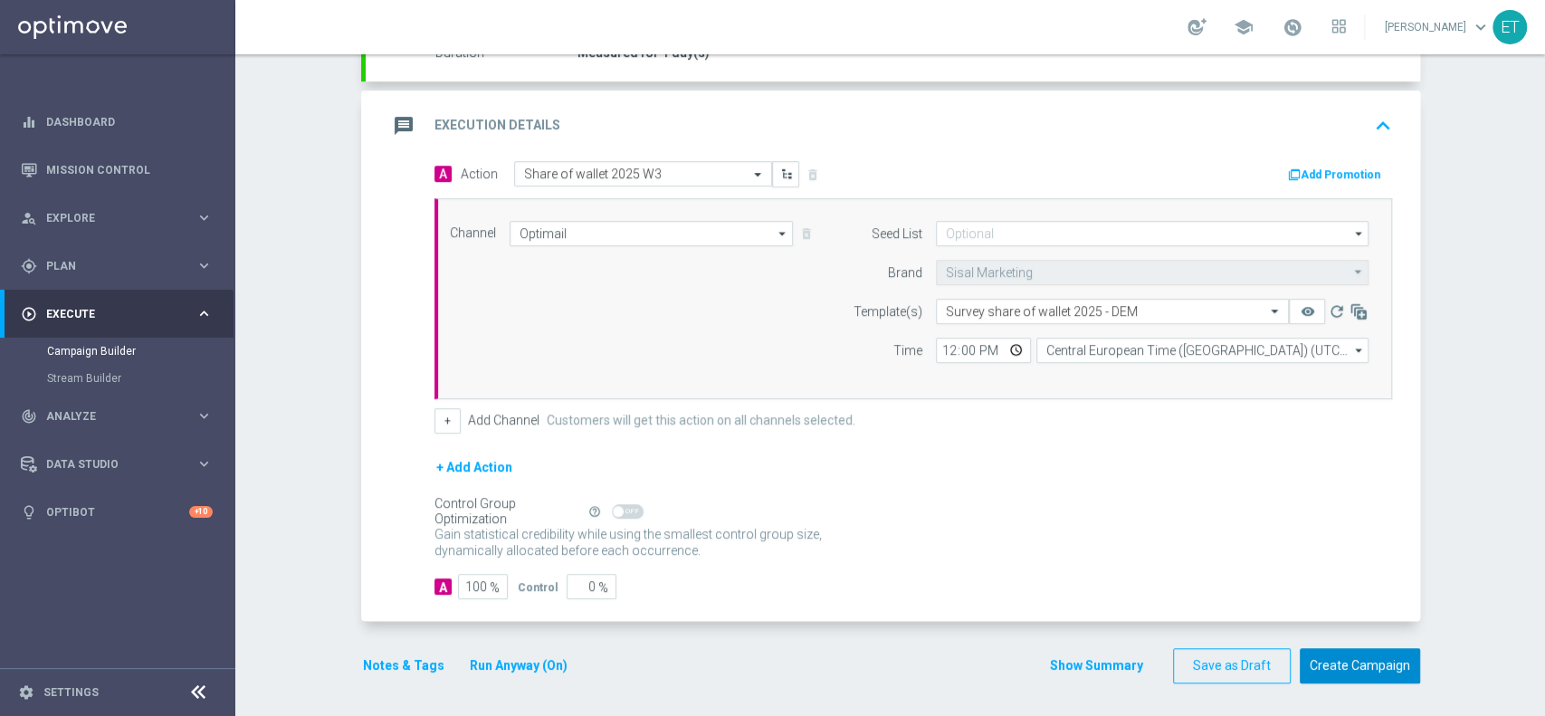
click at [1339, 660] on button "Create Campaign" at bounding box center [1360, 665] width 120 height 35
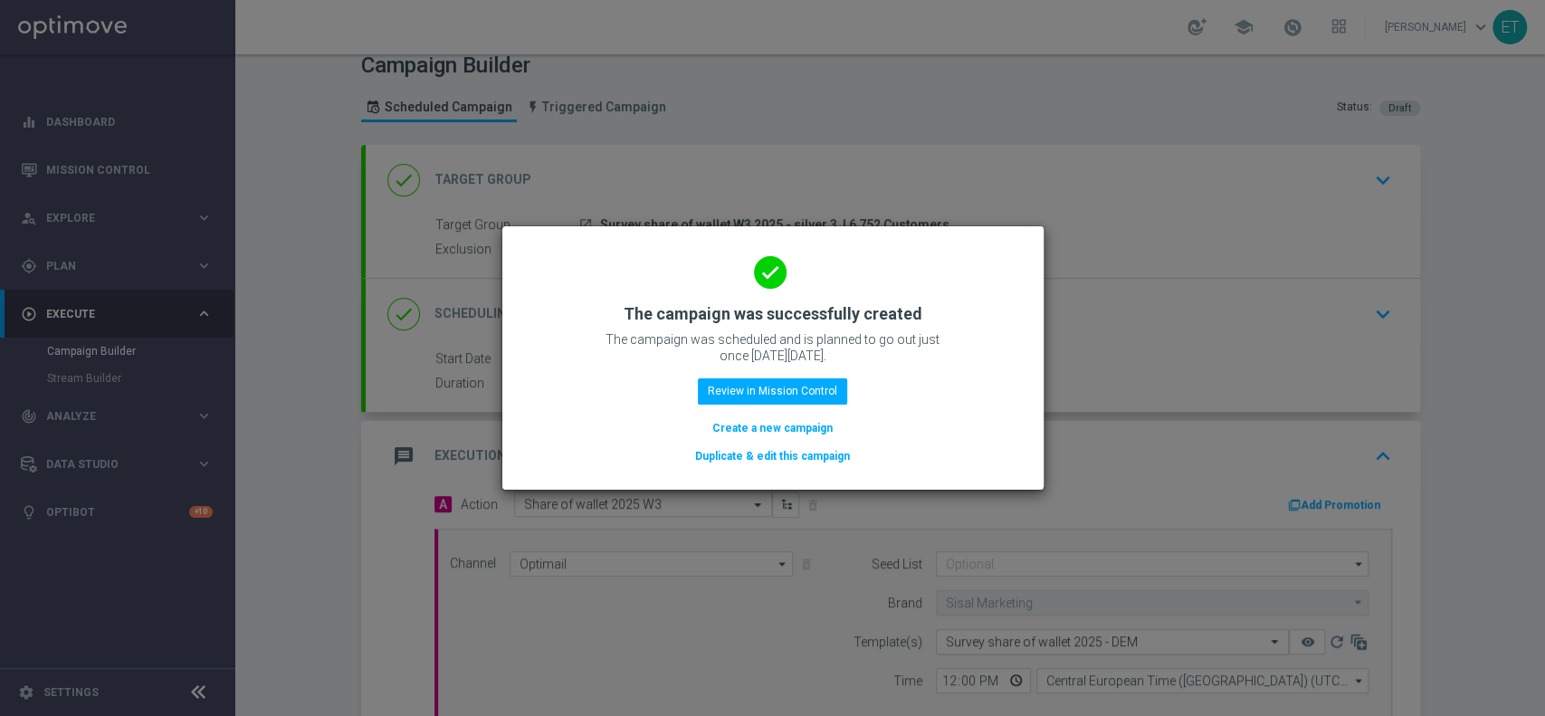
scroll to position [0, 0]
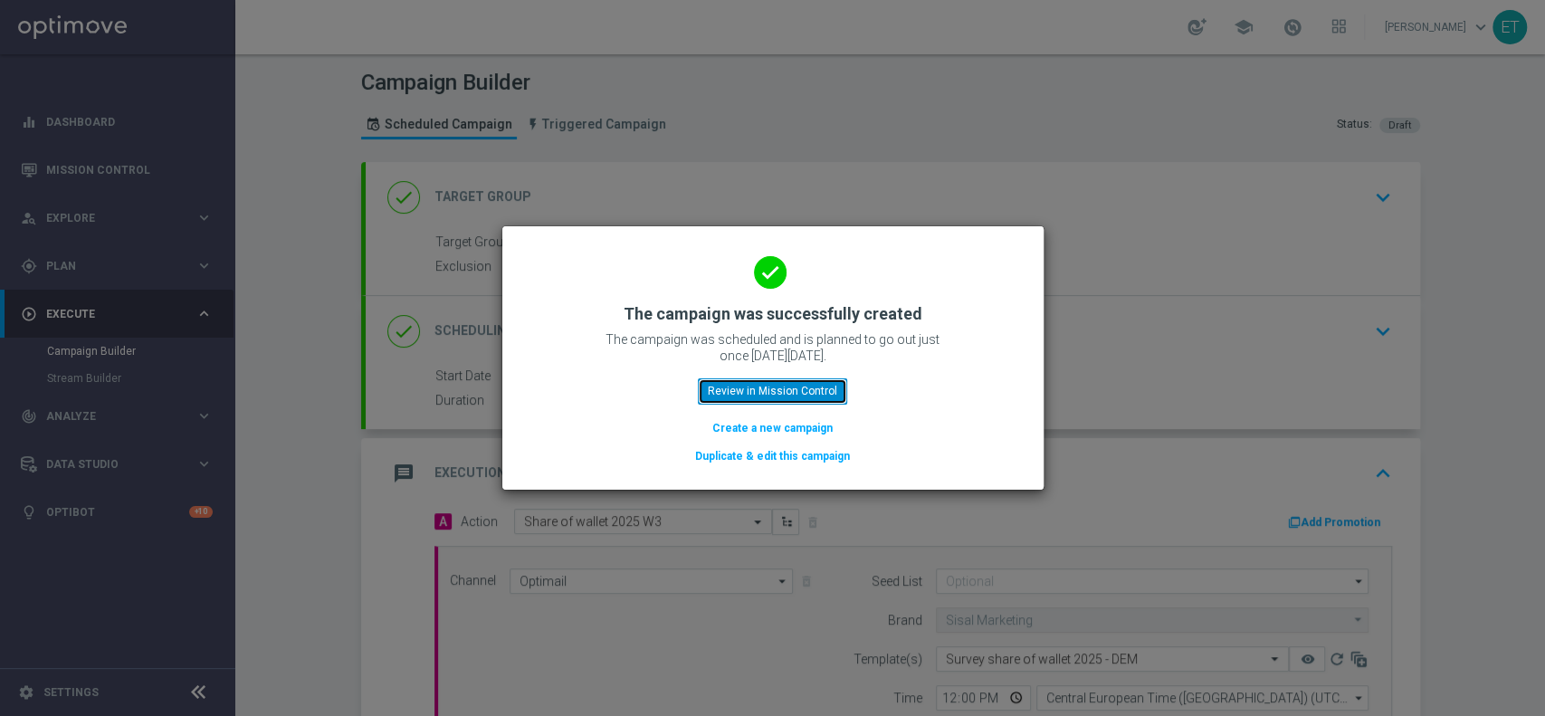
click at [778, 401] on button "Review in Mission Control" at bounding box center [772, 390] width 149 height 25
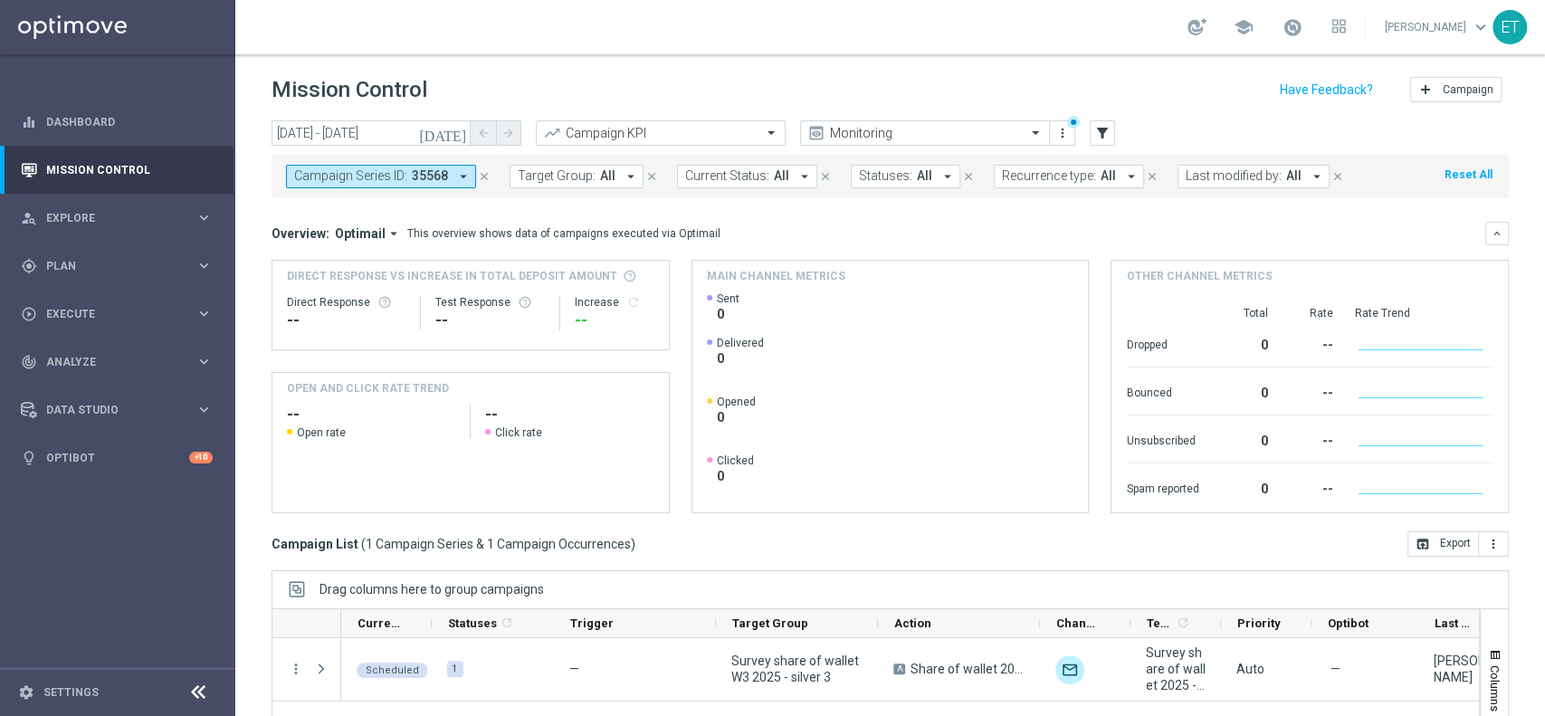
click at [455, 177] on icon "arrow_drop_down" at bounding box center [463, 176] width 16 height 16
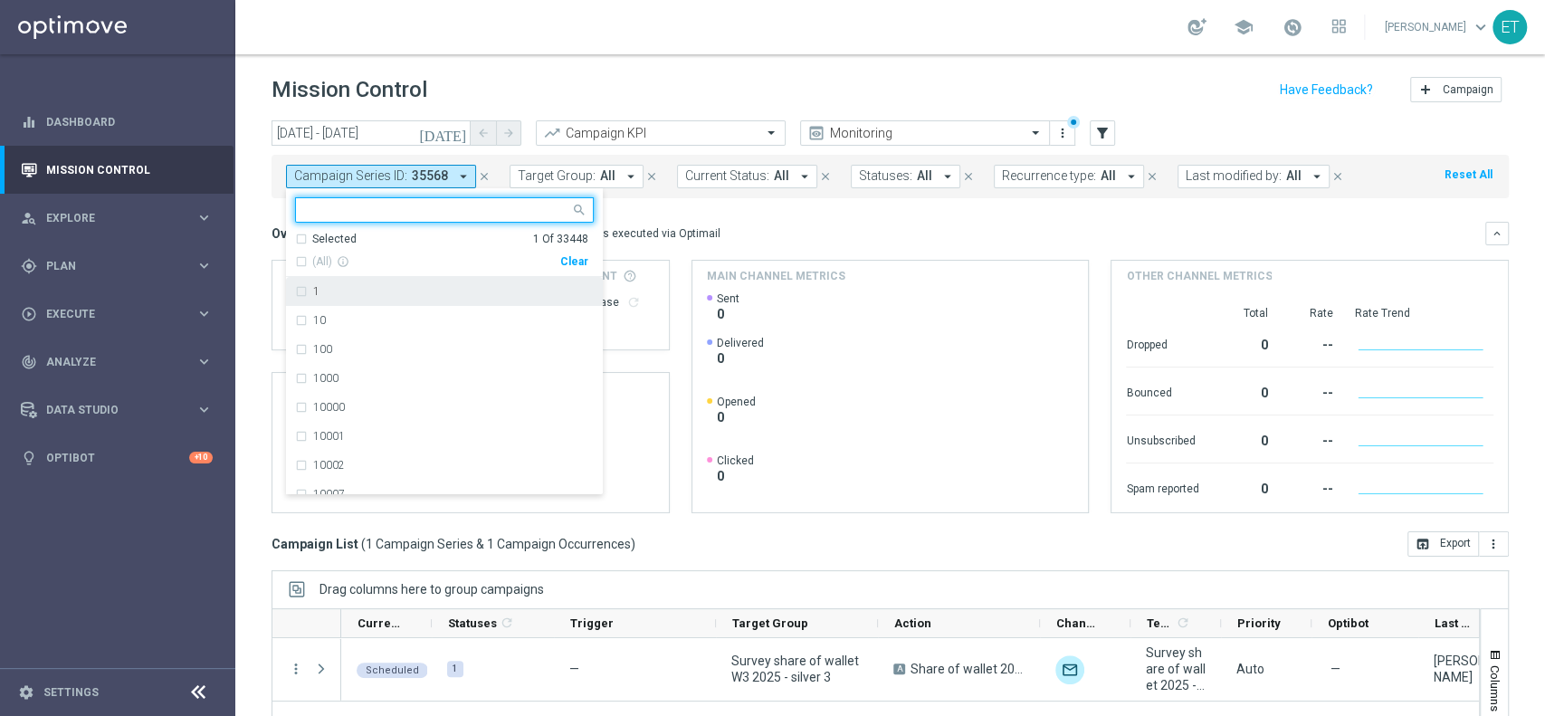
click at [297, 239] on div "Selected 1 Of 33448" at bounding box center [441, 239] width 293 height 15
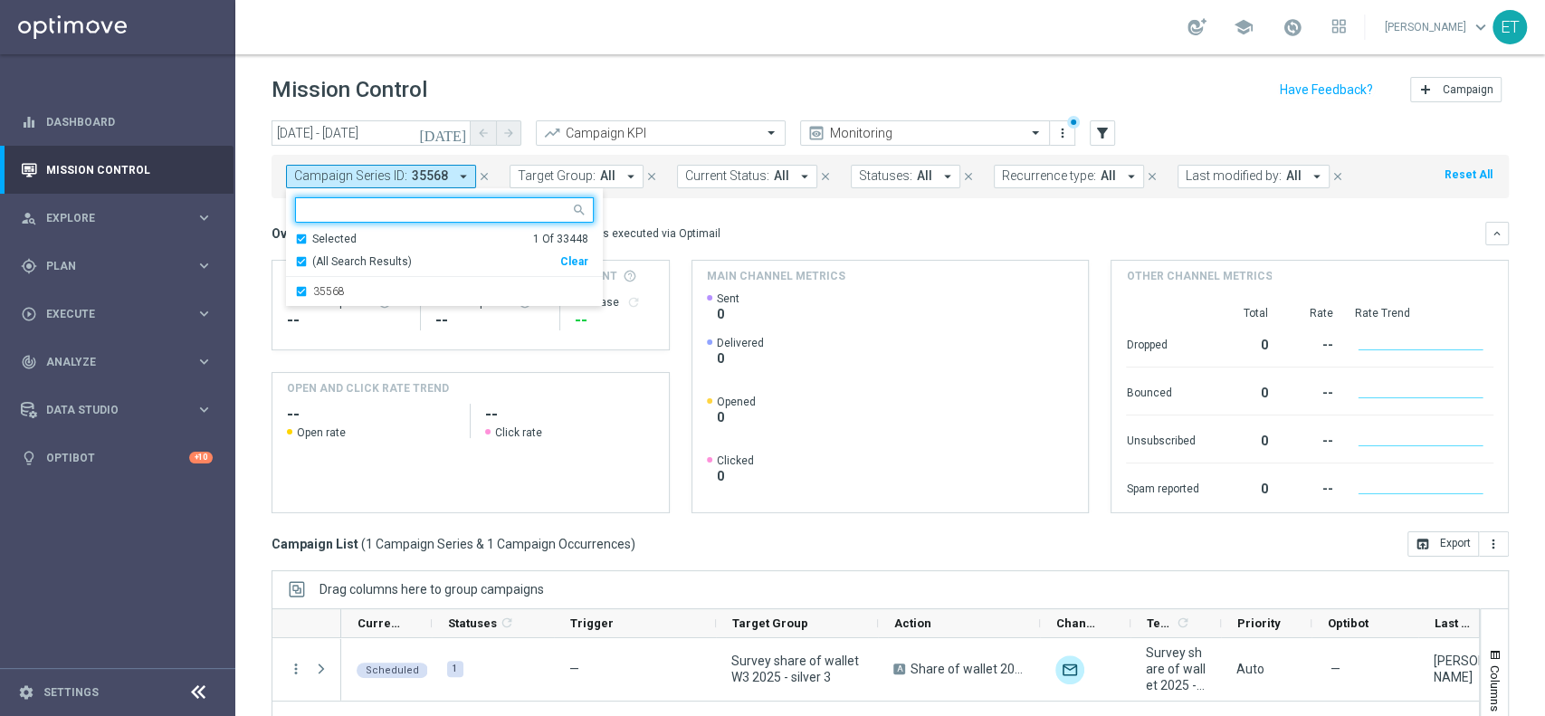
click at [0, 0] on div "Clear" at bounding box center [0, 0] width 0 height 0
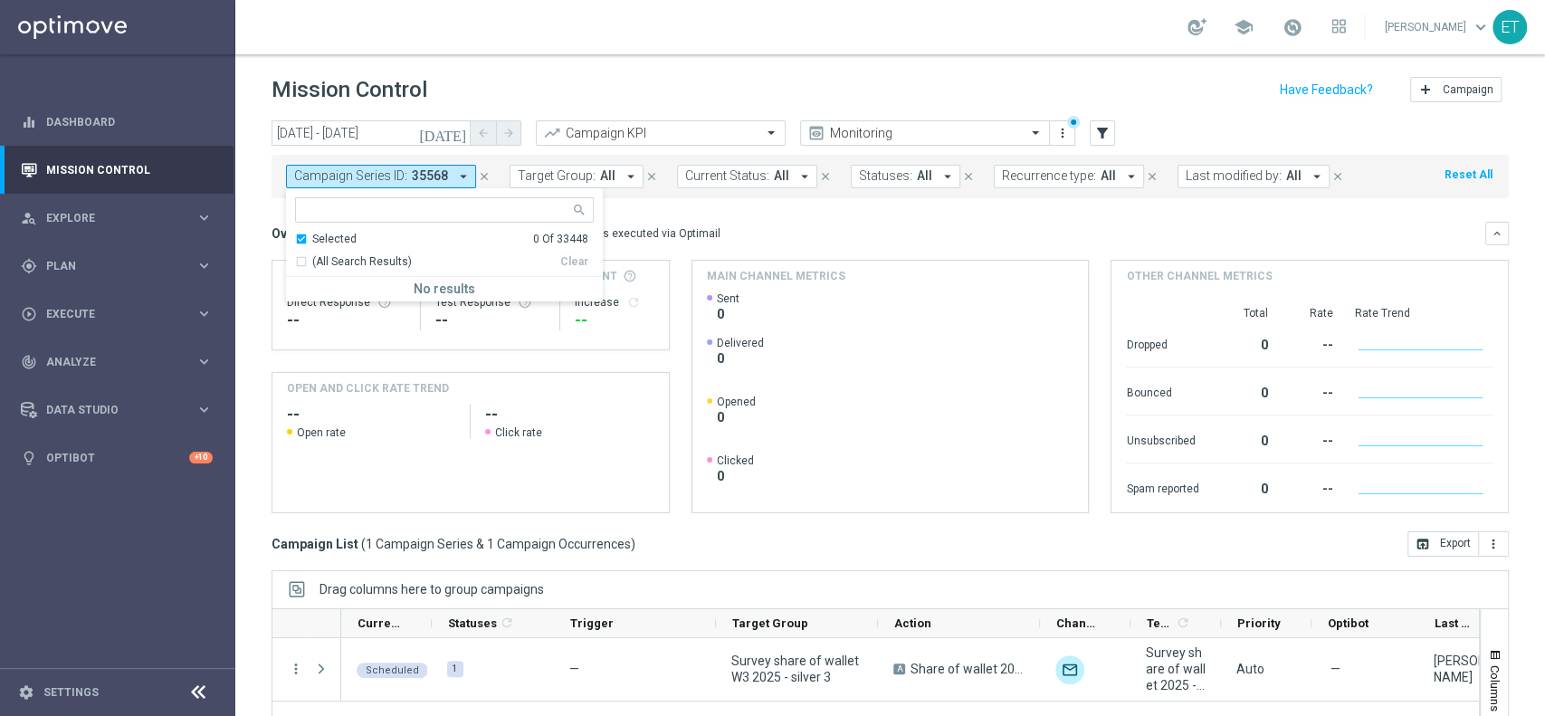
click at [309, 257] on div "(All Search Results)" at bounding box center [427, 261] width 265 height 15
click at [607, 86] on div "Mission Control add Campaign" at bounding box center [890, 89] width 1237 height 35
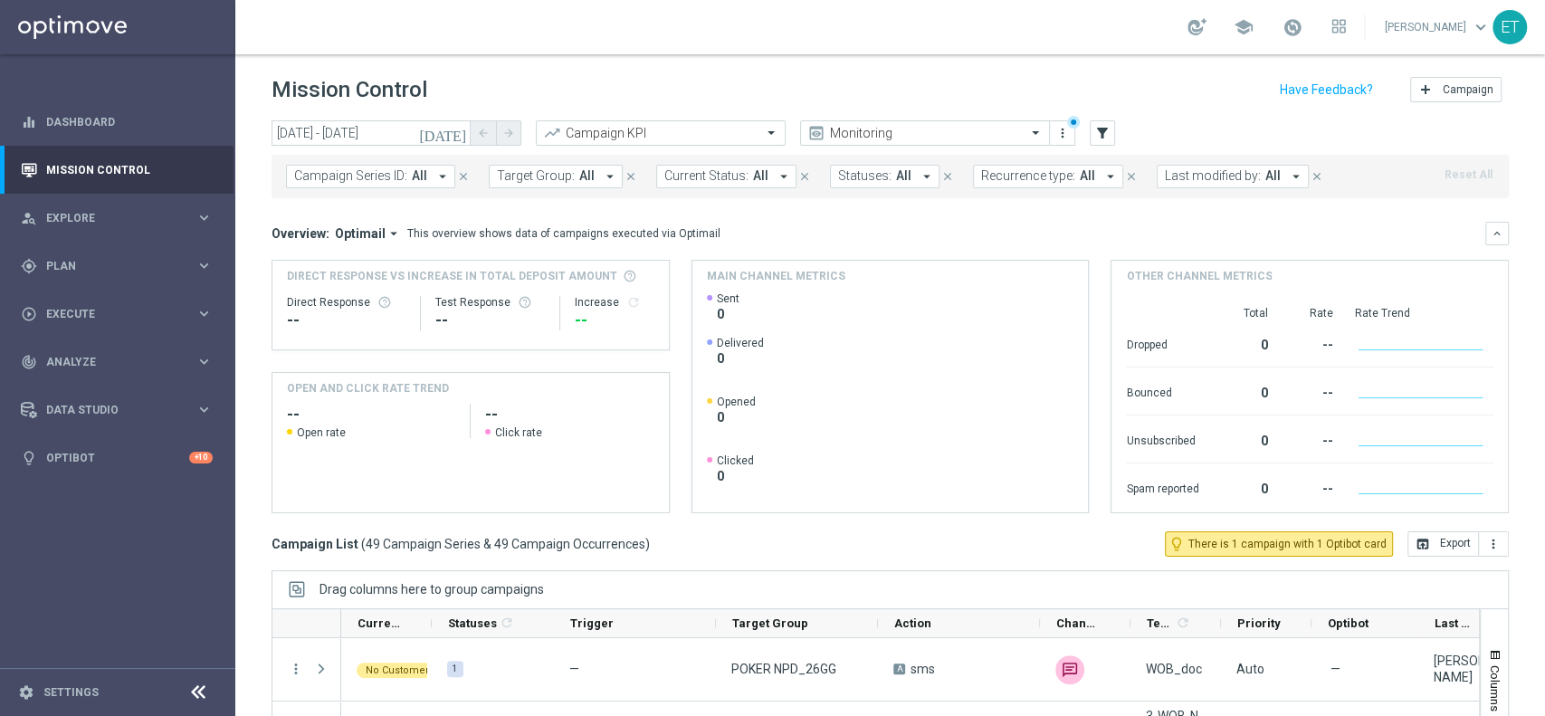
click at [1219, 186] on button "Last modified by: All arrow_drop_down" at bounding box center [1233, 177] width 152 height 24
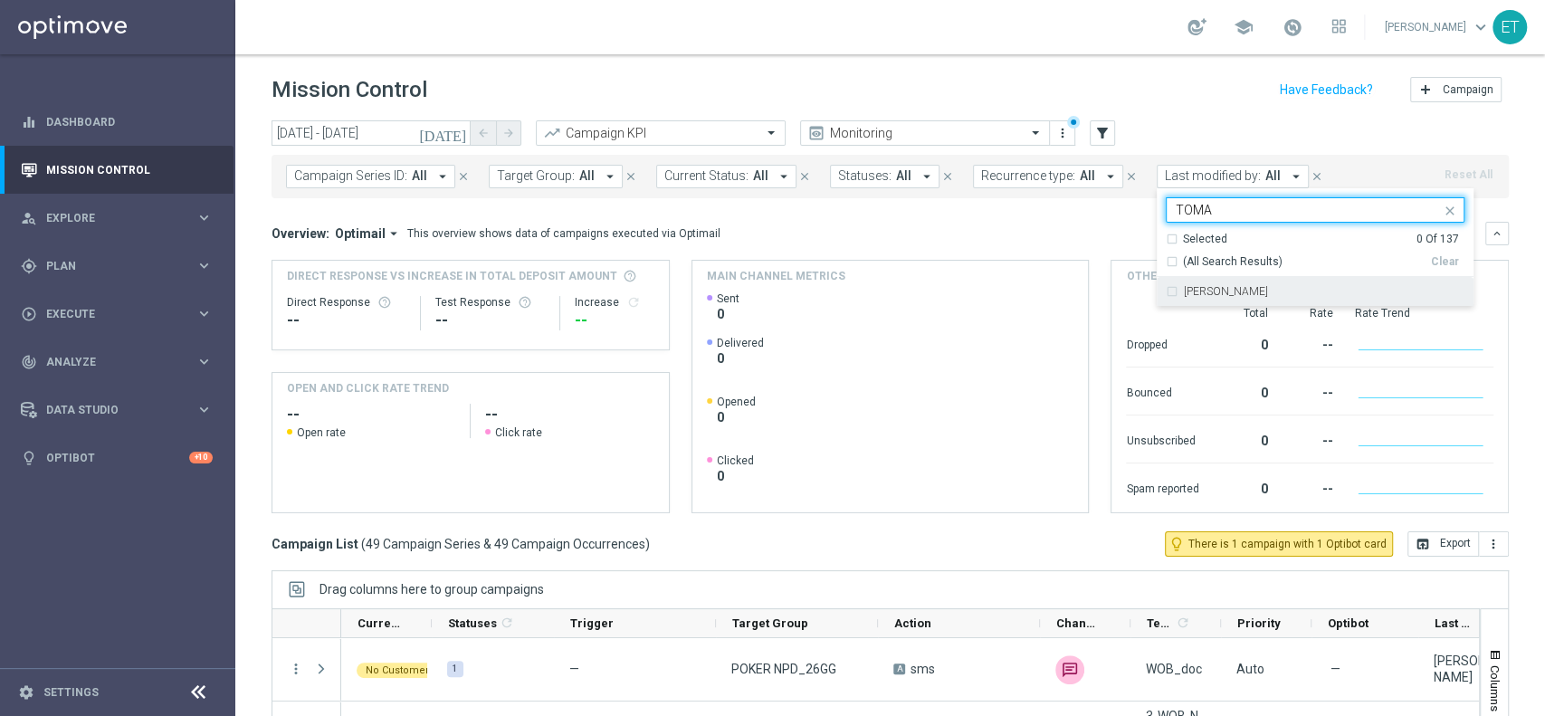
click at [1202, 296] on label "[PERSON_NAME]" at bounding box center [1226, 291] width 84 height 11
type input "TOMA"
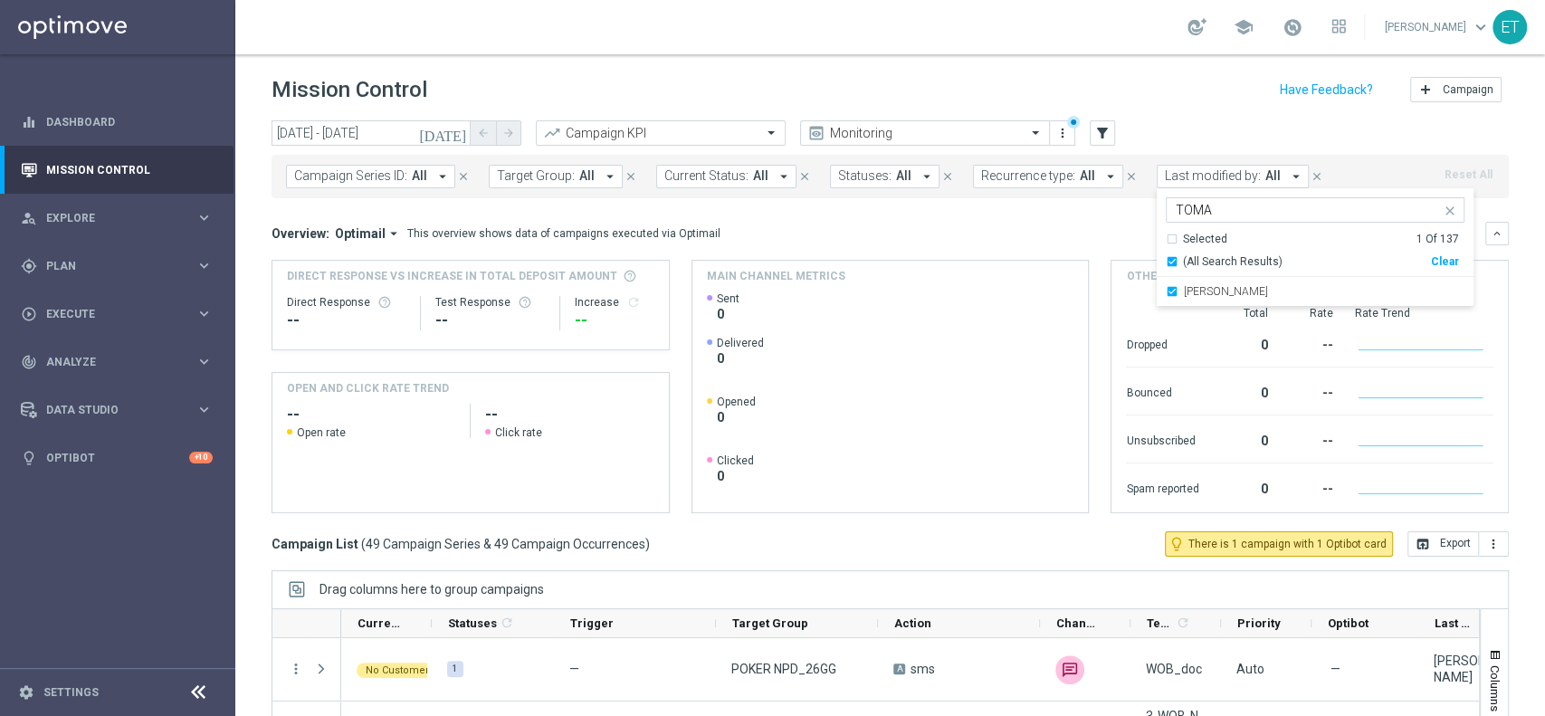
click at [1178, 118] on header "Mission Control add Campaign" at bounding box center [890, 87] width 1310 height 66
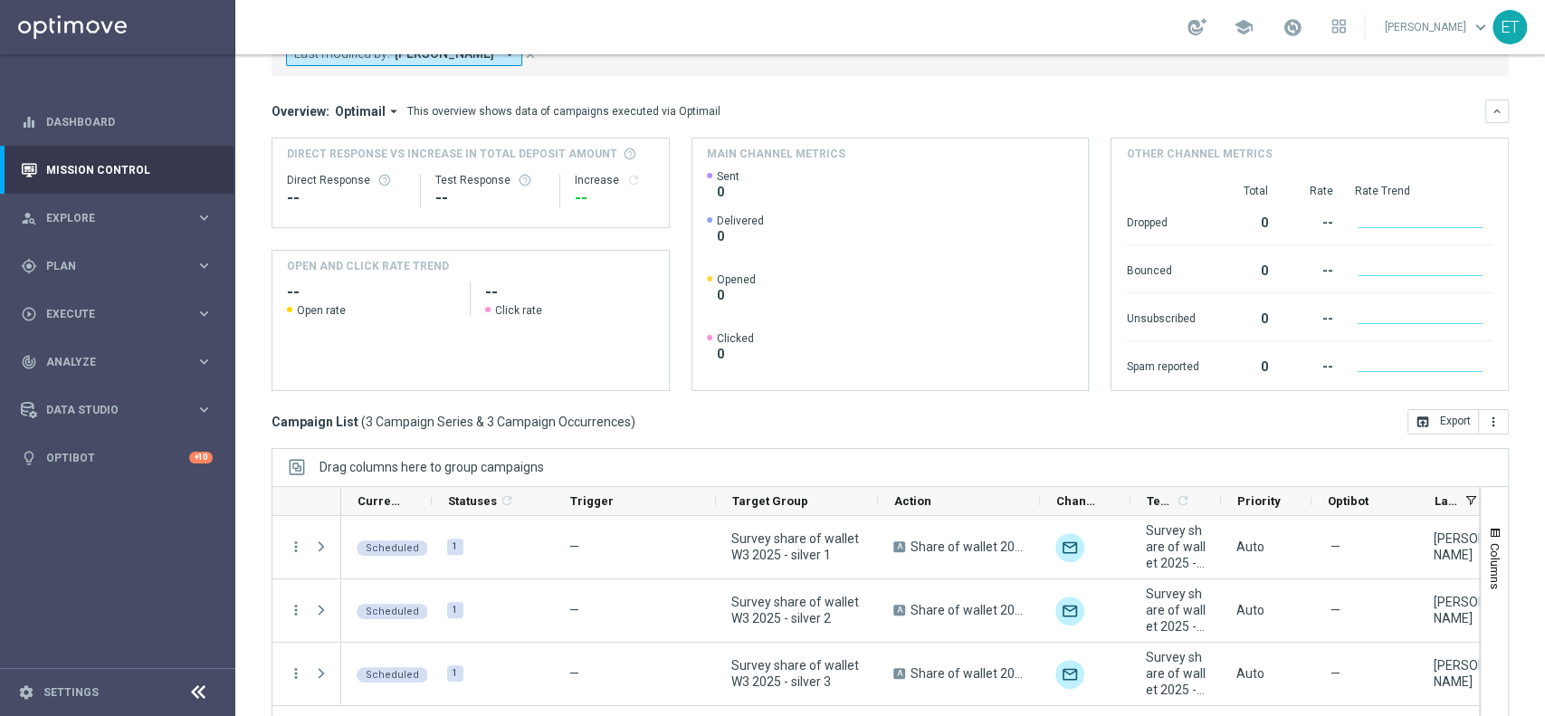
scroll to position [188, 0]
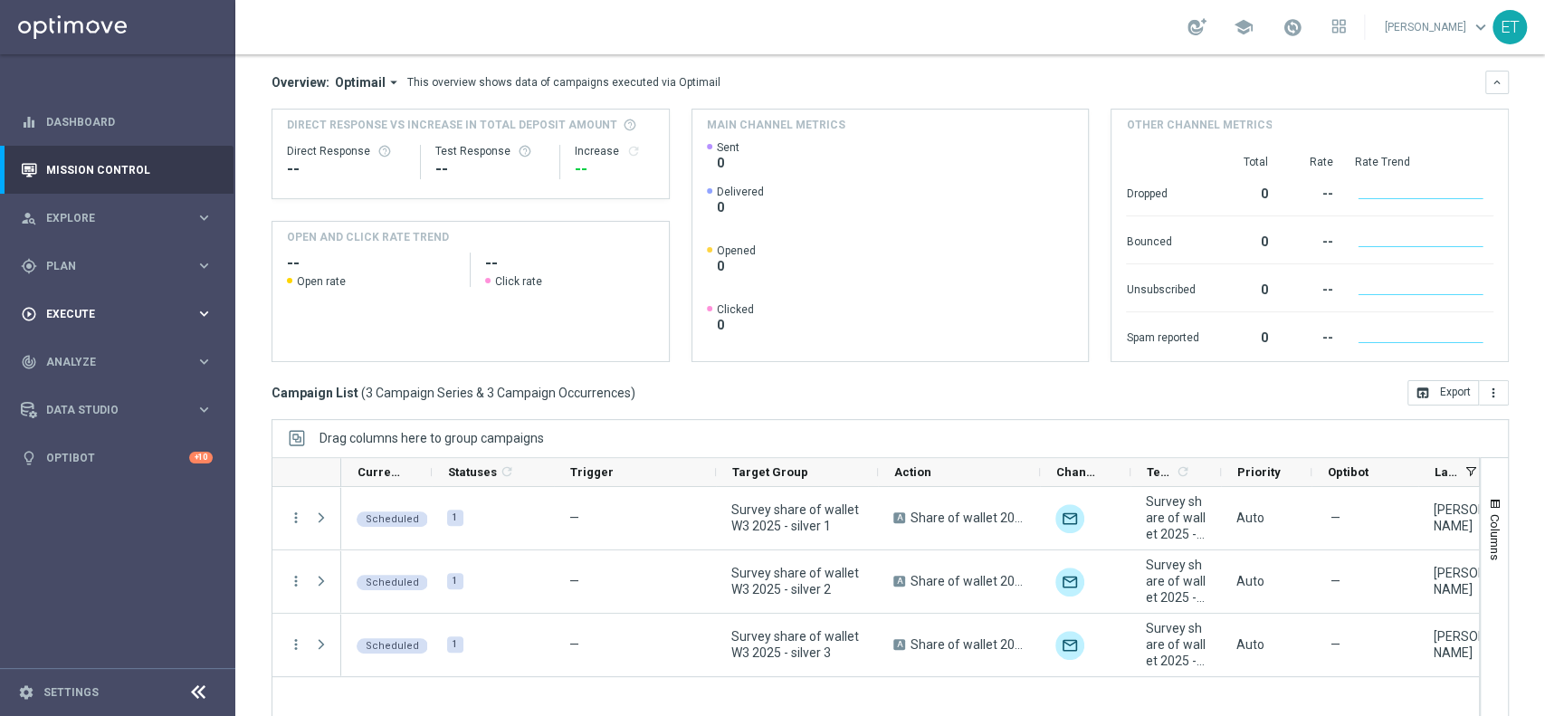
click at [123, 303] on div "play_circle_outline Execute keyboard_arrow_right" at bounding box center [117, 314] width 234 height 48
click at [76, 351] on link "Campaign Builder" at bounding box center [117, 351] width 141 height 14
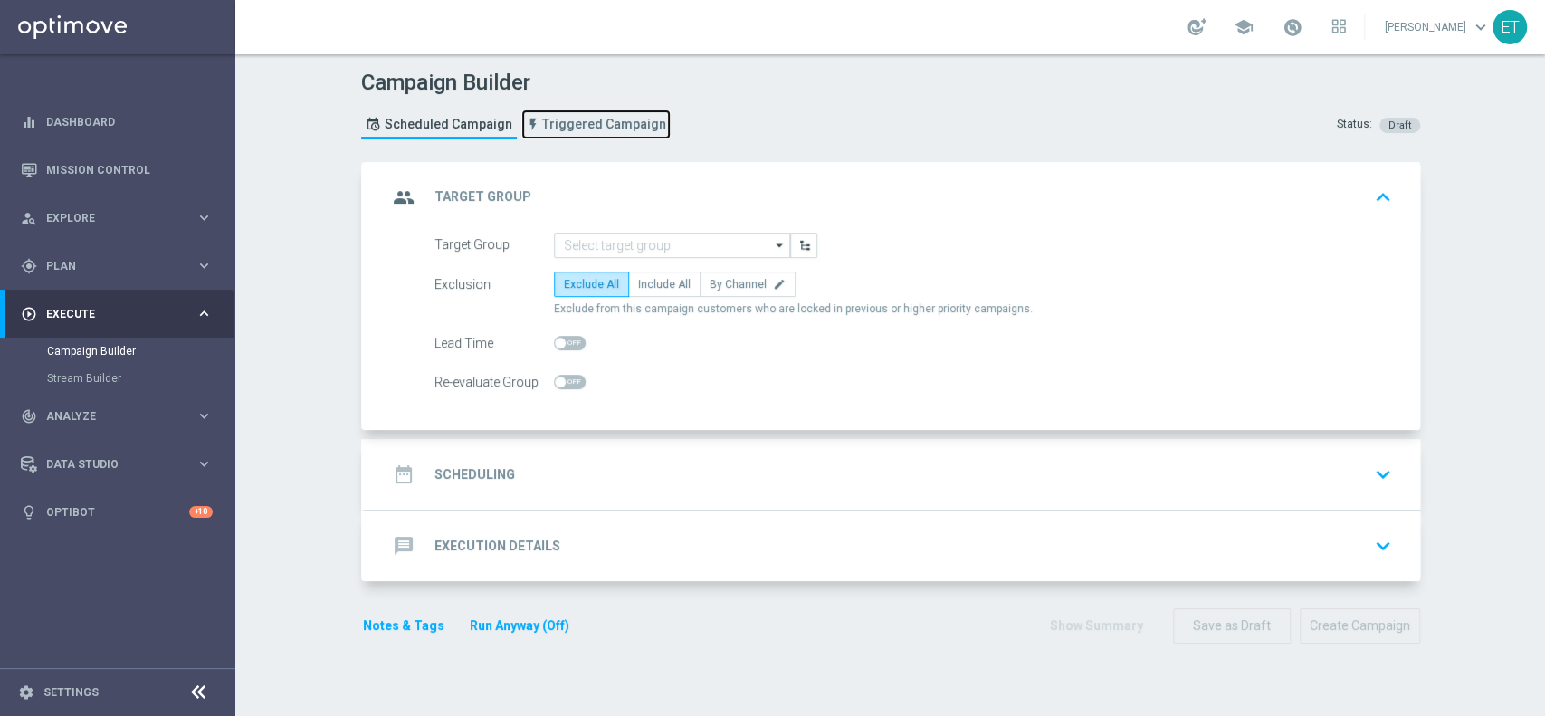
click at [624, 123] on span "Triggered Campaign" at bounding box center [604, 124] width 124 height 15
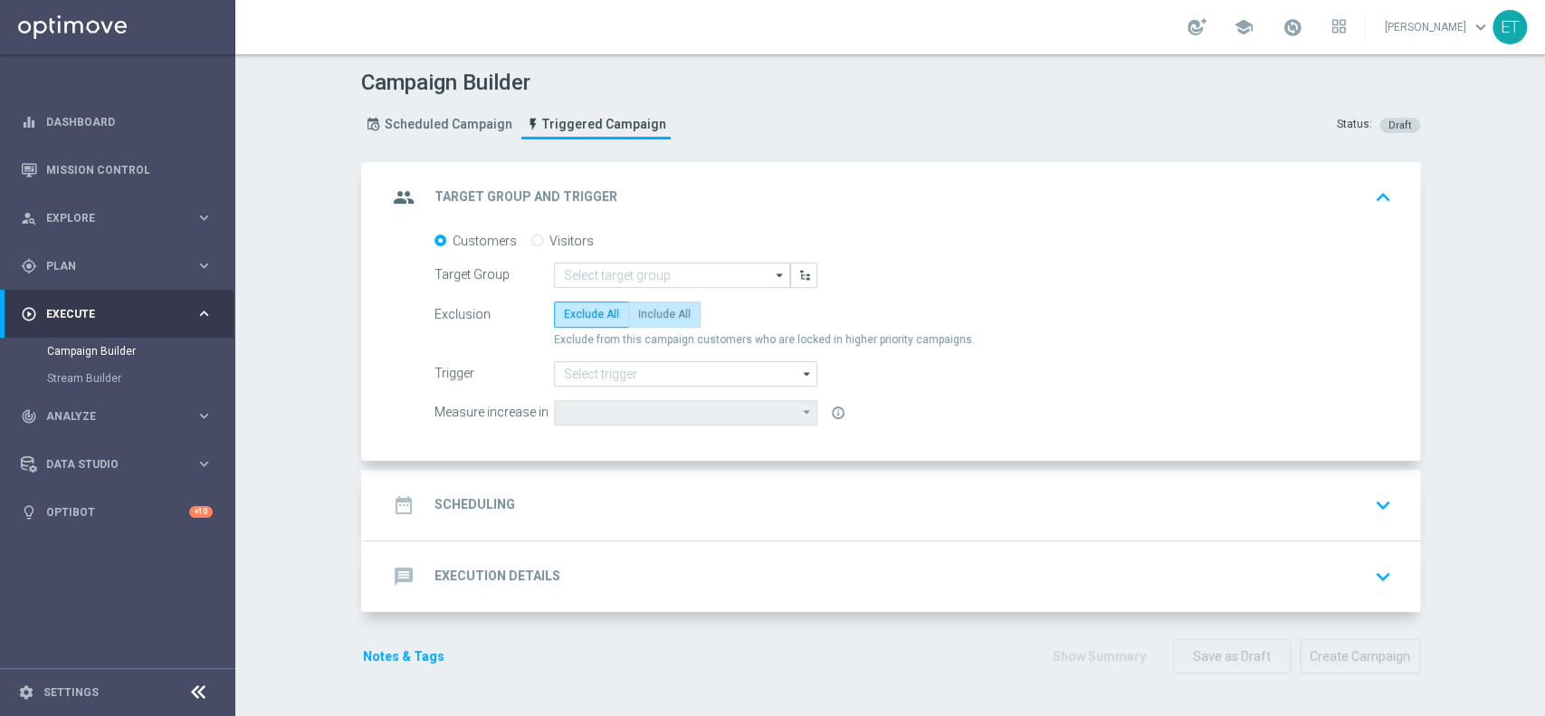
click at [638, 313] on span "Include All" at bounding box center [664, 314] width 52 height 13
click at [638, 313] on input "Include All" at bounding box center [644, 317] width 12 height 12
radio input "true"
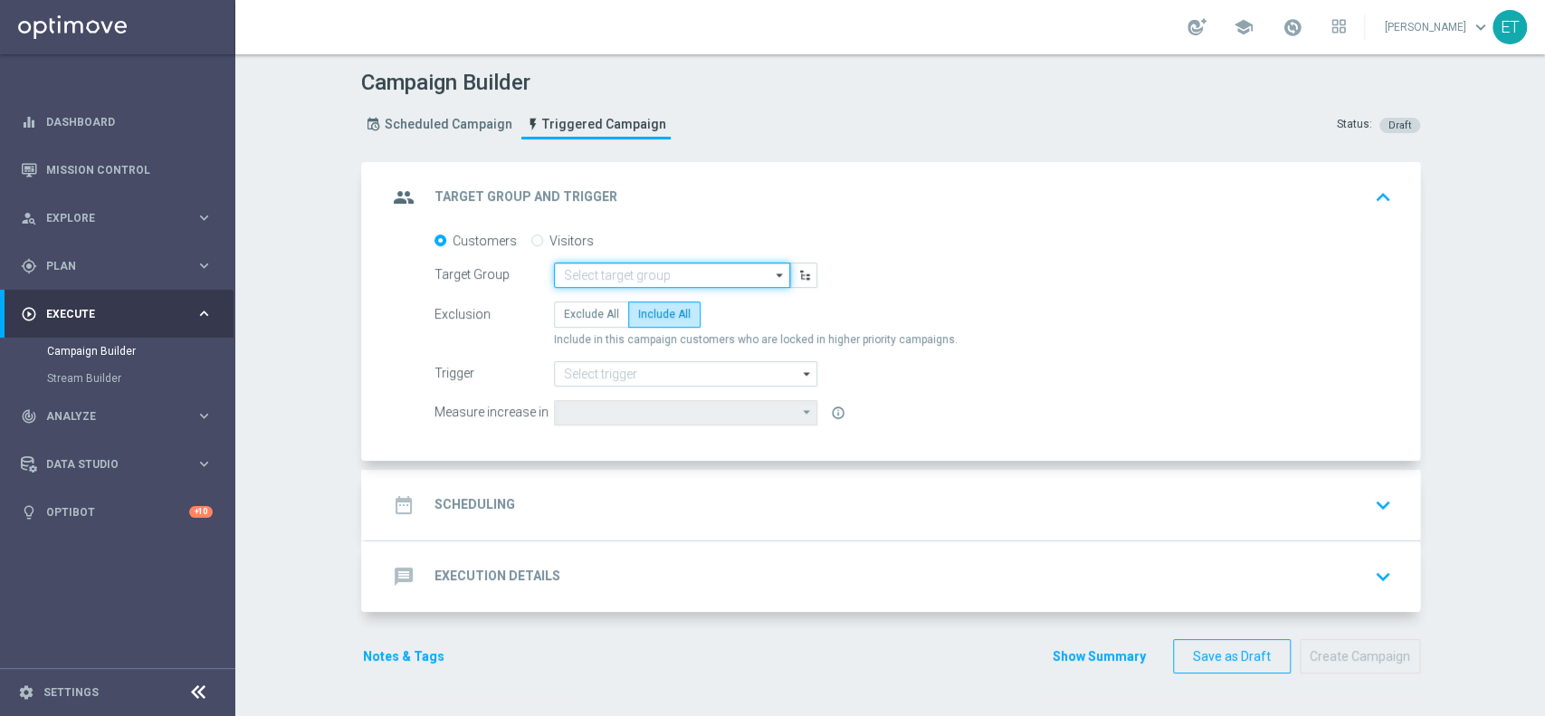
drag, startPoint x: 630, startPoint y: 284, endPoint x: 640, endPoint y: 270, distance: 17.6
click at [630, 284] on input at bounding box center [672, 274] width 236 height 25
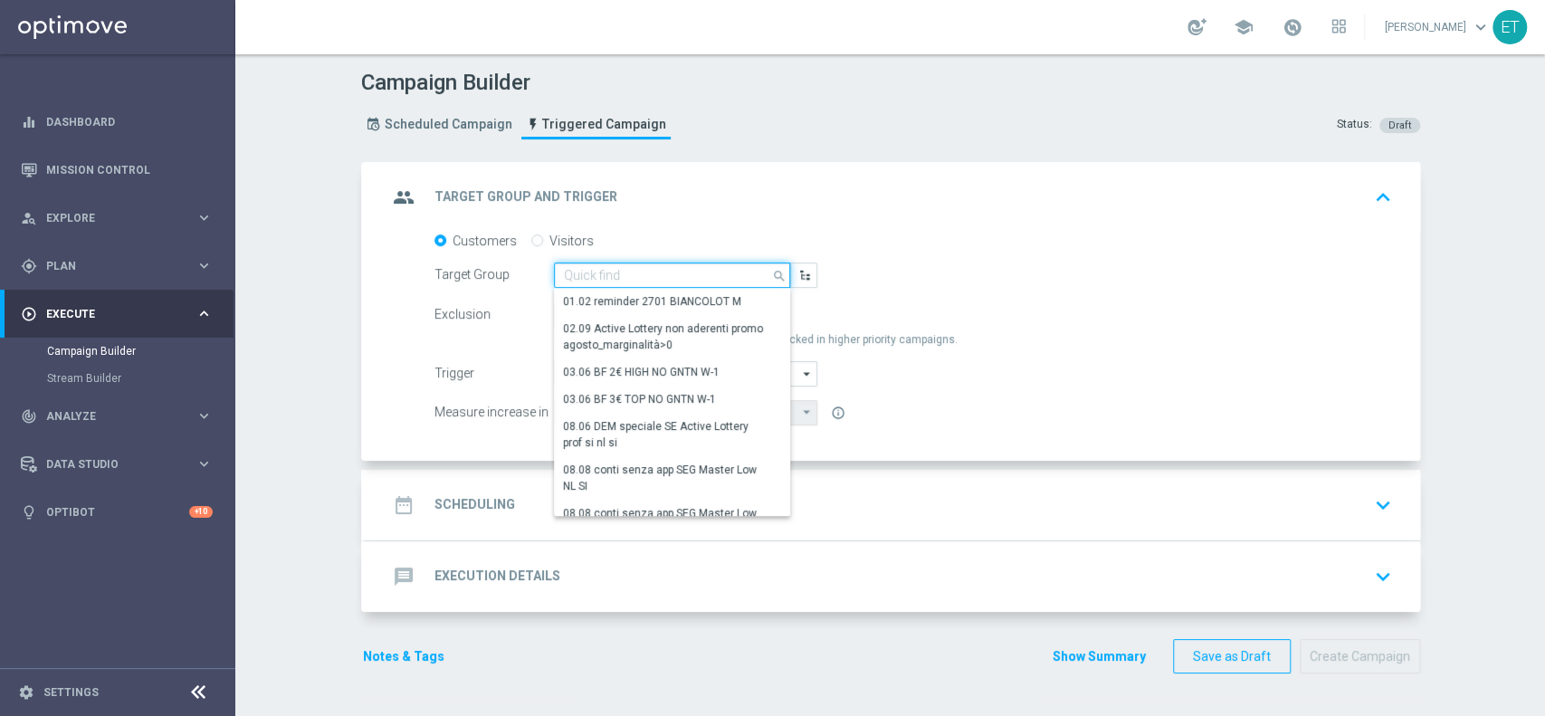
click at [642, 268] on input at bounding box center [672, 274] width 236 height 25
paste input "Survey share of wallet W3 2025 - LOW MASTER"
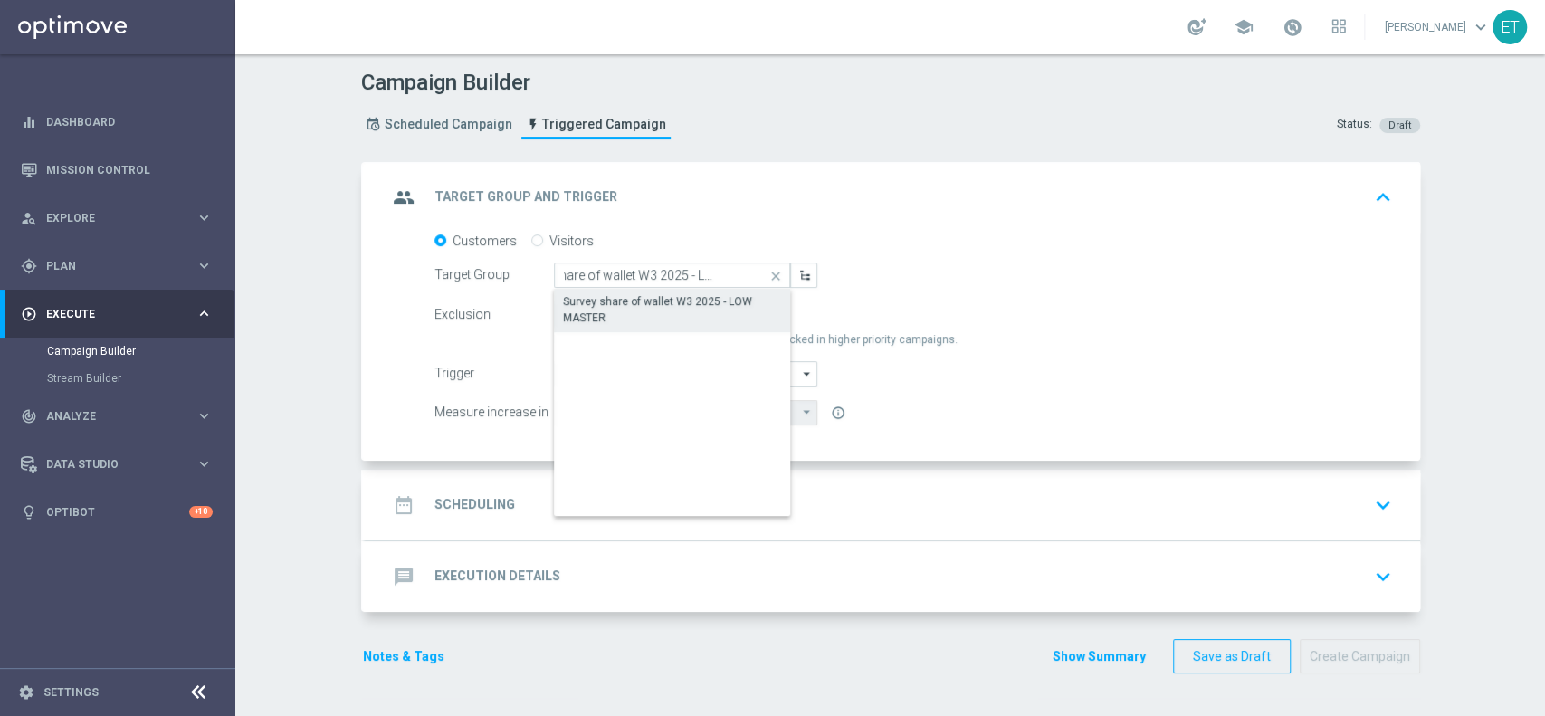
click at [648, 308] on div "Survey share of wallet W3 2025 - LOW MASTER" at bounding box center [672, 309] width 219 height 33
type input "Survey share of wallet W3 2025 - LOW MASTER"
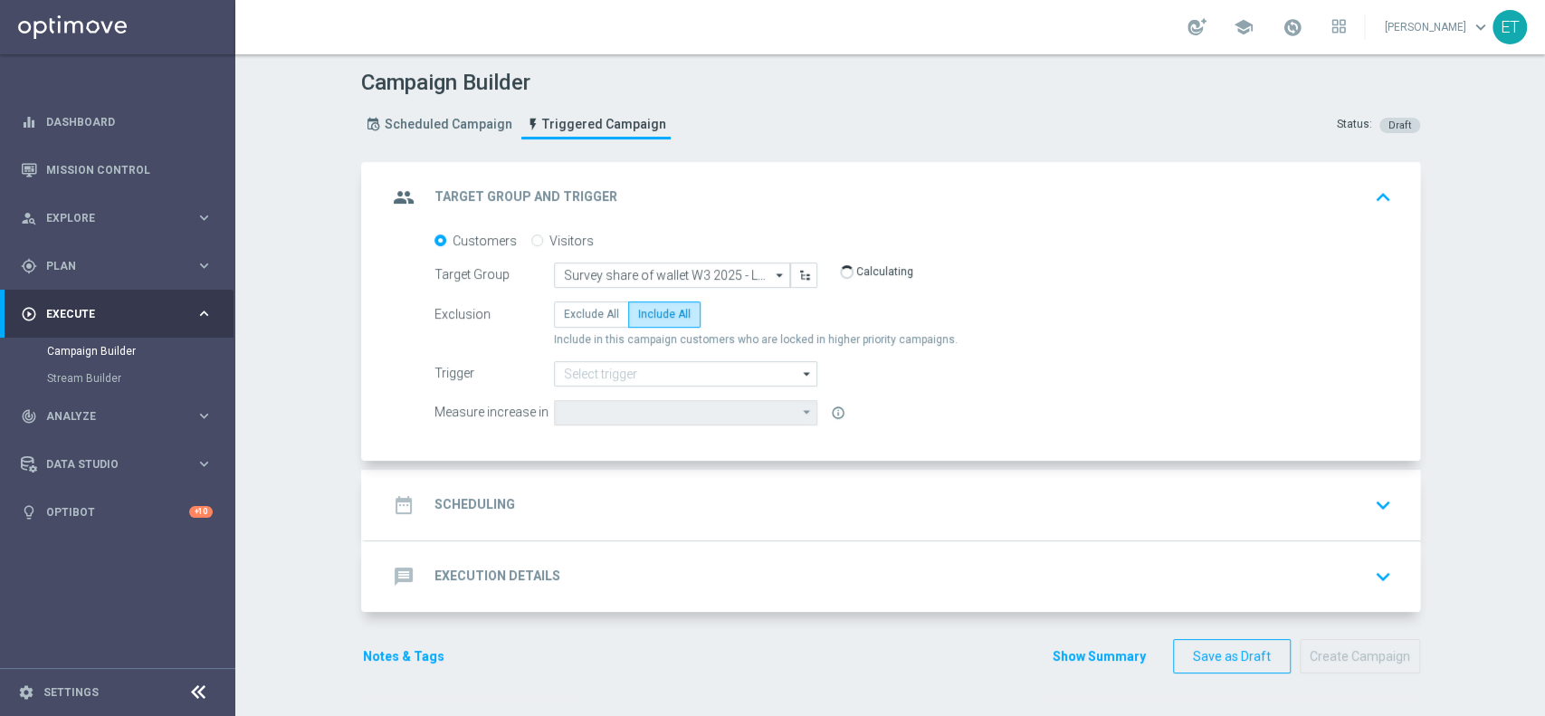
type input "Total Deposit Amount"
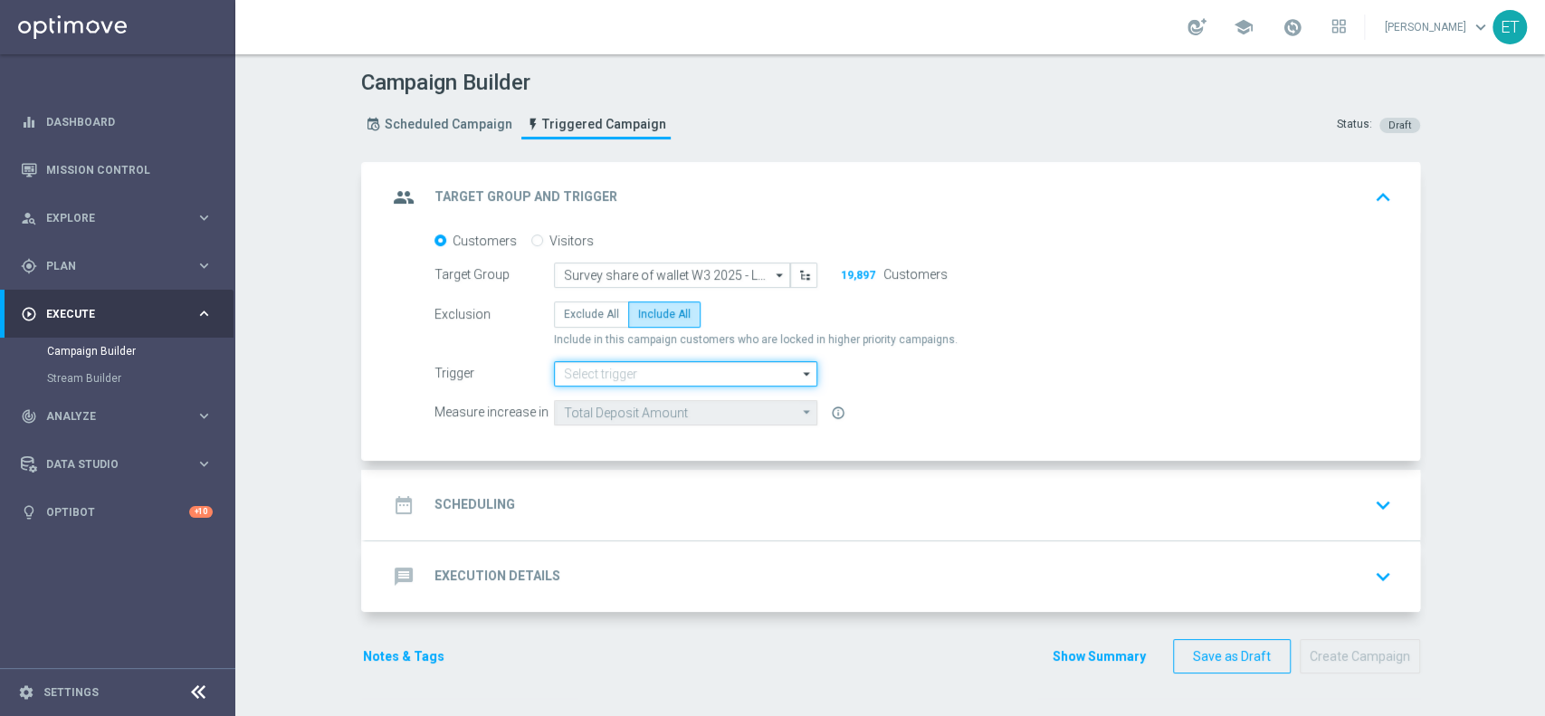
click at [675, 371] on input at bounding box center [685, 373] width 263 height 25
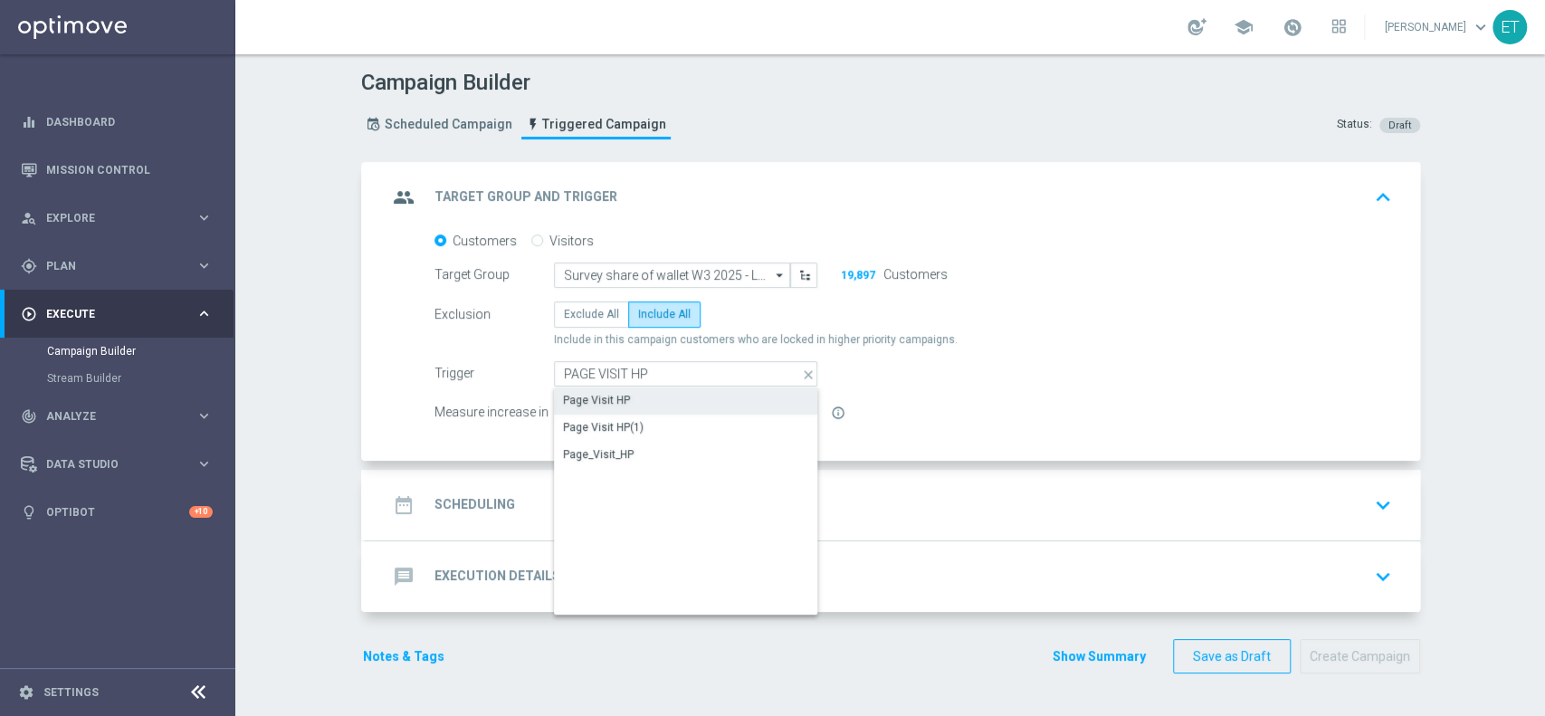
click at [673, 395] on div "Page Visit HP" at bounding box center [686, 399] width 264 height 25
type input "Page Visit HP"
click at [707, 493] on div "date_range Scheduling keyboard_arrow_down" at bounding box center [892, 505] width 1011 height 34
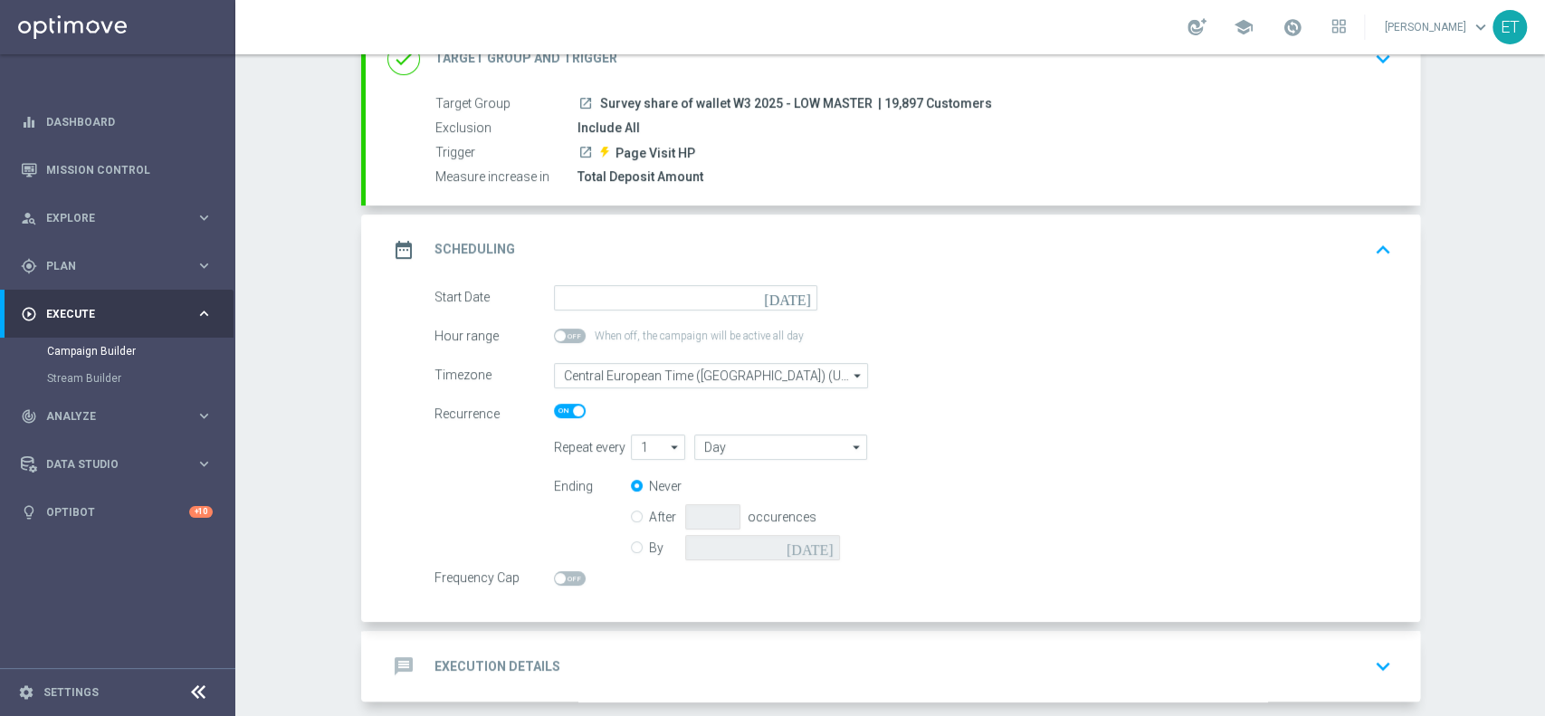
scroll to position [220, 0]
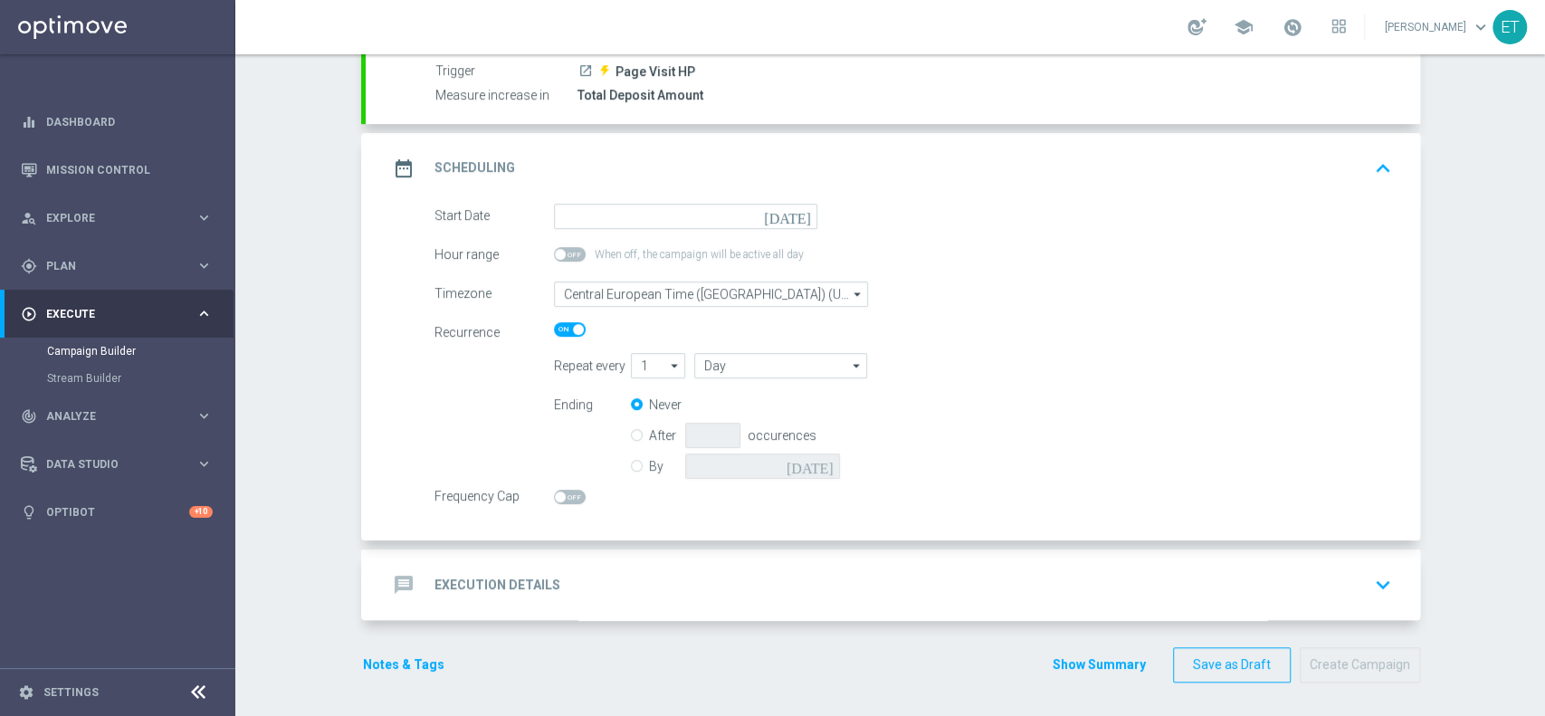
click at [795, 212] on icon "today" at bounding box center [790, 214] width 53 height 20
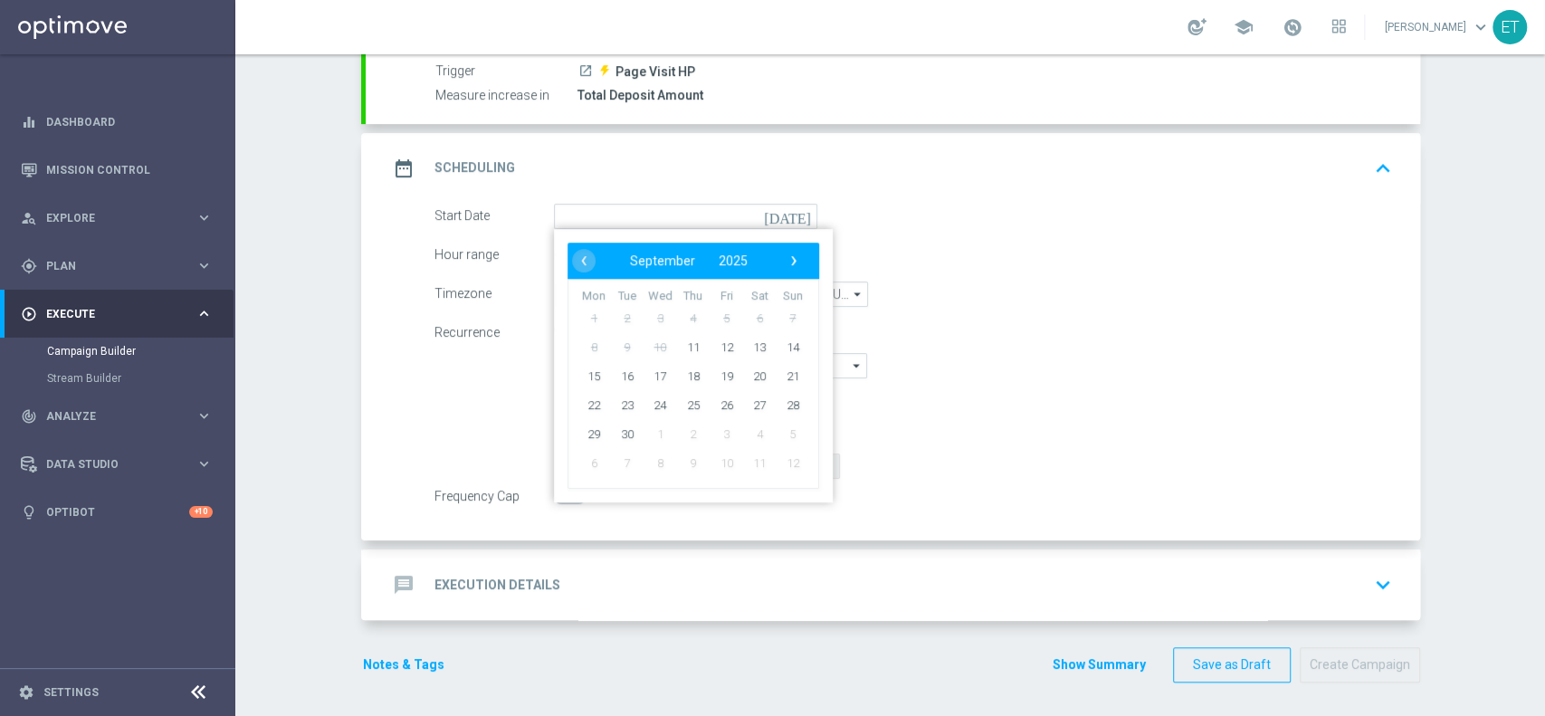
click at [776, 358] on td "14" at bounding box center [792, 346] width 33 height 29
click at [778, 347] on span "14" at bounding box center [792, 346] width 29 height 29
type input "14 Sep 2025"
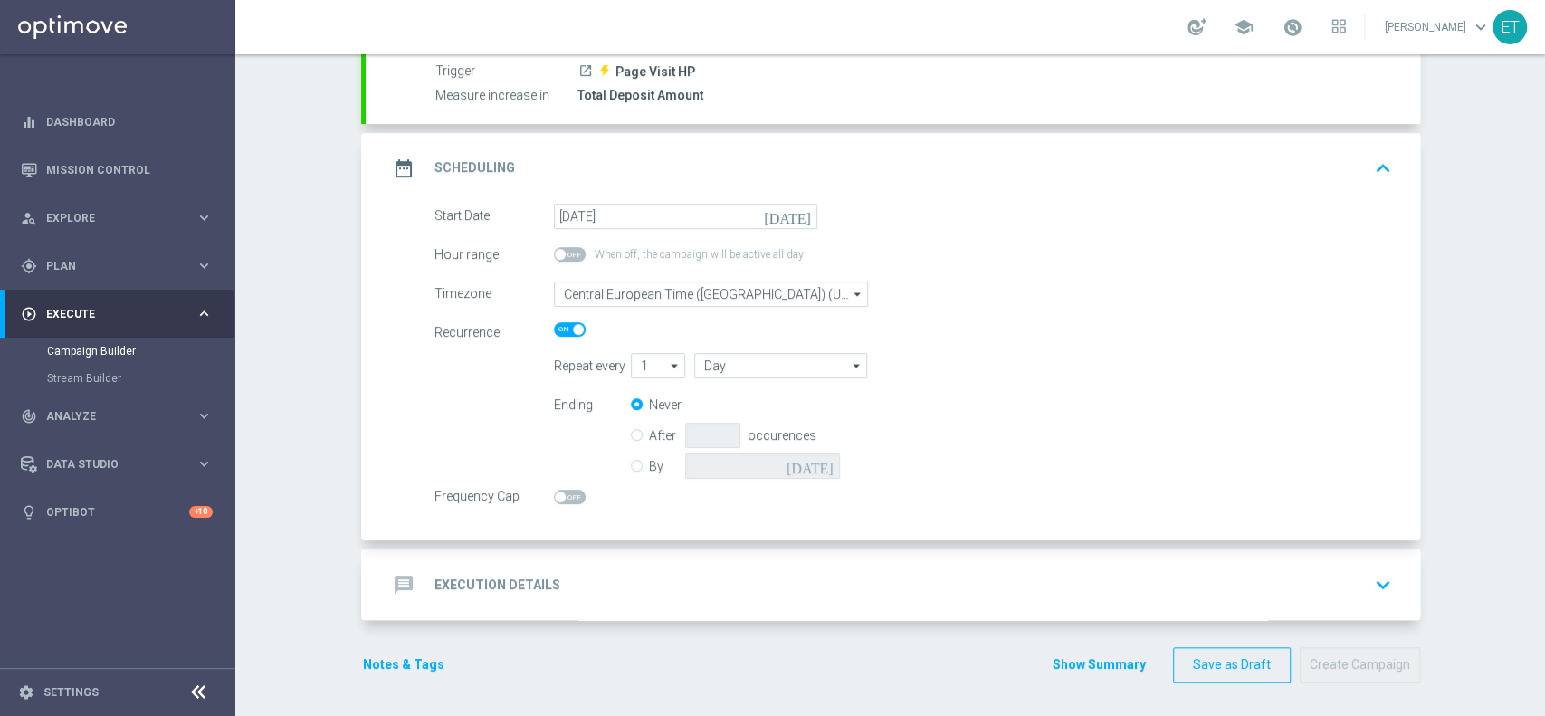
click at [631, 464] on input "By" at bounding box center [637, 463] width 12 height 12
radio input "true"
radio input "false"
click at [822, 464] on icon "today" at bounding box center [813, 463] width 53 height 20
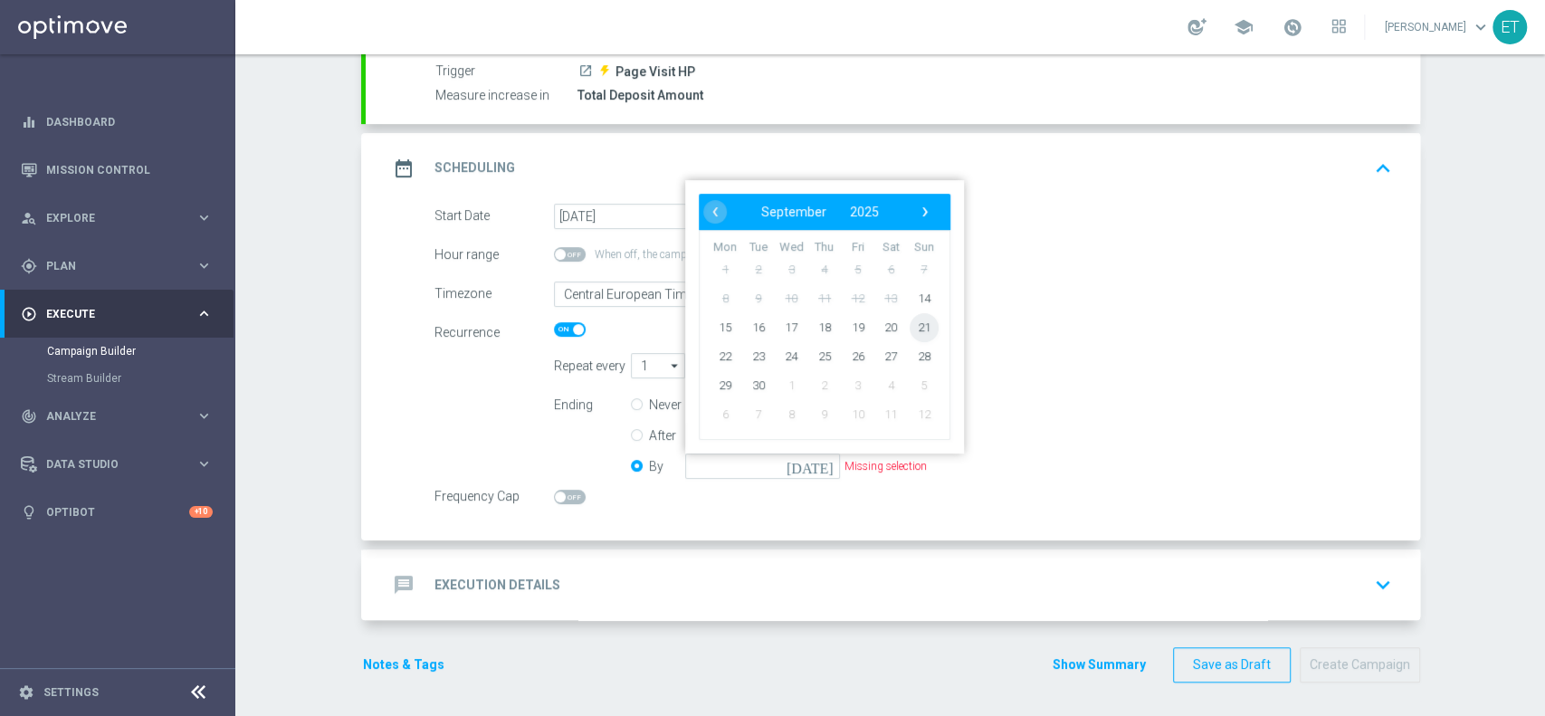
click at [919, 327] on span "21" at bounding box center [923, 327] width 29 height 29
type input "21 Sep 2025"
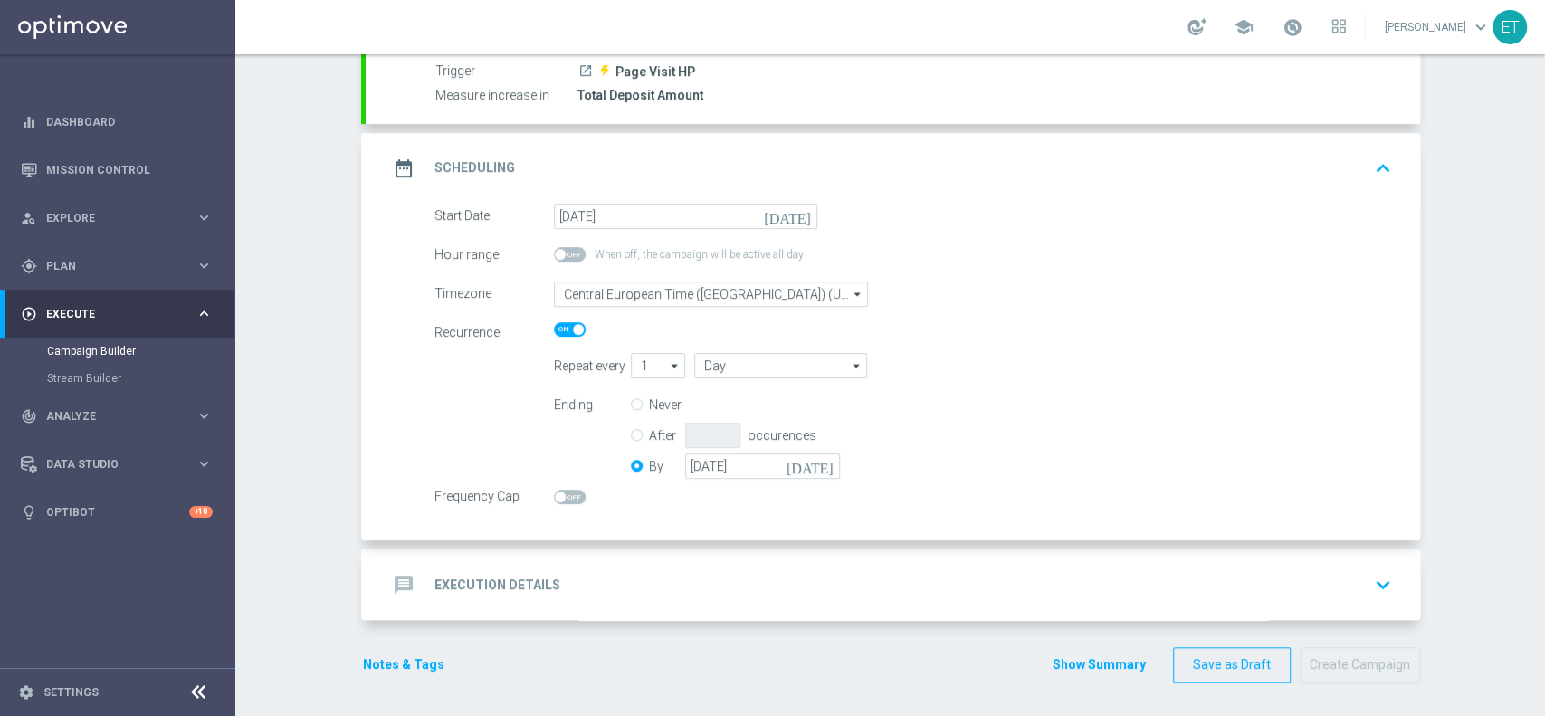
click at [555, 499] on span at bounding box center [560, 496] width 11 height 11
click at [554, 499] on input "checkbox" at bounding box center [570, 497] width 32 height 14
checkbox input "true"
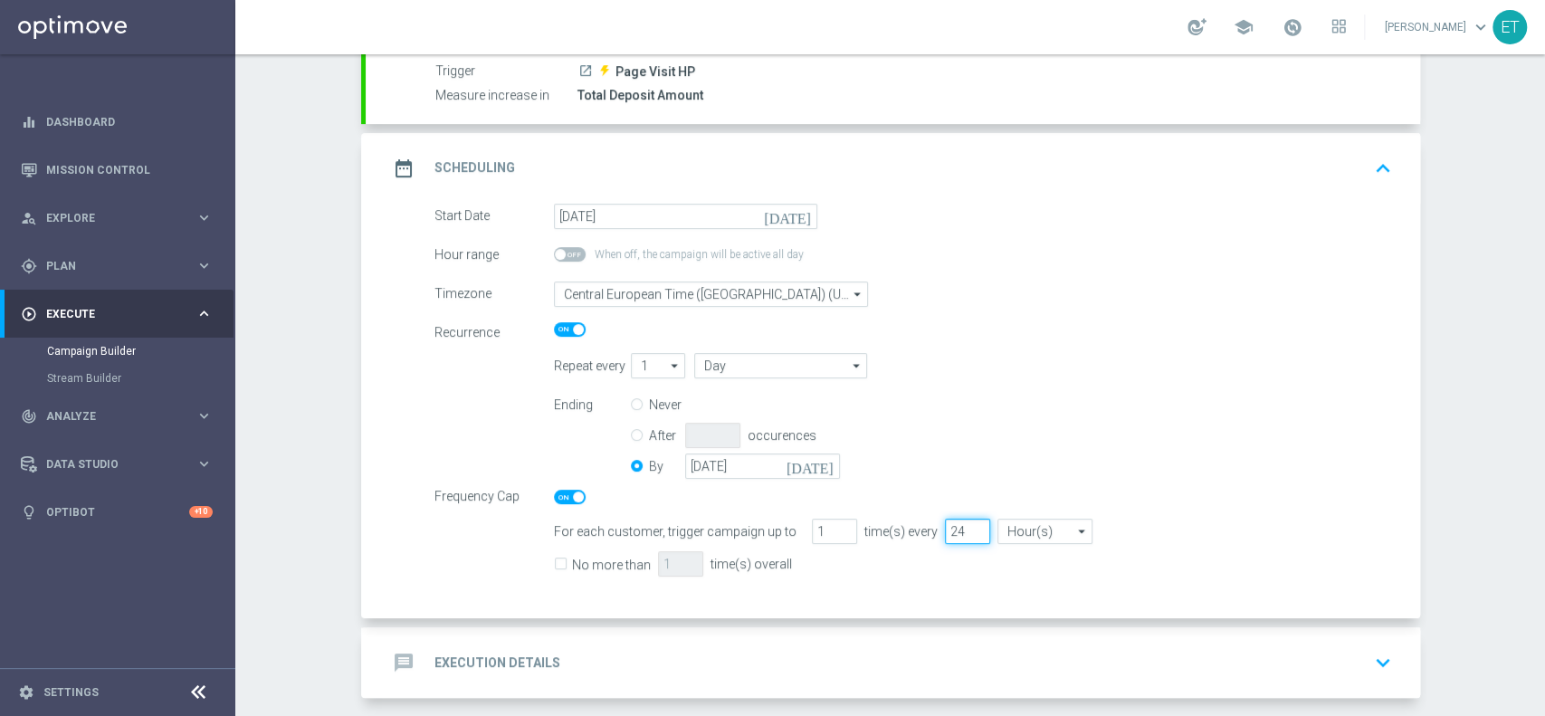
drag, startPoint x: 946, startPoint y: 531, endPoint x: 915, endPoint y: 531, distance: 30.8
click at [915, 531] on div "For each customer, trigger campaign up to 1 time(s) every 24 Hour(s) Hour(s) ar…" at bounding box center [972, 531] width 865 height 25
type input "72"
click at [558, 561] on span "No more than" at bounding box center [602, 561] width 97 height 23
click at [554, 561] on input "No more than" at bounding box center [560, 566] width 12 height 12
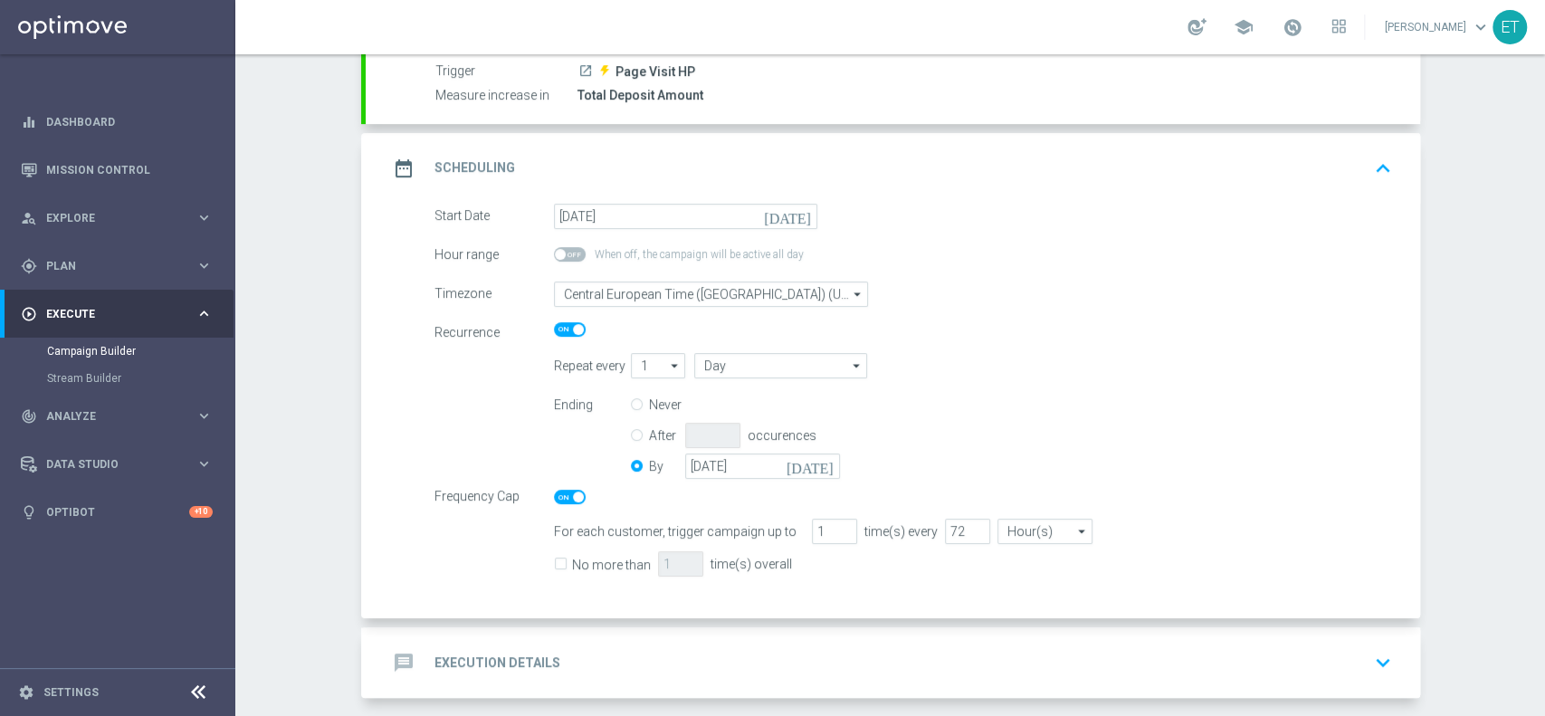
checkbox input "true"
drag, startPoint x: 660, startPoint y: 561, endPoint x: 629, endPoint y: 567, distance: 31.3
click at [629, 567] on div "No more than 1 time(s) overall" at bounding box center [972, 563] width 865 height 26
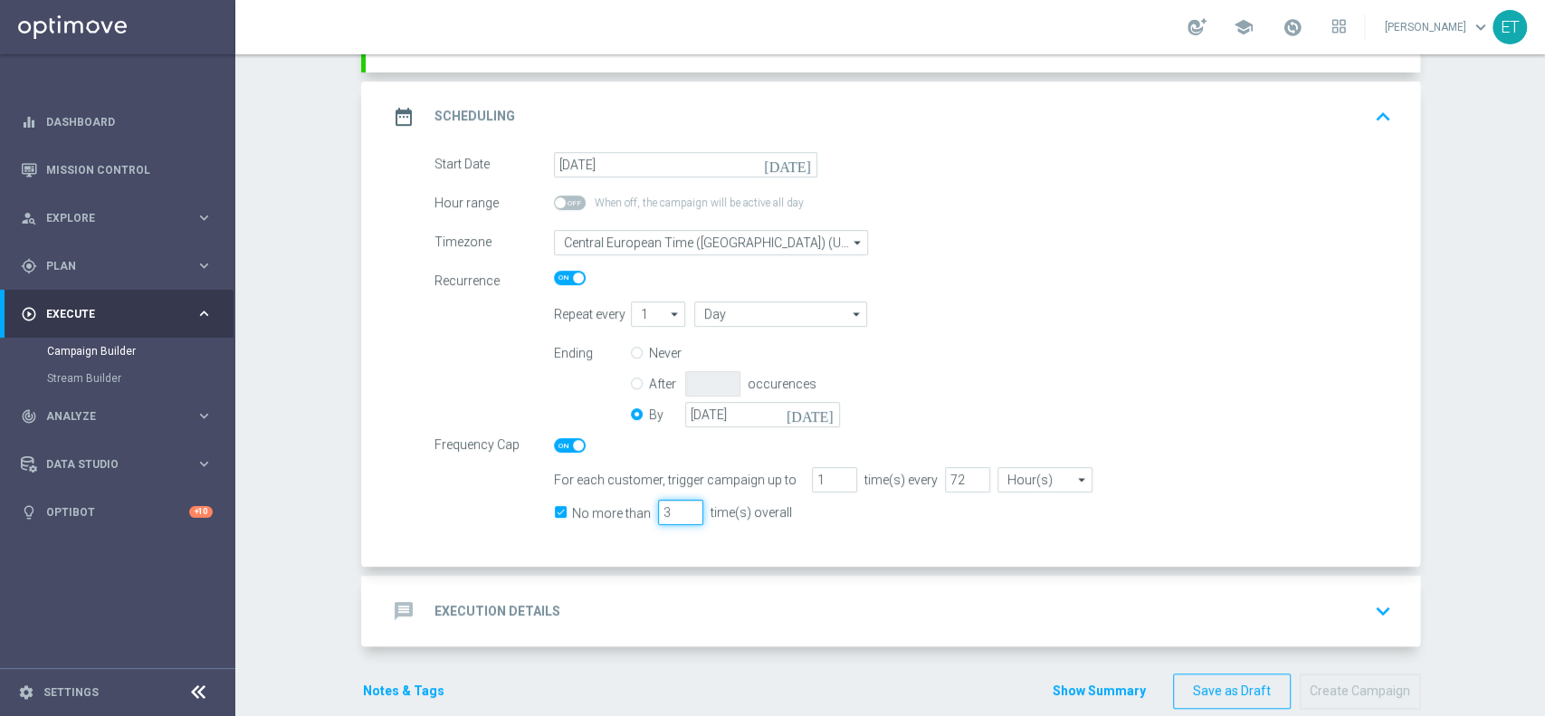
scroll to position [298, 0]
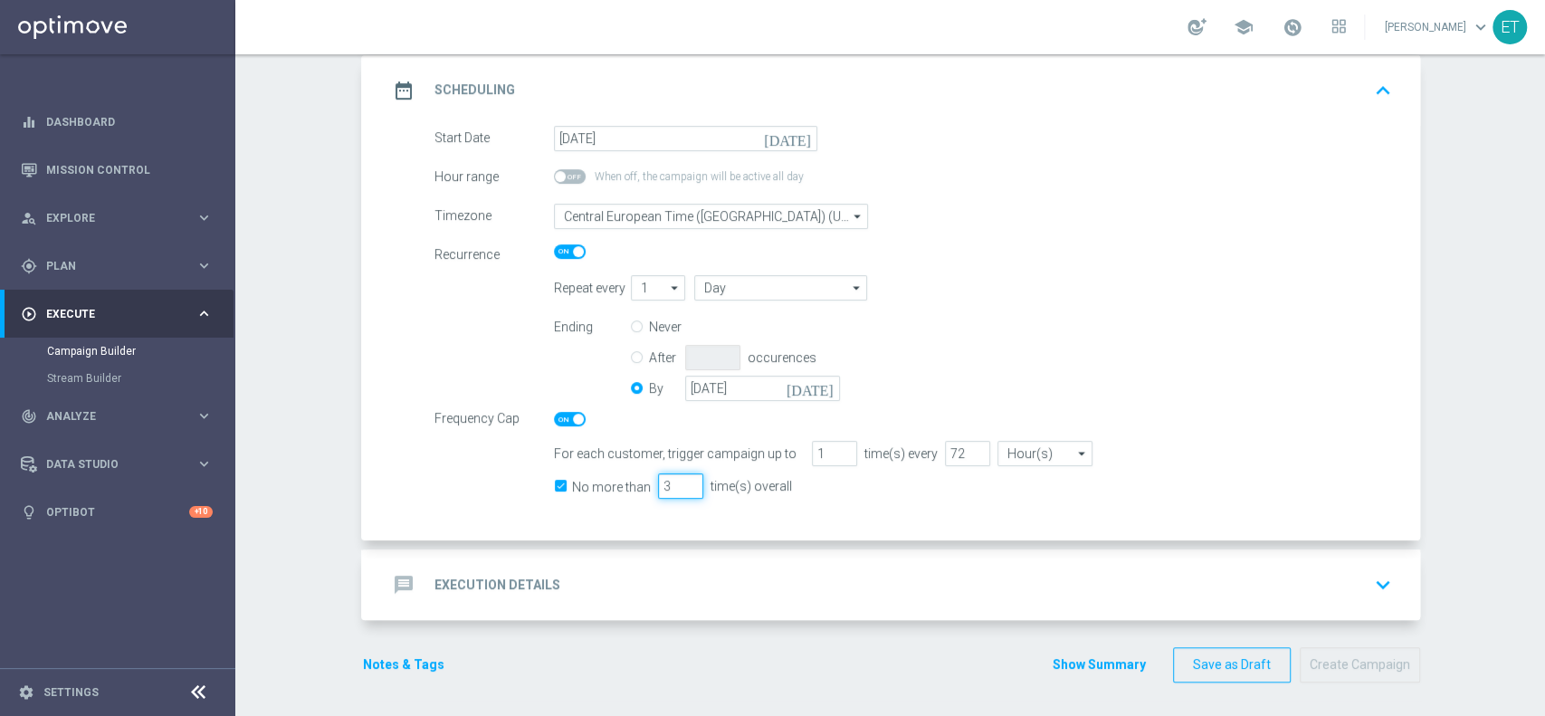
type input "3"
click at [1124, 590] on div "message Execution Details keyboard_arrow_down" at bounding box center [892, 585] width 1011 height 34
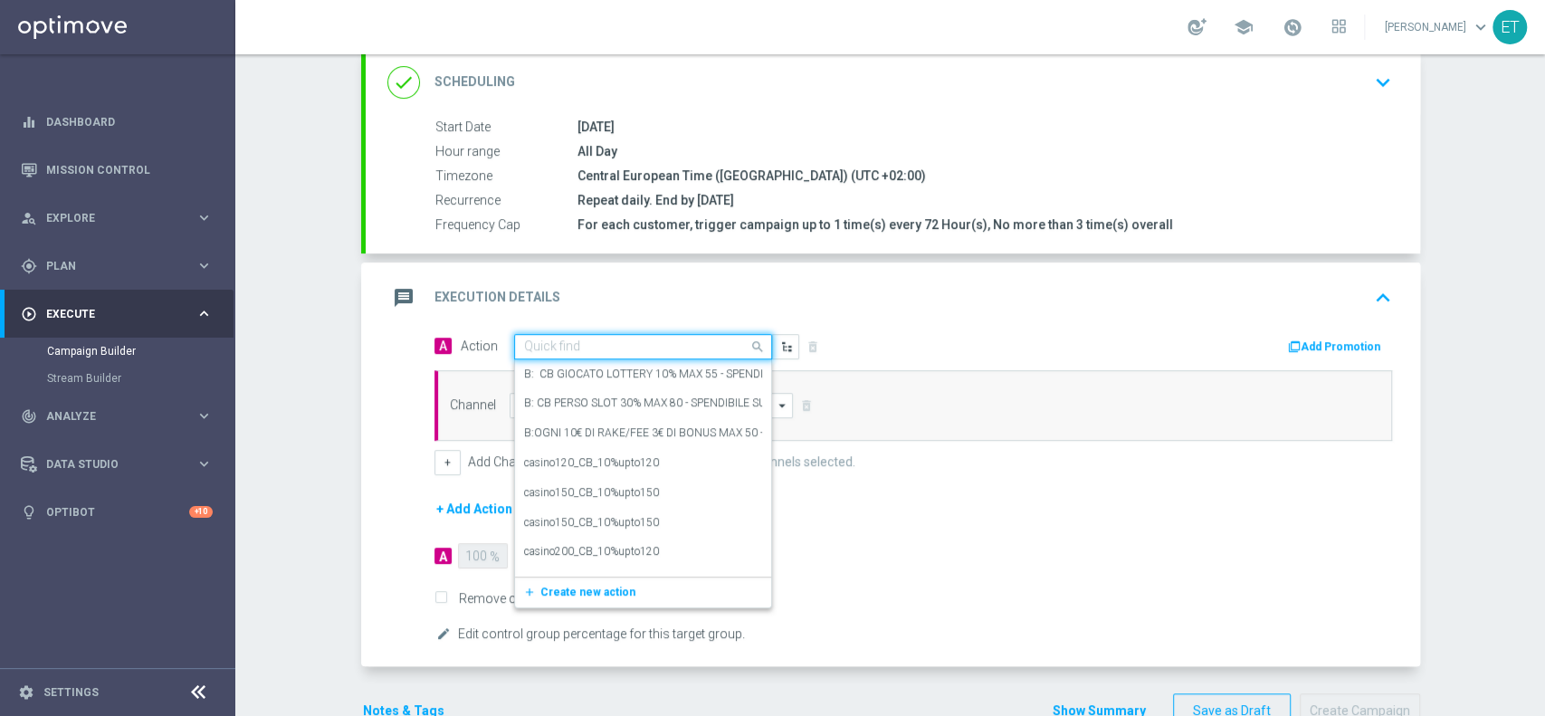
click at [702, 339] on input "text" at bounding box center [625, 346] width 202 height 15
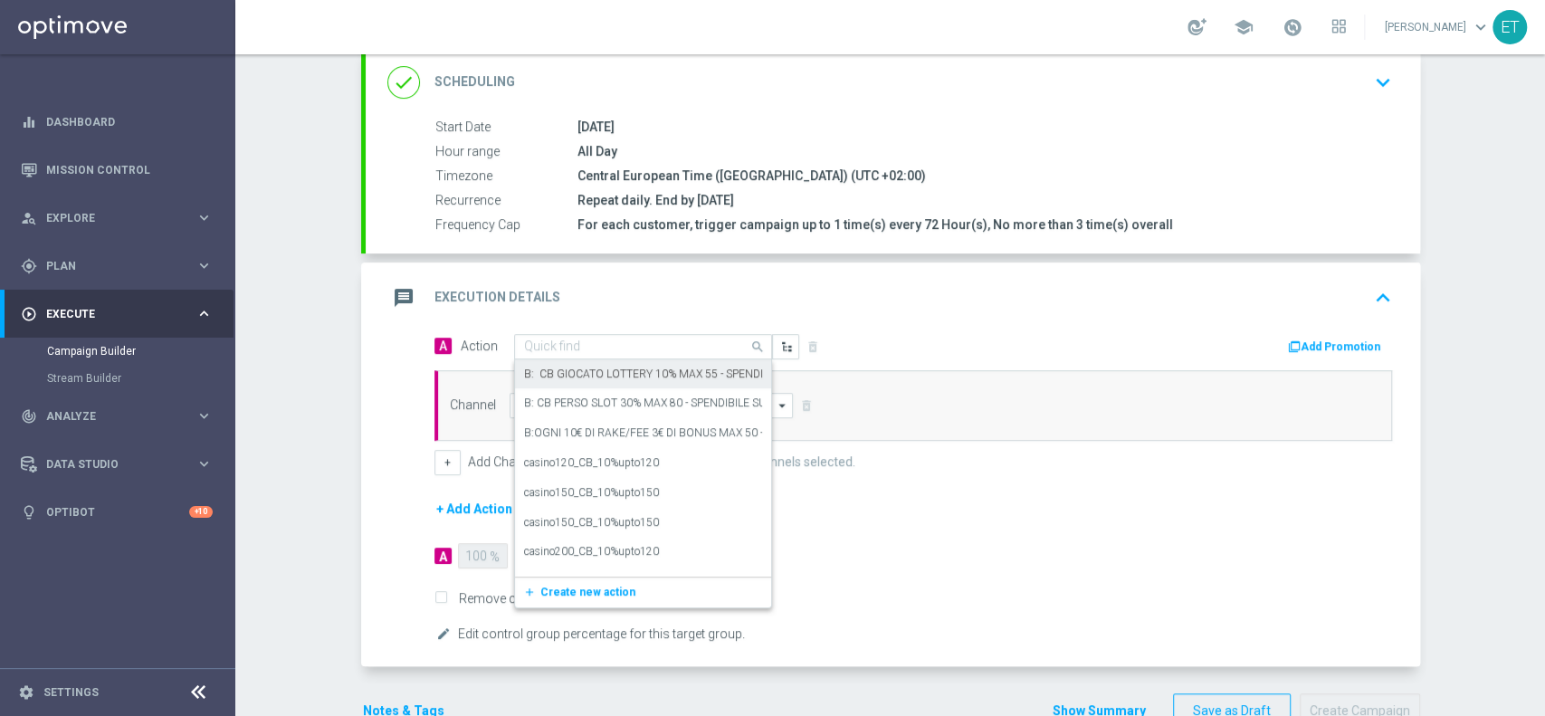
click at [552, 355] on div "Quick find" at bounding box center [643, 346] width 258 height 25
paste input "Share of wallet 2025 W3"
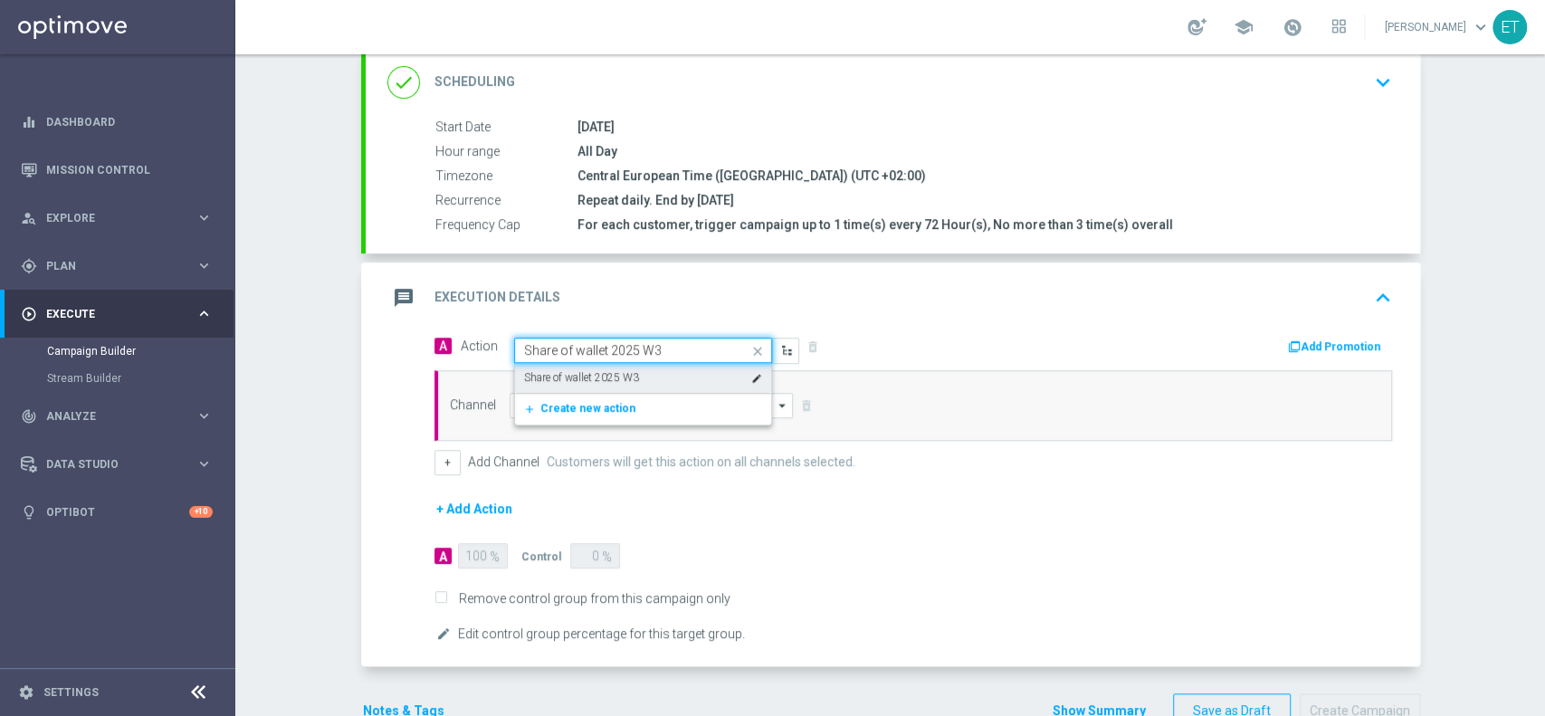
click at [587, 376] on label "Share of wallet 2025 W3" at bounding box center [581, 377] width 115 height 15
type input "Share of wallet 2025 W3"
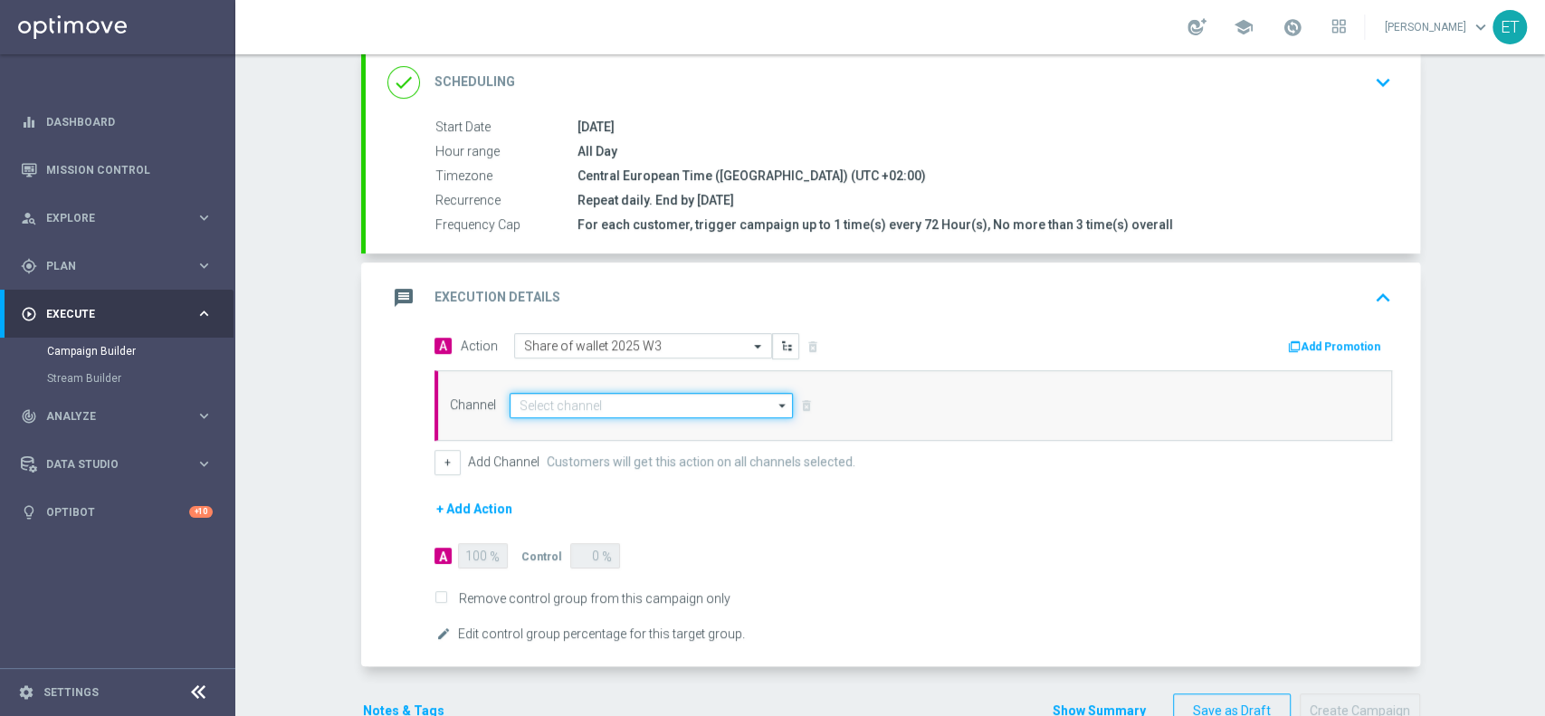
click at [596, 405] on input at bounding box center [652, 405] width 284 height 25
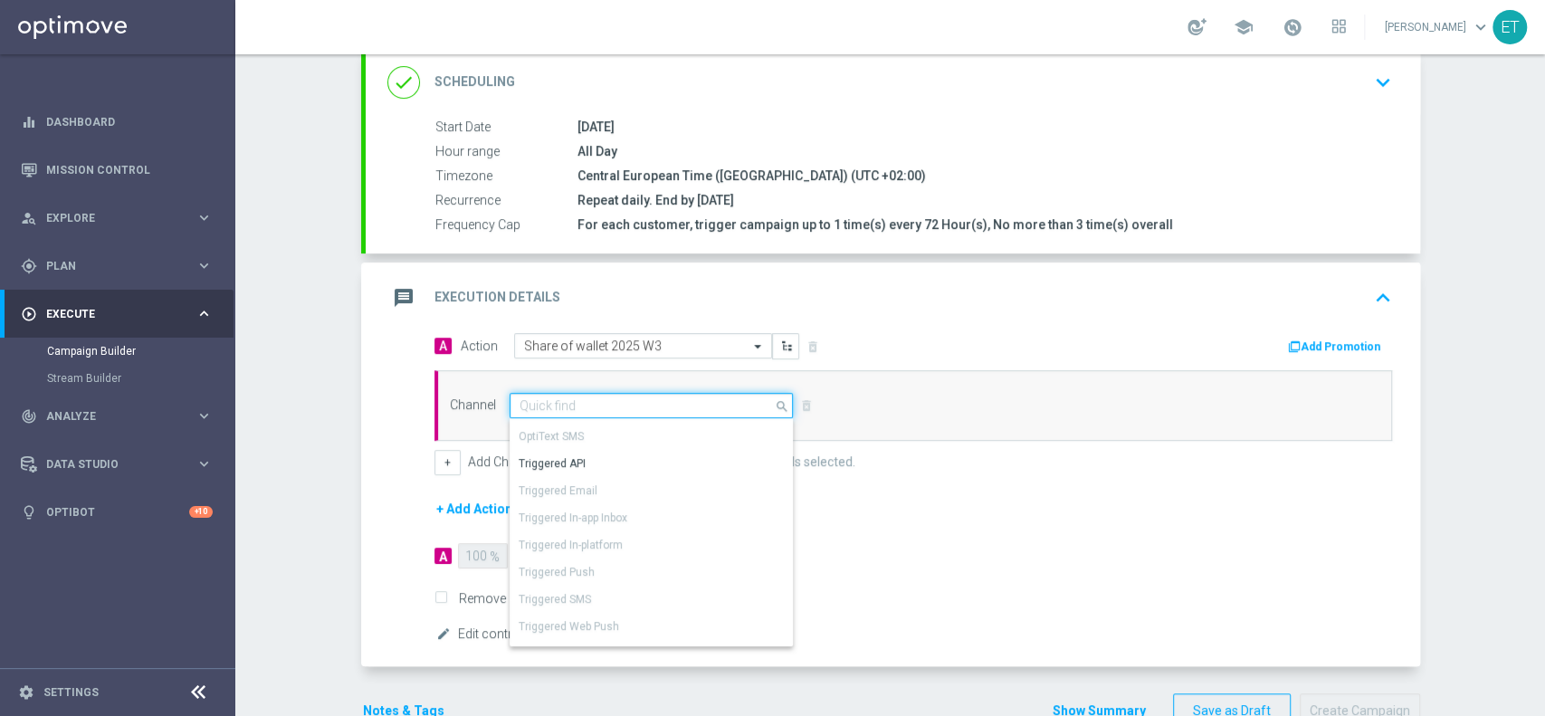
scroll to position [152, 0]
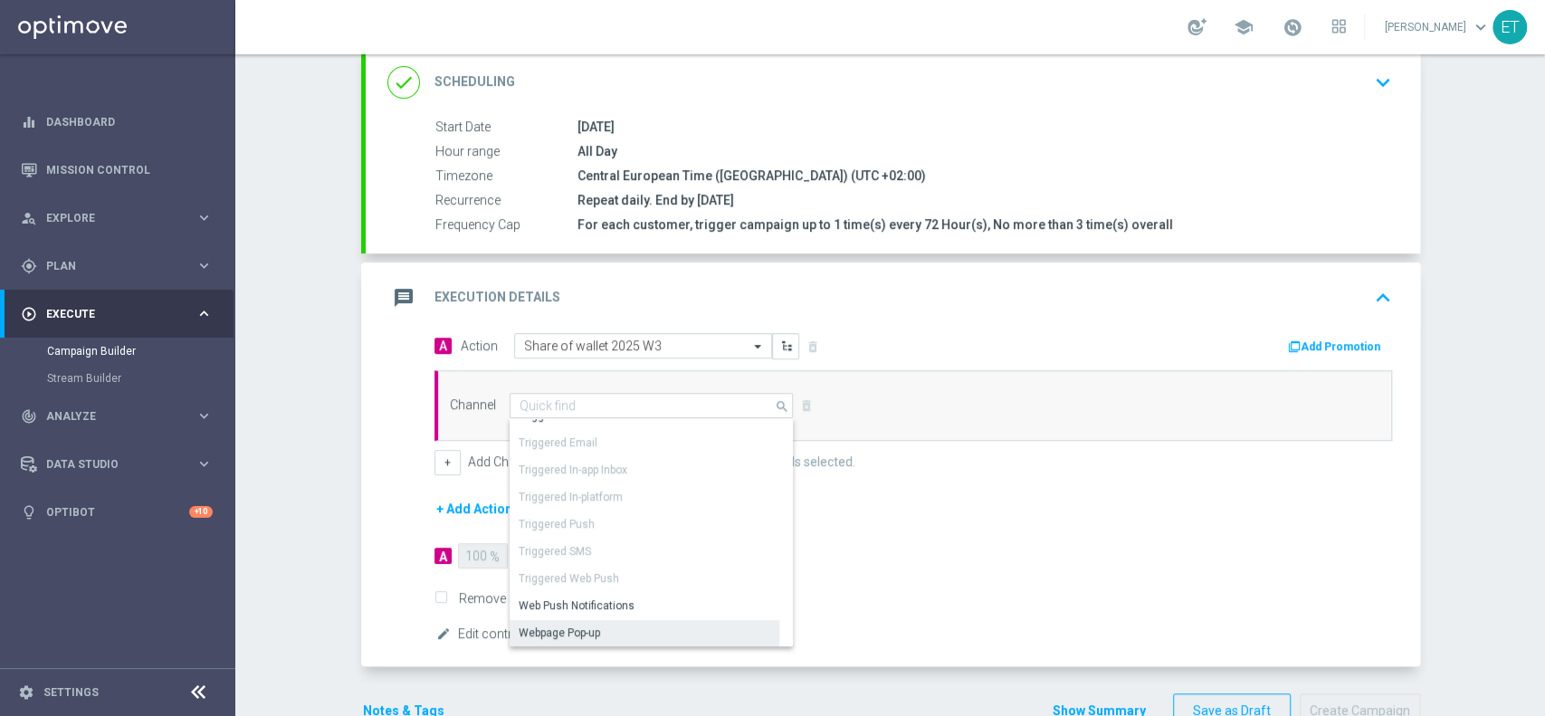
click at [598, 621] on div "Webpage Pop-up" at bounding box center [645, 632] width 270 height 25
type input "Webpage Pop-up"
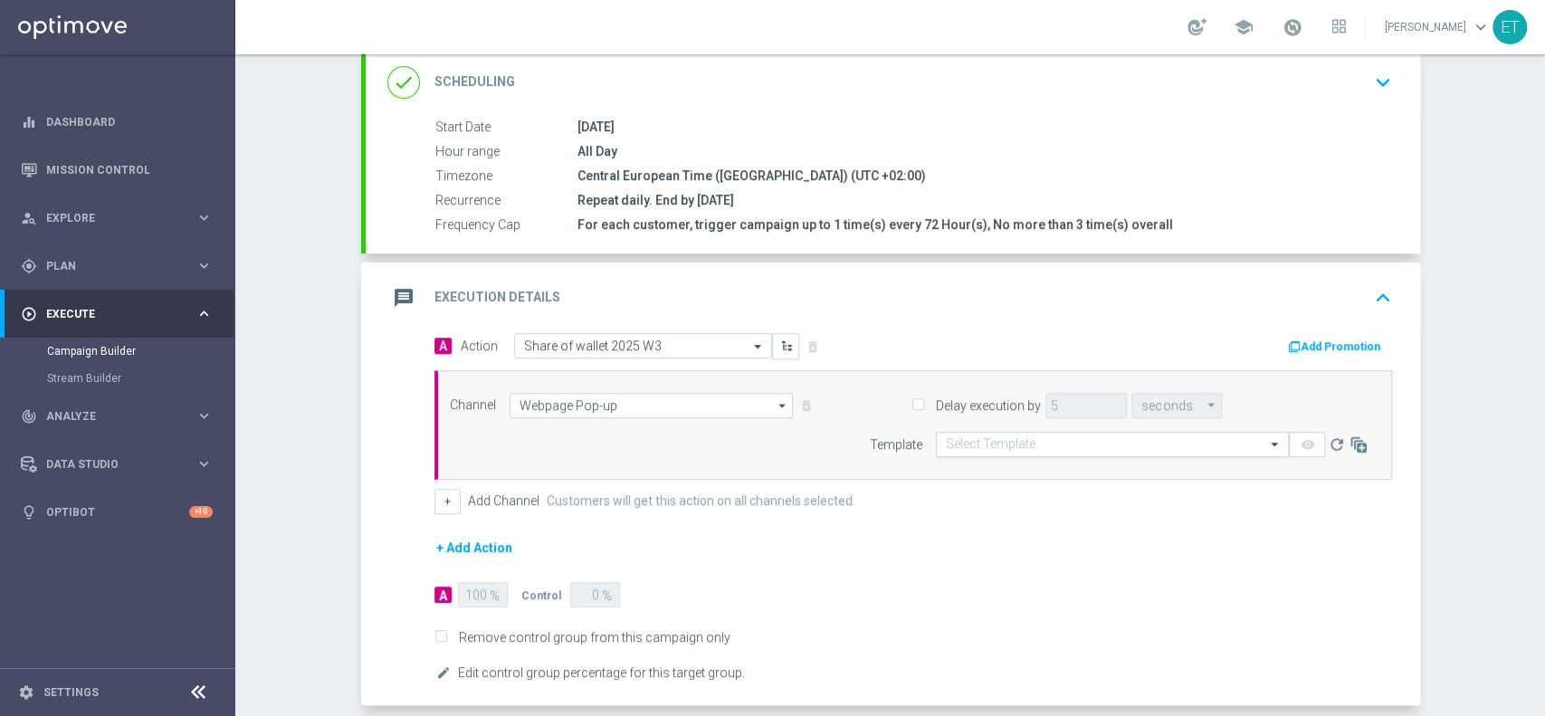
click at [959, 448] on input "text" at bounding box center [1094, 444] width 297 height 15
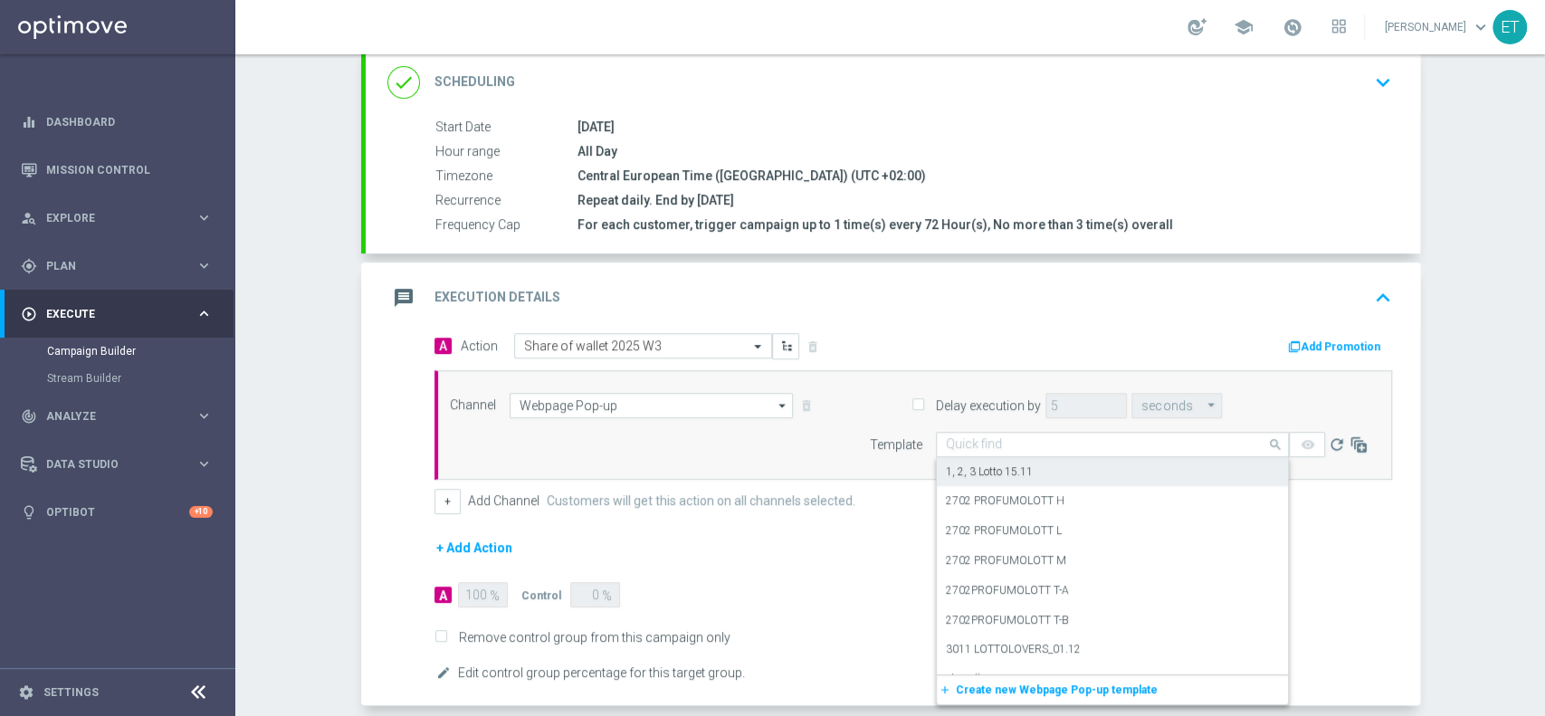
click at [955, 445] on input "text" at bounding box center [1094, 444] width 297 height 15
paste input "Survey share of wallet 2025 - pop-up"
type input "Survey share of wallet 2025 - pop-up"
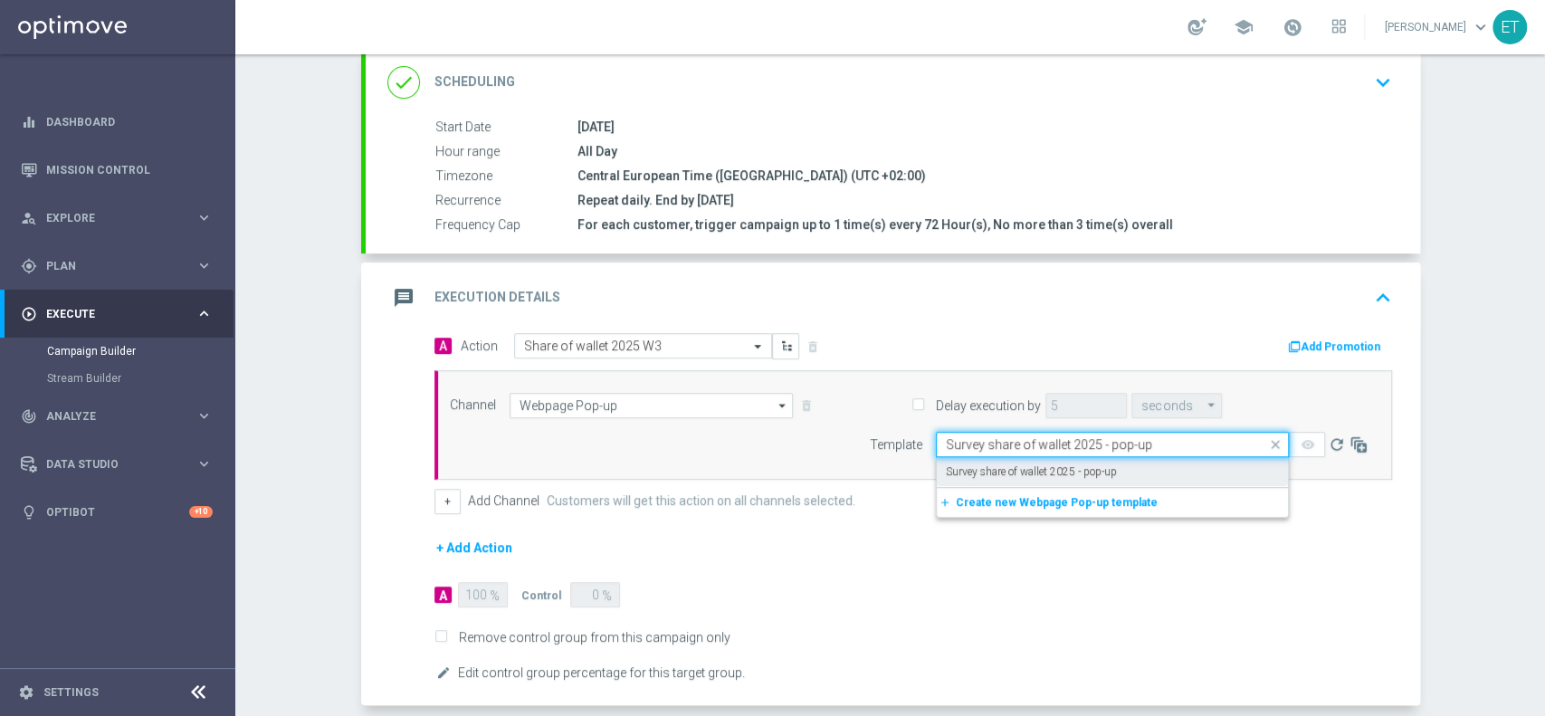
click at [1001, 466] on label "Survey share of wallet 2025 - pop-up" at bounding box center [1031, 471] width 171 height 15
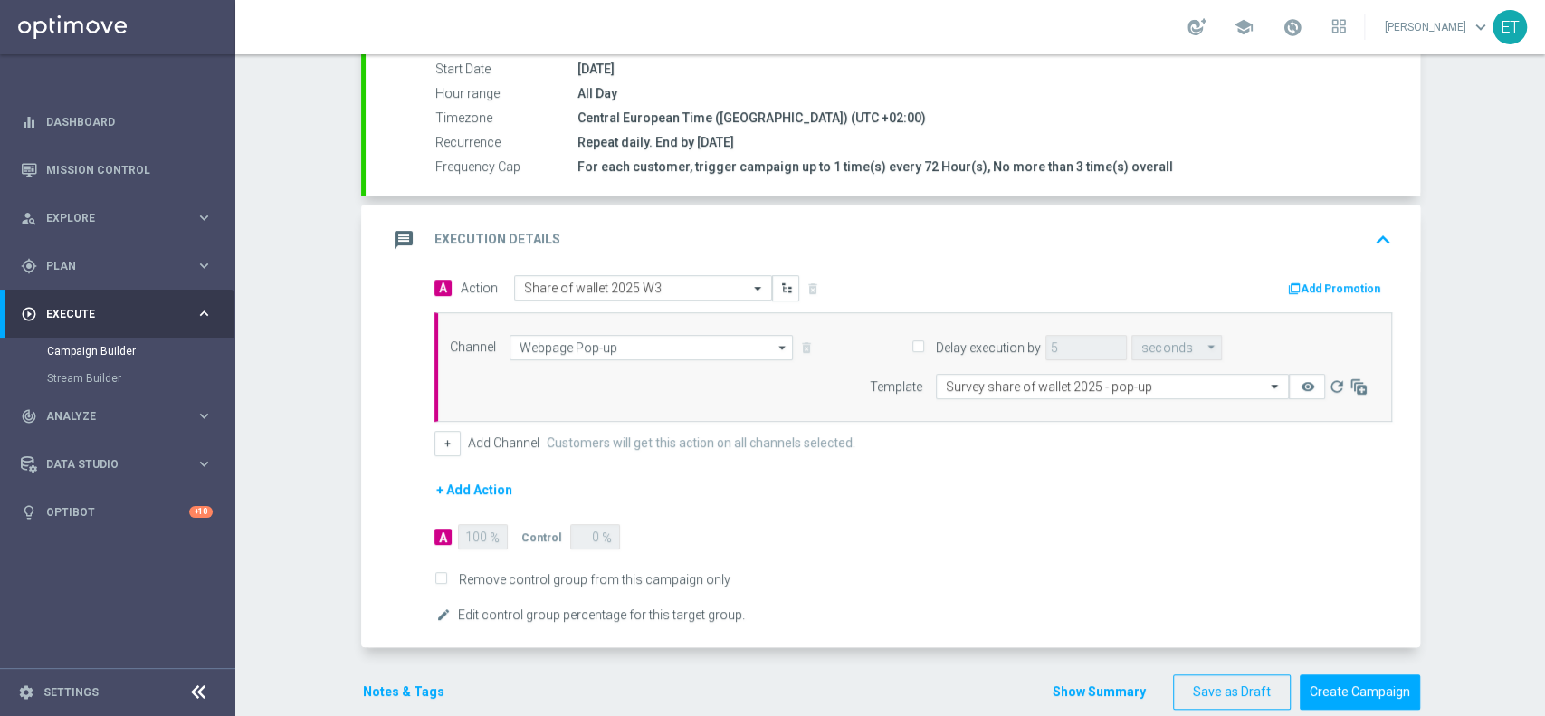
scroll to position [382, 0]
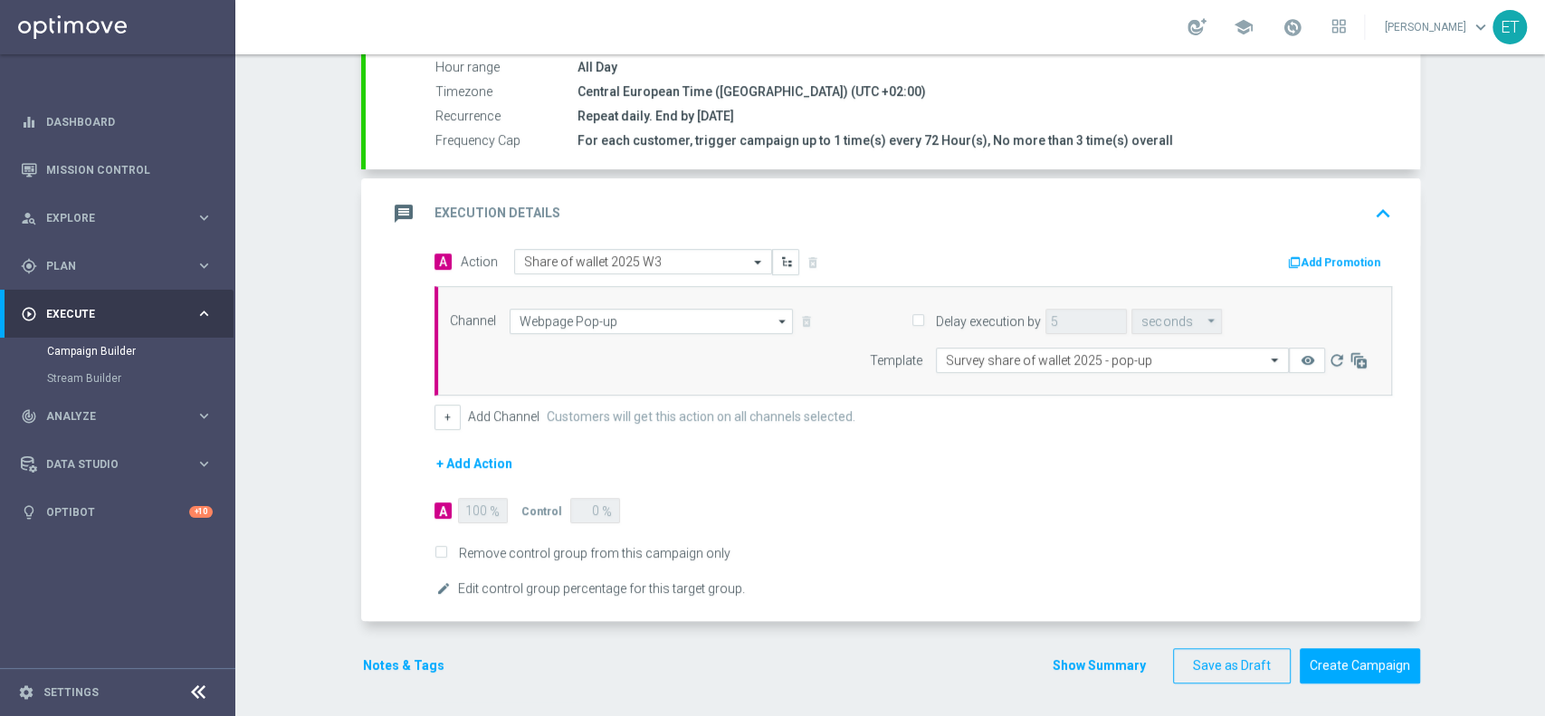
click at [568, 559] on form "A Action Select action Share of wallet 2025 W3 delete_forever Add Promotion Cha…" at bounding box center [913, 424] width 958 height 351
click at [574, 547] on label "Remove control group from this campaign only" at bounding box center [592, 553] width 278 height 16
click at [446, 549] on input "Remove control group from this campaign only" at bounding box center [440, 555] width 12 height 12
checkbox input "true"
click at [1325, 656] on button "Create Campaign" at bounding box center [1360, 665] width 120 height 35
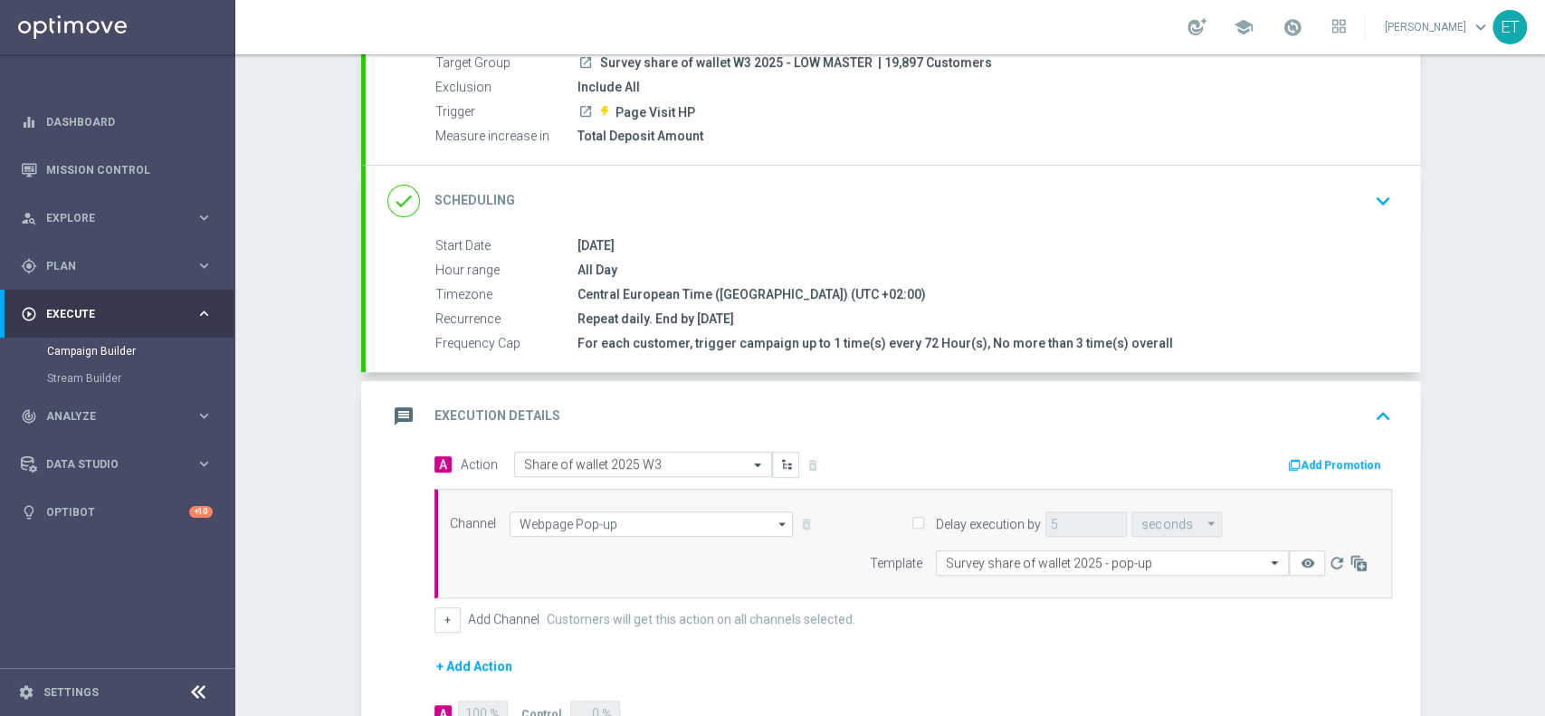
scroll to position [20, 0]
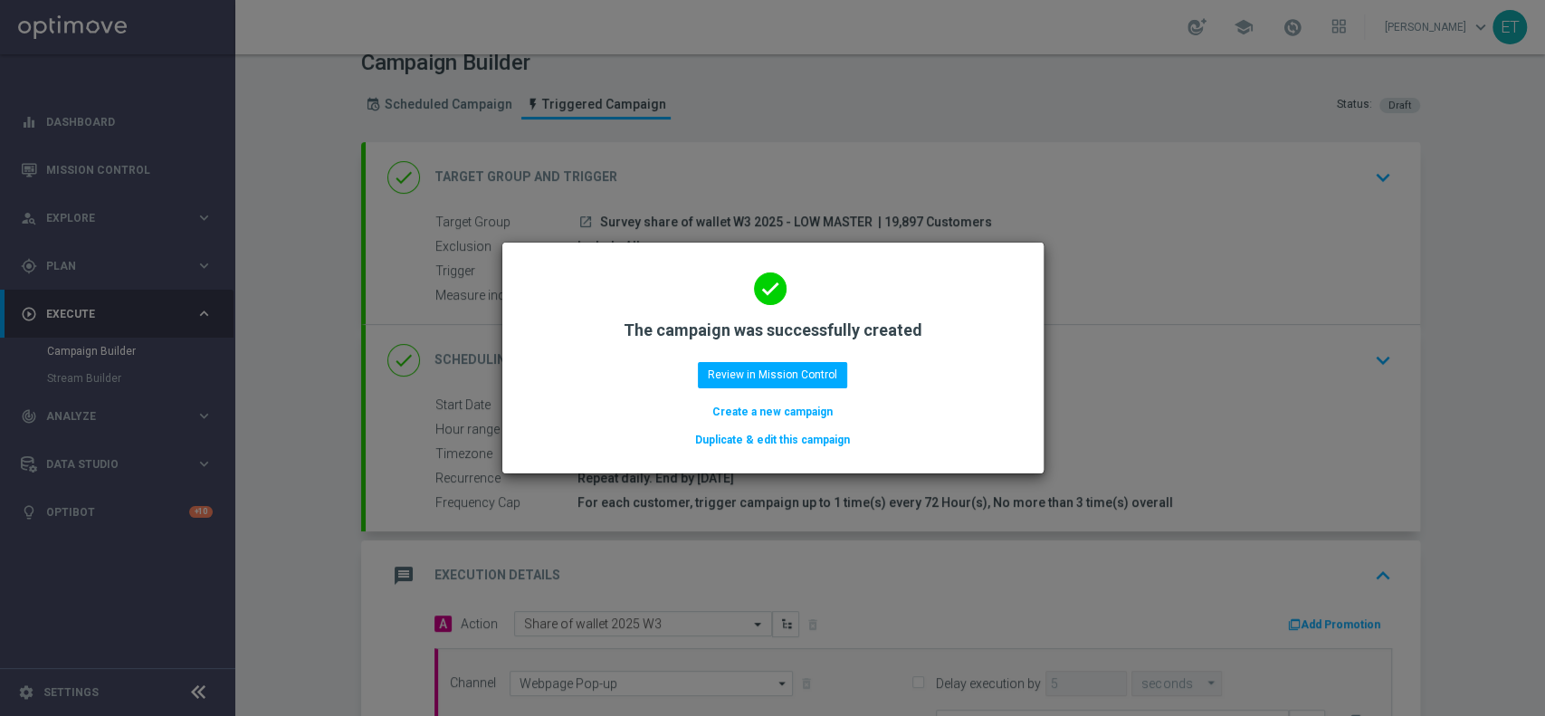
click at [768, 435] on button "Duplicate & edit this campaign" at bounding box center [772, 440] width 158 height 20
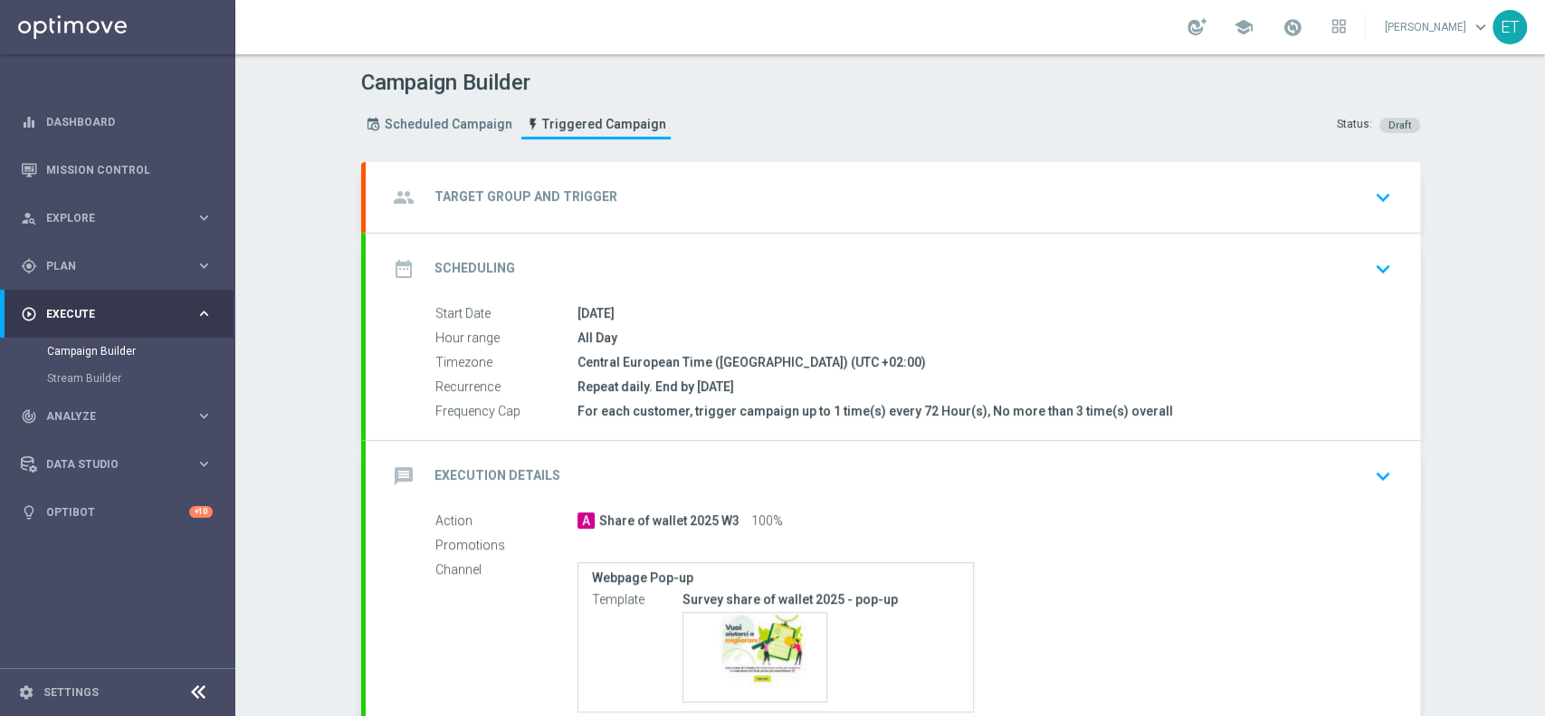
type input "Survey share of wallet W3 2025 - LOW MASTER"
radio input "false"
radio input "true"
type input "Page Visit HP"
type input "Total Deposit Amount"
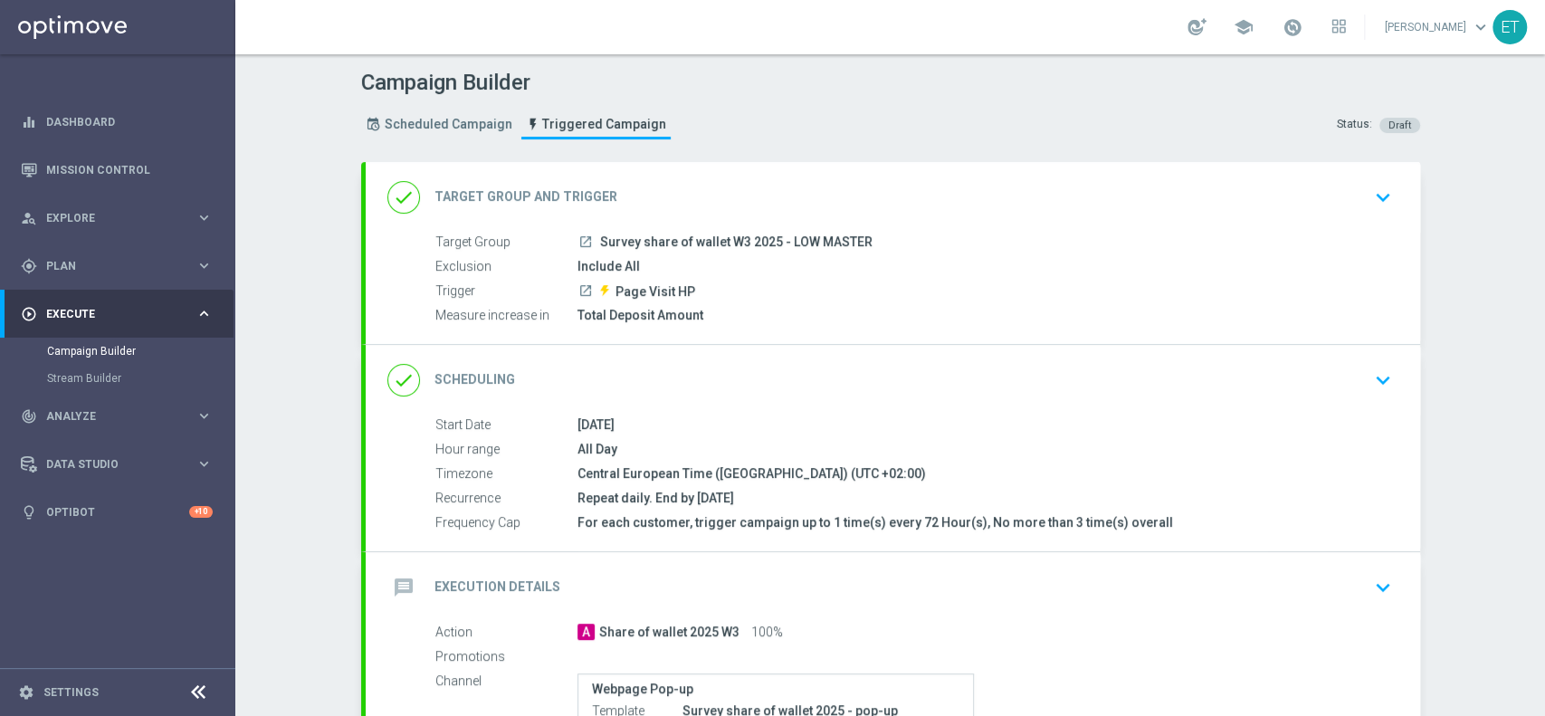
click at [757, 409] on div "done Scheduling keyboard_arrow_down" at bounding box center [893, 380] width 1054 height 71
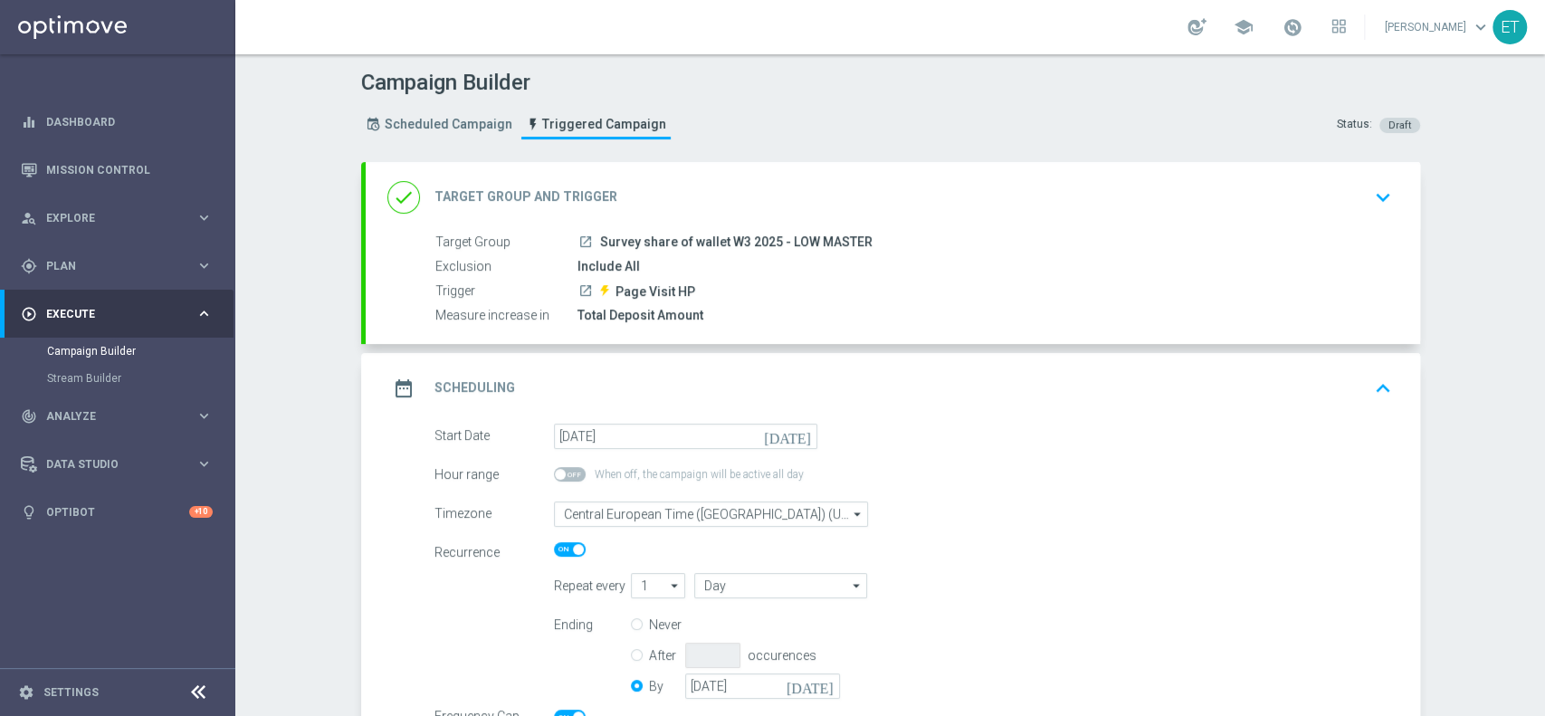
click at [803, 254] on div "Target Group launch Survey share of wallet W3 2025 - LOW MASTER Exclusion Inclu…" at bounding box center [893, 279] width 1054 height 93
click at [807, 203] on div "done Target Group and Trigger keyboard_arrow_down" at bounding box center [892, 197] width 1011 height 34
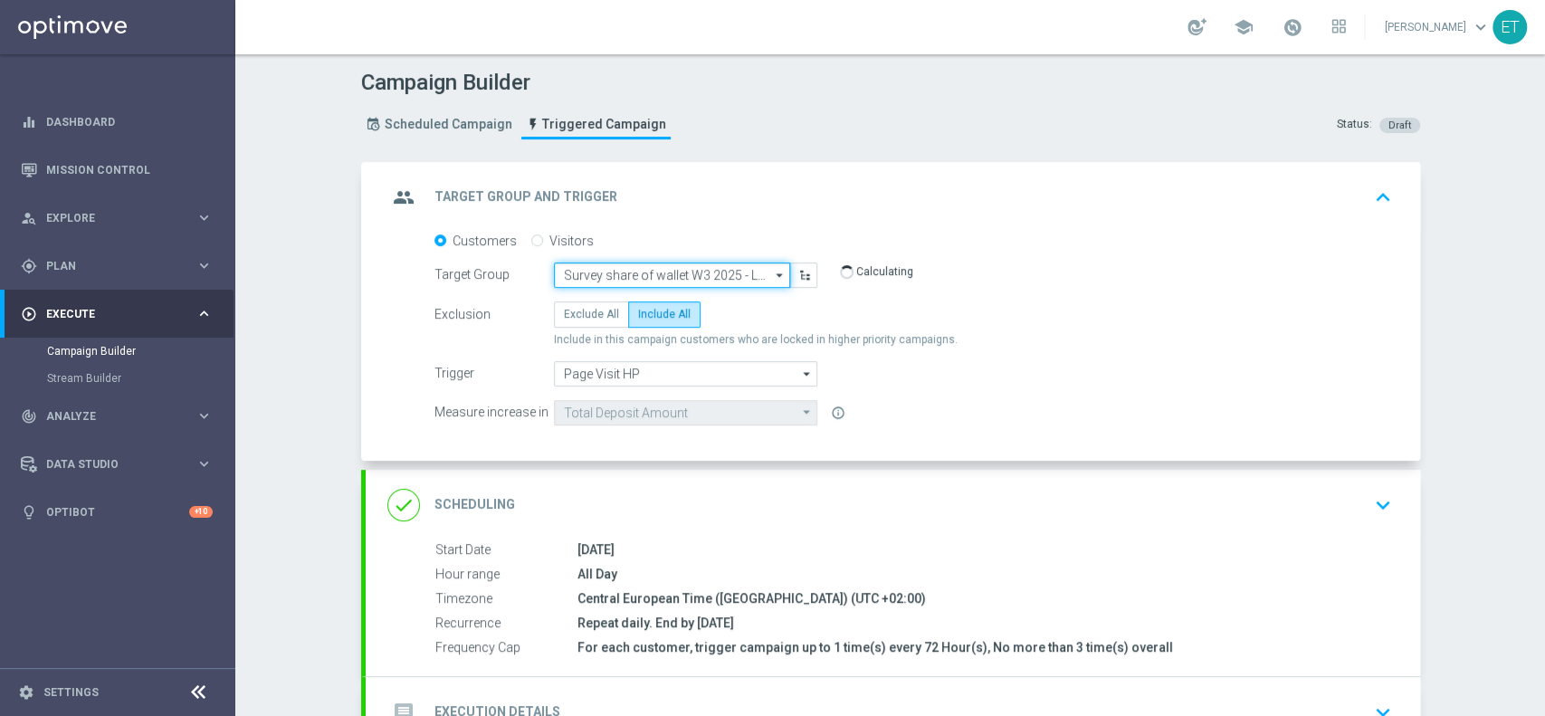
click at [719, 275] on input "Survey share of wallet W3 2025 - LOW MASTER" at bounding box center [672, 274] width 236 height 25
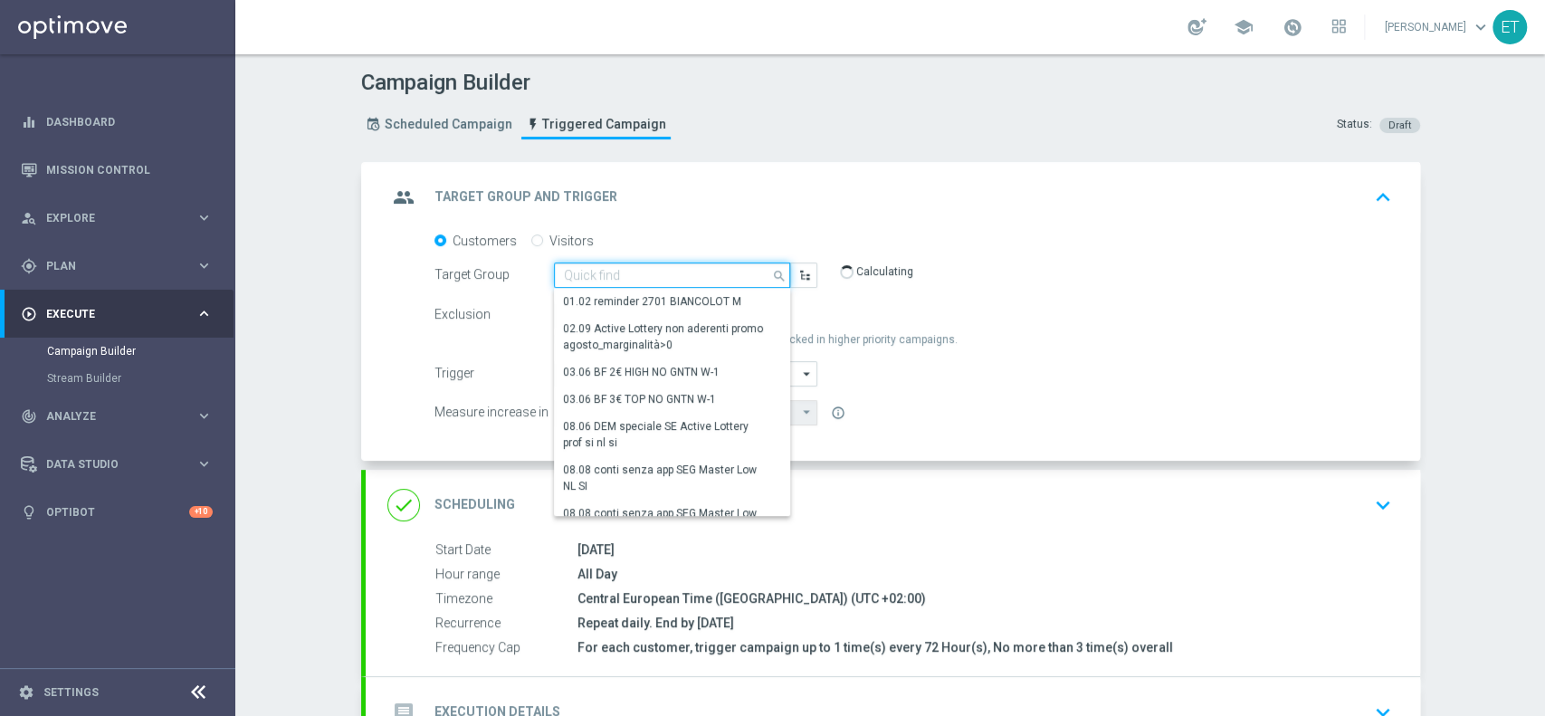
paste input "Survey share of wallet W3 2025 - TOP MASTER"
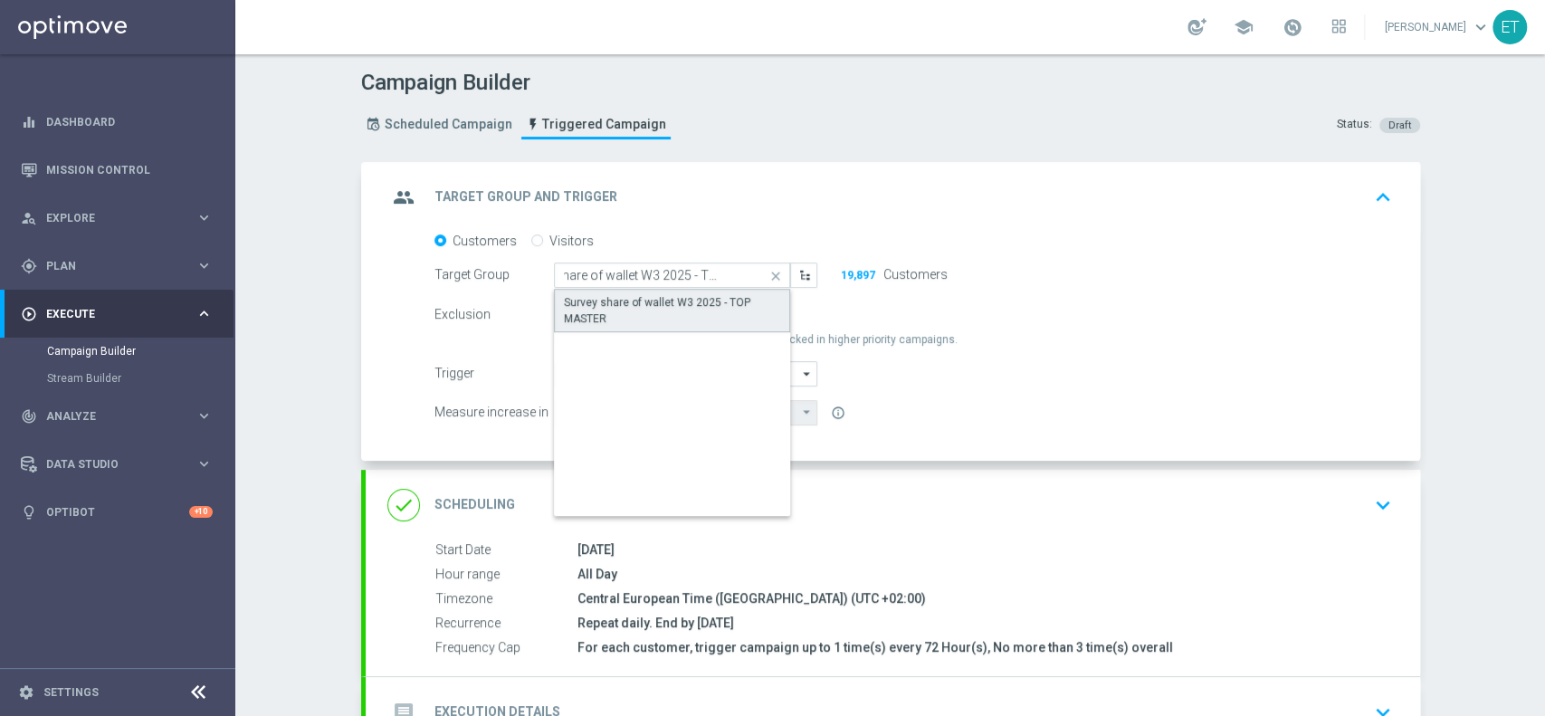
click at [680, 301] on div "Survey share of wallet W3 2025 - TOP MASTER" at bounding box center [672, 310] width 217 height 33
type input "Survey share of wallet W3 2025 - TOP MASTER"
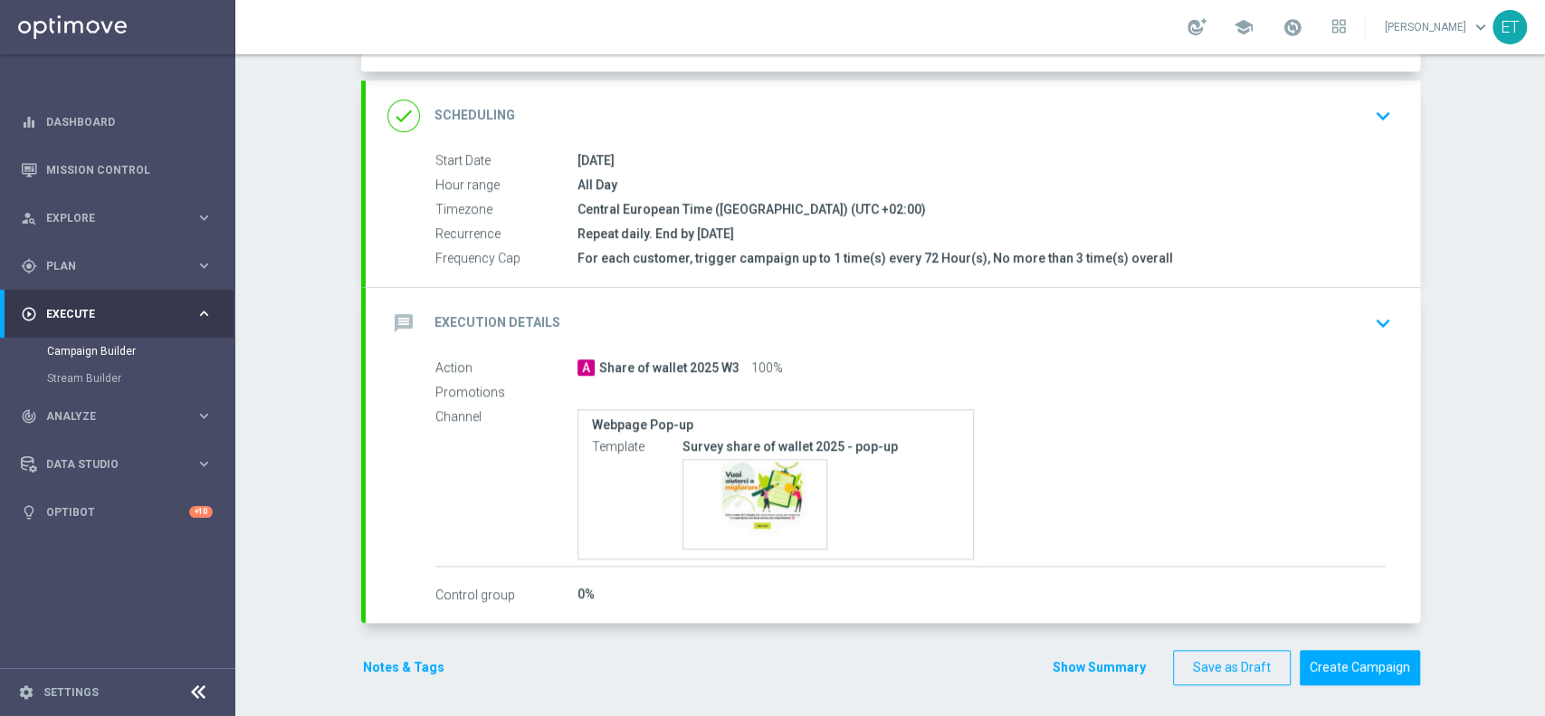
scroll to position [391, 0]
click at [1018, 287] on div "message Execution Details keyboard_arrow_down" at bounding box center [893, 321] width 1054 height 71
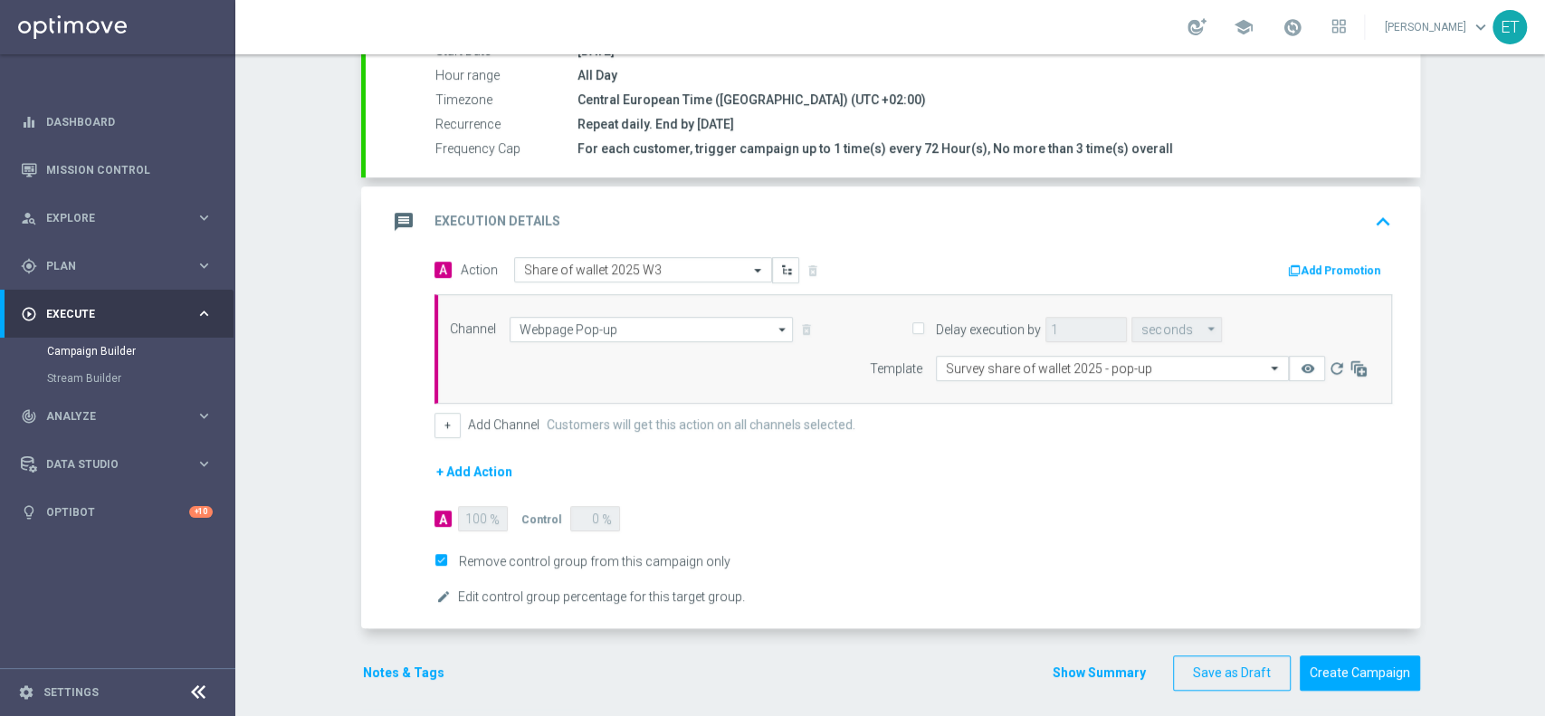
scroll to position [382, 0]
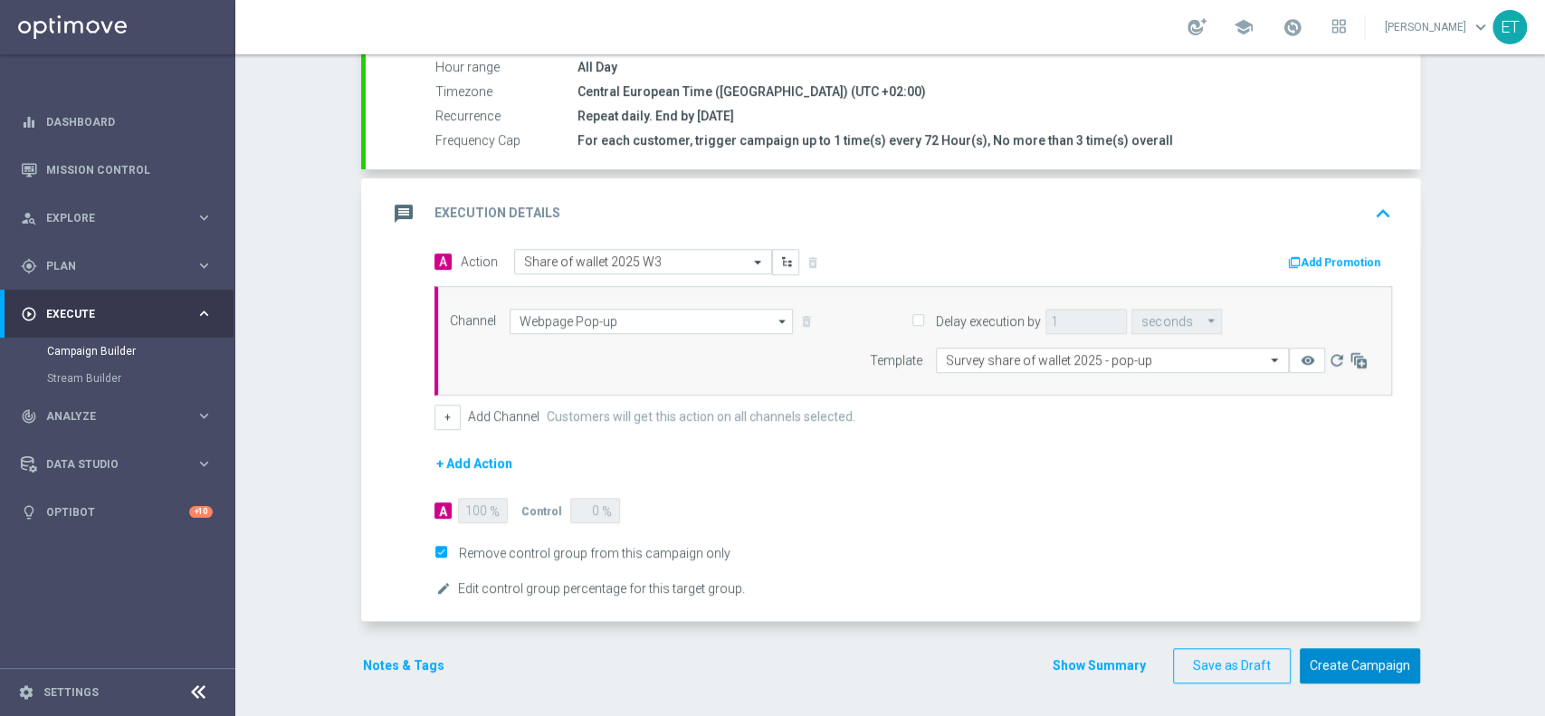
click at [1321, 654] on button "Create Campaign" at bounding box center [1360, 665] width 120 height 35
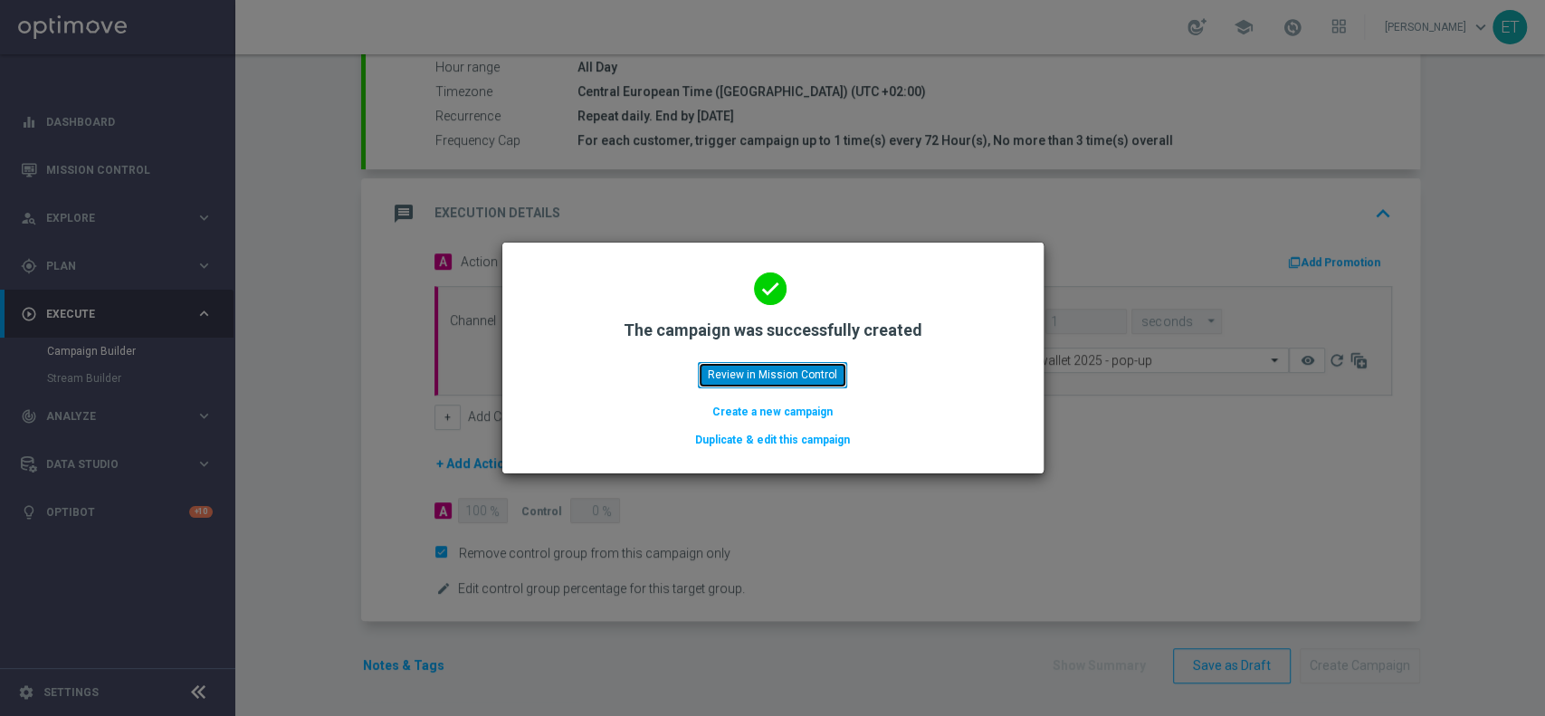
click at [782, 367] on button "Review in Mission Control" at bounding box center [772, 374] width 149 height 25
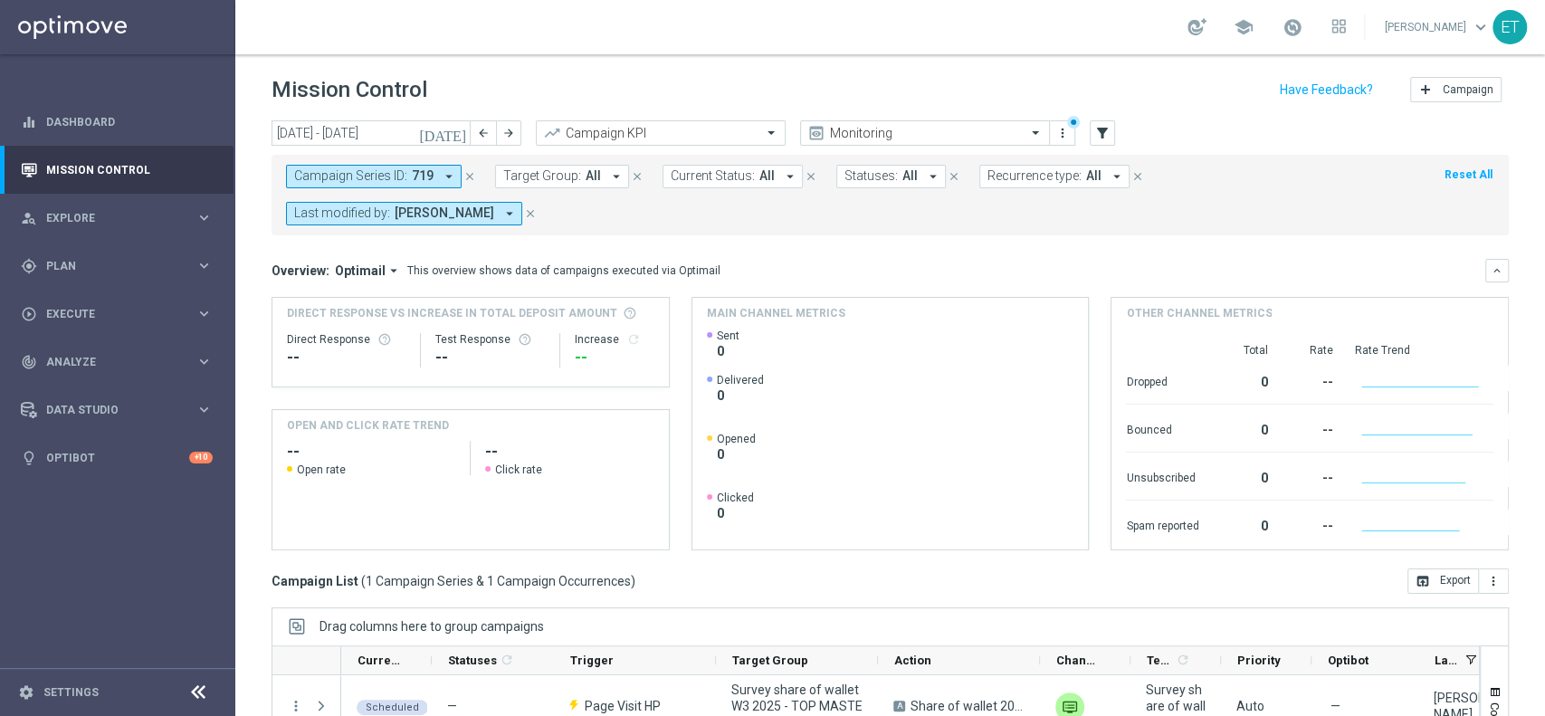
click at [444, 167] on button "Campaign Series ID: 719 arrow_drop_down" at bounding box center [374, 177] width 176 height 24
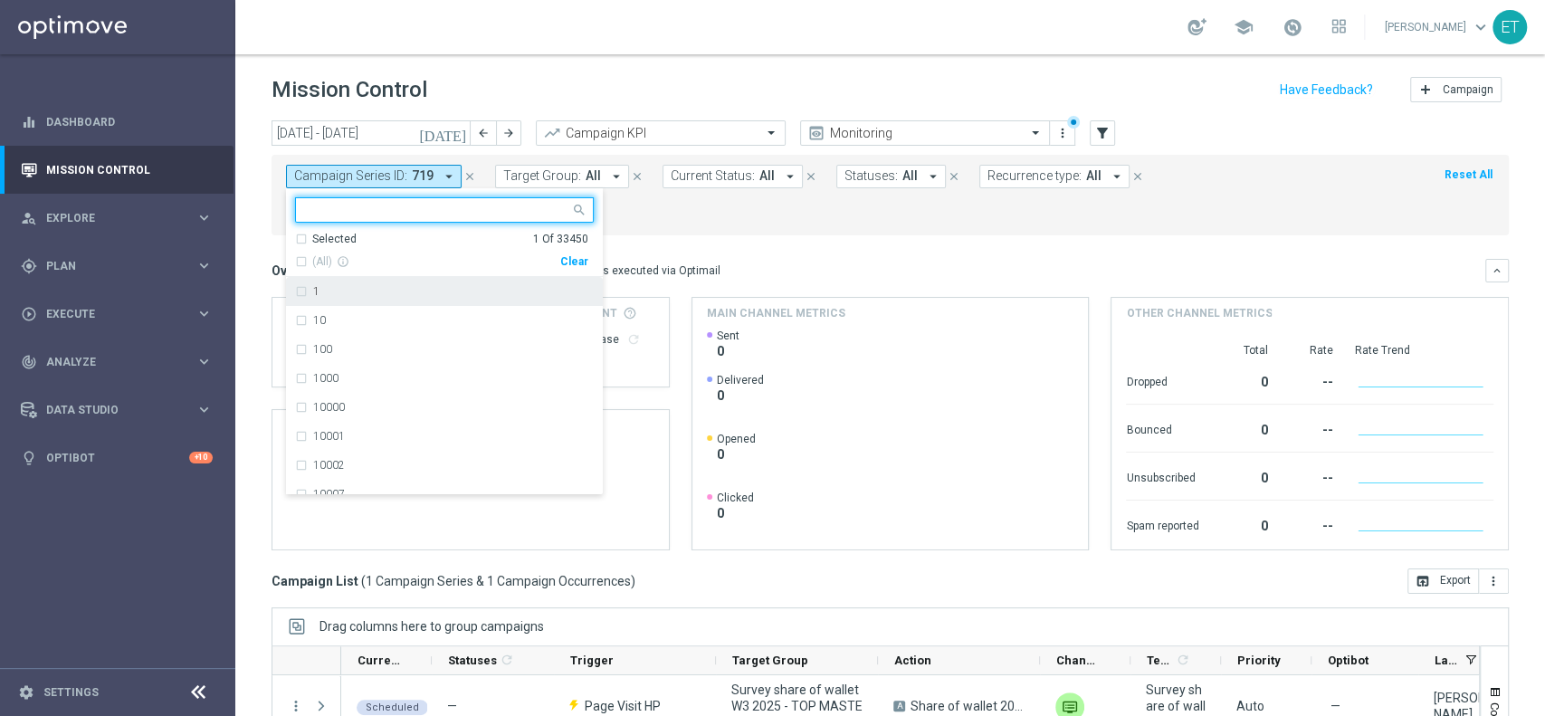
click at [299, 243] on div "Selected 1 Of 33450" at bounding box center [441, 239] width 293 height 15
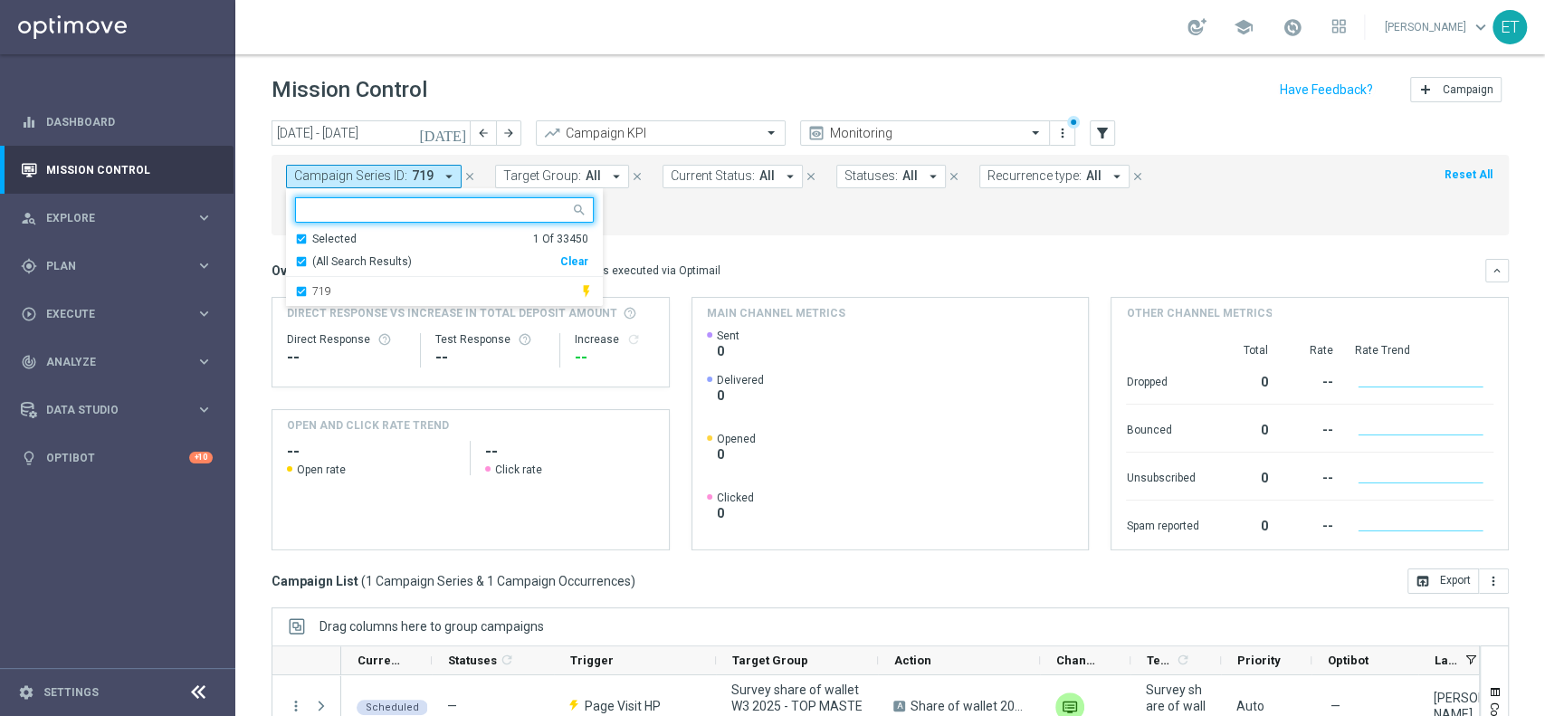
click at [0, 0] on div "Clear" at bounding box center [0, 0] width 0 height 0
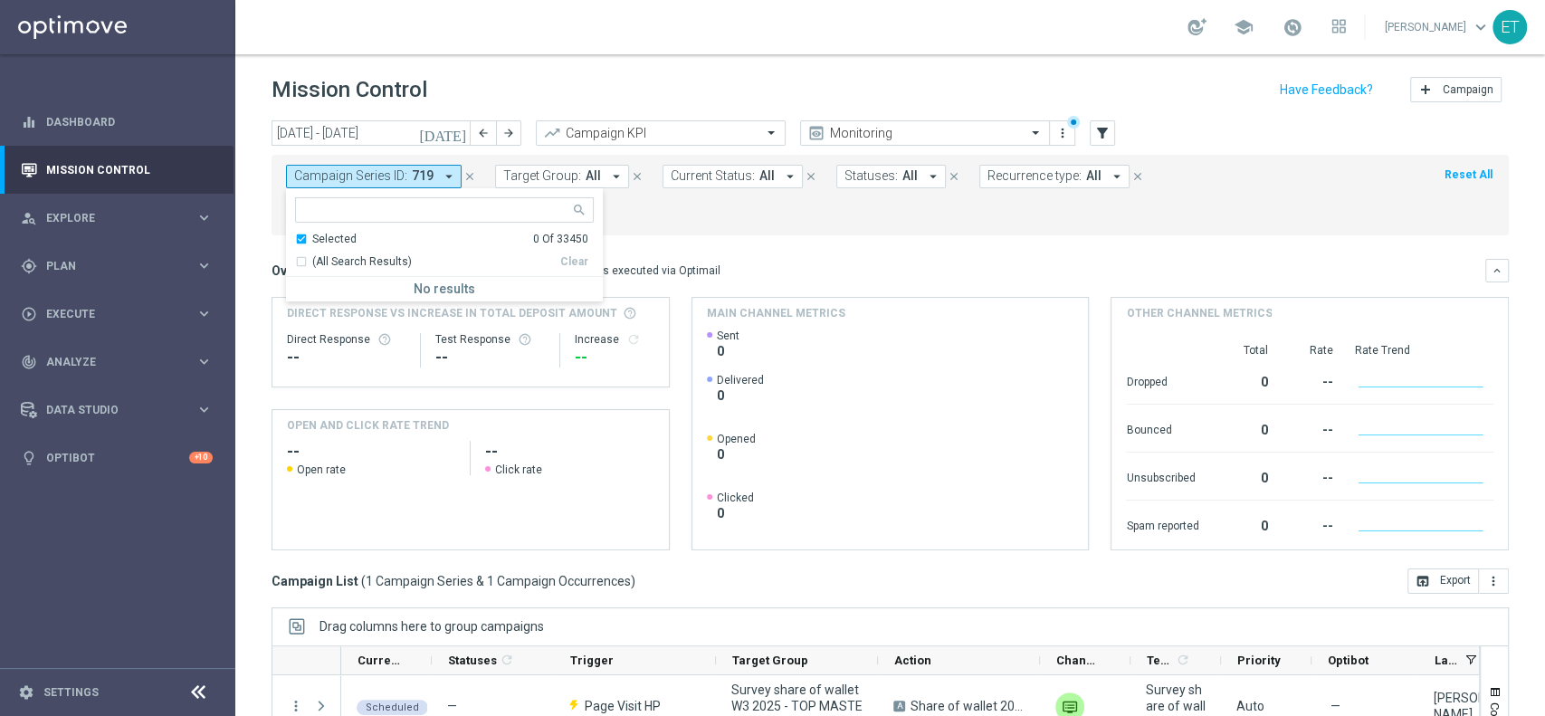
click at [681, 72] on div "Mission Control add Campaign" at bounding box center [890, 89] width 1237 height 35
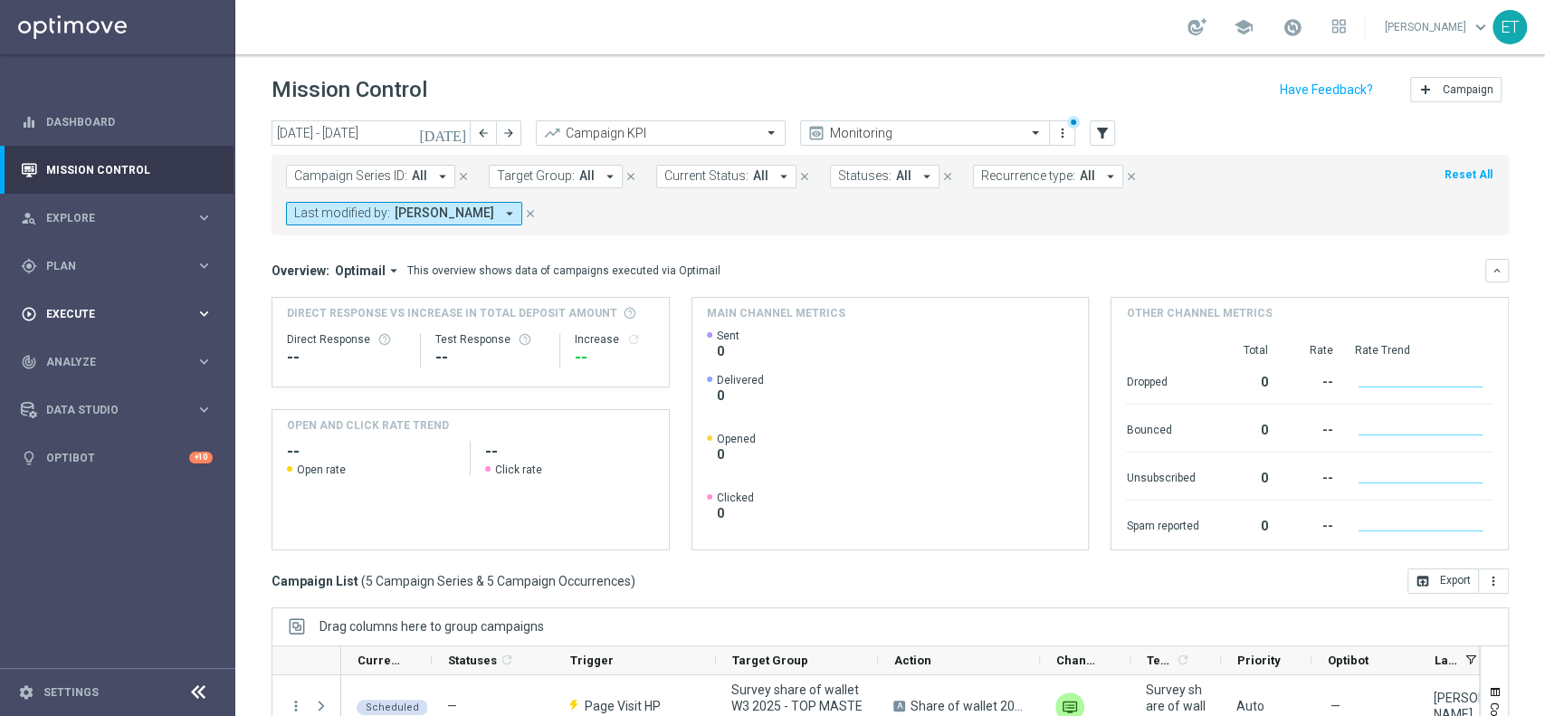
click at [76, 315] on span "Execute" at bounding box center [120, 314] width 149 height 11
click at [76, 272] on div "gps_fixed Plan" at bounding box center [108, 266] width 175 height 16
click at [76, 305] on link "Target Groups" at bounding box center [117, 303] width 141 height 14
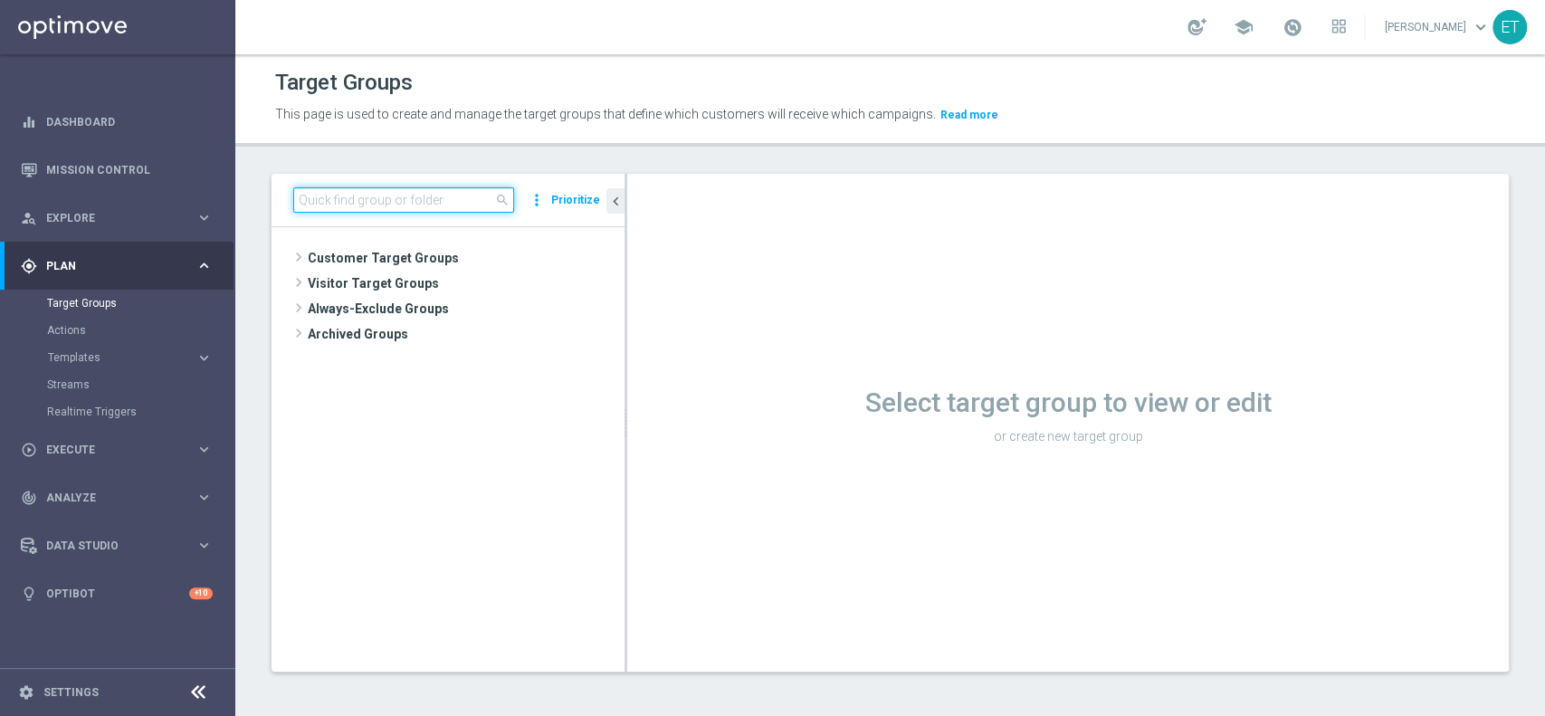
click at [333, 205] on input at bounding box center [403, 199] width 221 height 25
type input "SHARE OF WALLET"
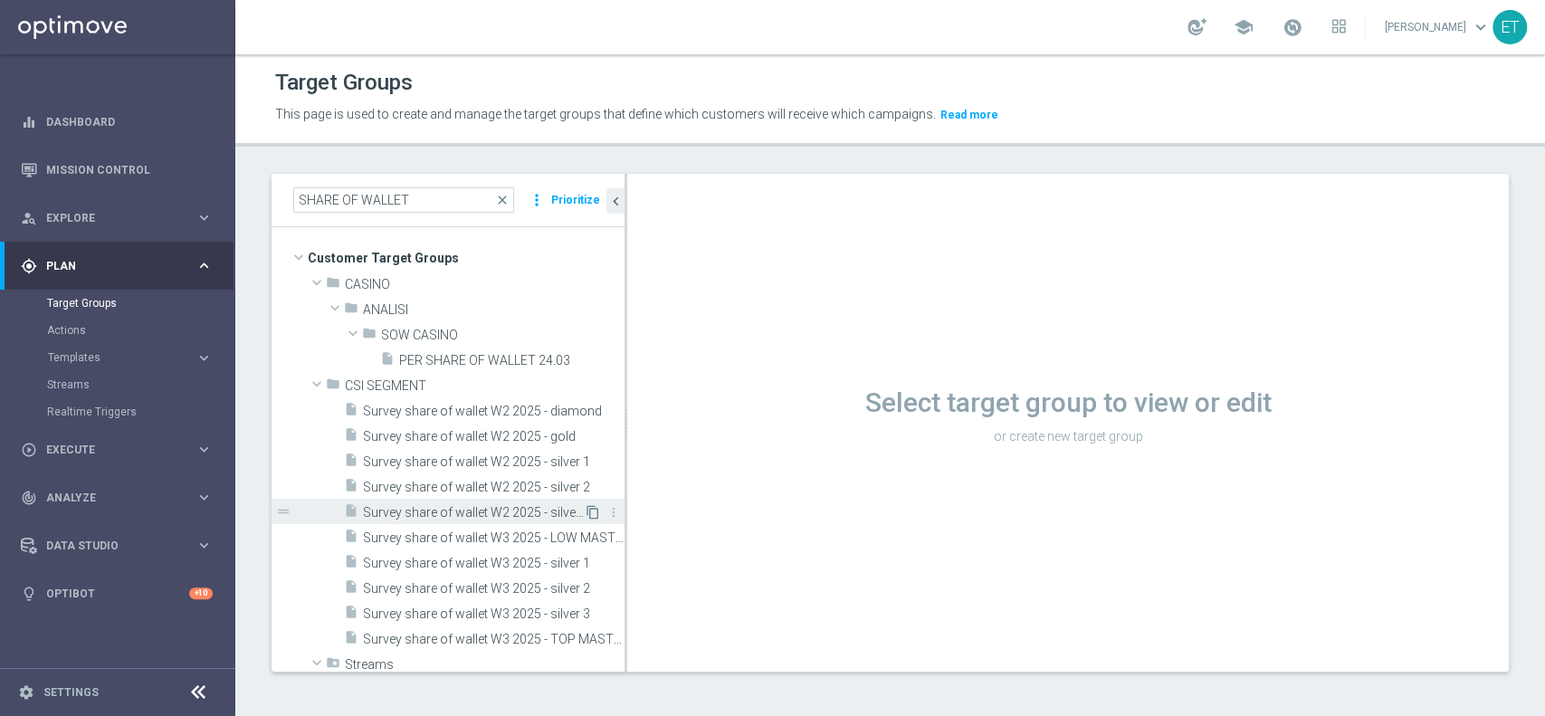
click at [586, 513] on icon "content_copy" at bounding box center [593, 512] width 14 height 14
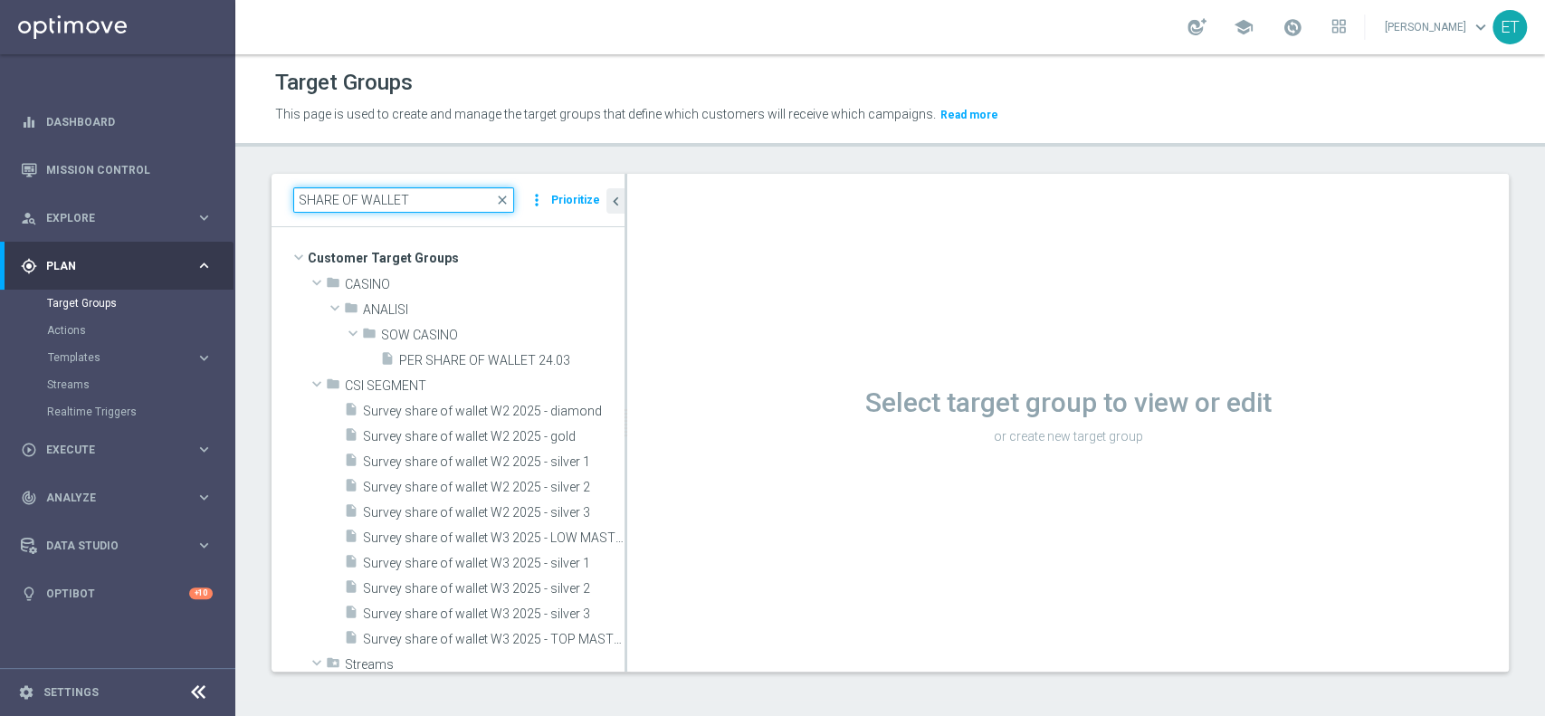
click at [473, 201] on input "SHARE OF WALLET" at bounding box center [403, 199] width 221 height 25
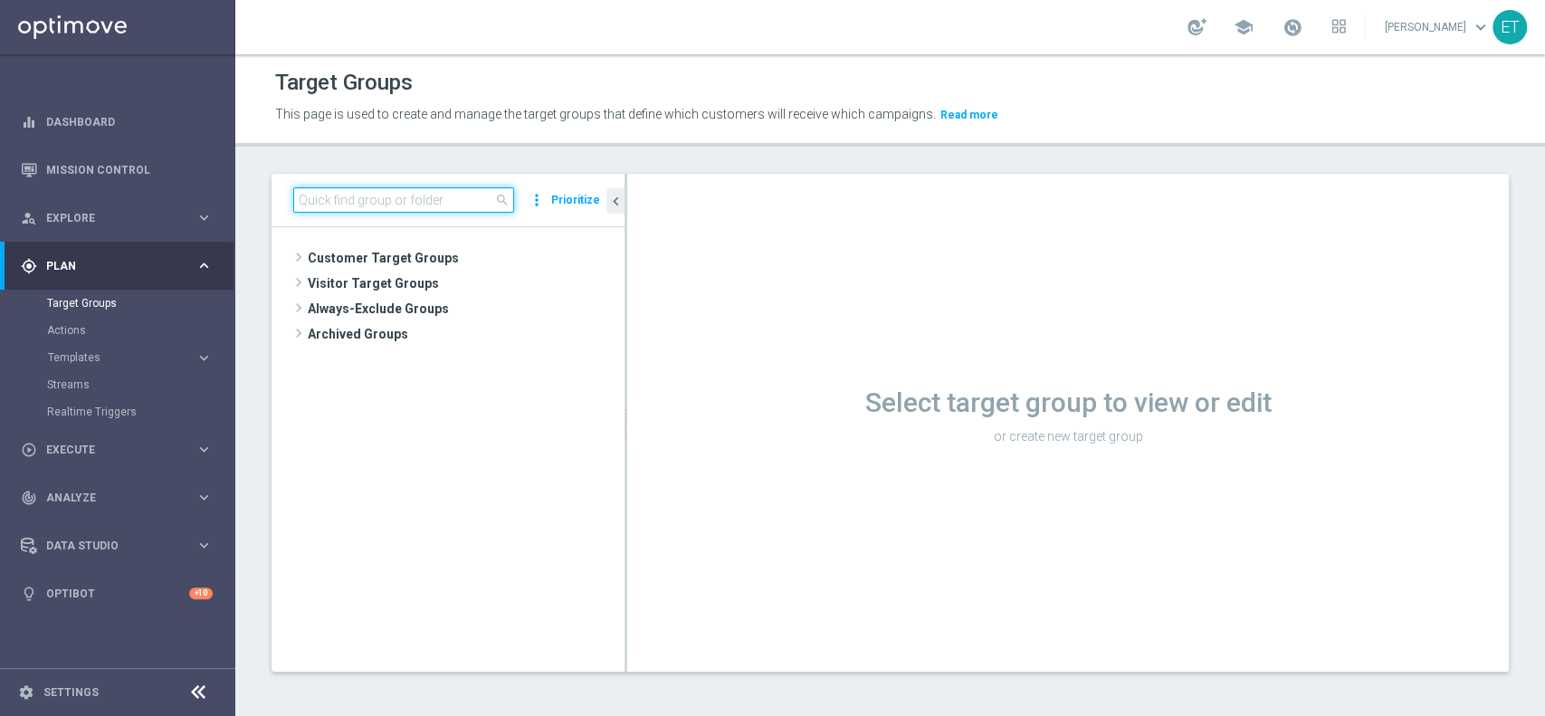
click at [389, 207] on input at bounding box center [403, 199] width 221 height 25
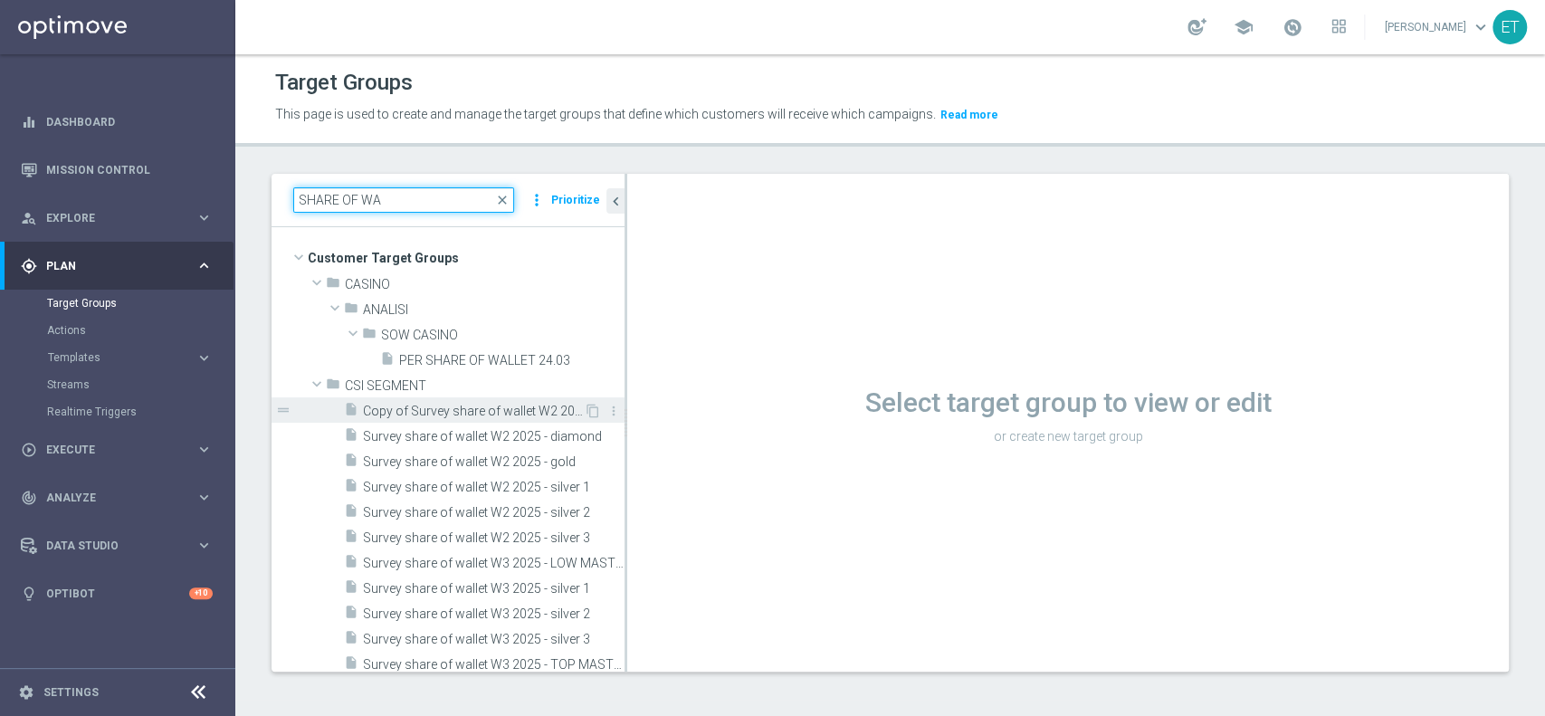
type input "SHARE OF WA"
click at [403, 414] on span "Copy of Survey share of wallet W2 2025 - silver 3" at bounding box center [473, 411] width 221 height 15
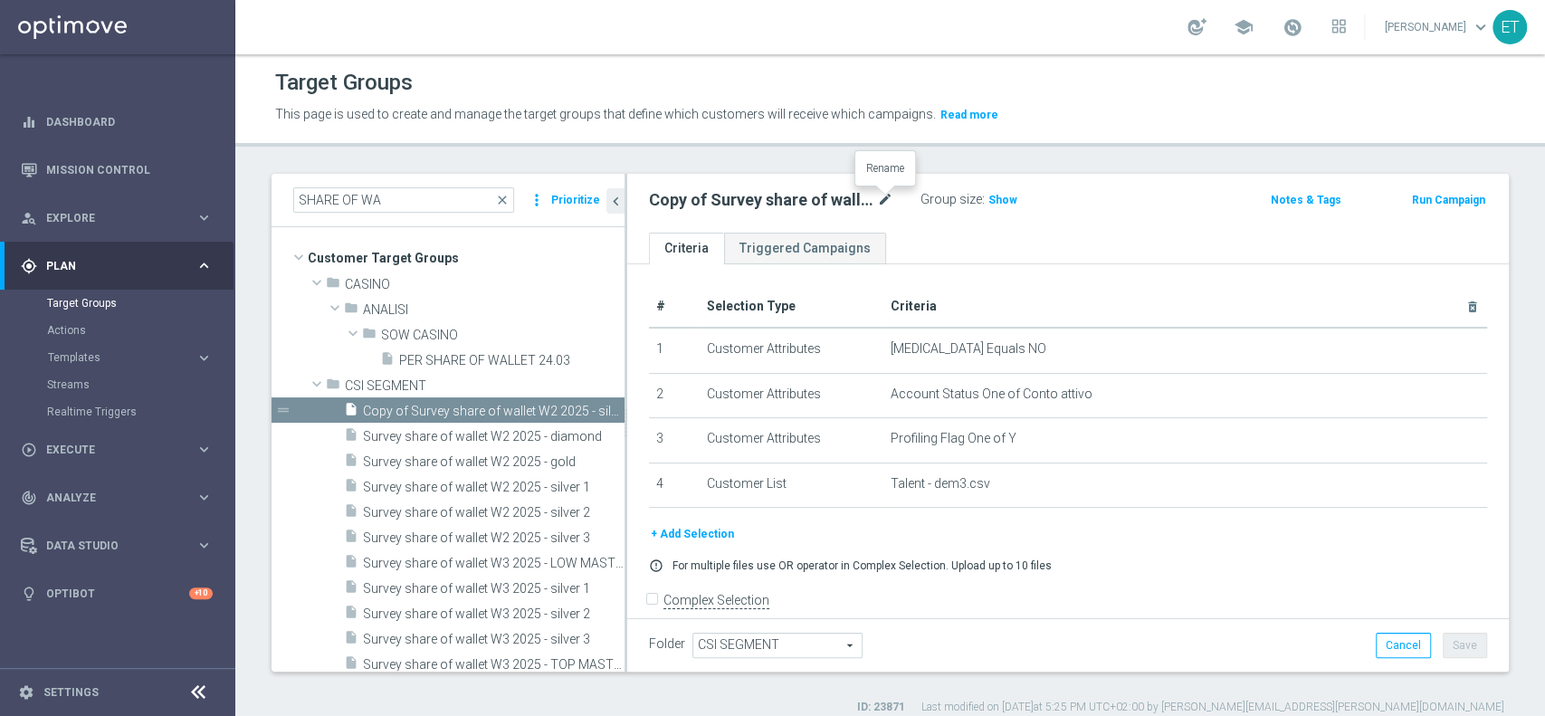
click at [888, 190] on icon "mode_edit" at bounding box center [885, 200] width 16 height 22
click at [659, 206] on input "Copy of Survey share of wallet W2 2025 - silver 3" at bounding box center [771, 201] width 244 height 25
drag, startPoint x: 666, startPoint y: 203, endPoint x: 597, endPoint y: 214, distance: 69.6
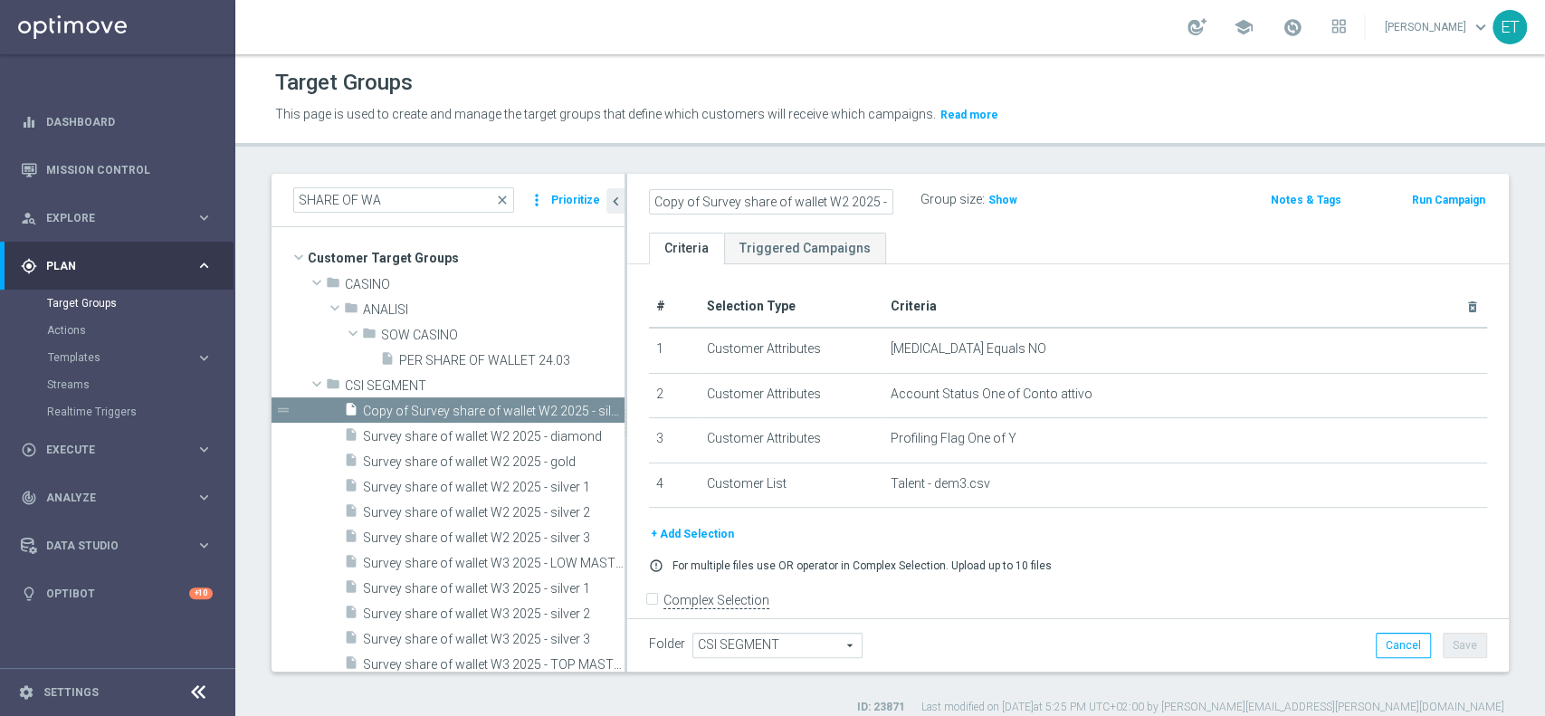
click at [597, 214] on as-split "SHARE OF WA close more_vert Prioritize Customer Target Groups library_add creat…" at bounding box center [890, 423] width 1237 height 498
click at [794, 199] on input "Survey share of wallet W2 2025 - silver 3" at bounding box center [771, 201] width 244 height 25
drag, startPoint x: 836, startPoint y: 199, endPoint x: 961, endPoint y: 210, distance: 125.4
click at [961, 216] on div "Survey share of wallet W3 2025 - silver 3 Group size : Show Notes & Tags Run Ca…" at bounding box center [1068, 203] width 882 height 59
type input "Survey share of wallet W3 2025 - STAR"
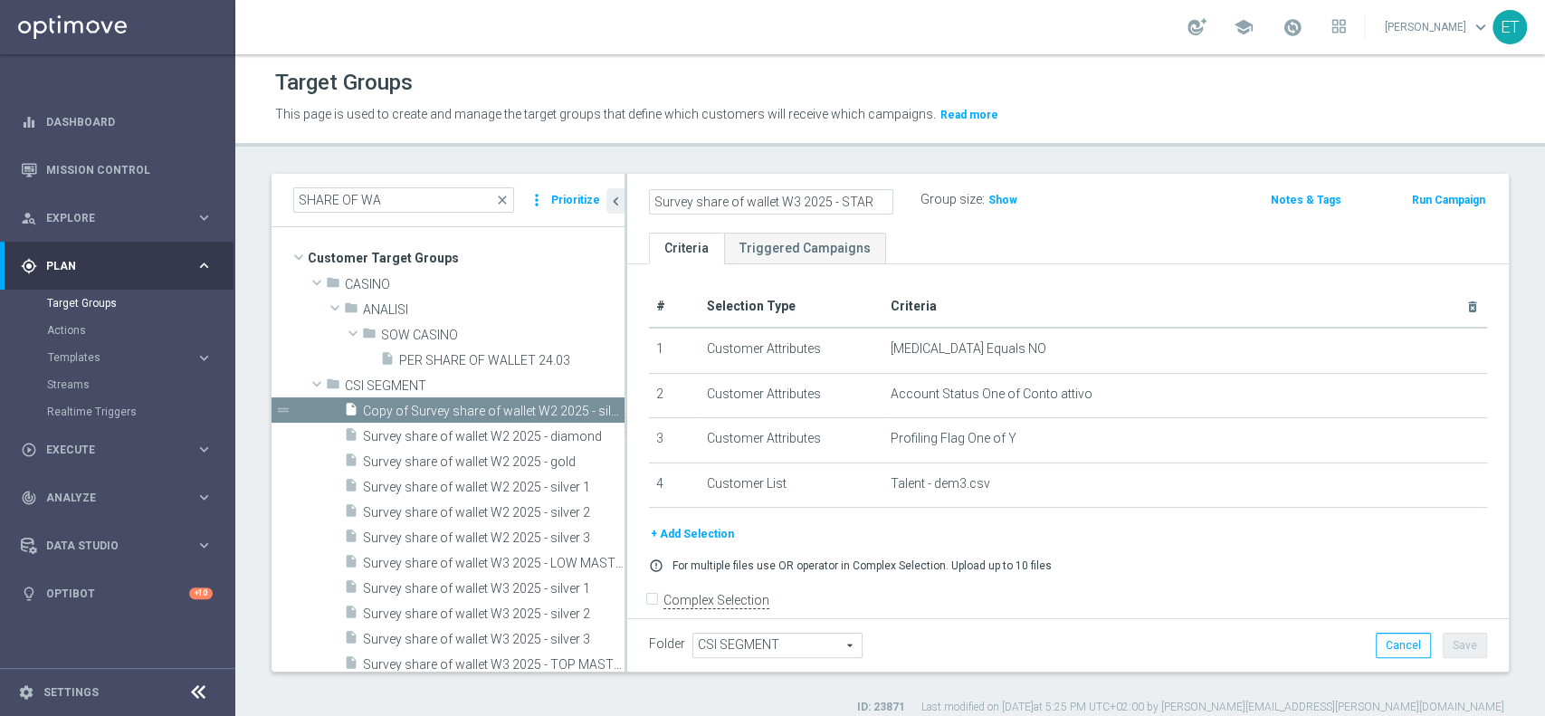
click at [988, 229] on div "Survey share of wallet W3 2025 - STAR Group size : Show Notes & Tags Run Campai…" at bounding box center [1068, 203] width 882 height 59
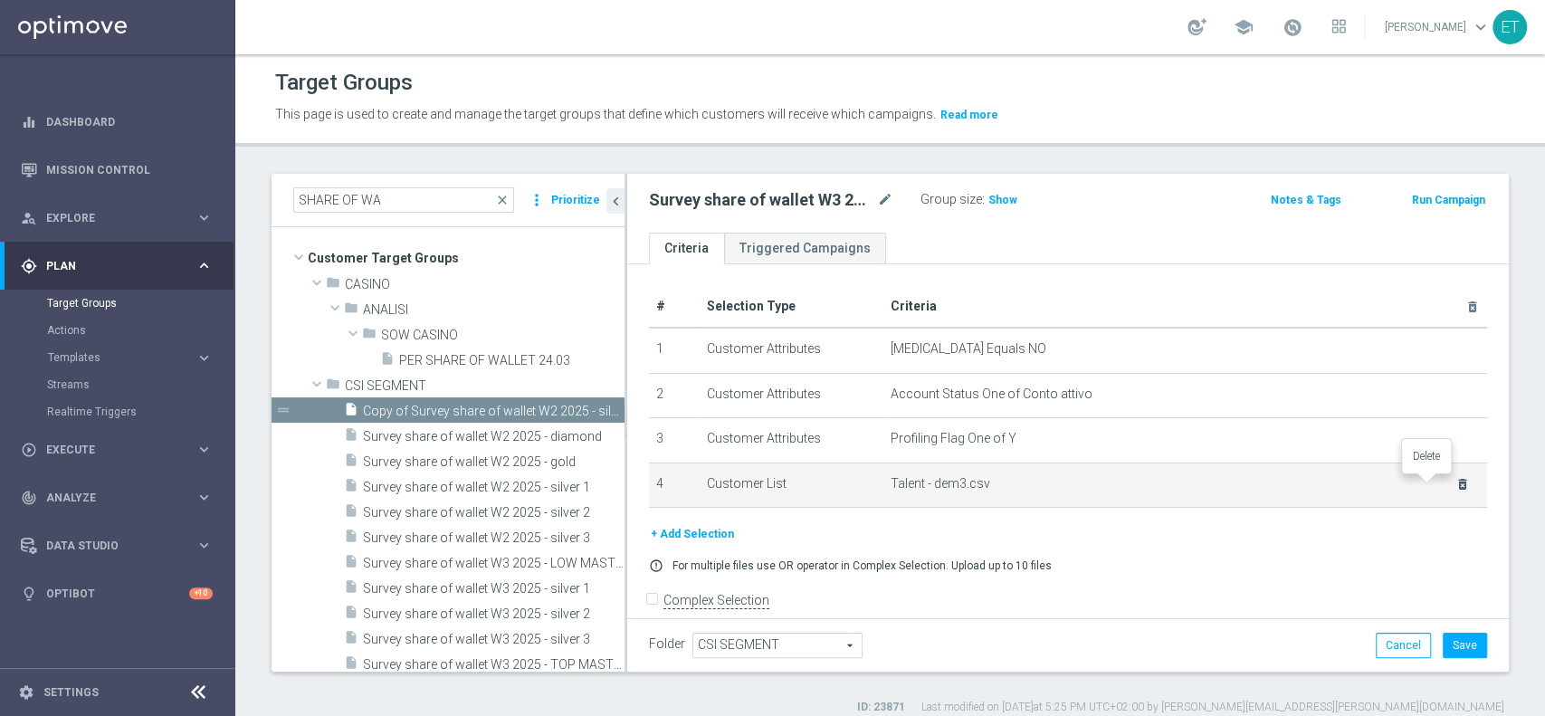
click at [1455, 482] on icon "delete_forever" at bounding box center [1462, 484] width 14 height 14
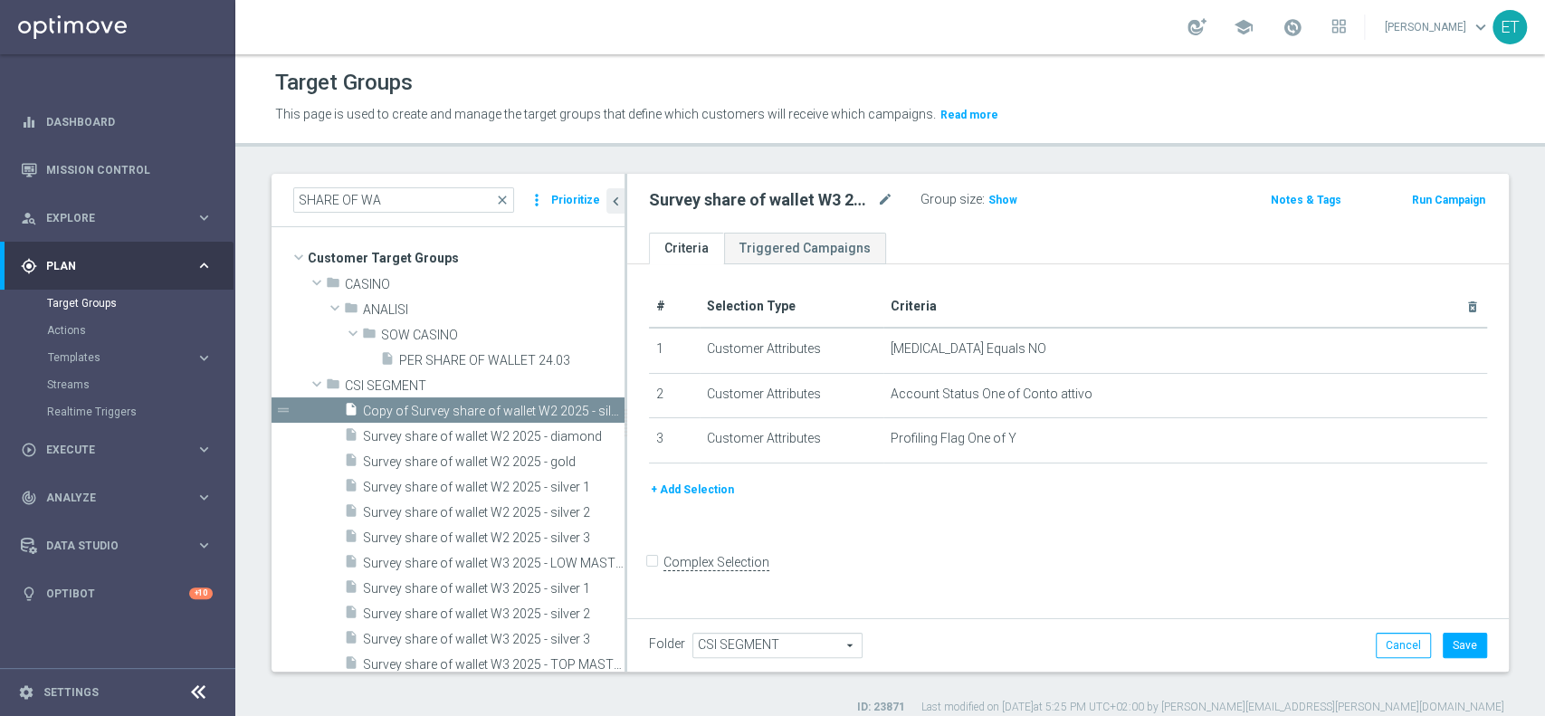
click at [709, 490] on button "+ Add Selection" at bounding box center [692, 490] width 87 height 20
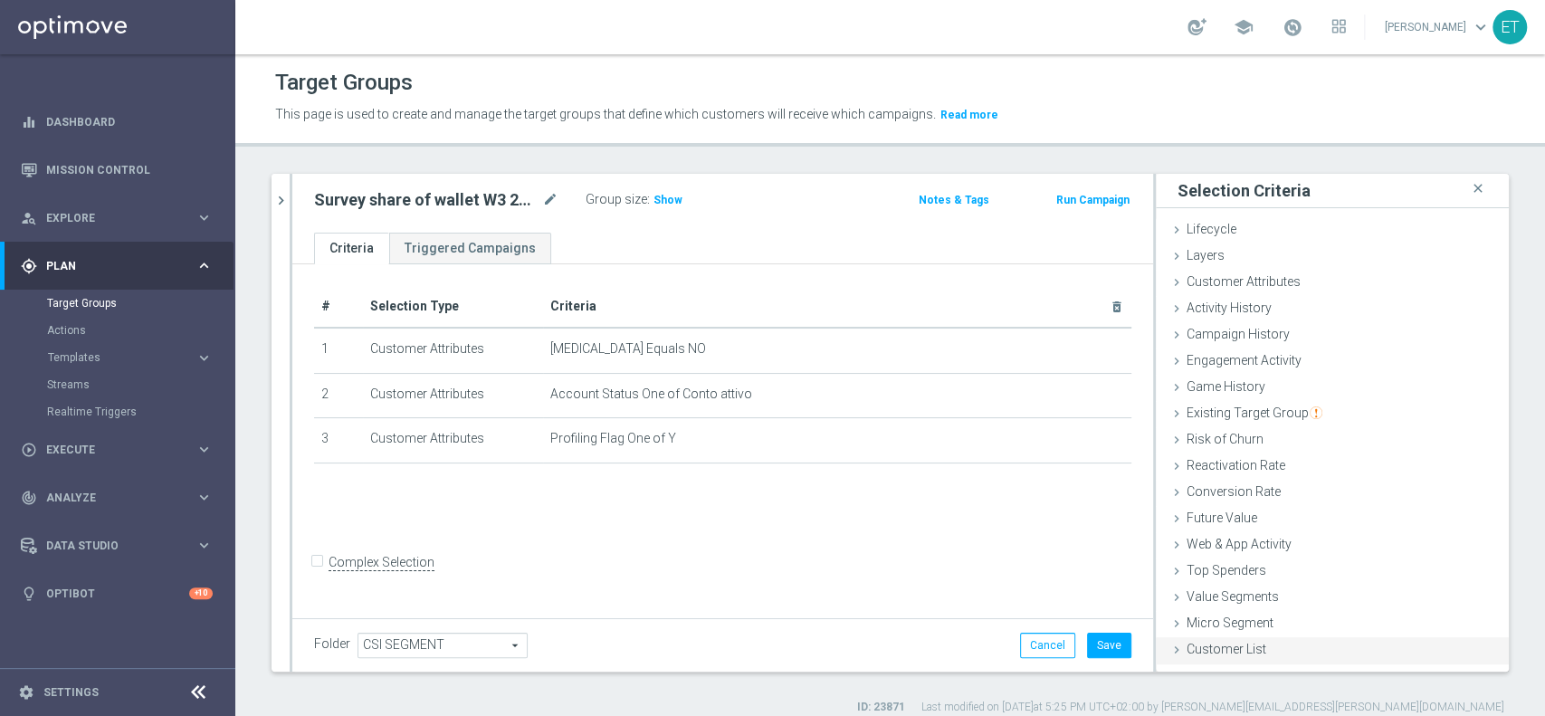
click at [1217, 644] on span "Customer List" at bounding box center [1227, 649] width 80 height 14
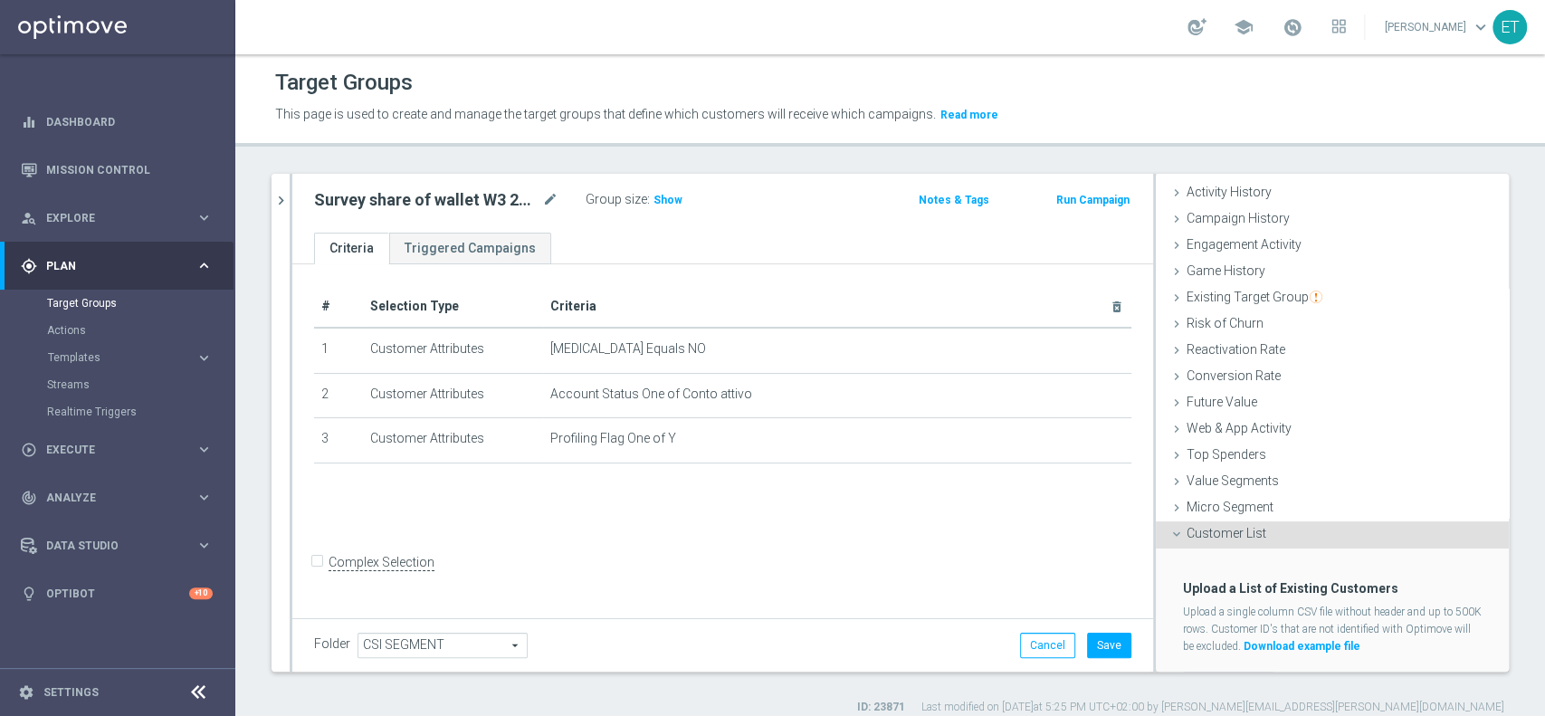
scroll to position [154, 0]
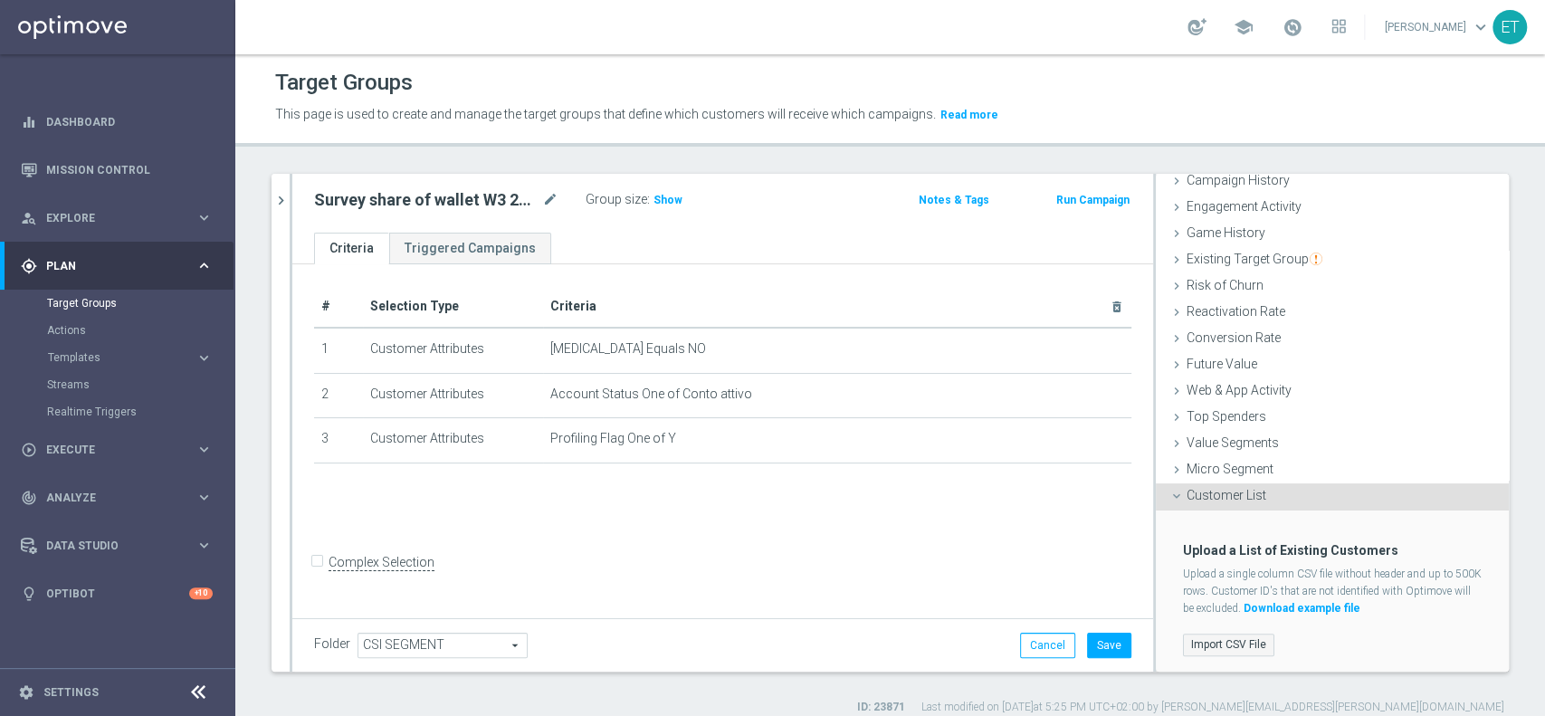
click at [1217, 648] on label "Import CSV File" at bounding box center [1228, 645] width 91 height 23
click at [0, 0] on input "Import CSV File" at bounding box center [0, 0] width 0 height 0
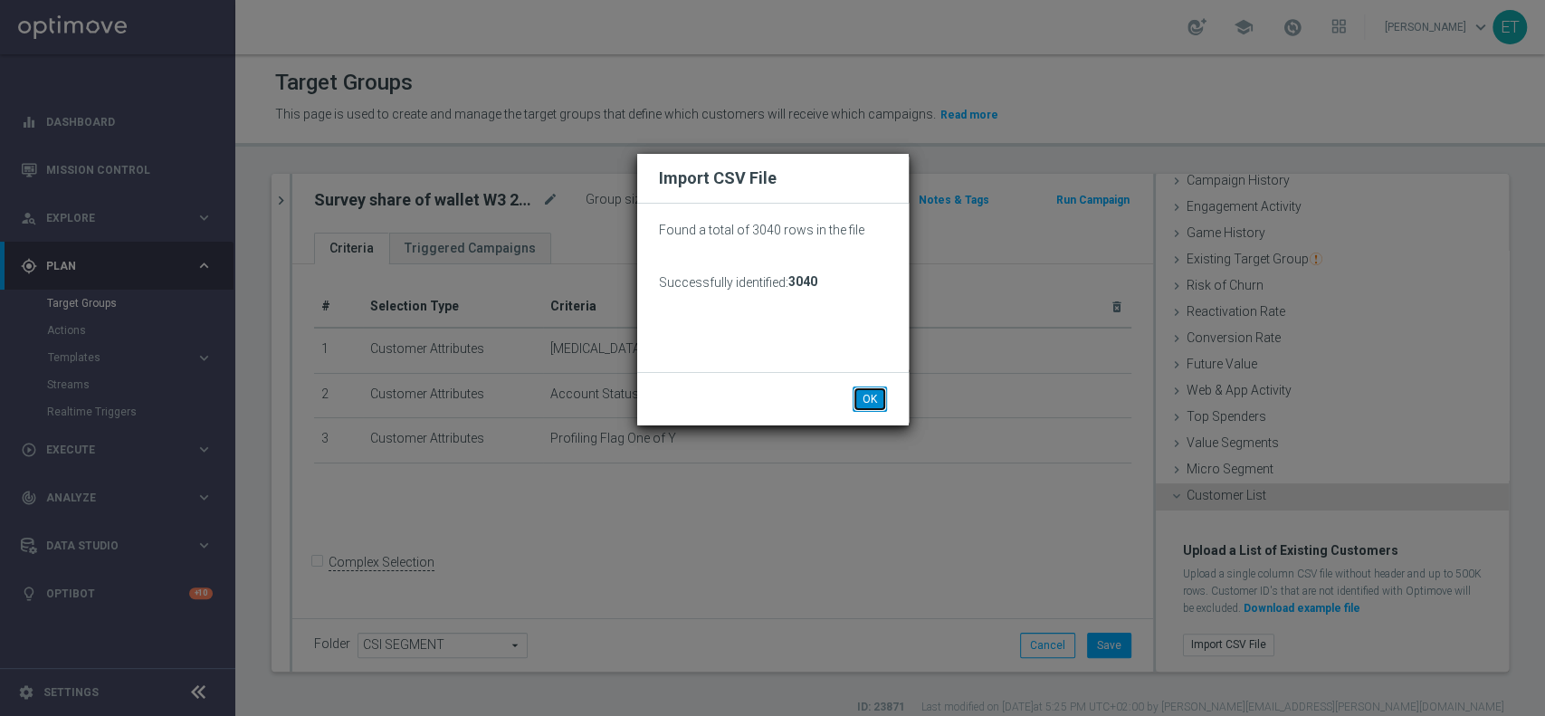
click at [869, 390] on button "OK" at bounding box center [870, 398] width 34 height 25
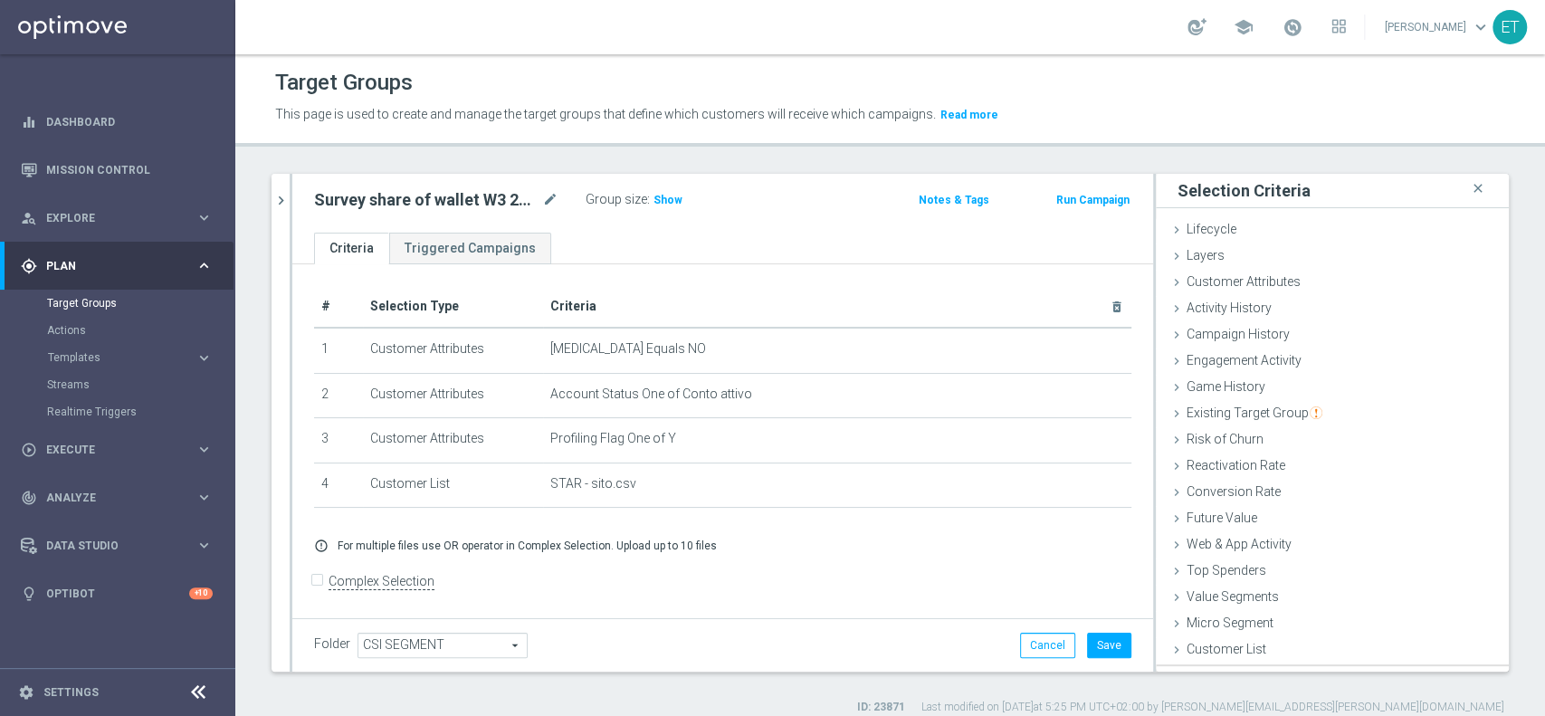
scroll to position [0, 0]
click at [1099, 639] on button "Save" at bounding box center [1109, 645] width 44 height 25
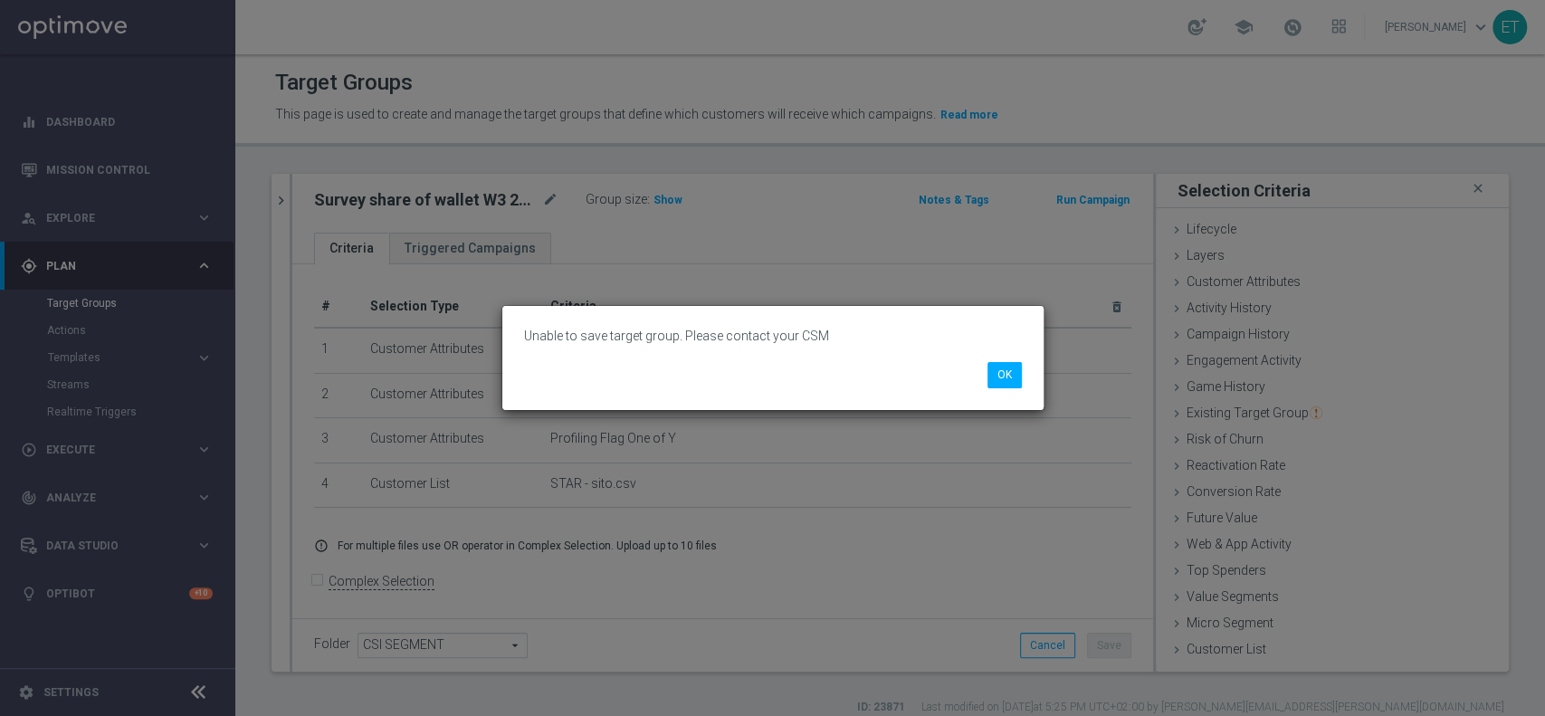
click at [985, 372] on li "OK" at bounding box center [1004, 374] width 43 height 25
click at [1000, 372] on button "OK" at bounding box center [1005, 374] width 34 height 25
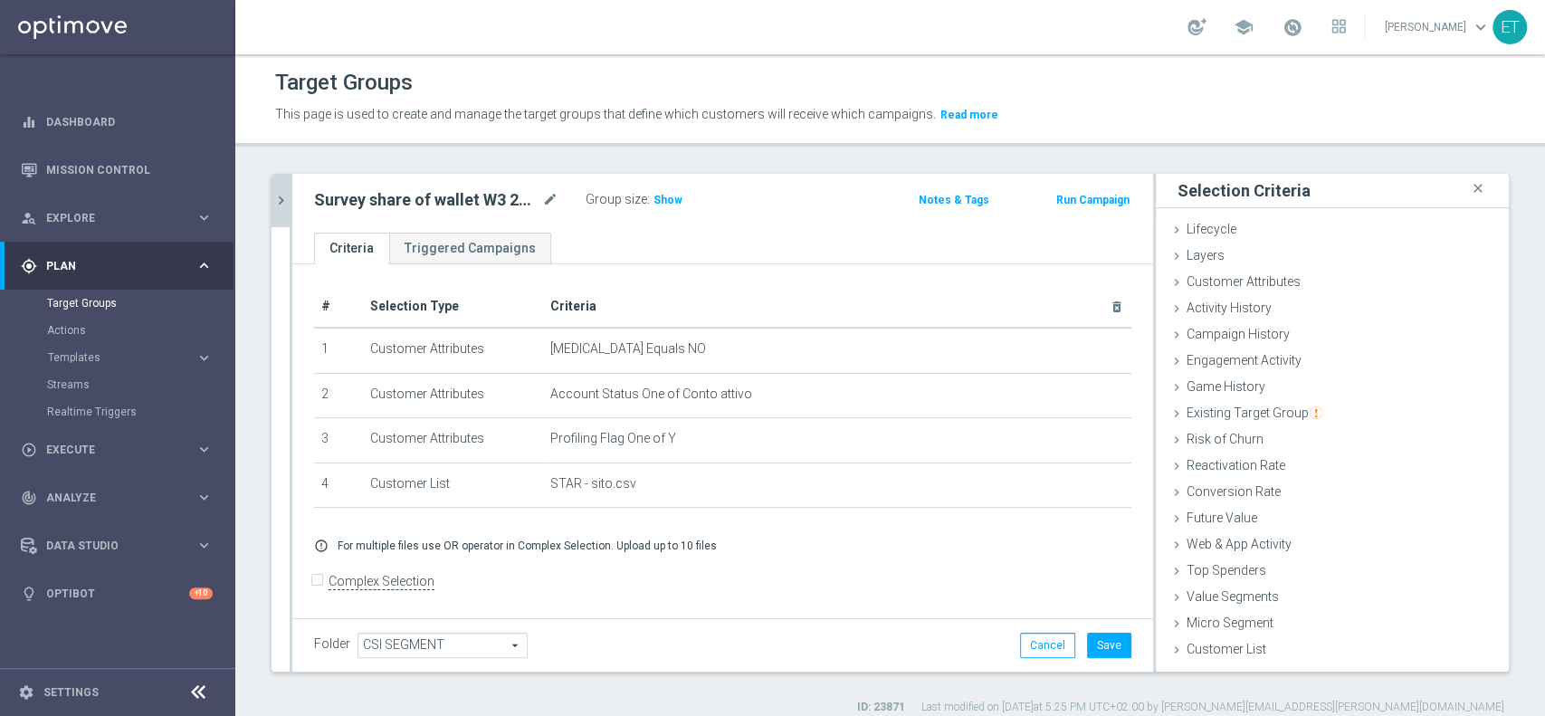
click at [286, 197] on icon "chevron_right" at bounding box center [280, 200] width 17 height 17
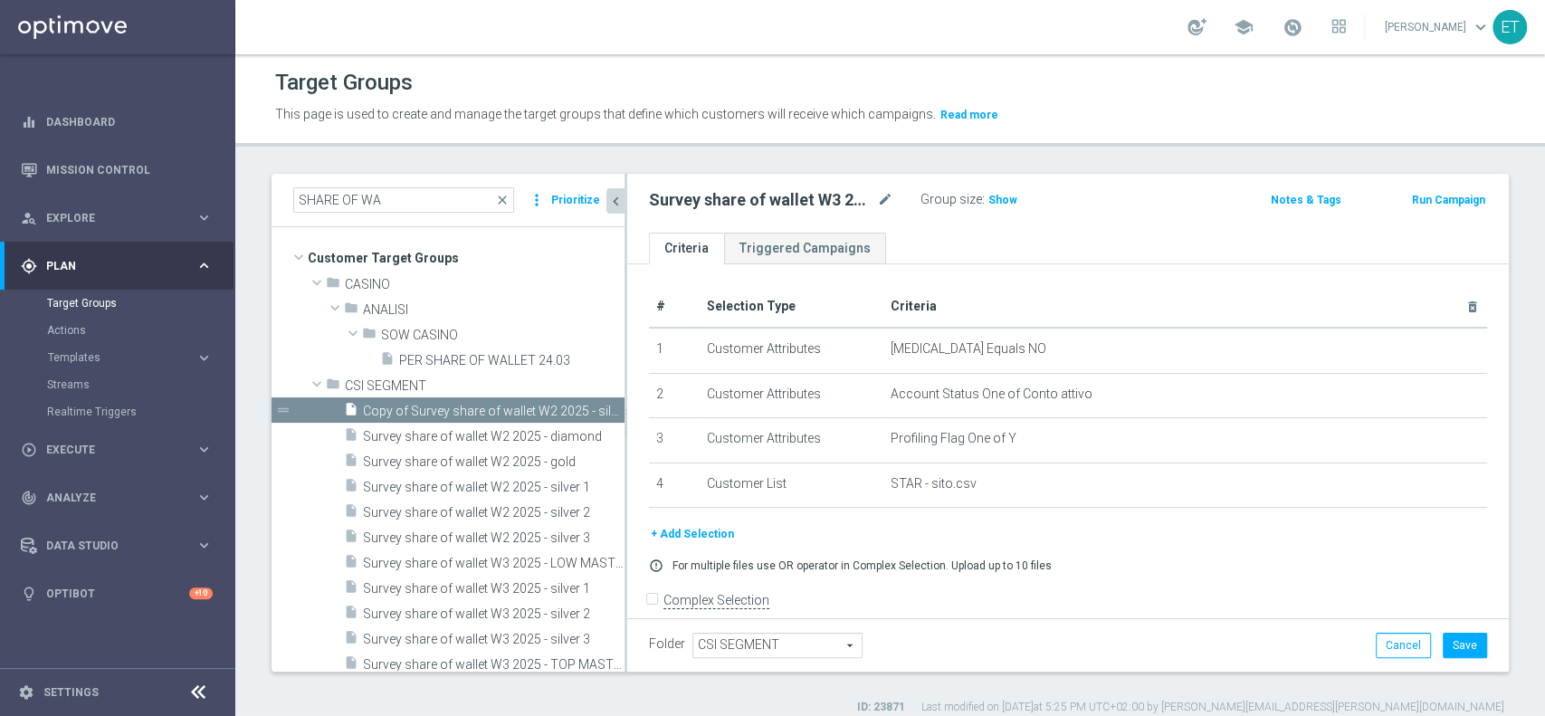
click at [1093, 206] on div "Group size : Show" at bounding box center [1011, 198] width 181 height 22
click at [1446, 641] on button "Save" at bounding box center [1465, 645] width 44 height 25
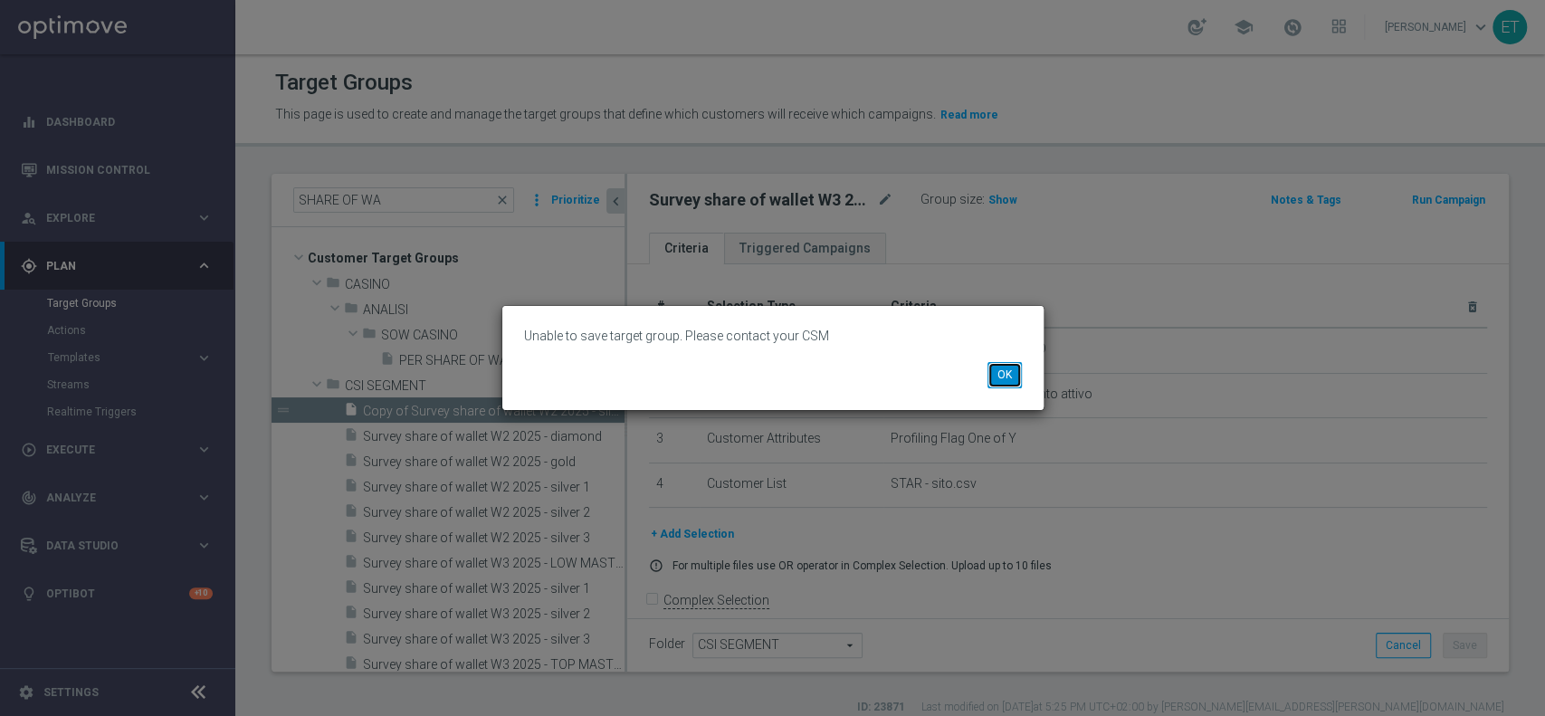
click at [1001, 375] on button "OK" at bounding box center [1005, 374] width 34 height 25
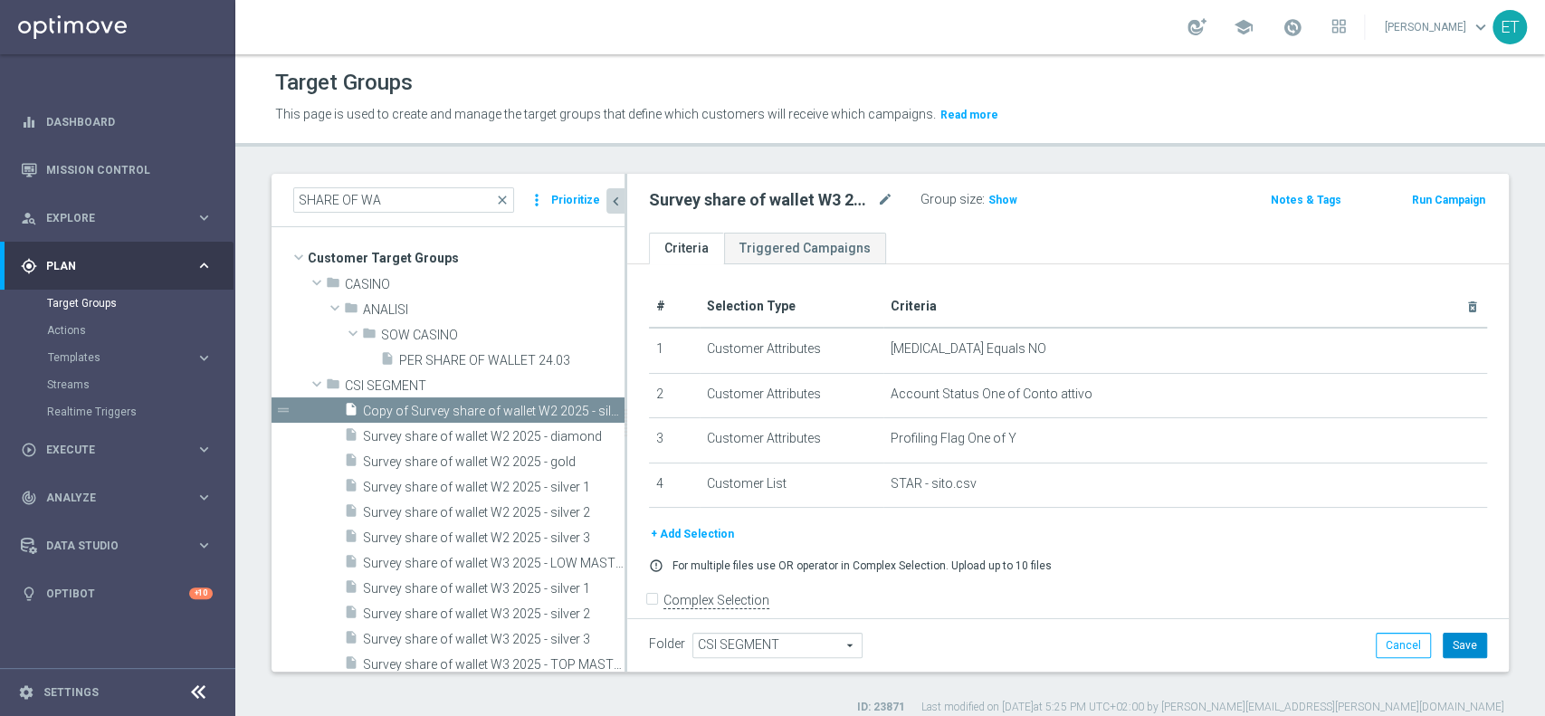
click at [1443, 635] on button "Save" at bounding box center [1465, 645] width 44 height 25
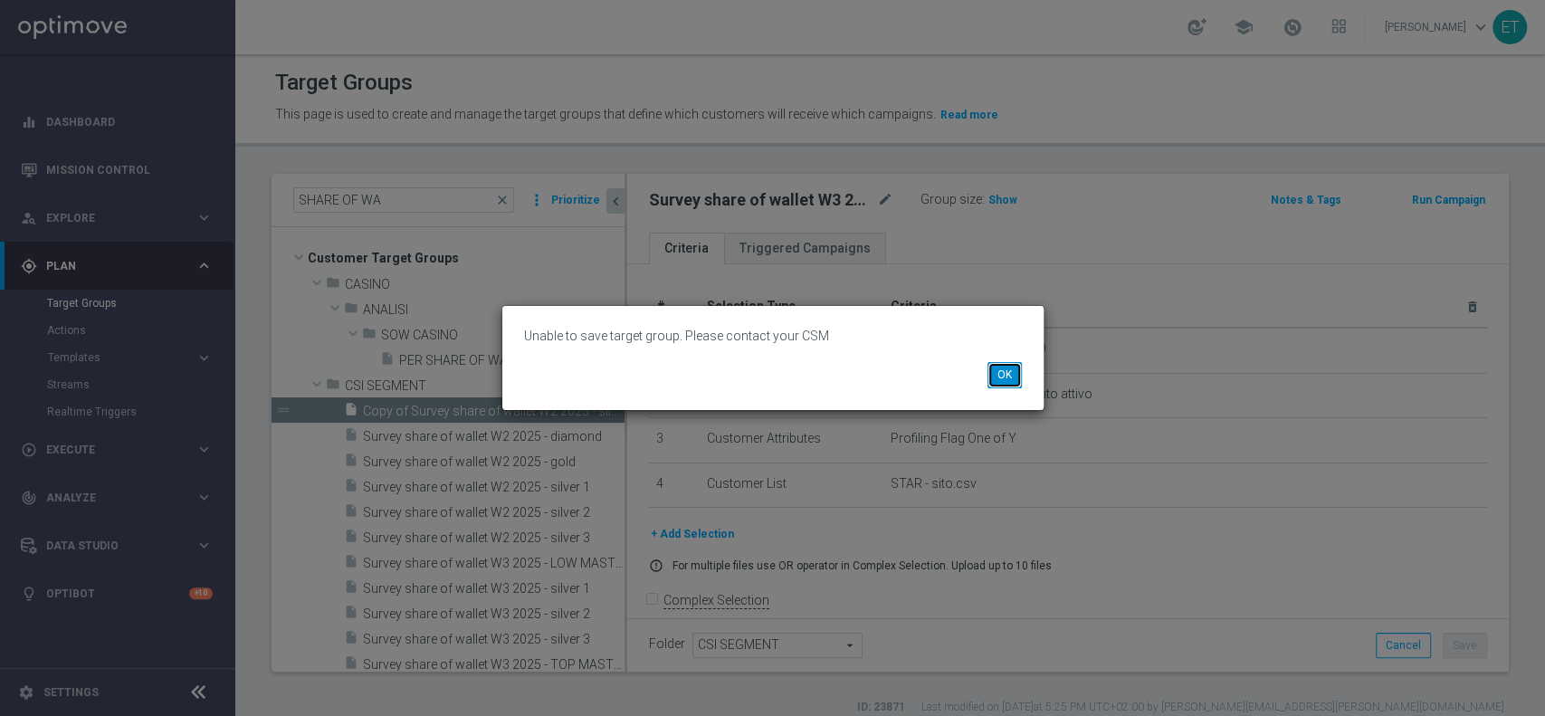
click at [1012, 373] on button "OK" at bounding box center [1005, 374] width 34 height 25
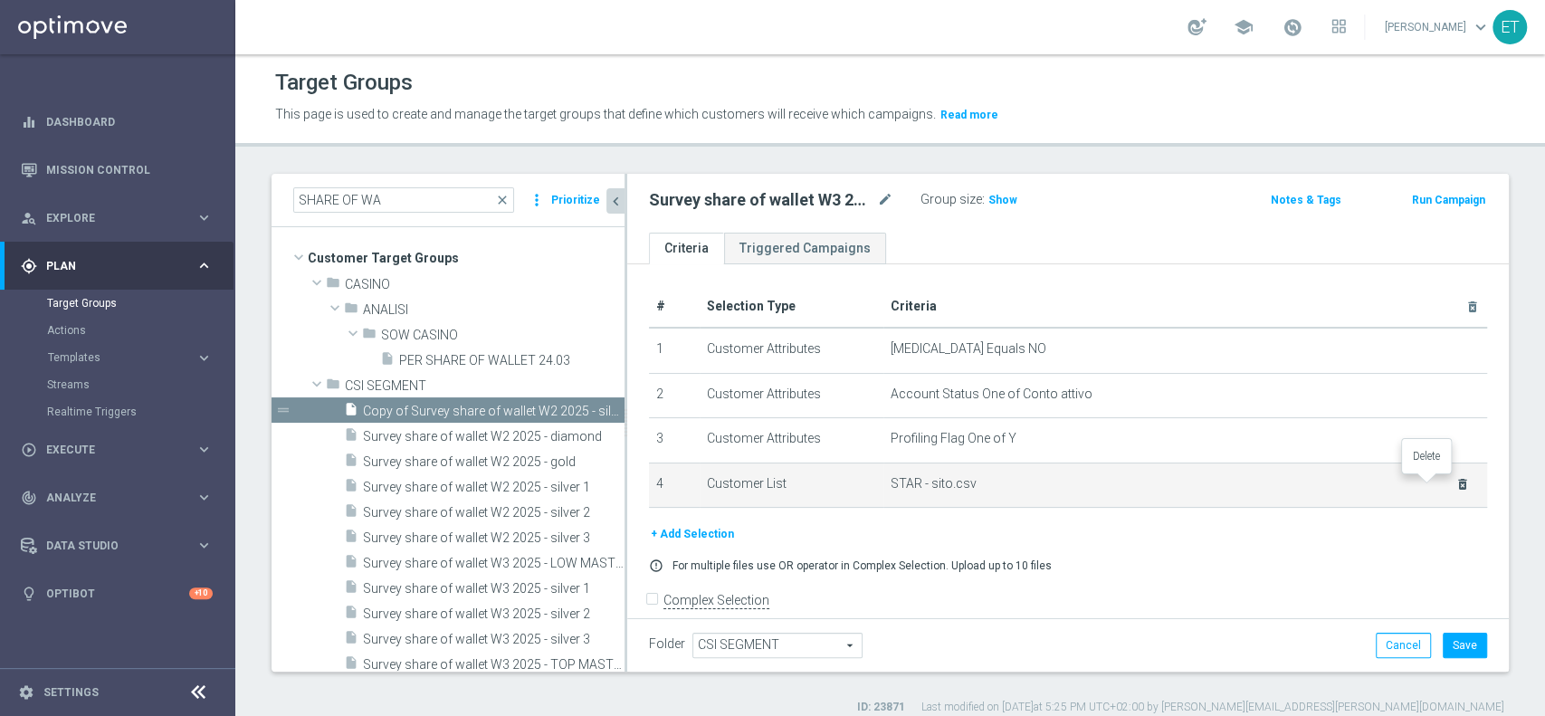
click at [1455, 480] on icon "delete_forever" at bounding box center [1462, 484] width 14 height 14
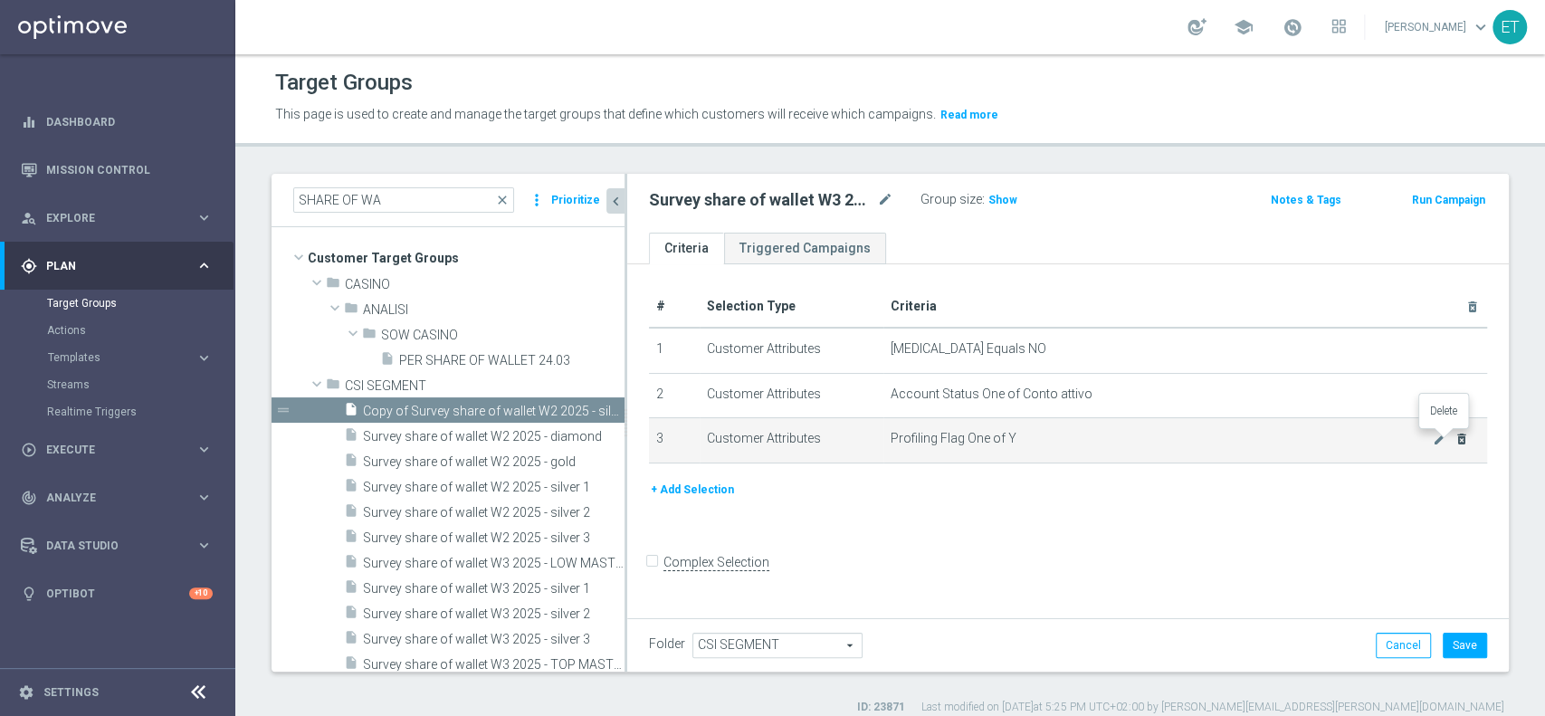
click at [1455, 432] on icon "delete_forever" at bounding box center [1462, 439] width 14 height 14
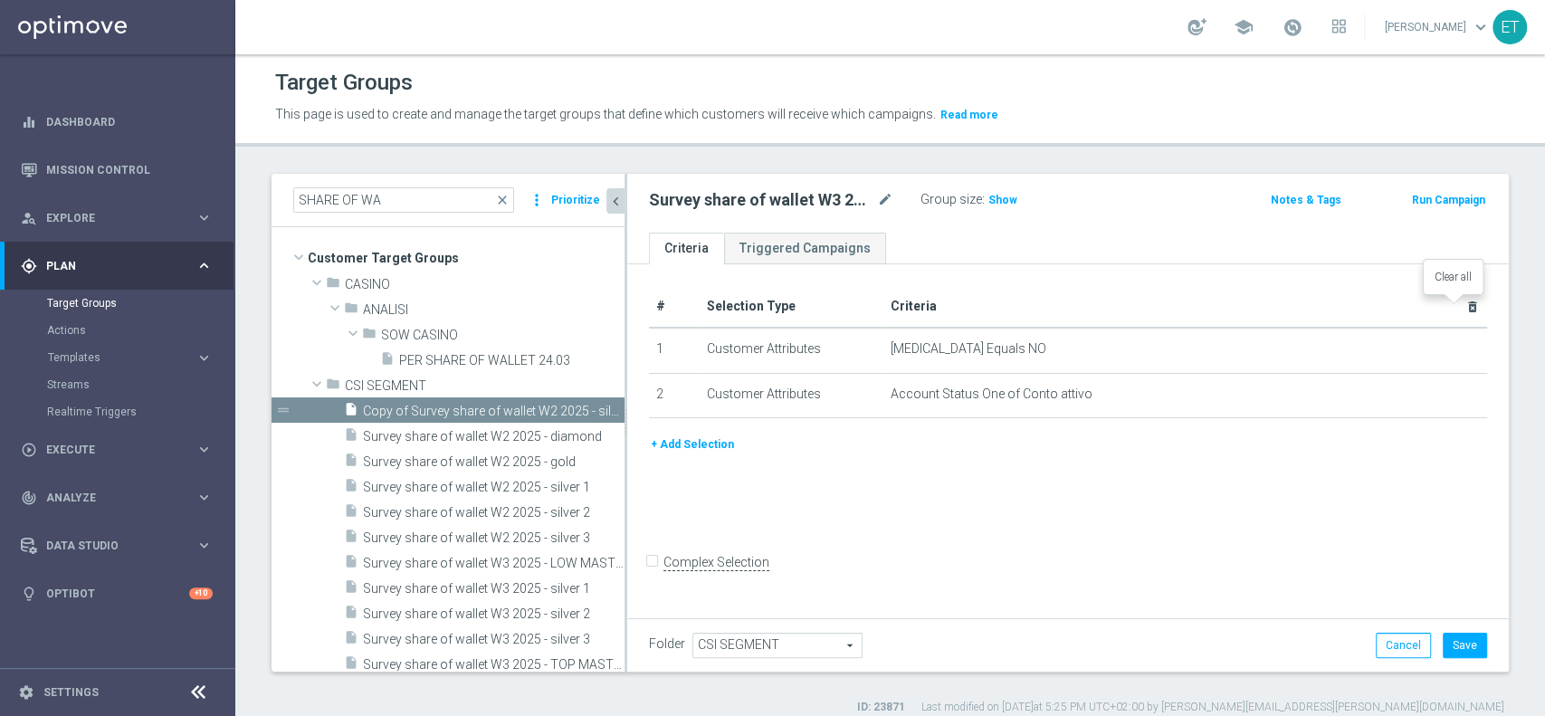
click at [1465, 303] on icon "delete_forever" at bounding box center [1472, 307] width 14 height 14
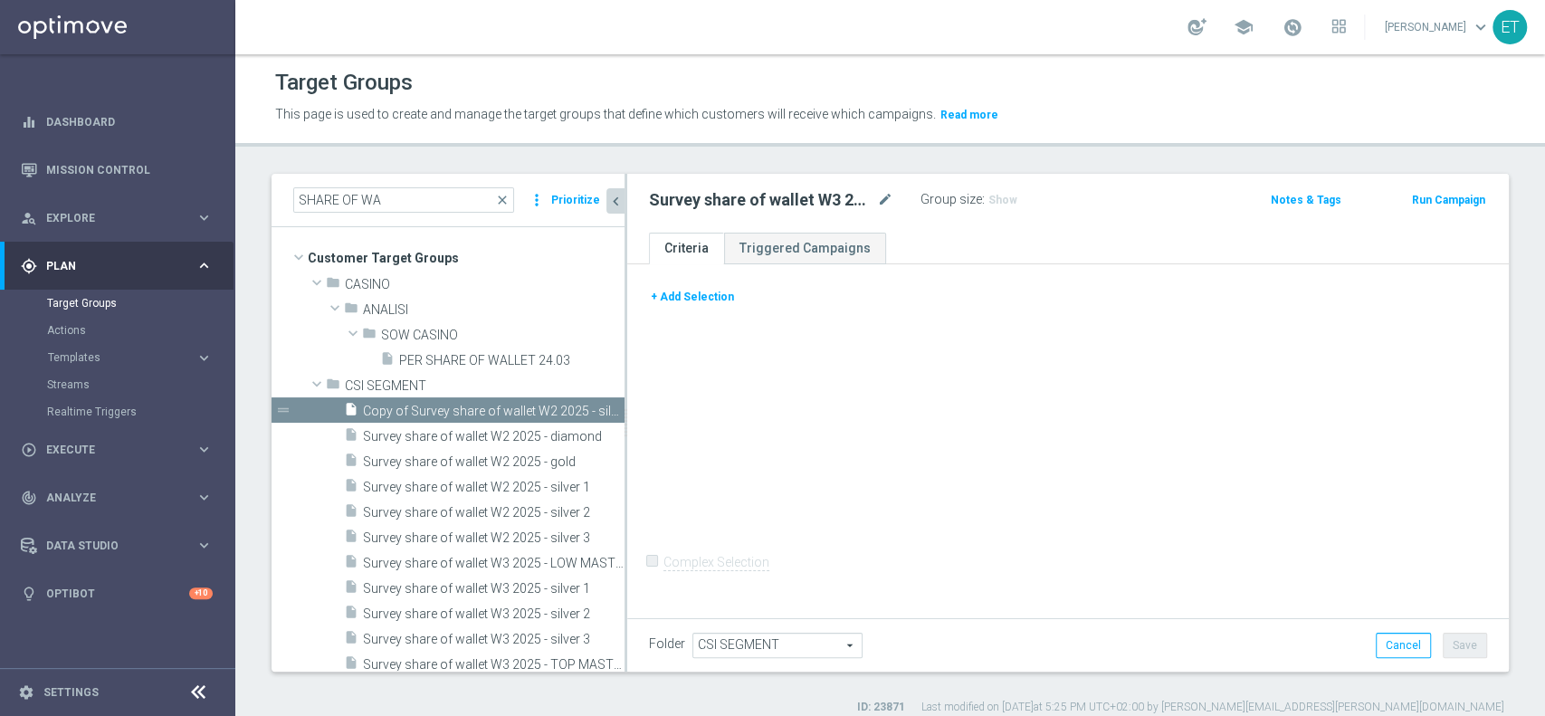
click at [723, 293] on button "+ Add Selection" at bounding box center [692, 297] width 87 height 20
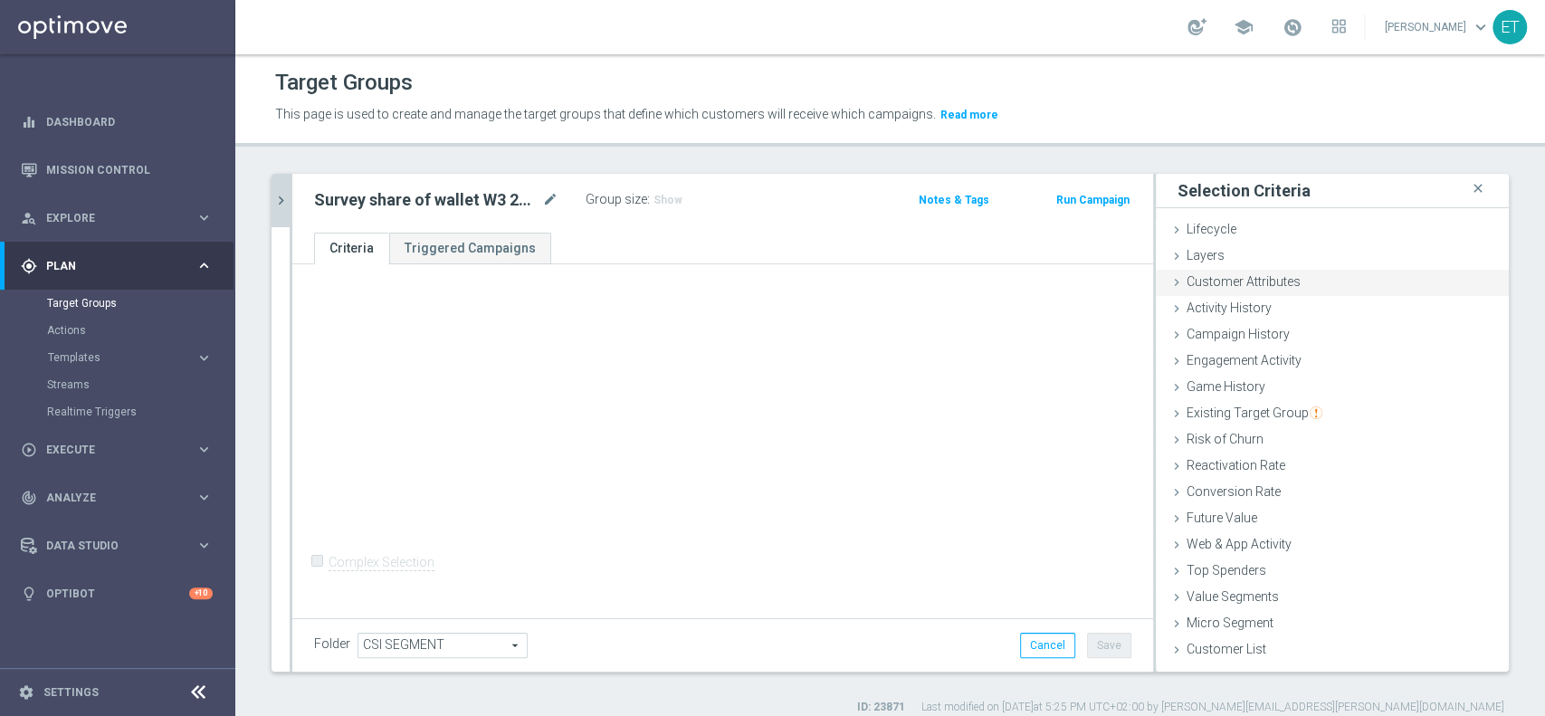
click at [1224, 278] on span "Customer Attributes" at bounding box center [1244, 281] width 114 height 14
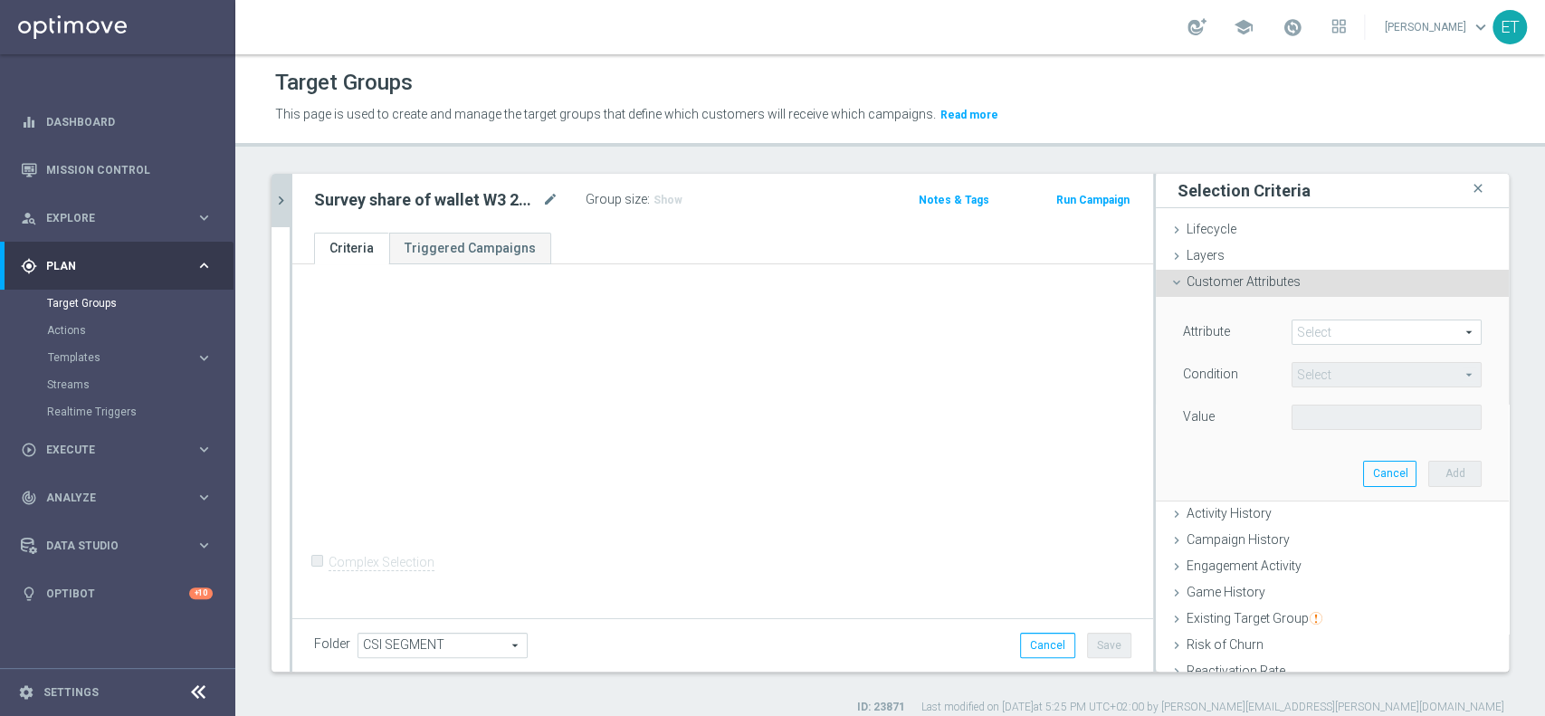
click at [1332, 329] on span at bounding box center [1387, 332] width 188 height 24
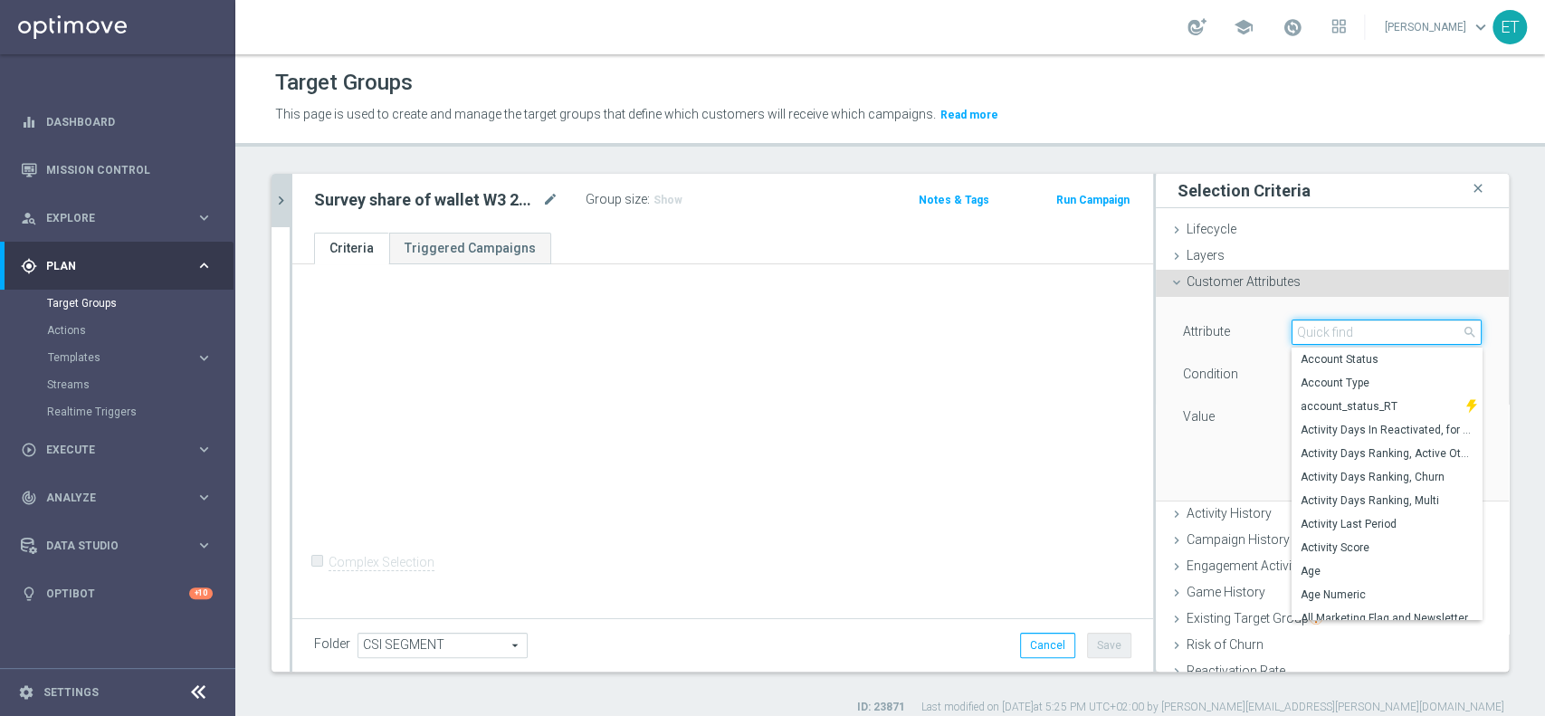
click at [1332, 329] on input "search" at bounding box center [1387, 332] width 190 height 25
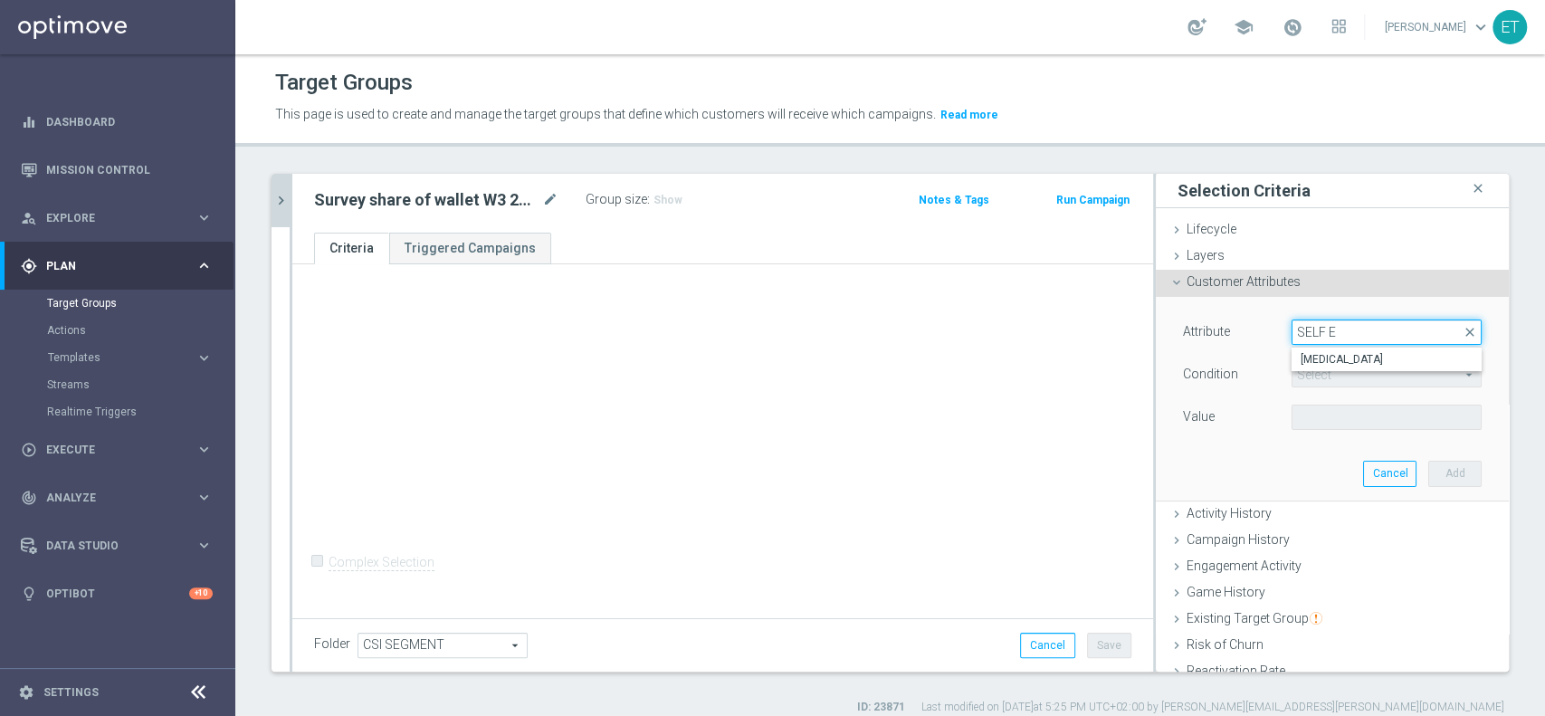
type input "SELF EX"
click at [1335, 358] on span "Self Exclusion" at bounding box center [1387, 359] width 172 height 14
type input "Self Exclusion"
type input "Equals"
click at [1331, 415] on span at bounding box center [1387, 418] width 188 height 24
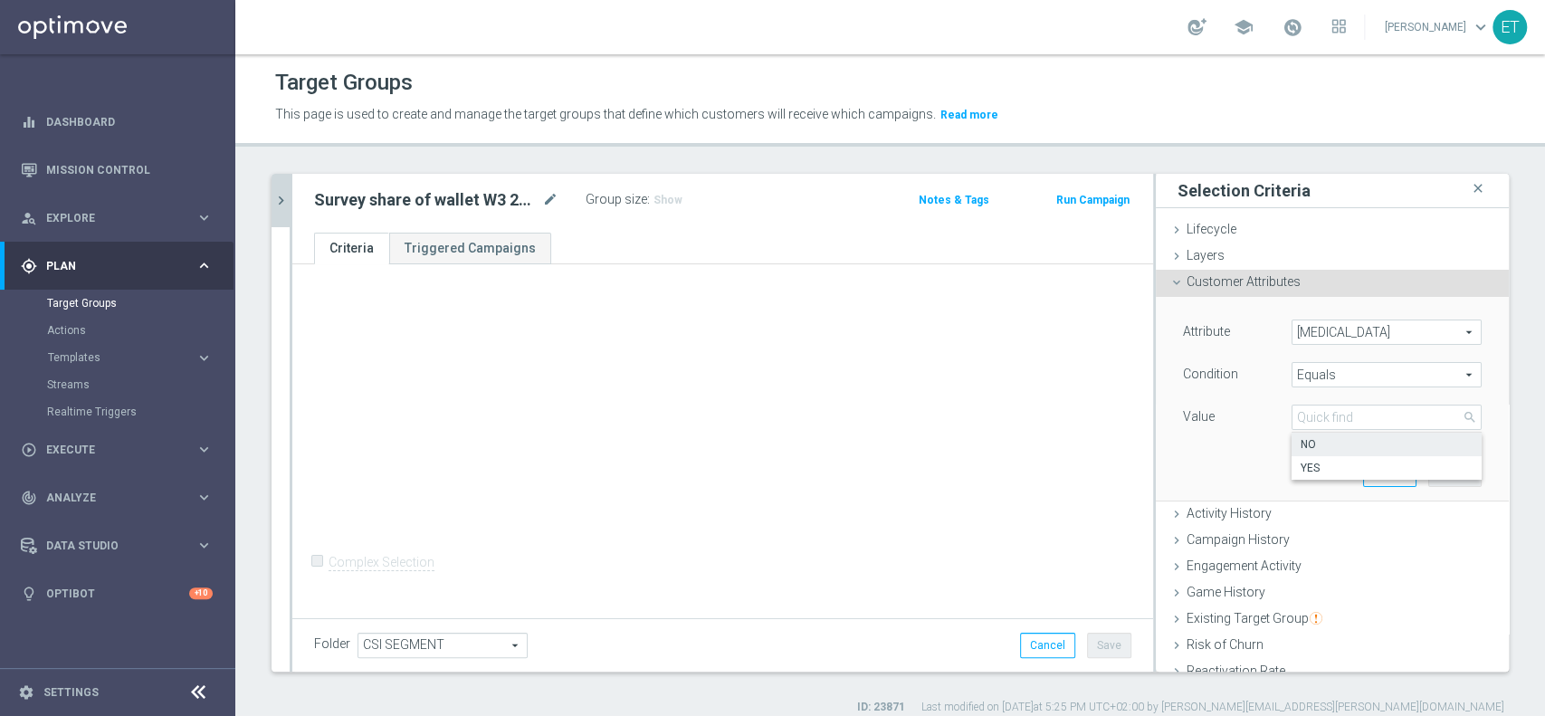
click at [1323, 441] on span "NO" at bounding box center [1387, 444] width 172 height 14
type input "NO"
click at [1428, 480] on button "Add" at bounding box center [1454, 473] width 53 height 25
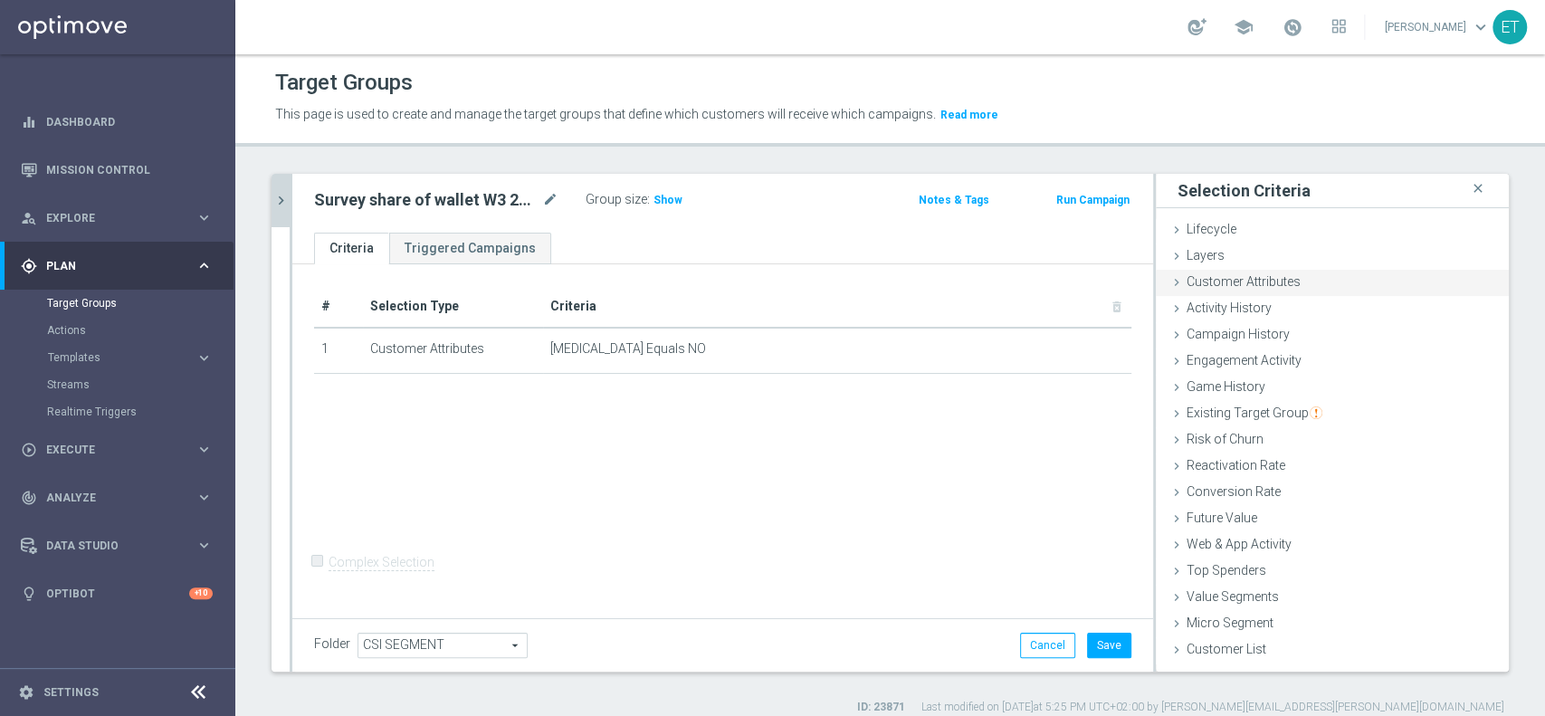
click at [1227, 279] on span "Customer Attributes" at bounding box center [1244, 281] width 114 height 14
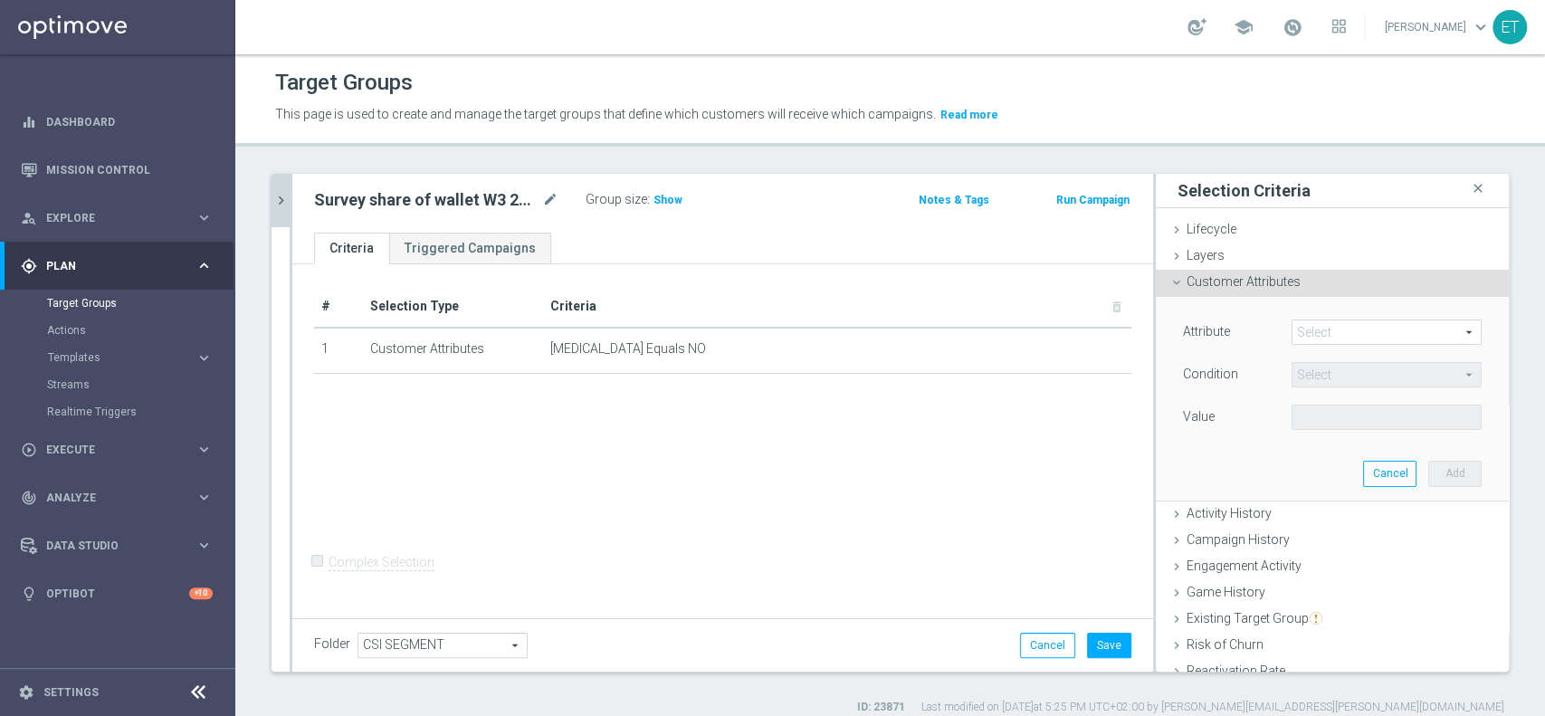
click at [1363, 343] on span at bounding box center [1387, 332] width 188 height 24
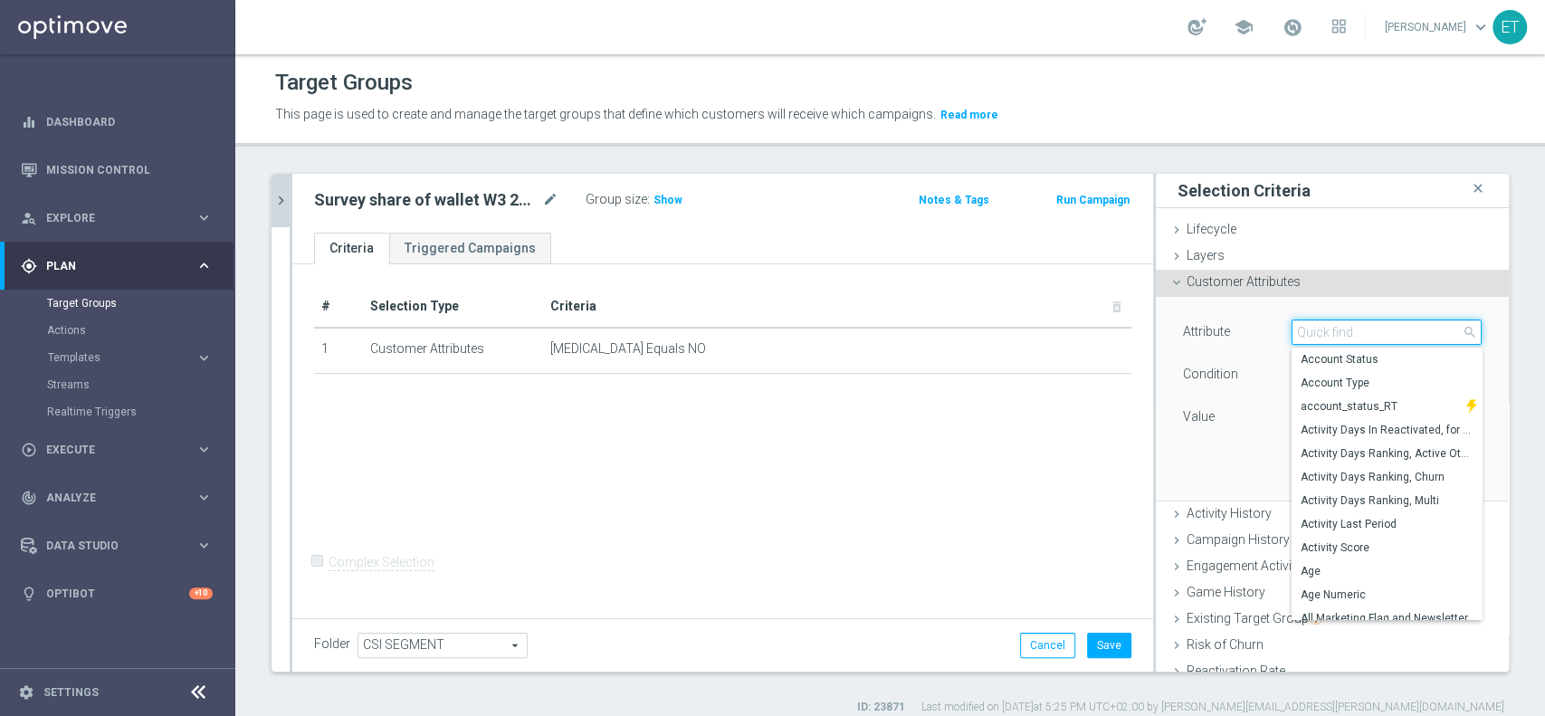
click at [1349, 332] on input "search" at bounding box center [1387, 332] width 190 height 25
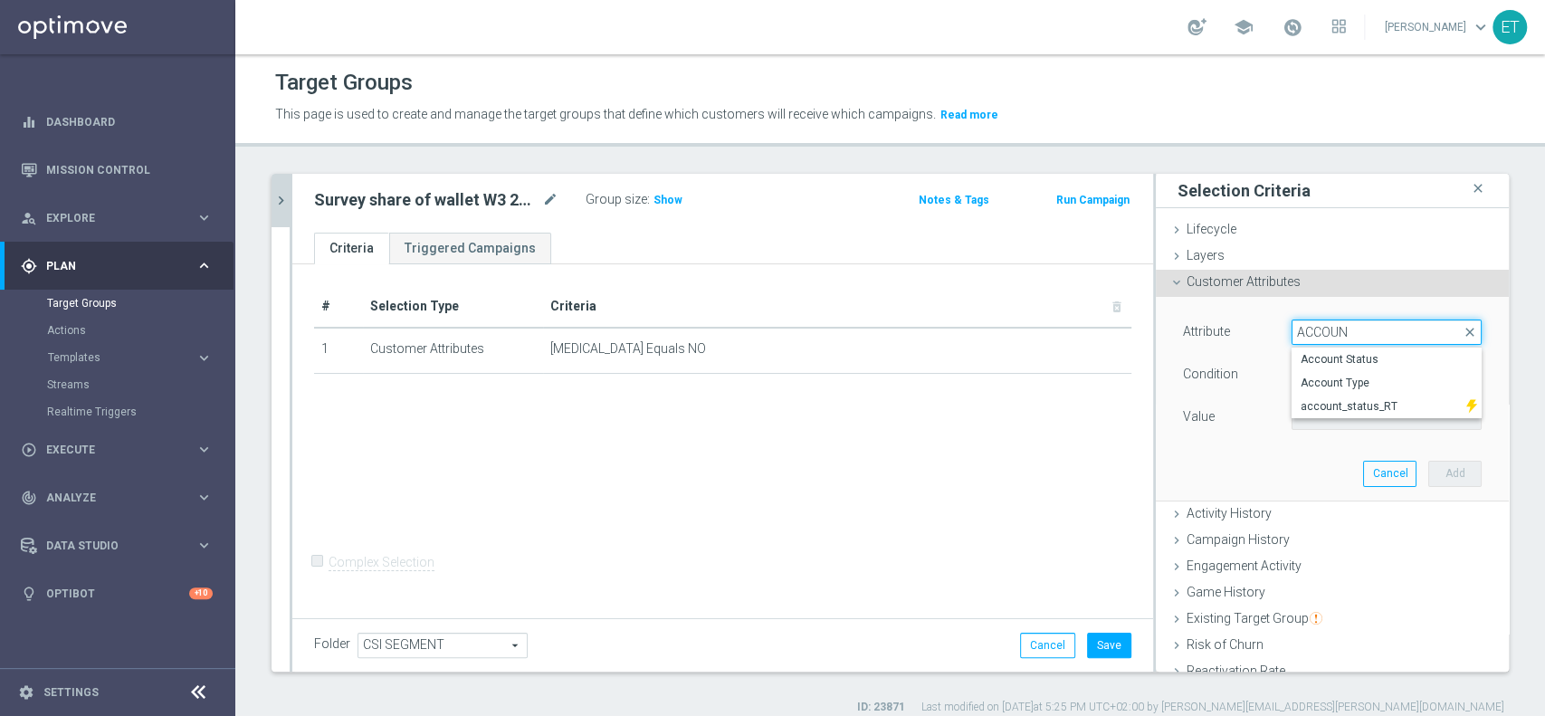
type input "ACCOUNT"
click at [1341, 355] on span "Account Status" at bounding box center [1387, 359] width 172 height 14
type input "Account Status"
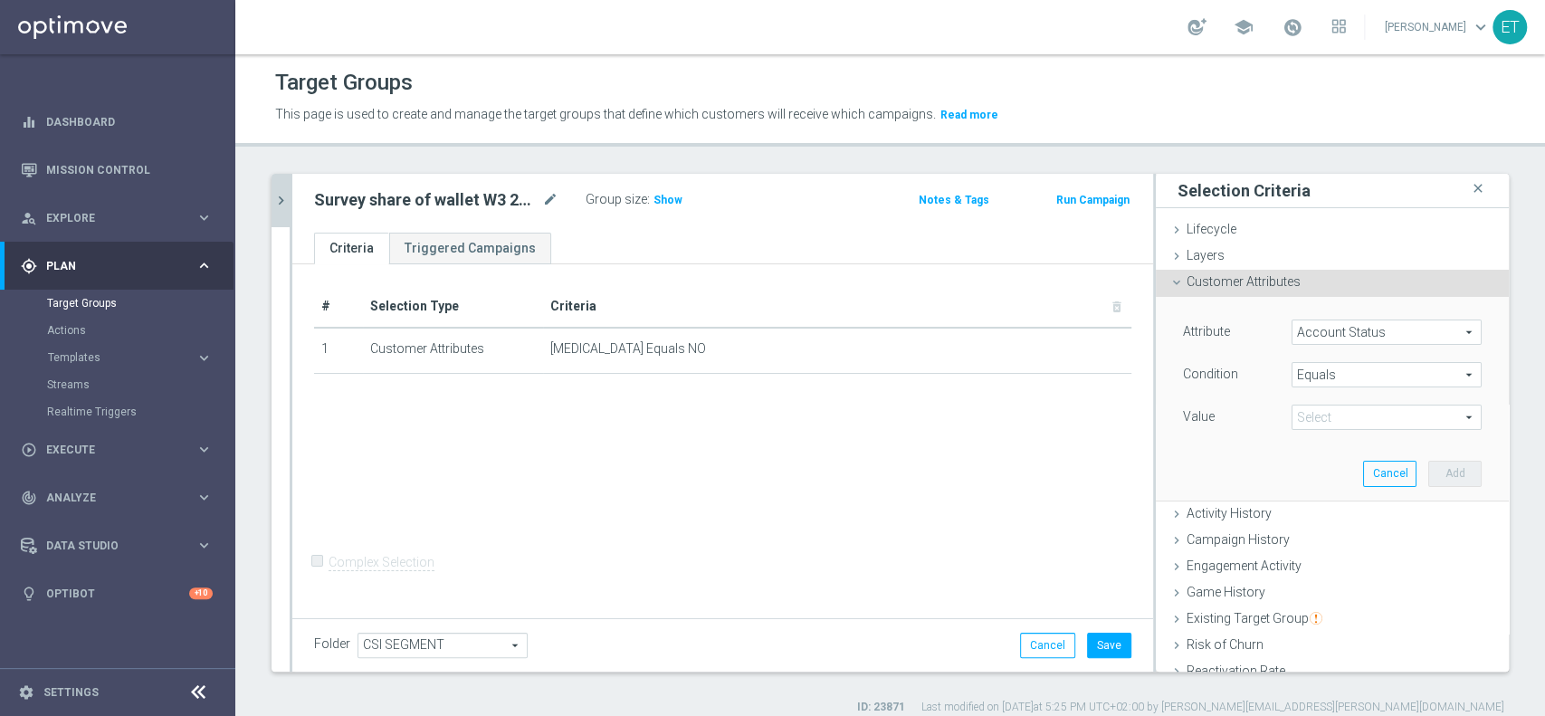
click at [1341, 378] on span "Equals" at bounding box center [1387, 375] width 188 height 24
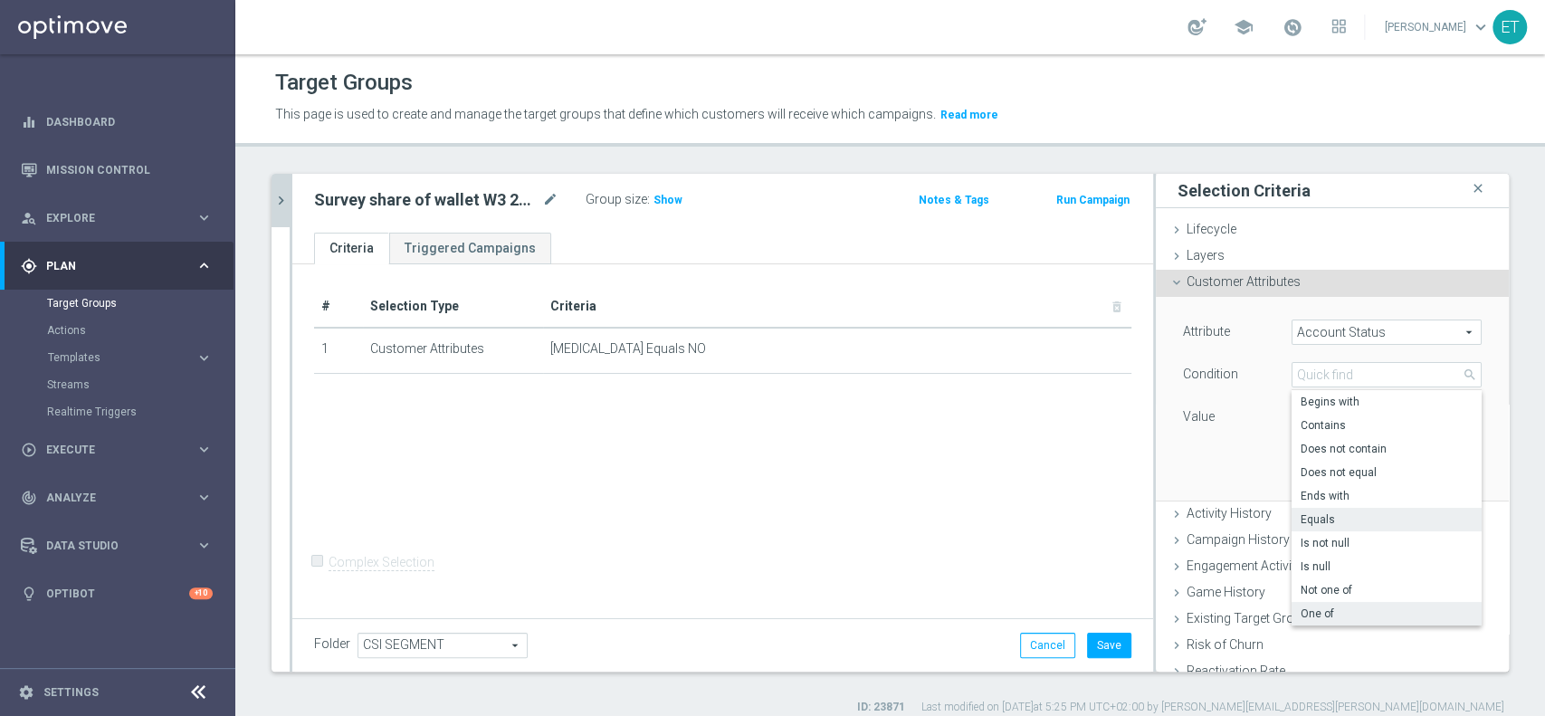
click at [1321, 612] on span "One of" at bounding box center [1387, 613] width 172 height 14
type input "One of"
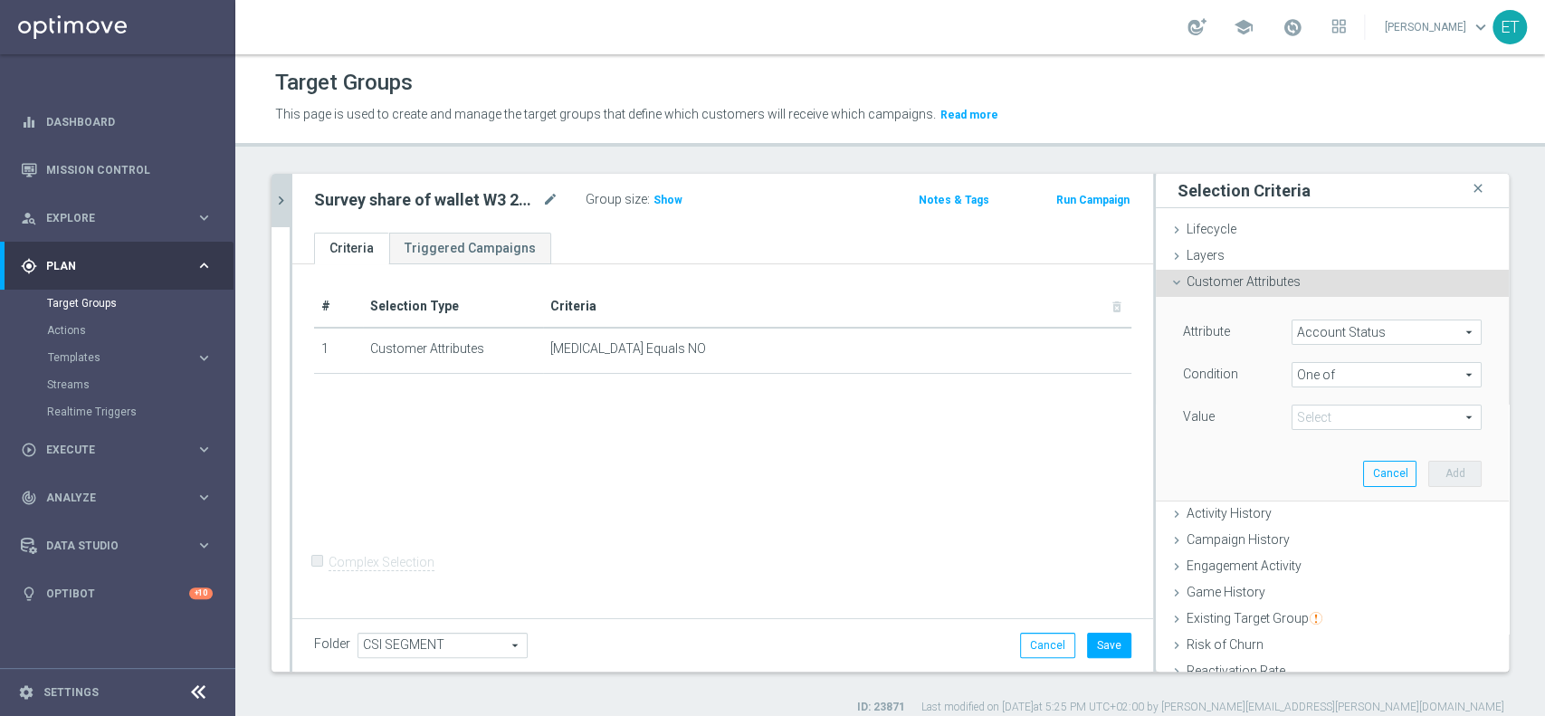
click at [1336, 422] on span at bounding box center [1387, 418] width 188 height 24
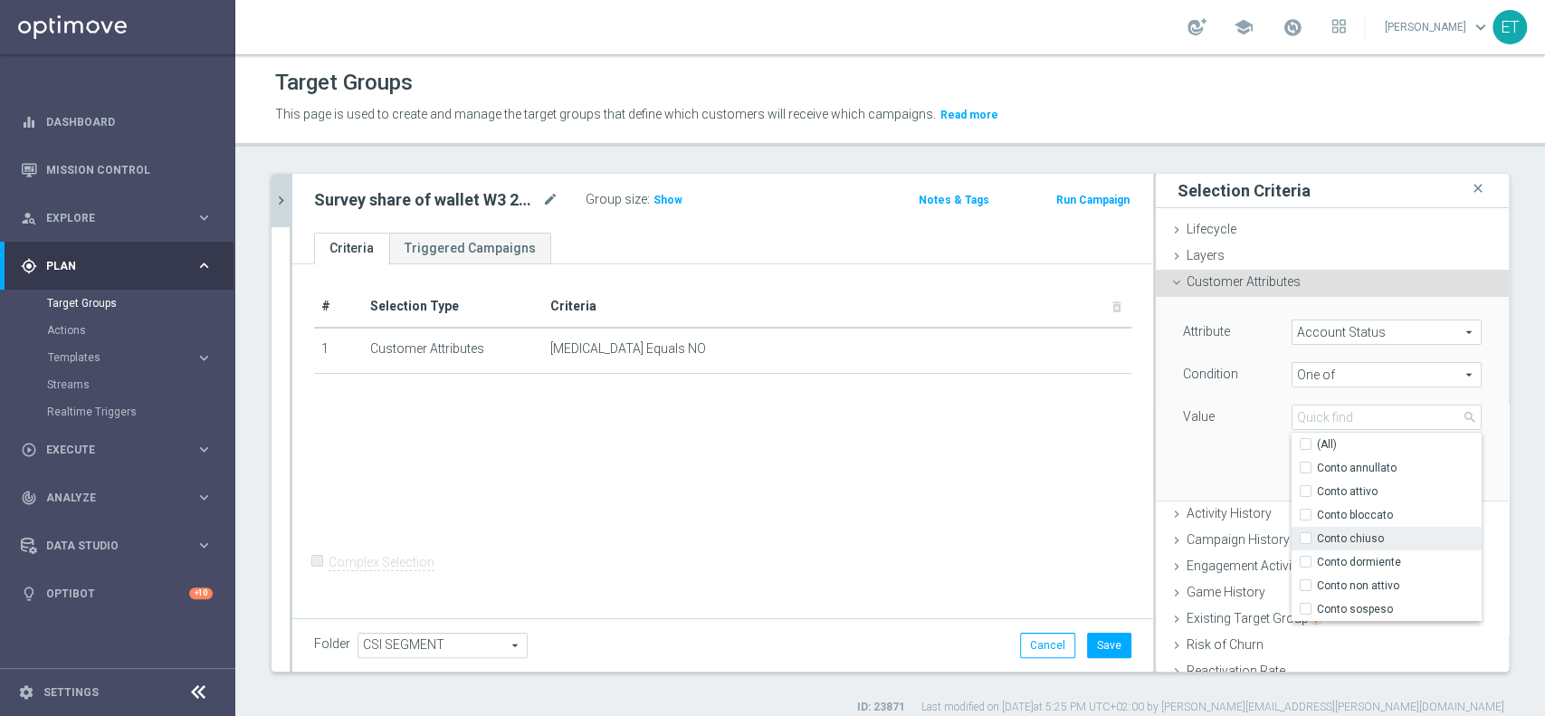
click at [1292, 530] on div "Conto chiuso" at bounding box center [1387, 539] width 190 height 24
click at [1305, 537] on input "Conto chiuso" at bounding box center [1311, 539] width 12 height 12
checkbox input "true"
type input "Conto chiuso"
click at [1305, 516] on input "Conto bloccato" at bounding box center [1311, 516] width 12 height 12
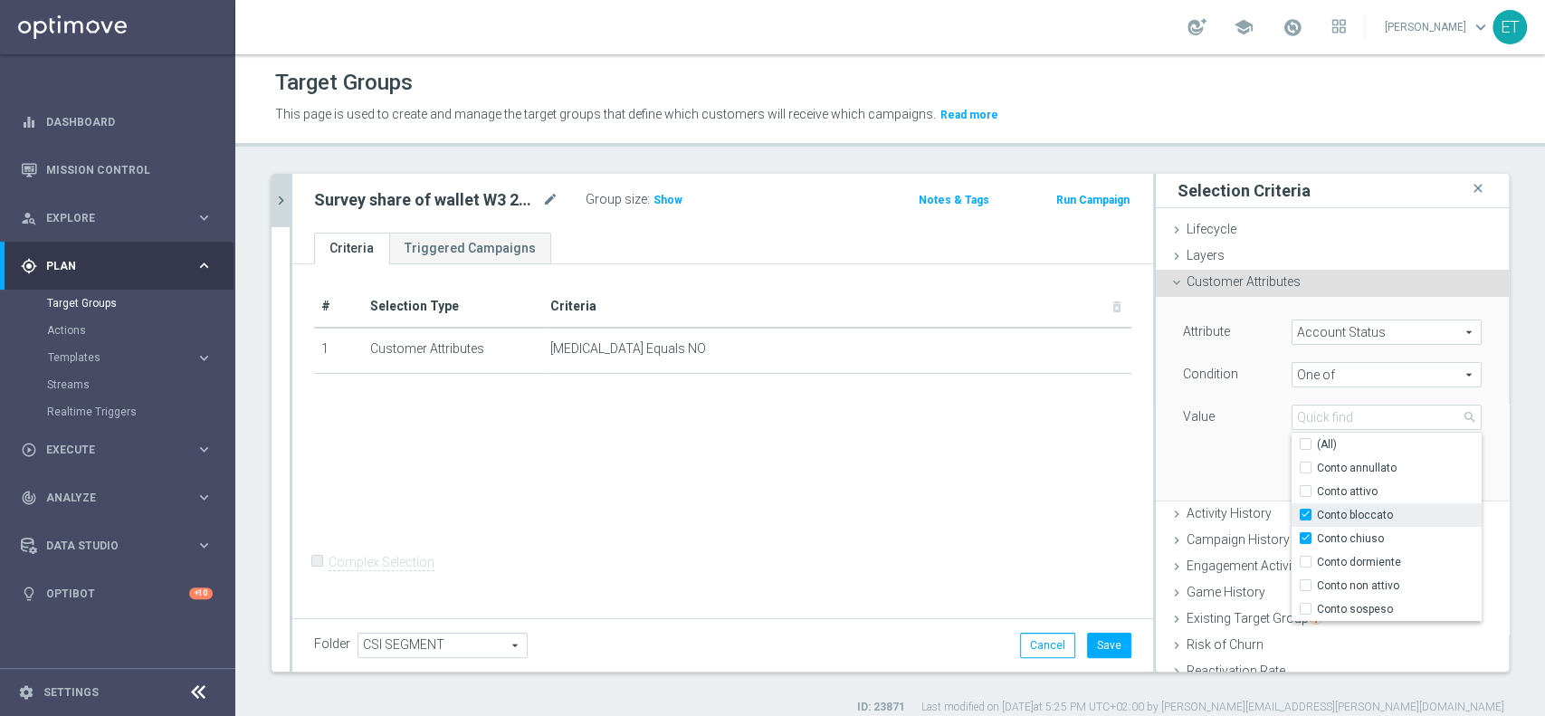
checkbox input "true"
type input "Selected 2 of 7"
click at [1292, 510] on div "Conto bloccato" at bounding box center [1387, 515] width 190 height 24
click at [1305, 533] on input "Conto chiuso" at bounding box center [1311, 539] width 12 height 12
checkbox input "false"
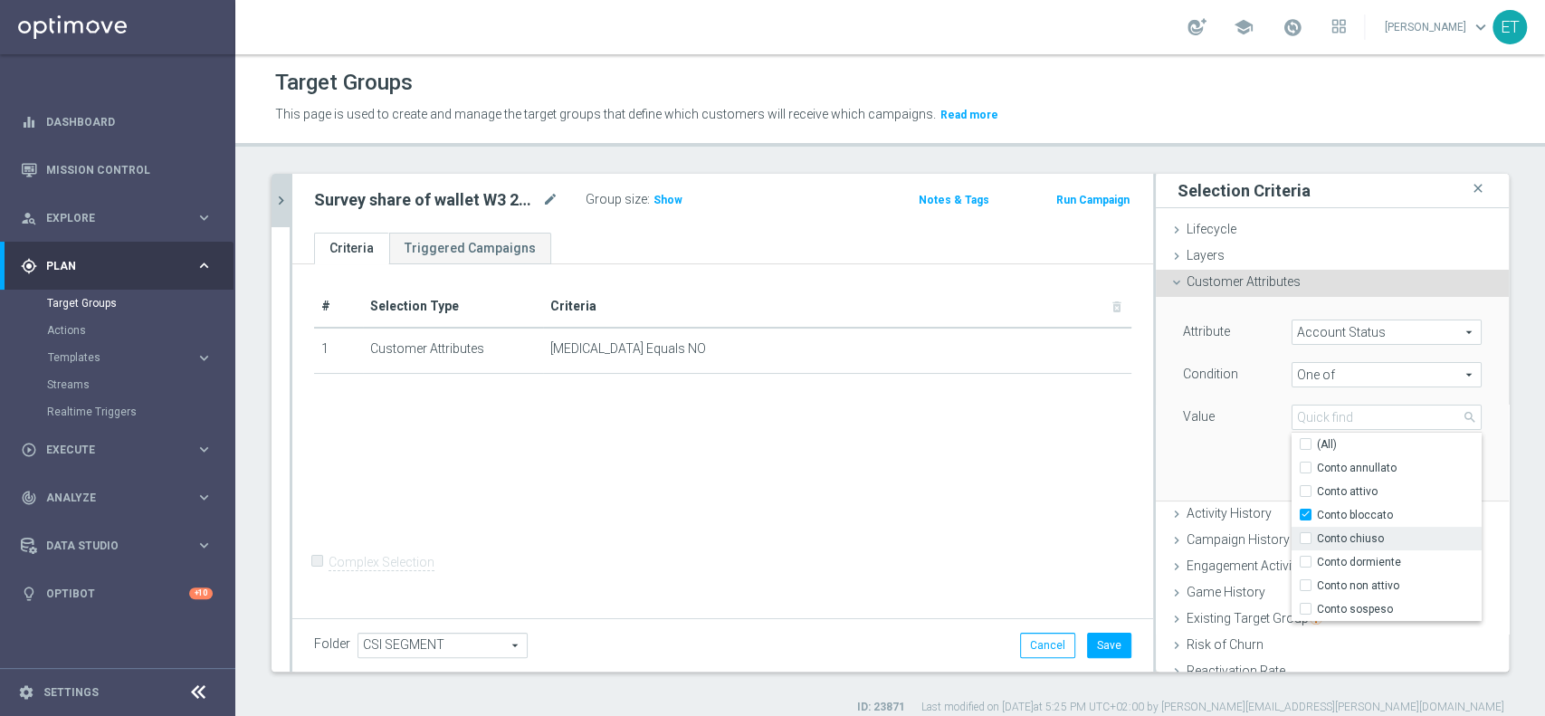
type input "Conto bloccato"
click at [1305, 517] on input "Conto bloccato" at bounding box center [1311, 516] width 12 height 12
checkbox input "false"
type input "Select"
click at [1305, 496] on input "Conto attivo" at bounding box center [1311, 492] width 12 height 12
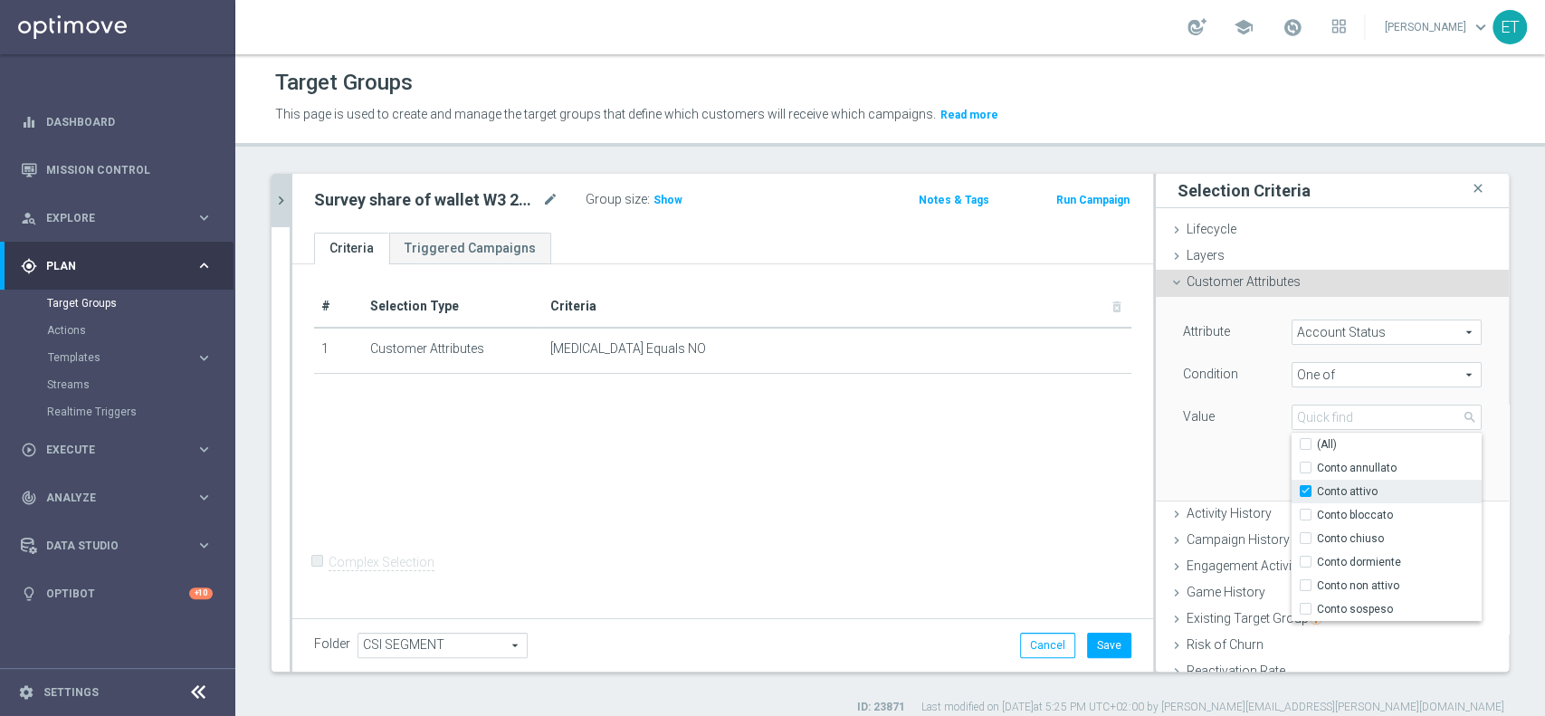
checkbox input "true"
type input "Conto attivo"
click at [1214, 463] on div "Attribute Account Status Account Status arrow_drop_down search Condition One of…" at bounding box center [1332, 398] width 326 height 203
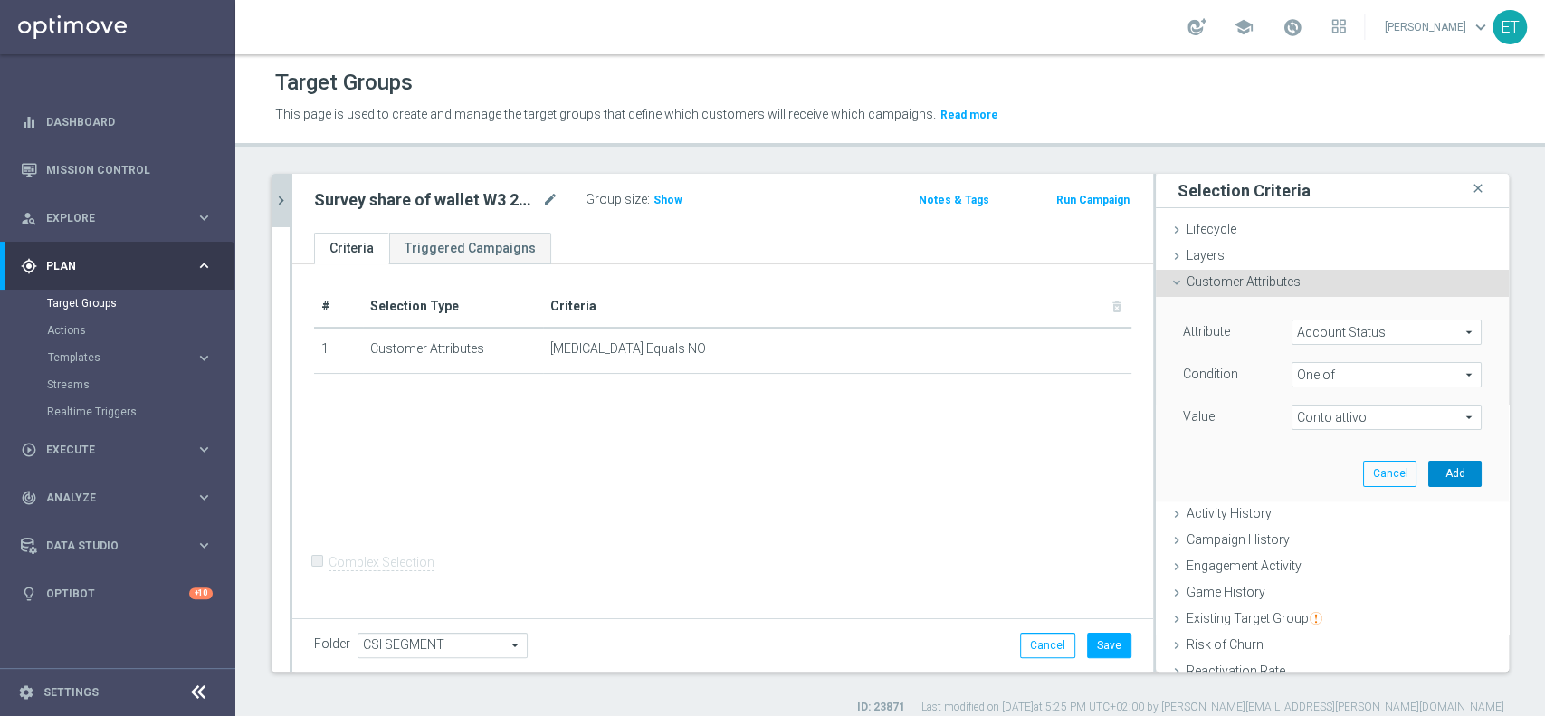
click at [1428, 469] on button "Add" at bounding box center [1454, 473] width 53 height 25
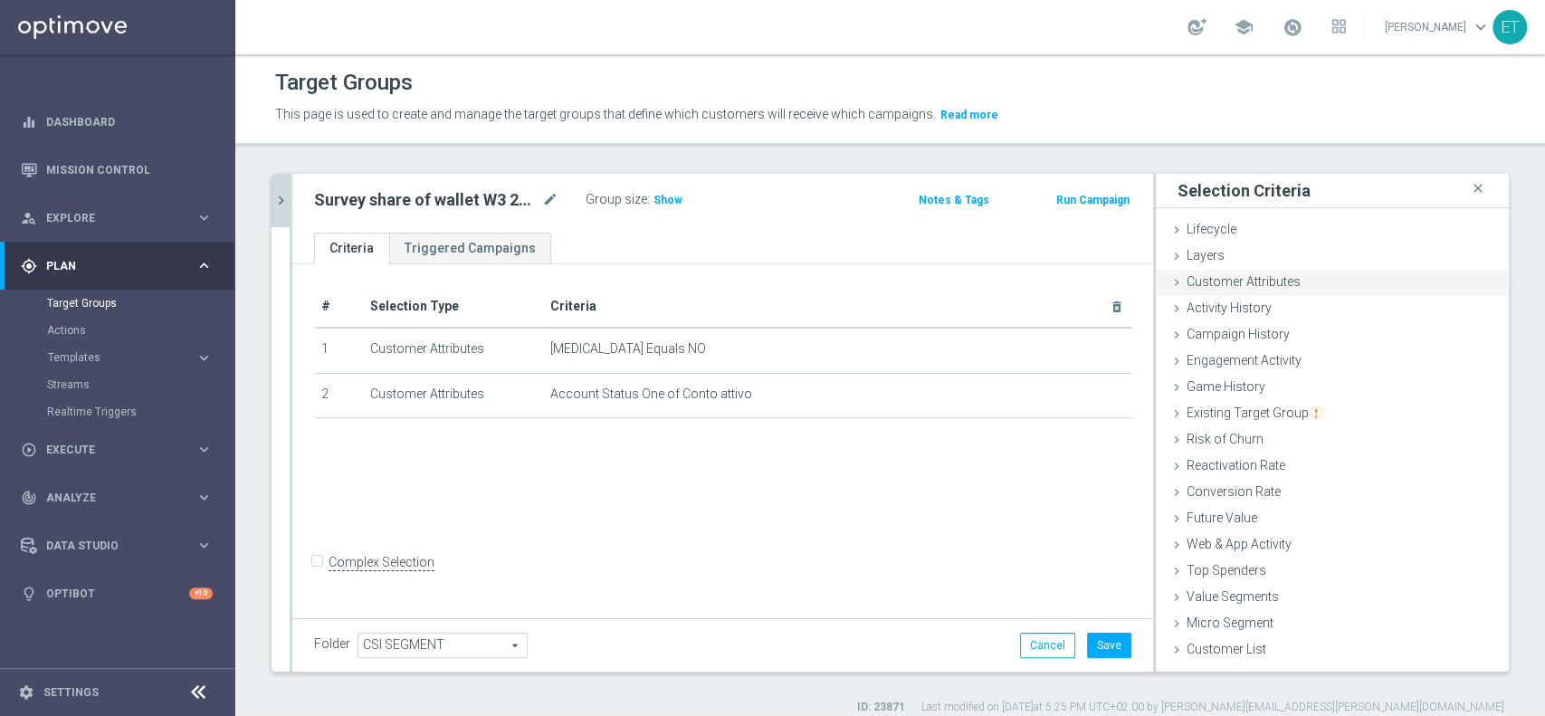
click at [1187, 284] on span "Customer Attributes" at bounding box center [1244, 281] width 114 height 14
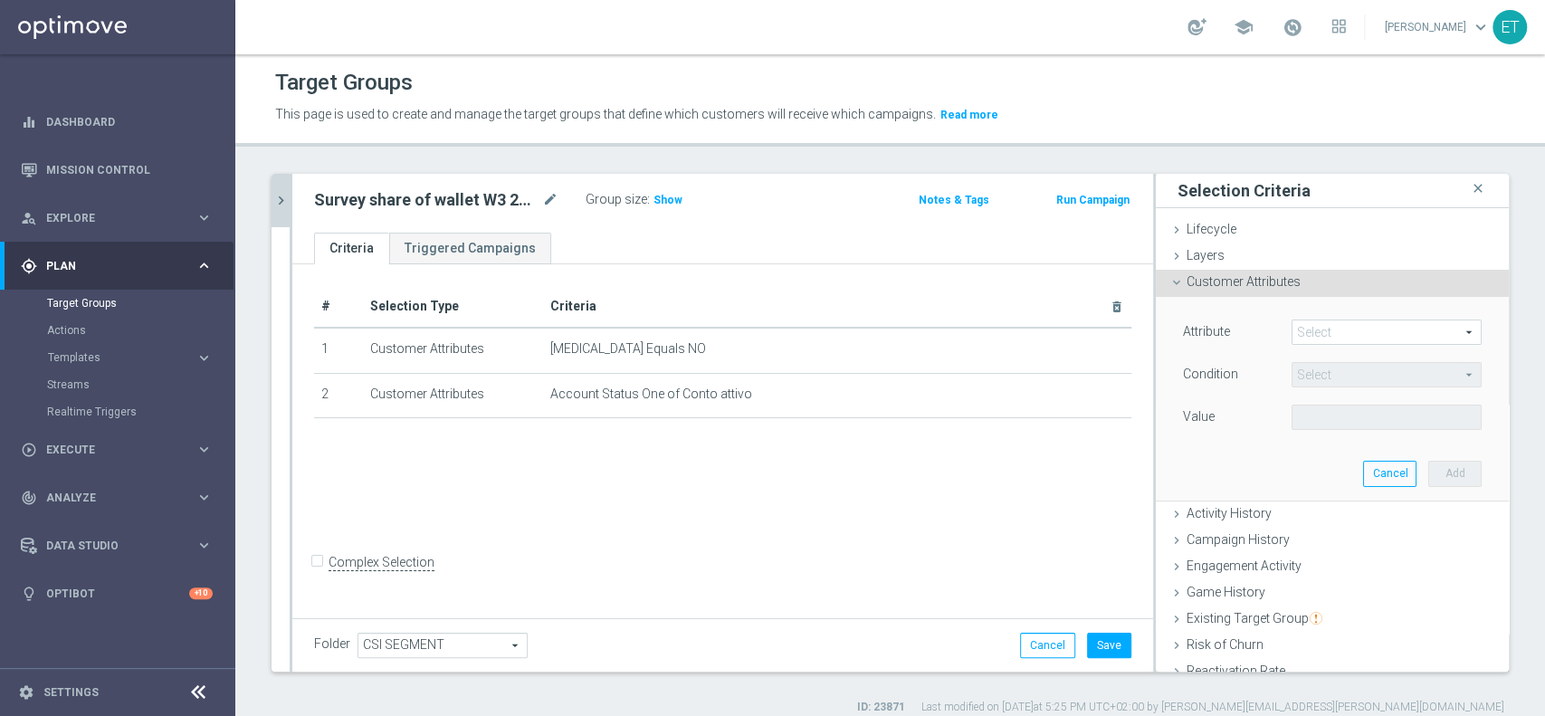
click at [1296, 334] on span at bounding box center [1387, 332] width 188 height 24
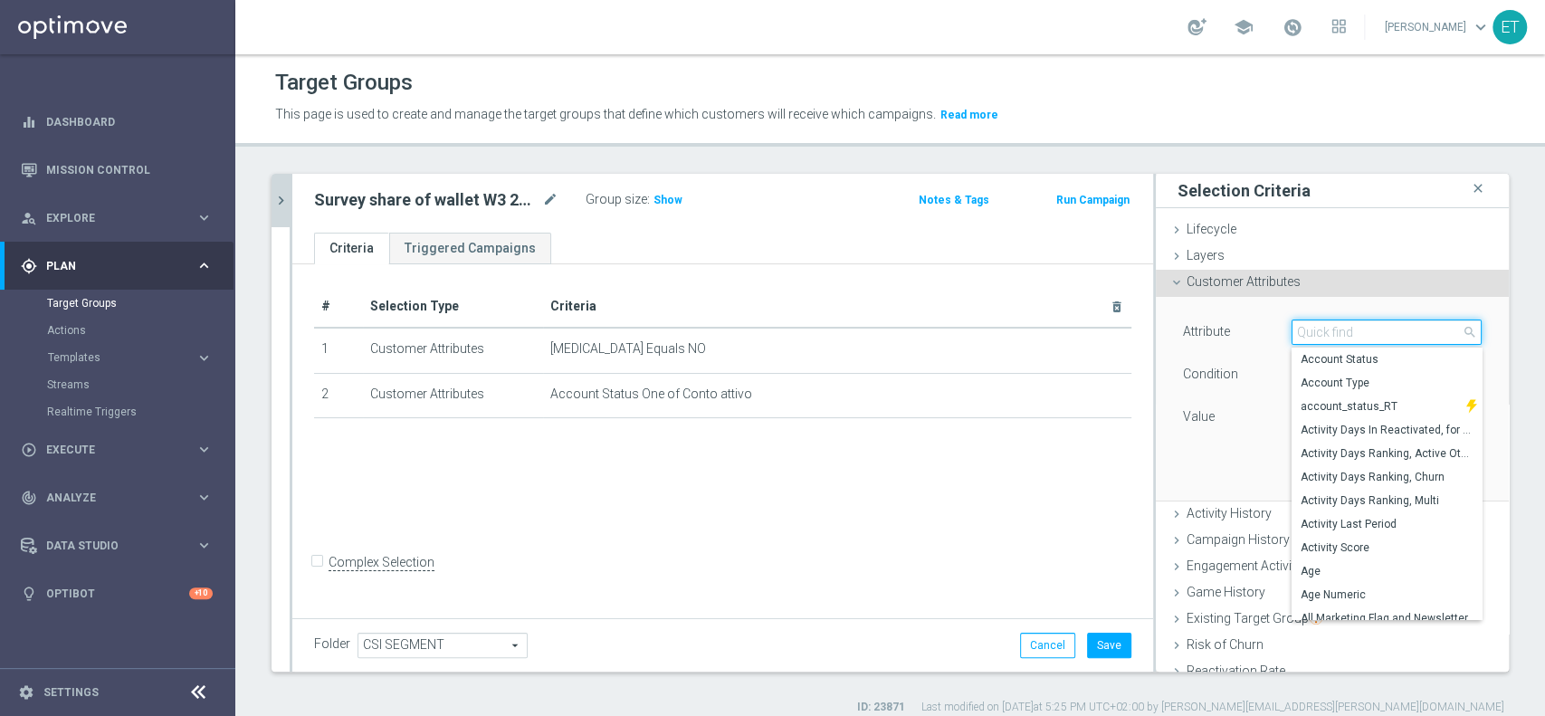
click at [1296, 334] on input "search" at bounding box center [1387, 332] width 190 height 25
type input "PROFIL"
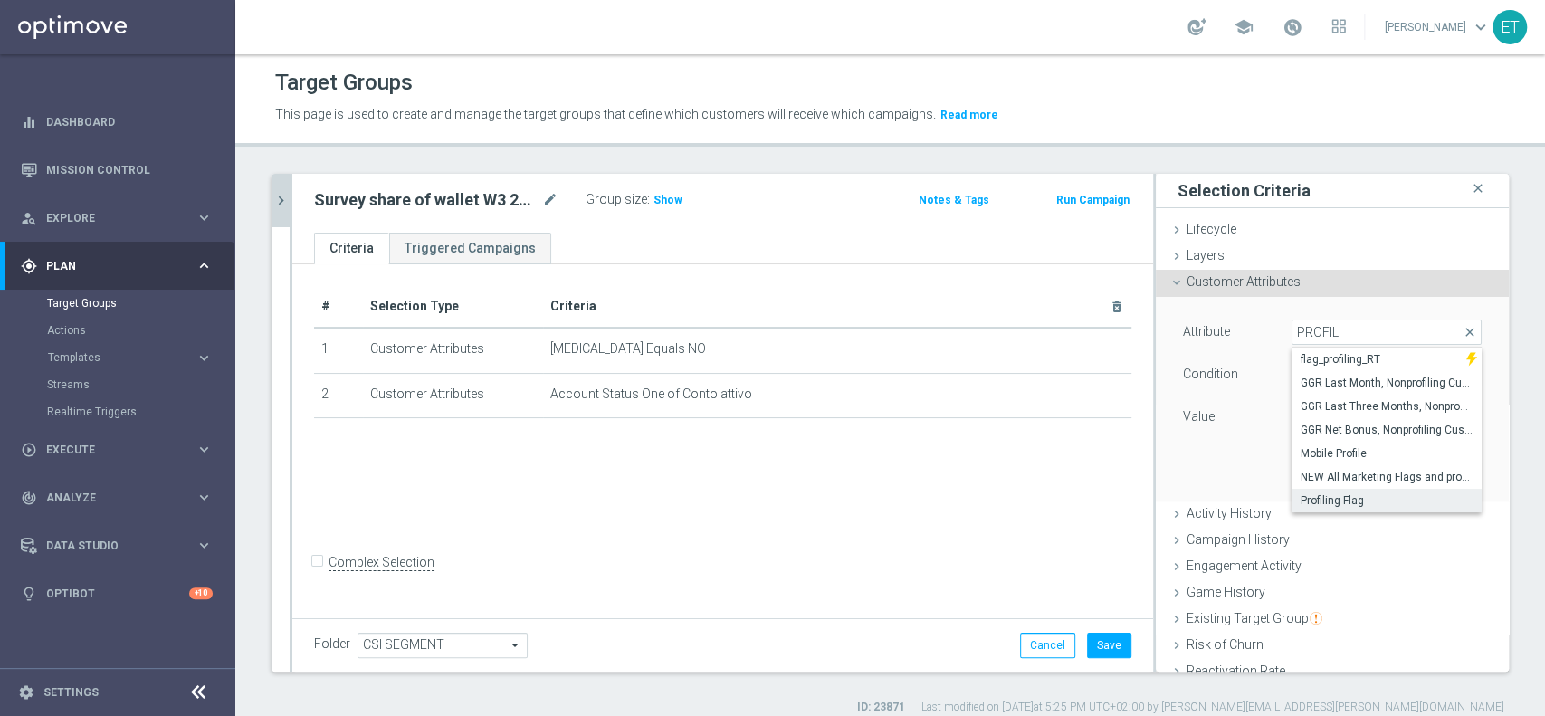
click at [1301, 498] on span "Profiling Flag" at bounding box center [1387, 500] width 172 height 14
type input "Profiling Flag"
type input "Equals"
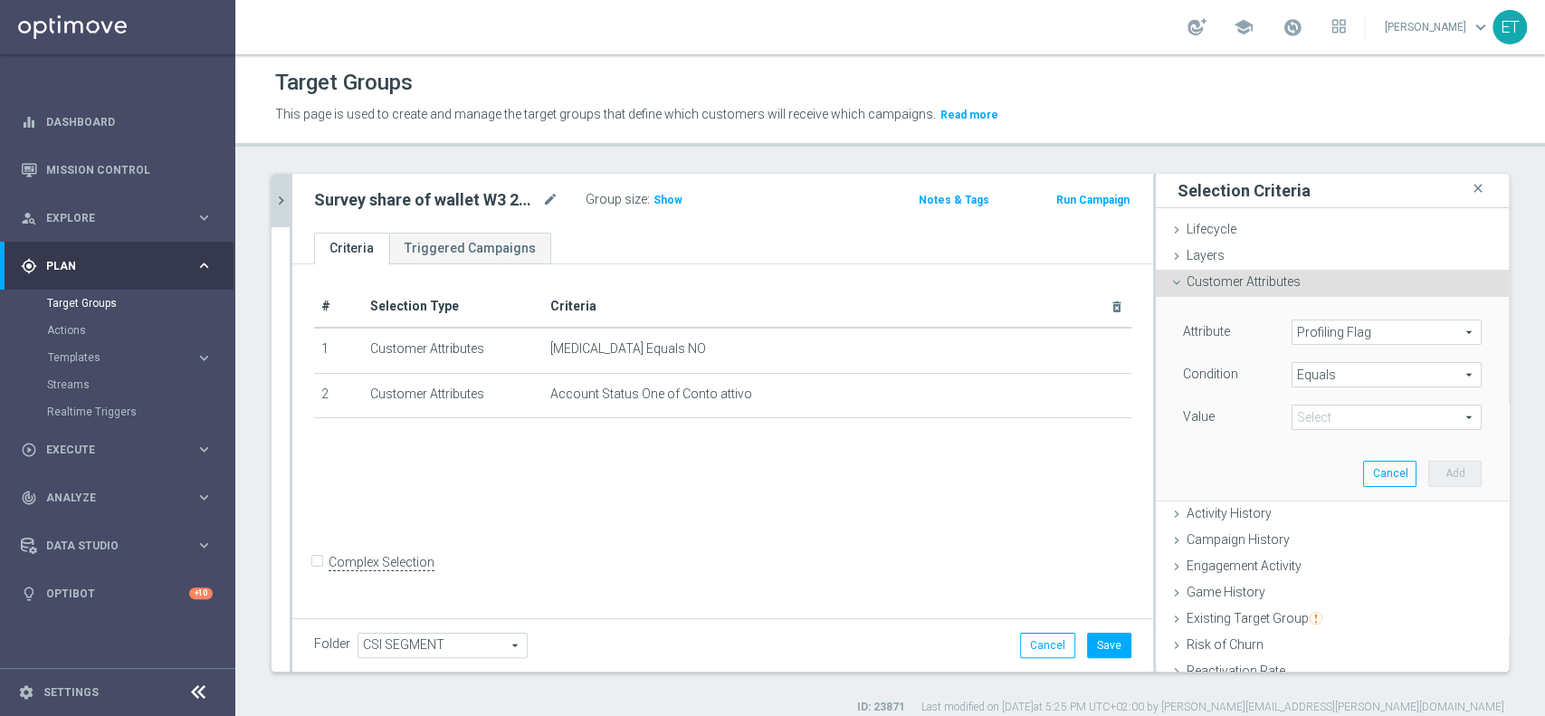
click at [1316, 421] on span at bounding box center [1387, 418] width 188 height 24
click at [1302, 510] on span "Y" at bounding box center [1387, 515] width 172 height 14
type input "Y"
click at [1428, 472] on button "Add" at bounding box center [1454, 473] width 53 height 25
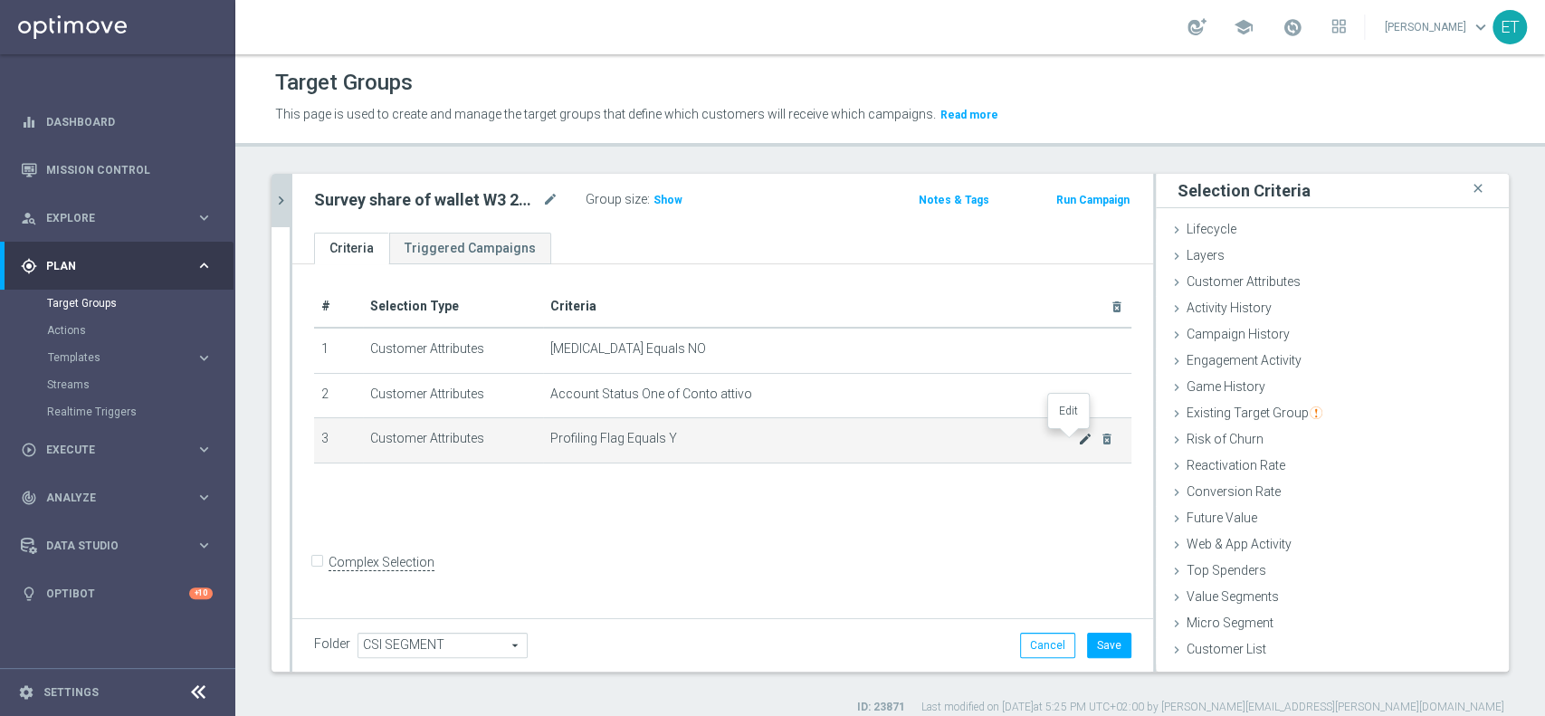
click at [1078, 440] on icon "mode_edit" at bounding box center [1085, 439] width 14 height 14
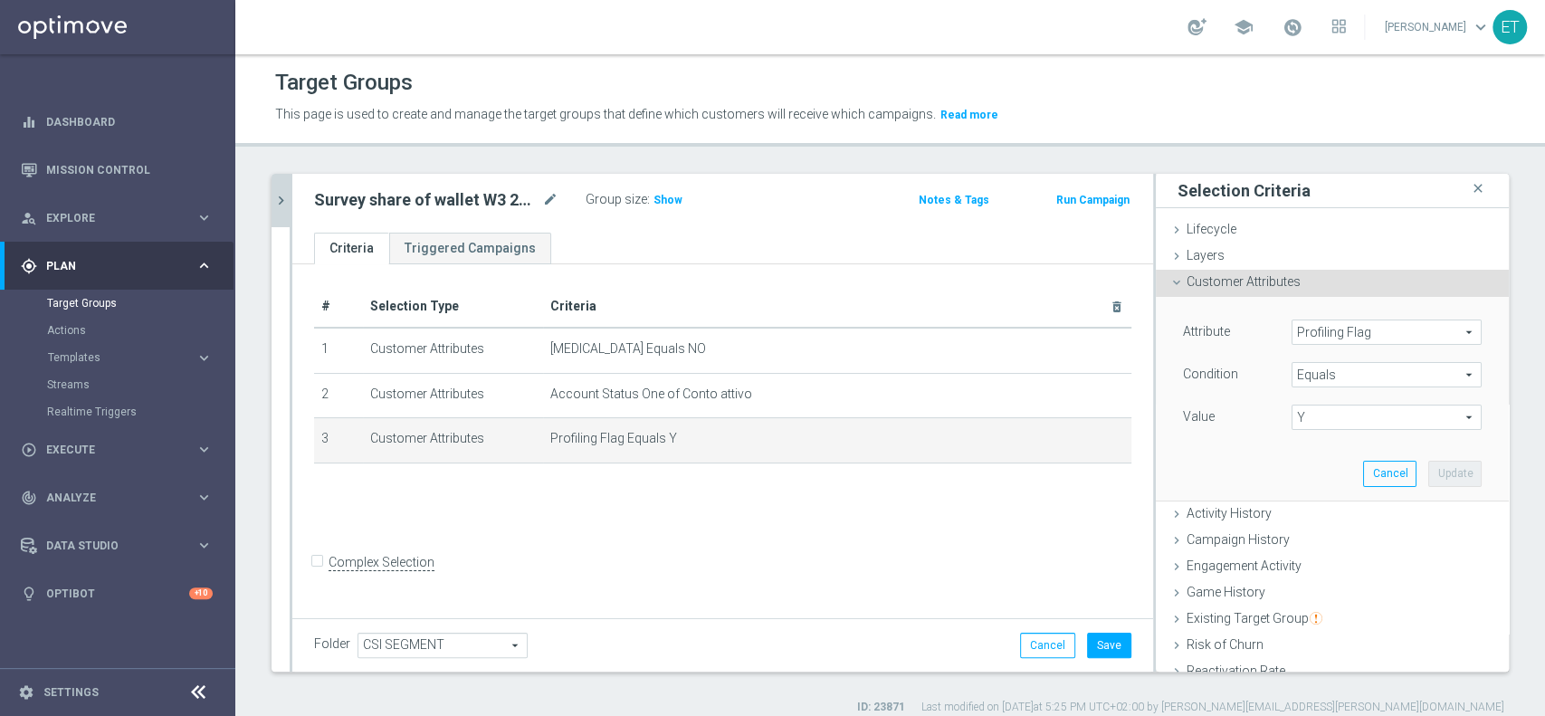
click at [1296, 373] on span "Equals" at bounding box center [1387, 375] width 188 height 24
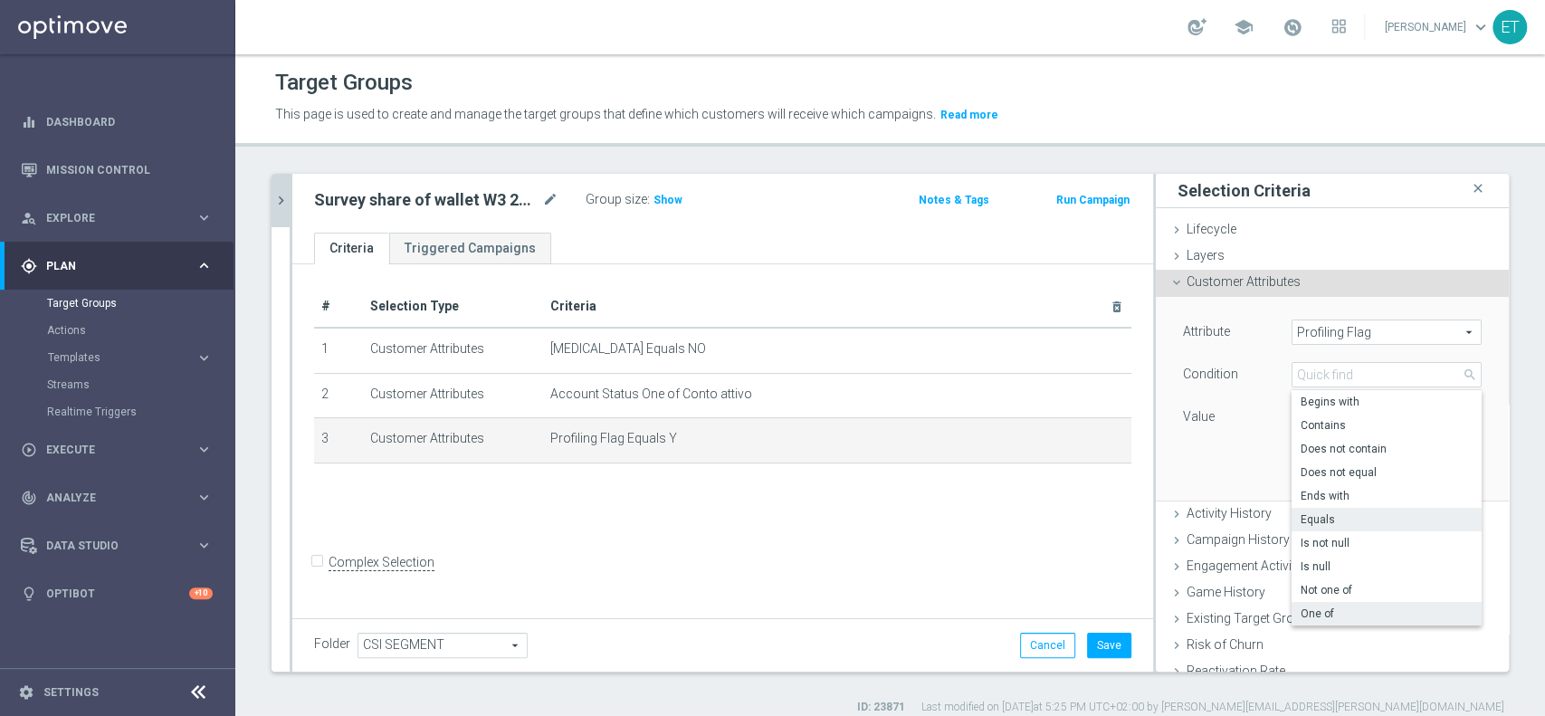
click at [1329, 606] on span "One of" at bounding box center [1387, 613] width 172 height 14
type input "One of"
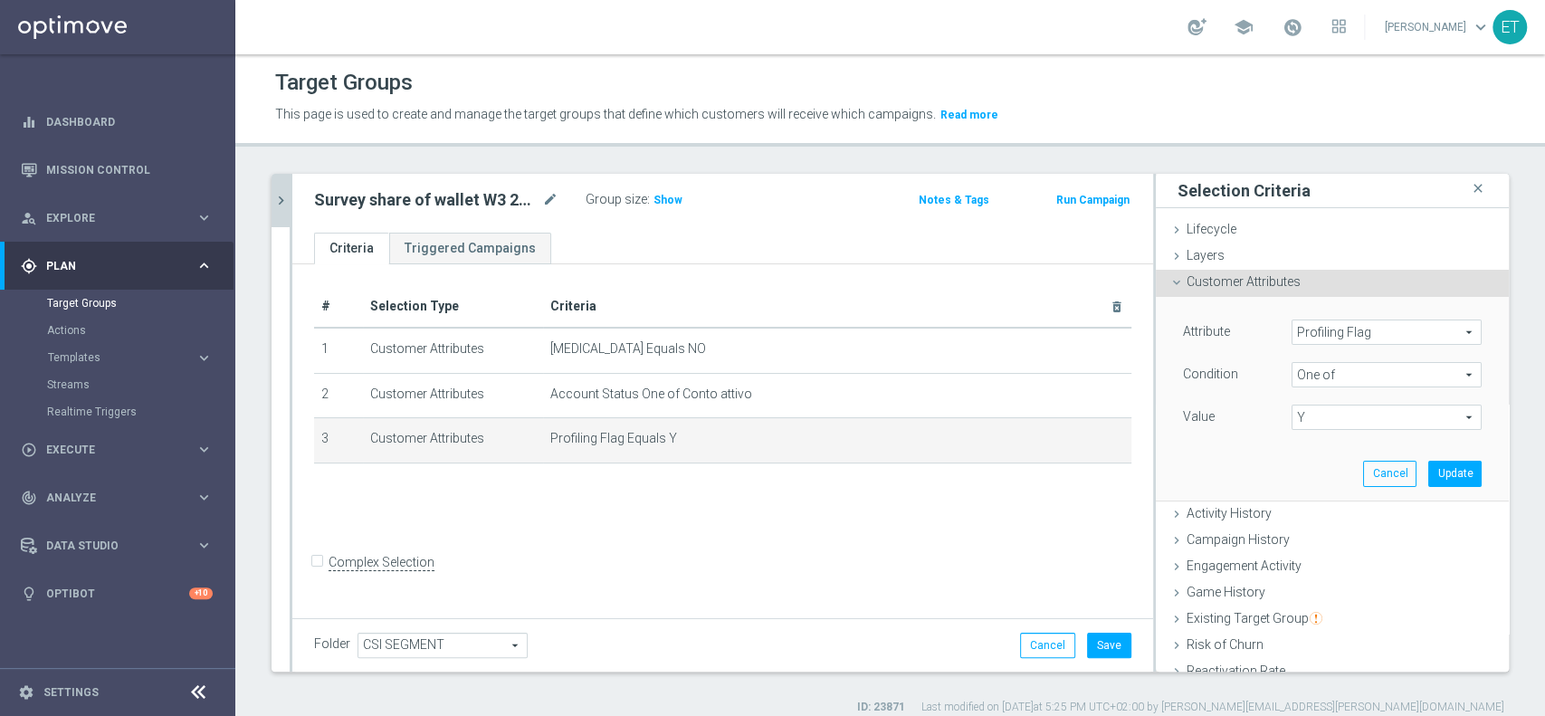
click at [1389, 417] on span "Y" at bounding box center [1387, 418] width 188 height 24
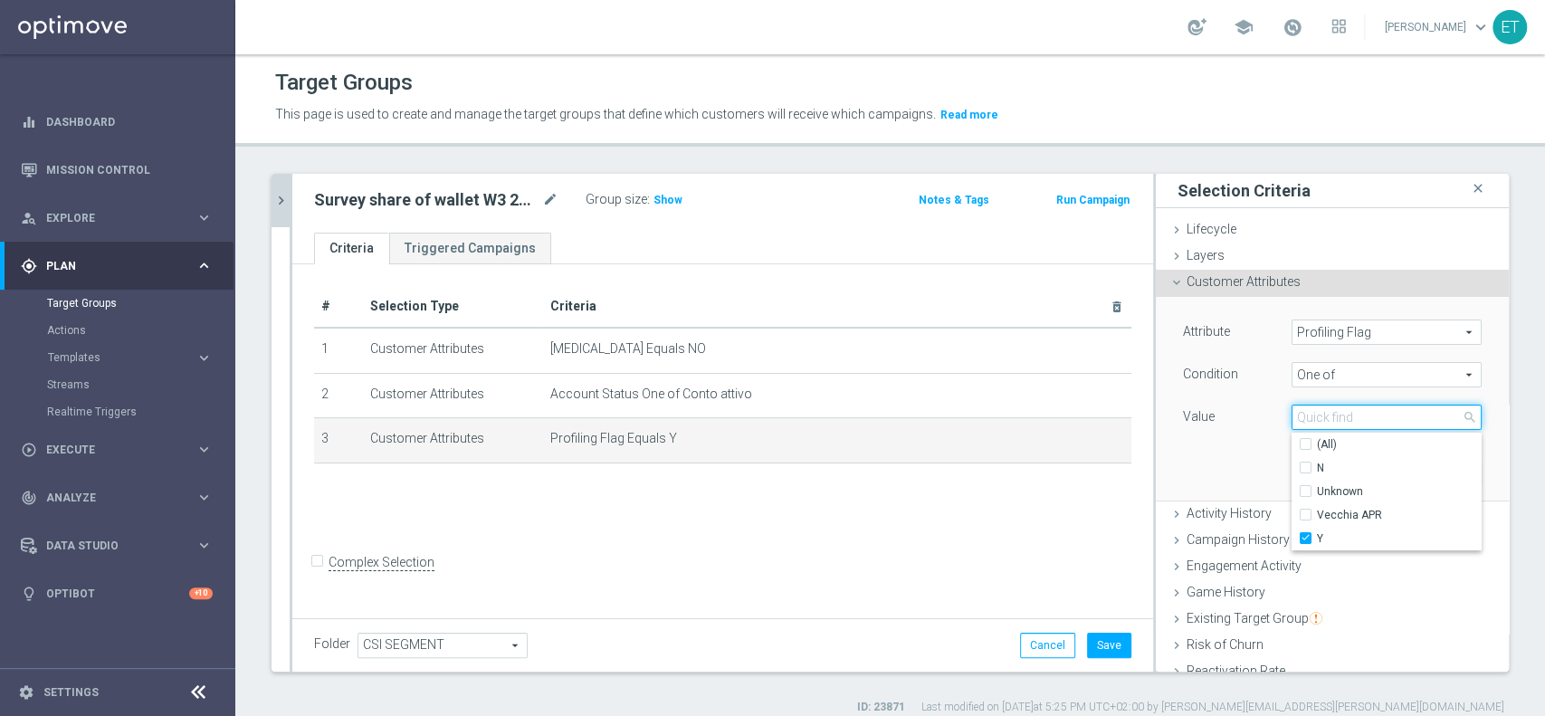
click at [1386, 416] on input "search" at bounding box center [1387, 417] width 190 height 25
click at [1216, 445] on div "Attribute Profiling Flag Profiling Flag arrow_drop_down search Condition One of…" at bounding box center [1332, 398] width 326 height 203
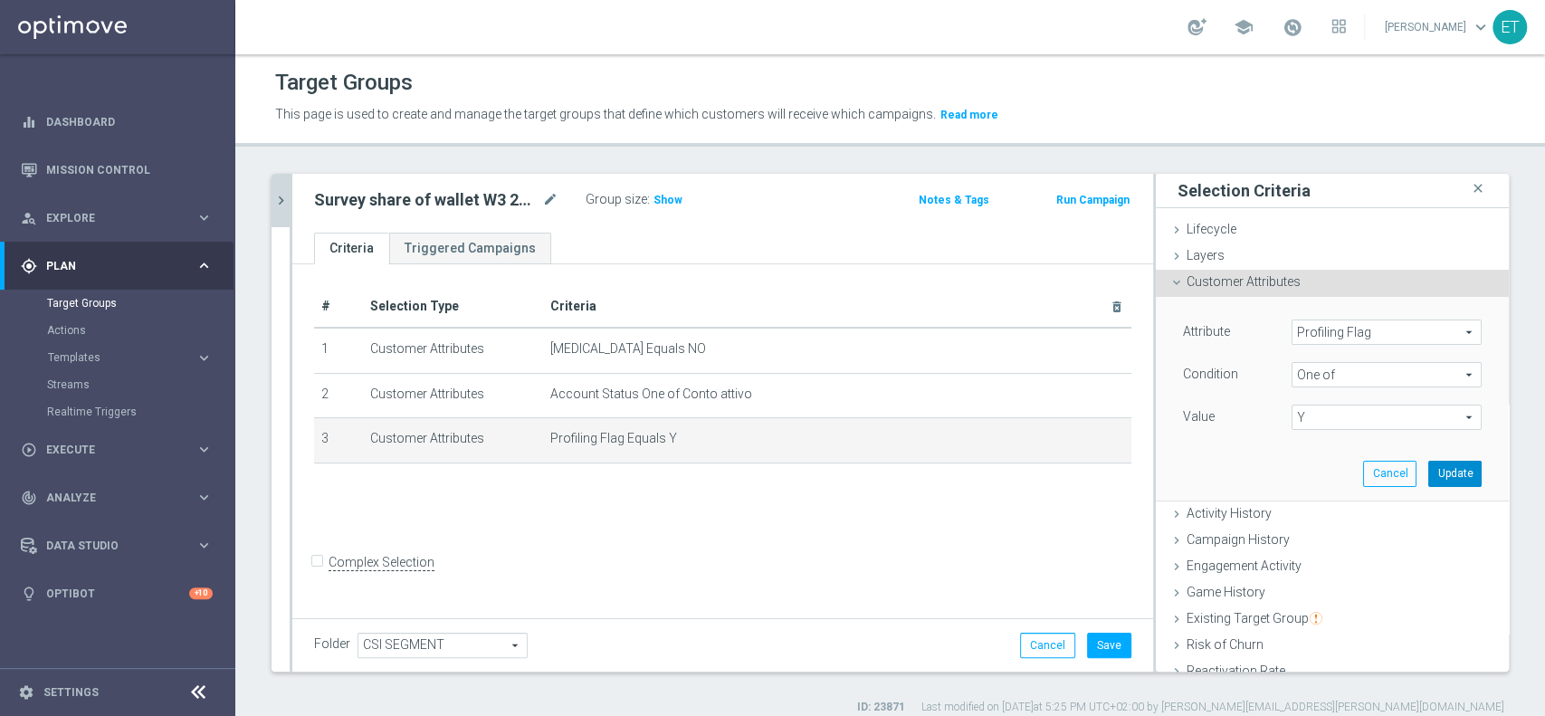
click at [1428, 475] on button "Update" at bounding box center [1454, 473] width 53 height 25
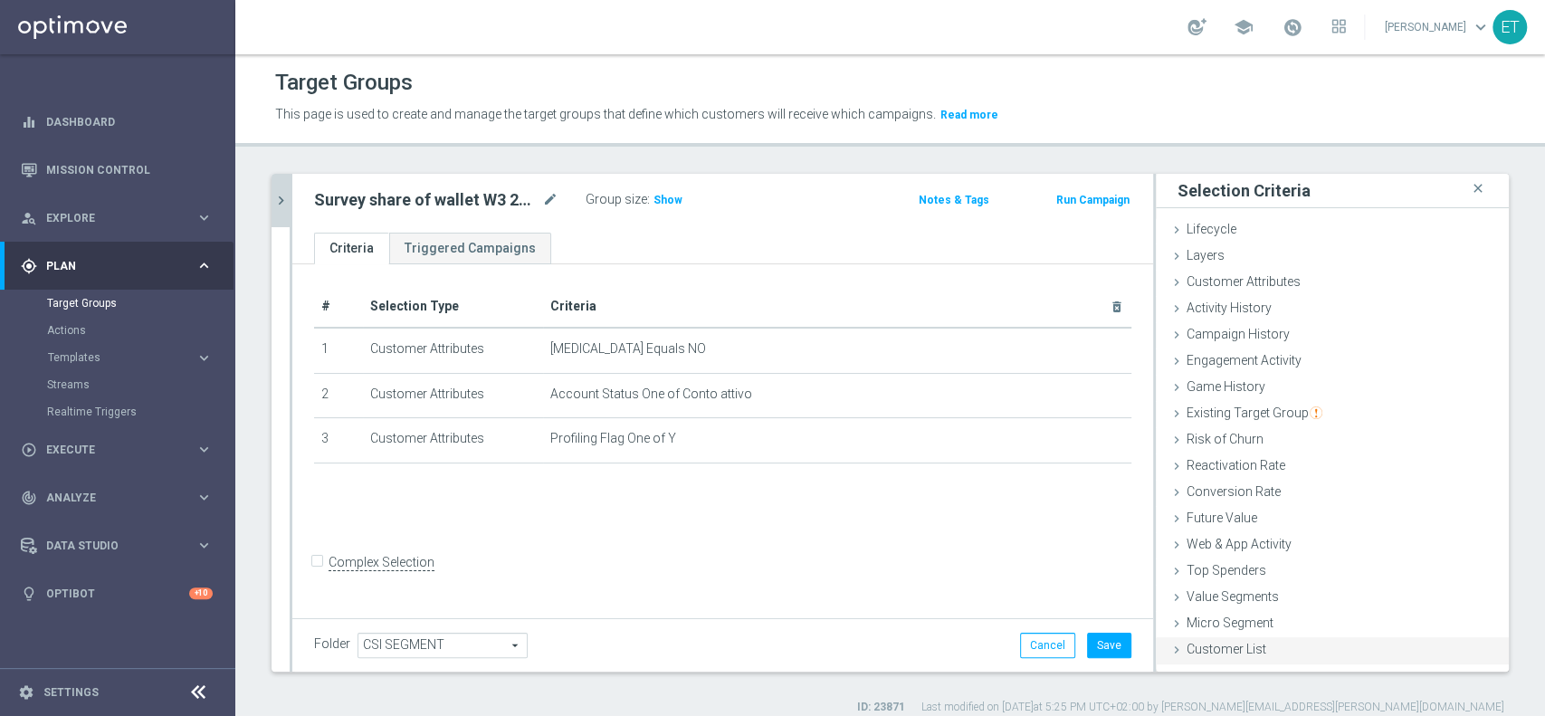
click at [1202, 642] on span "Customer List" at bounding box center [1227, 649] width 80 height 14
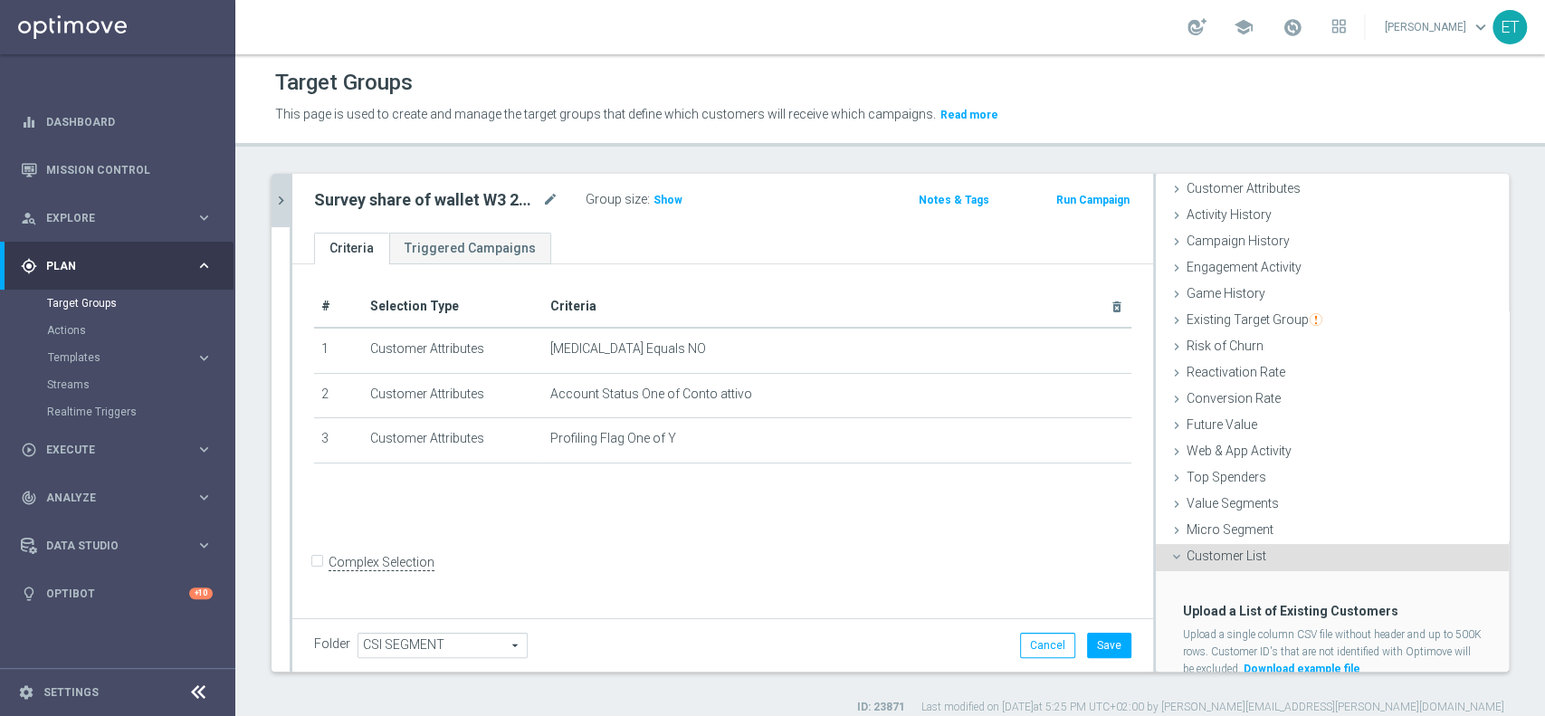
scroll to position [154, 0]
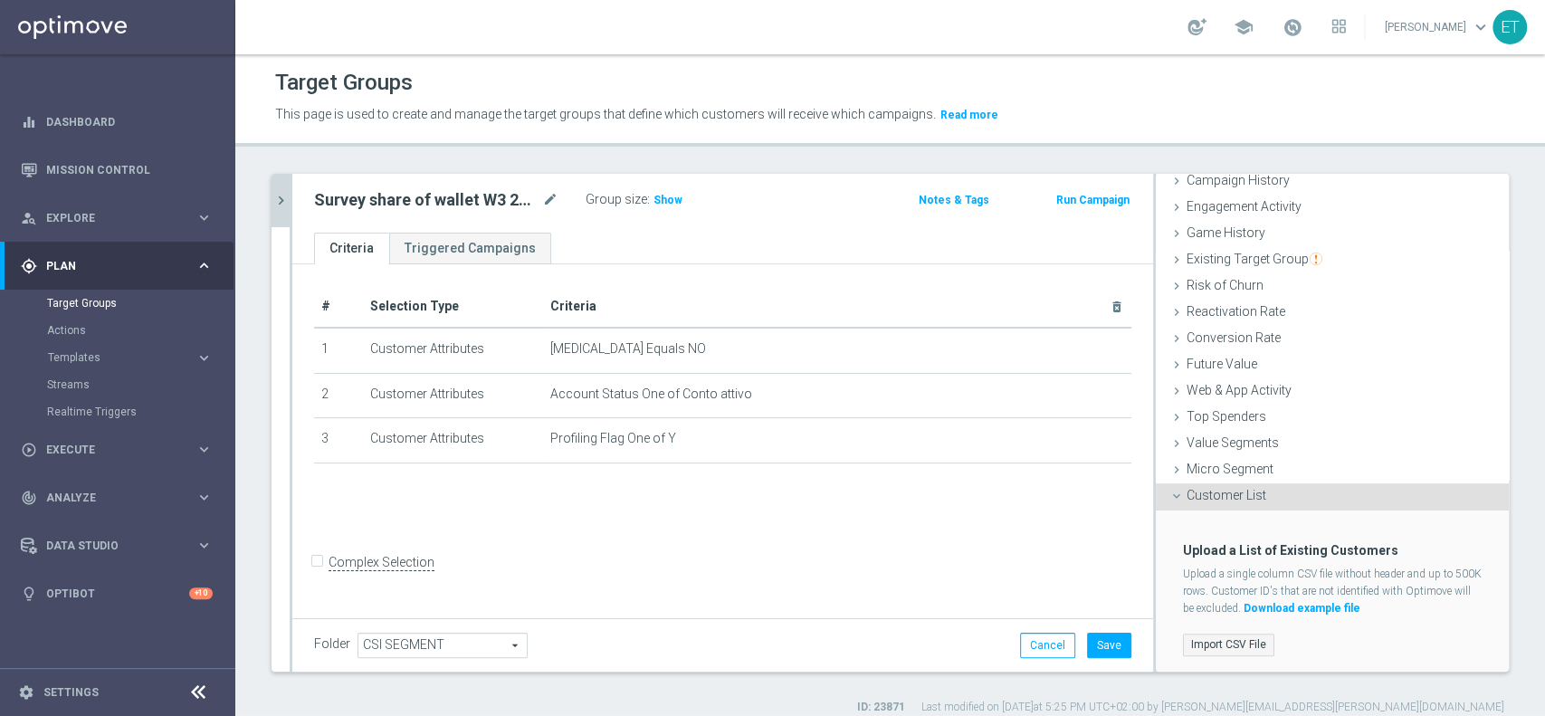
click at [1210, 637] on label "Import CSV File" at bounding box center [1228, 645] width 91 height 23
click at [0, 0] on input "Import CSV File" at bounding box center [0, 0] width 0 height 0
click at [672, 197] on span "Show" at bounding box center [668, 200] width 29 height 13
click at [1090, 648] on button "Save" at bounding box center [1109, 645] width 44 height 25
click at [1231, 638] on label "Import CSV File" at bounding box center [1228, 645] width 91 height 23
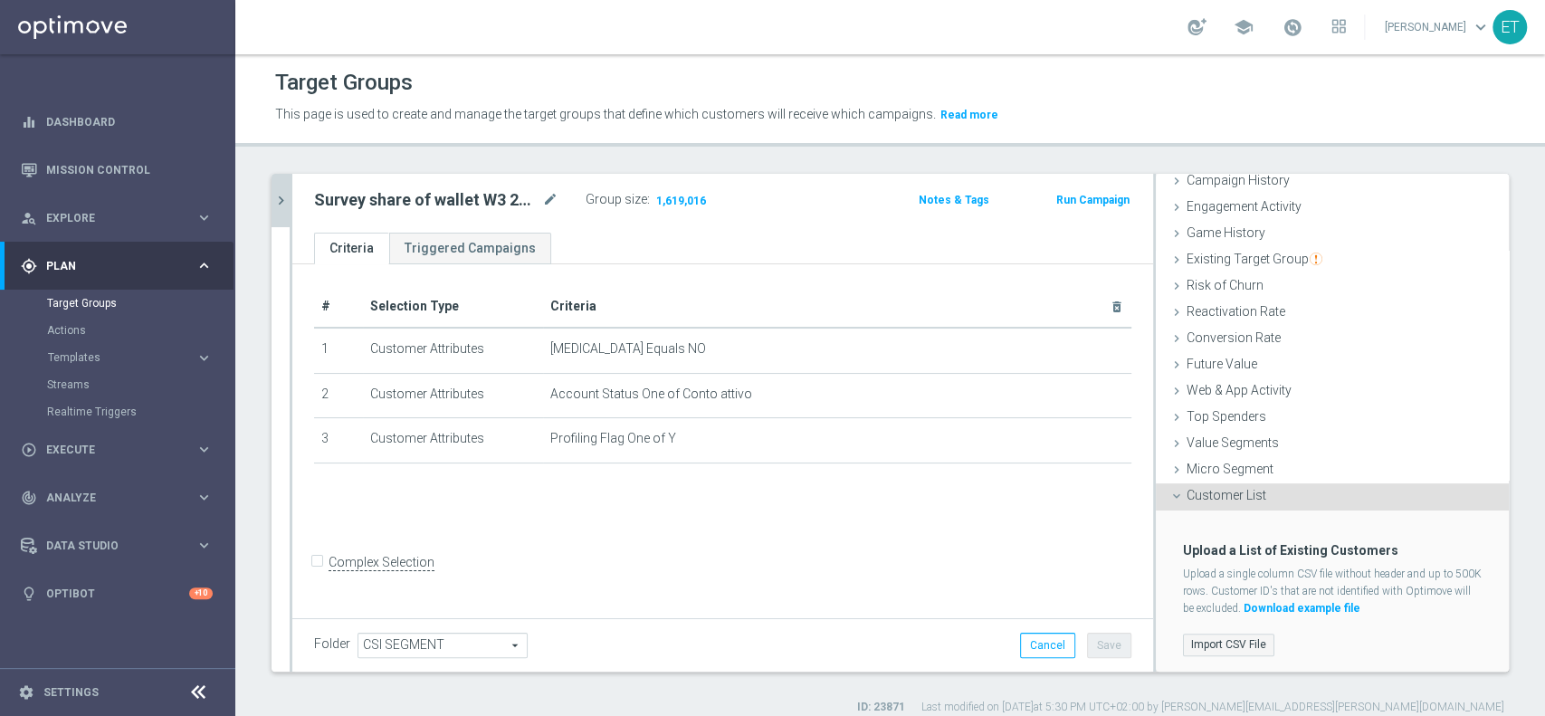
click at [0, 0] on input "Import CSV File" at bounding box center [0, 0] width 0 height 0
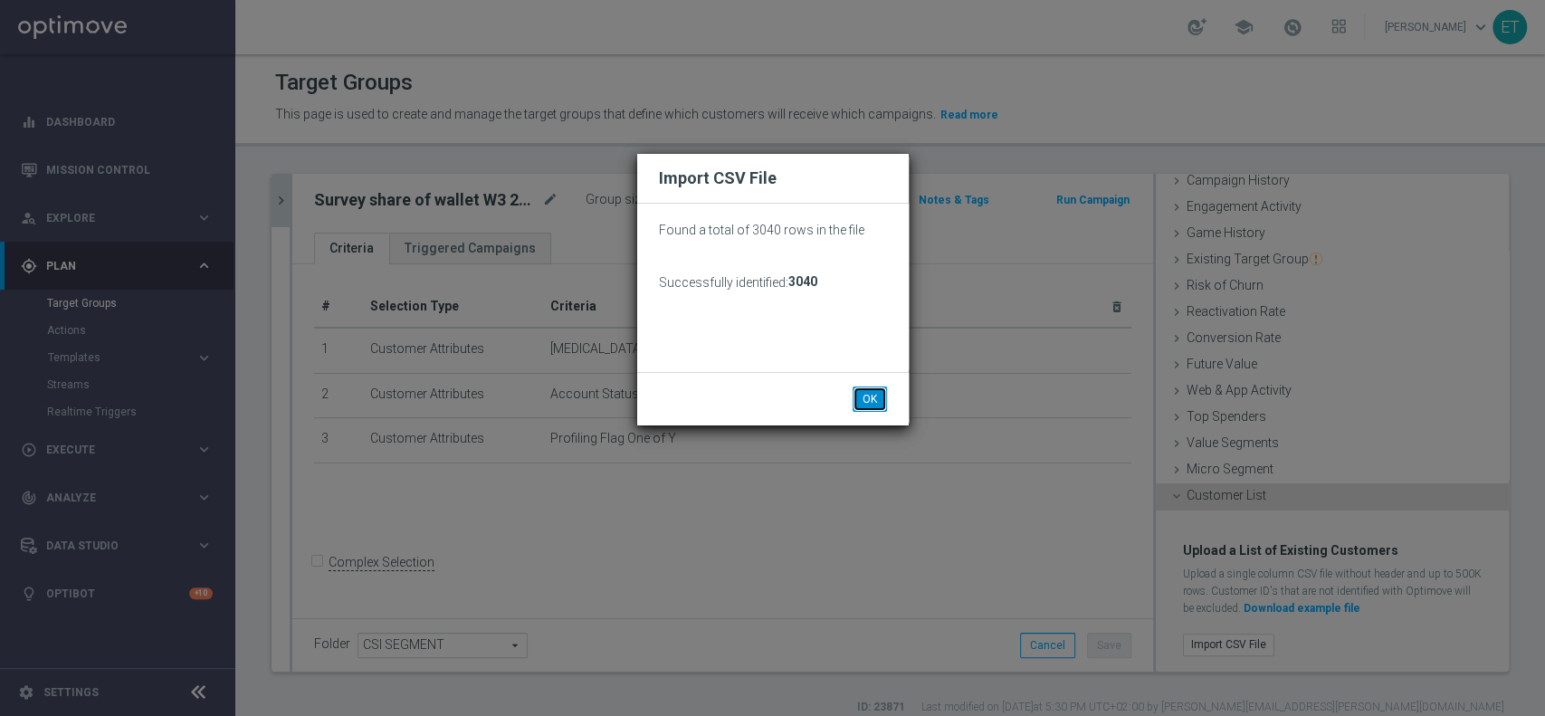
click at [876, 393] on button "OK" at bounding box center [870, 398] width 34 height 25
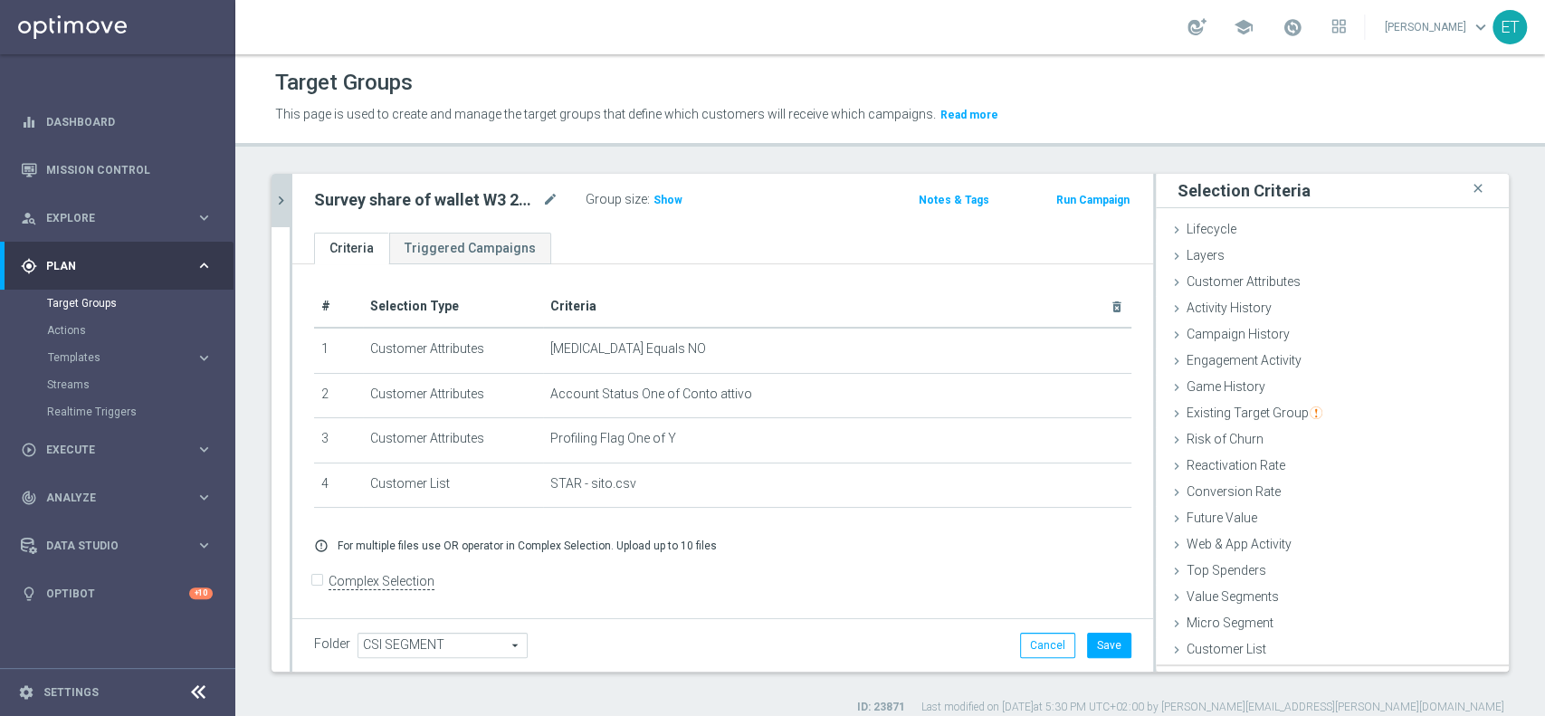
scroll to position [0, 0]
click at [1090, 648] on button "Save" at bounding box center [1109, 645] width 44 height 25
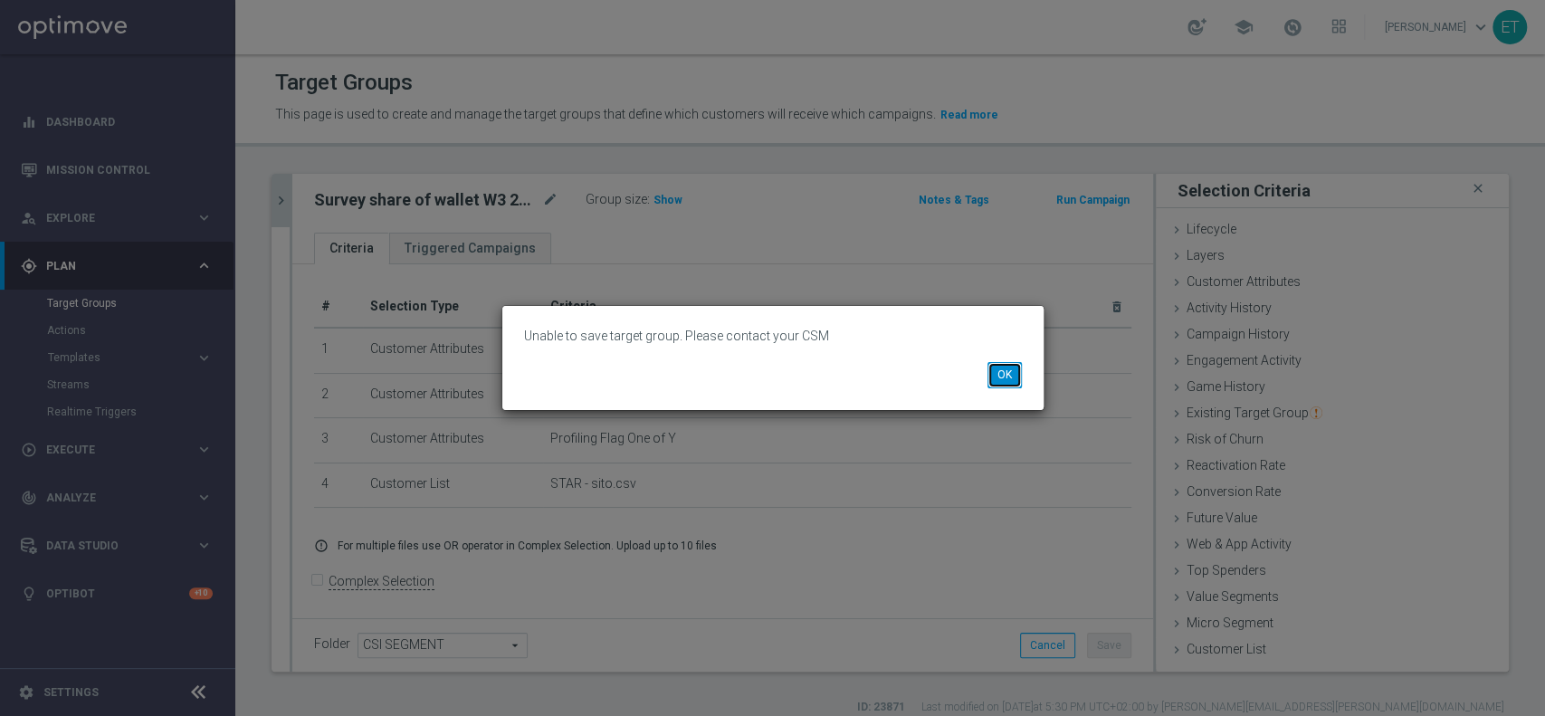
click at [999, 382] on button "OK" at bounding box center [1005, 374] width 34 height 25
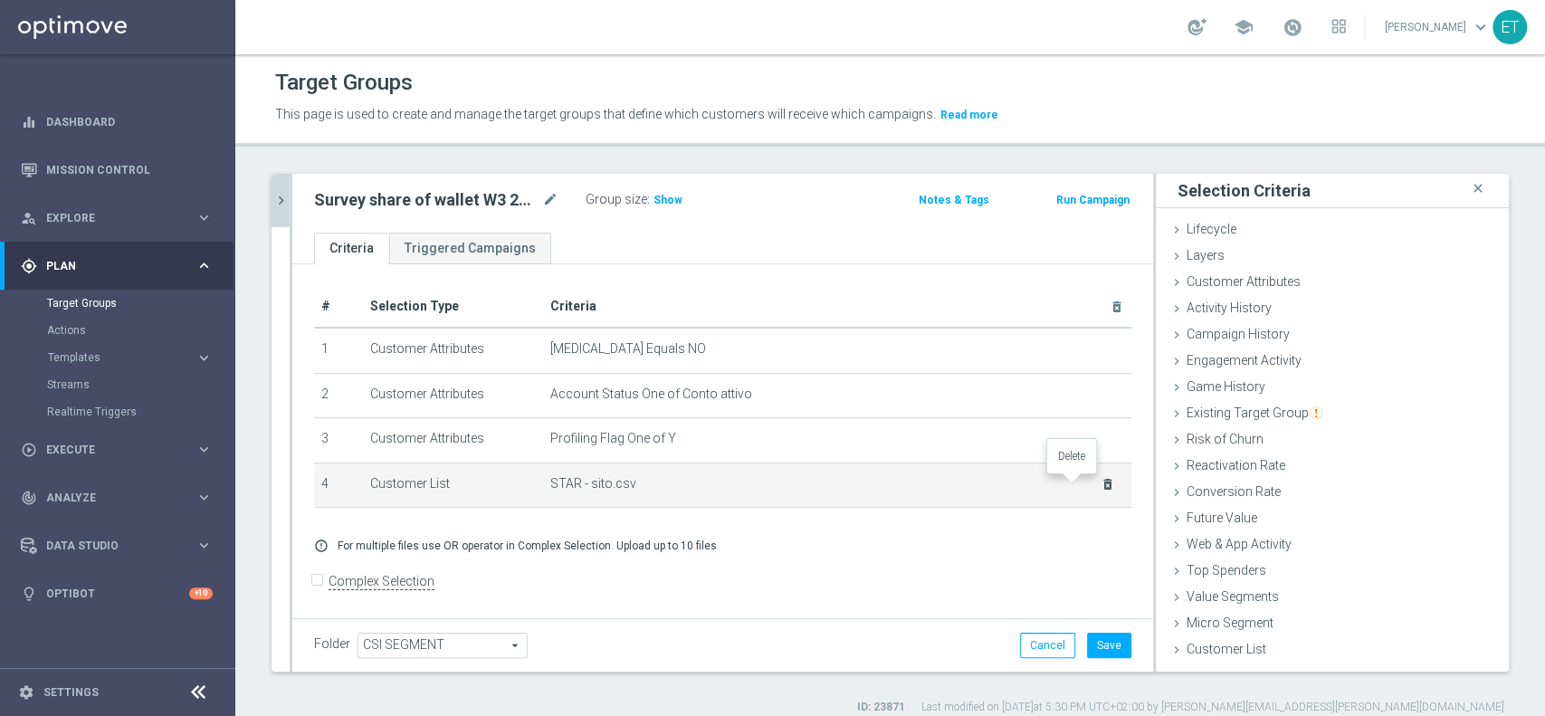
click at [1101, 487] on icon "delete_forever" at bounding box center [1108, 484] width 14 height 14
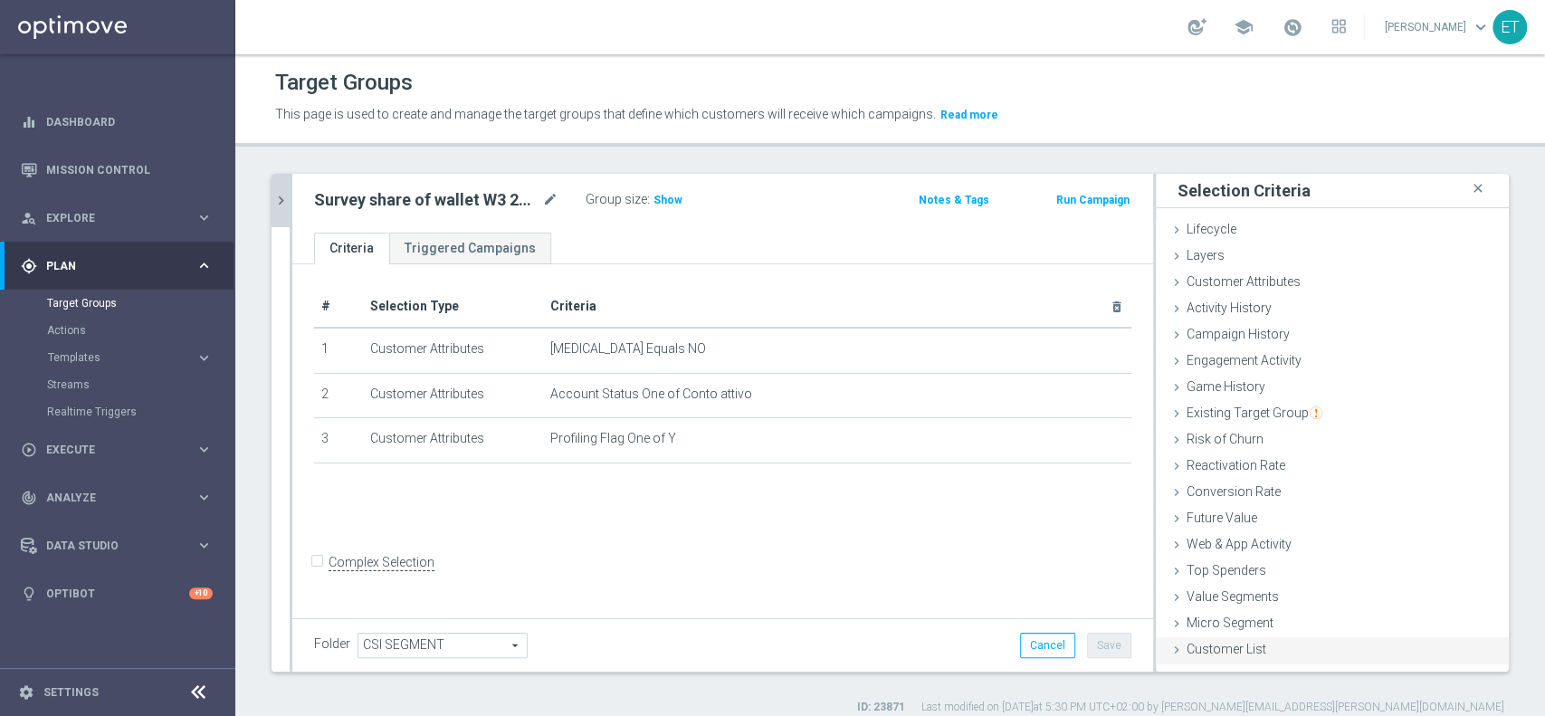
click at [1218, 644] on span "Customer List" at bounding box center [1227, 649] width 80 height 14
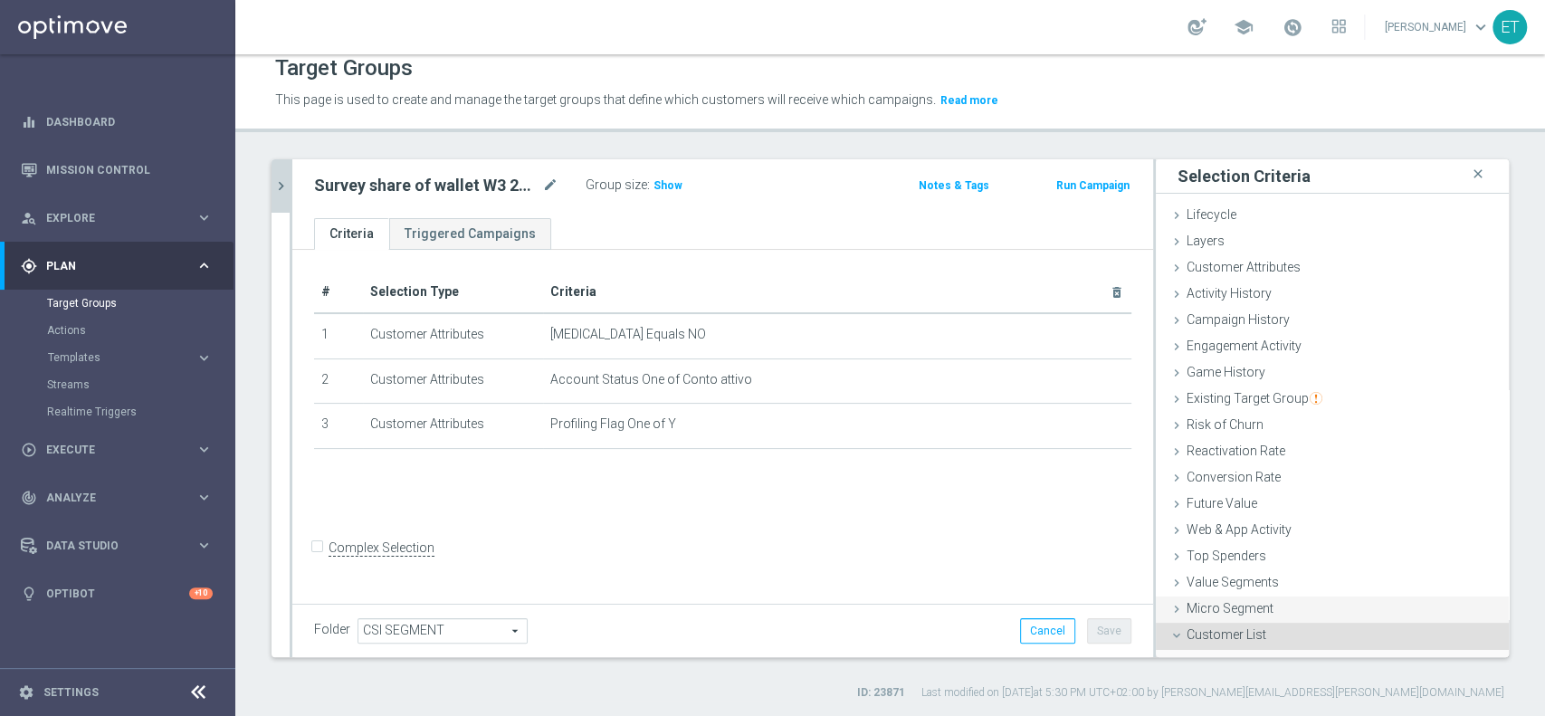
scroll to position [154, 0]
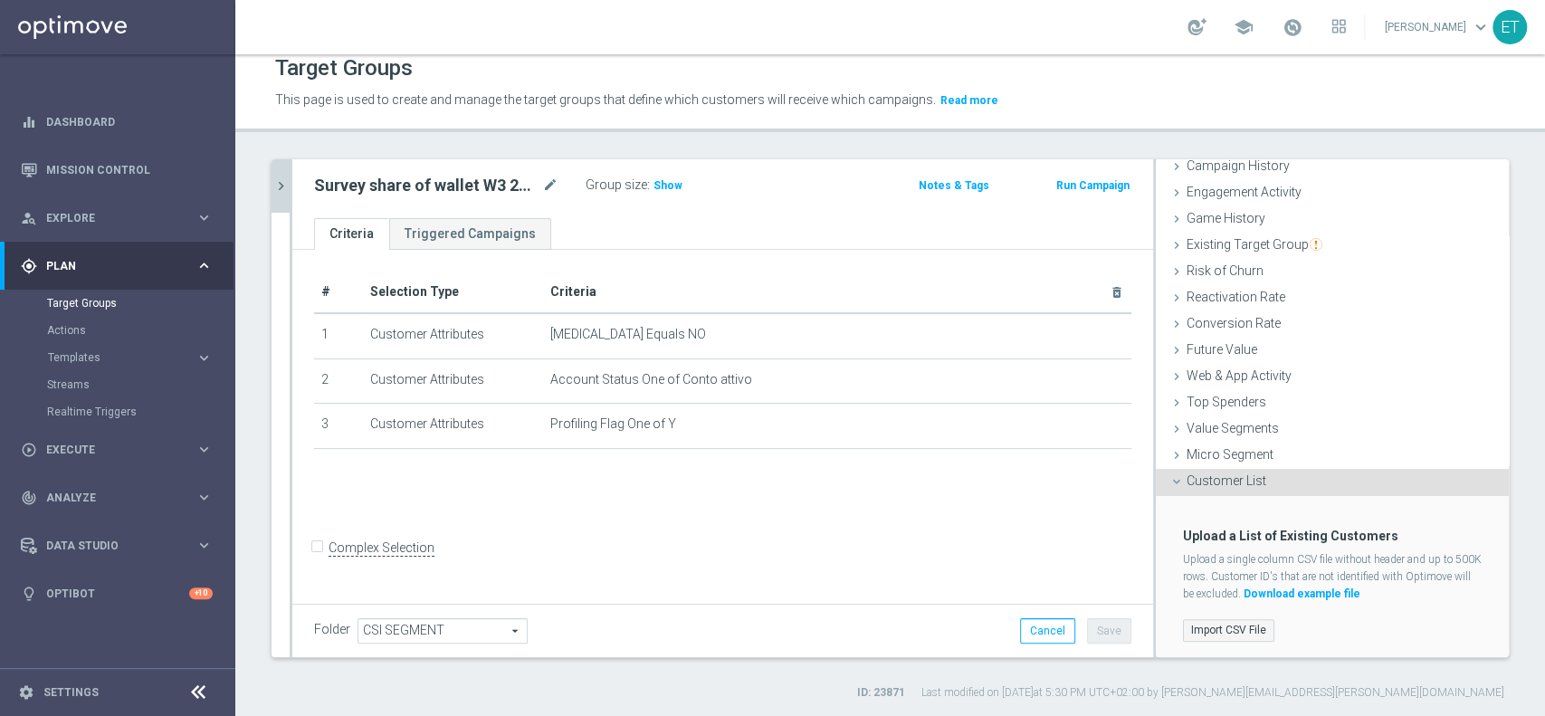
click at [1223, 629] on label "Import CSV File" at bounding box center [1228, 630] width 91 height 23
click at [0, 0] on input "Import CSV File" at bounding box center [0, 0] width 0 height 0
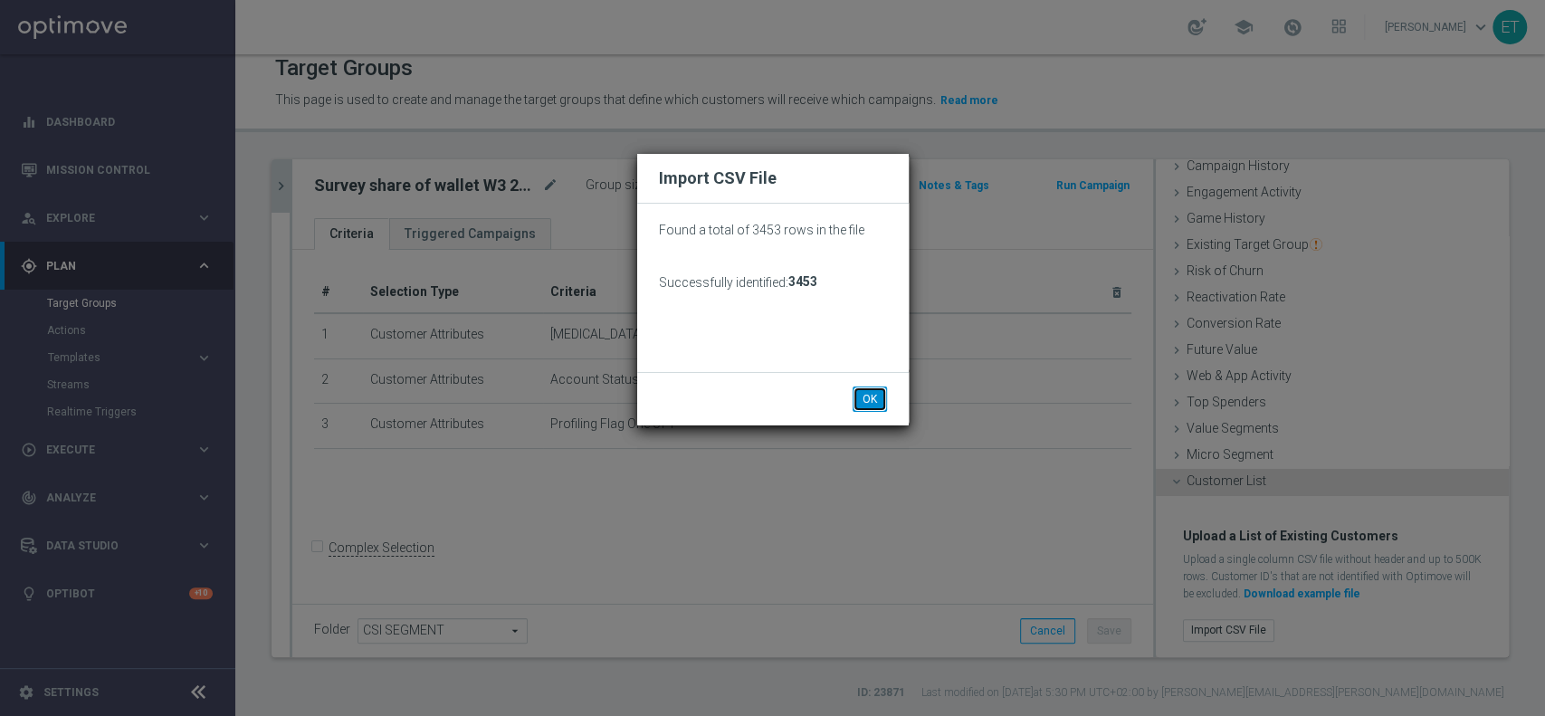
click at [874, 395] on button "OK" at bounding box center [870, 398] width 34 height 25
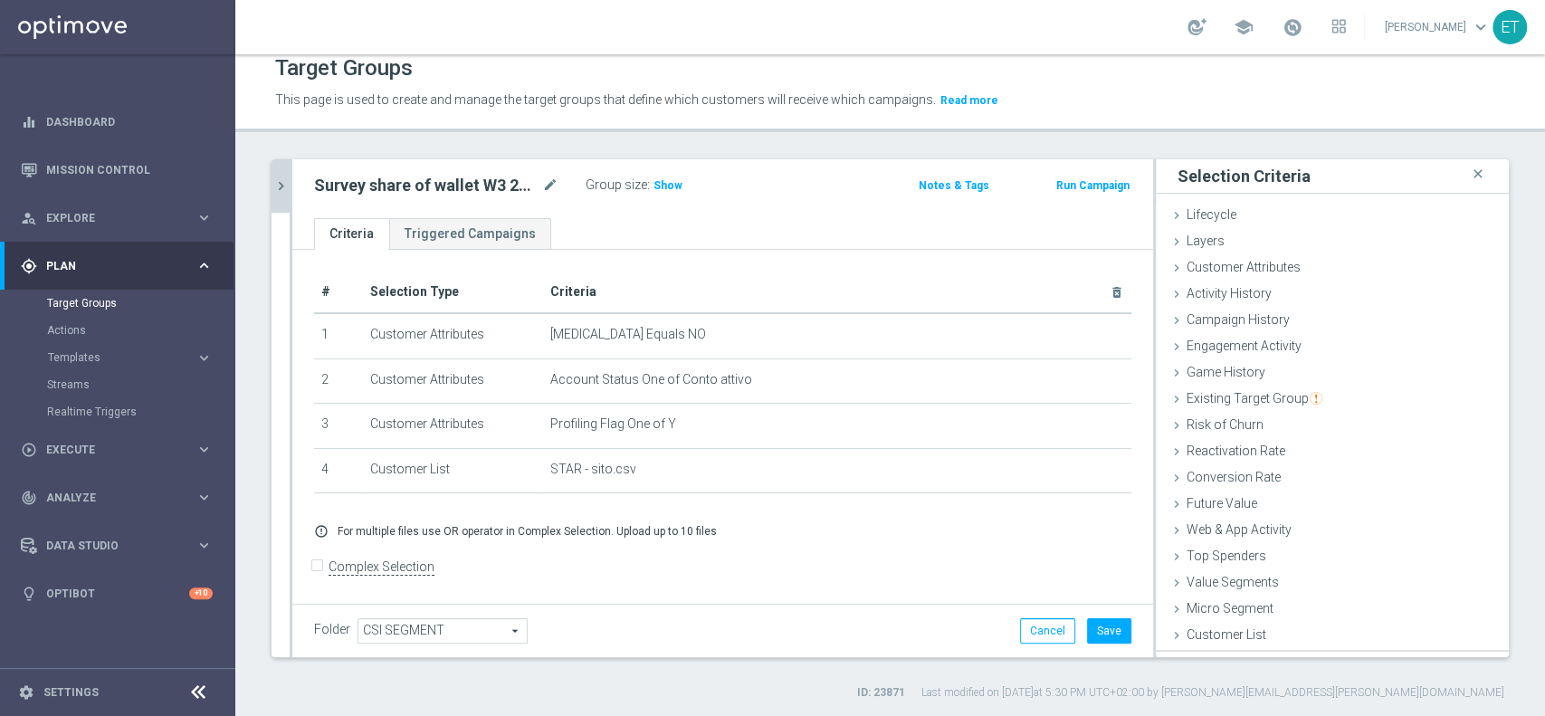
scroll to position [0, 0]
click at [1087, 619] on button "Save" at bounding box center [1109, 630] width 44 height 25
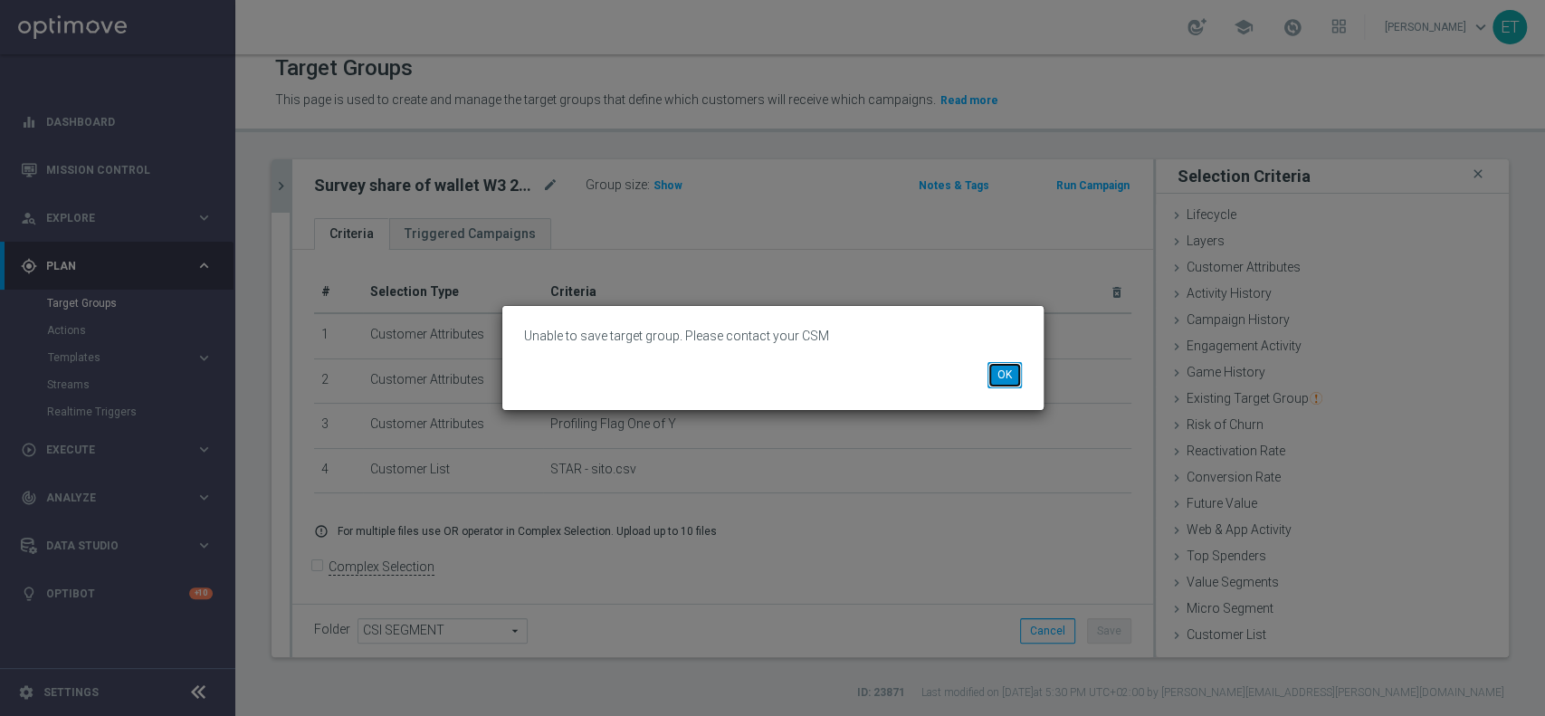
click at [1001, 377] on button "OK" at bounding box center [1005, 374] width 34 height 25
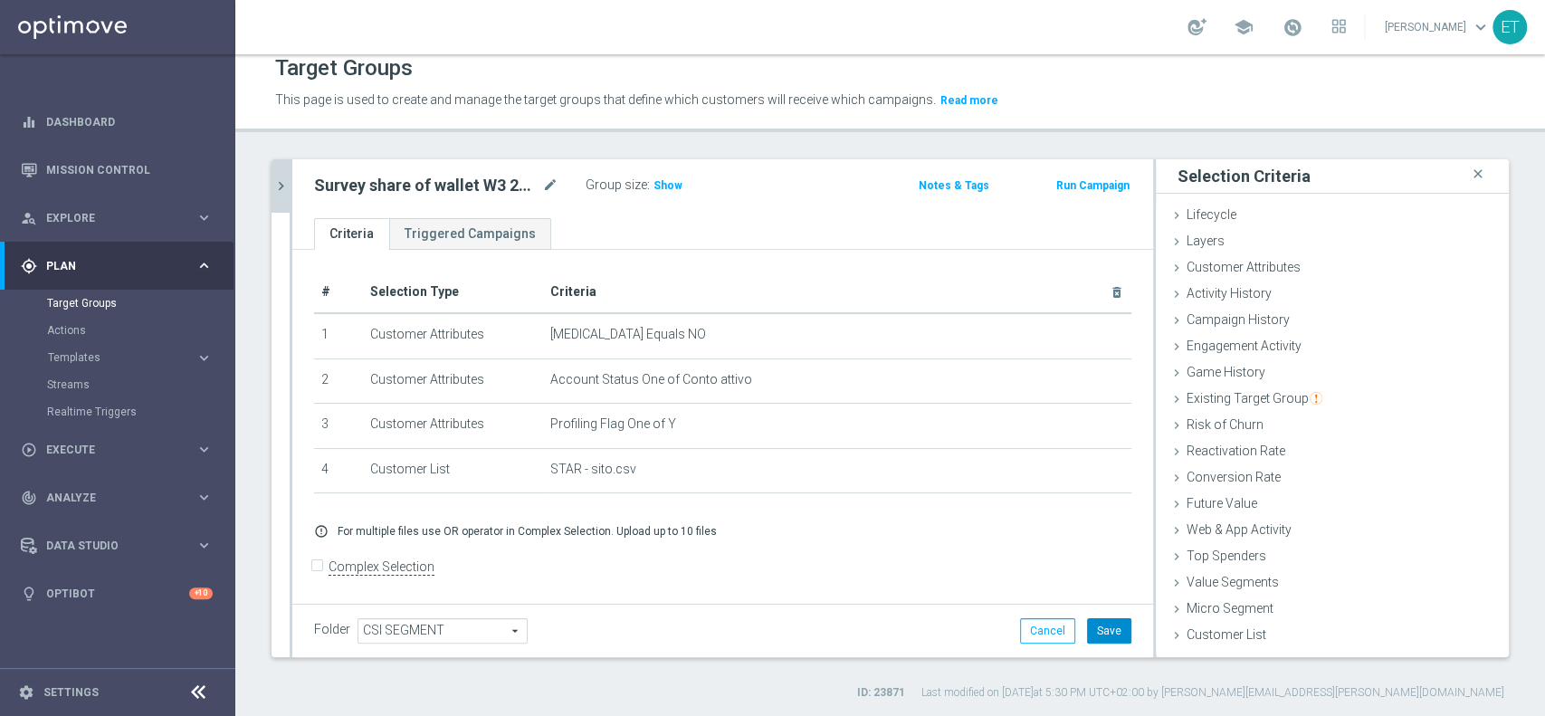
click at [1087, 626] on button "Save" at bounding box center [1109, 630] width 44 height 25
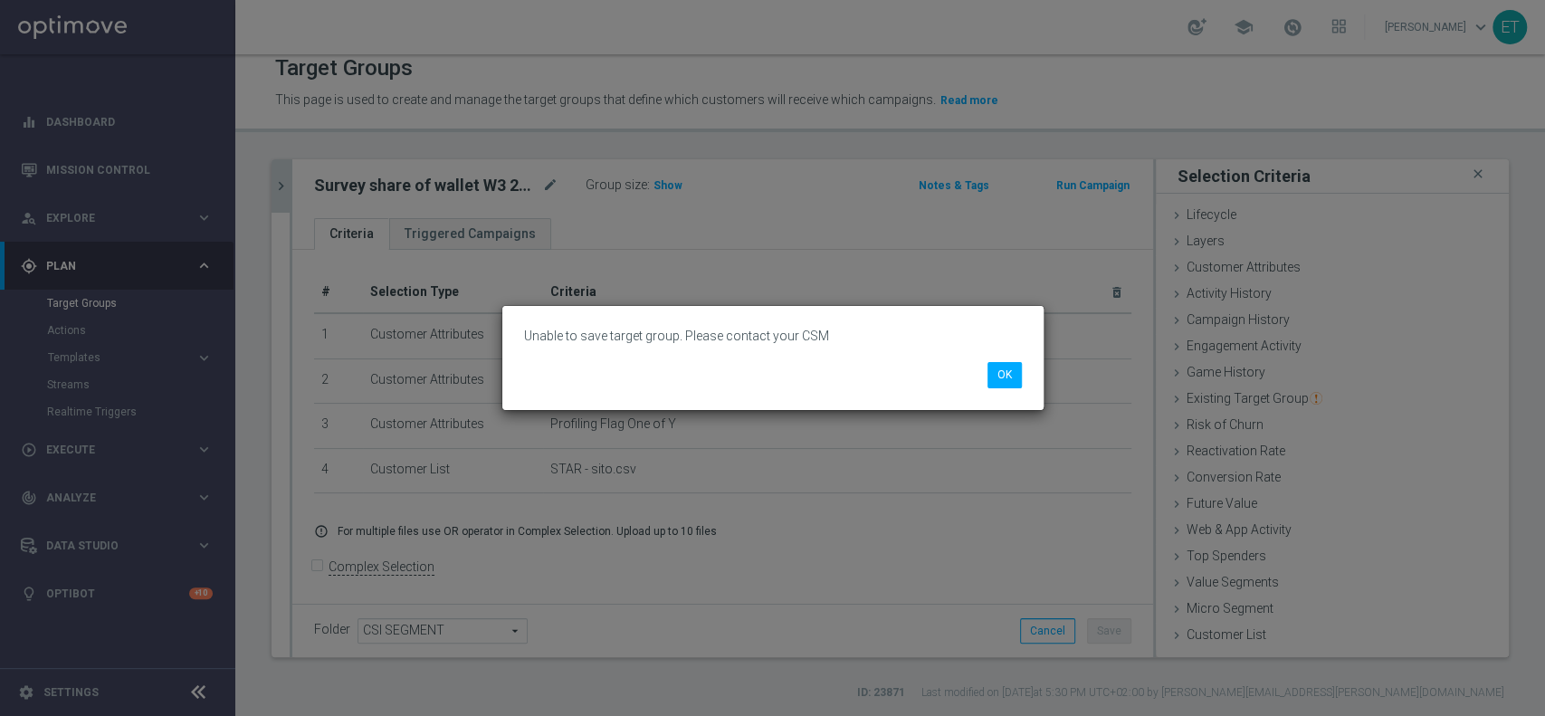
click at [1026, 374] on div "Unable to save target group. Please contact your CSM OK" at bounding box center [772, 357] width 541 height 103
click at [1003, 375] on button "OK" at bounding box center [1005, 374] width 34 height 25
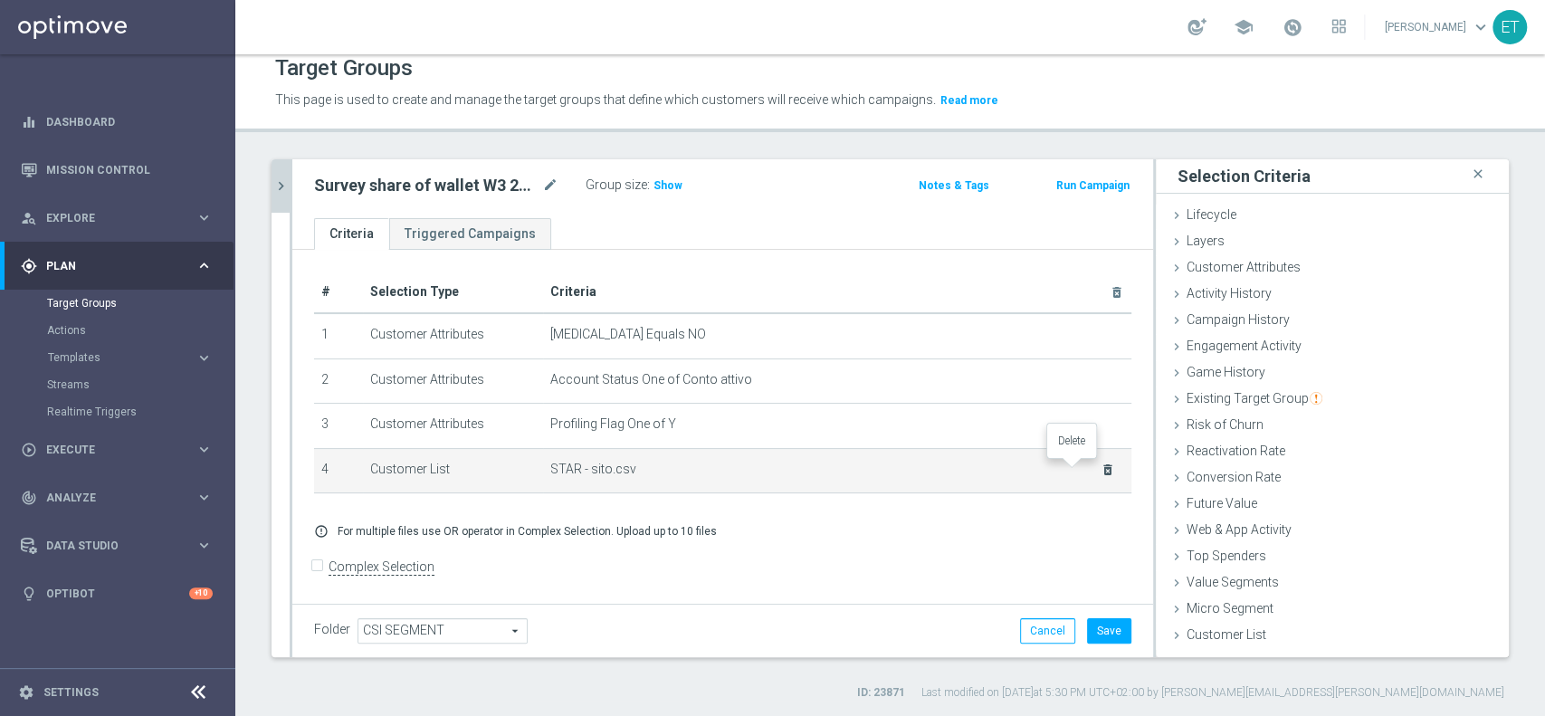
click at [1101, 472] on icon "delete_forever" at bounding box center [1108, 470] width 14 height 14
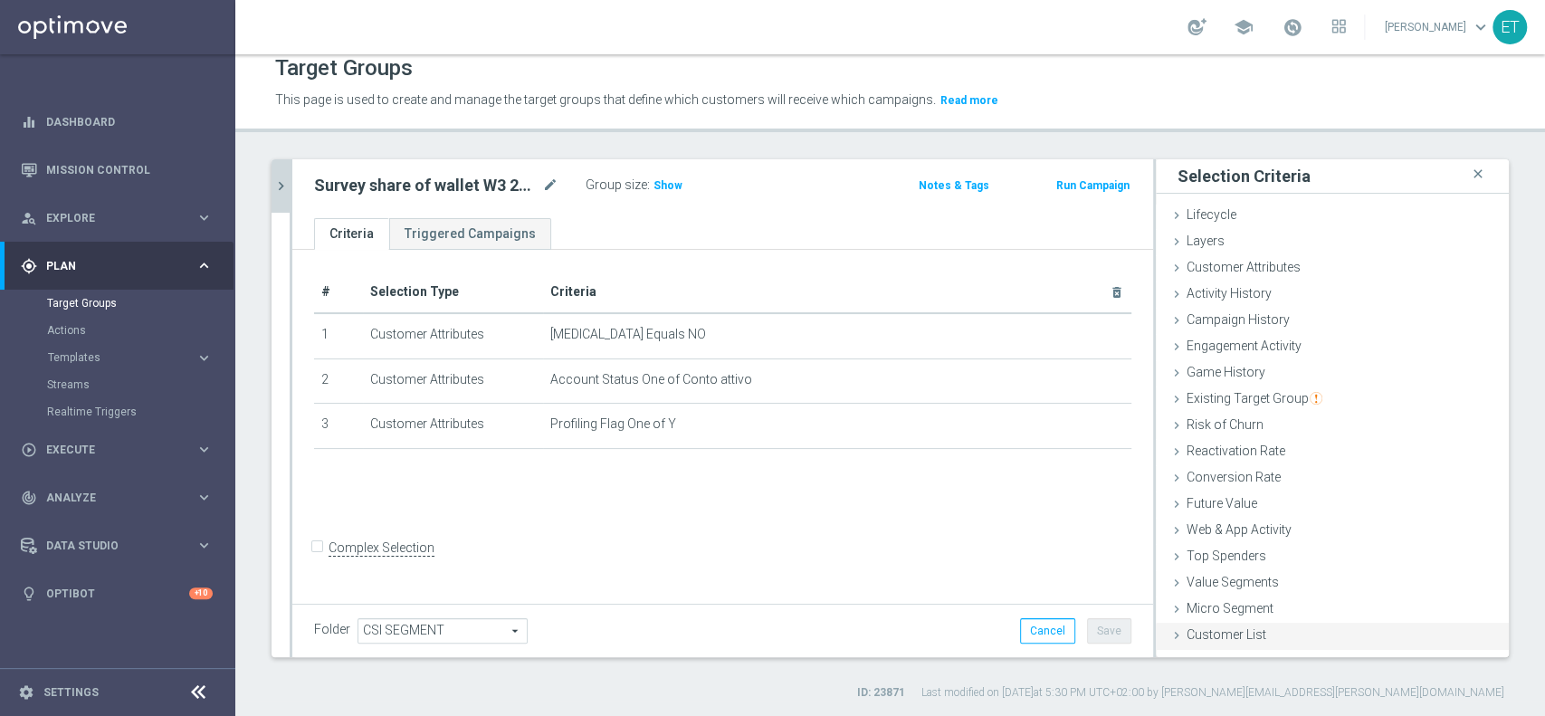
click at [1235, 634] on span "Customer List" at bounding box center [1227, 634] width 80 height 14
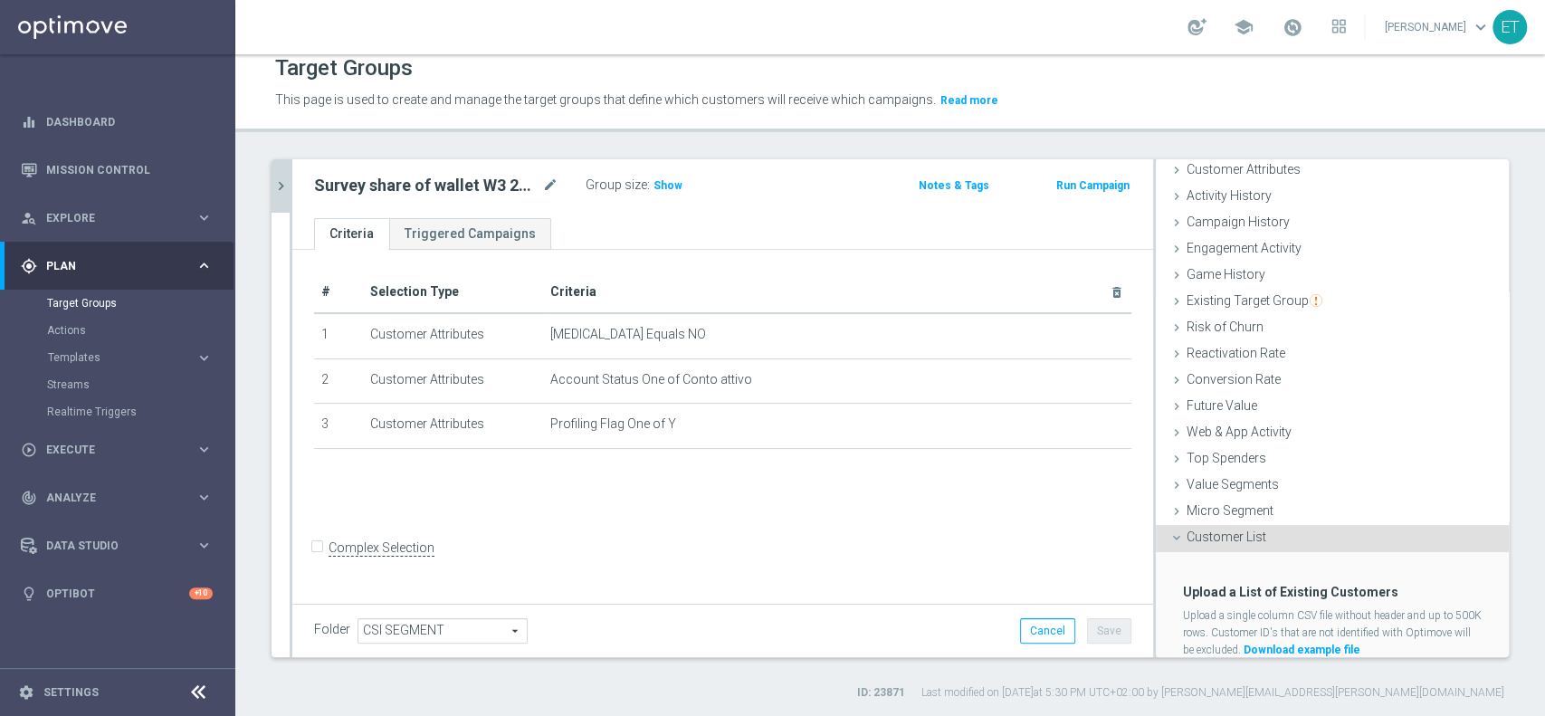
scroll to position [154, 0]
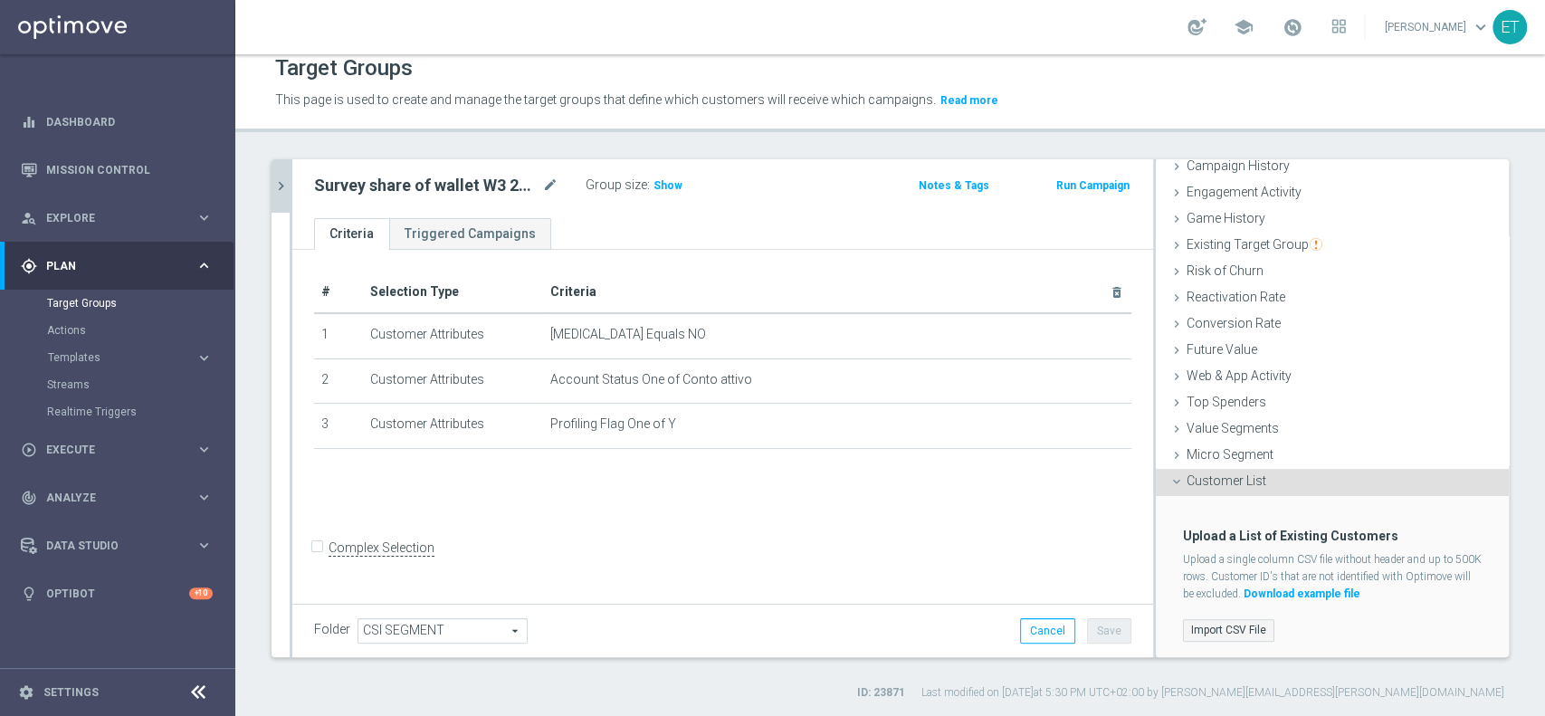
click at [1193, 619] on label "Import CSV File" at bounding box center [1228, 630] width 91 height 23
click at [0, 0] on input "Import CSV File" at bounding box center [0, 0] width 0 height 0
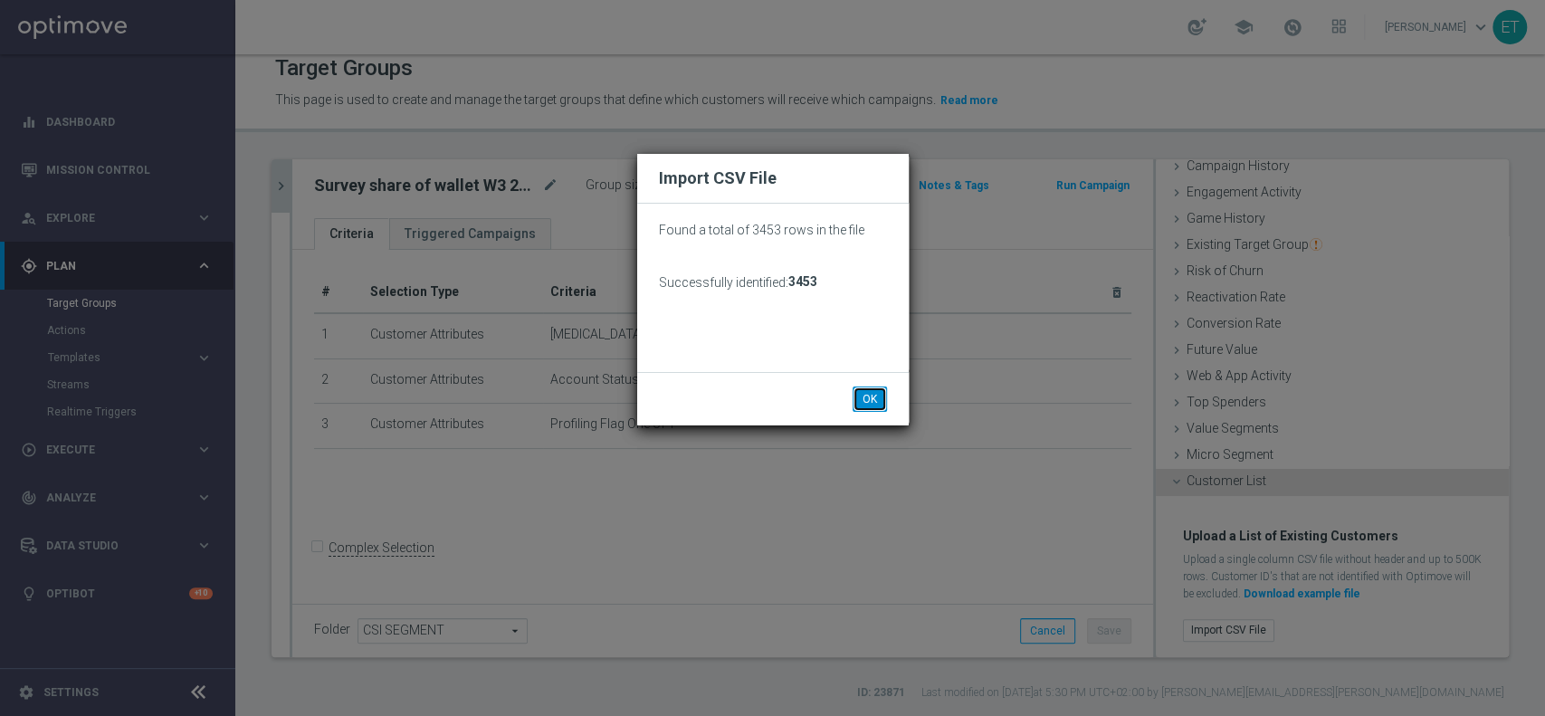
click at [863, 397] on button "OK" at bounding box center [870, 398] width 34 height 25
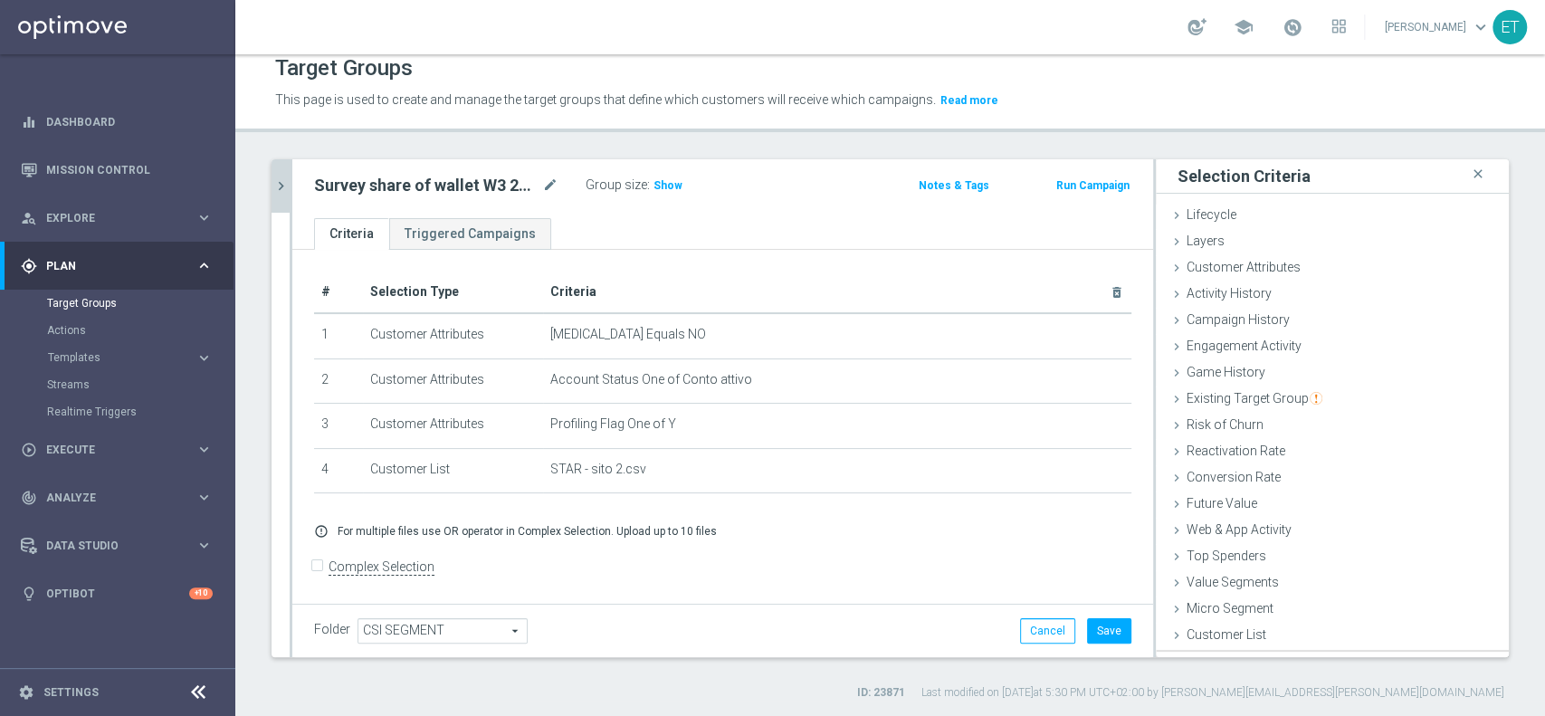
scroll to position [0, 0]
click at [1095, 639] on button "Save" at bounding box center [1109, 630] width 44 height 25
click at [659, 187] on span "Show" at bounding box center [668, 185] width 29 height 13
click at [280, 177] on icon "chevron_right" at bounding box center [280, 185] width 17 height 17
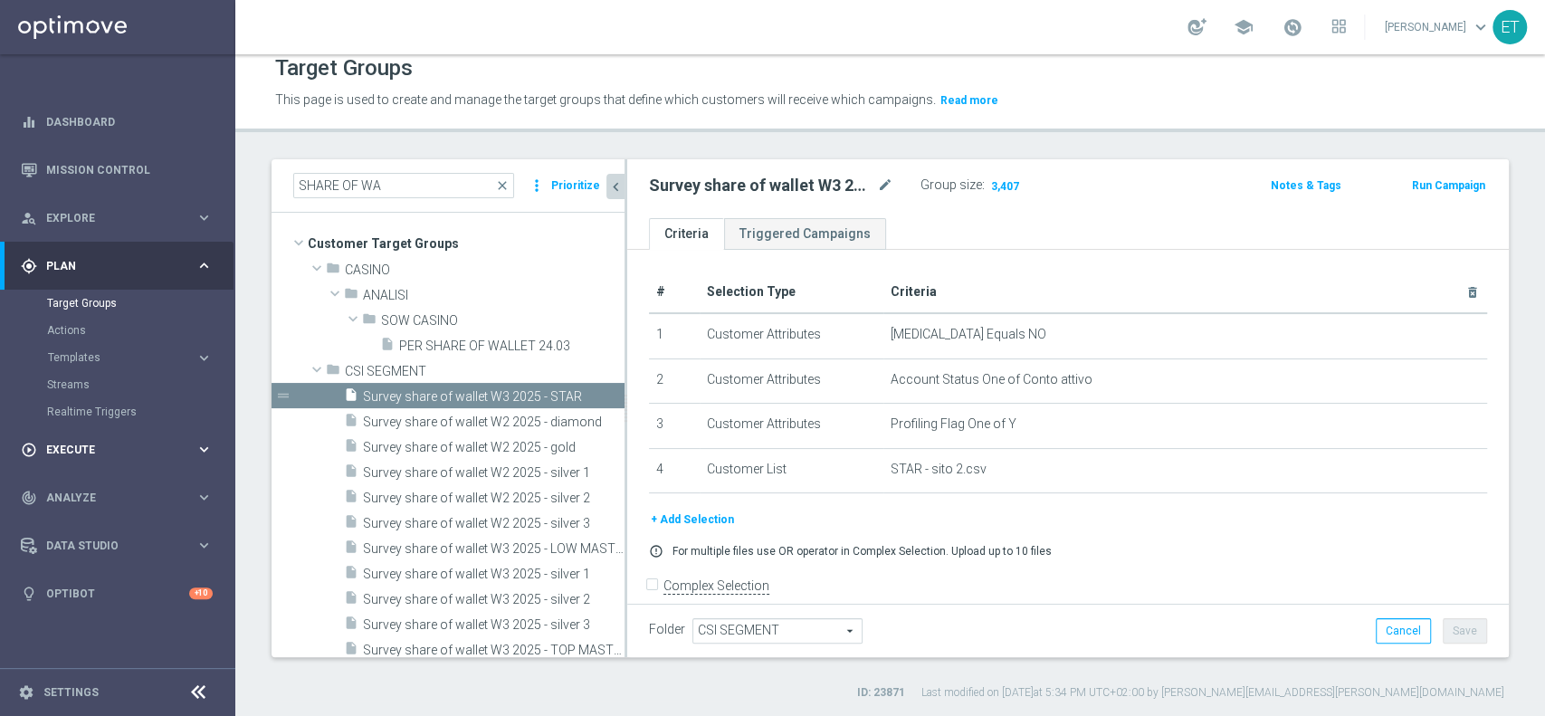
click at [99, 445] on span "Execute" at bounding box center [120, 449] width 149 height 11
click at [82, 346] on link "Campaign Builder" at bounding box center [117, 351] width 141 height 14
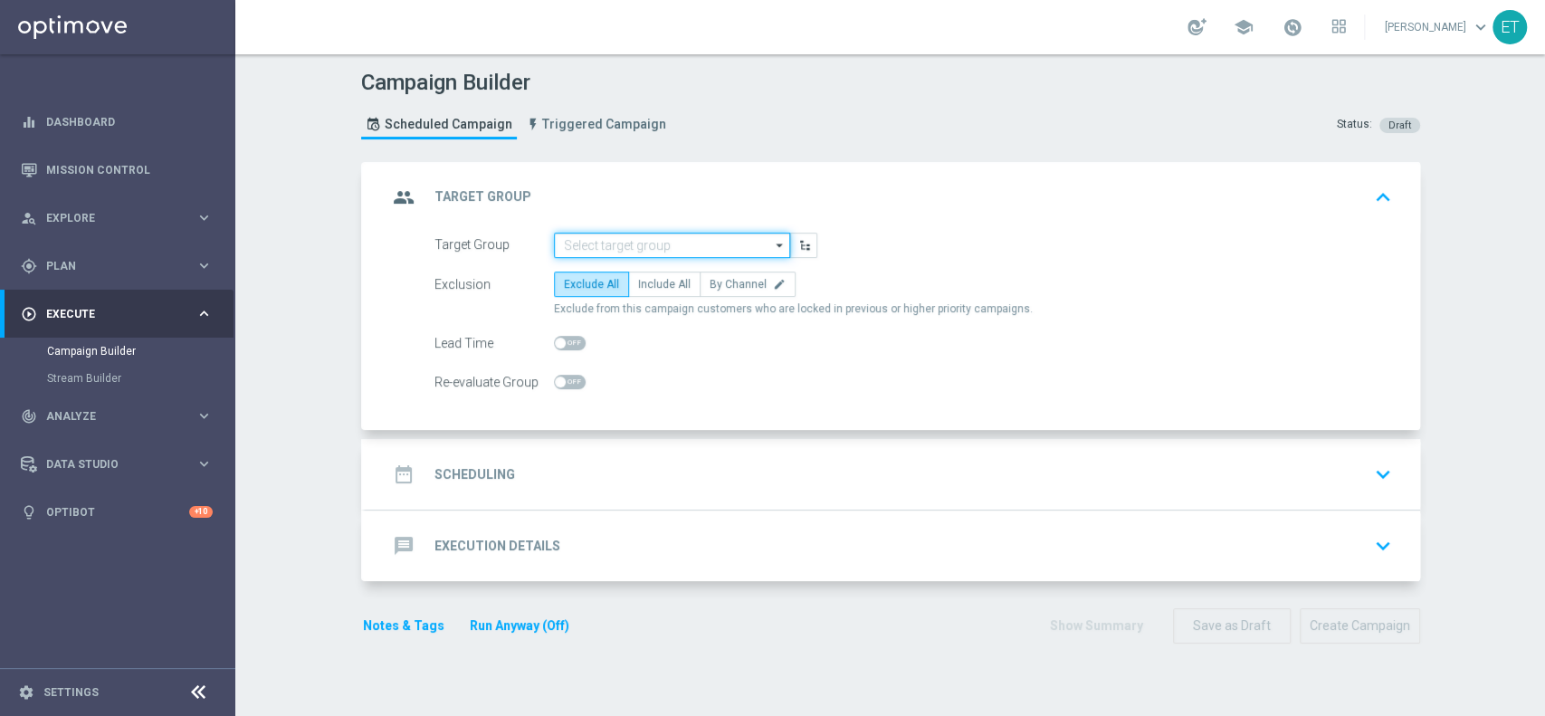
click at [611, 240] on input at bounding box center [672, 245] width 236 height 25
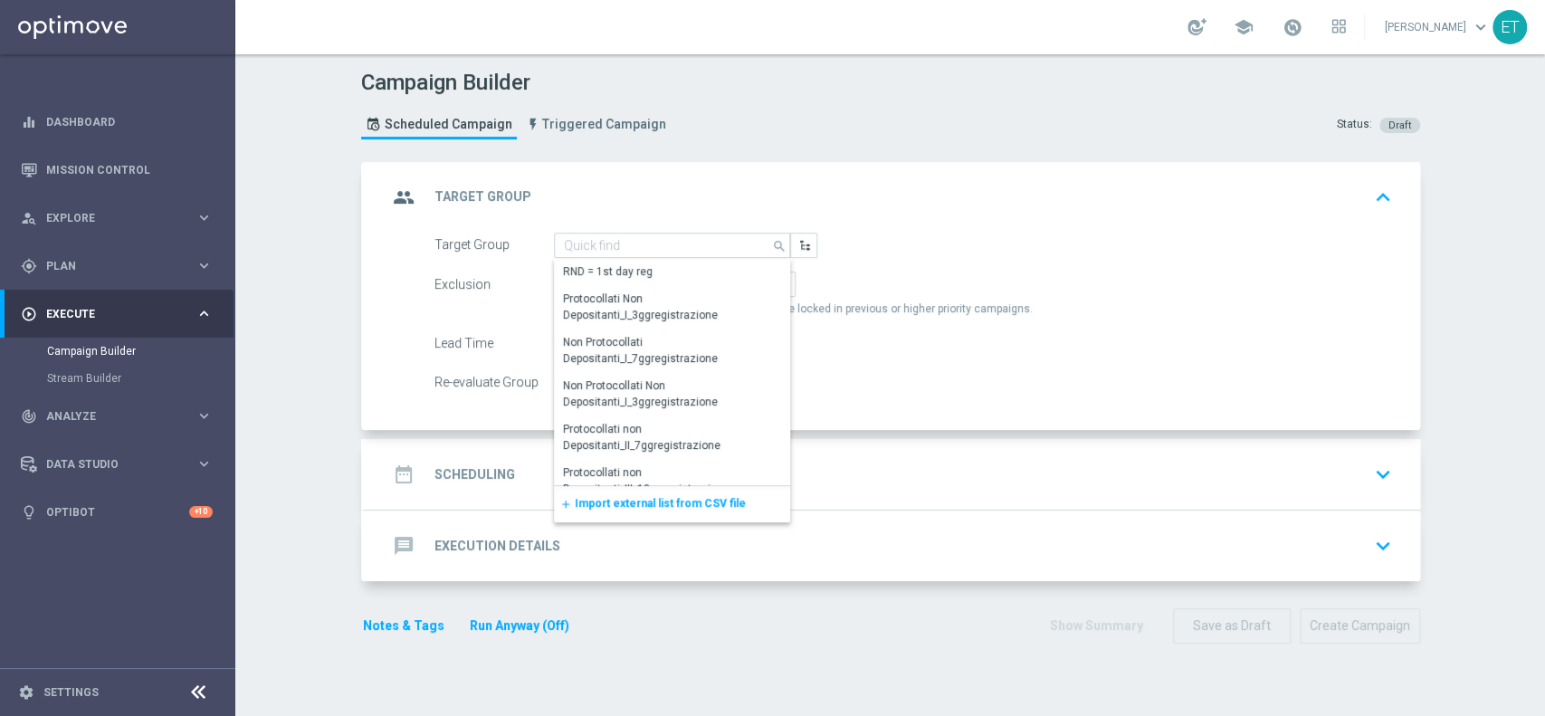
click at [559, 104] on div "Scheduled Campaign Triggered Campaign" at bounding box center [518, 124] width 314 height 48
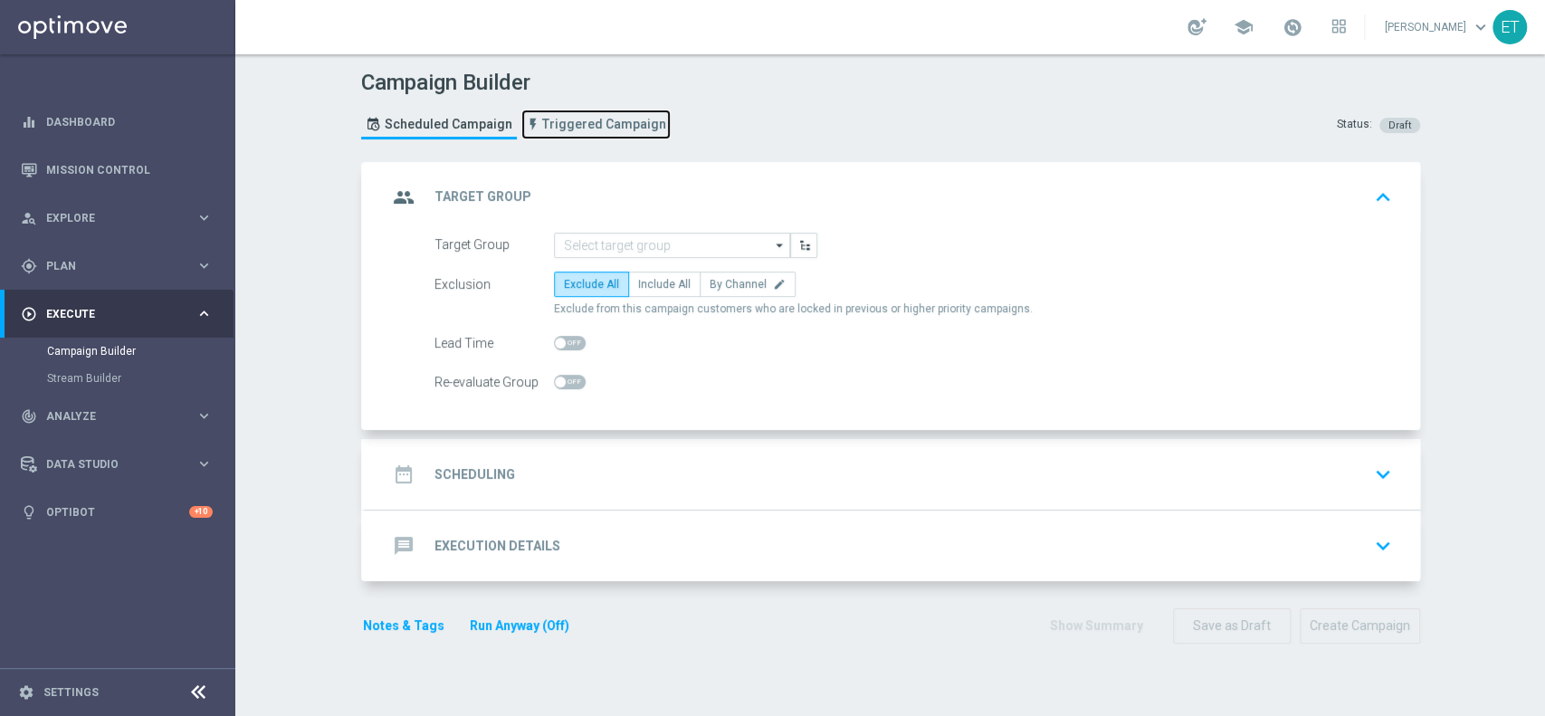
click at [571, 119] on span "Triggered Campaign" at bounding box center [604, 124] width 124 height 15
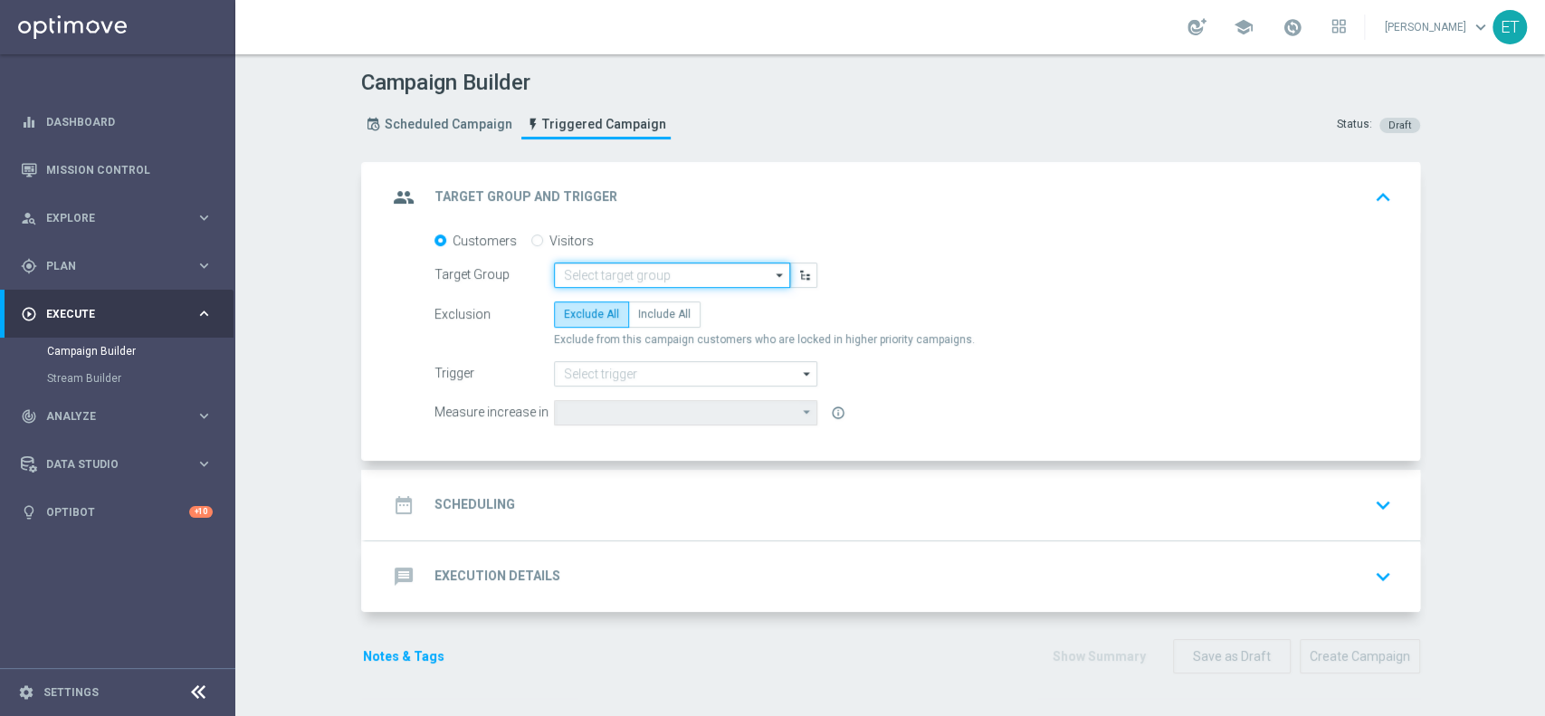
click at [636, 263] on input at bounding box center [672, 274] width 236 height 25
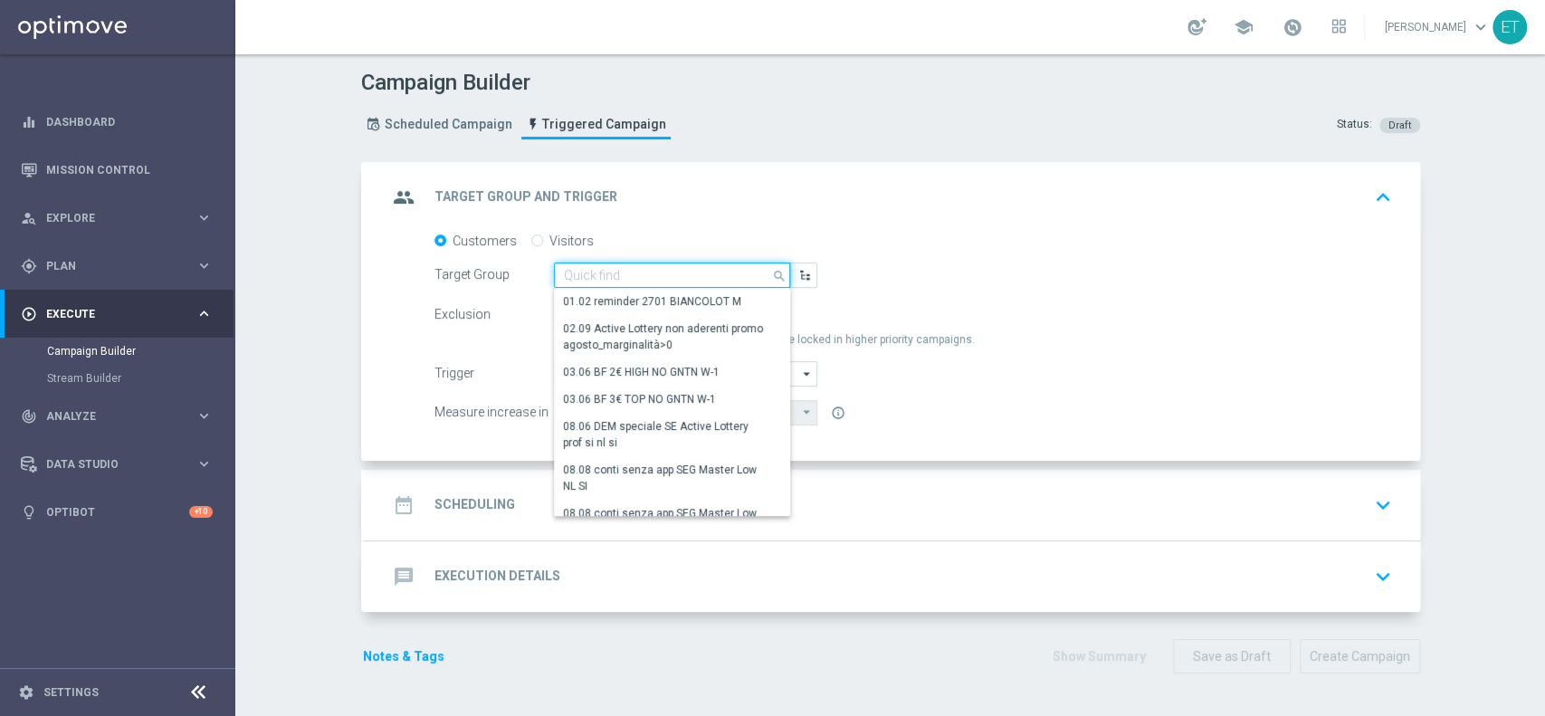
paste input "Survey share of wallet W3 2025 - STAR"
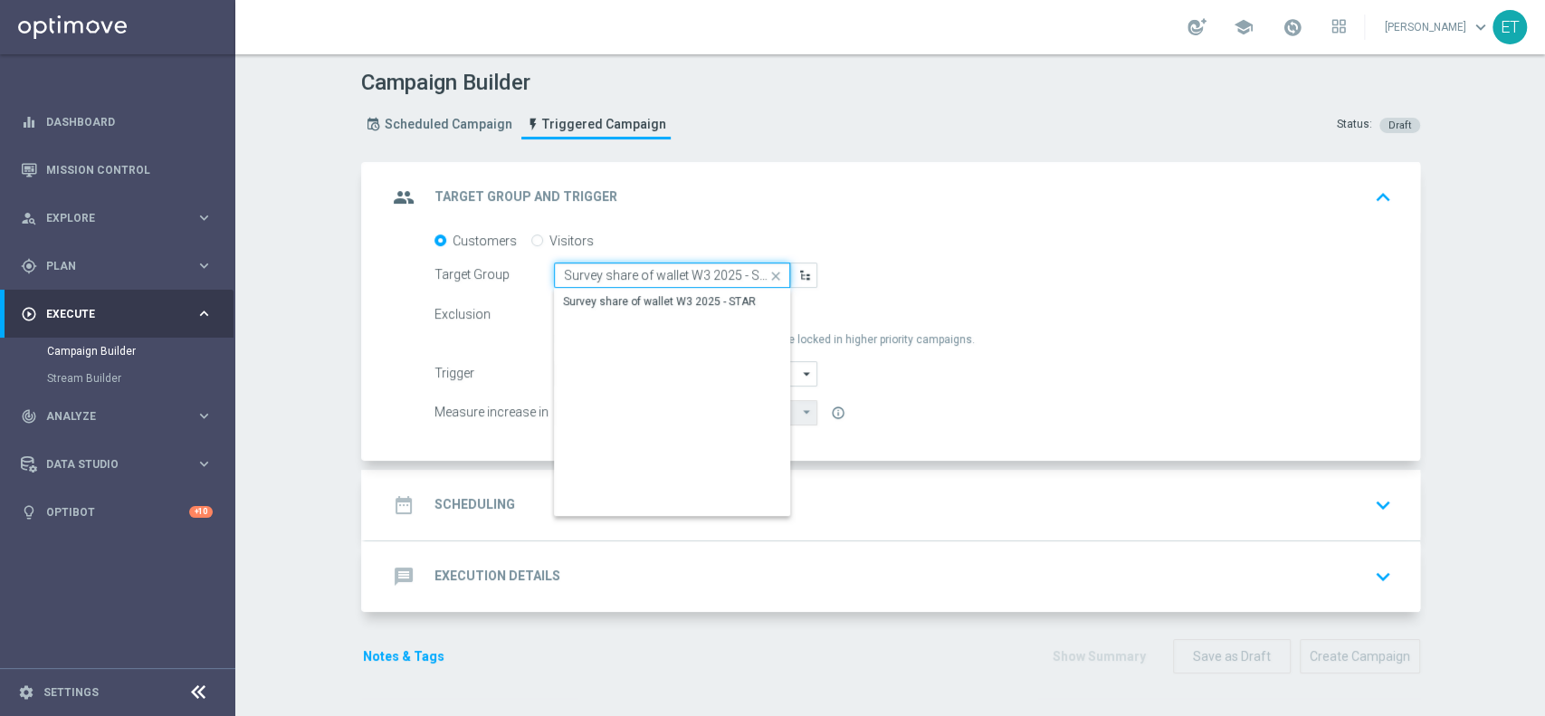
scroll to position [0, 6]
click at [678, 297] on div "Survey share of wallet W3 2025 - STAR" at bounding box center [660, 302] width 193 height 16
type input "Survey share of wallet W3 2025 - STAR"
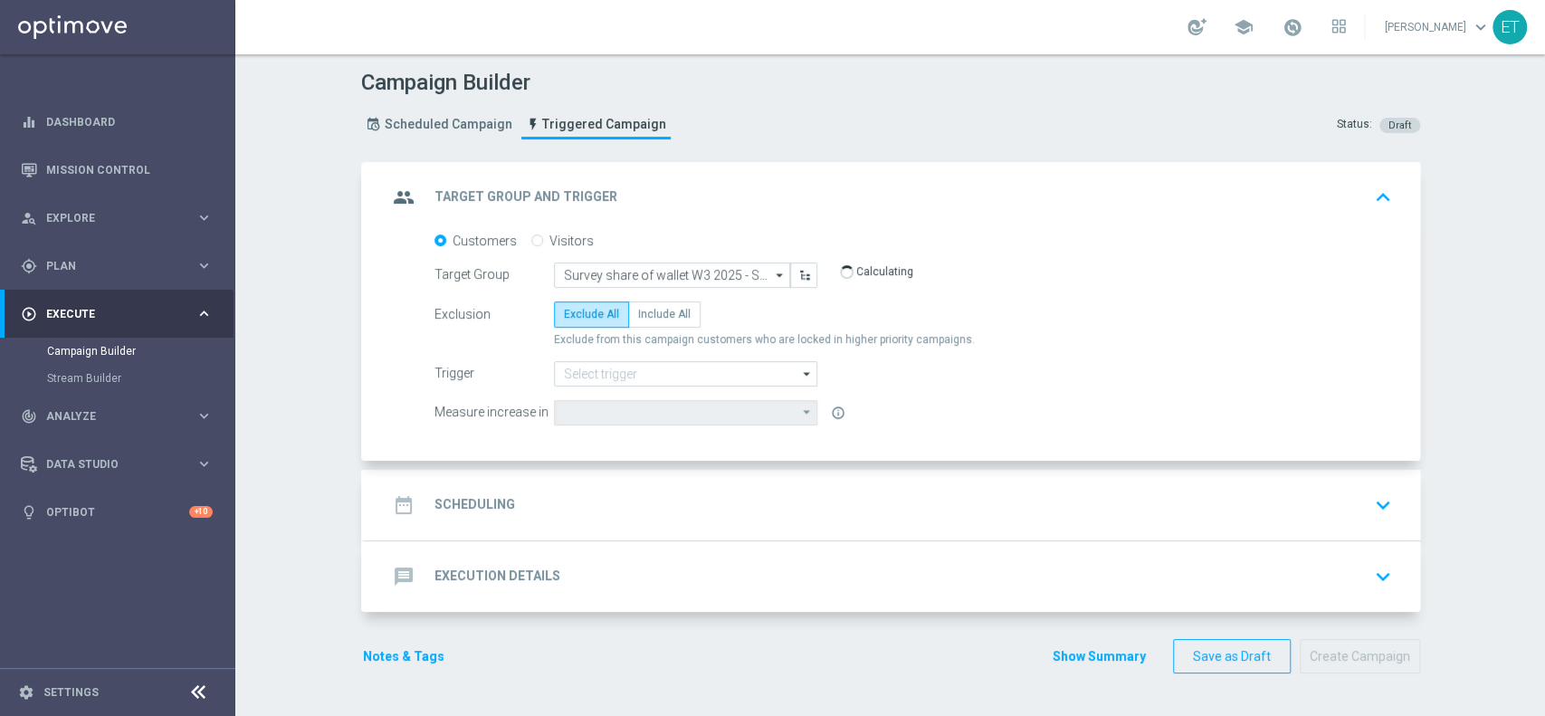
type input "Total Deposit Amount"
click at [660, 310] on span "Include All" at bounding box center [664, 314] width 52 height 13
click at [650, 311] on input "Include All" at bounding box center [644, 317] width 12 height 12
radio input "true"
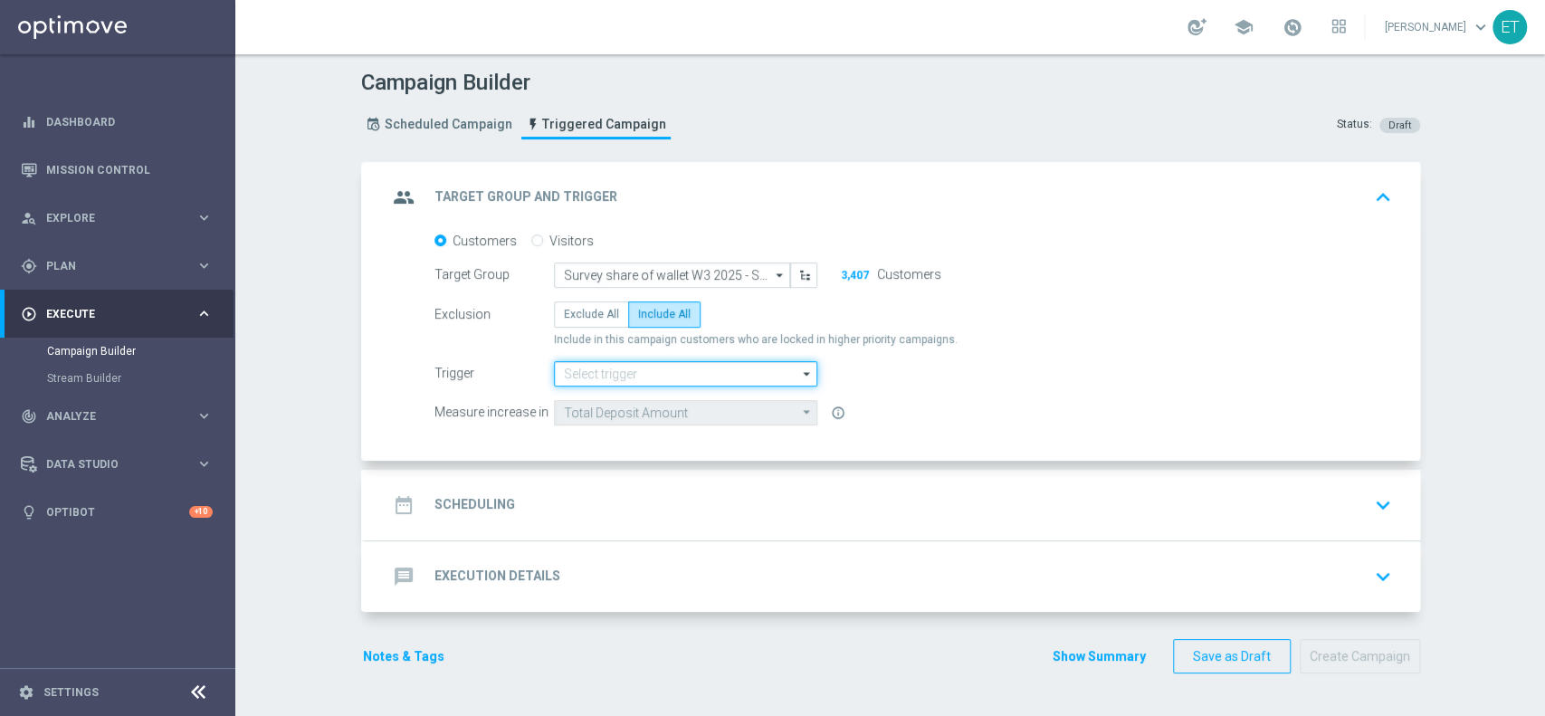
click at [670, 375] on input at bounding box center [685, 373] width 263 height 25
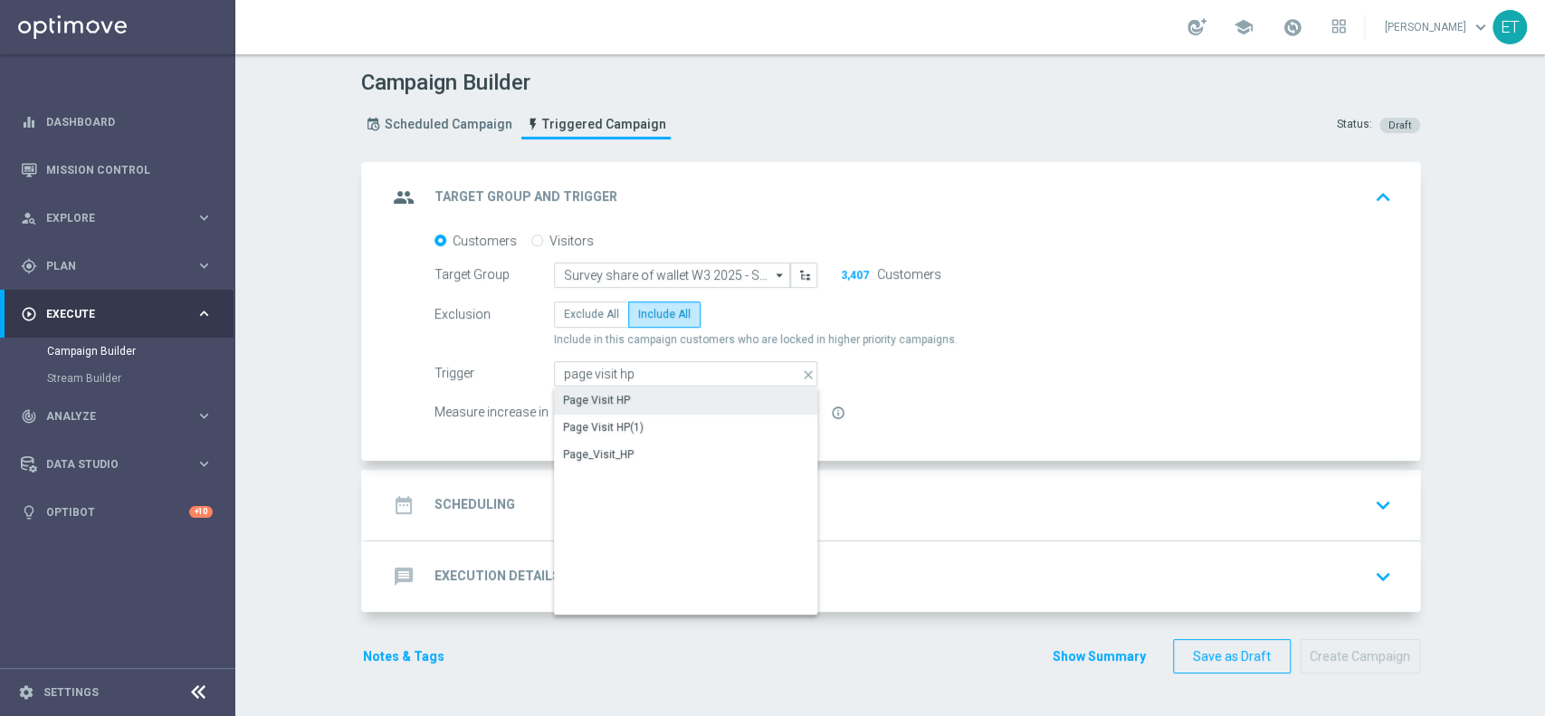
click at [668, 394] on div "Page Visit HP" at bounding box center [686, 399] width 264 height 25
type input "Page Visit HP"
click at [728, 501] on div "date_range Scheduling keyboard_arrow_down" at bounding box center [892, 505] width 1011 height 34
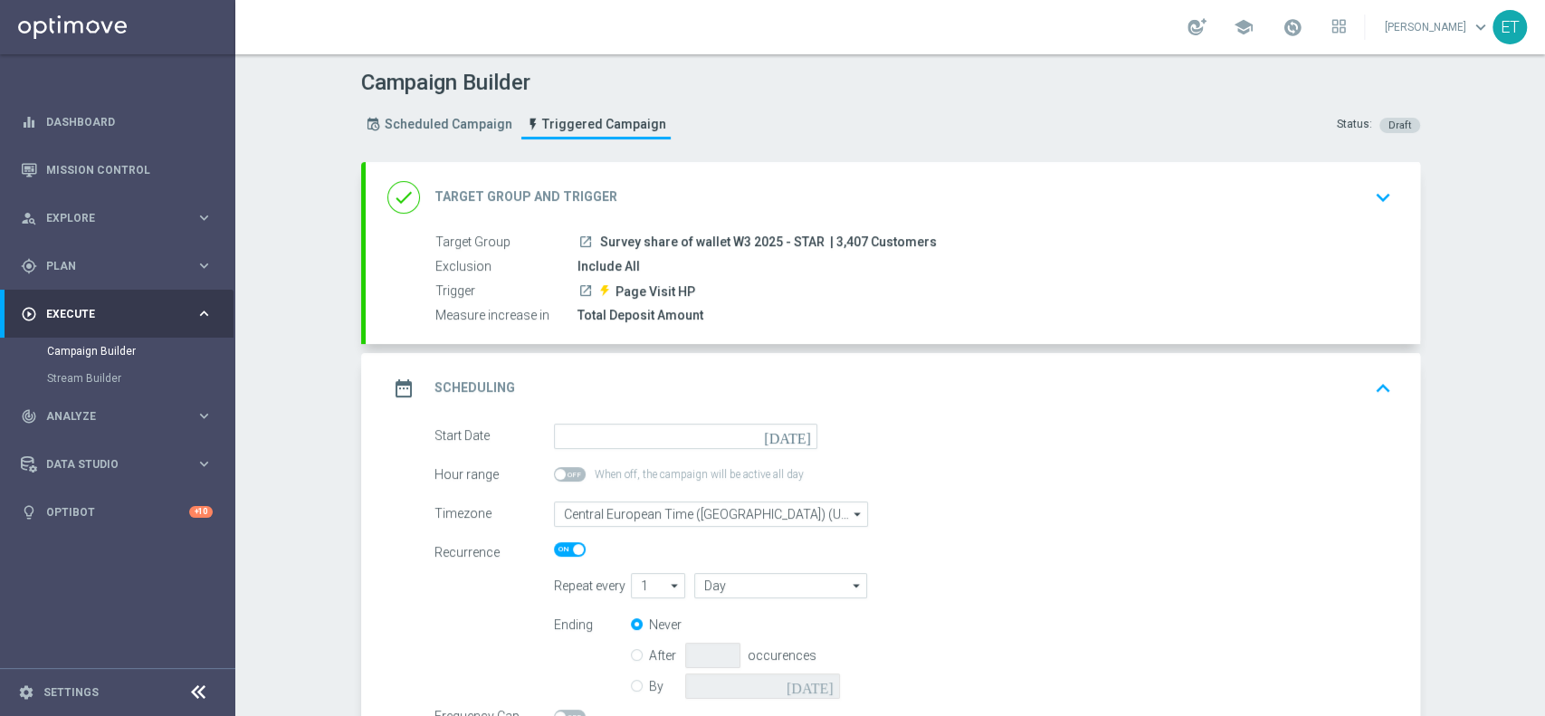
click at [802, 434] on icon "today" at bounding box center [790, 434] width 53 height 20
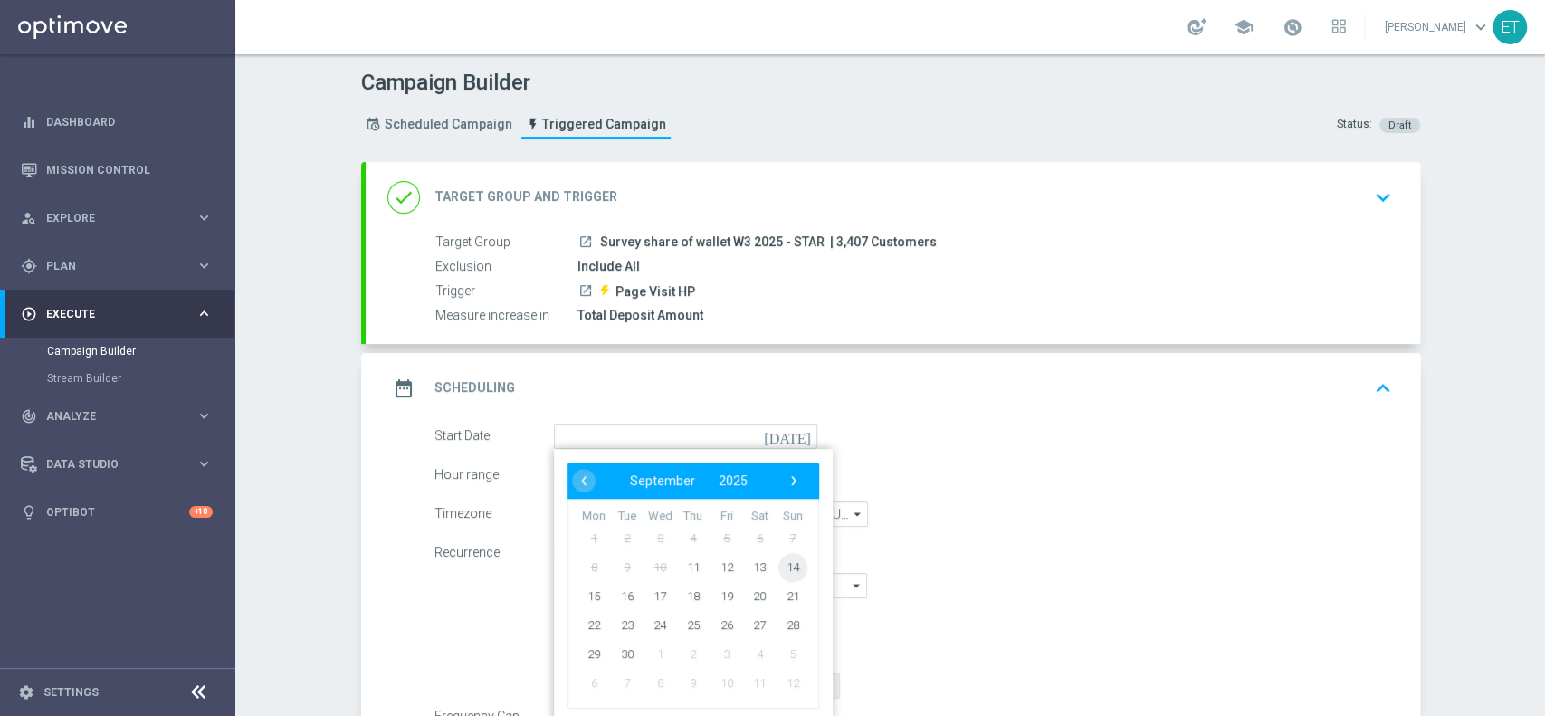
click at [779, 572] on span "14" at bounding box center [792, 566] width 29 height 29
type input "14 Sep 2025"
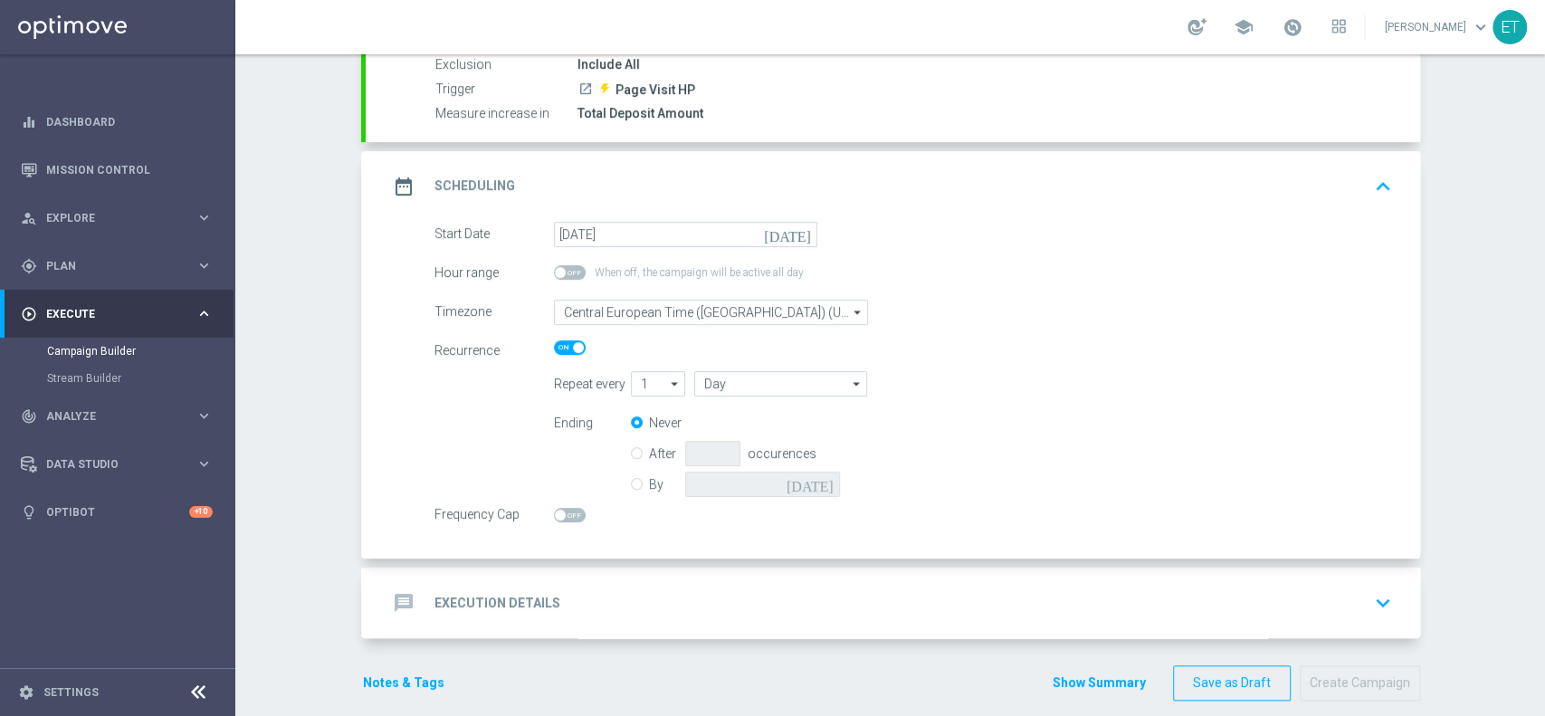
scroll to position [220, 0]
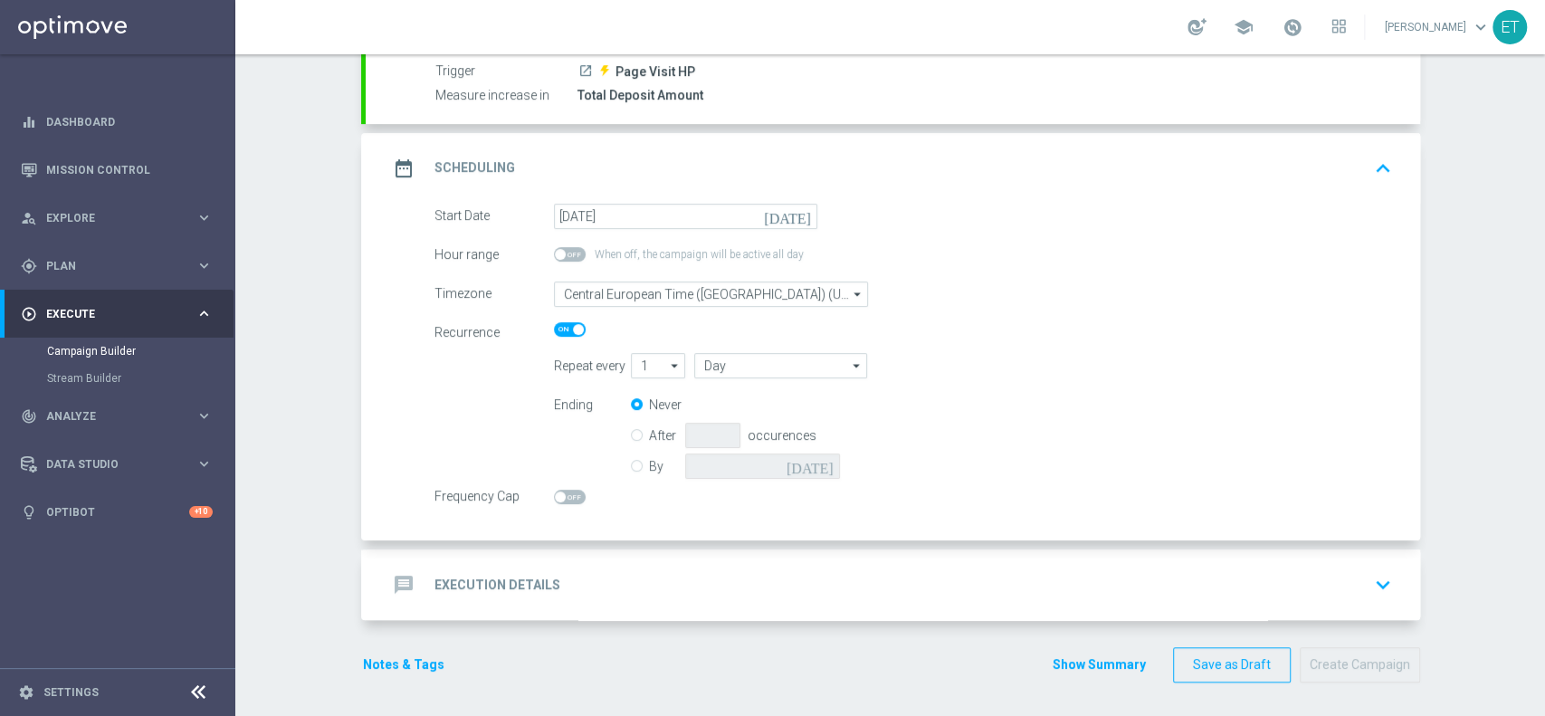
click at [649, 458] on label "By" at bounding box center [667, 466] width 36 height 16
click at [643, 457] on input "By" at bounding box center [637, 463] width 12 height 12
radio input "true"
radio input "false"
click at [814, 465] on icon "today" at bounding box center [813, 463] width 53 height 20
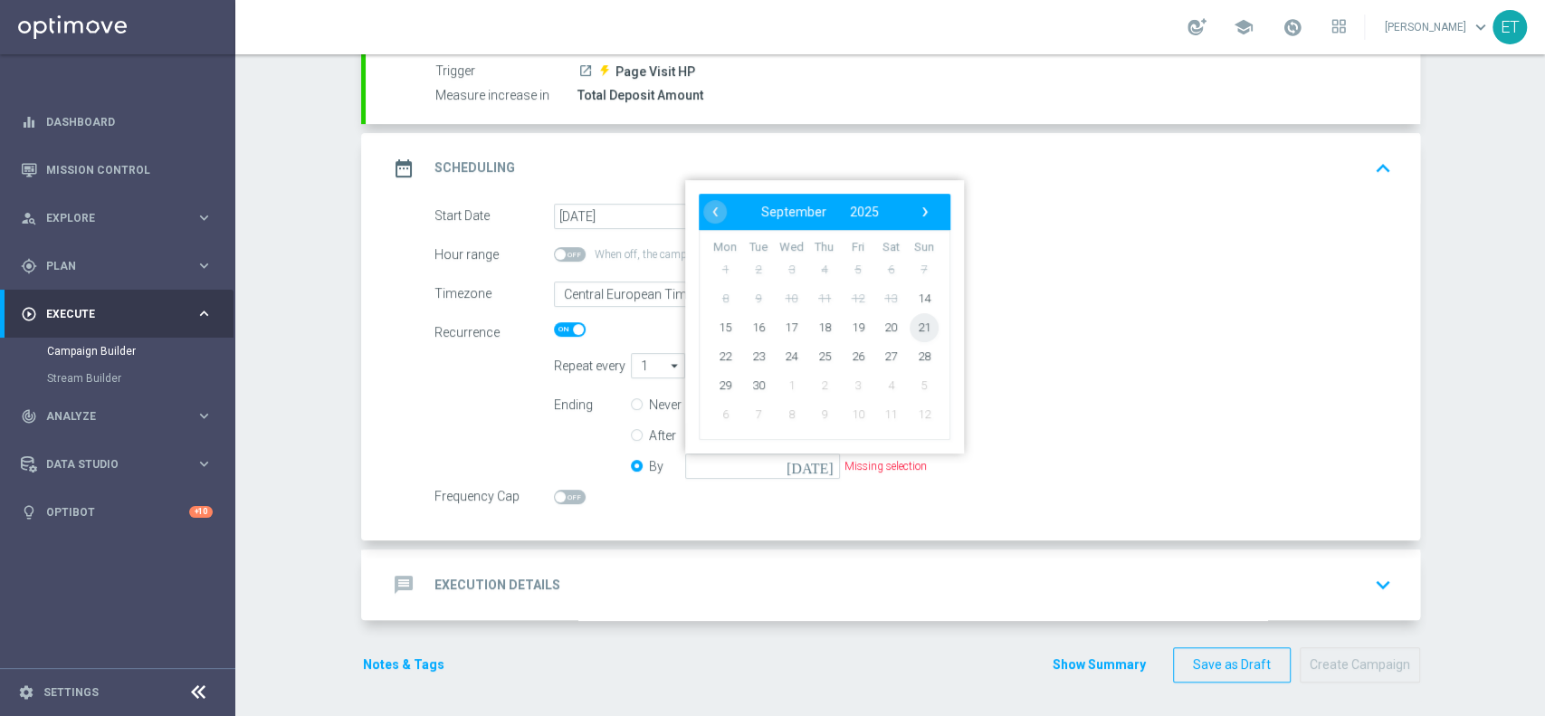
click at [920, 324] on span "21" at bounding box center [923, 327] width 29 height 29
type input "21 Sep 2025"
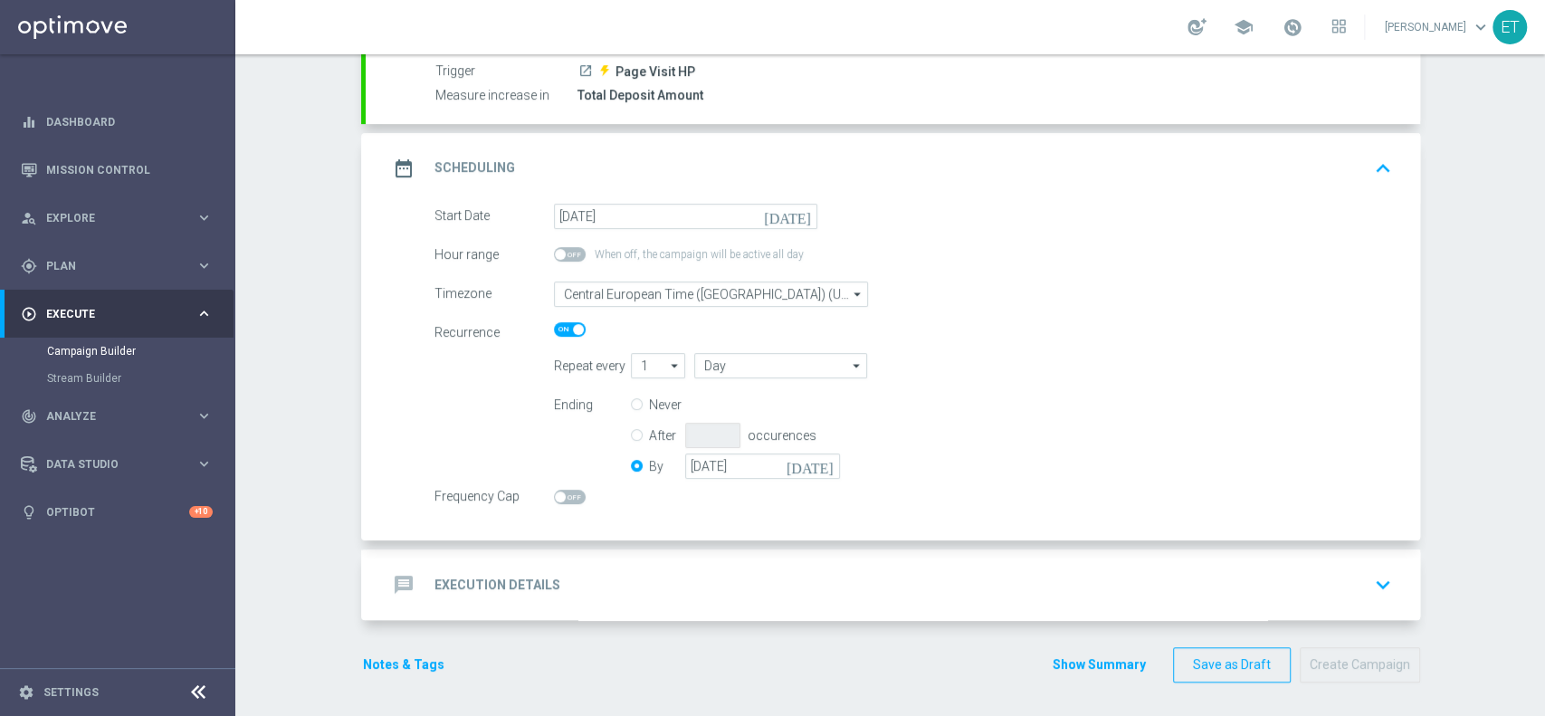
click at [555, 494] on span at bounding box center [560, 496] width 11 height 11
click at [554, 494] on input "checkbox" at bounding box center [570, 497] width 32 height 14
checkbox input "true"
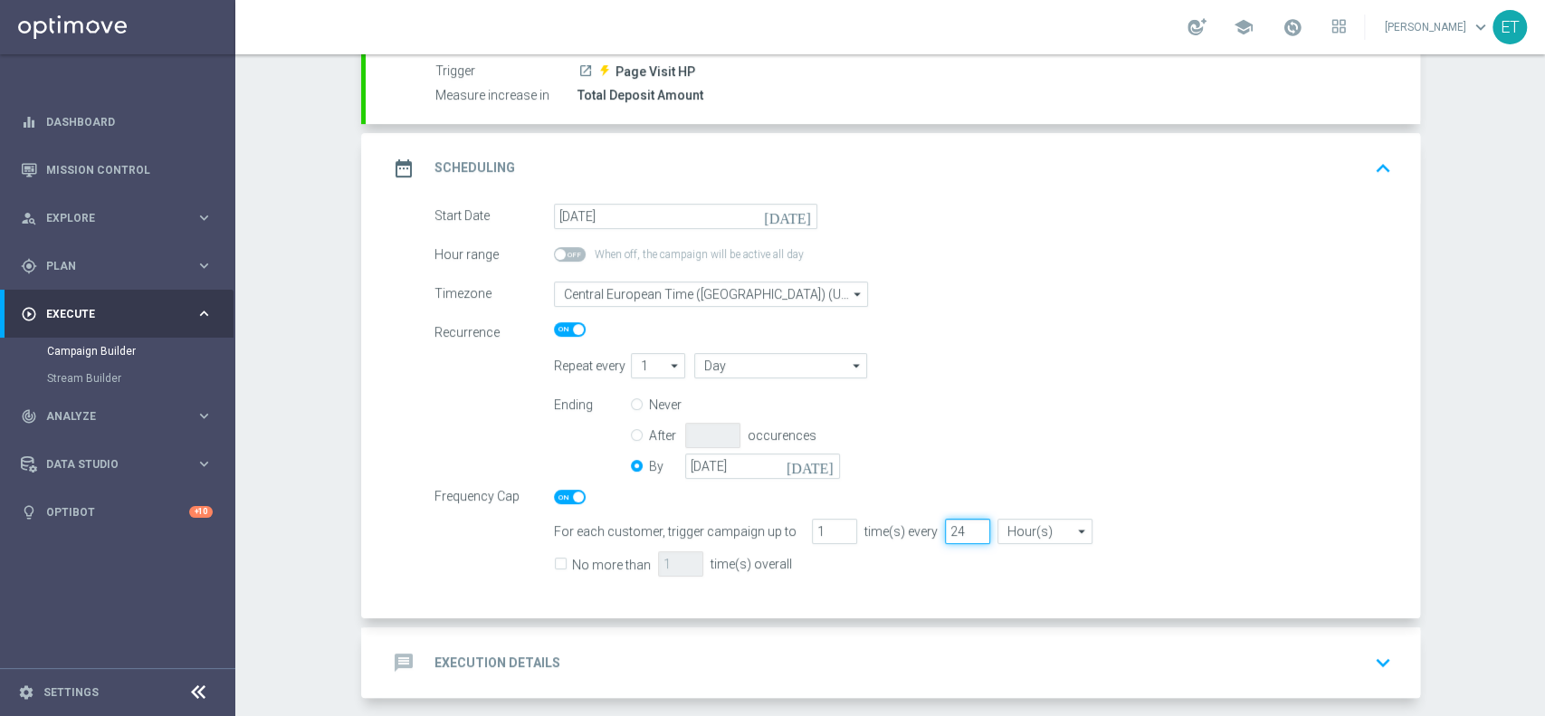
drag, startPoint x: 939, startPoint y: 531, endPoint x: 949, endPoint y: 531, distance: 10.0
click at [949, 531] on input "24" at bounding box center [967, 531] width 45 height 25
type input "2"
type input "72"
click at [584, 560] on label "No more than" at bounding box center [611, 565] width 79 height 16
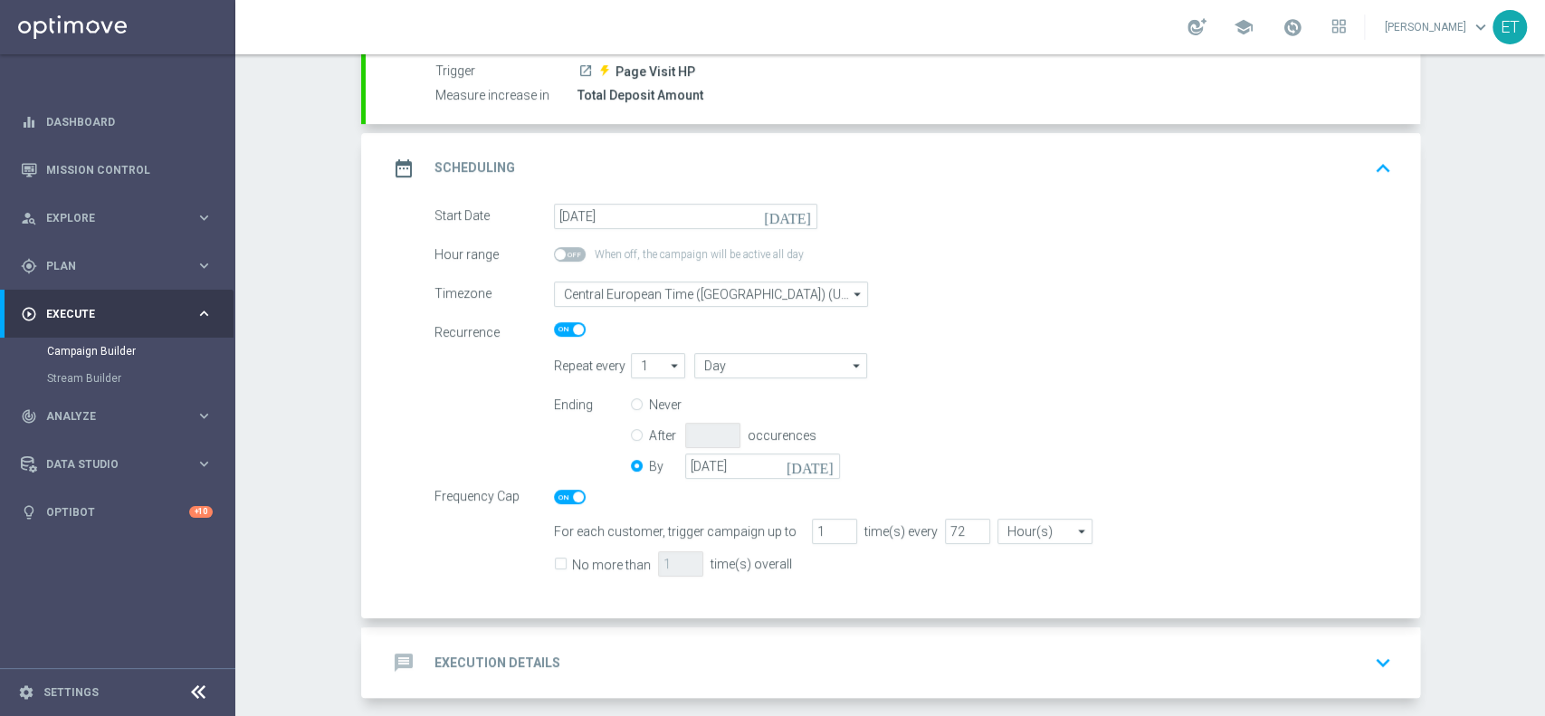
click at [566, 560] on input "No more than" at bounding box center [560, 566] width 12 height 12
checkbox input "true"
drag, startPoint x: 659, startPoint y: 564, endPoint x: 592, endPoint y: 556, distance: 67.5
click at [597, 559] on div "No more than 1 time(s) overall" at bounding box center [972, 563] width 865 height 26
type input "3"
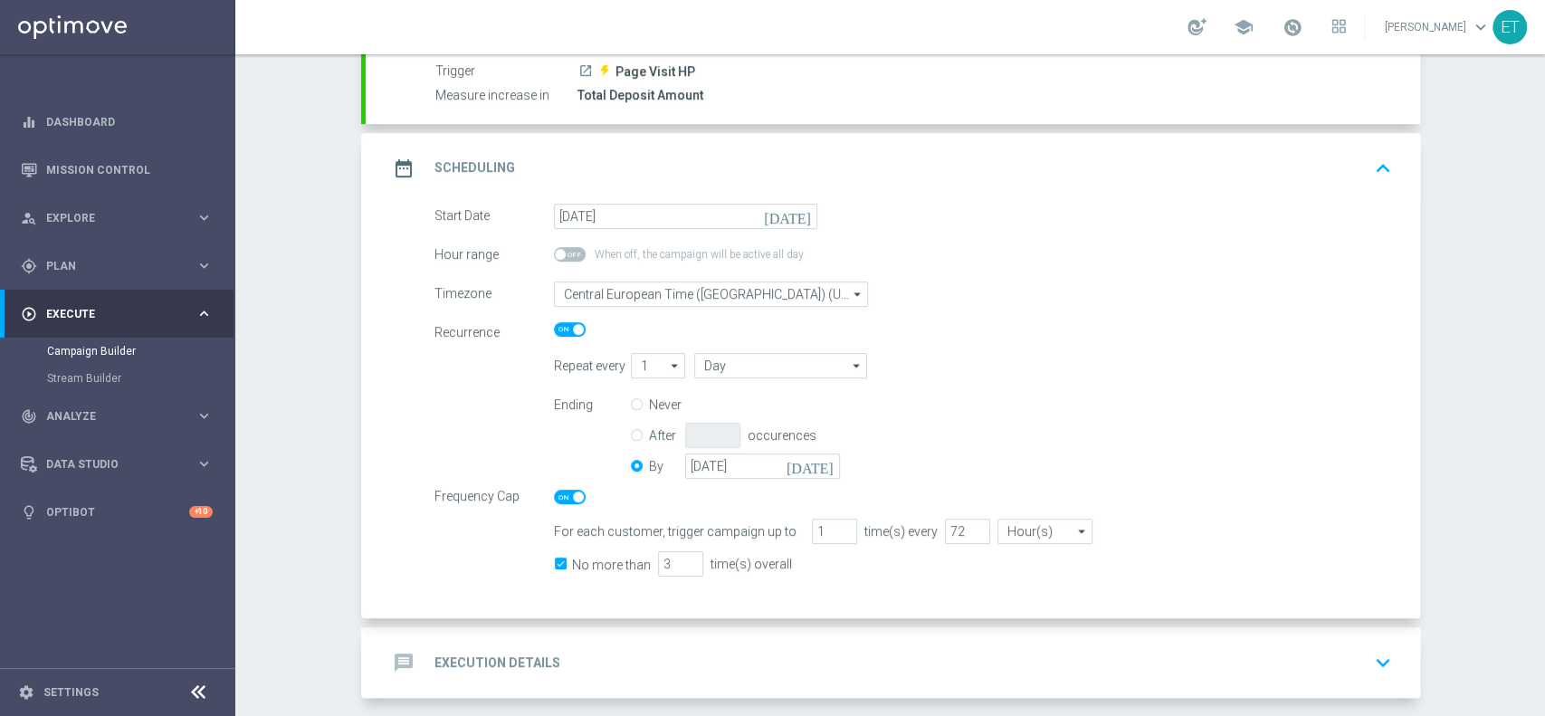
click at [864, 628] on div "message Execution Details keyboard_arrow_down" at bounding box center [893, 662] width 1054 height 71
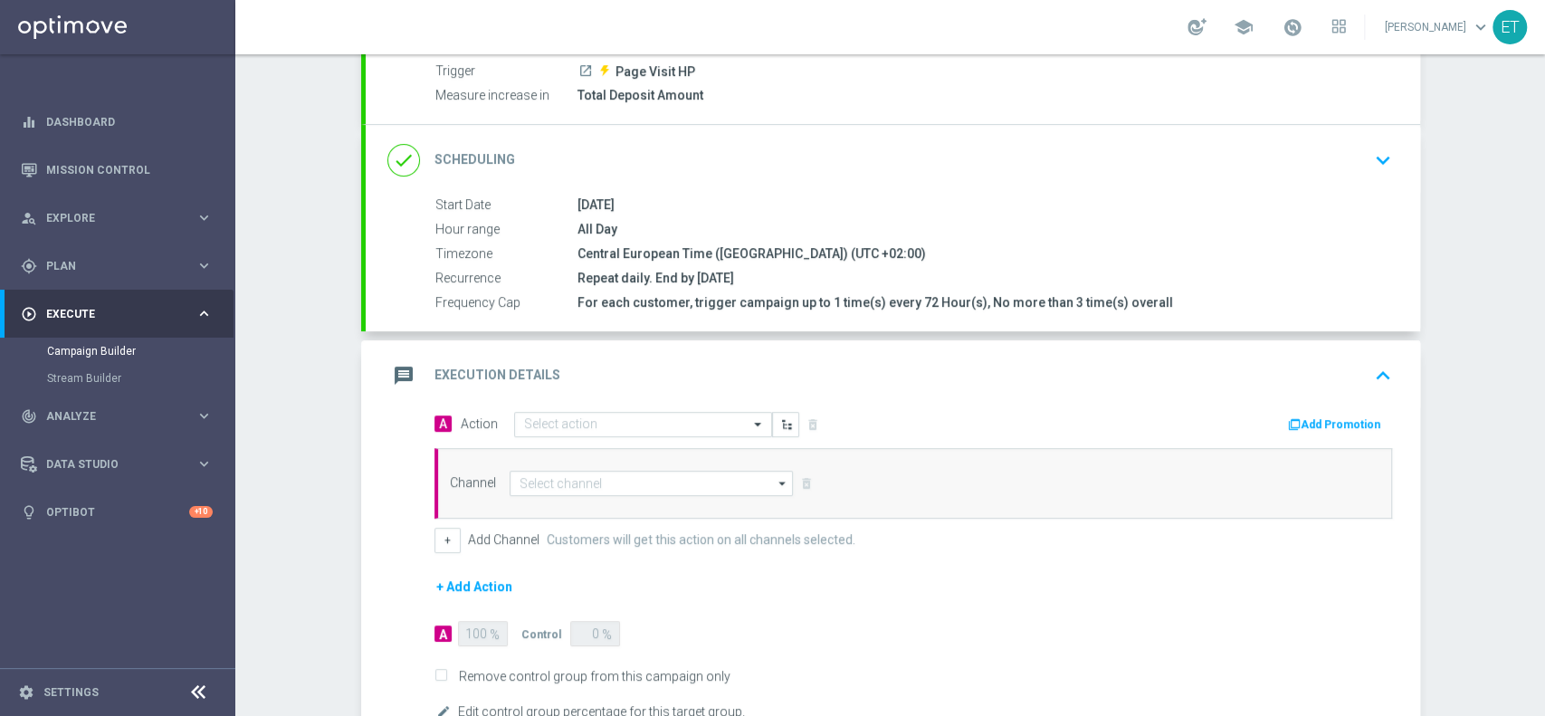
scroll to position [340, 0]
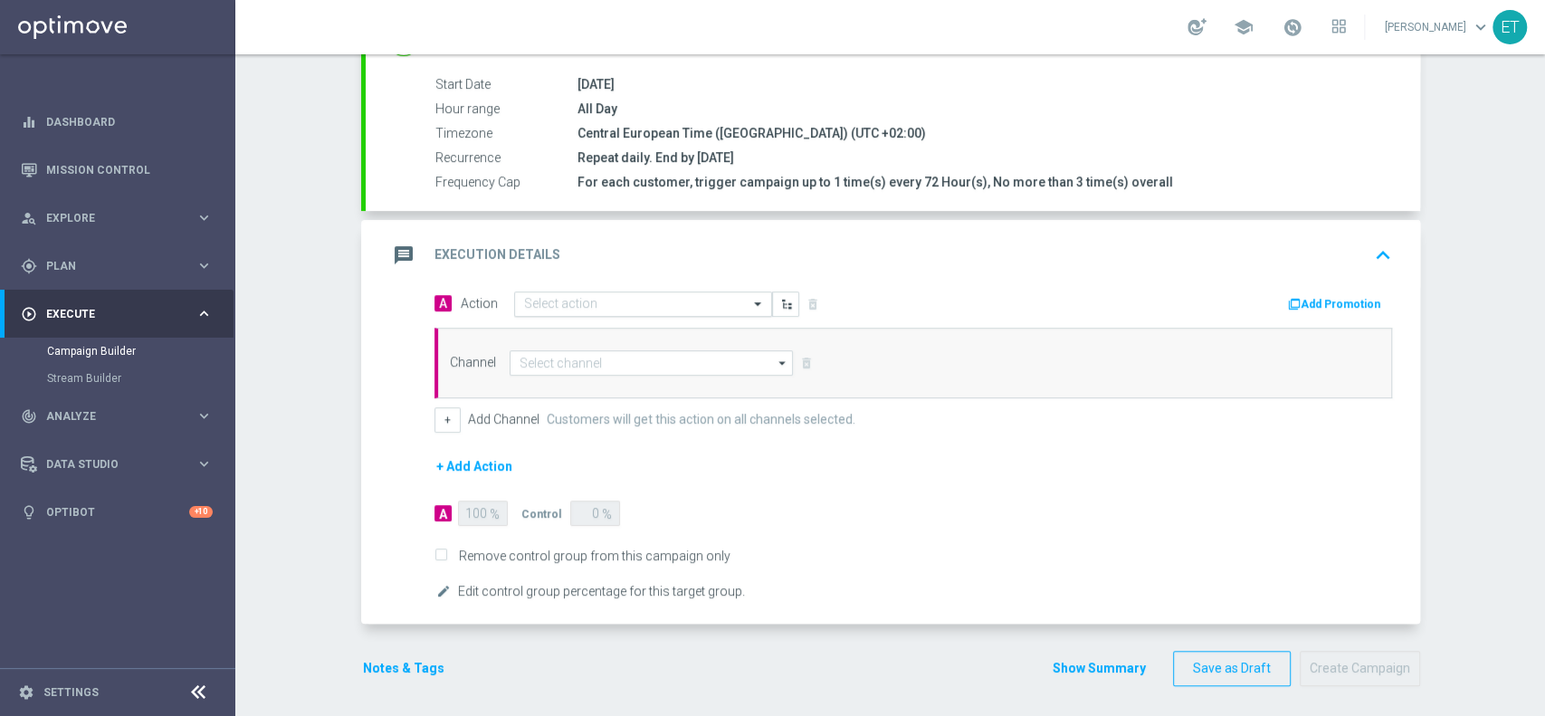
click at [685, 297] on input "text" at bounding box center [625, 304] width 202 height 15
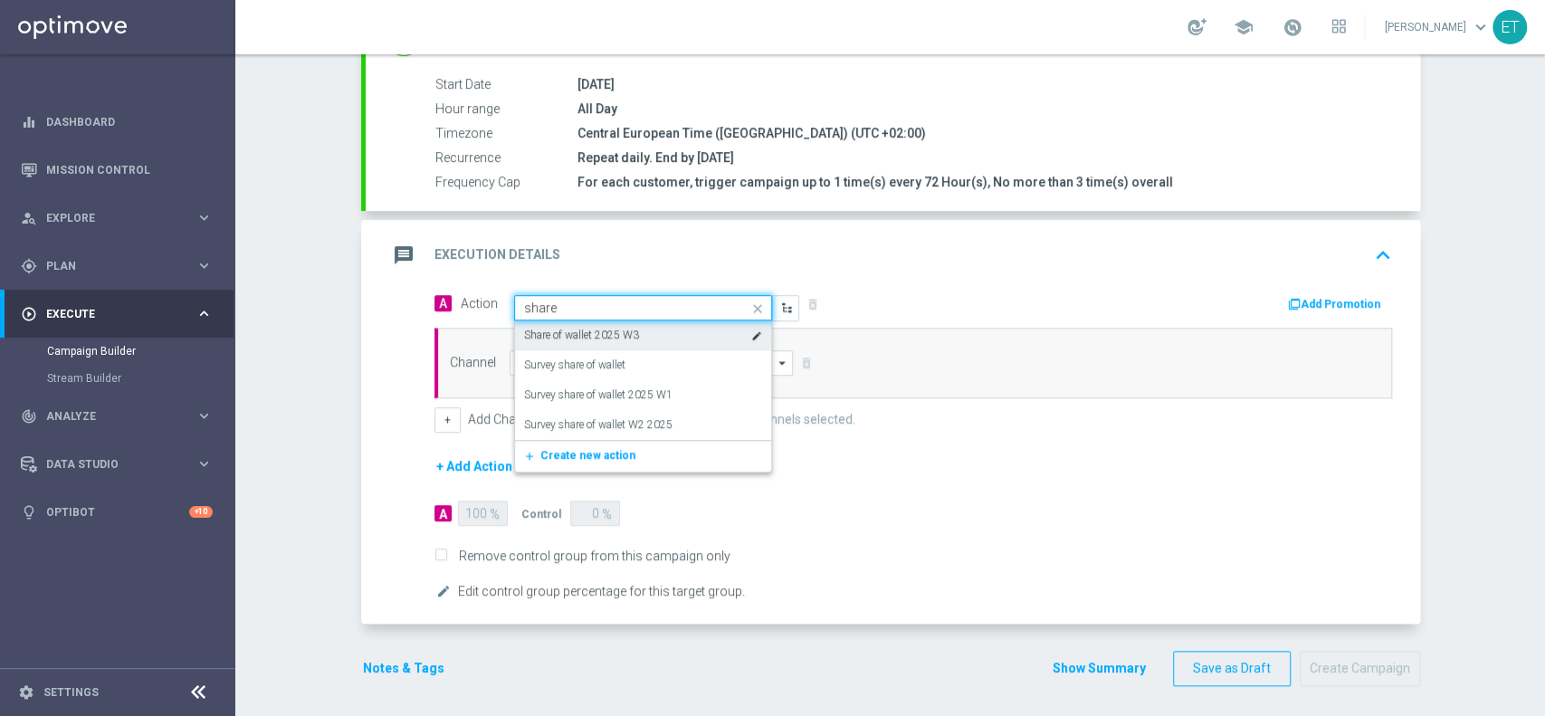
click at [608, 337] on label "Share of wallet 2025 W3" at bounding box center [581, 335] width 115 height 15
type input "share"
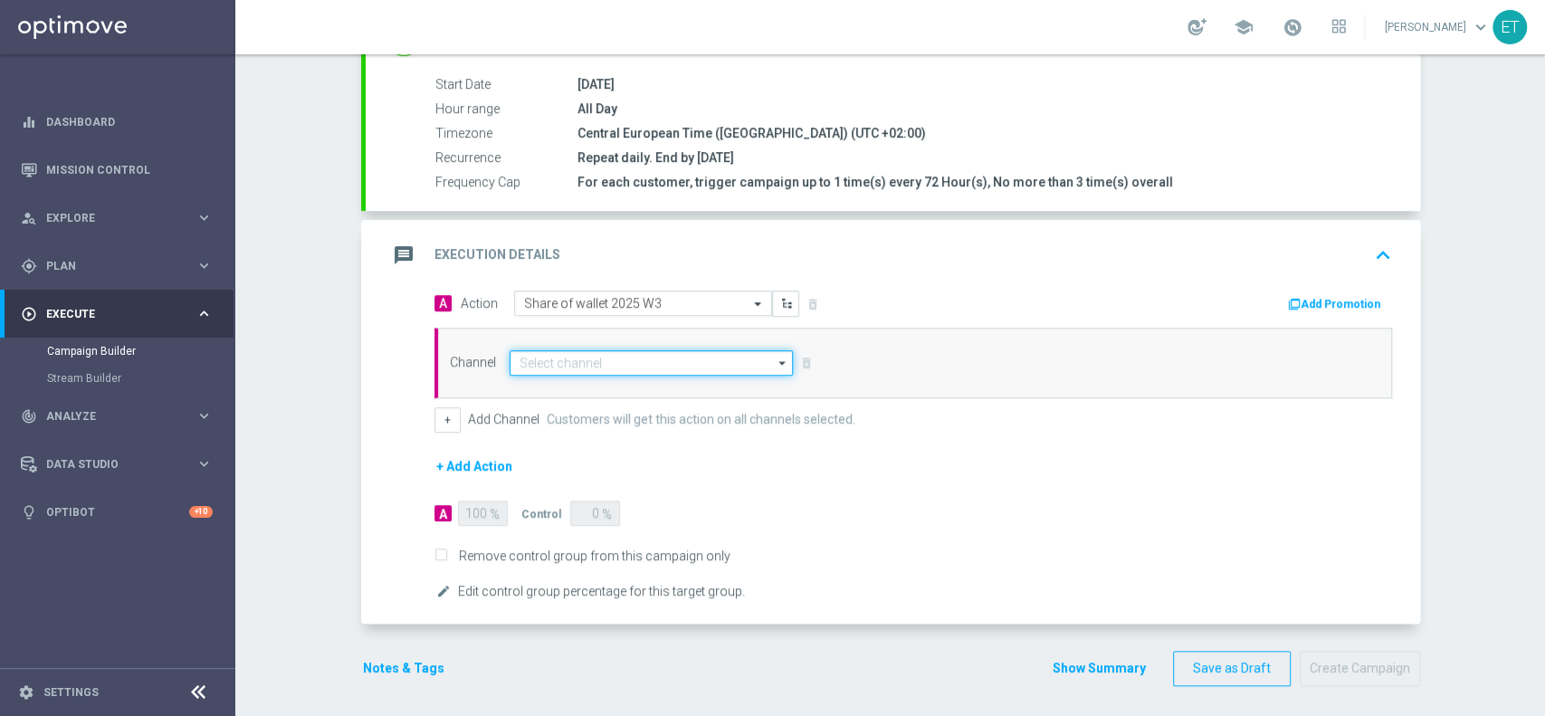
click at [606, 366] on input at bounding box center [652, 362] width 284 height 25
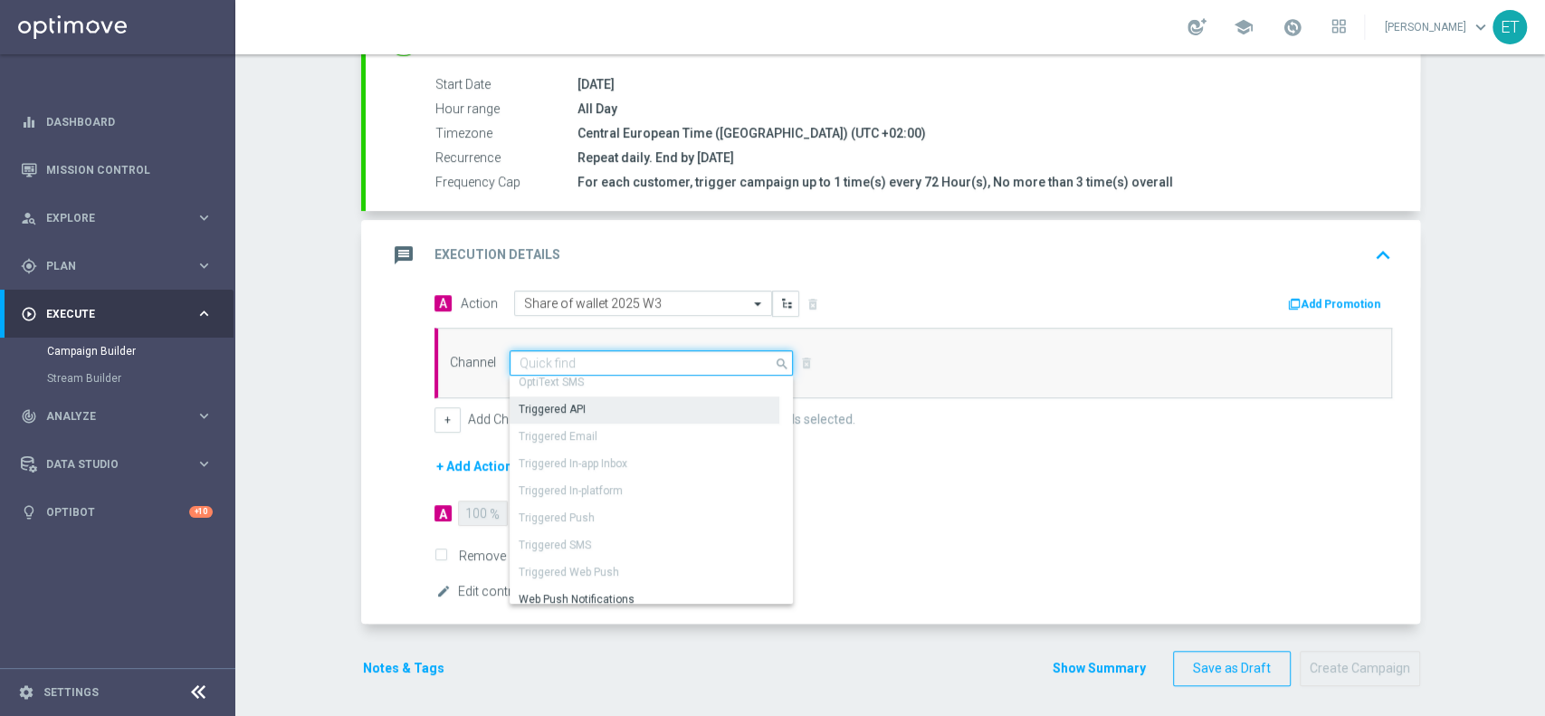
scroll to position [152, 0]
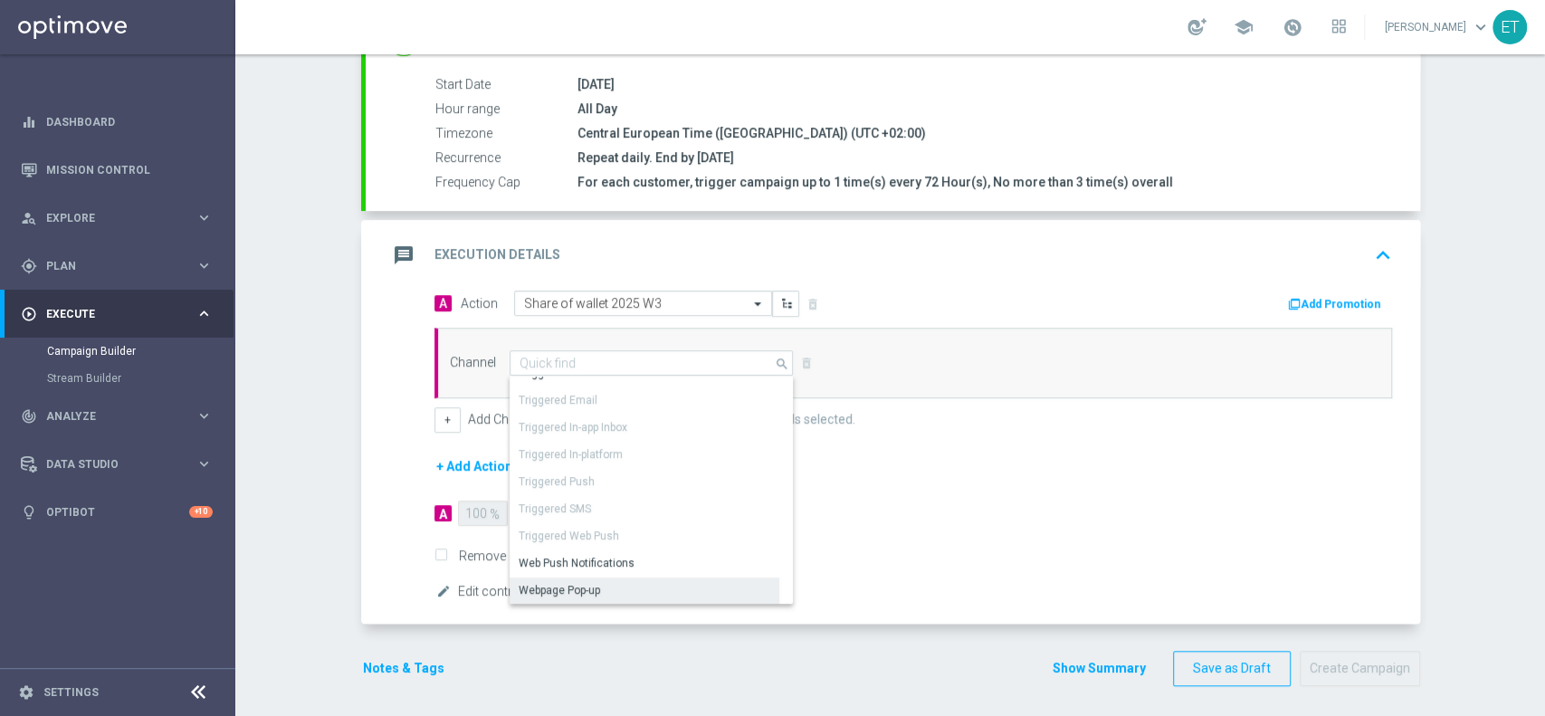
click at [574, 590] on div "Webpage Pop-up" at bounding box center [559, 590] width 81 height 16
type input "Webpage Pop-up"
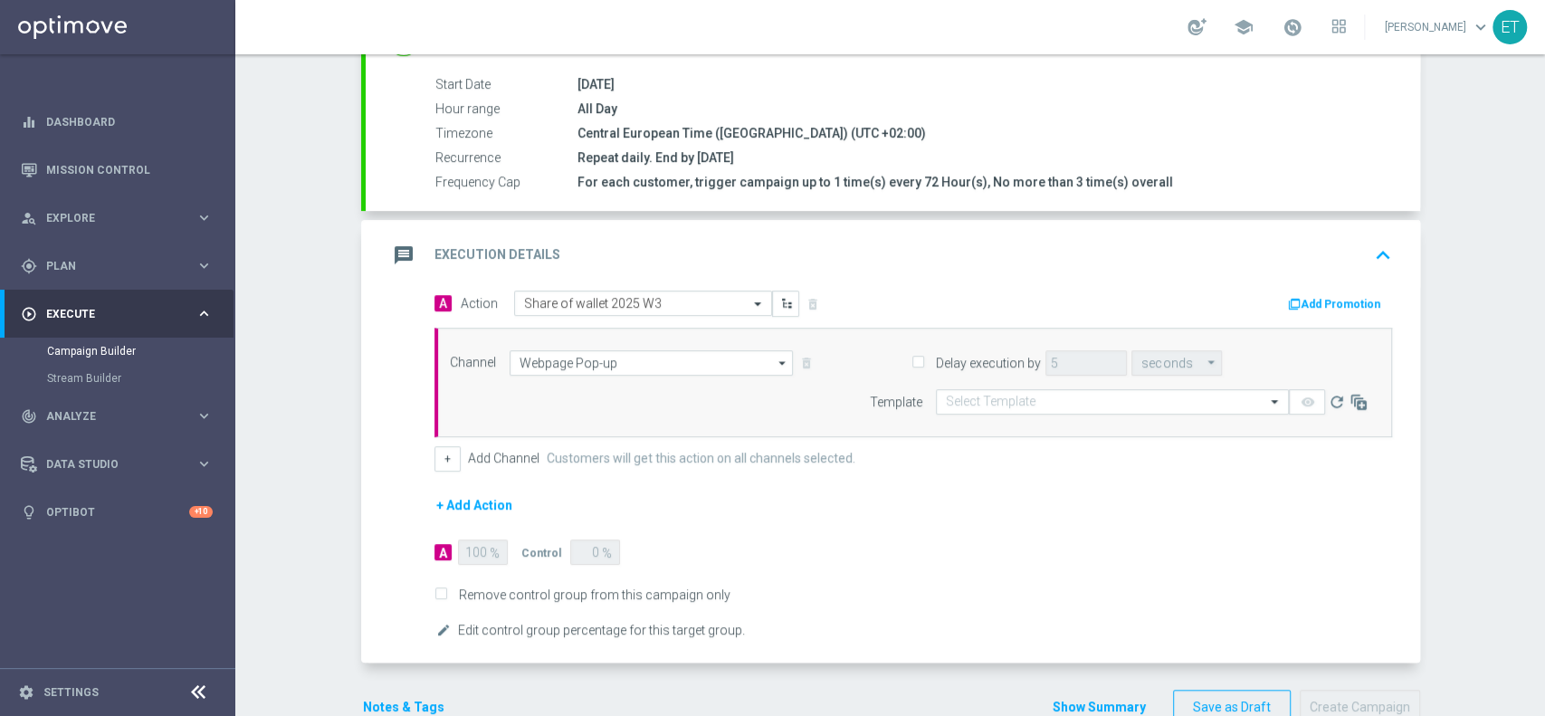
drag, startPoint x: 873, startPoint y: 544, endPoint x: 940, endPoint y: 433, distance: 129.9
click at [872, 544] on div "A 100 % Control 0 %" at bounding box center [660, 551] width 453 height 25
click at [988, 401] on input "text" at bounding box center [1094, 402] width 297 height 15
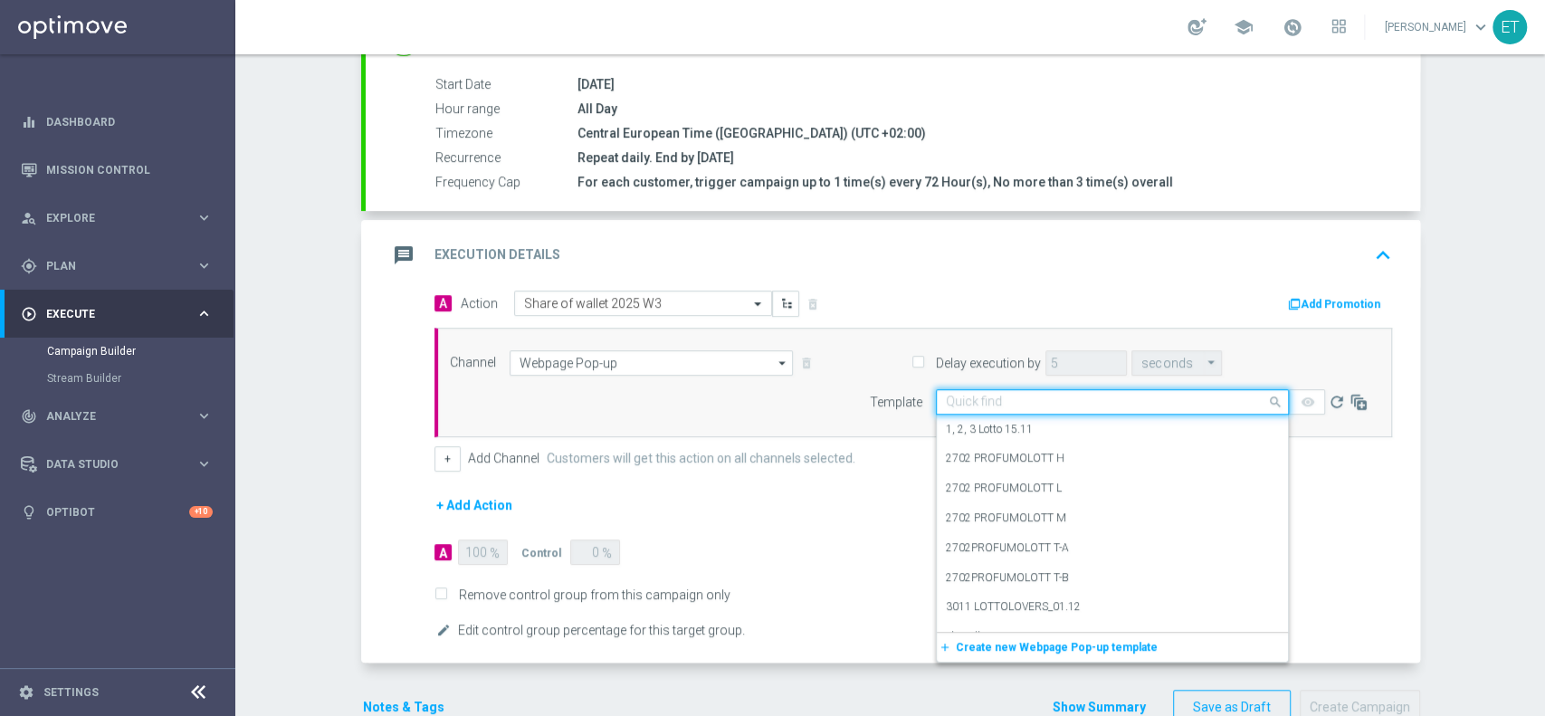
paste input "Survey share of wallet 2025 - pop-up"
type input "Survey share of wallet 2025 - pop-up"
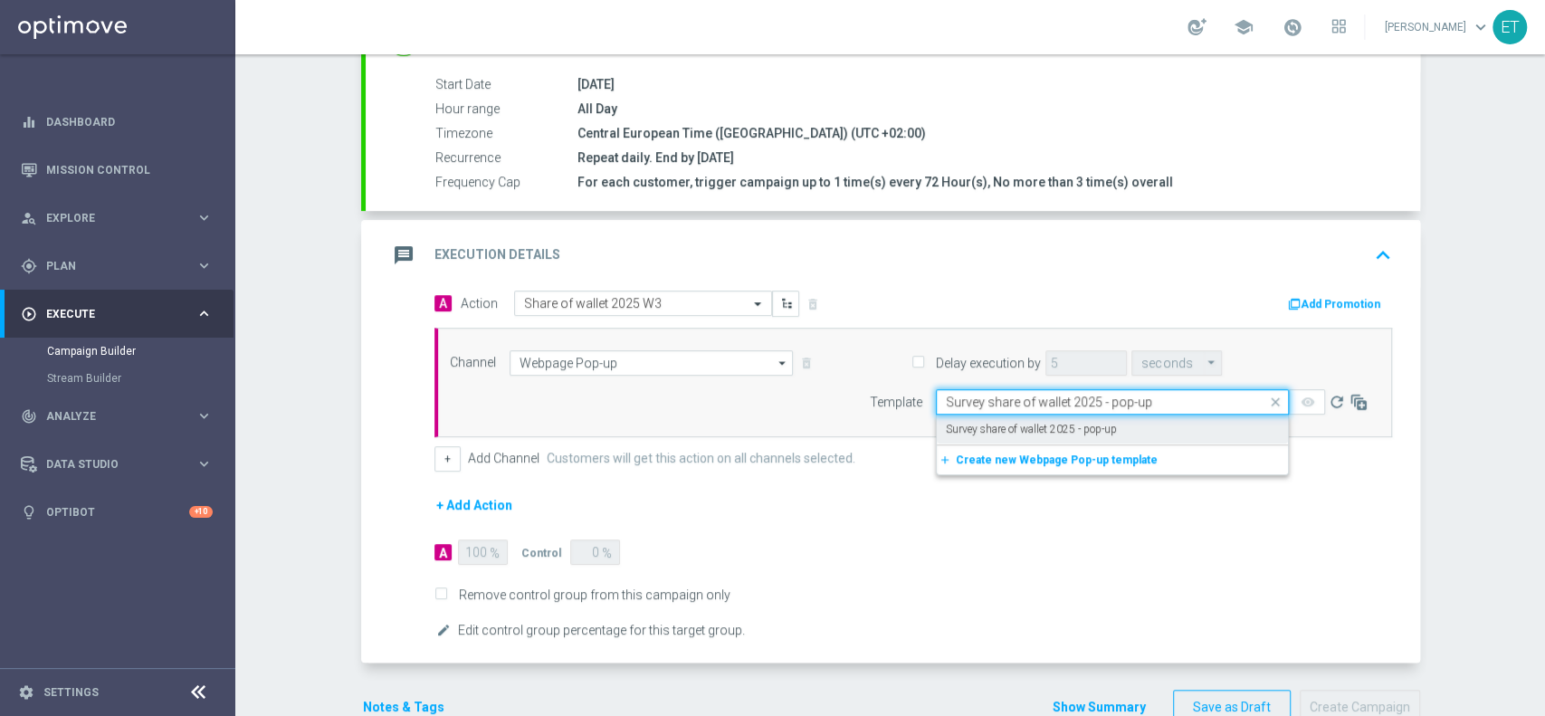
click at [1014, 431] on label "Survey share of wallet 2025 - pop-up" at bounding box center [1031, 429] width 171 height 15
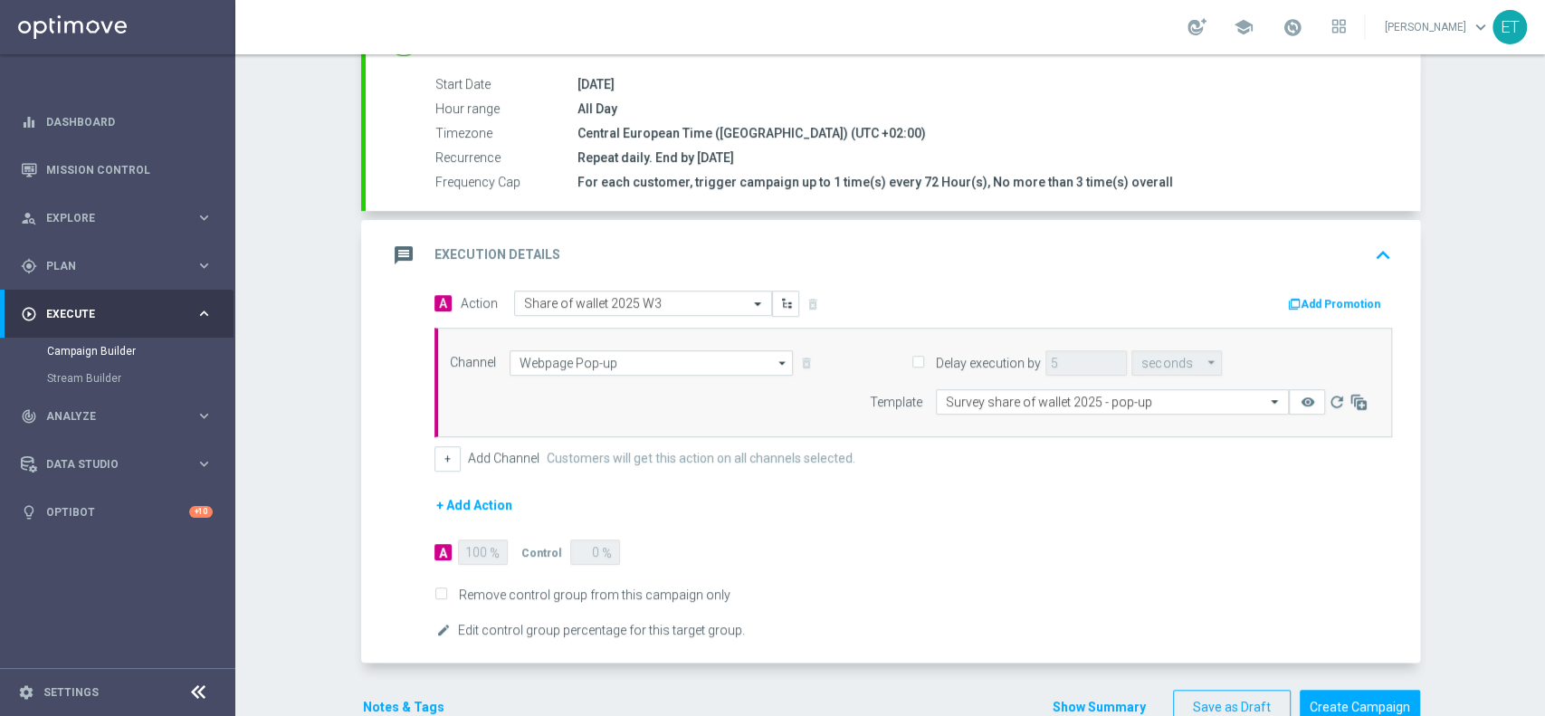
click at [453, 591] on label "Remove control group from this campaign only" at bounding box center [592, 595] width 278 height 16
click at [442, 591] on input "Remove control group from this campaign only" at bounding box center [440, 596] width 12 height 12
checkbox input "true"
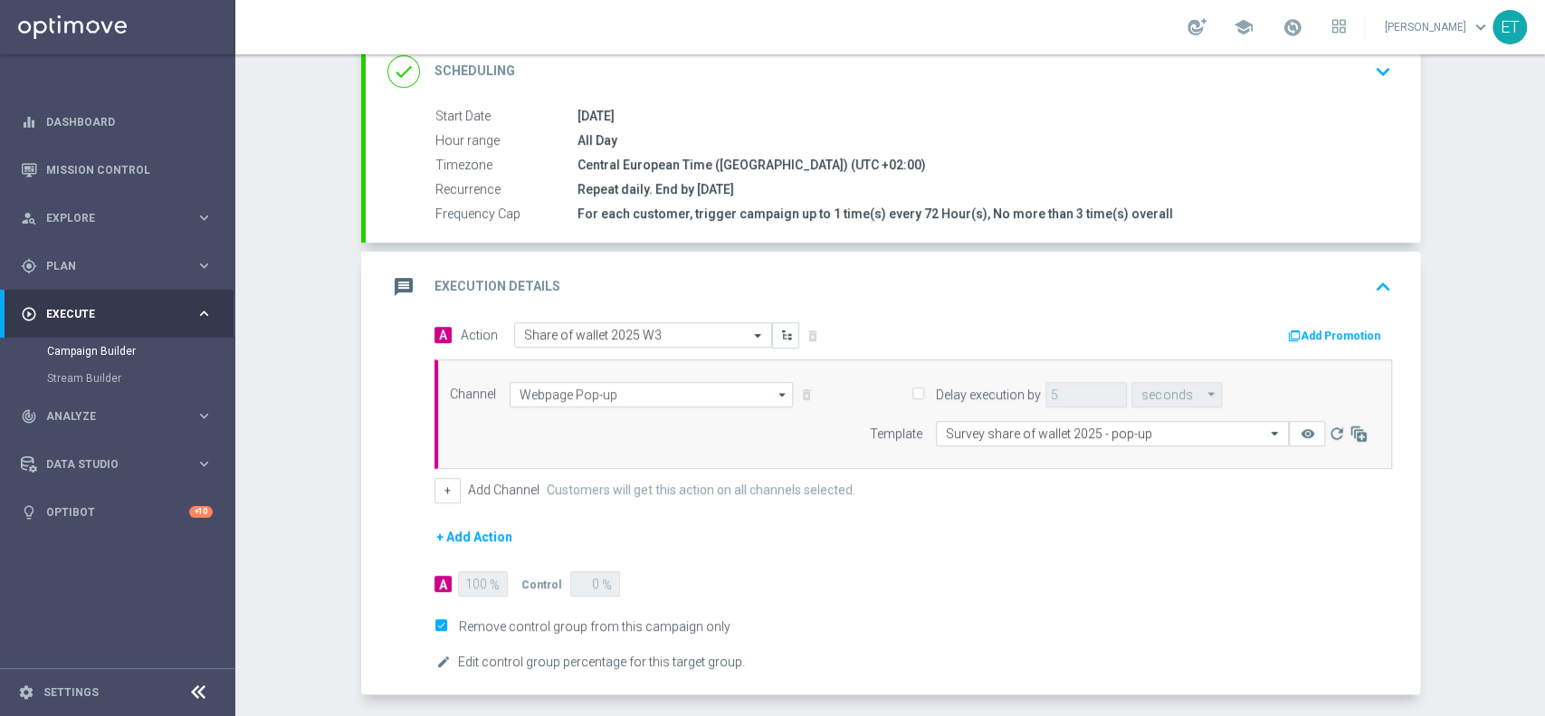
scroll to position [382, 0]
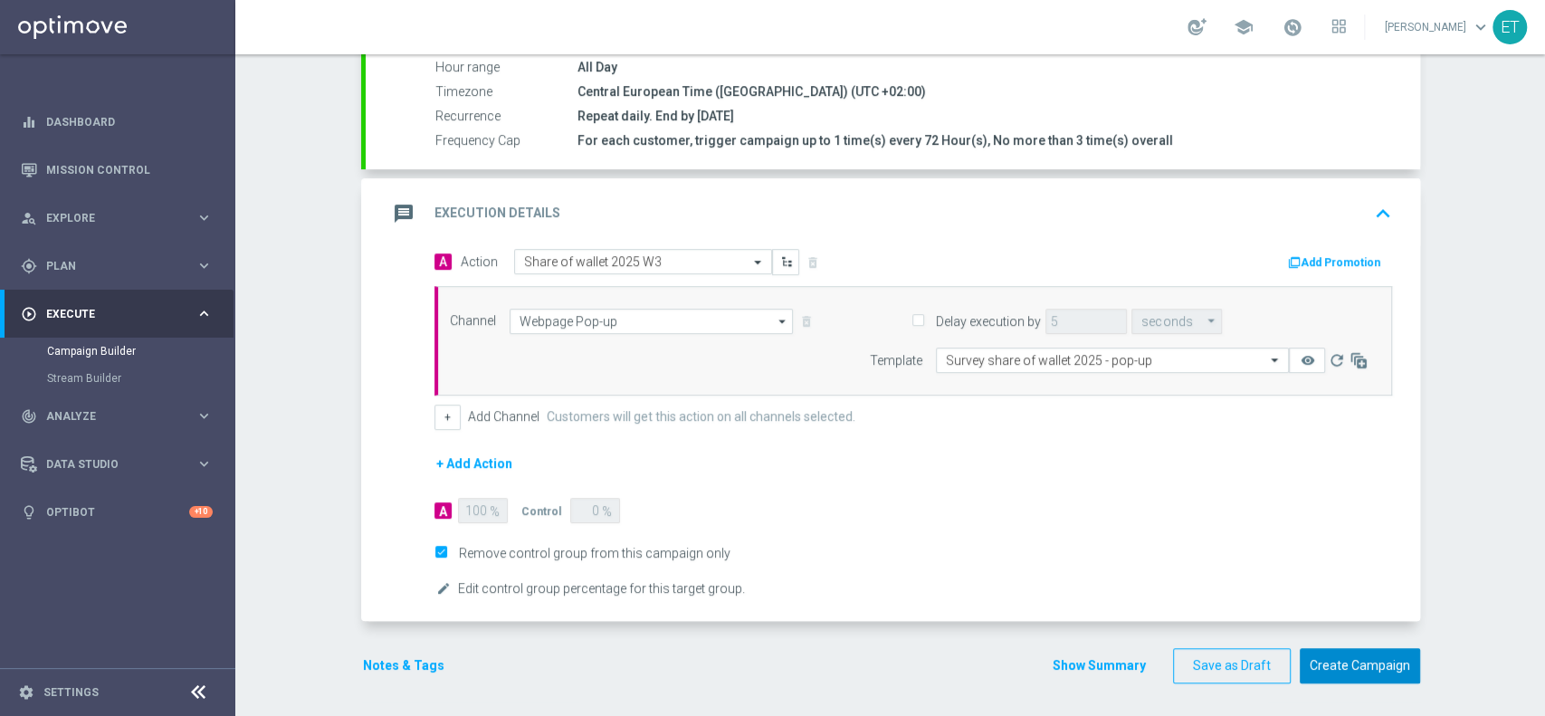
click at [1311, 674] on button "Create Campaign" at bounding box center [1360, 665] width 120 height 35
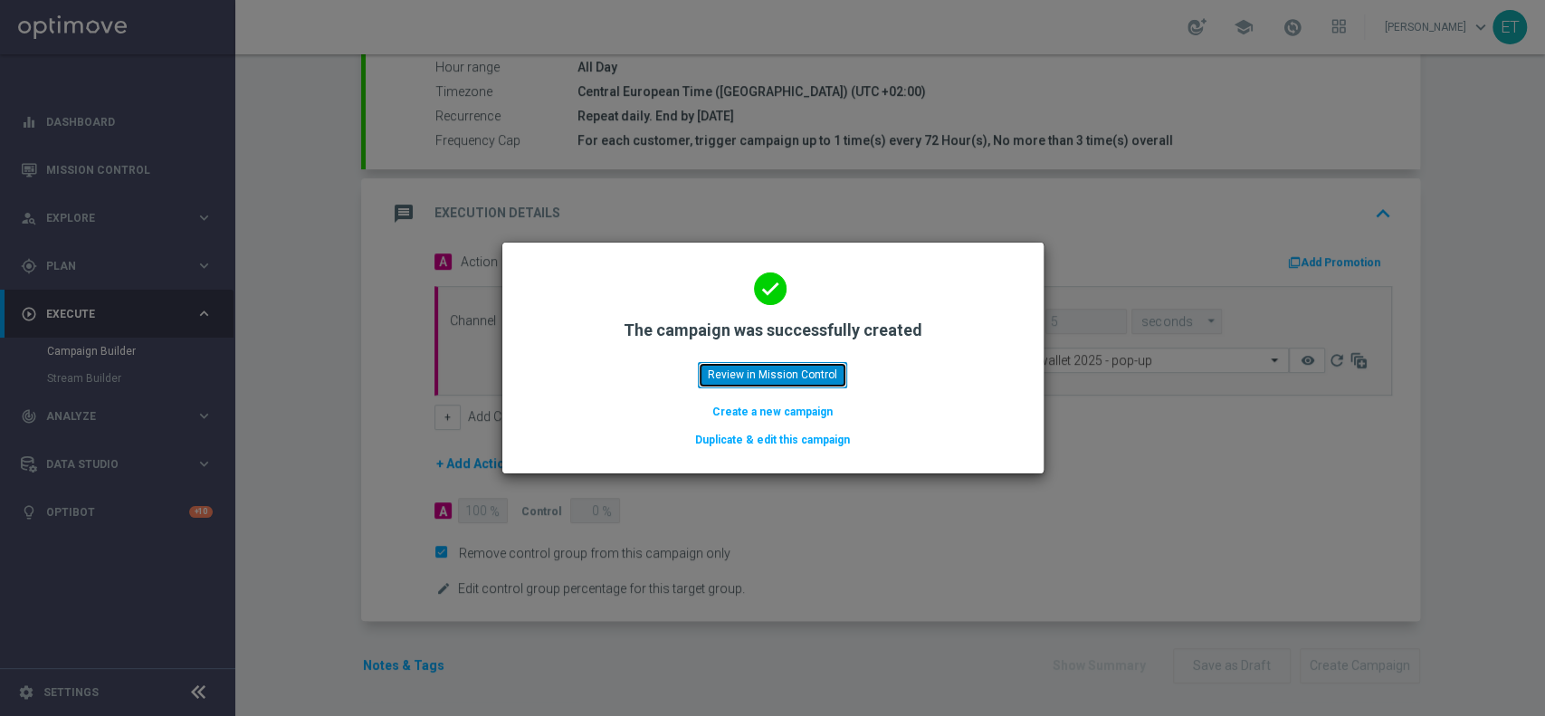
click at [787, 366] on button "Review in Mission Control" at bounding box center [772, 374] width 149 height 25
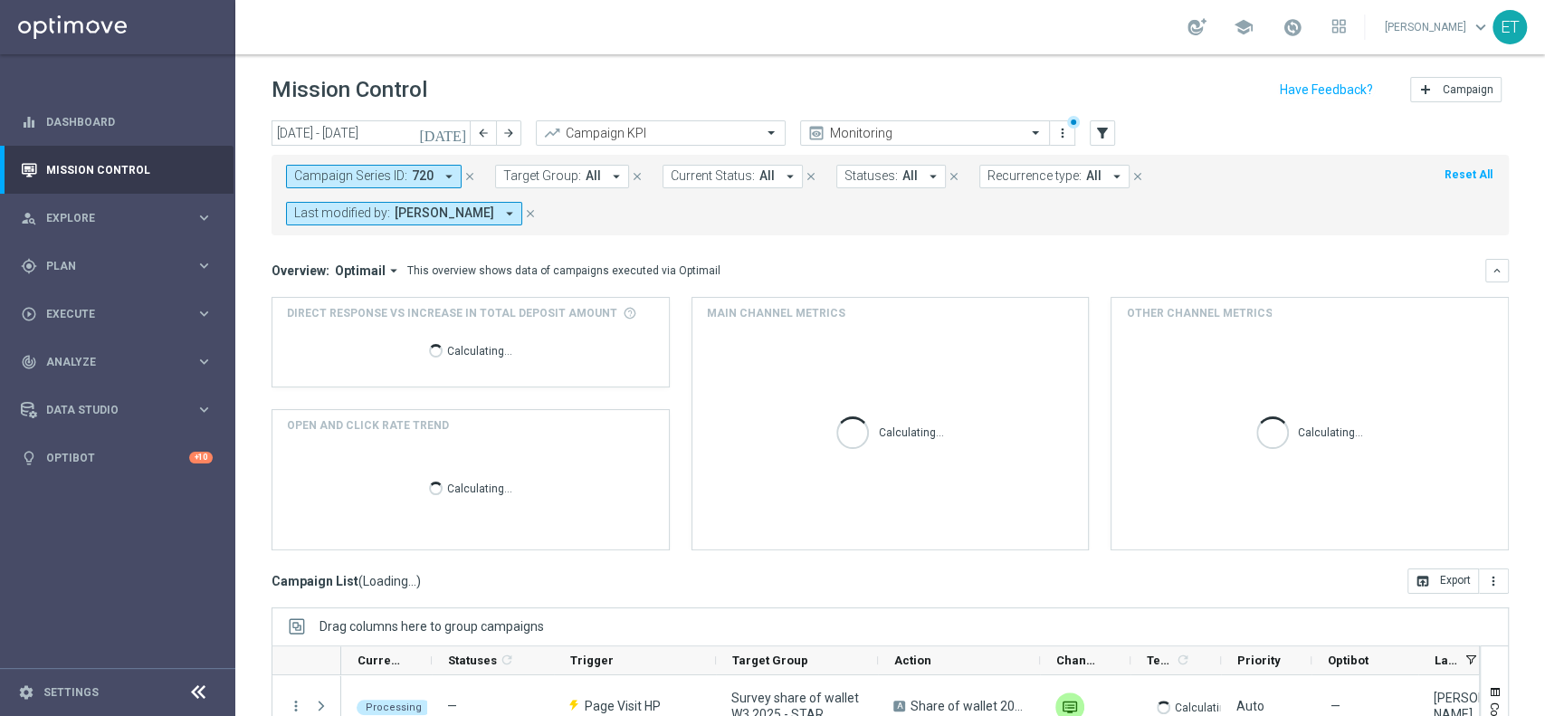
click at [456, 176] on button "Campaign Series ID: 720 arrow_drop_down" at bounding box center [374, 177] width 176 height 24
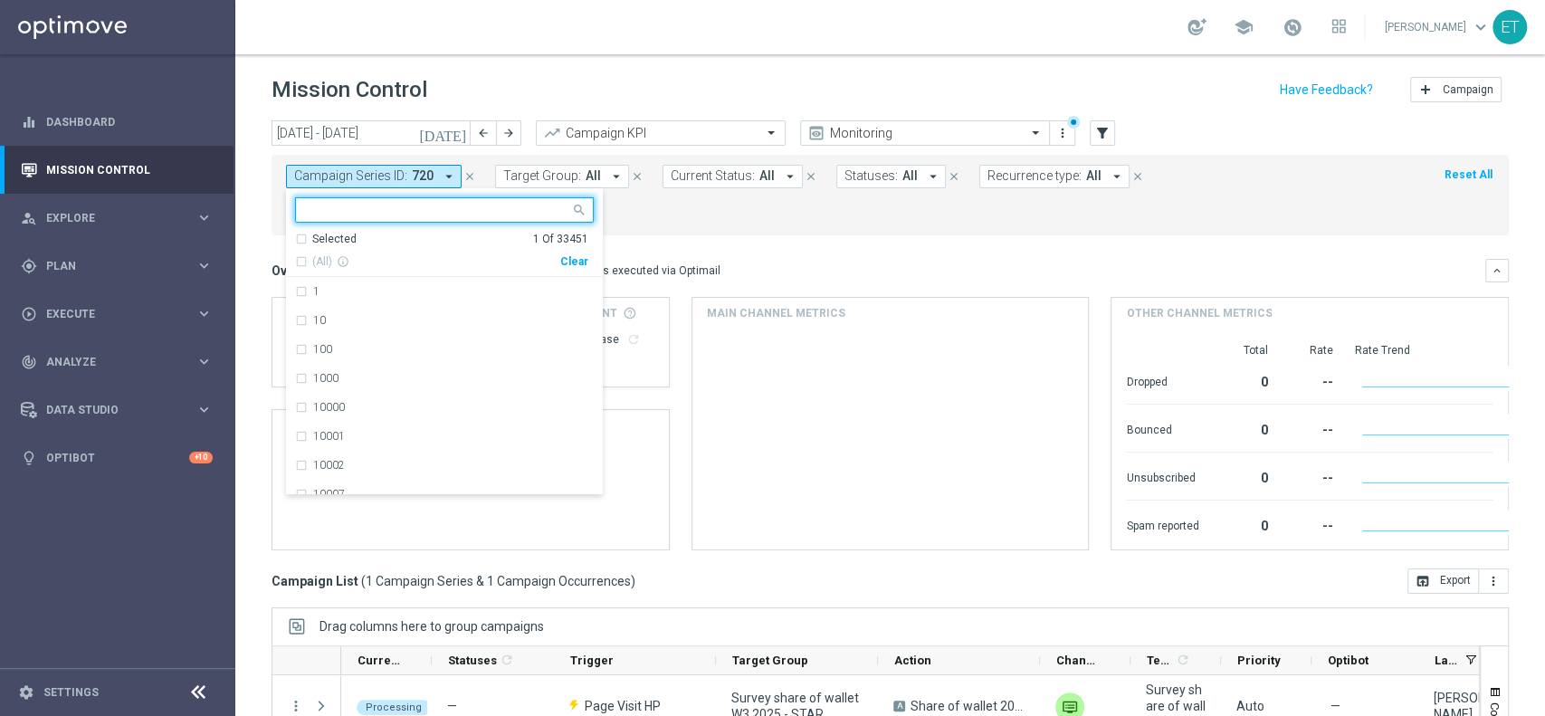
click at [0, 0] on div "Clear" at bounding box center [0, 0] width 0 height 0
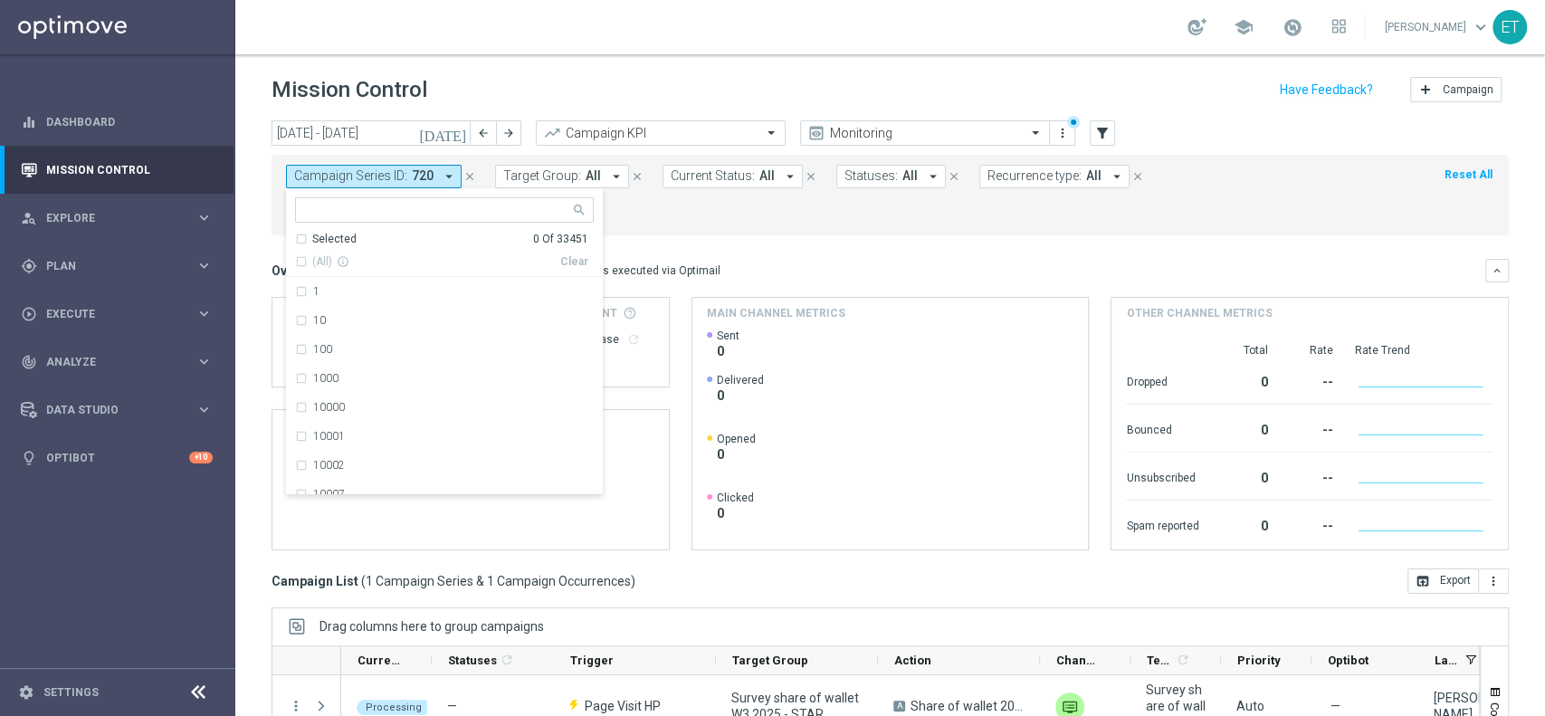
click at [700, 76] on div "Mission Control add Campaign" at bounding box center [890, 89] width 1237 height 35
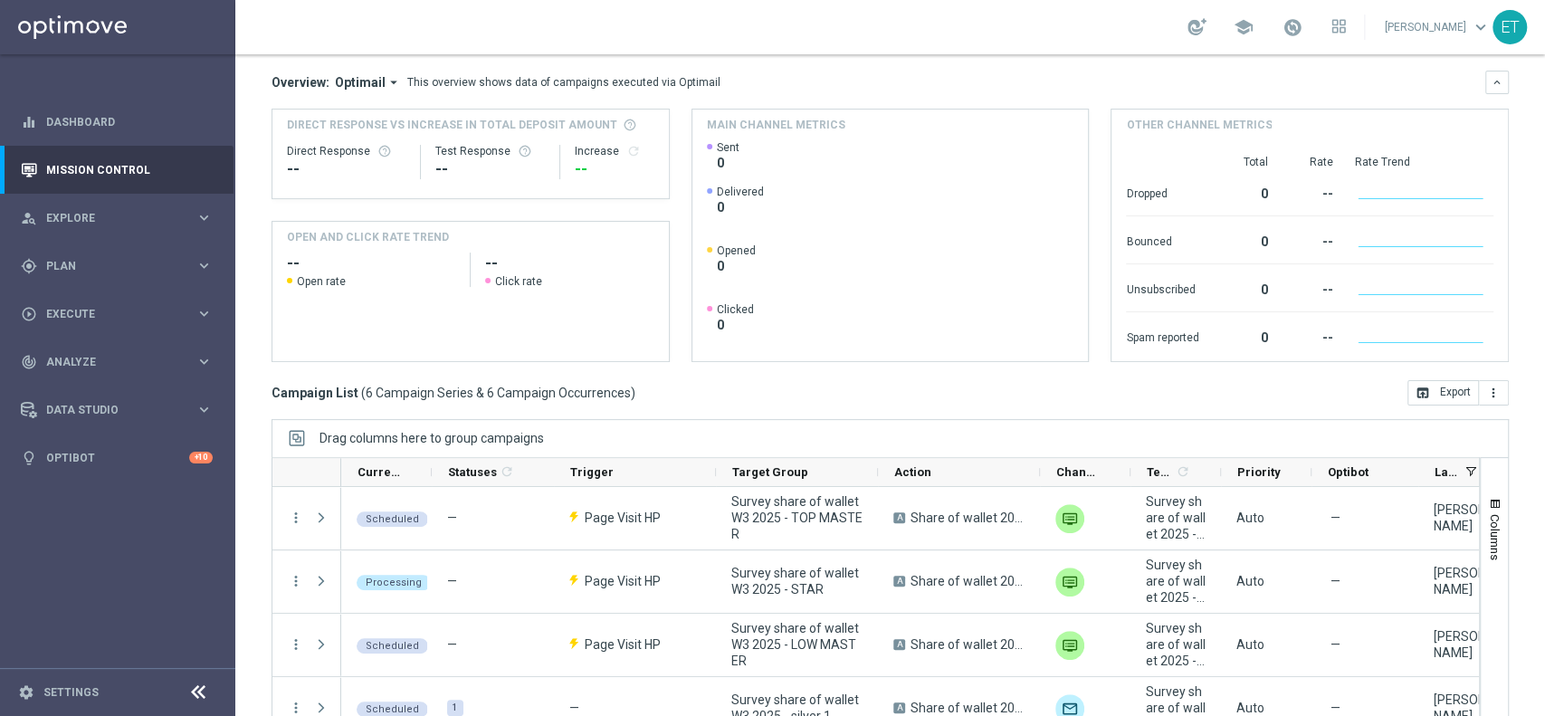
drag, startPoint x: 942, startPoint y: 358, endPoint x: 887, endPoint y: 9, distance: 353.7
click at [942, 380] on div "Campaign List ( 6 Campaign Series & 6 Campaign Occurrences ) open_in_browser Ex…" at bounding box center [890, 392] width 1237 height 25
